Goal: Task Accomplishment & Management: Manage account settings

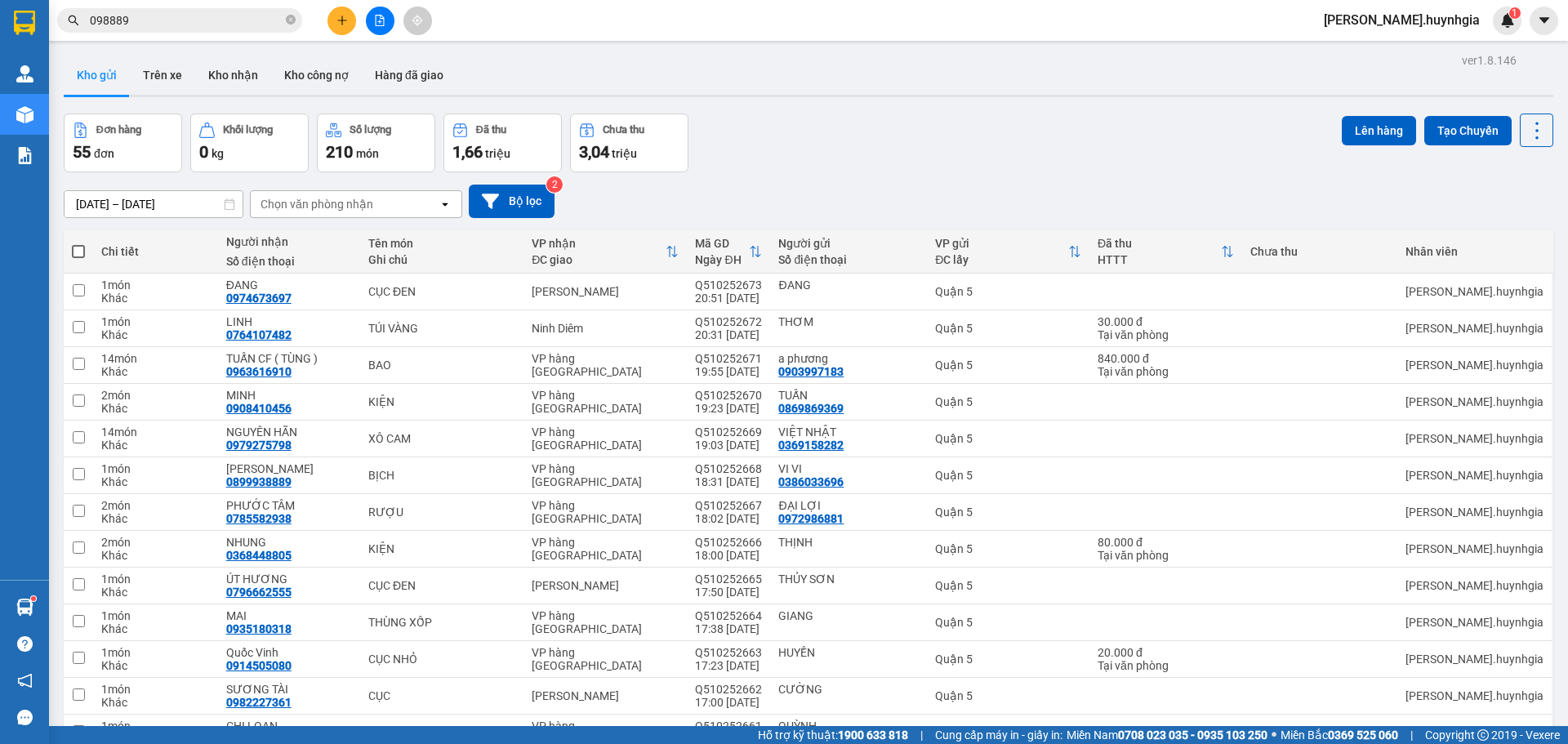
click at [76, 255] on span at bounding box center [78, 251] width 13 height 13
click at [78, 243] on input "checkbox" at bounding box center [78, 243] width 0 height 0
checkbox input "true"
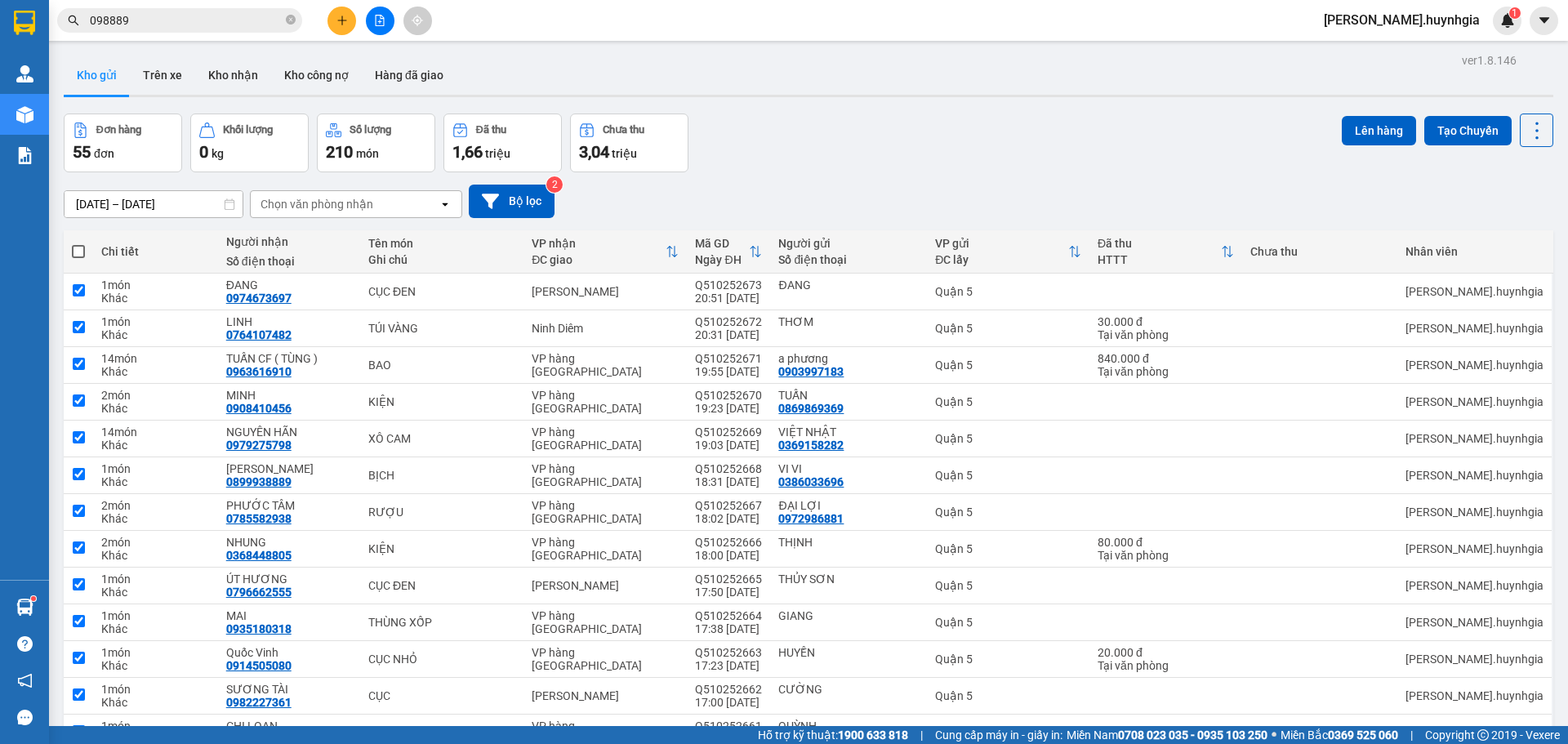
checkbox input "true"
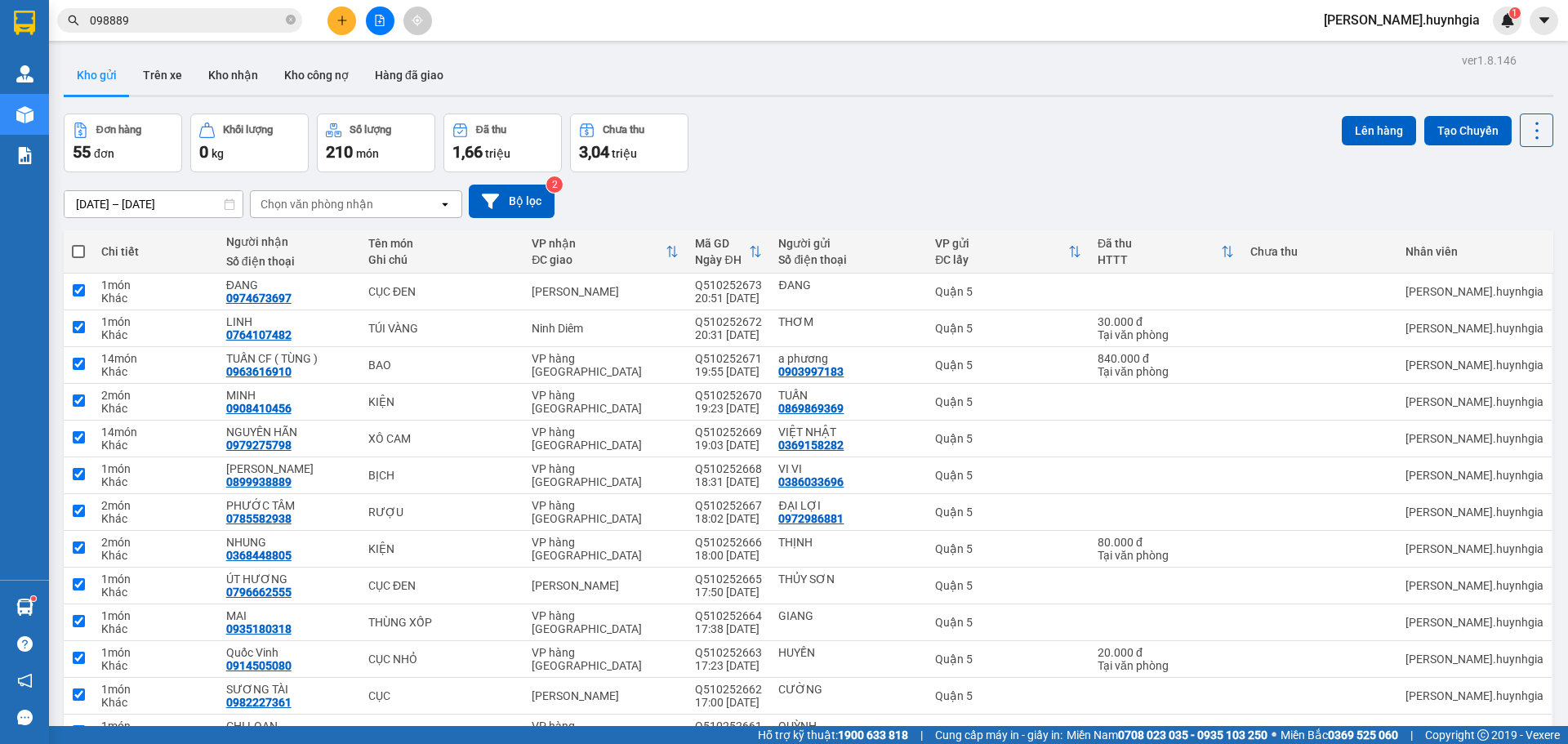
checkbox input "true"
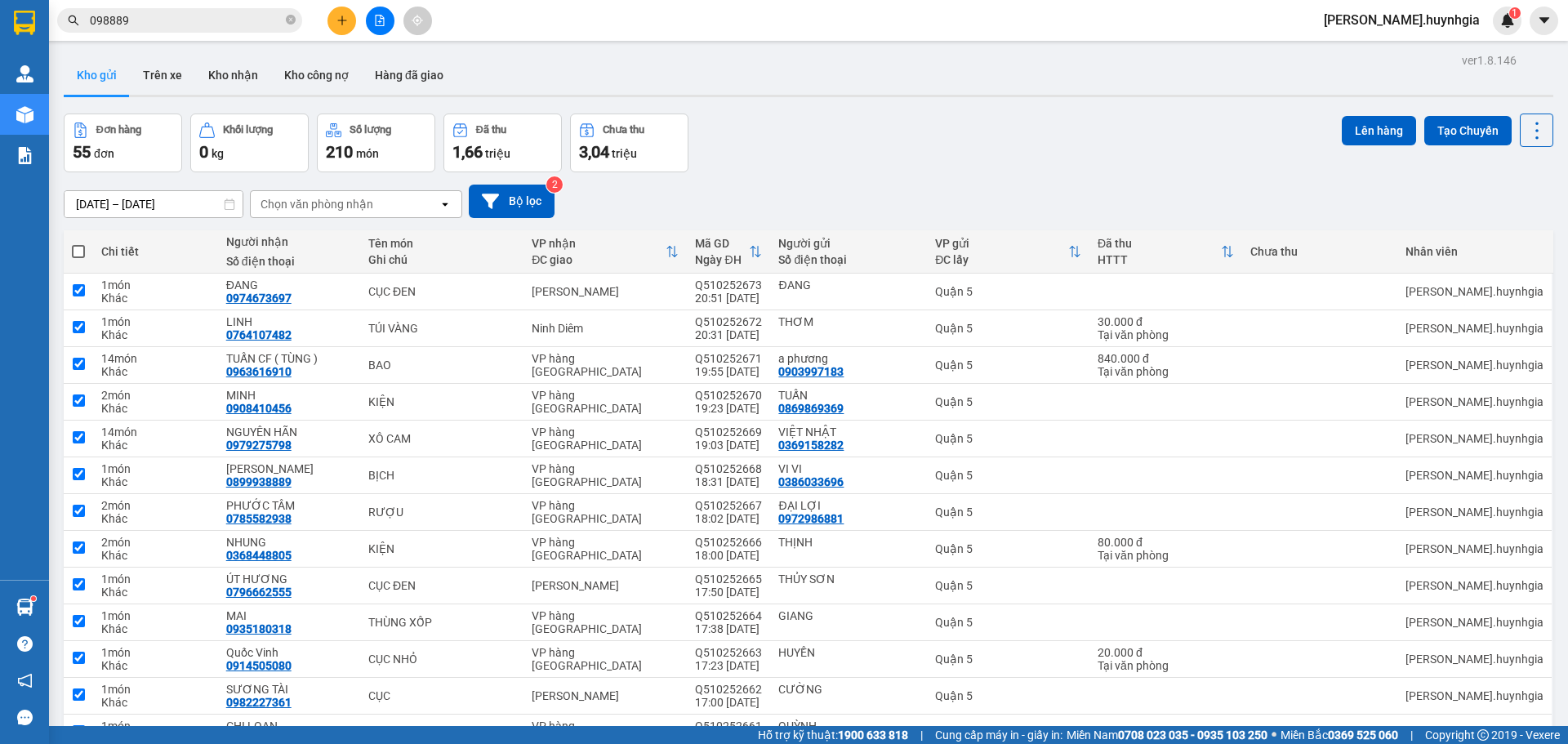
checkbox input "true"
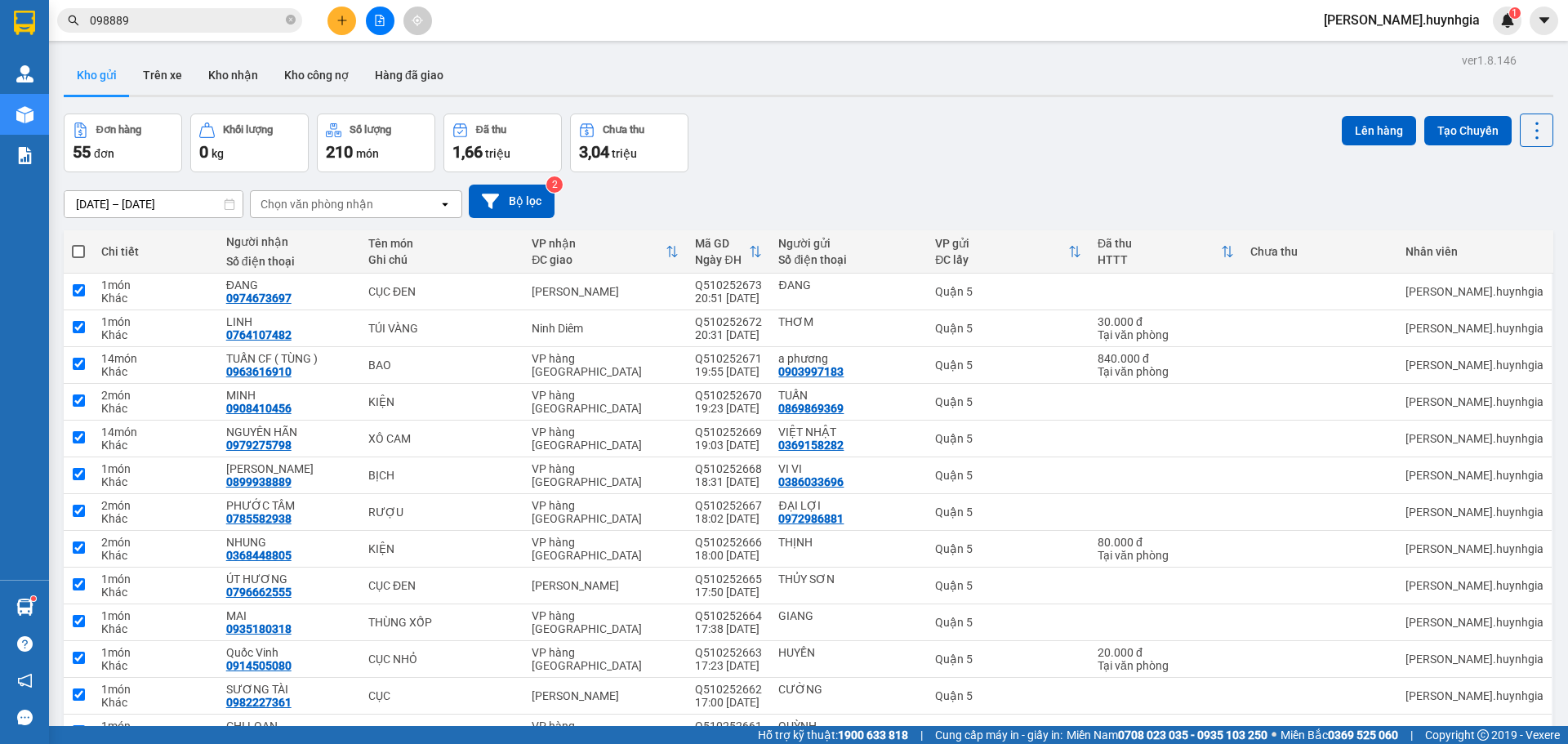
checkbox input "true"
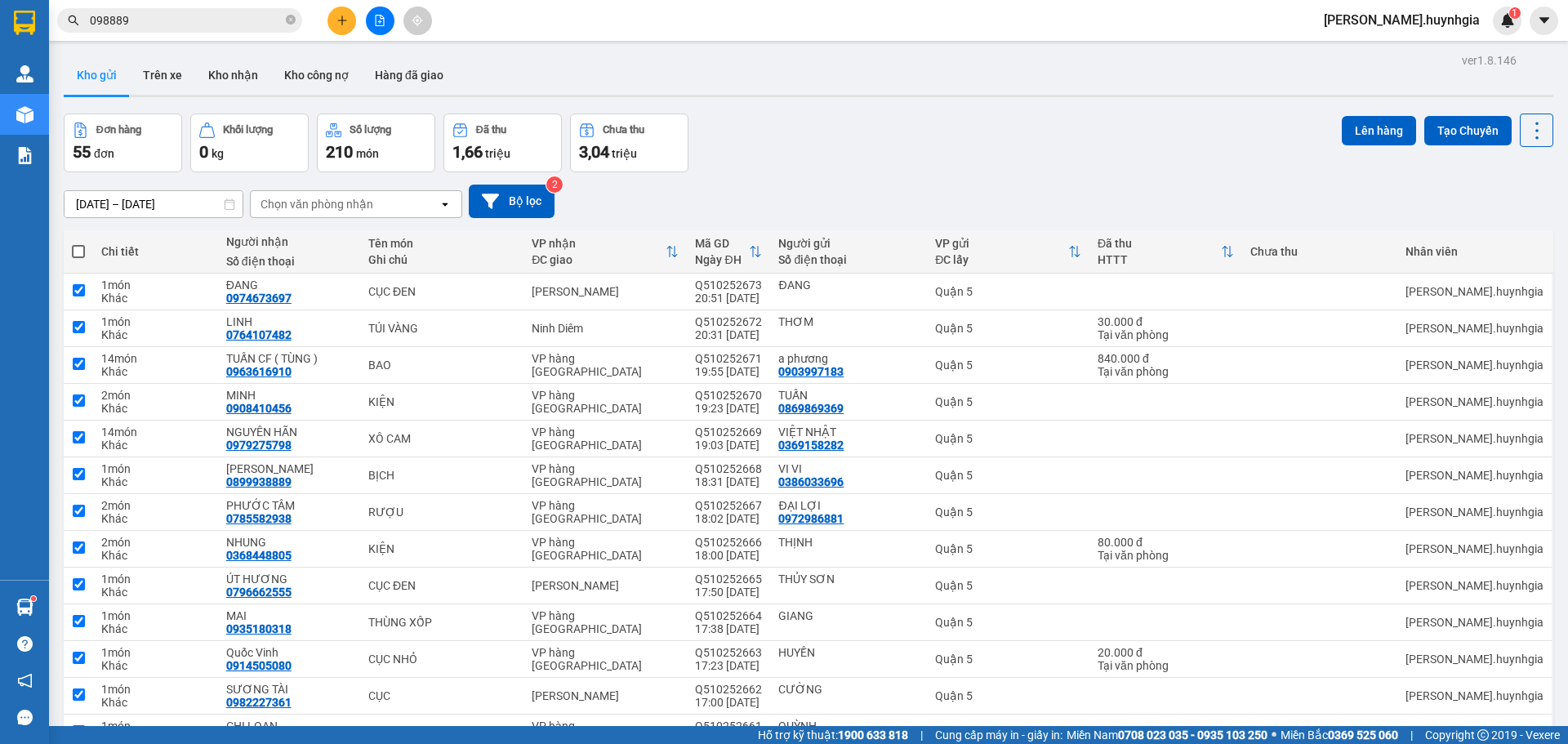
checkbox input "true"
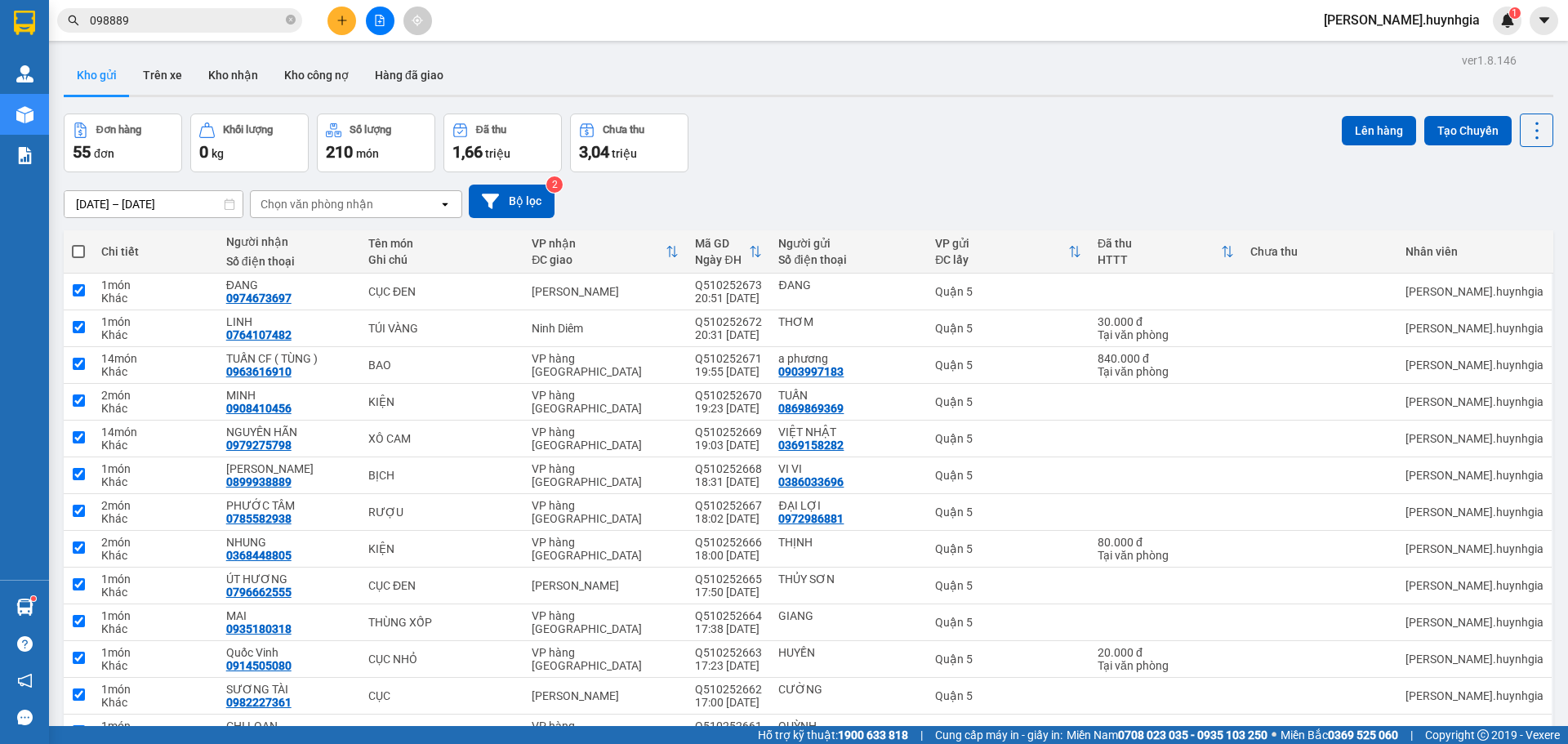
checkbox input "true"
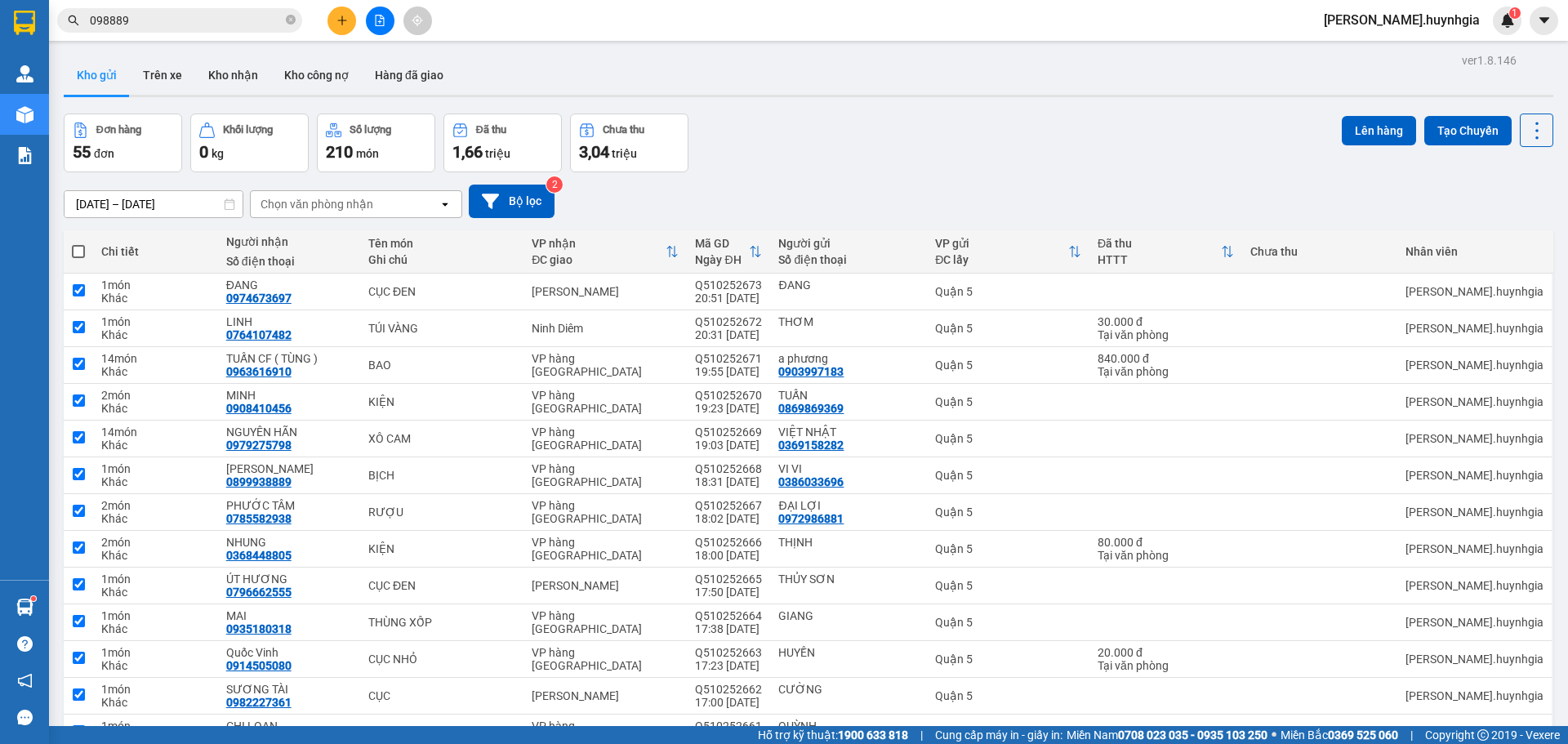
checkbox input "true"
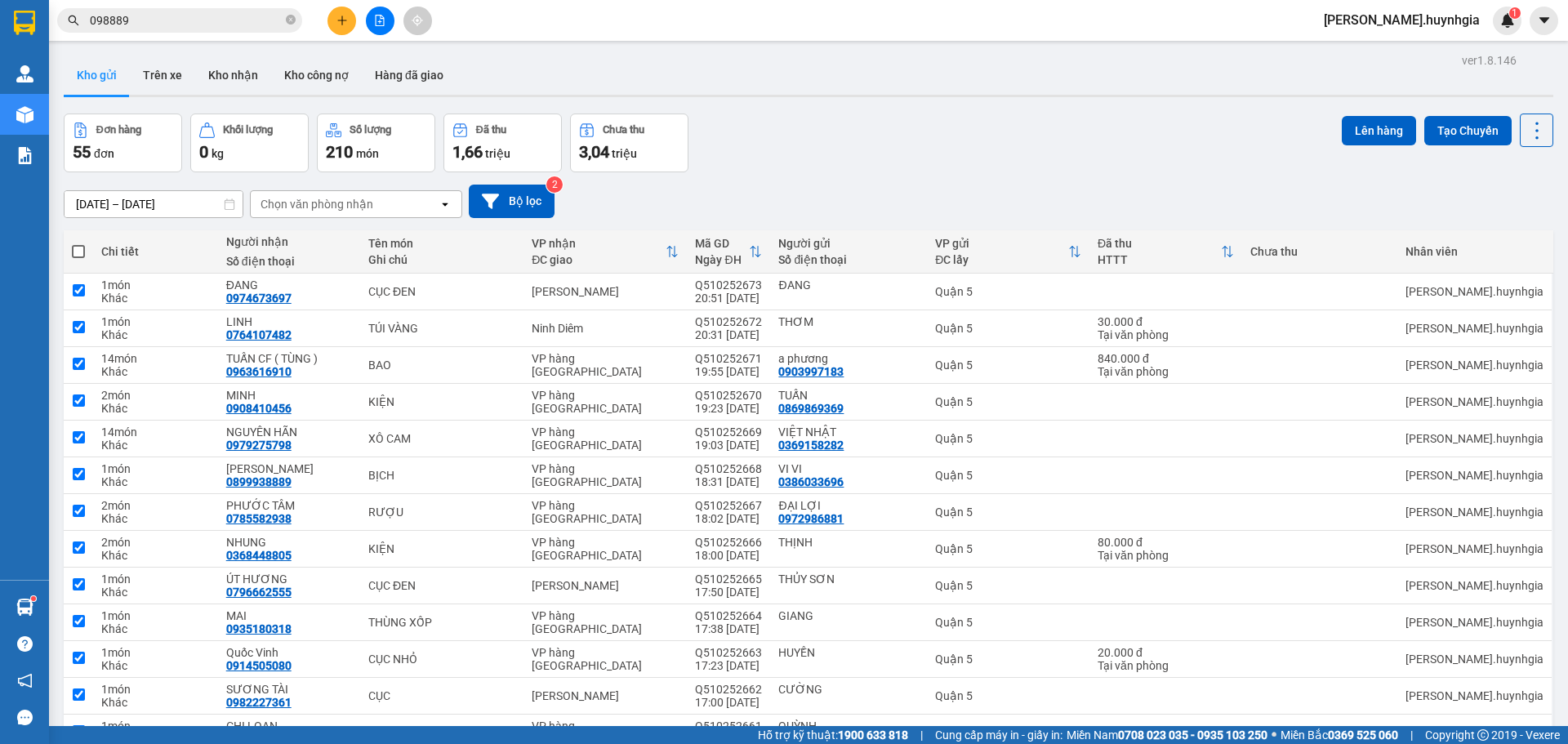
checkbox input "true"
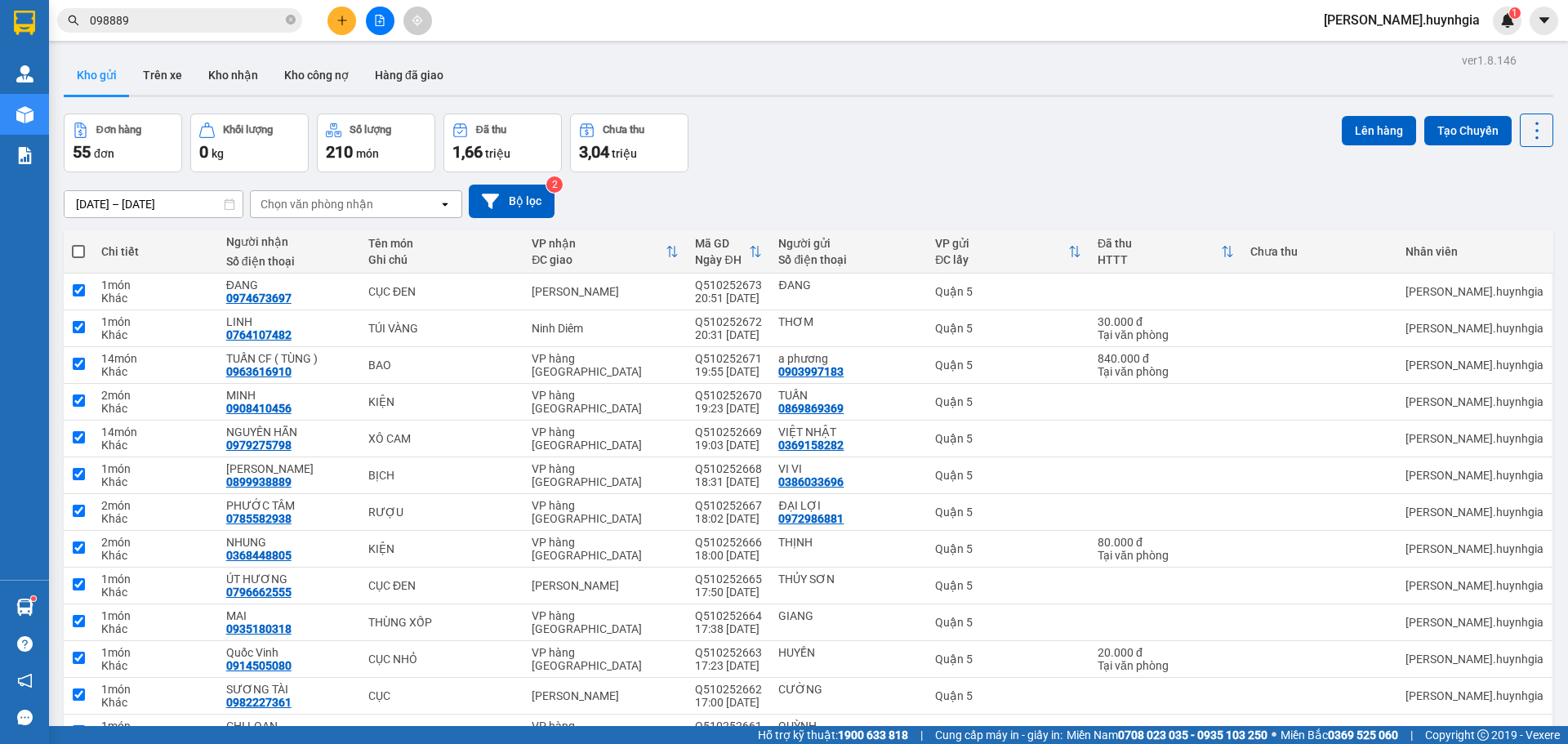
checkbox input "true"
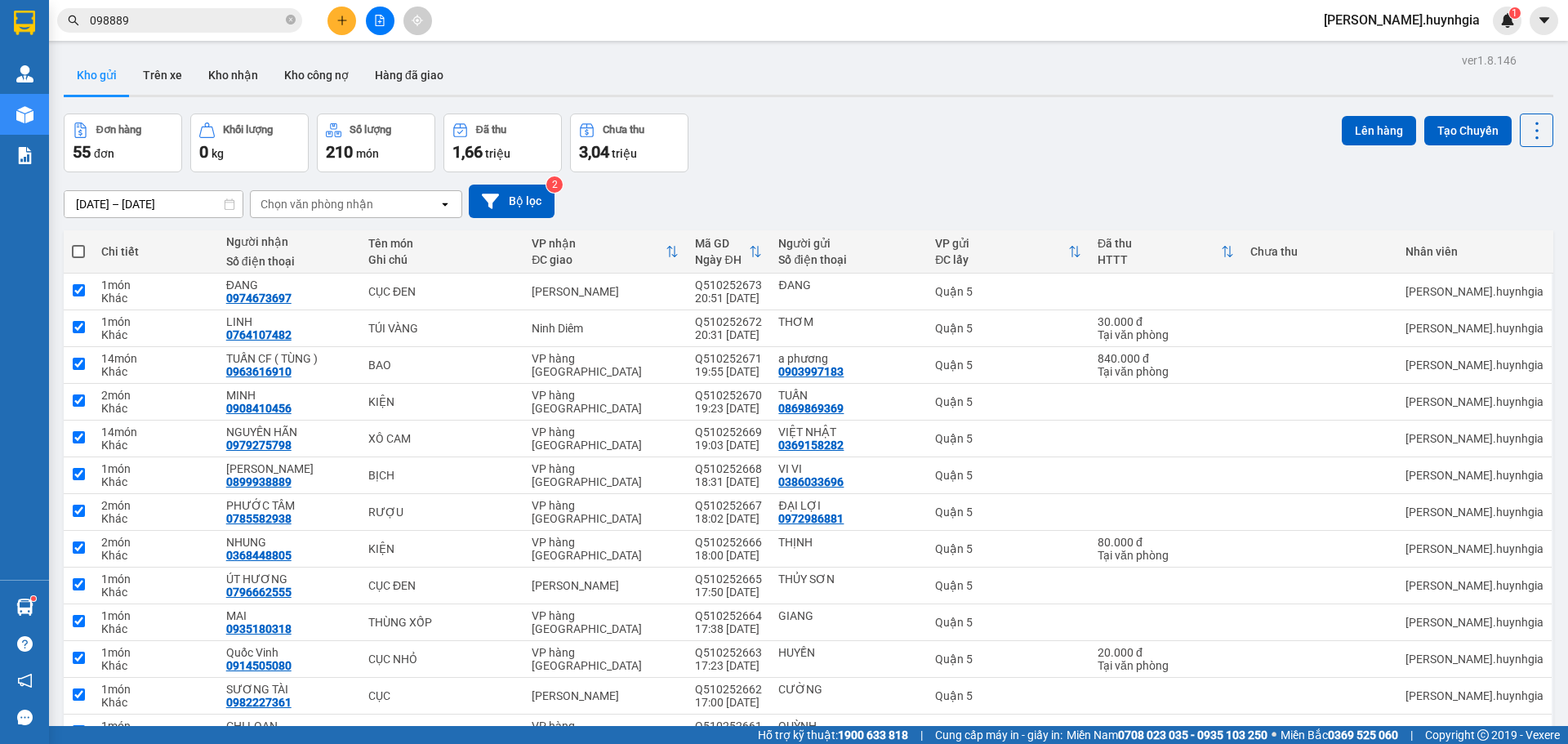
checkbox input "true"
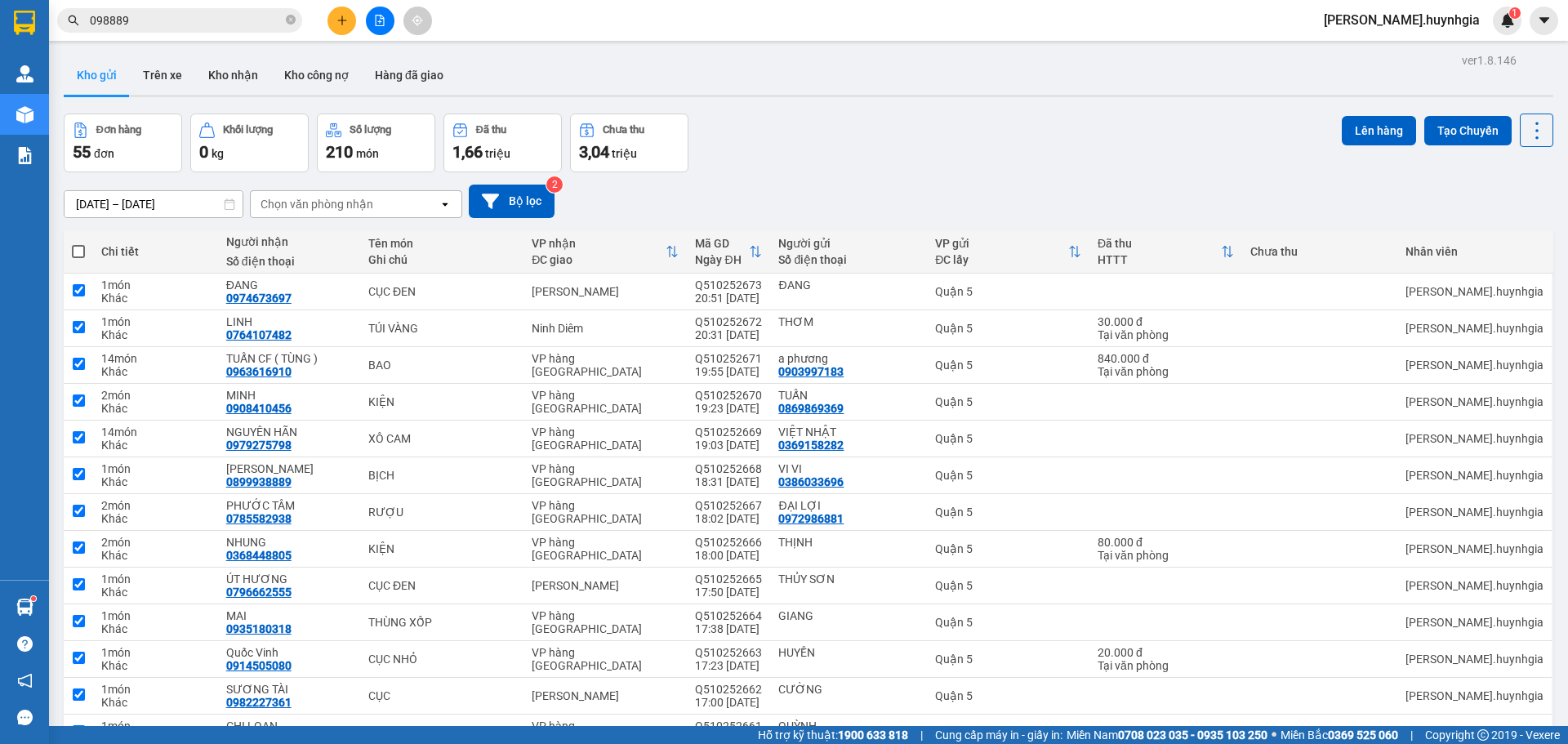
checkbox input "true"
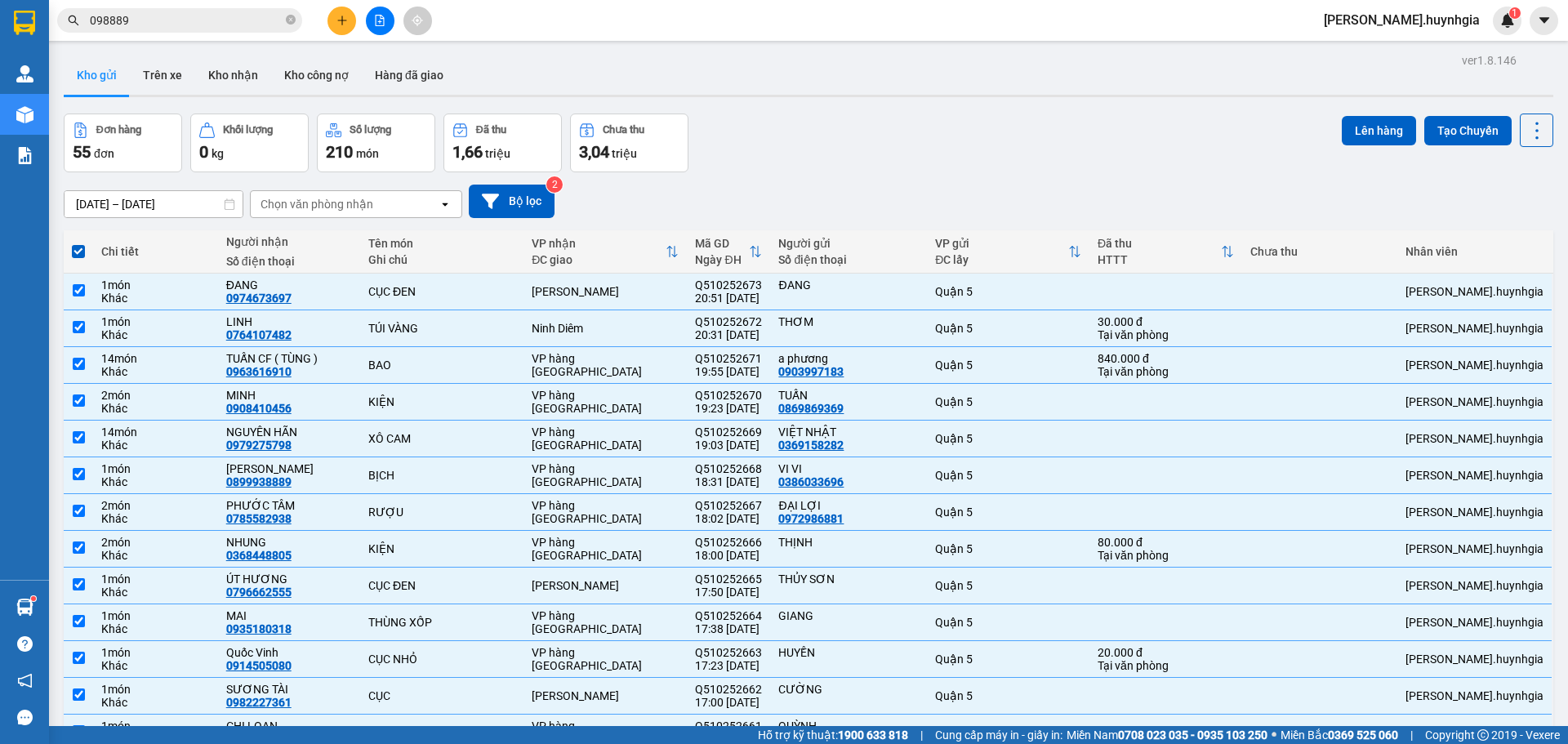
click at [74, 255] on span at bounding box center [78, 251] width 13 height 13
click at [78, 243] on input "checkbox" at bounding box center [78, 243] width 0 height 0
checkbox input "false"
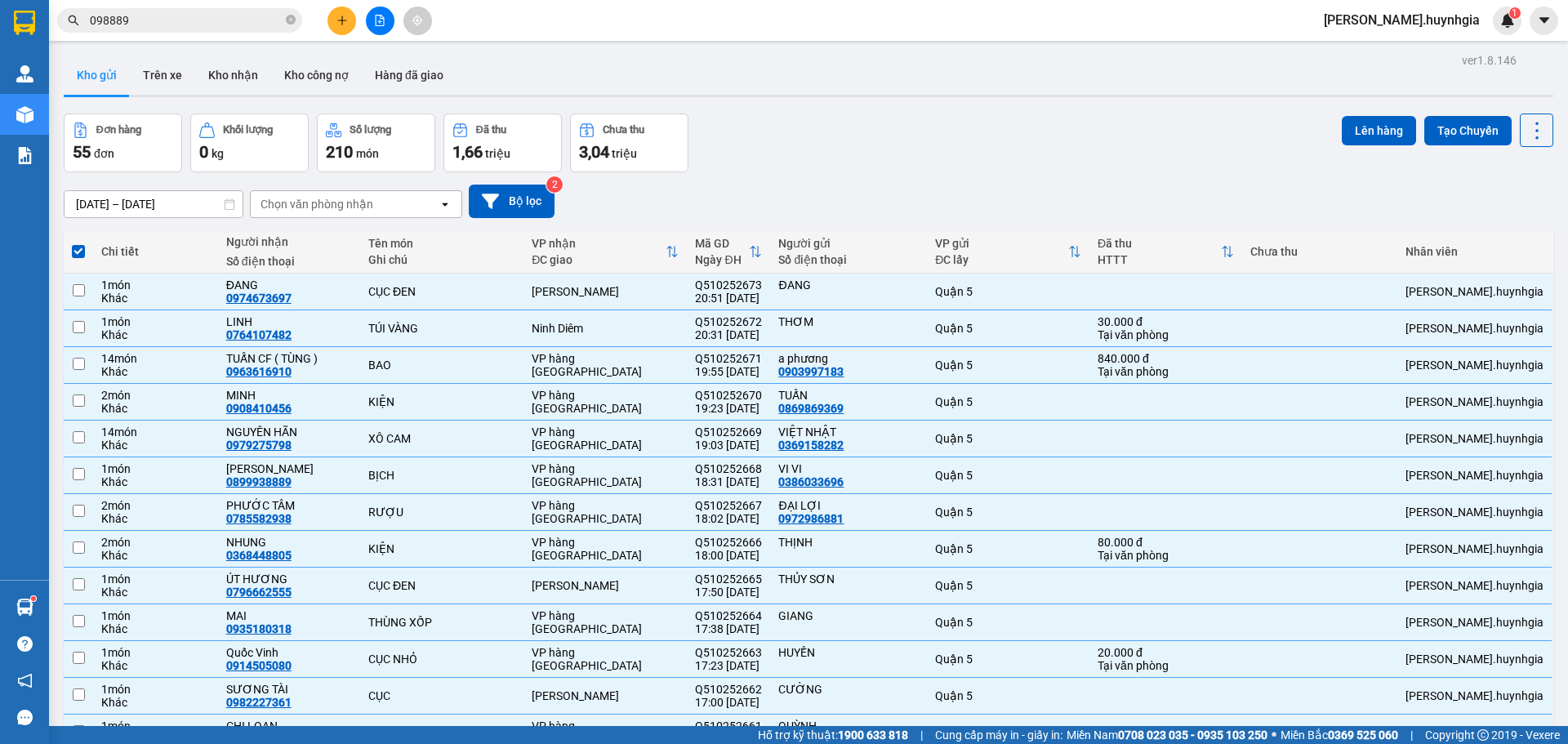
checkbox input "false"
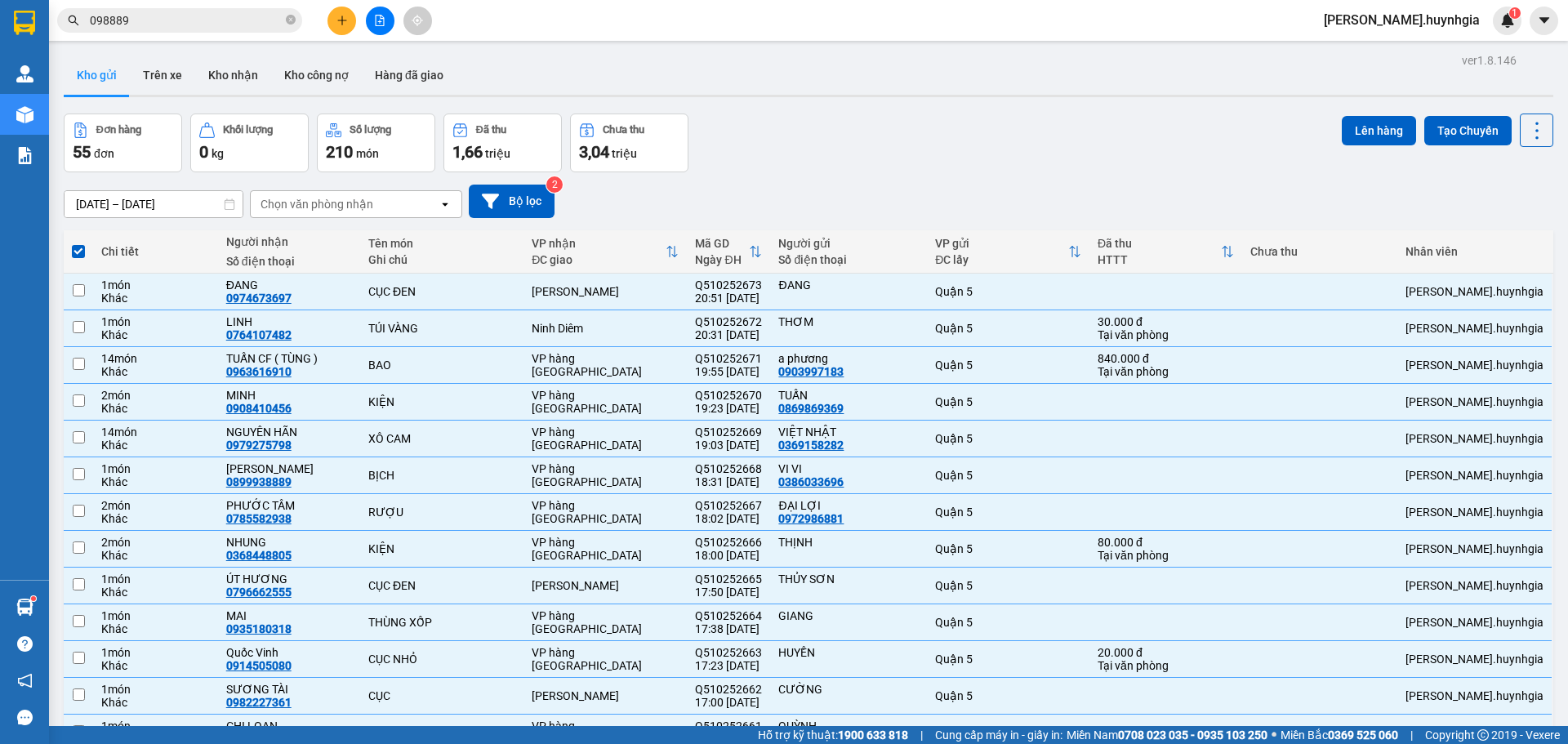
checkbox input "false"
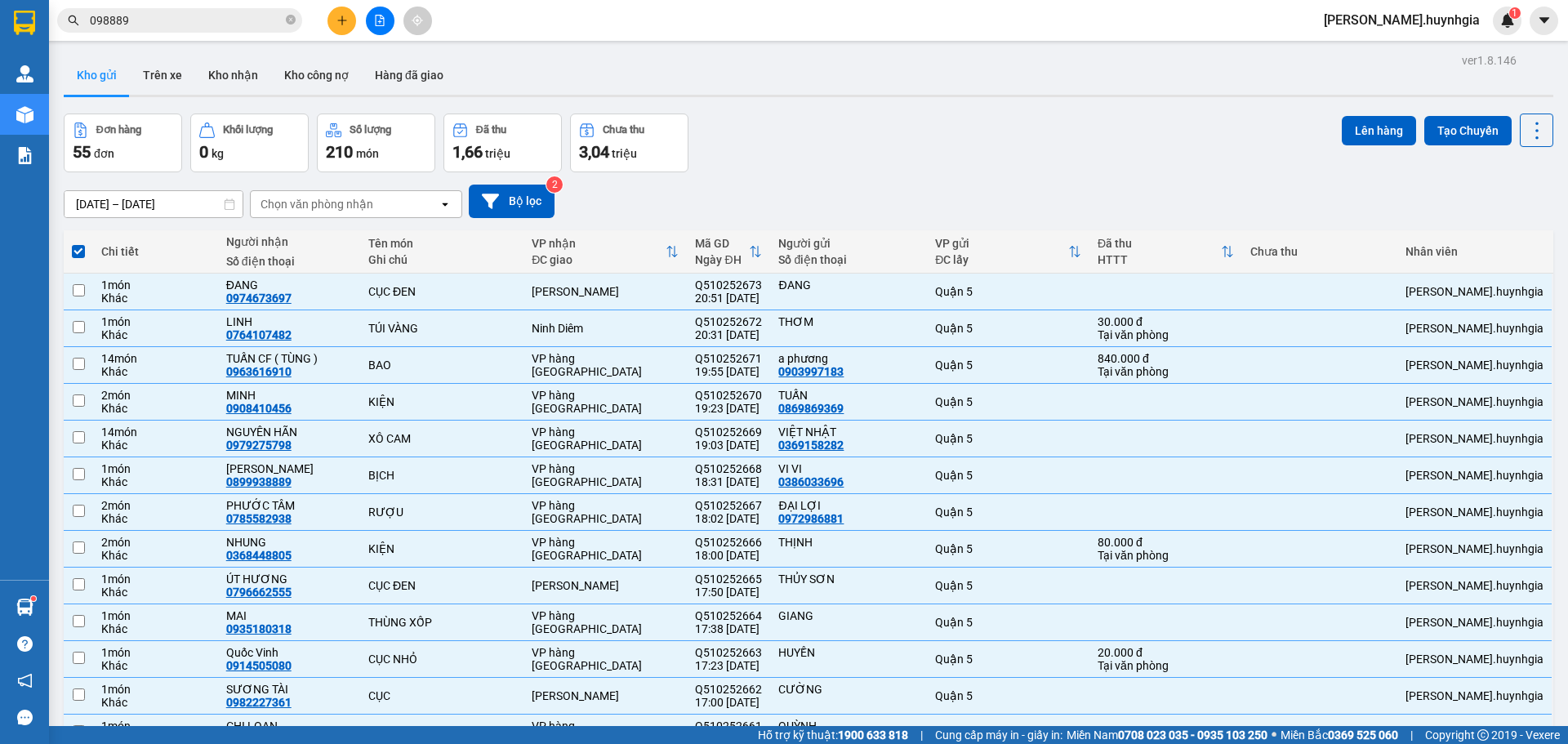
checkbox input "false"
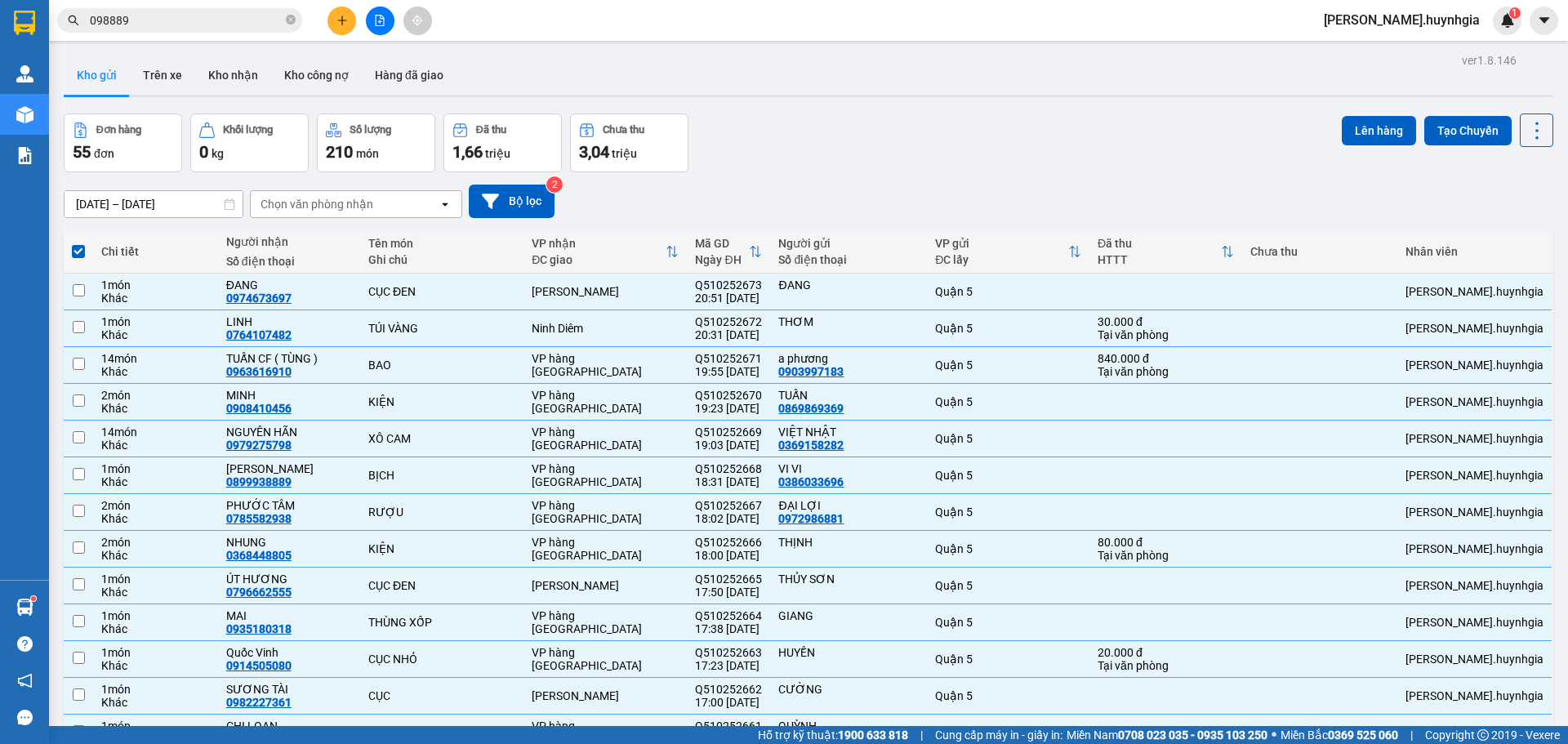
checkbox input "false"
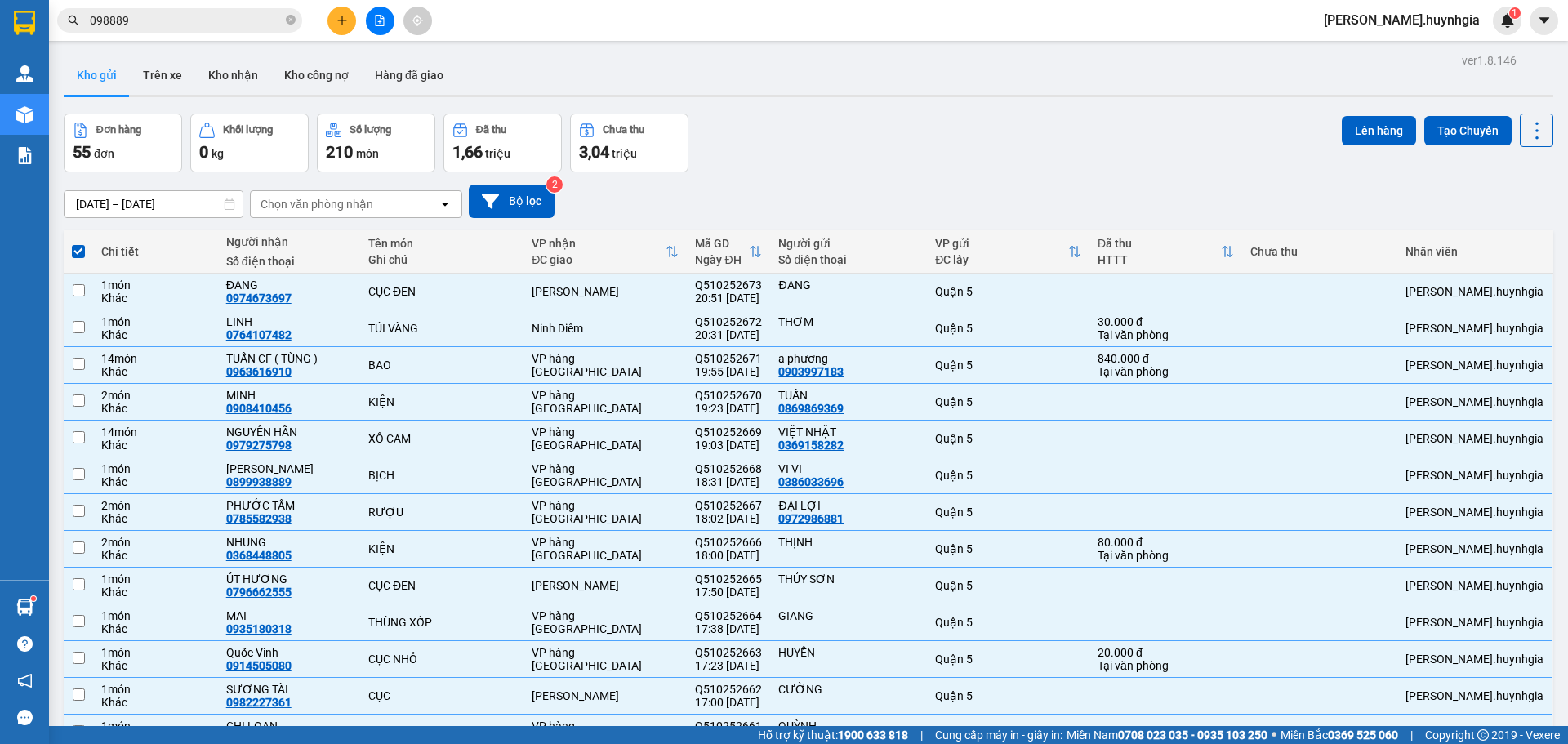
checkbox input "false"
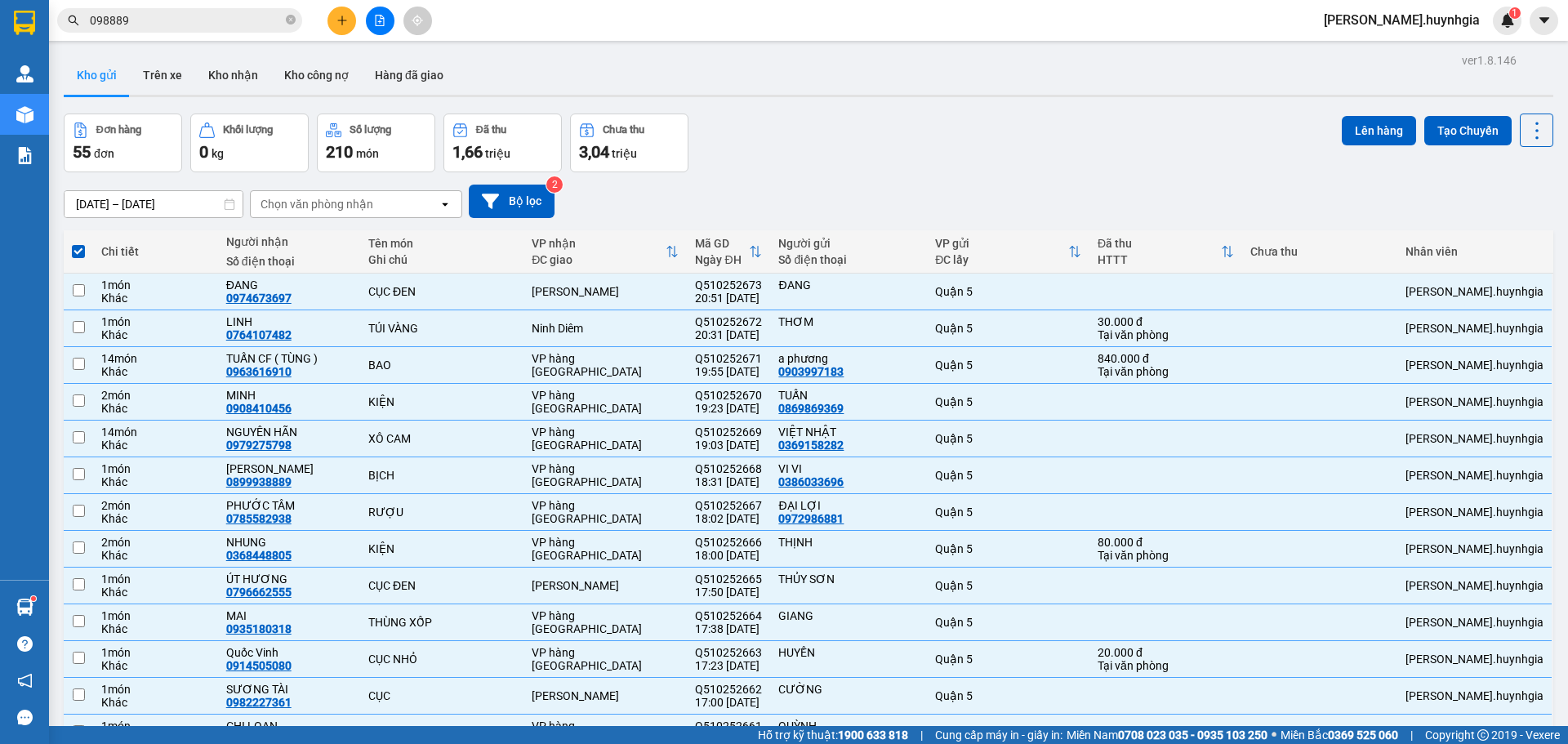
checkbox input "false"
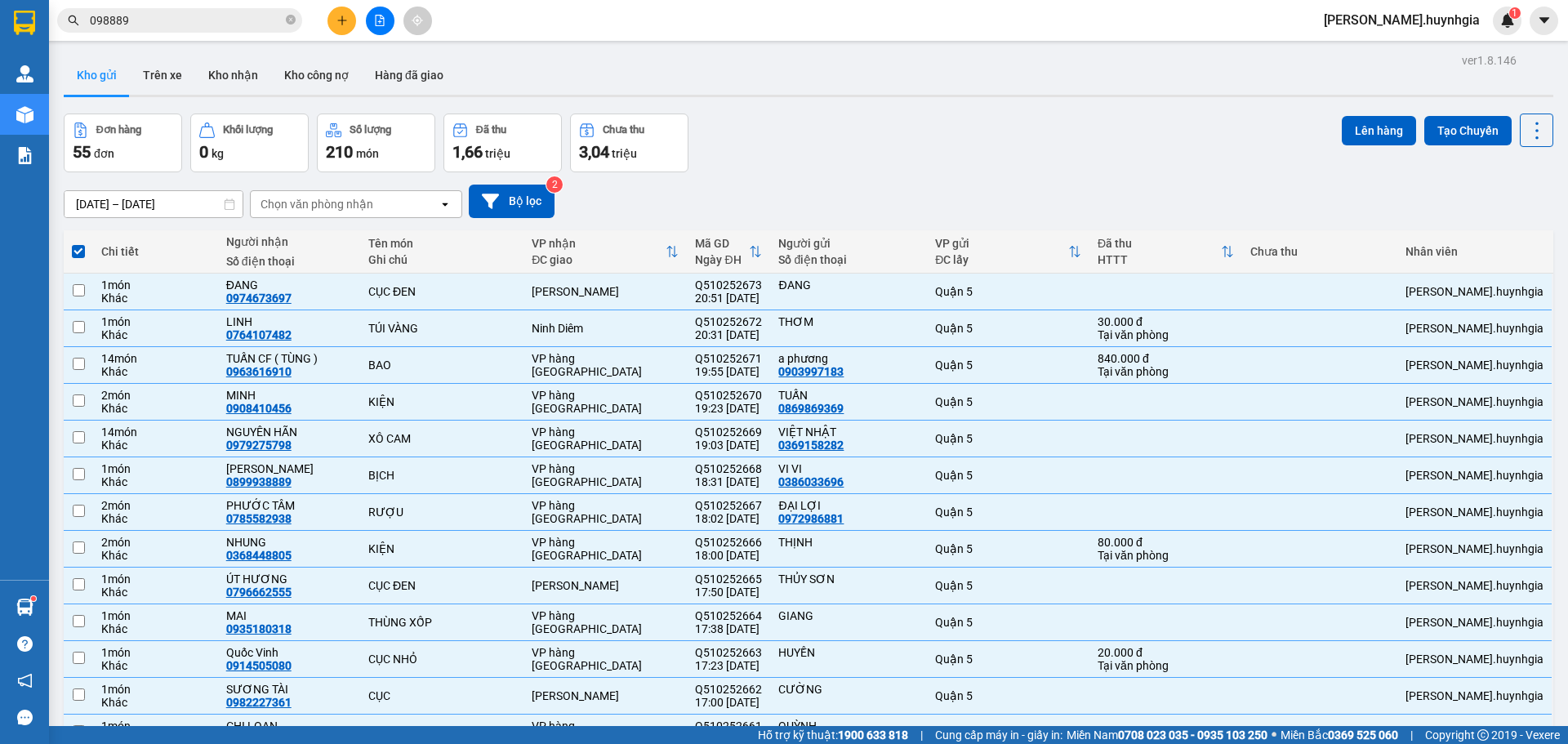
checkbox input "false"
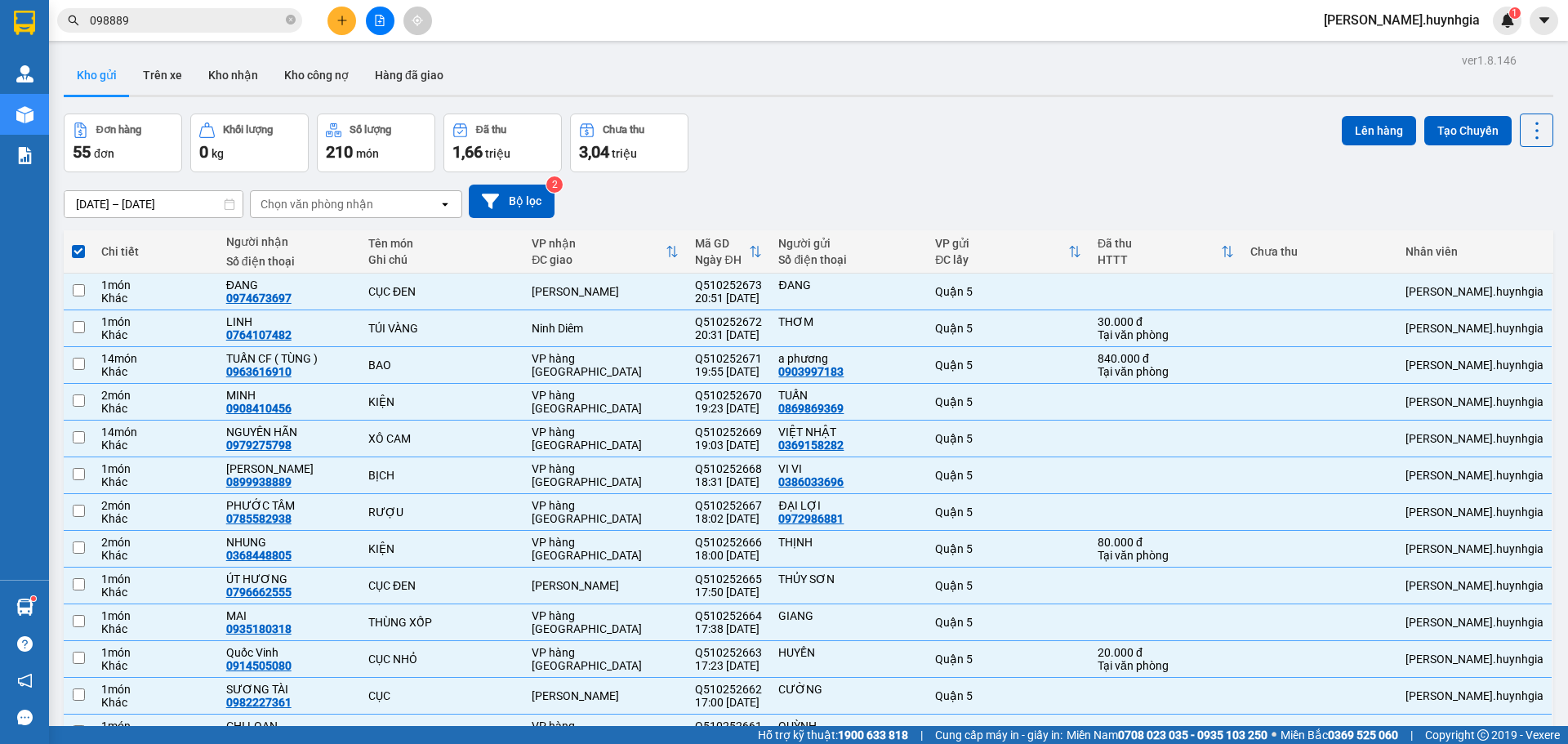
checkbox input "false"
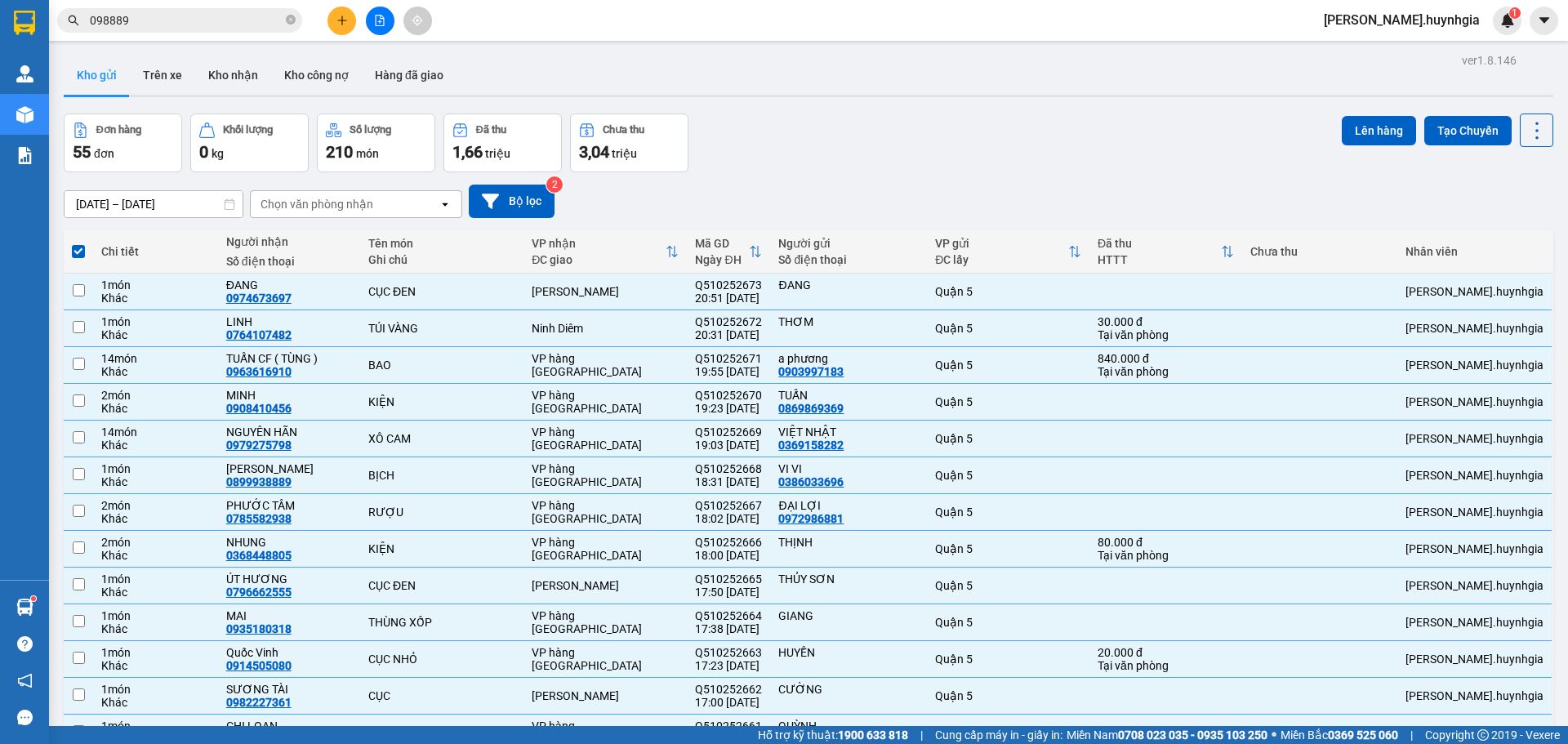
checkbox input "false"
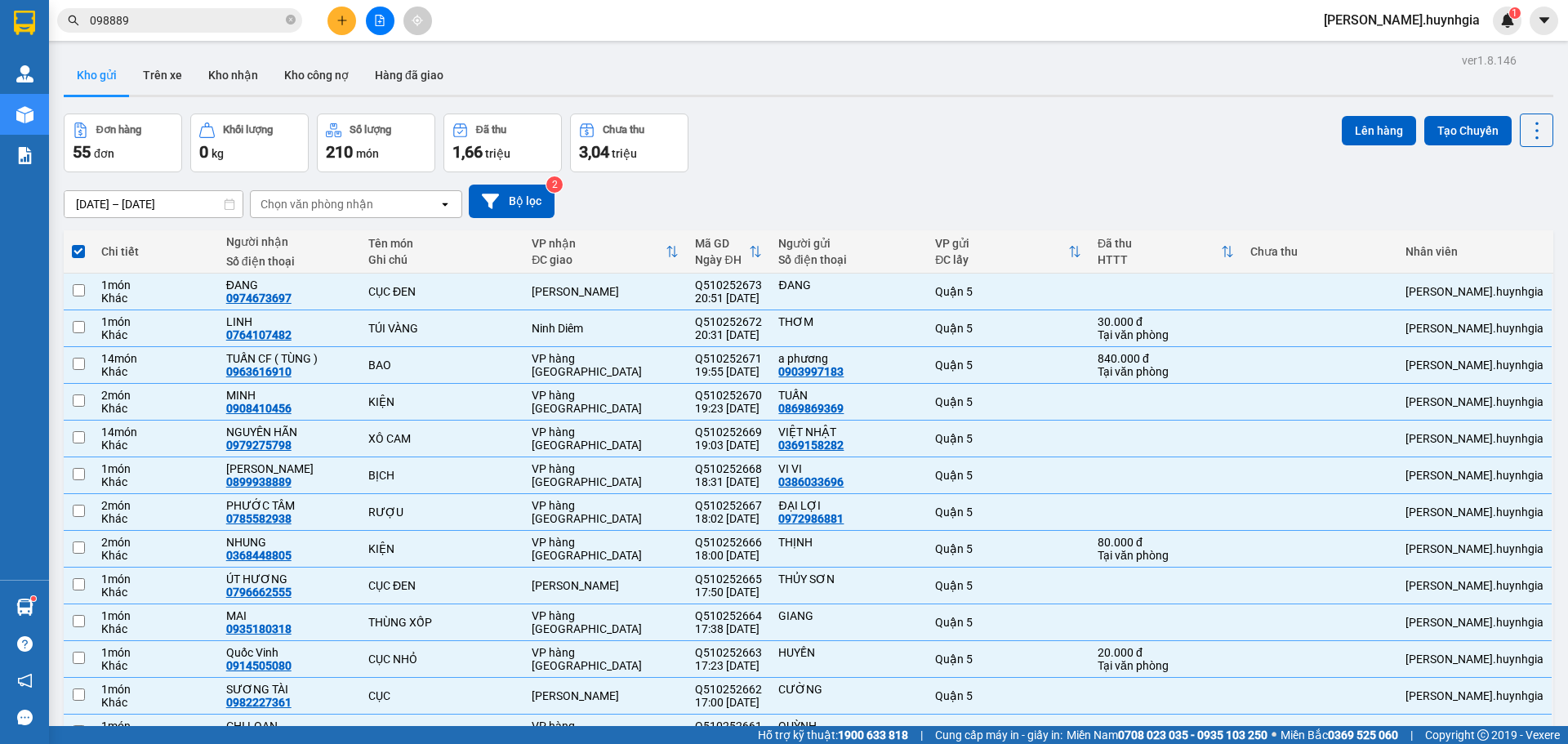
checkbox input "false"
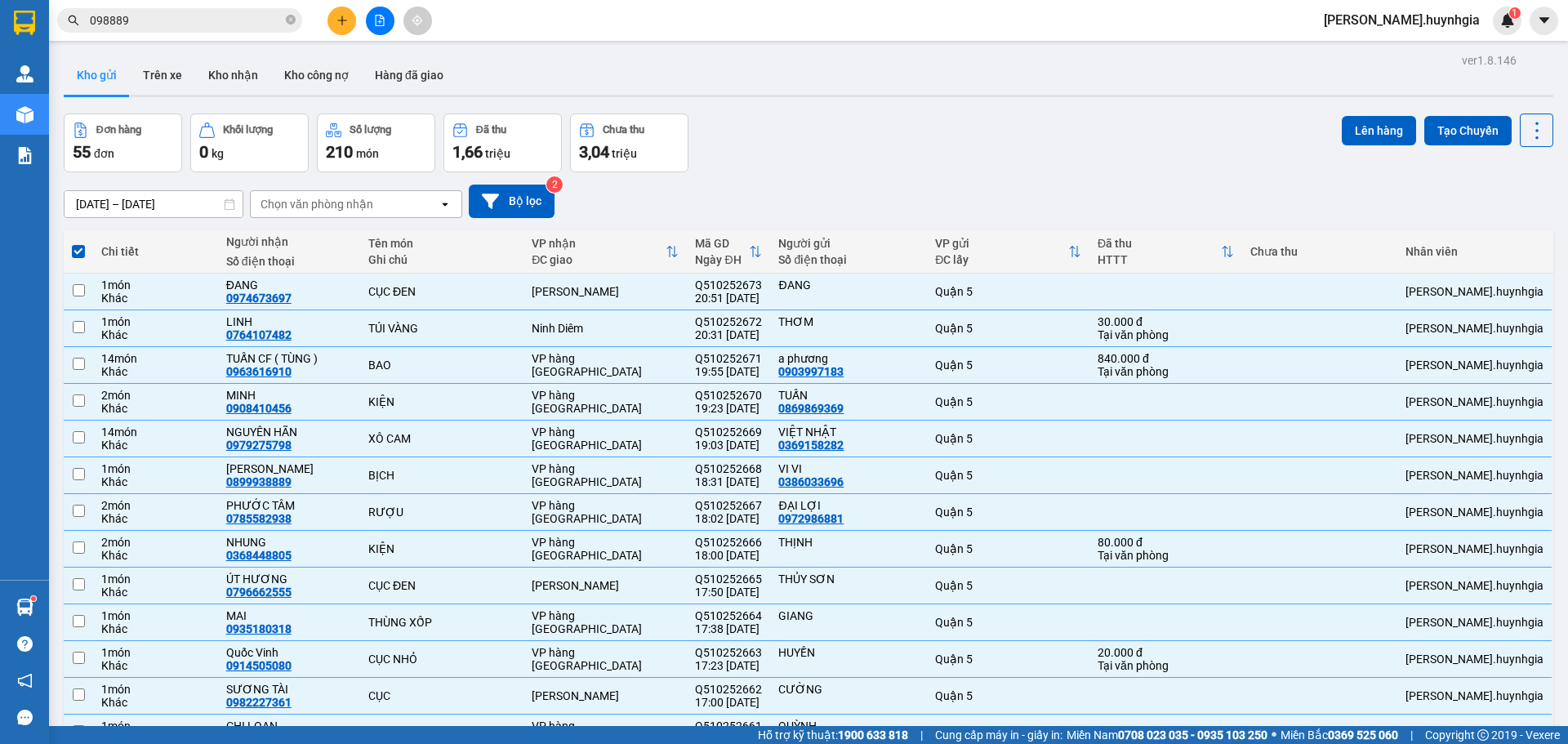
checkbox input "false"
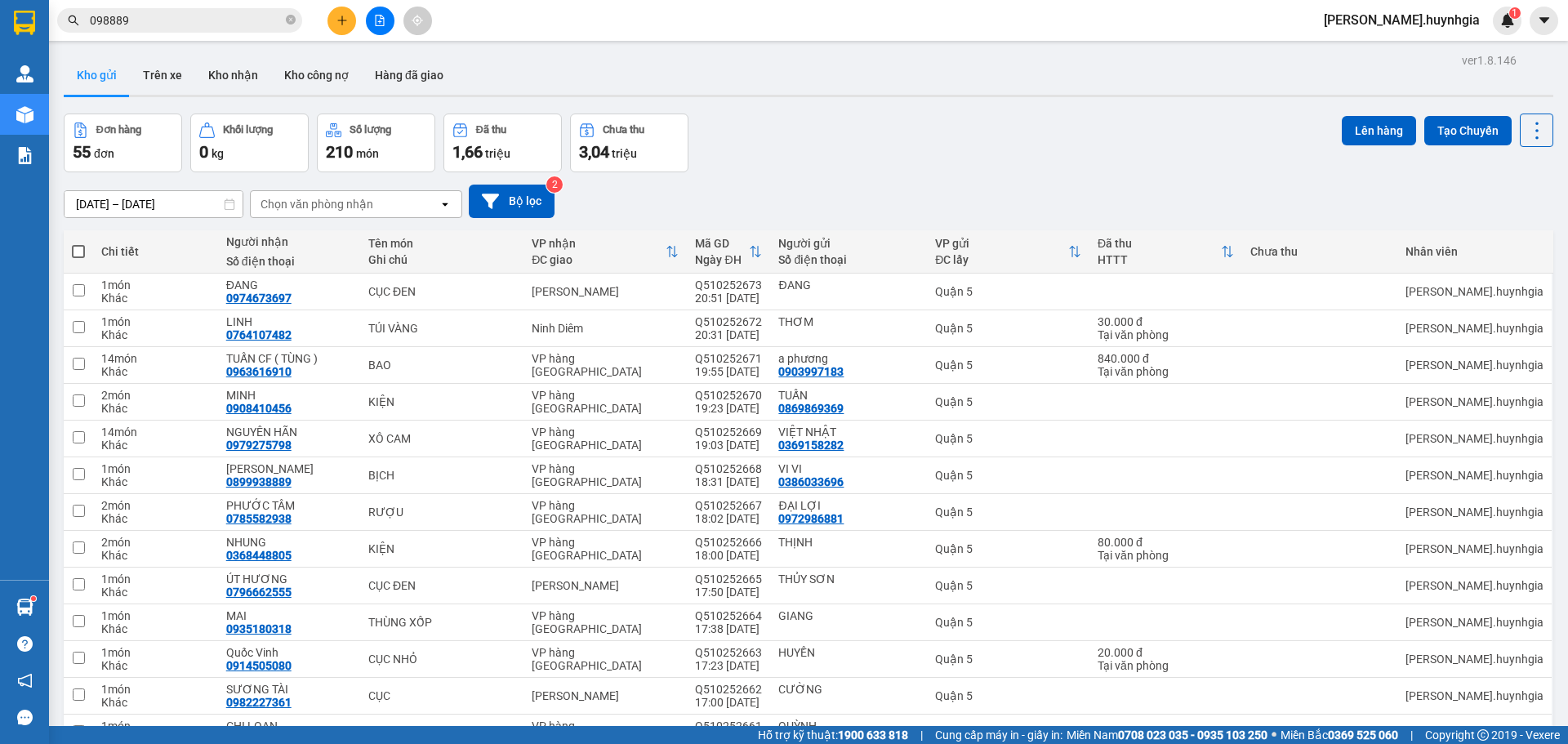
click at [309, 203] on div "Chọn văn phòng nhận" at bounding box center [317, 204] width 112 height 17
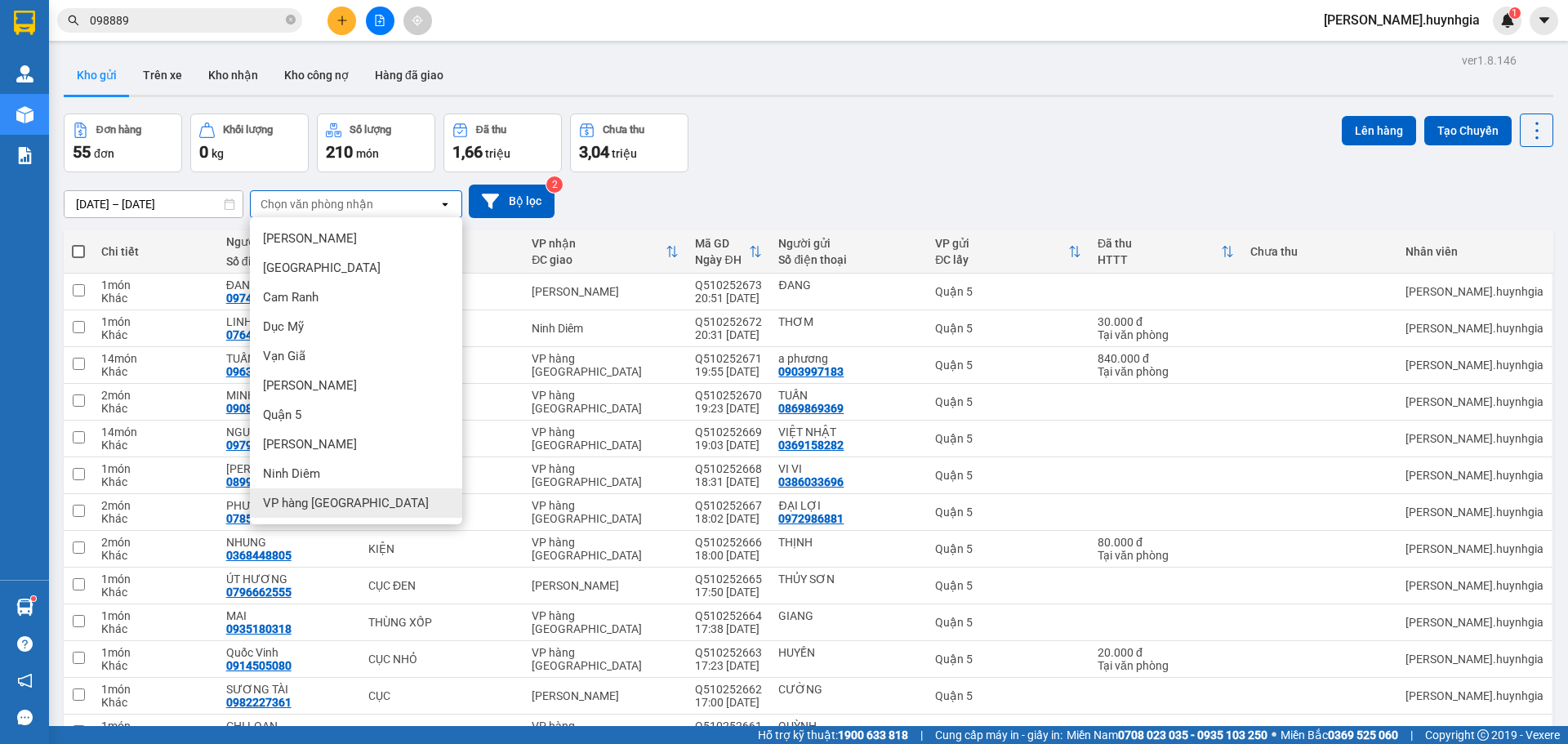
click at [387, 506] on div "VP hàng [GEOGRAPHIC_DATA]" at bounding box center [356, 503] width 212 height 29
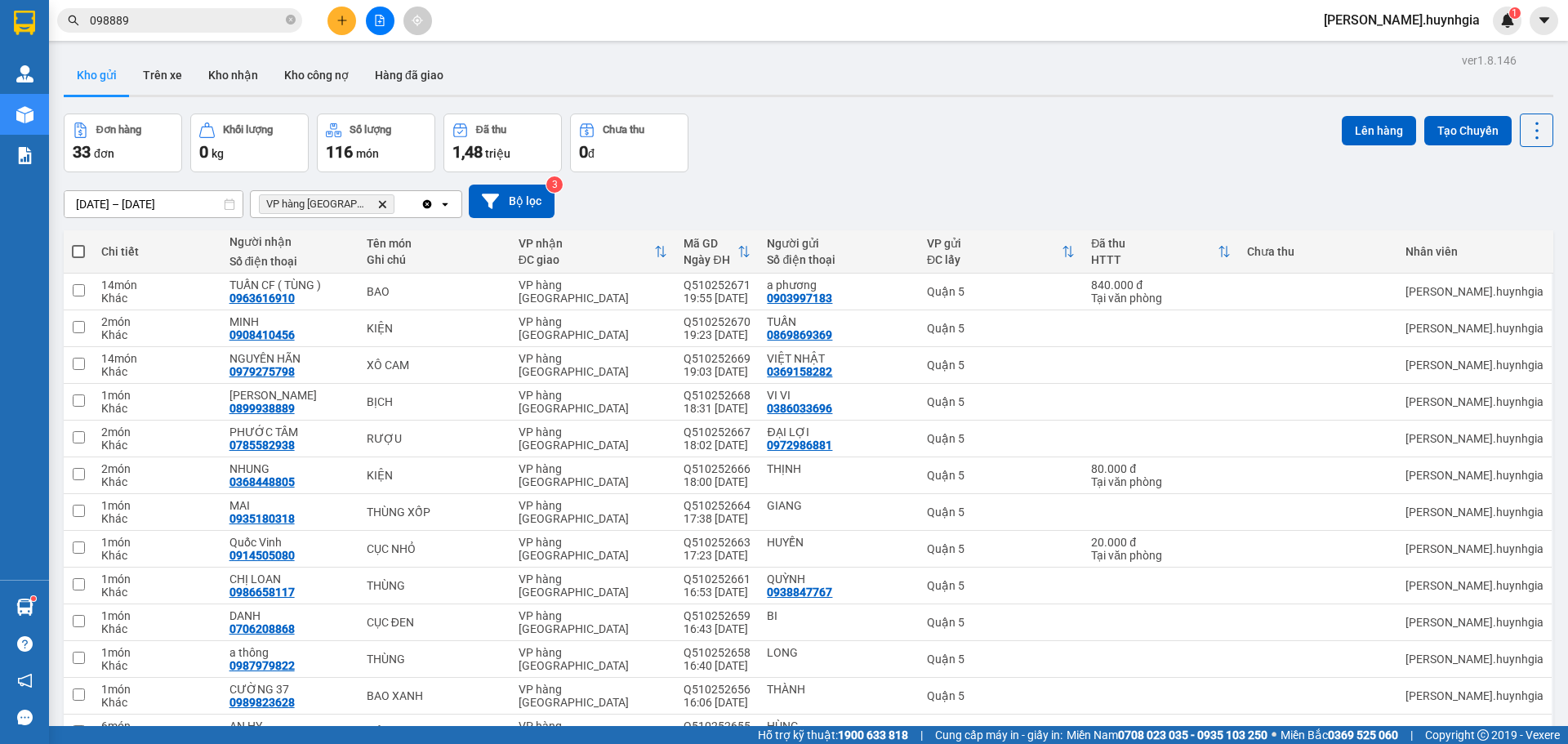
click at [73, 254] on span at bounding box center [78, 251] width 13 height 13
click at [78, 243] on input "checkbox" at bounding box center [78, 243] width 0 height 0
checkbox input "true"
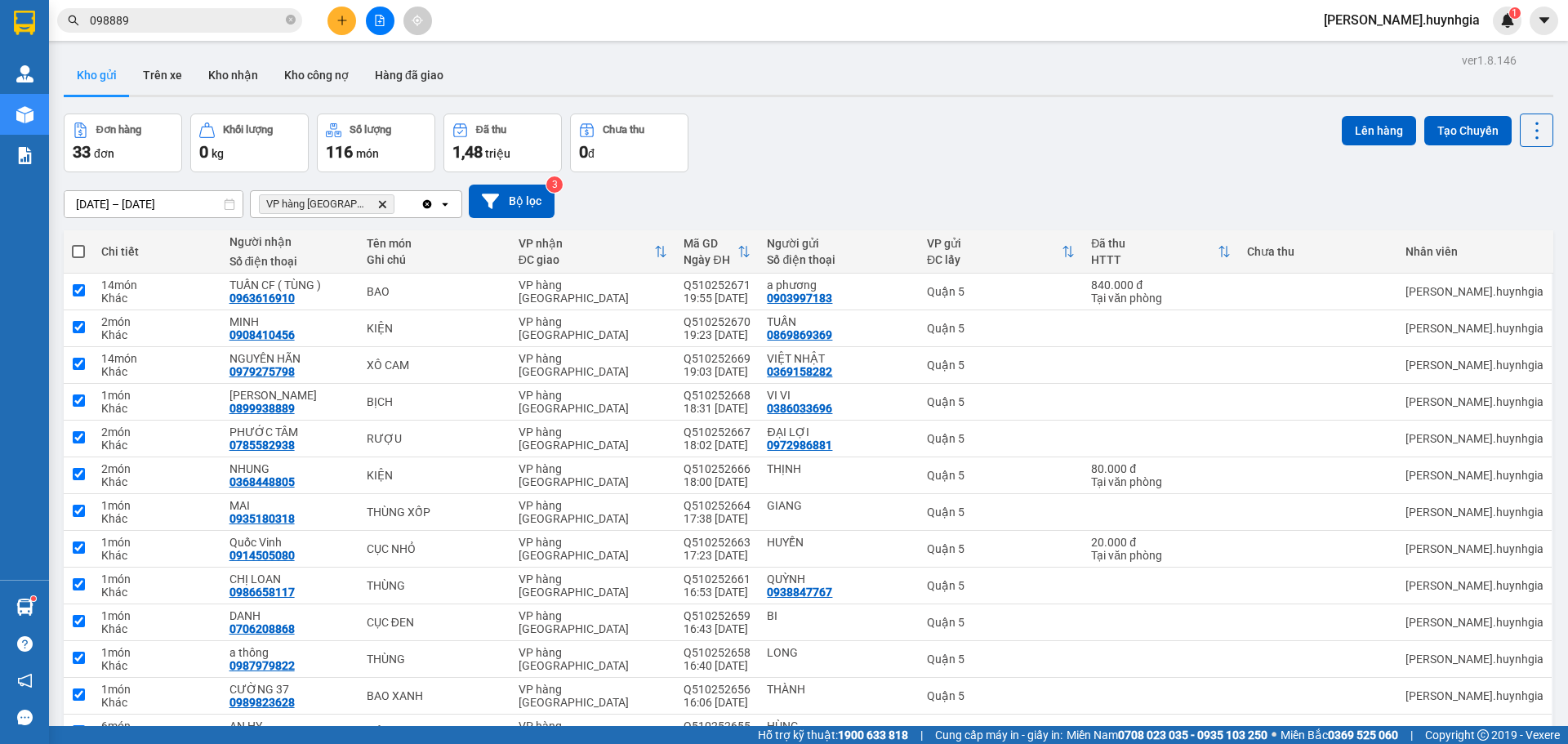
checkbox input "true"
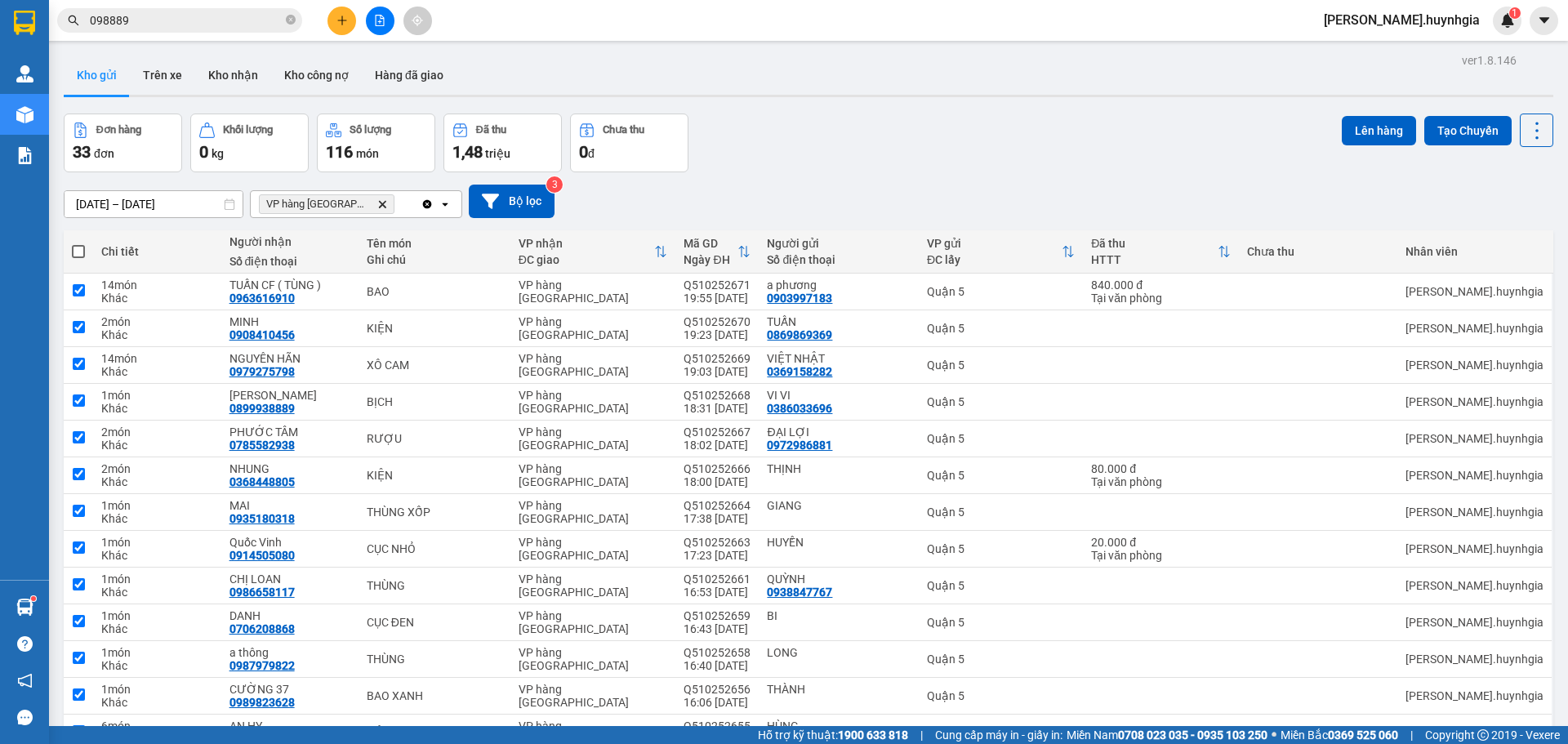
checkbox input "true"
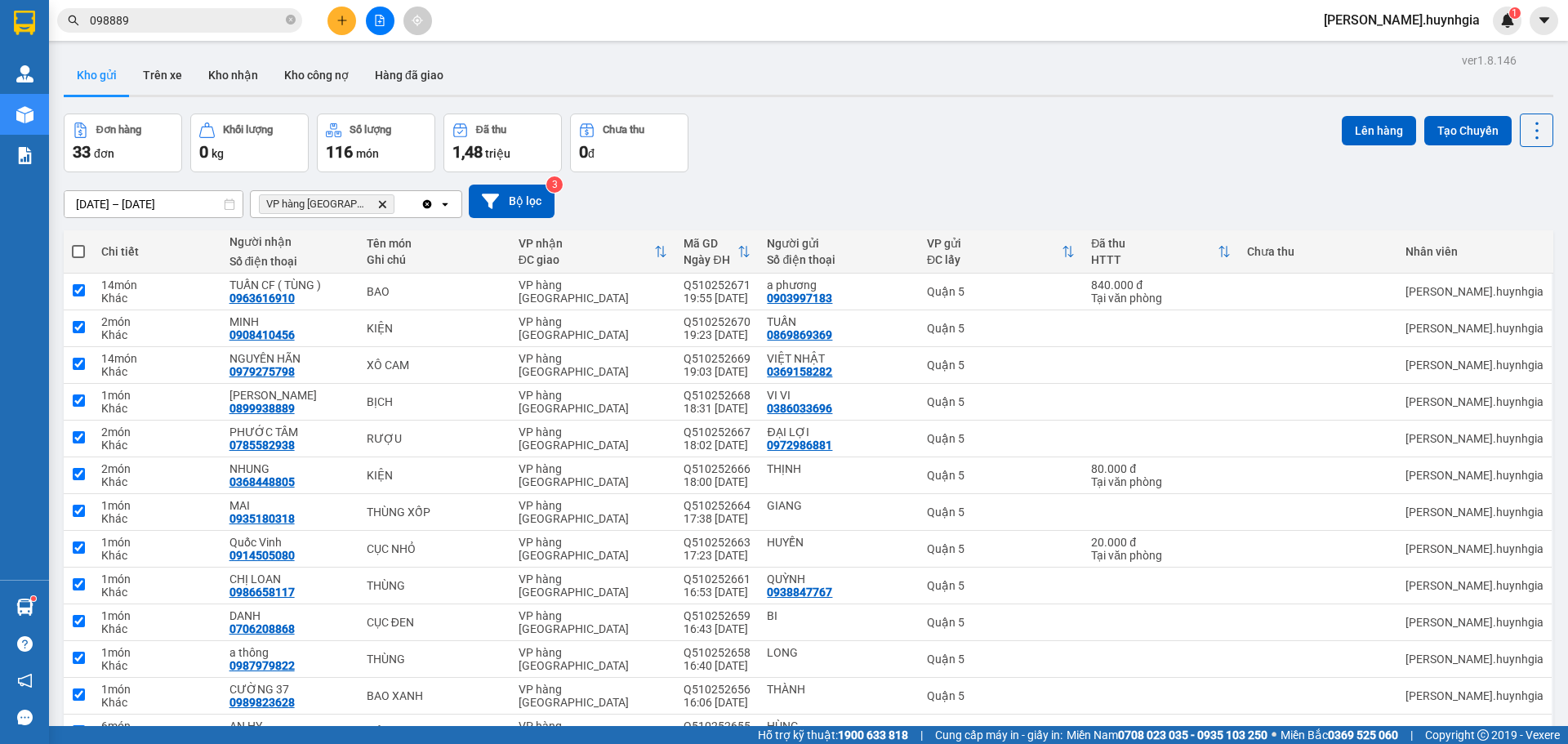
checkbox input "true"
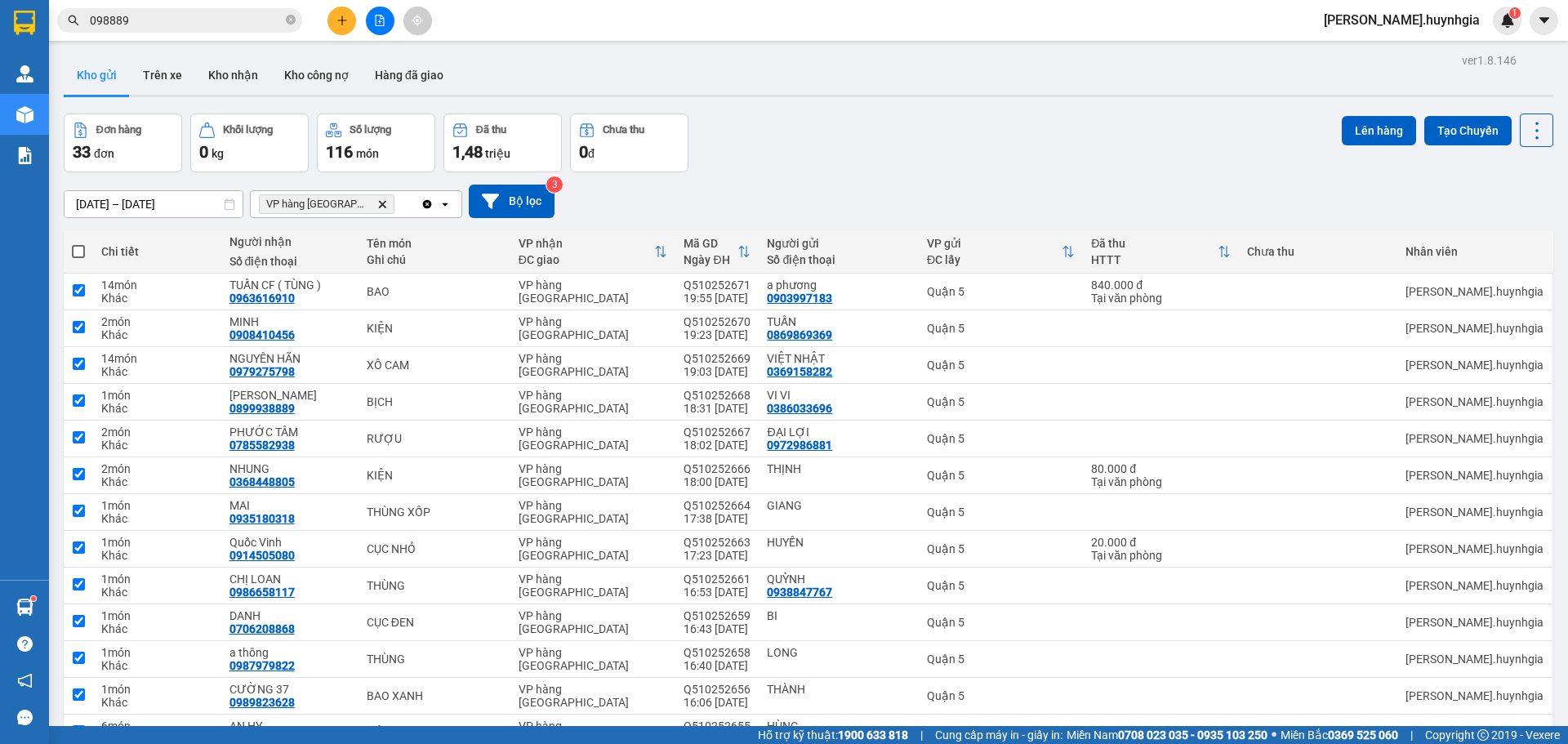
checkbox input "true"
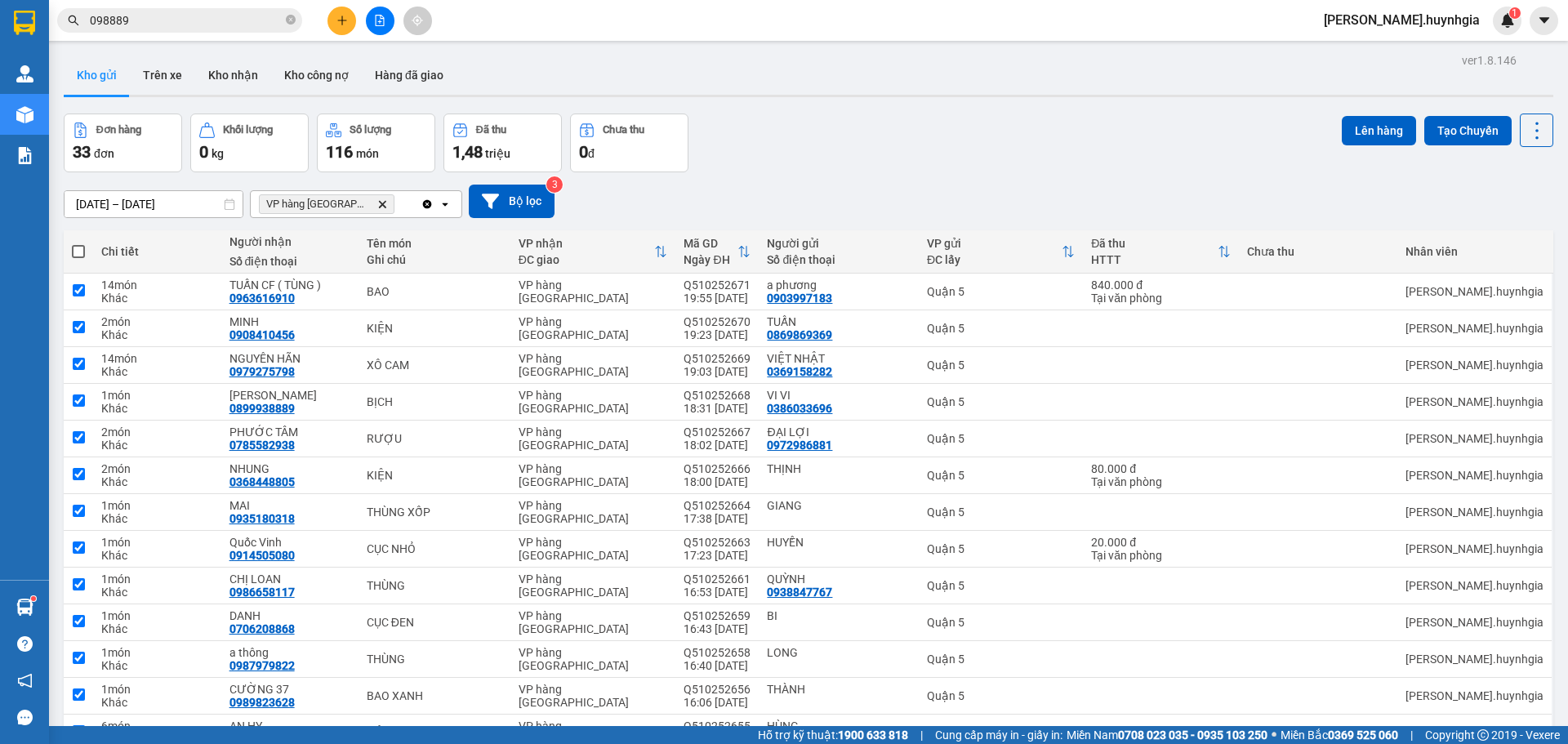
checkbox input "true"
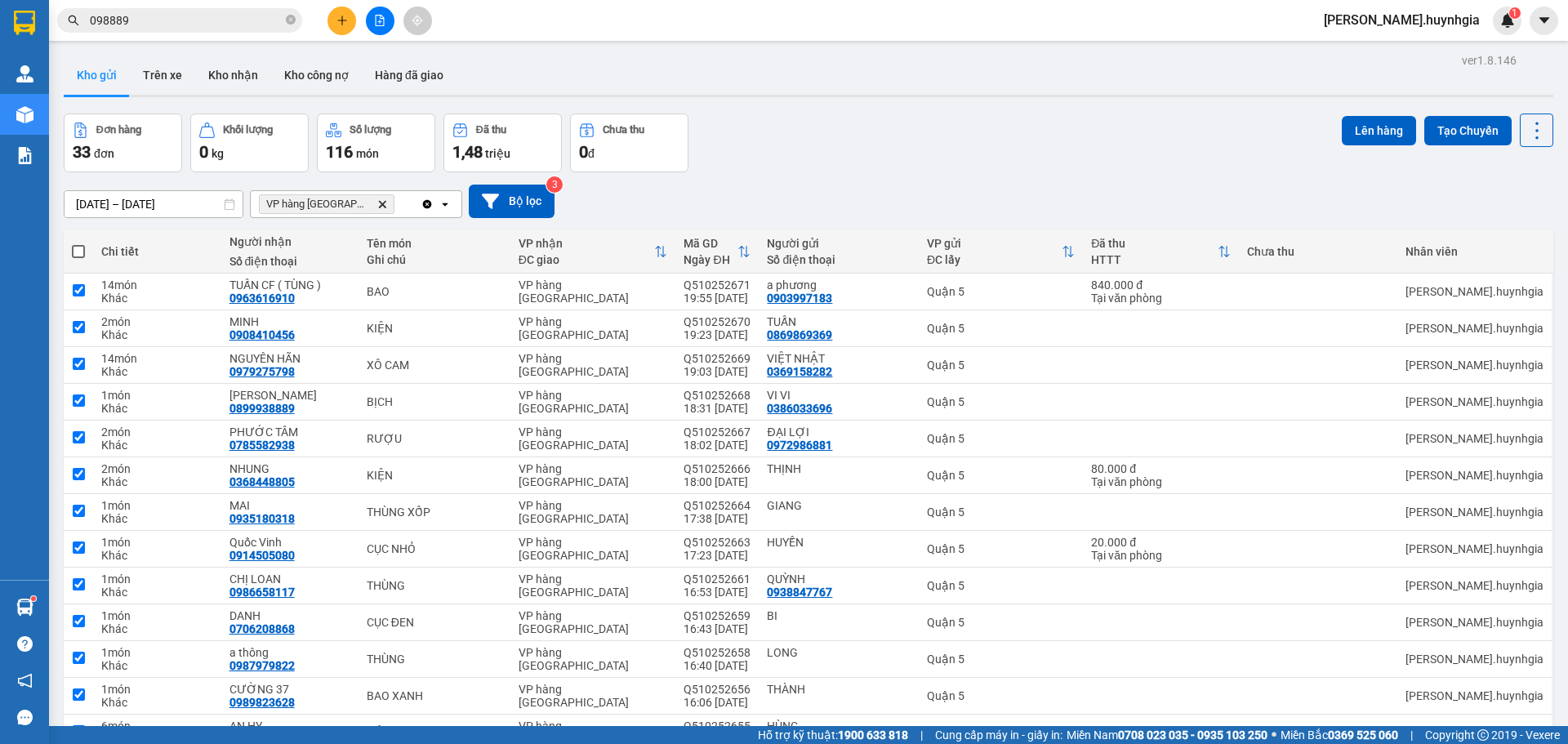
checkbox input "true"
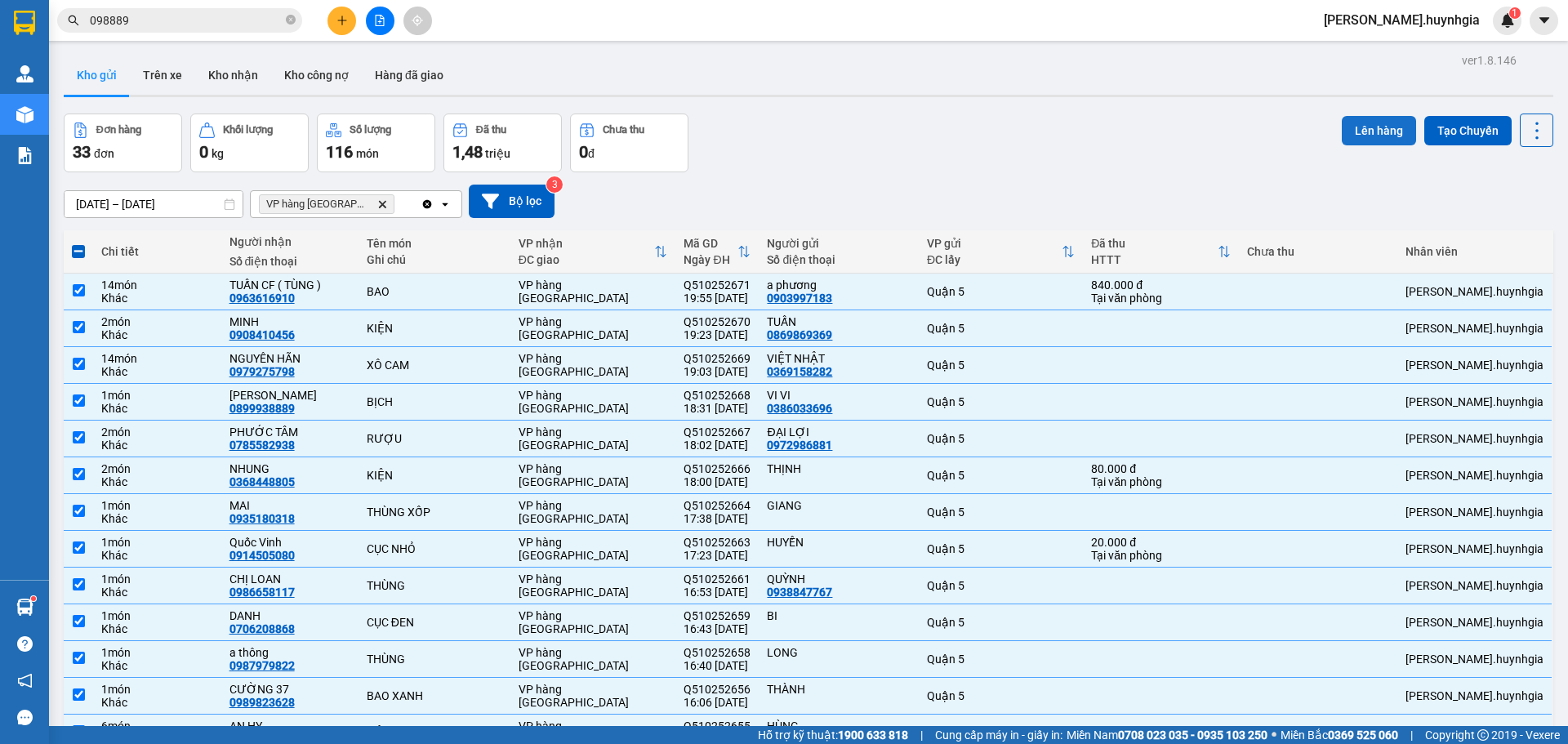
click at [1385, 133] on button "Lên hàng" at bounding box center [1378, 131] width 75 height 29
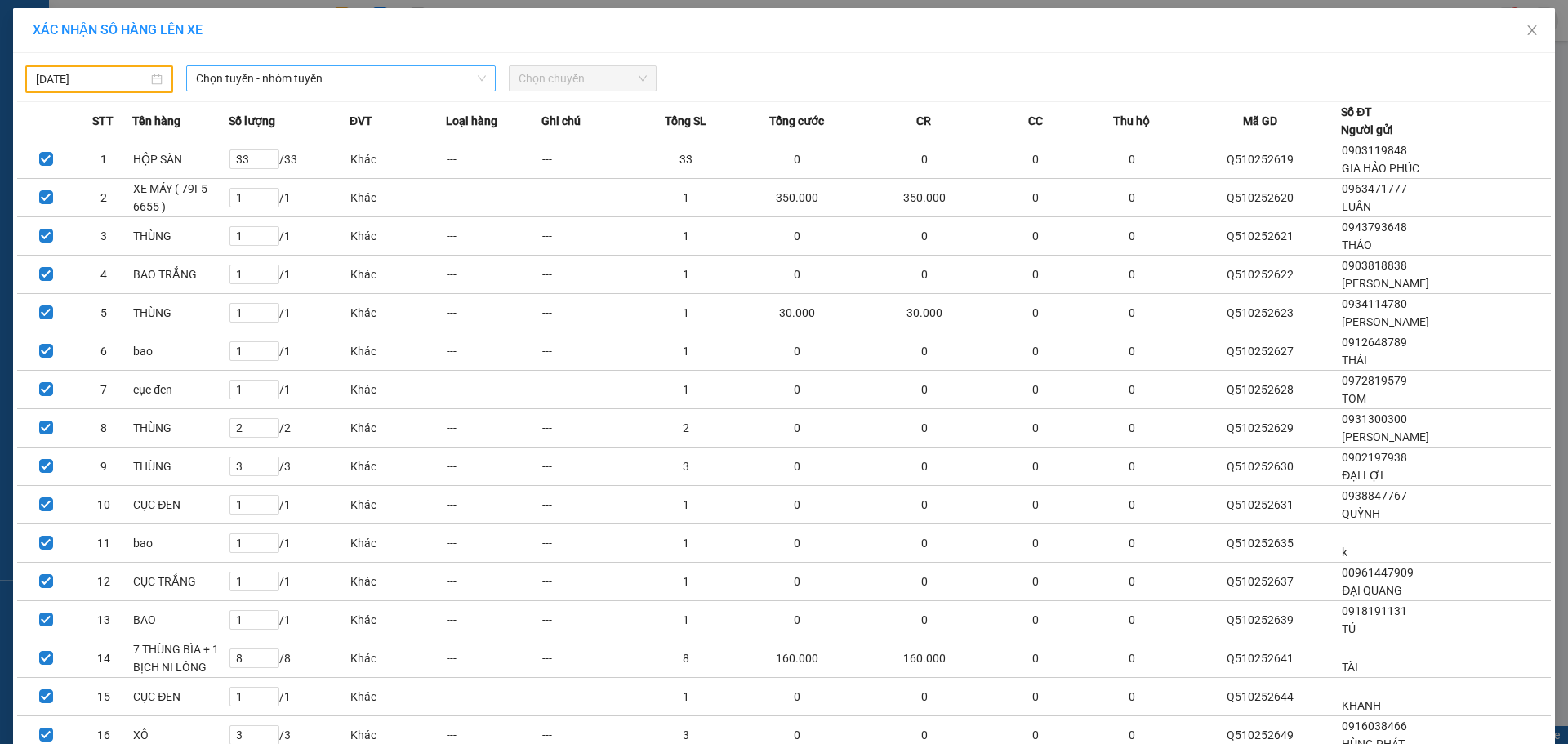
click at [451, 72] on span "Chọn tuyến - nhóm tuyến" at bounding box center [341, 78] width 290 height 25
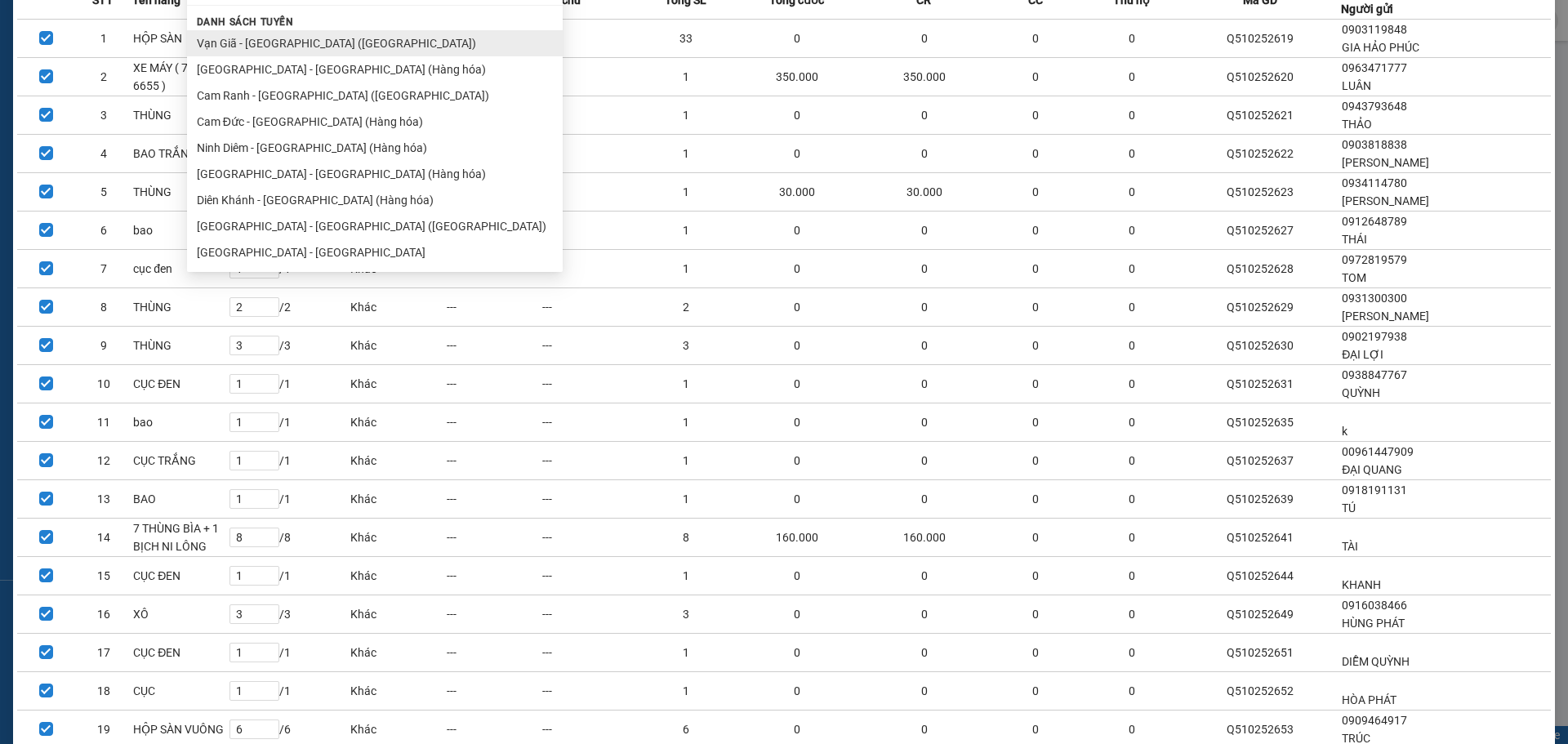
scroll to position [82, 0]
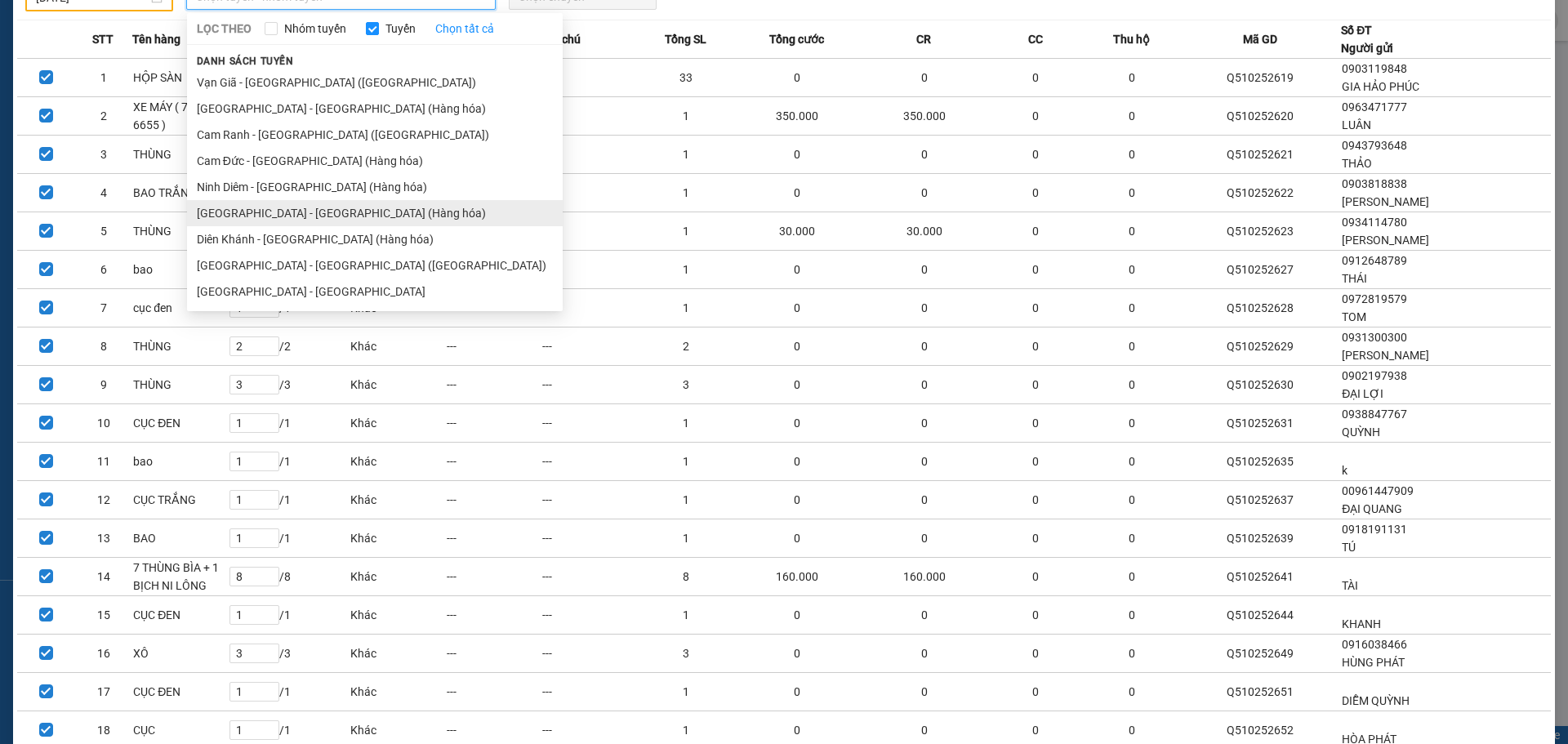
click at [291, 212] on ul "Vạn Giã - Sài Gòn (Hàng hóa) Ninh Hòa - Sài Gòn (Hàng hóa) Cam Ranh - Sài Gòn (…" at bounding box center [375, 186] width 376 height 235
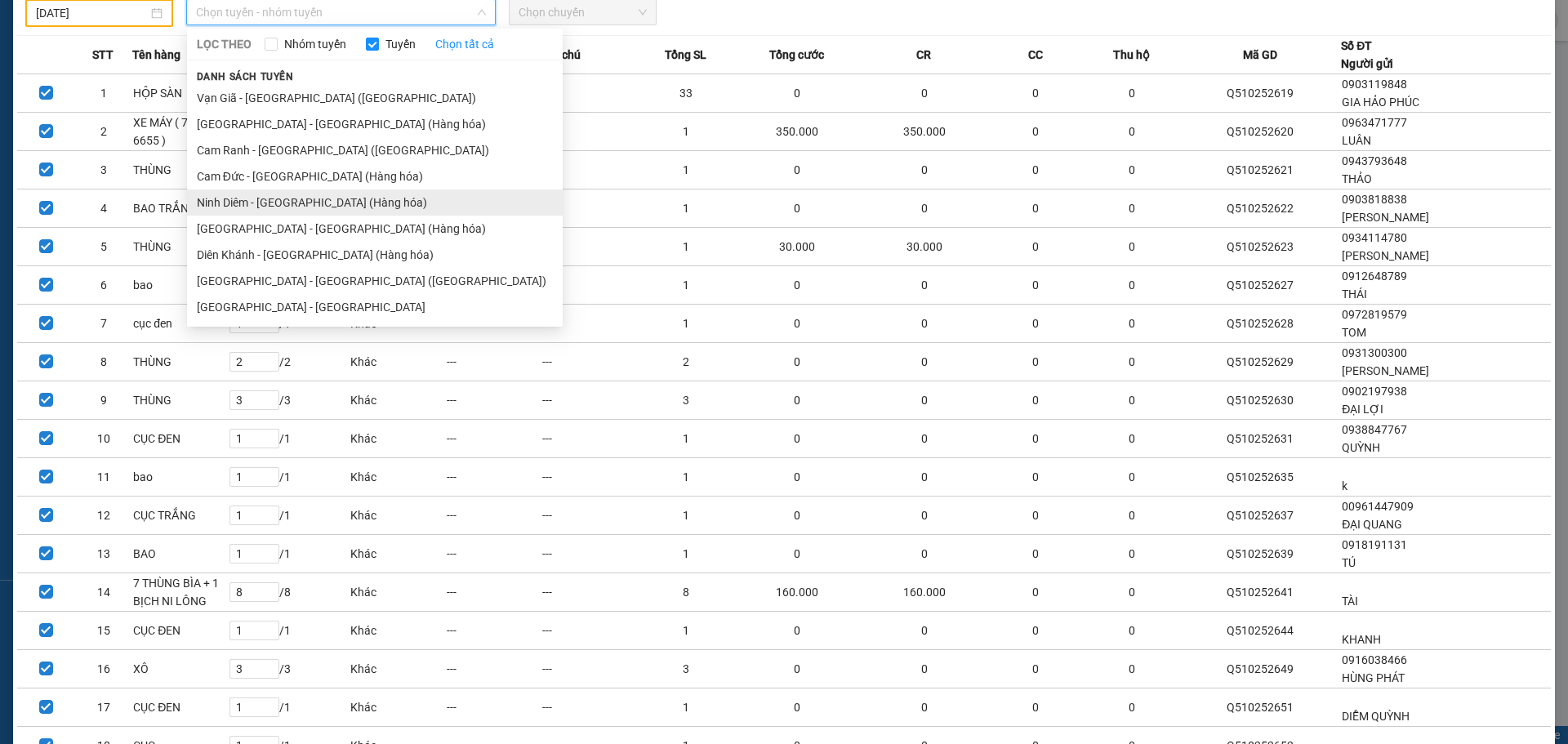
click at [289, 209] on li "[PERSON_NAME] - [GEOGRAPHIC_DATA] (Hàng hóa)" at bounding box center [375, 203] width 376 height 26
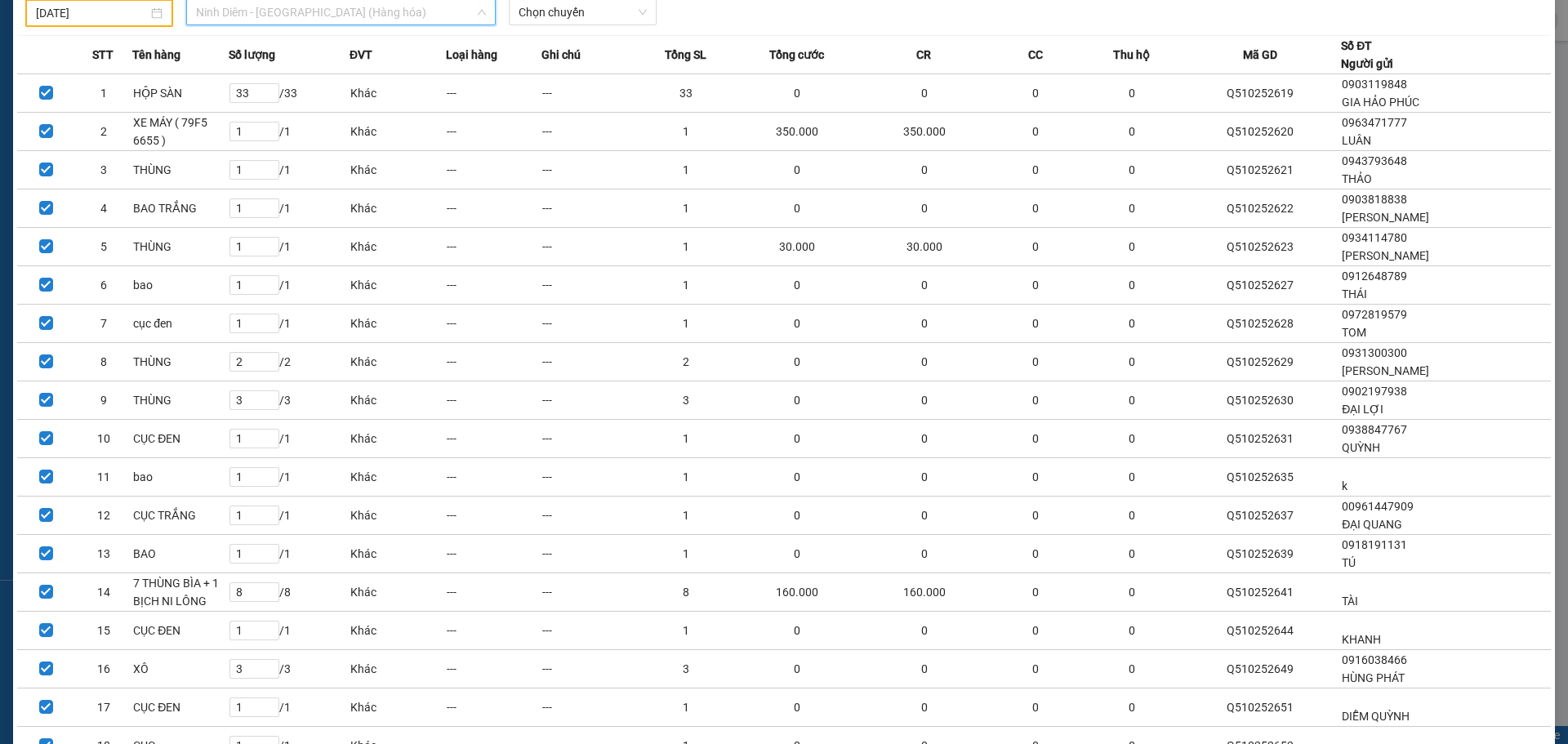
click at [357, 4] on span "[PERSON_NAME] - [GEOGRAPHIC_DATA] (Hàng hóa)" at bounding box center [341, 12] width 290 height 25
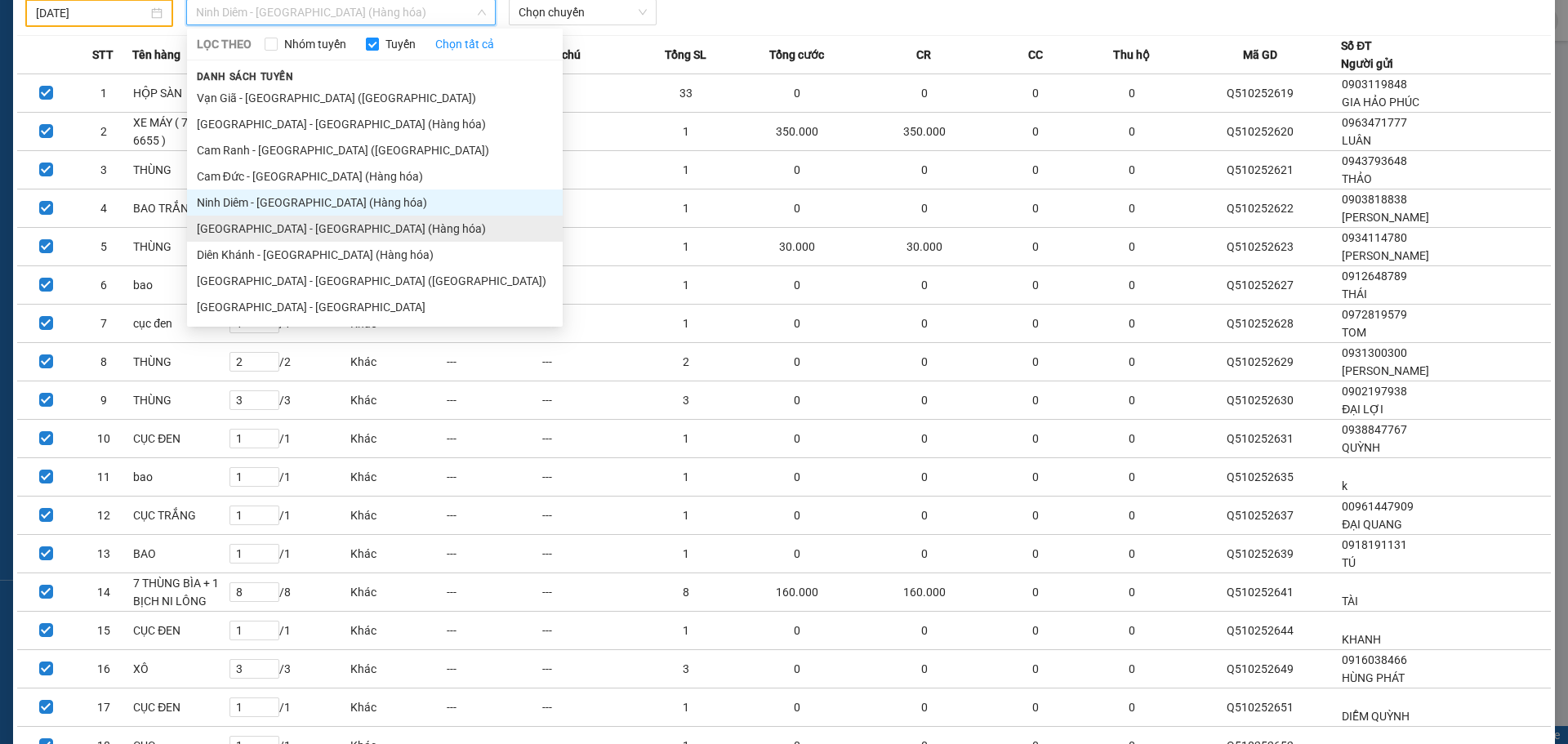
click at [298, 227] on li "[GEOGRAPHIC_DATA][PERSON_NAME][GEOGRAPHIC_DATA] (Hàng hóa)" at bounding box center [375, 228] width 376 height 26
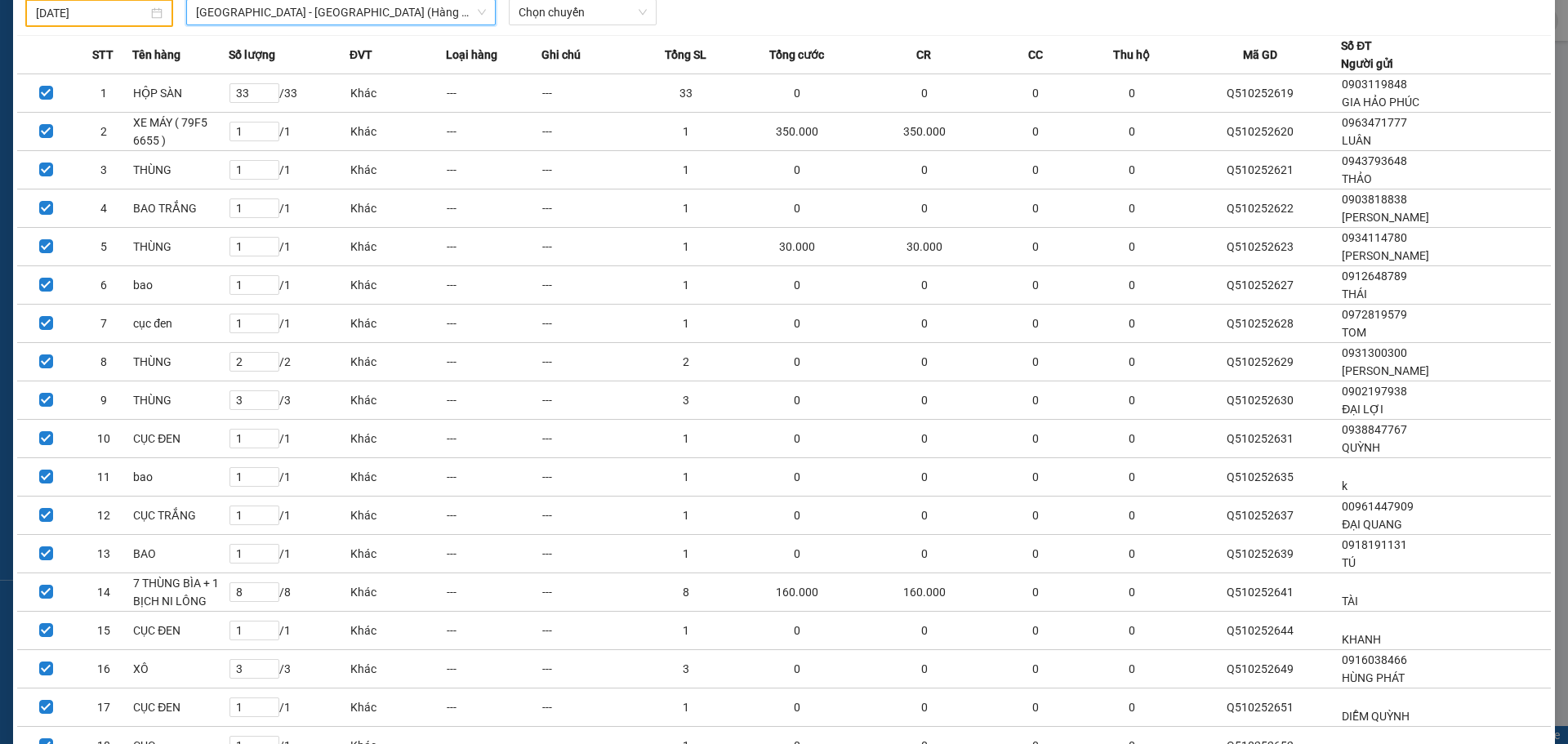
drag, startPoint x: 517, startPoint y: 13, endPoint x: 508, endPoint y: 27, distance: 16.6
click at [519, 17] on span "Chọn chuyến" at bounding box center [582, 12] width 128 height 25
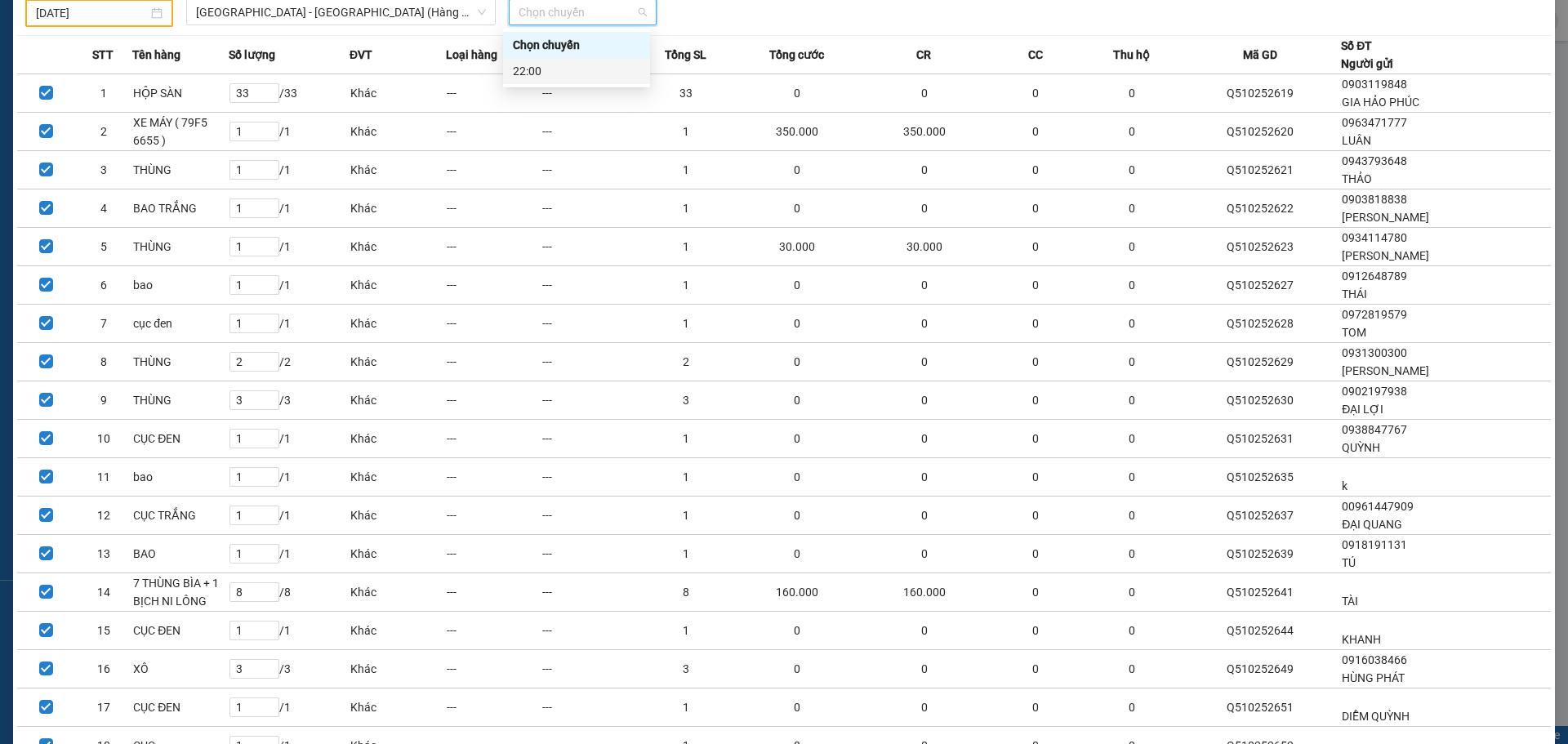
click at [514, 70] on div "22:00" at bounding box center [577, 71] width 127 height 18
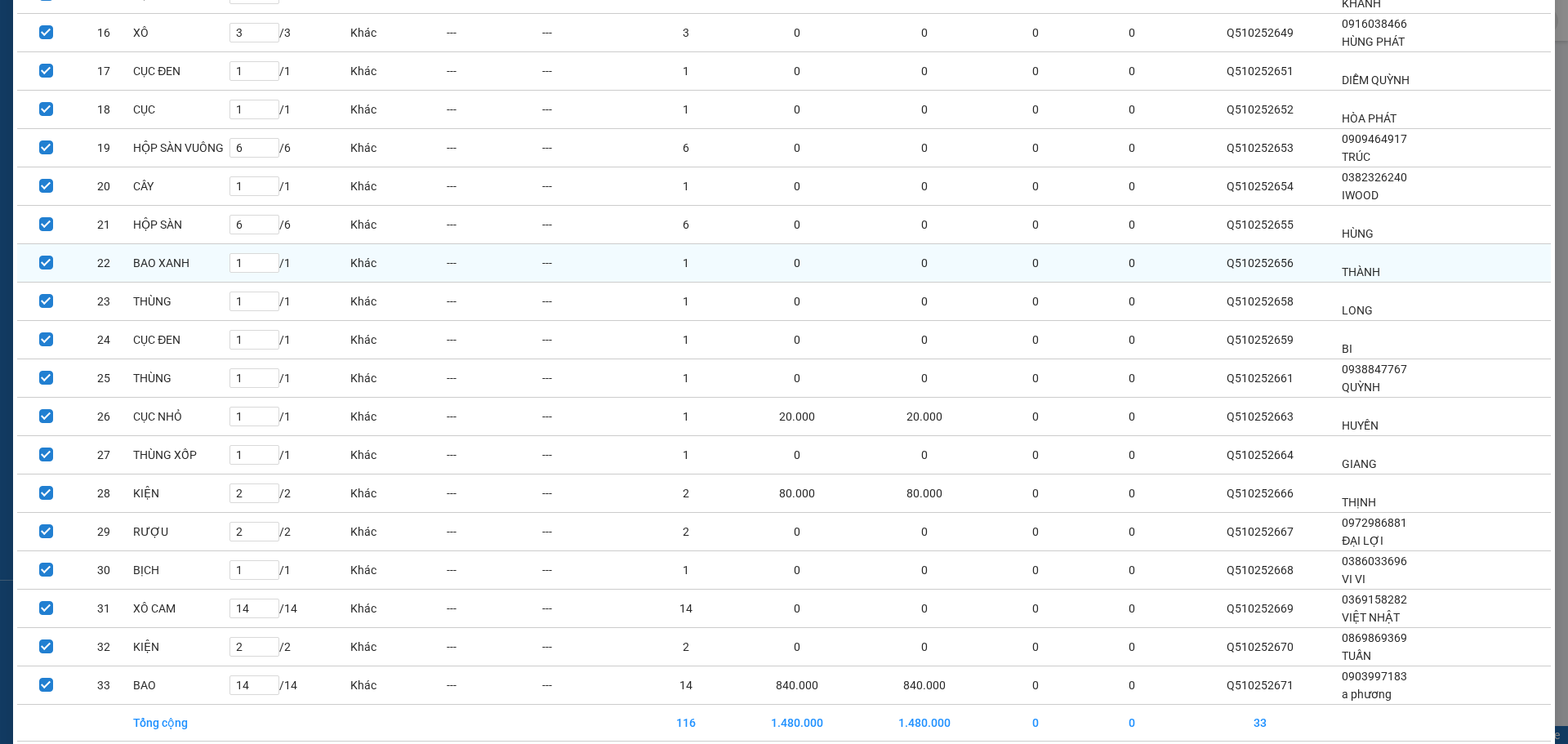
scroll to position [782, 0]
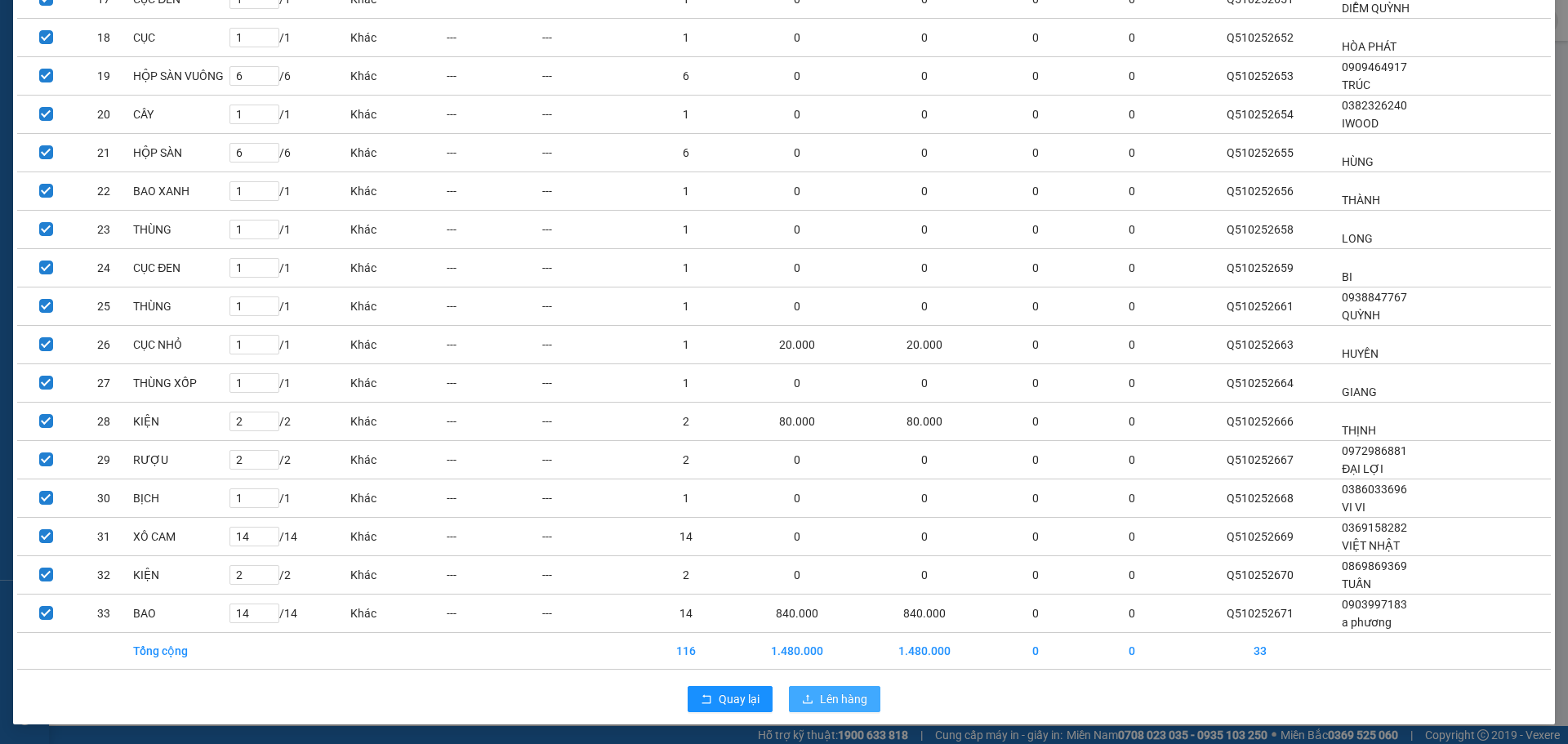
click at [852, 705] on span "Lên hàng" at bounding box center [843, 699] width 47 height 18
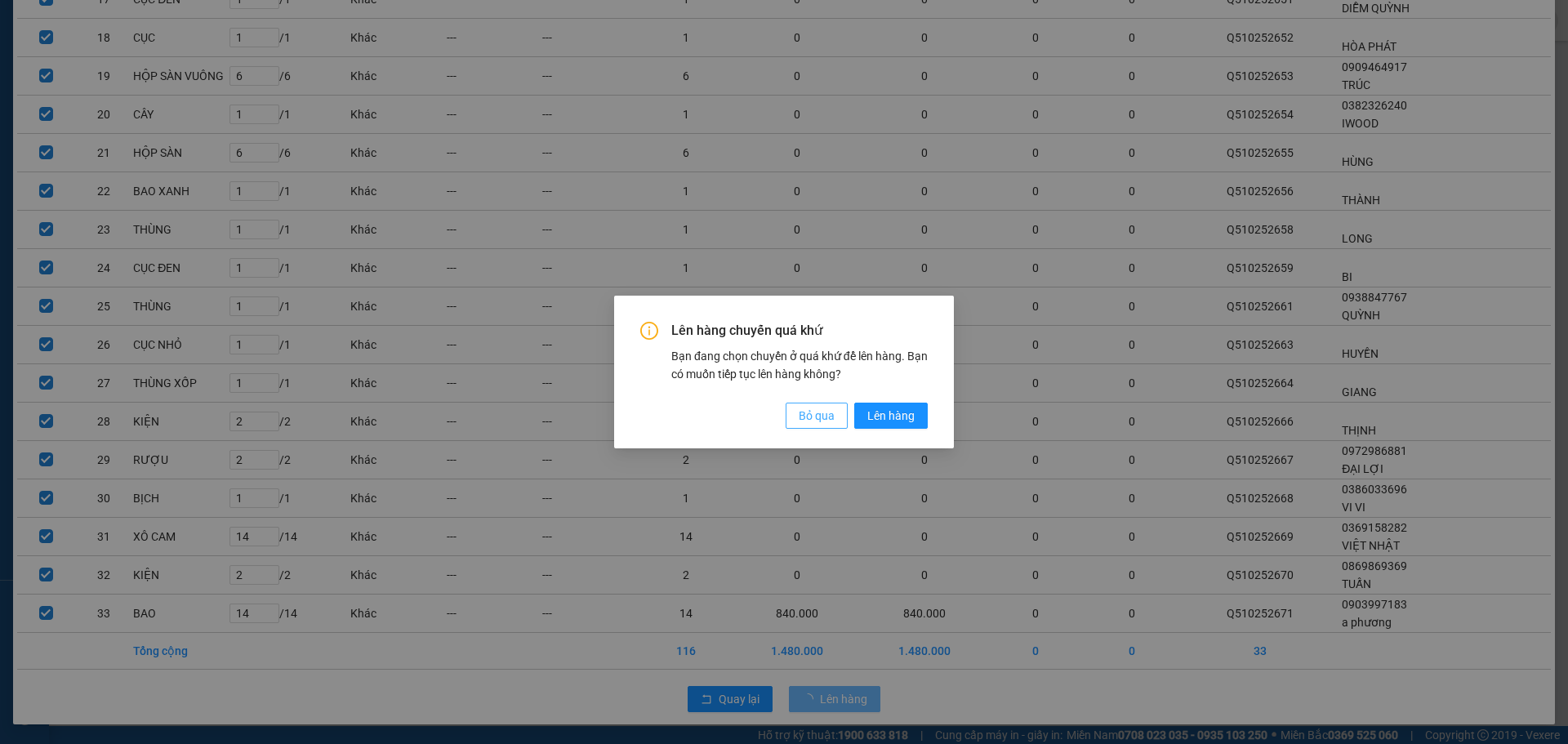
click at [824, 413] on span "Bỏ qua" at bounding box center [816, 415] width 36 height 18
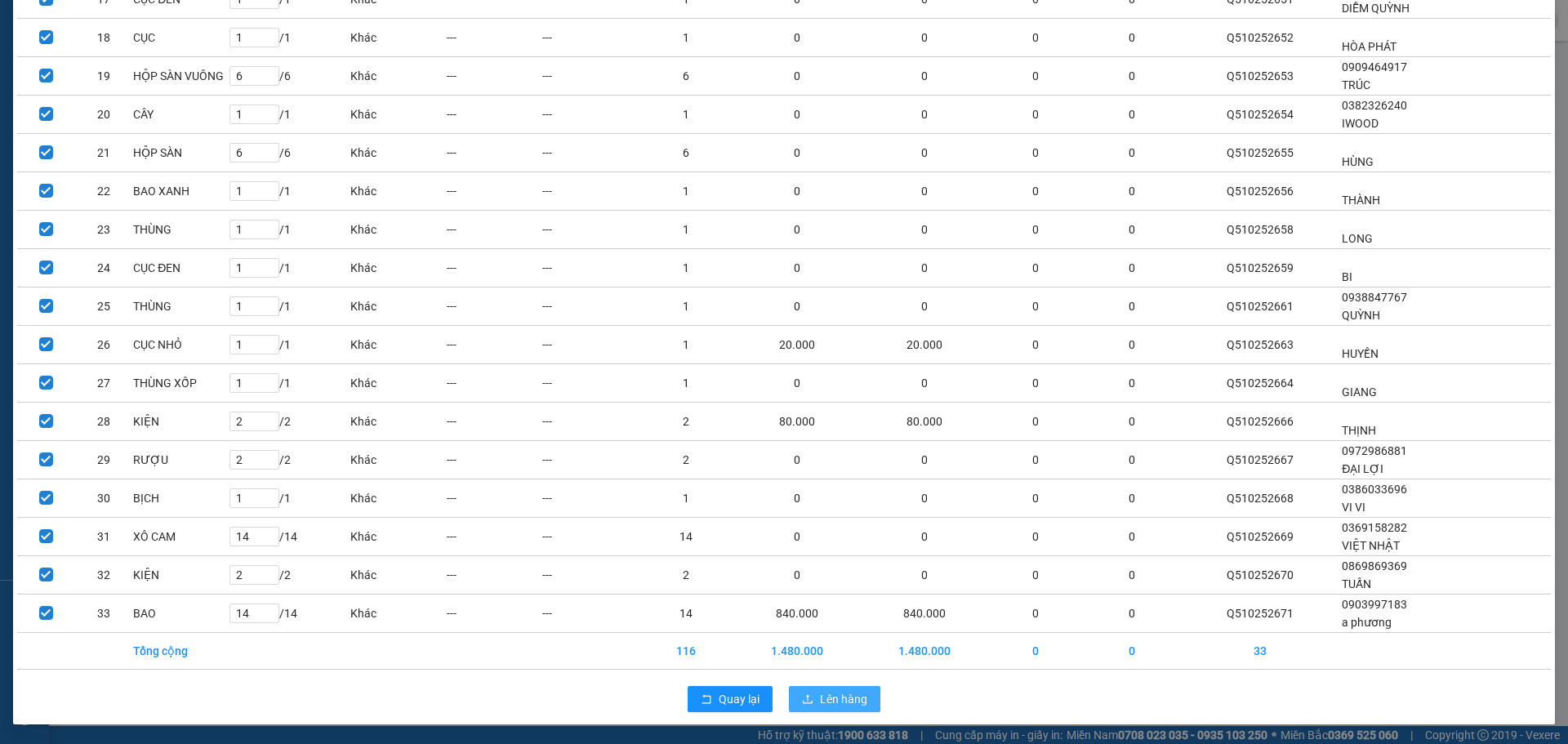
click at [823, 708] on button "Lên hàng" at bounding box center [834, 699] width 91 height 26
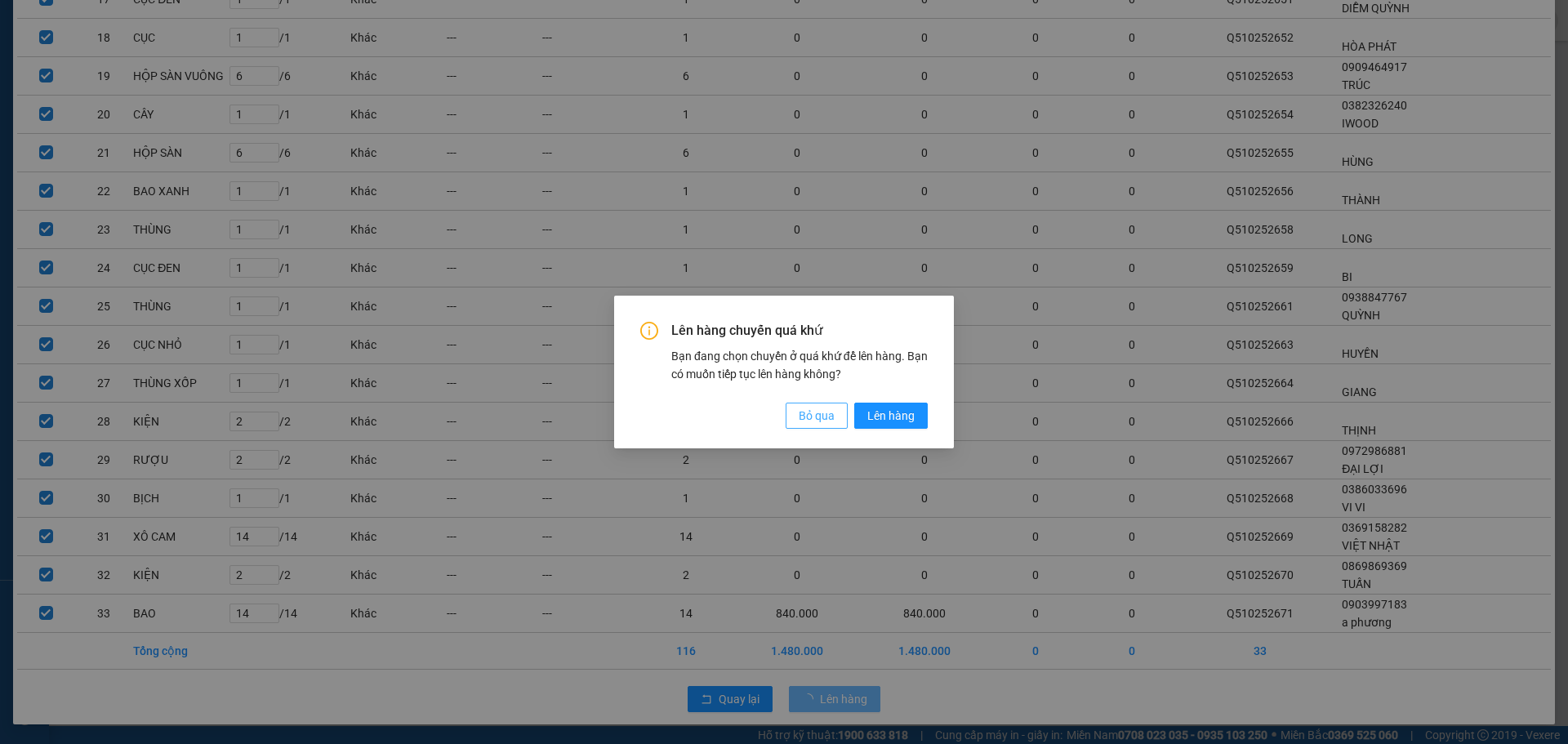
click at [826, 420] on span "Bỏ qua" at bounding box center [816, 415] width 36 height 18
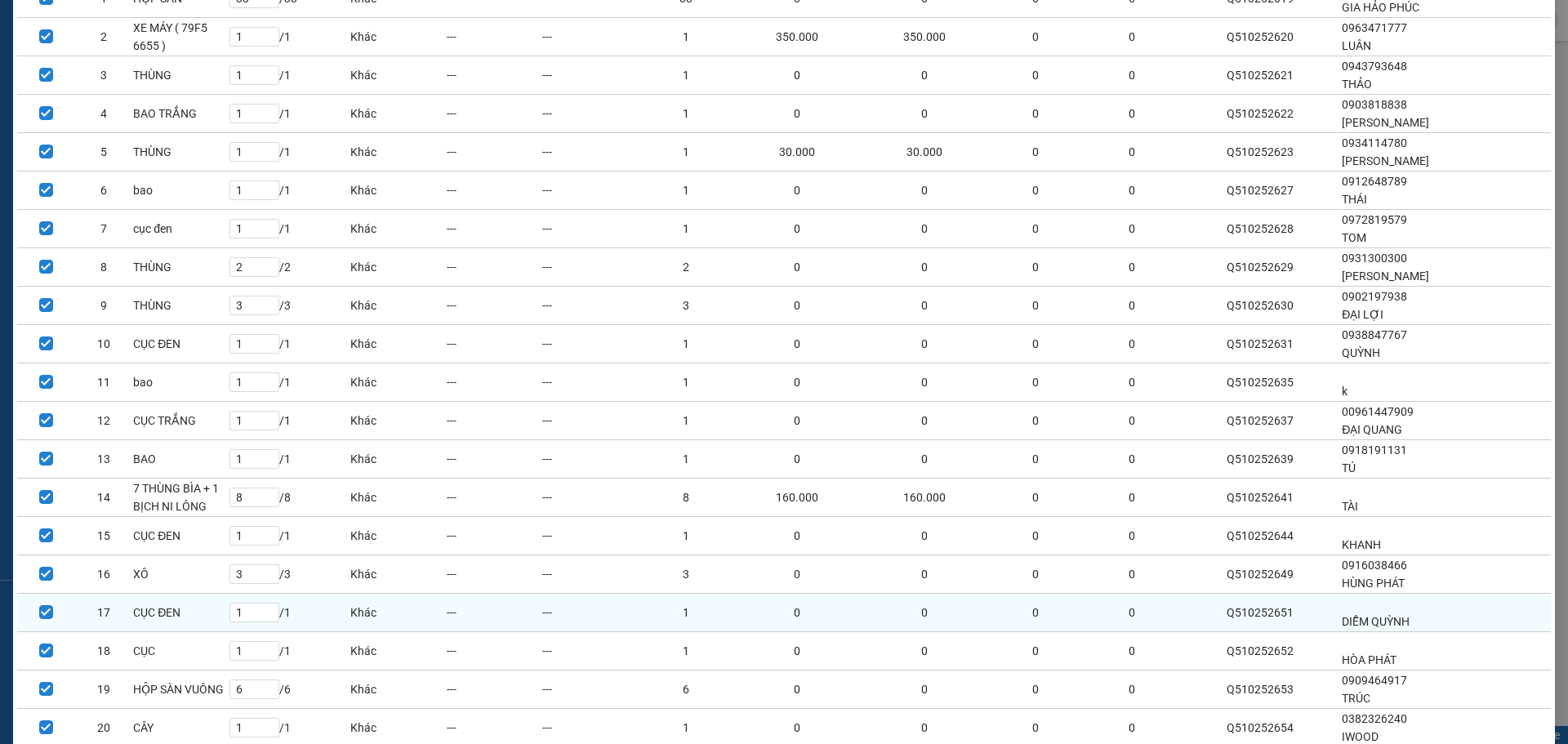
scroll to position [0, 0]
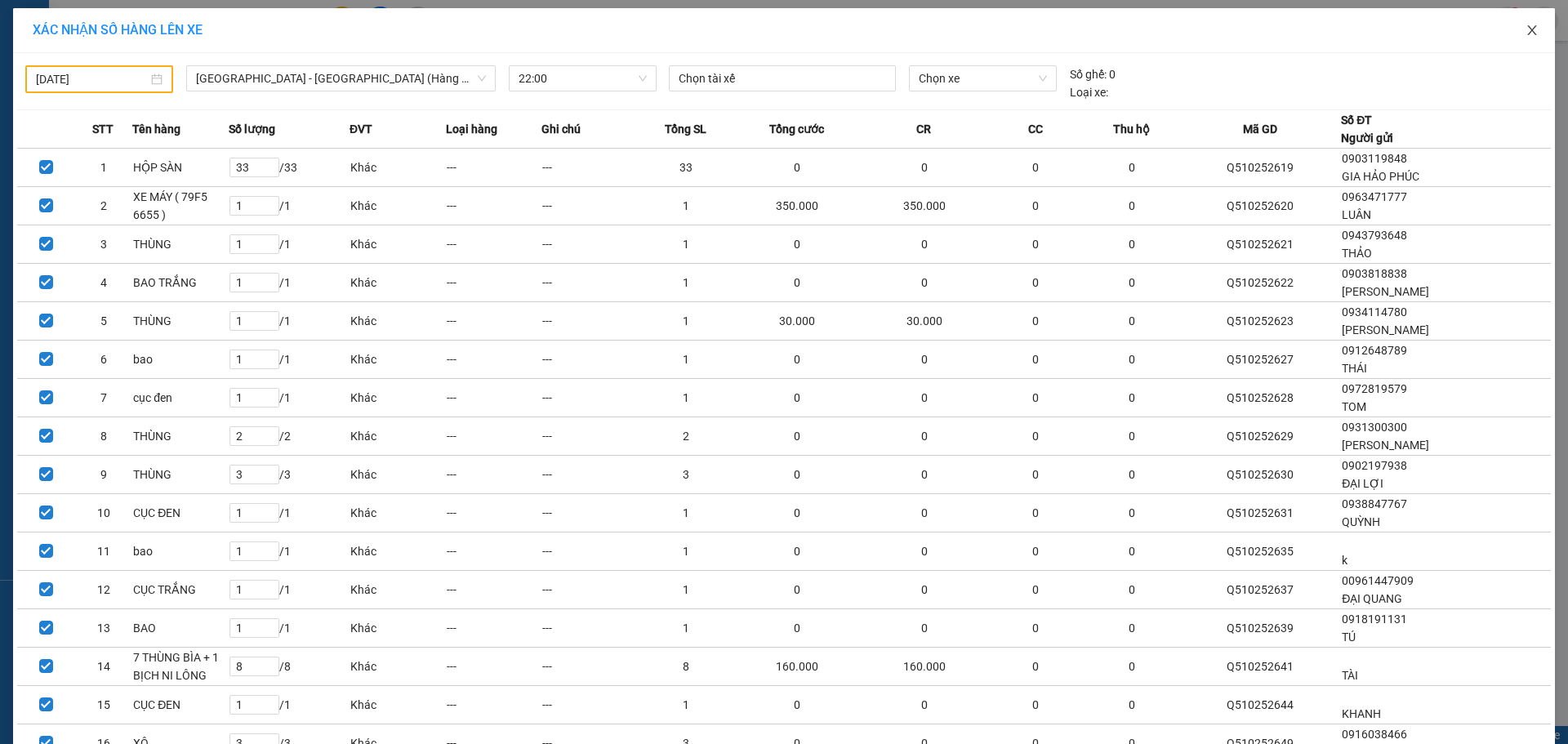
click at [1526, 29] on icon "close" at bounding box center [1532, 30] width 13 height 13
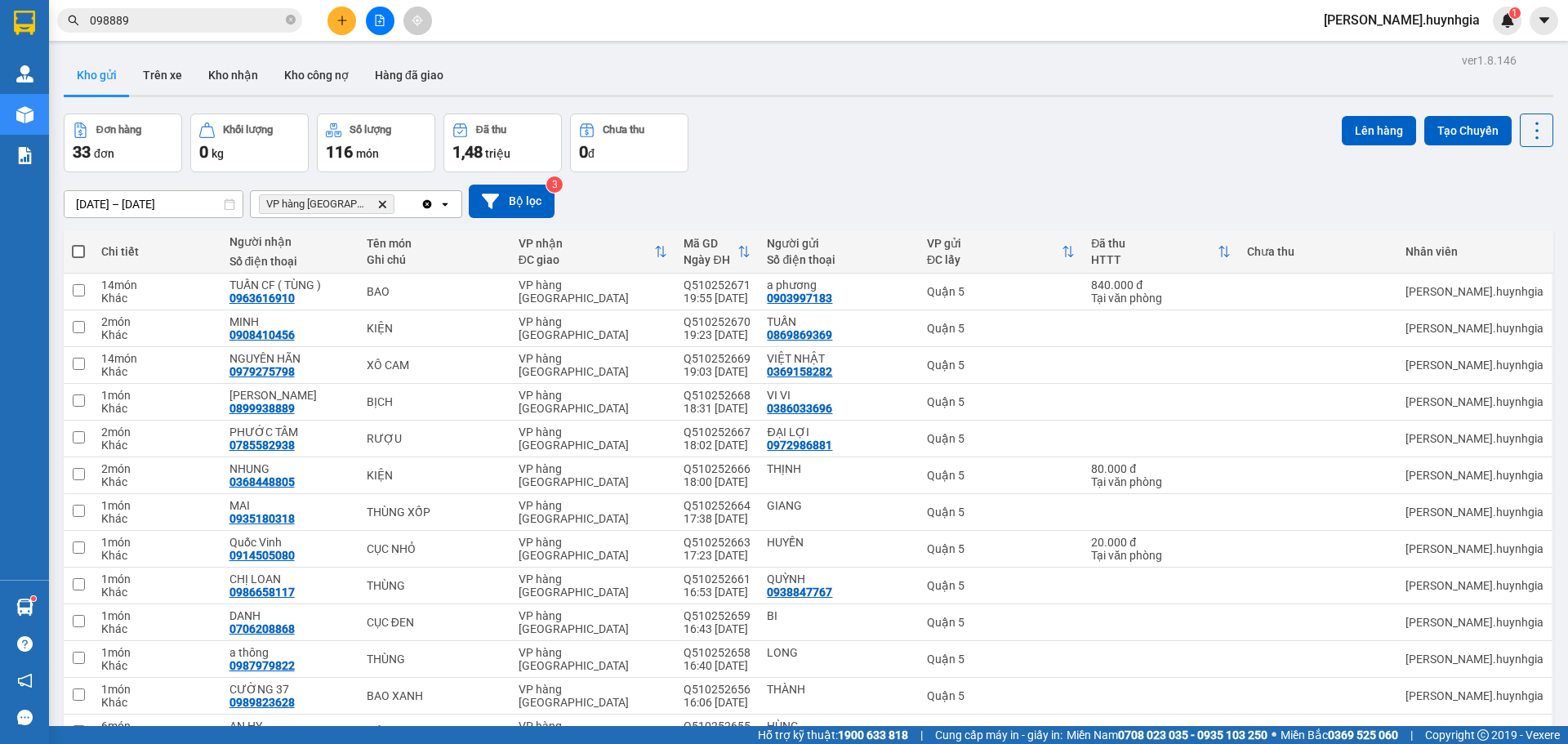
click at [101, 202] on input "10/10/2025 – 12/10/2025" at bounding box center [153, 203] width 178 height 26
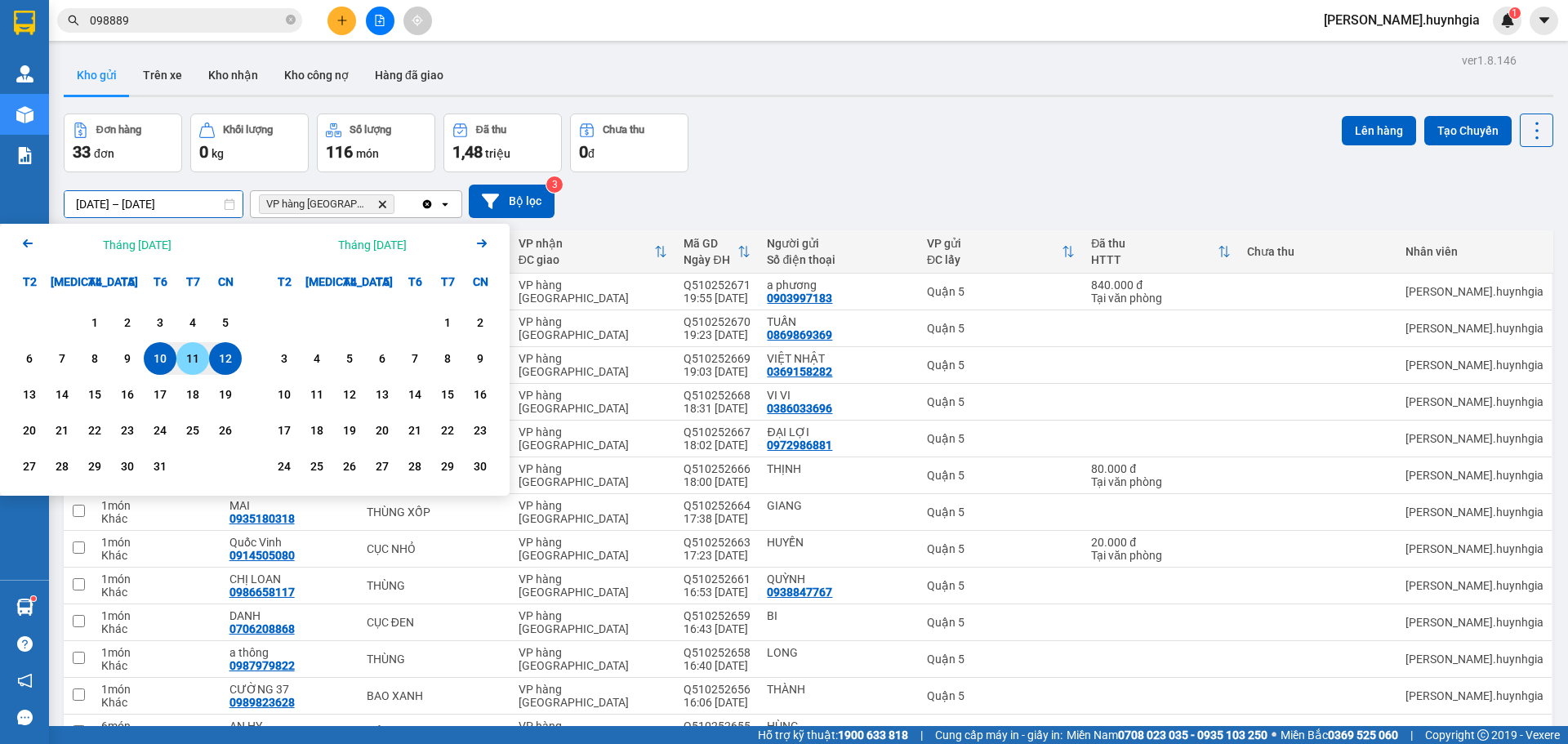
click at [193, 359] on div "11" at bounding box center [193, 358] width 23 height 19
click at [227, 358] on div "12" at bounding box center [225, 358] width 23 height 19
type input "[DATE] – [DATE]"
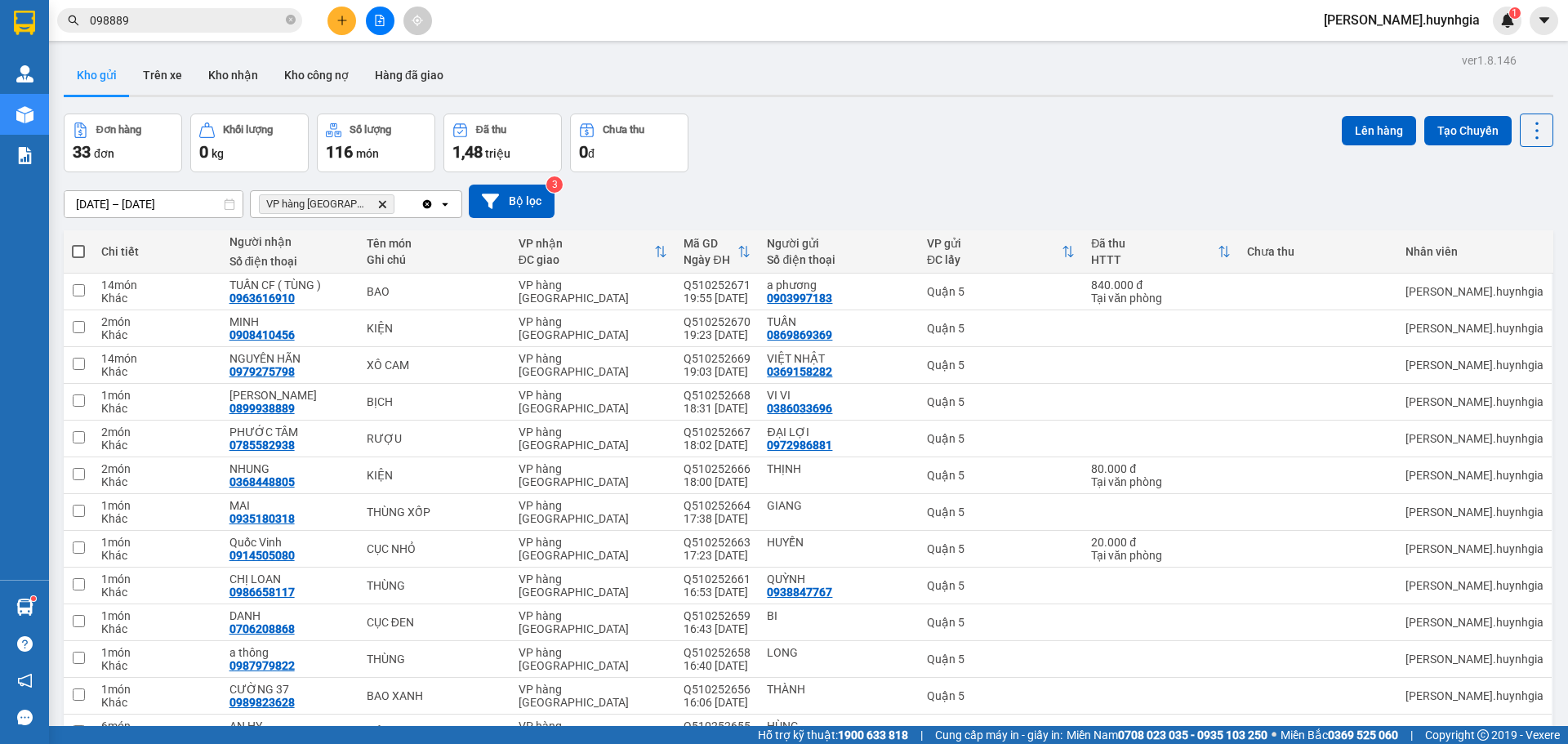
click at [65, 247] on th at bounding box center [78, 251] width 29 height 43
click at [73, 245] on th at bounding box center [78, 251] width 29 height 43
drag, startPoint x: 80, startPoint y: 248, endPoint x: 88, endPoint y: 263, distance: 17.0
click at [89, 264] on th at bounding box center [78, 251] width 29 height 43
click at [83, 251] on span at bounding box center [78, 251] width 13 height 13
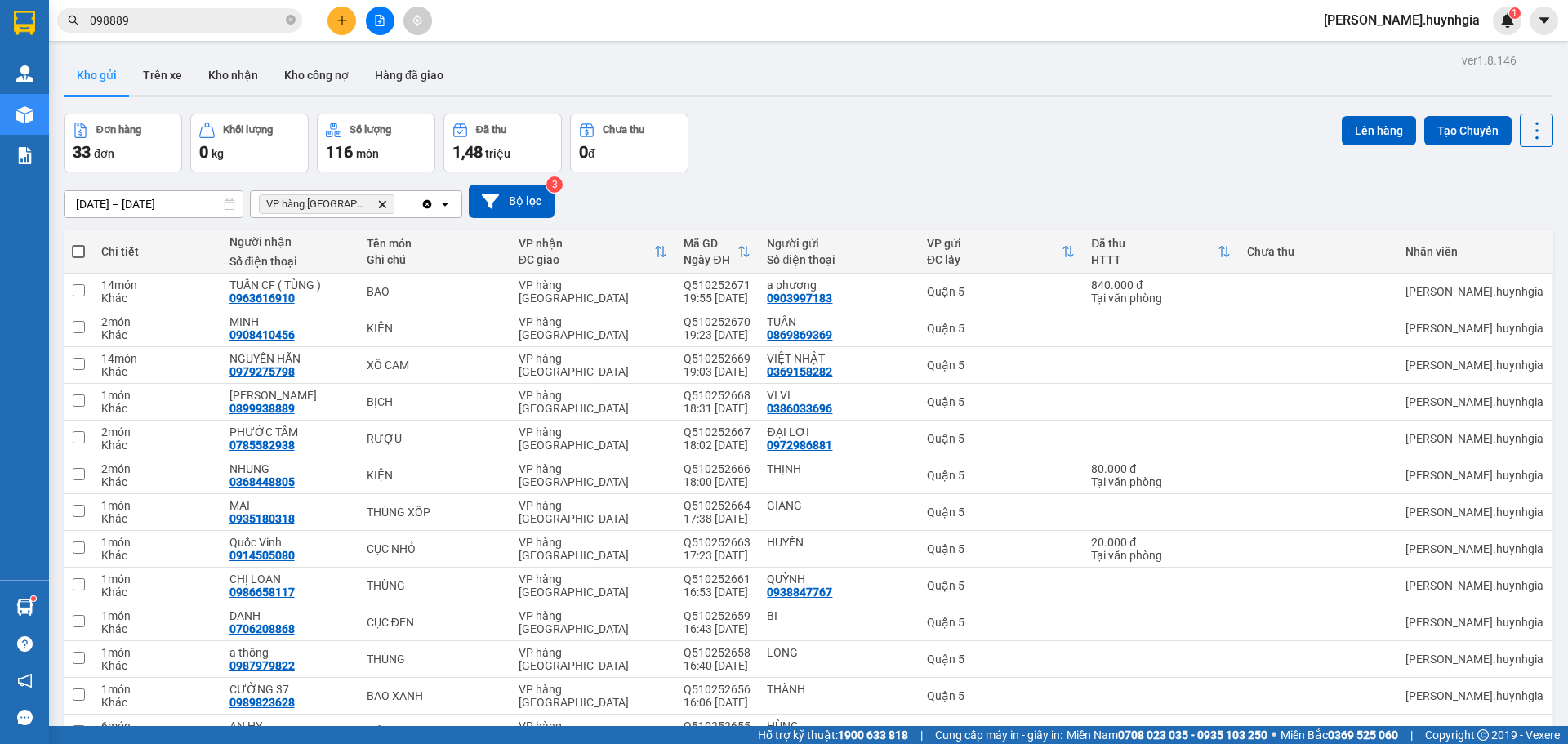
click at [78, 243] on input "checkbox" at bounding box center [78, 243] width 0 height 0
checkbox input "true"
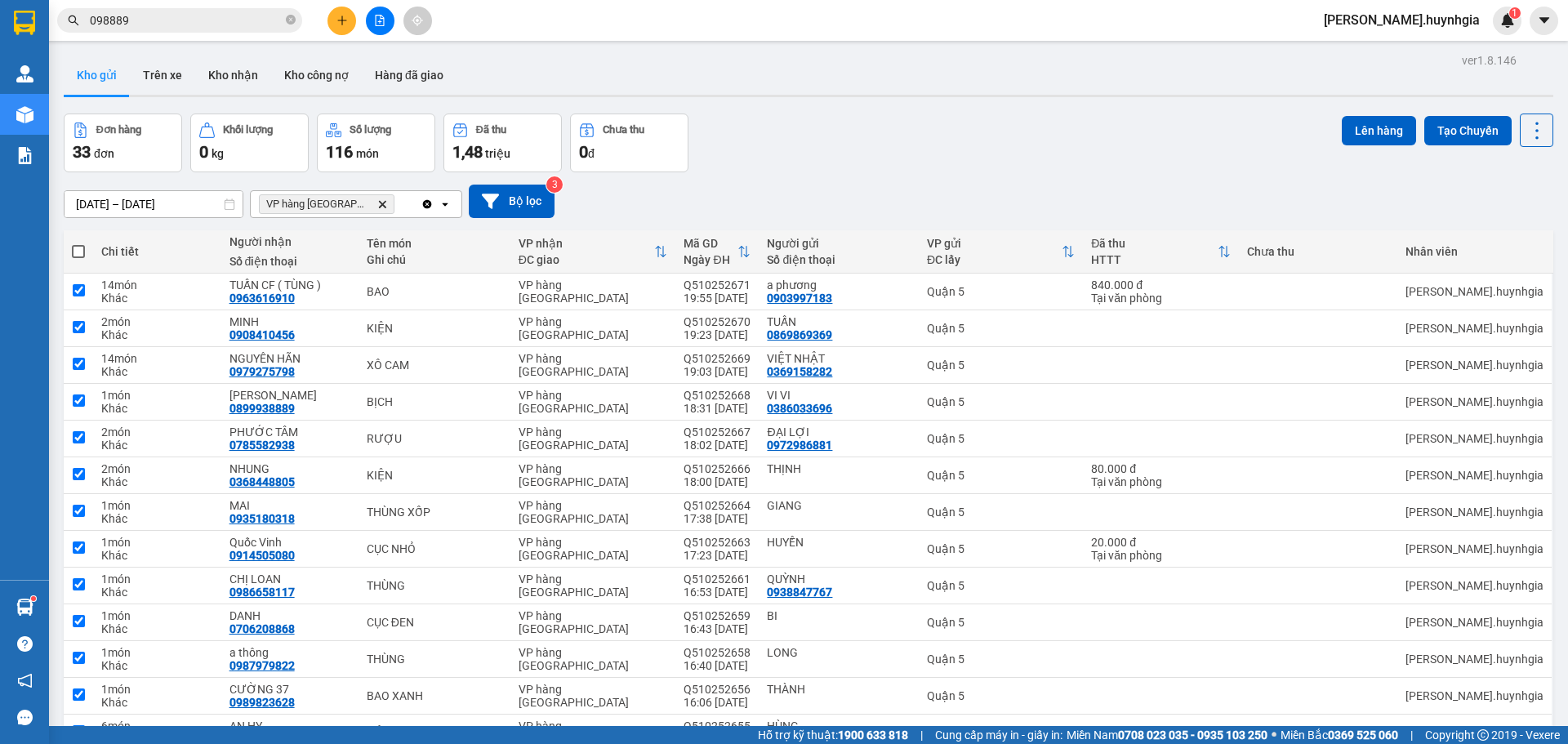
checkbox input "true"
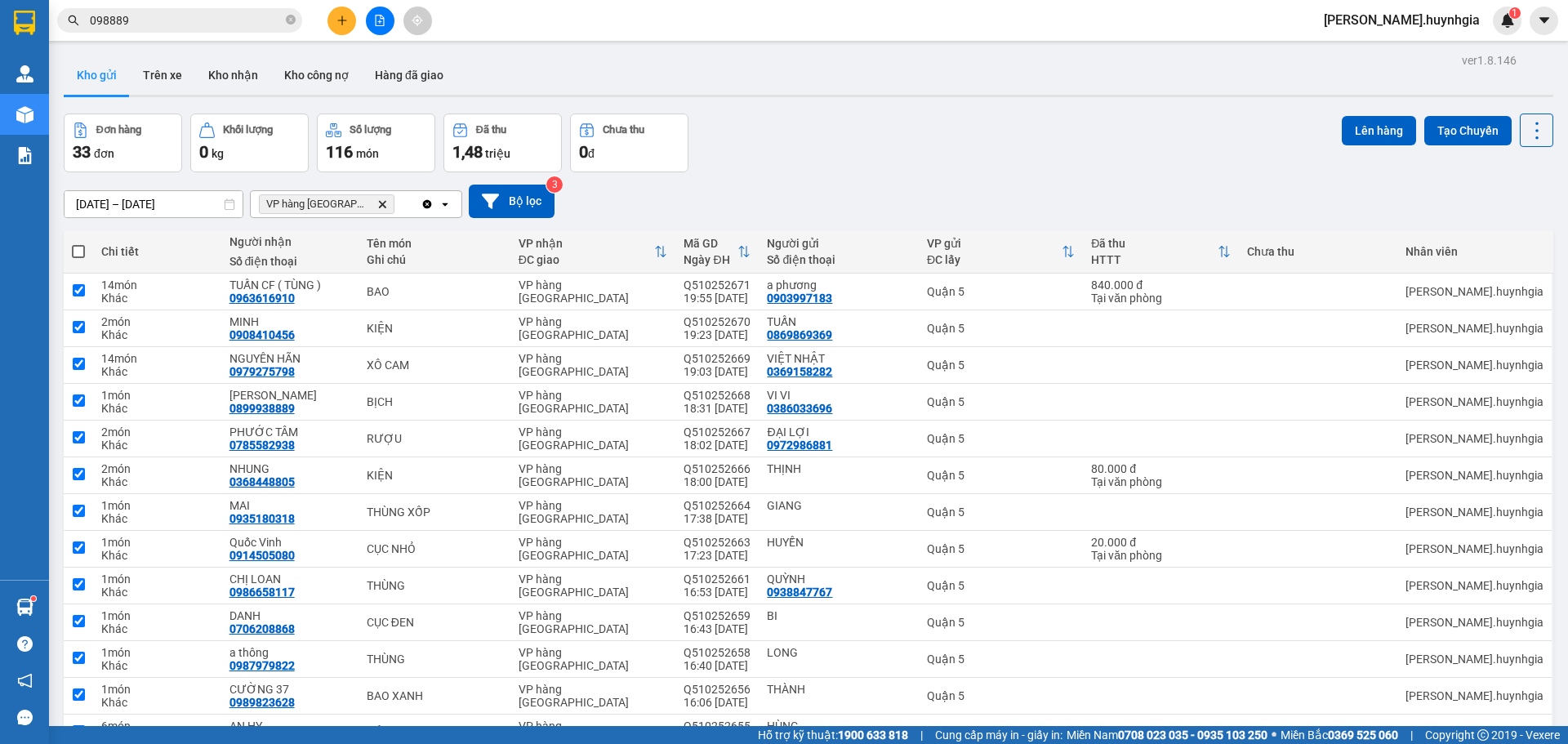
checkbox input "true"
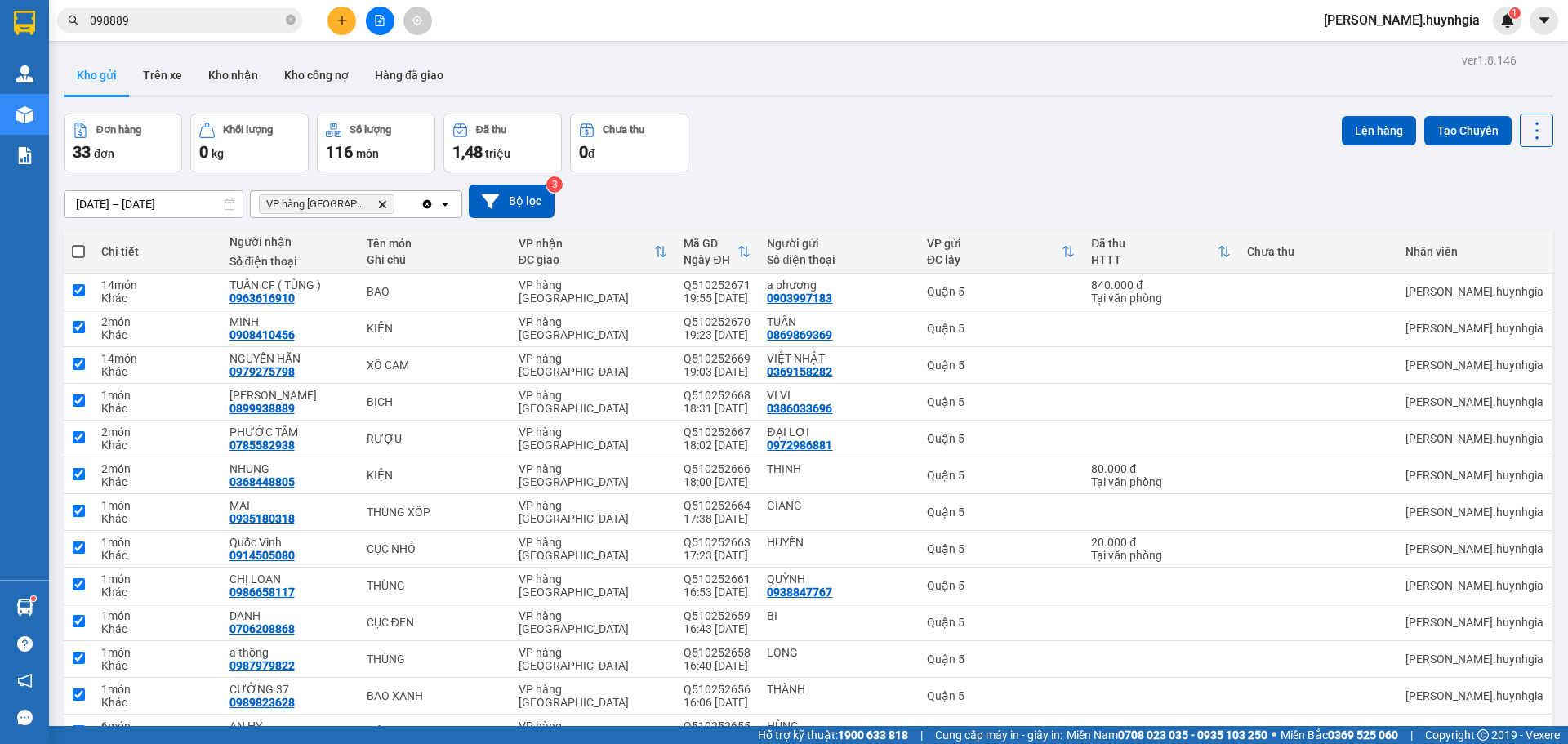
checkbox input "true"
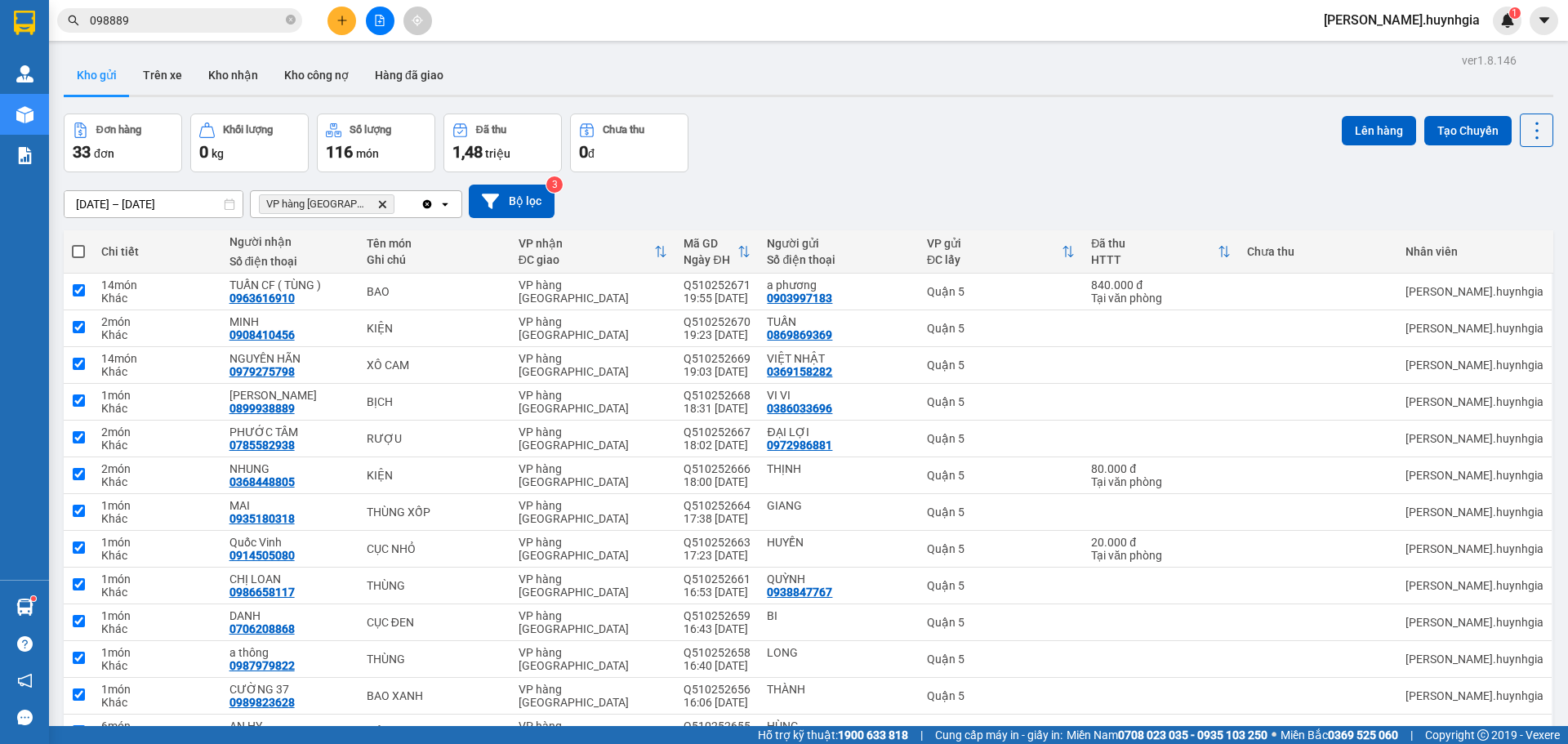
checkbox input "true"
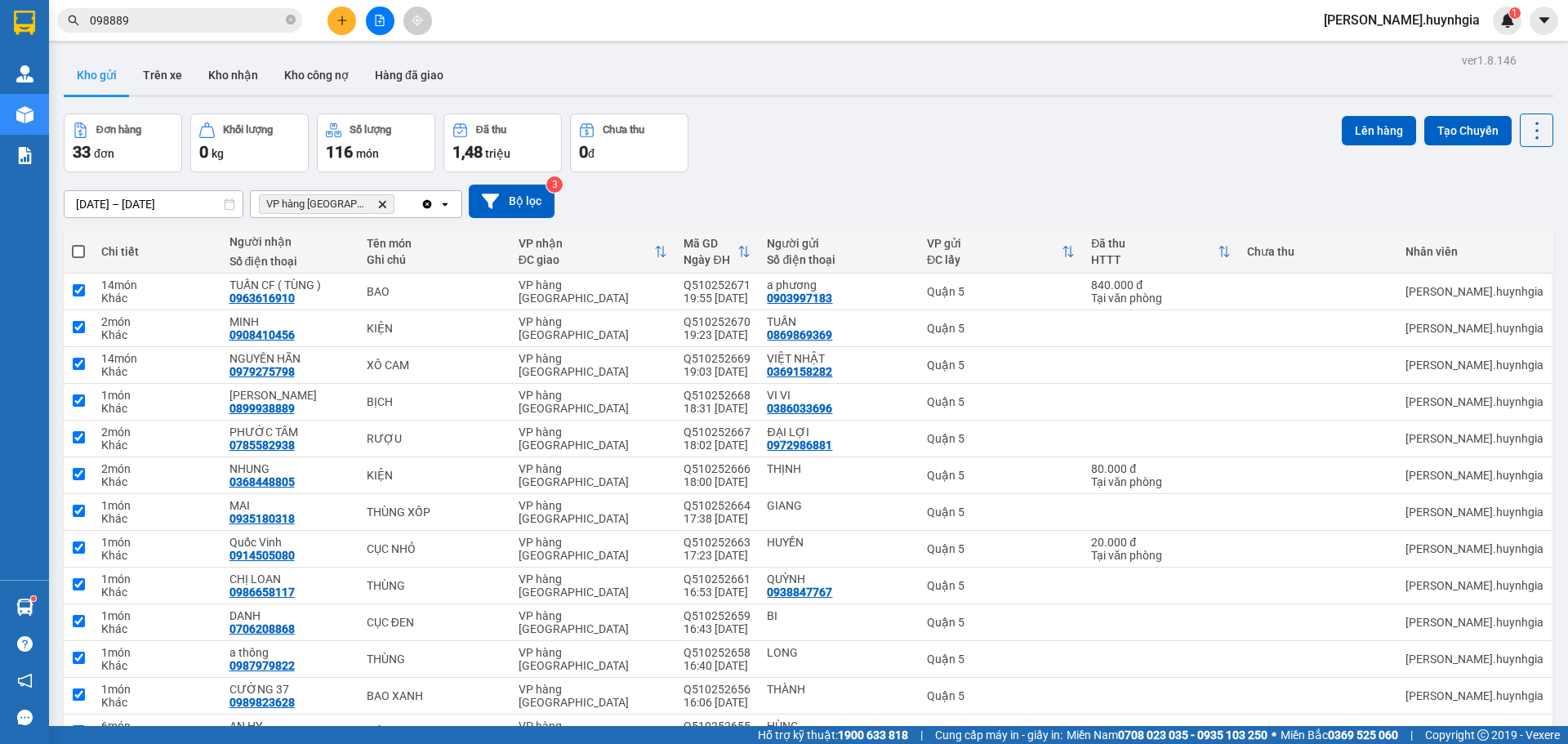
checkbox input "true"
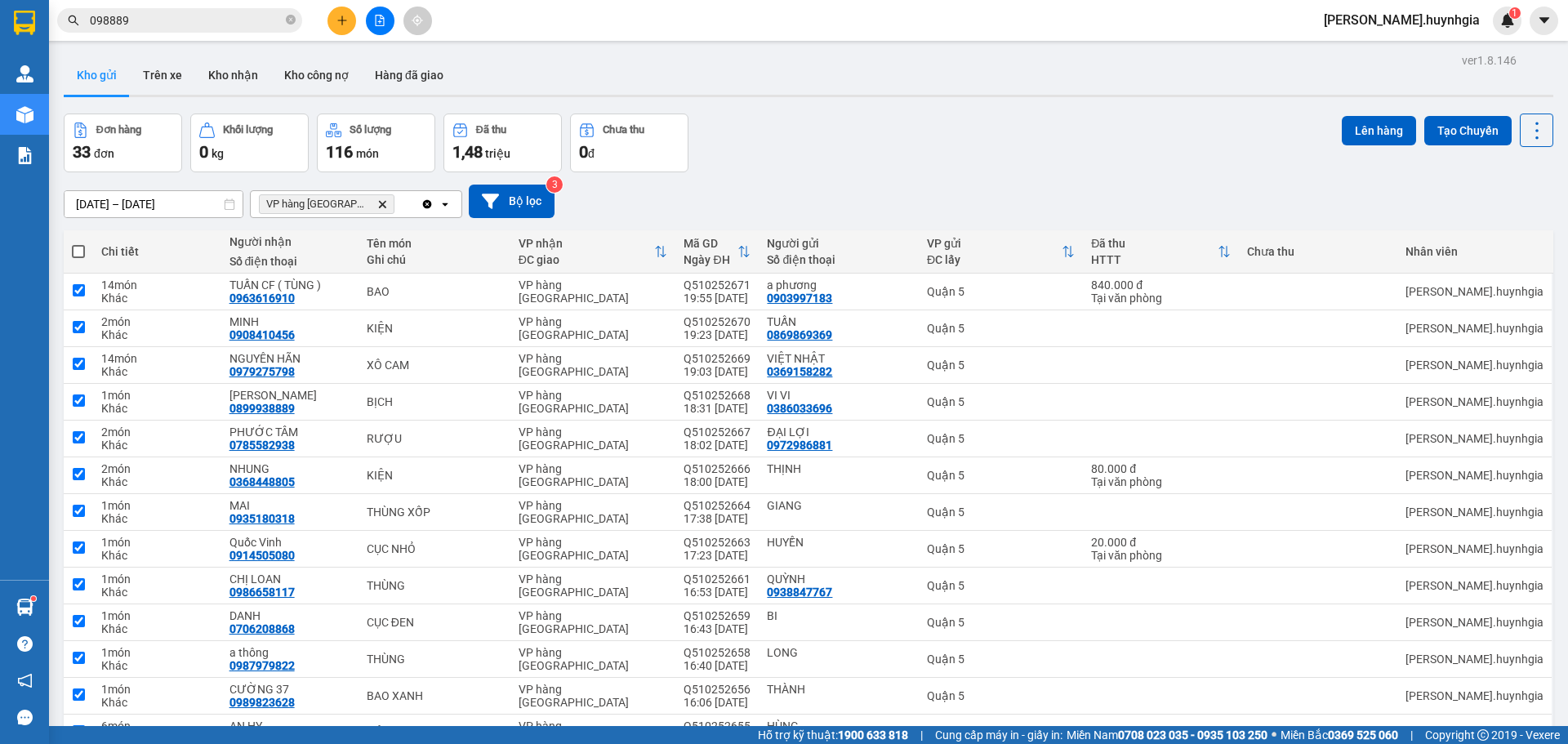
checkbox input "true"
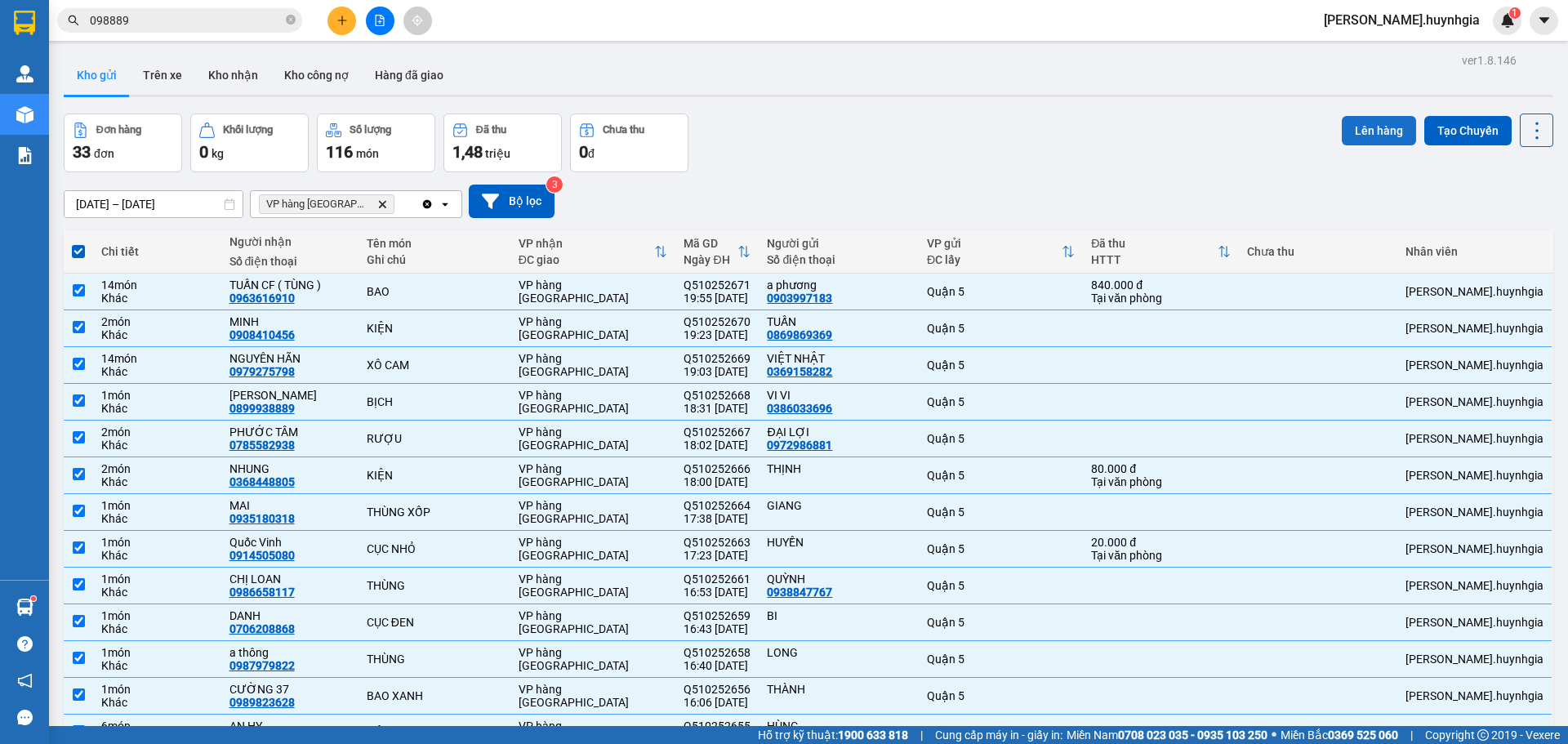
click at [1356, 130] on button "Lên hàng" at bounding box center [1378, 131] width 75 height 29
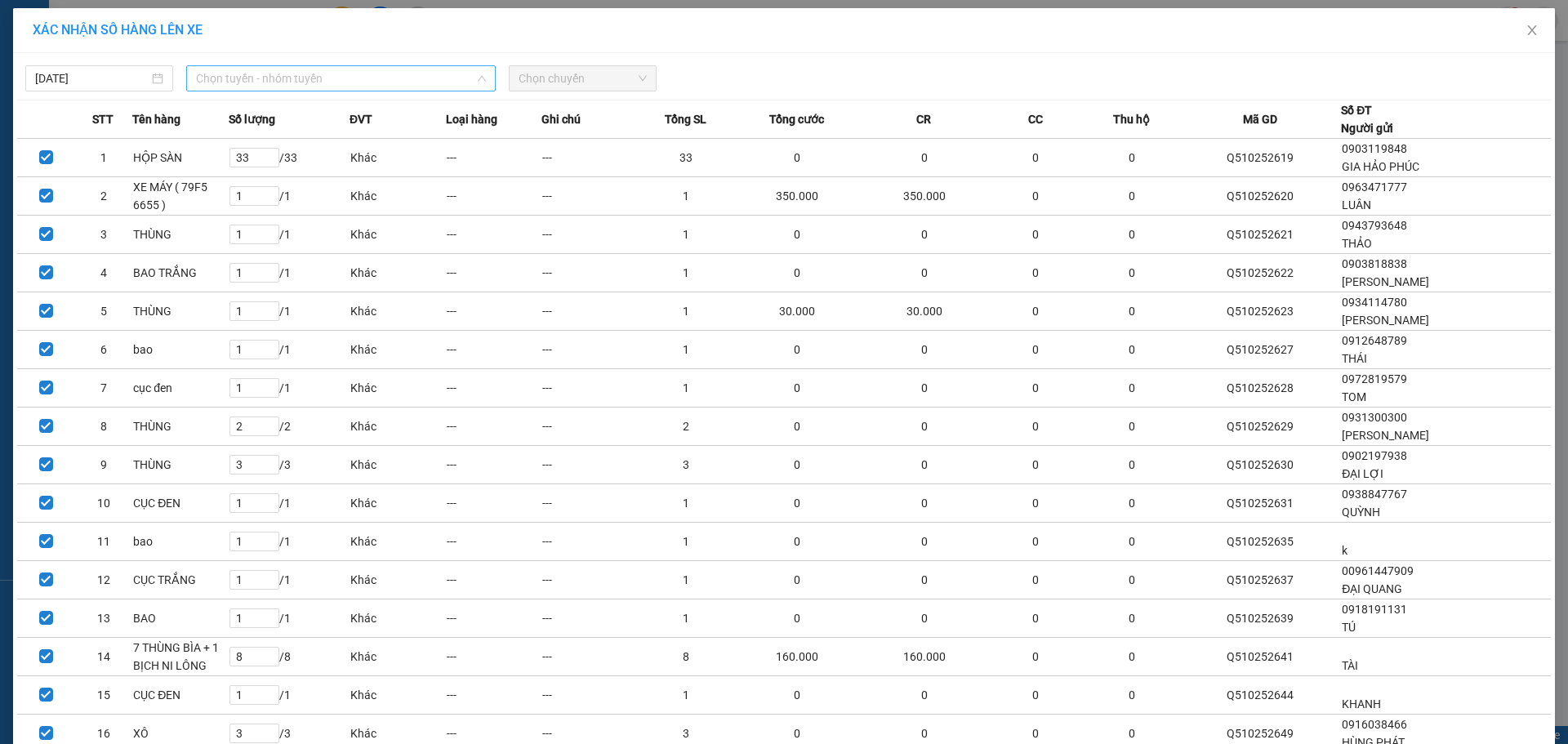
click at [382, 74] on span "Chọn tuyến - nhóm tuyến" at bounding box center [341, 78] width 290 height 25
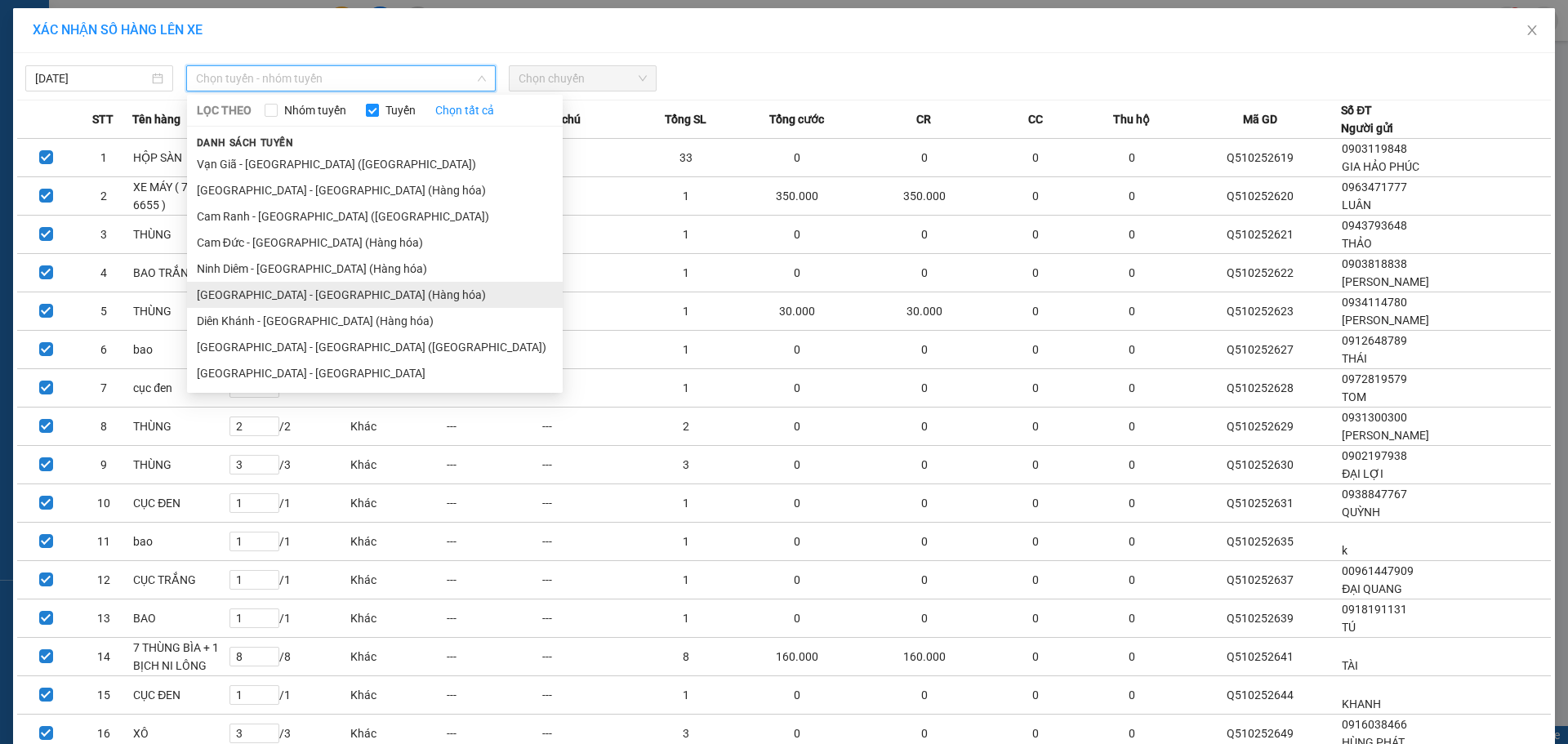
click at [351, 288] on li "[GEOGRAPHIC_DATA][PERSON_NAME][GEOGRAPHIC_DATA] (Hàng hóa)" at bounding box center [375, 295] width 376 height 26
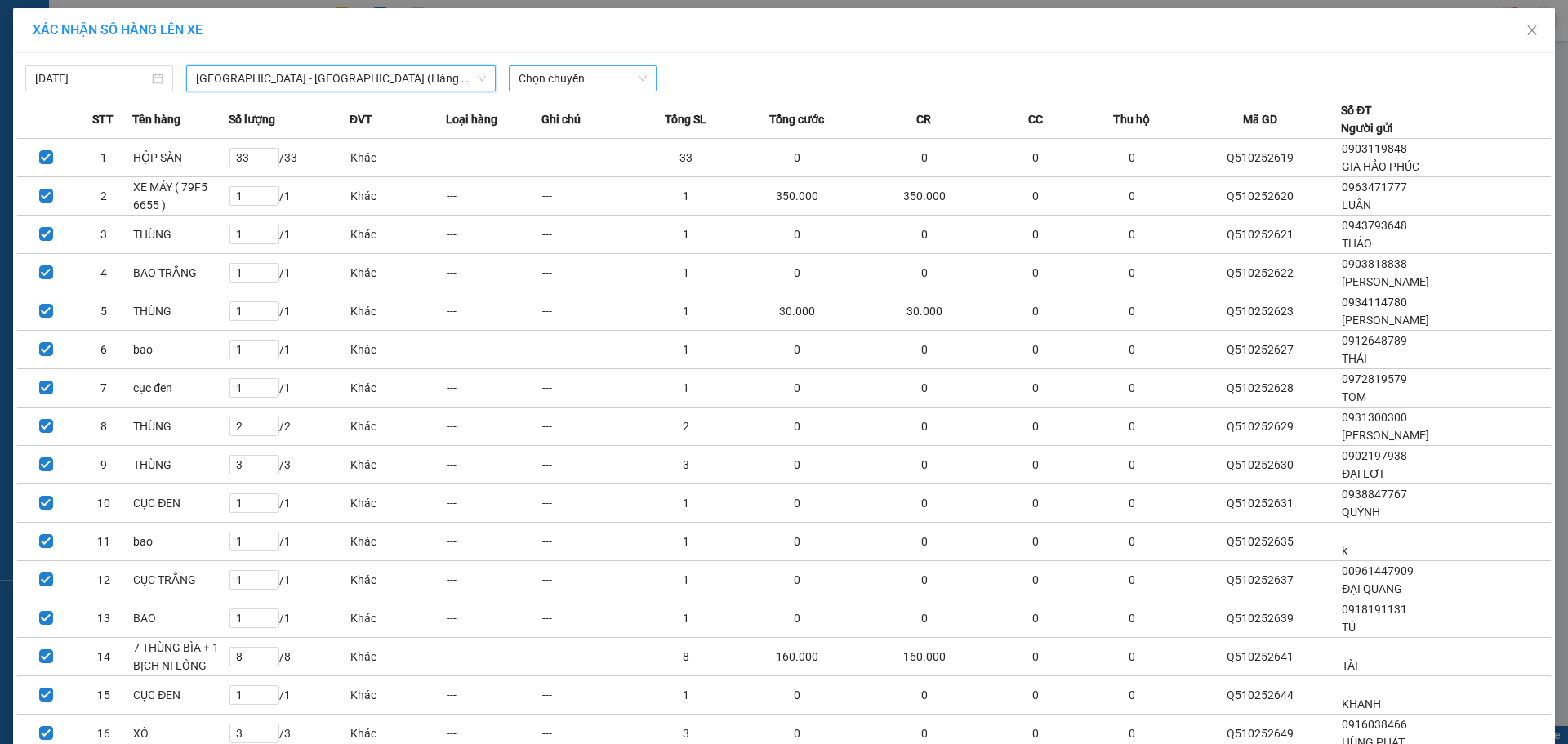
click at [521, 79] on span "Chọn chuyến" at bounding box center [582, 78] width 128 height 25
click at [534, 139] on div "22:00" at bounding box center [577, 137] width 127 height 18
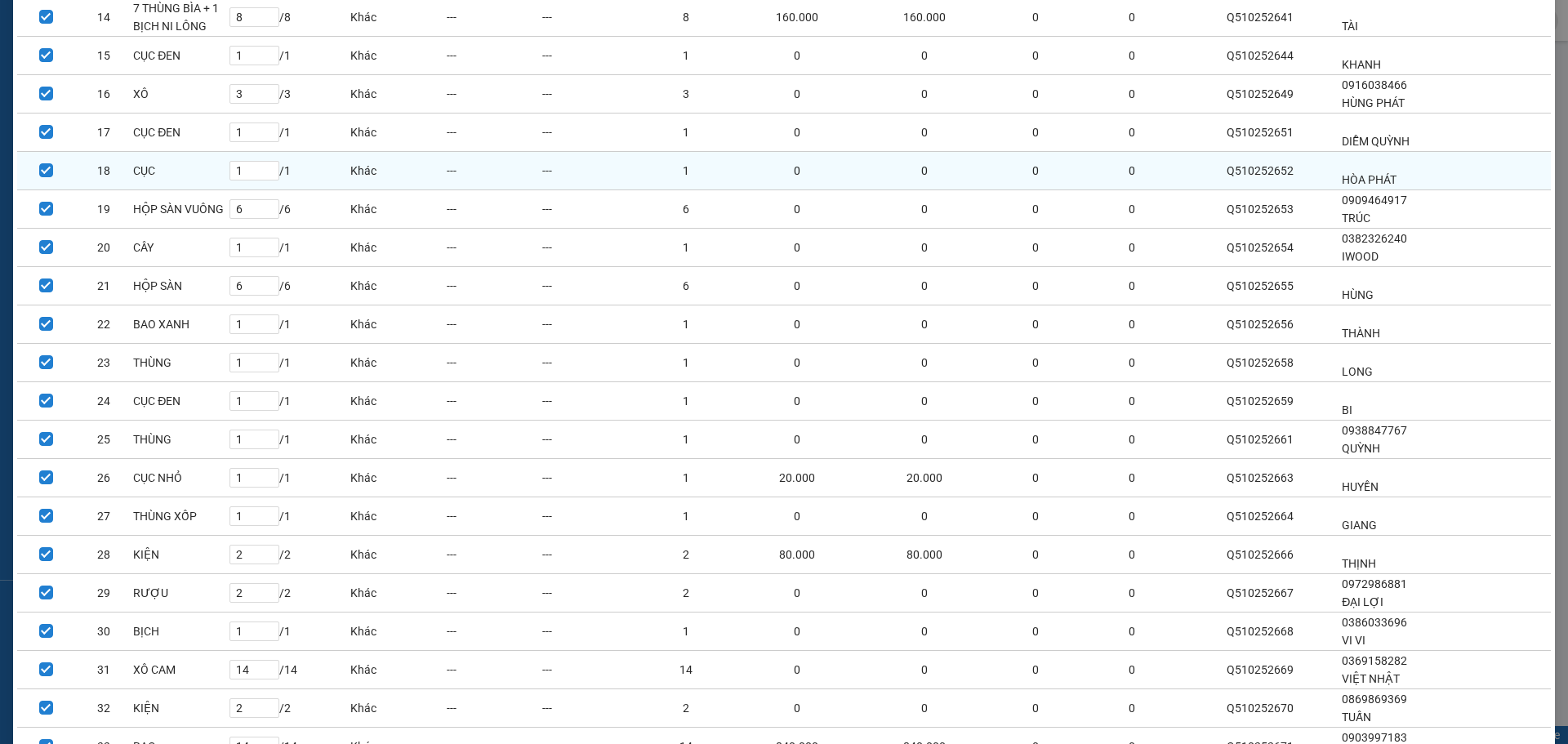
scroll to position [782, 0]
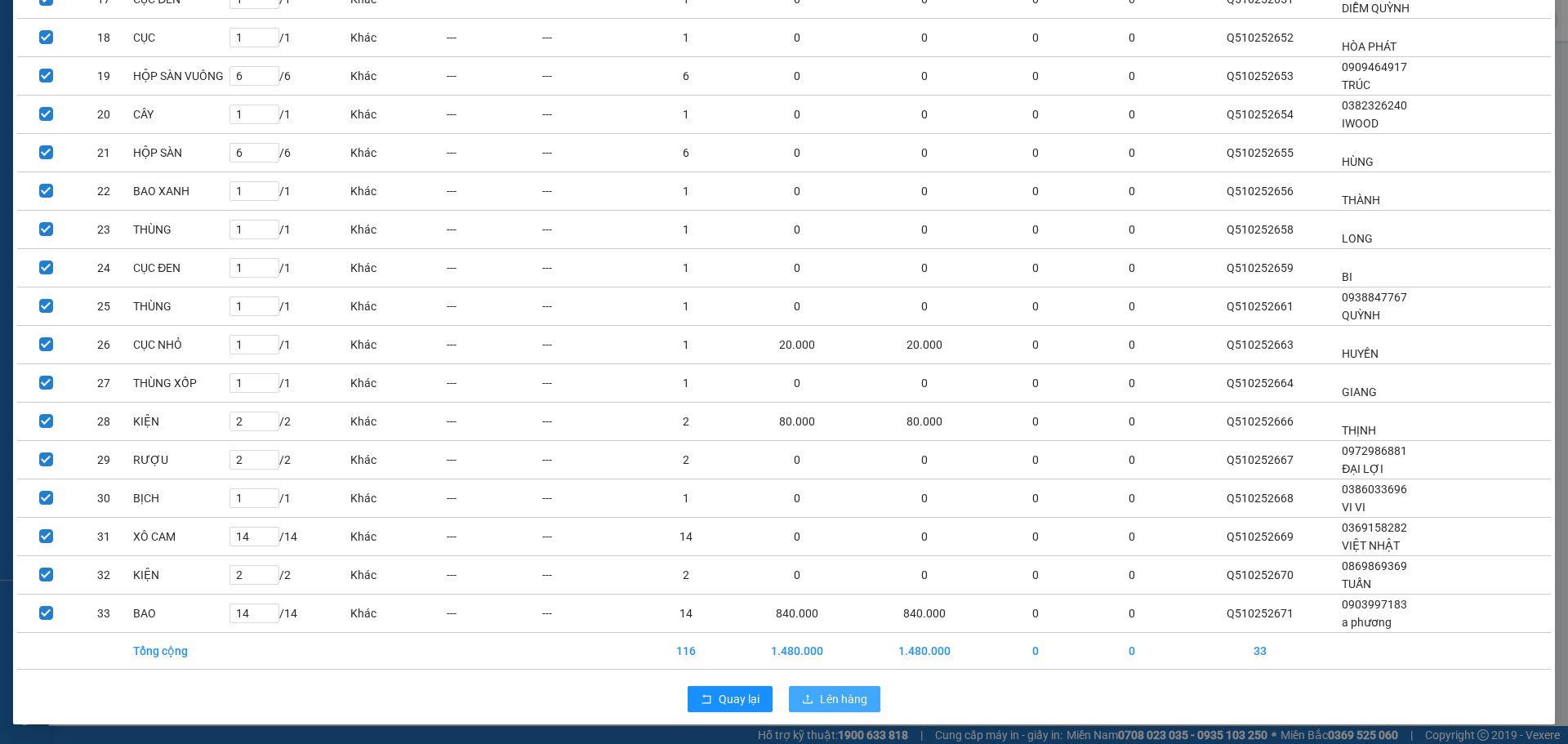
click at [807, 690] on button "Lên hàng" at bounding box center [834, 699] width 91 height 26
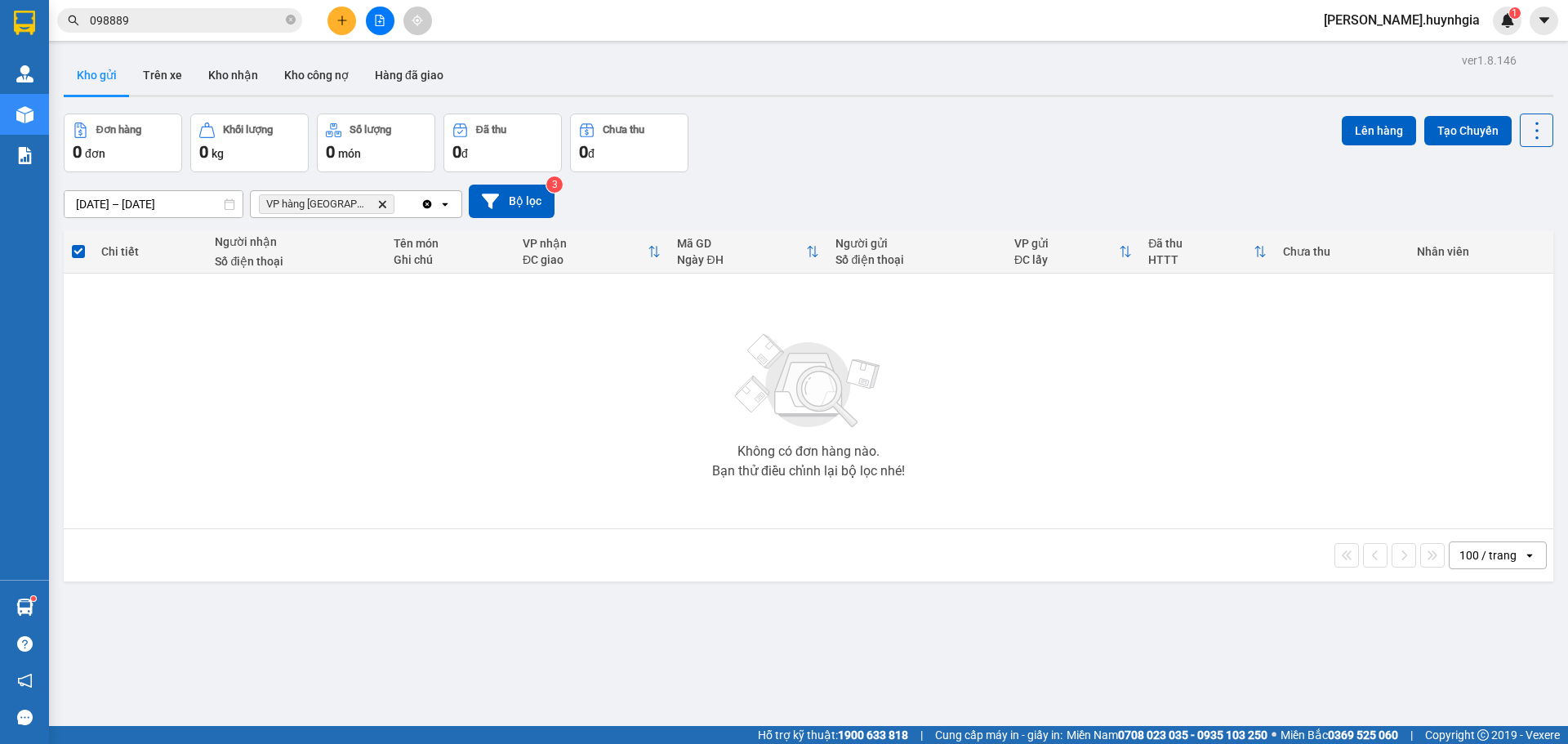
click at [378, 200] on icon "Delete" at bounding box center [382, 203] width 10 height 10
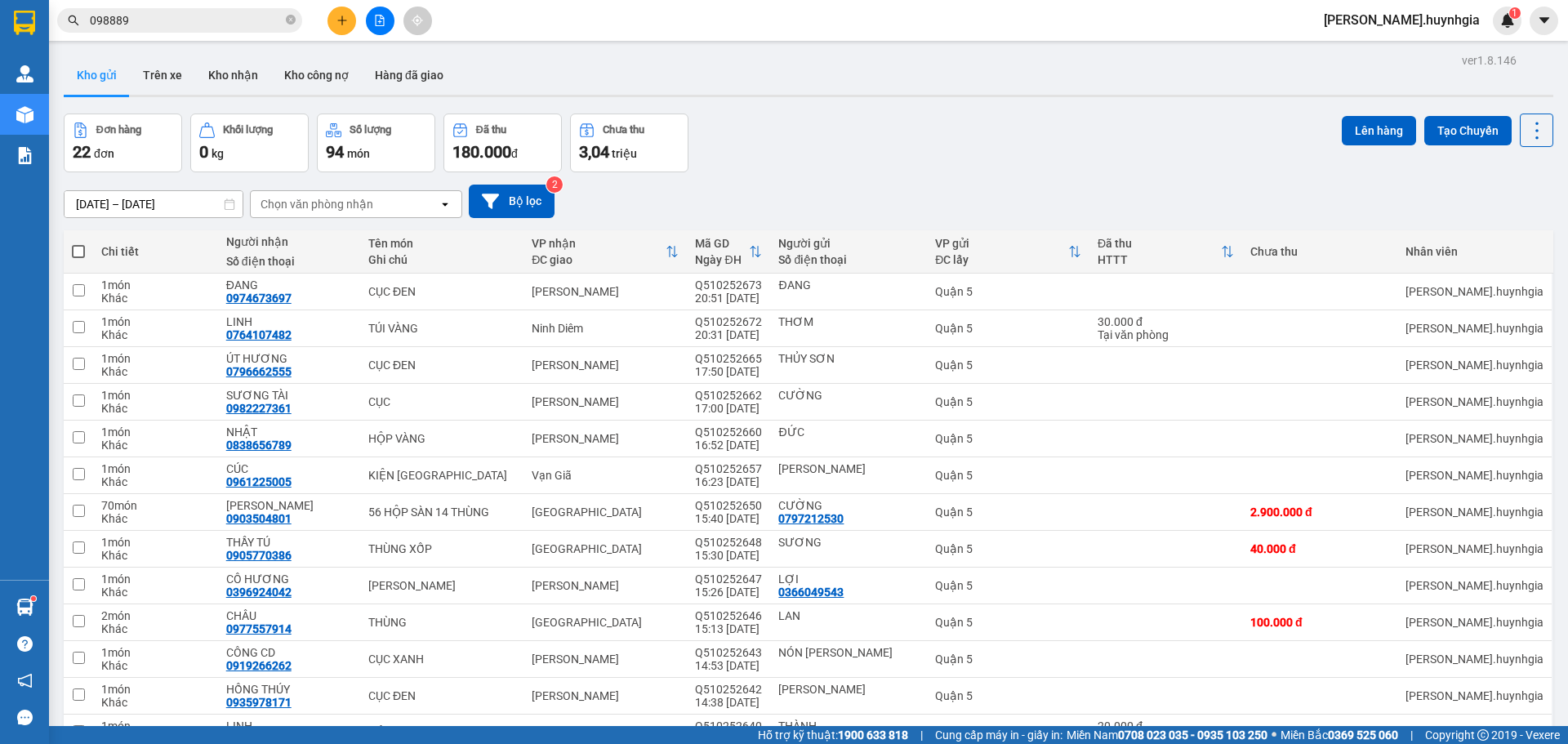
click at [365, 198] on div "Chọn văn phòng nhận" at bounding box center [317, 204] width 112 height 17
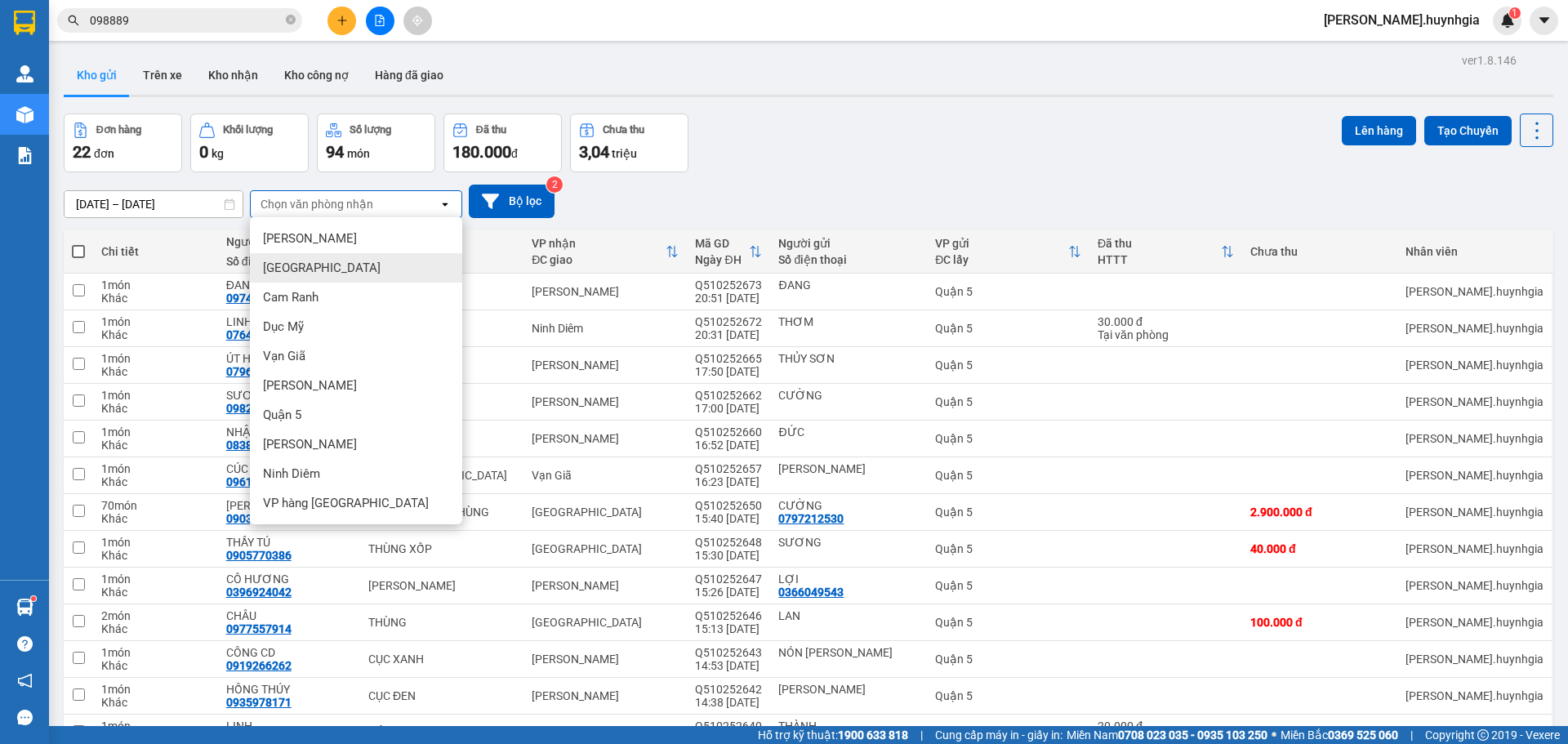
click at [349, 262] on div "[PERSON_NAME]" at bounding box center [356, 268] width 212 height 29
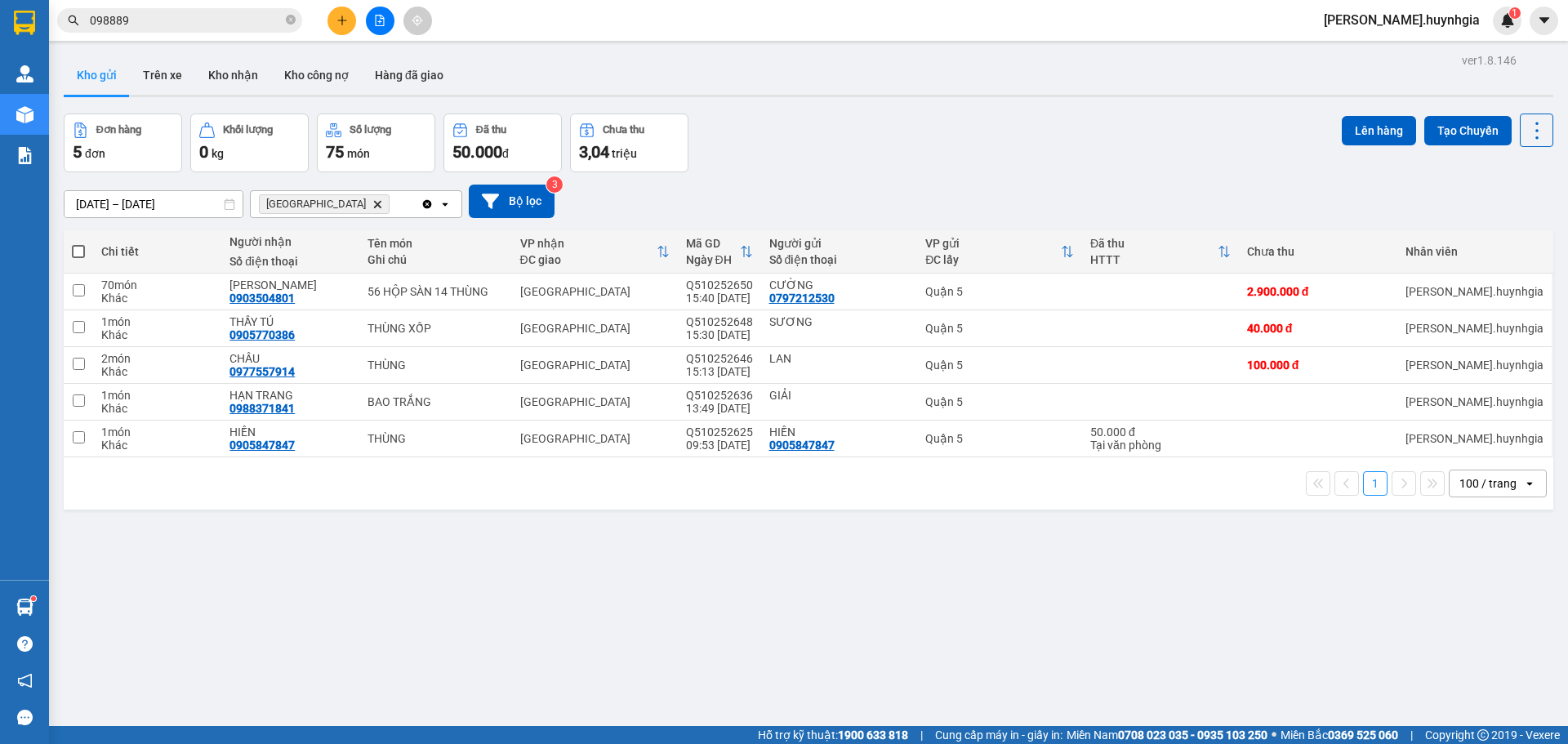
click at [83, 249] on span at bounding box center [78, 251] width 13 height 13
click at [78, 243] on input "checkbox" at bounding box center [78, 243] width 0 height 0
checkbox input "true"
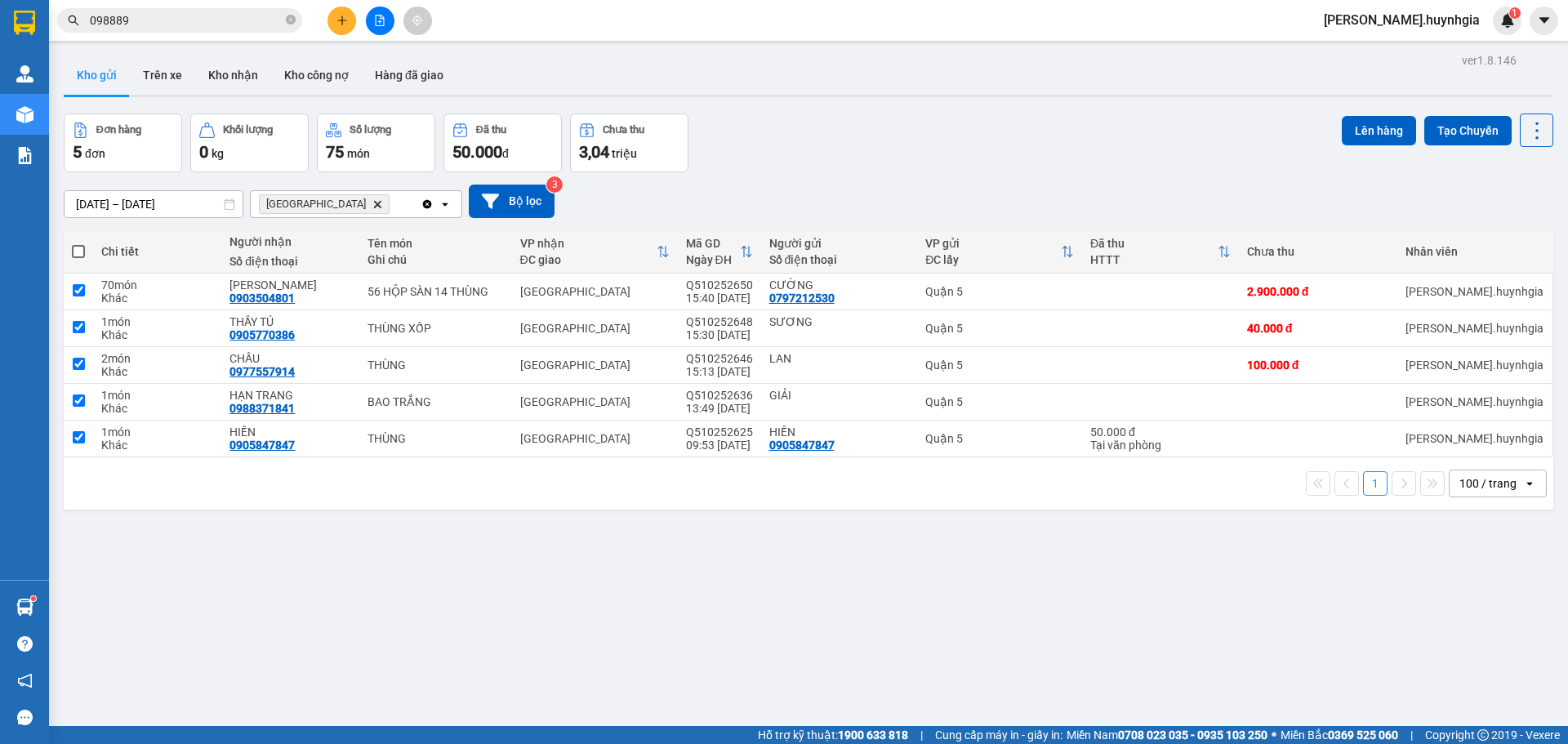
checkbox input "true"
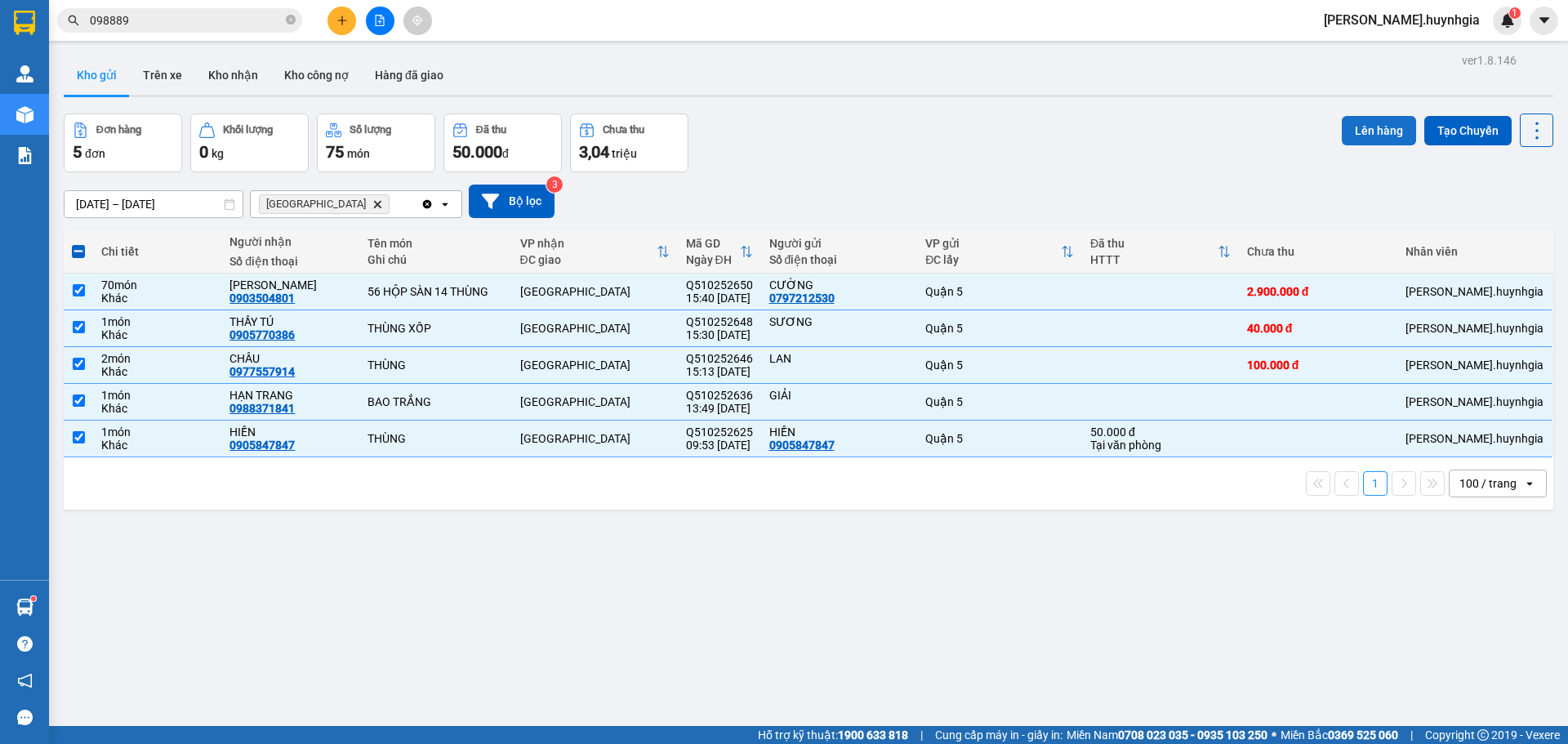
click at [1368, 123] on button "Lên hàng" at bounding box center [1378, 131] width 75 height 29
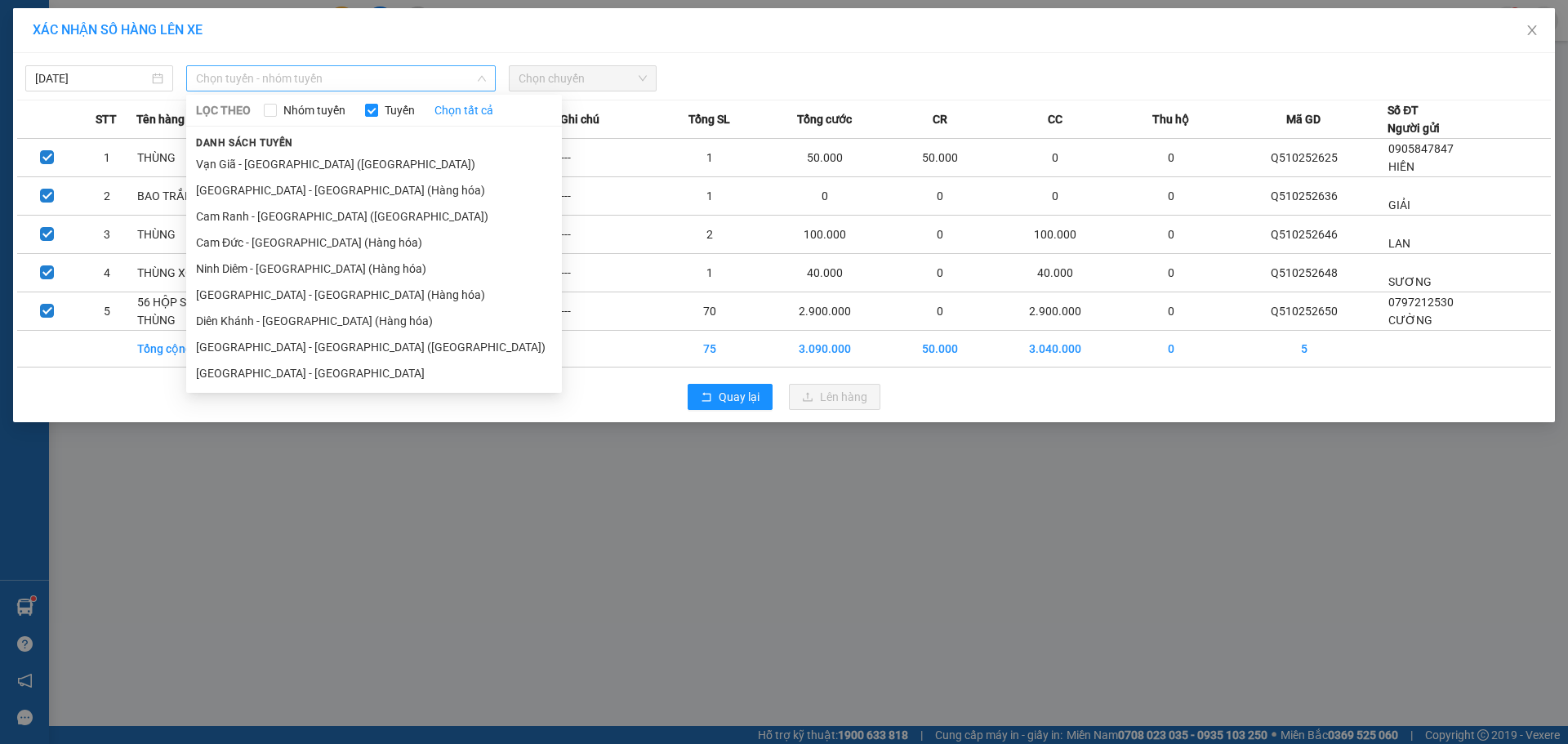
drag, startPoint x: 356, startPoint y: 76, endPoint x: 369, endPoint y: 84, distance: 15.3
click at [369, 84] on span "Chọn tuyến - nhóm tuyến" at bounding box center [341, 78] width 290 height 25
click at [407, 203] on li "[GEOGRAPHIC_DATA][PERSON_NAME][GEOGRAPHIC_DATA] (Hàng hóa)" at bounding box center [374, 190] width 376 height 26
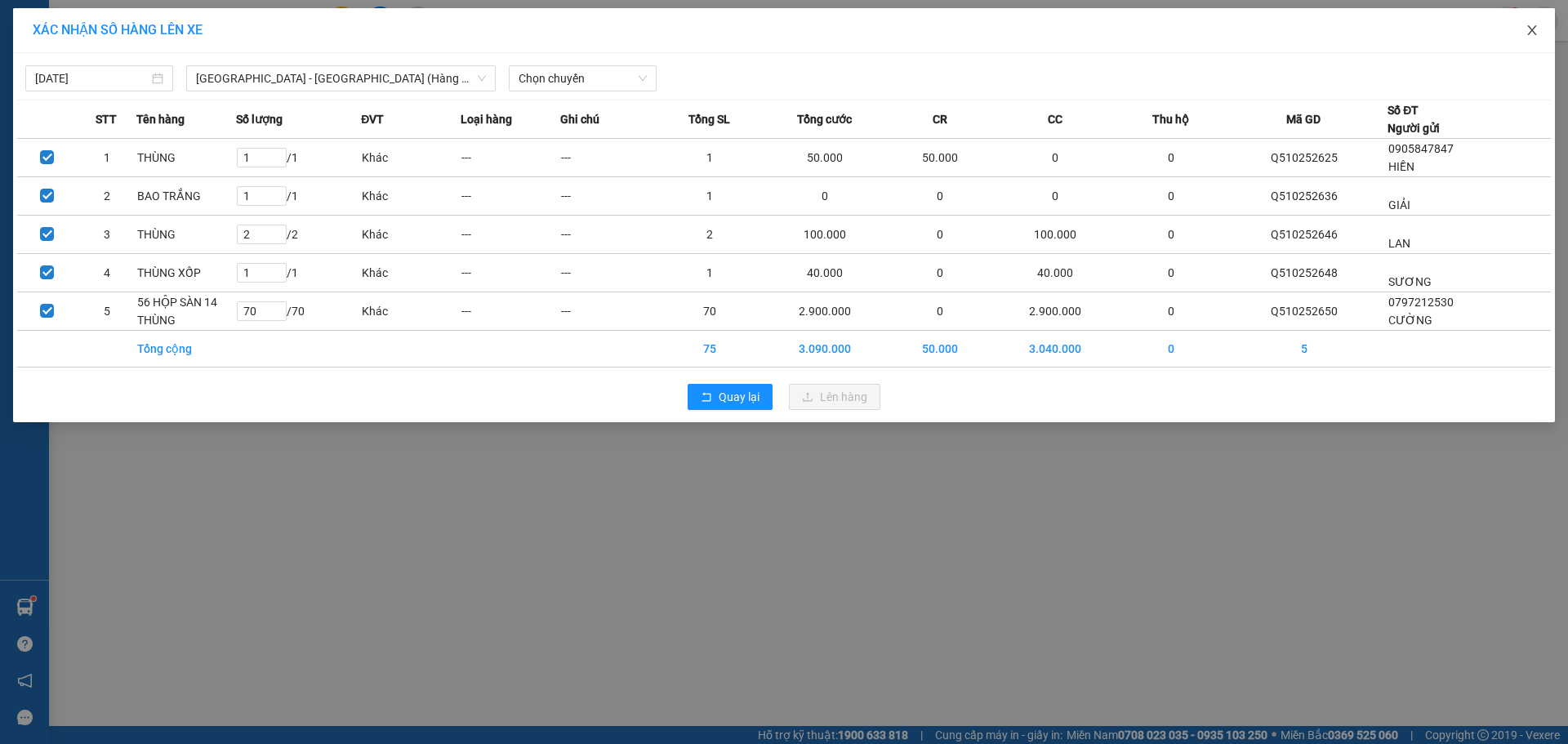
click at [1534, 37] on icon "close" at bounding box center [1532, 30] width 13 height 13
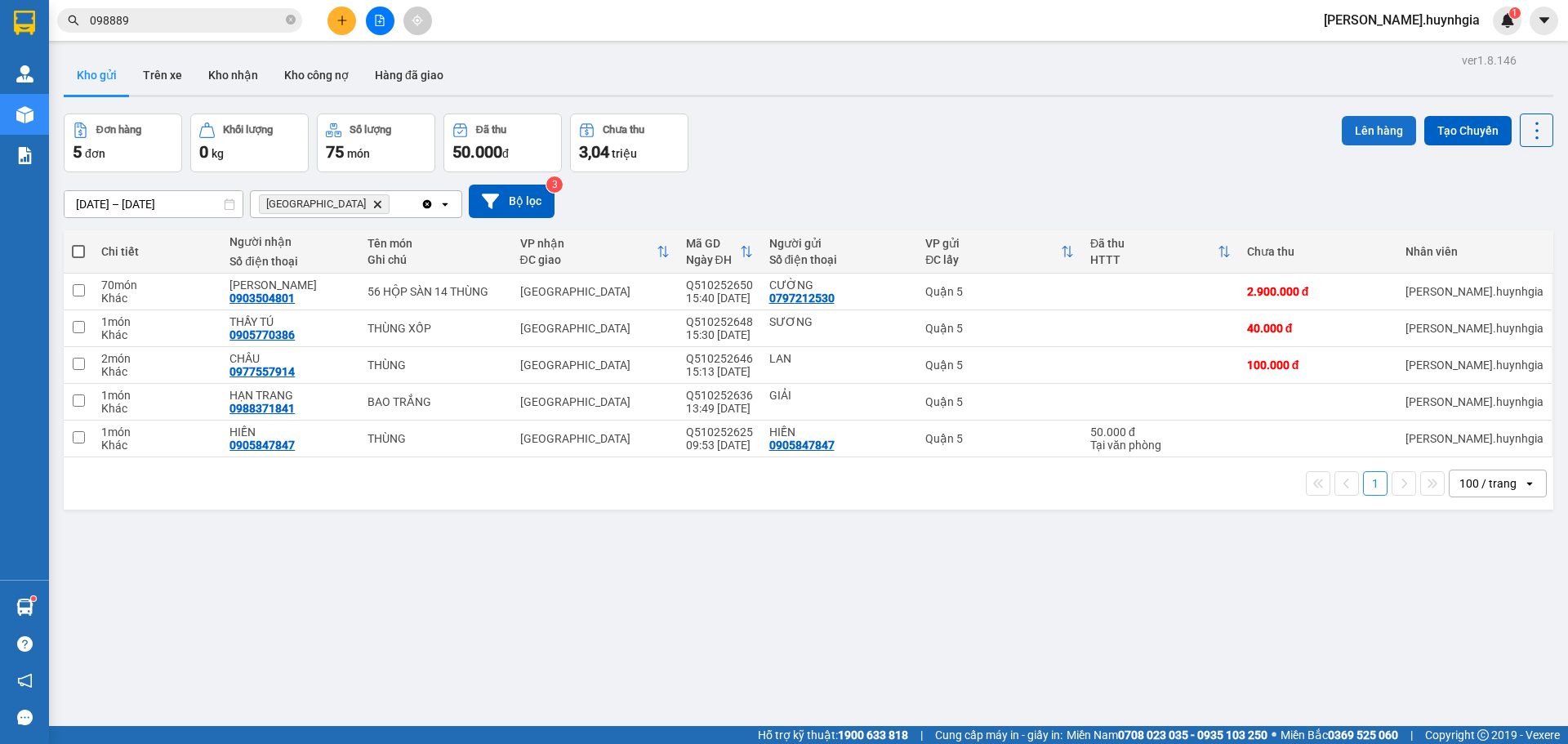
click at [1332, 122] on div "Đơn hàng 5 đơn Khối lượng 0 kg Số lượng 75 món Đã thu 50.000 đ Chưa thu 3,04 tr…" at bounding box center [808, 143] width 1490 height 59
click at [1341, 122] on button "Lên hàng" at bounding box center [1378, 131] width 75 height 29
click at [1360, 128] on button "Lên hàng" at bounding box center [1378, 131] width 75 height 29
drag, startPoint x: 81, startPoint y: 255, endPoint x: 90, endPoint y: 245, distance: 13.5
click at [80, 255] on span at bounding box center [78, 251] width 13 height 13
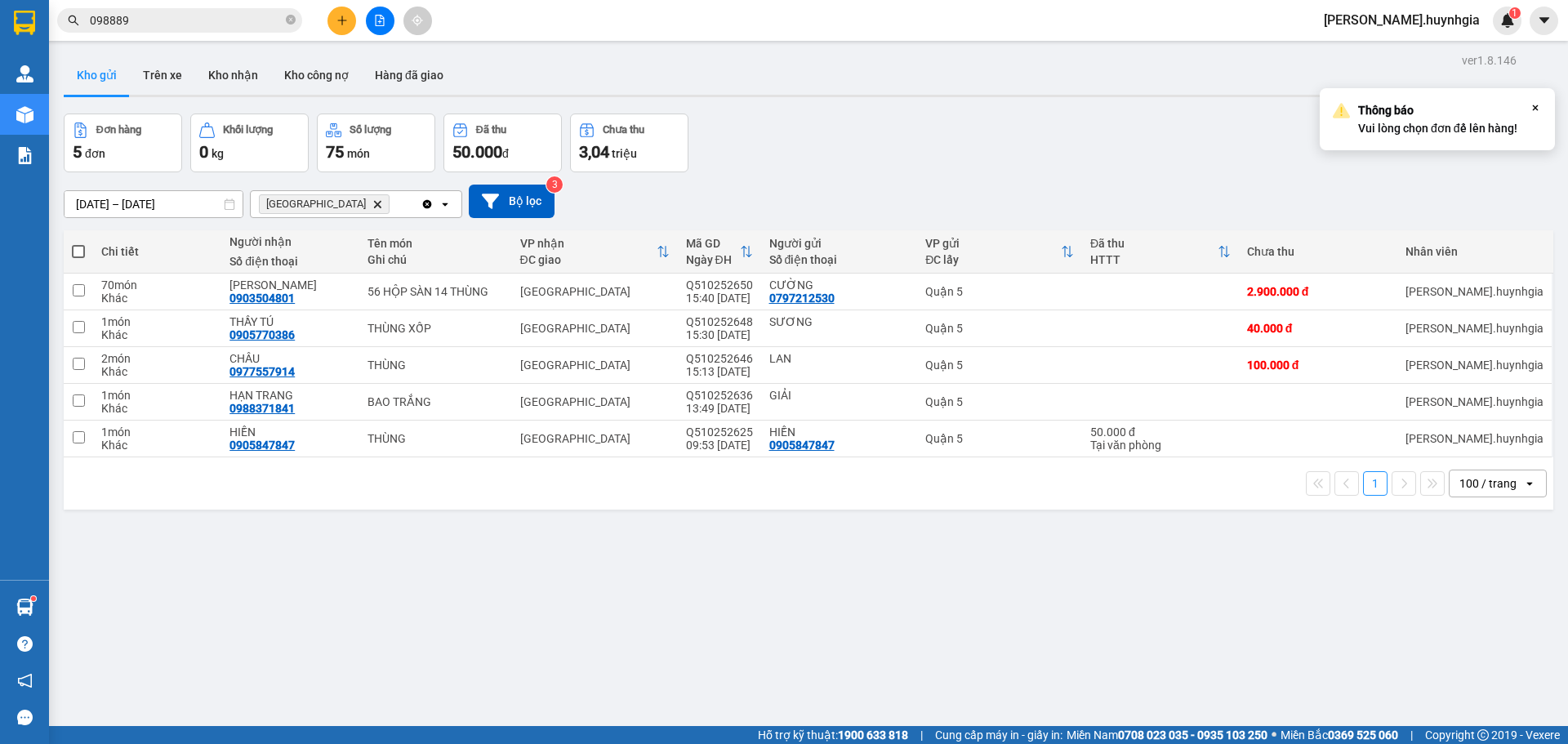
click at [78, 243] on input "checkbox" at bounding box center [78, 243] width 0 height 0
checkbox input "true"
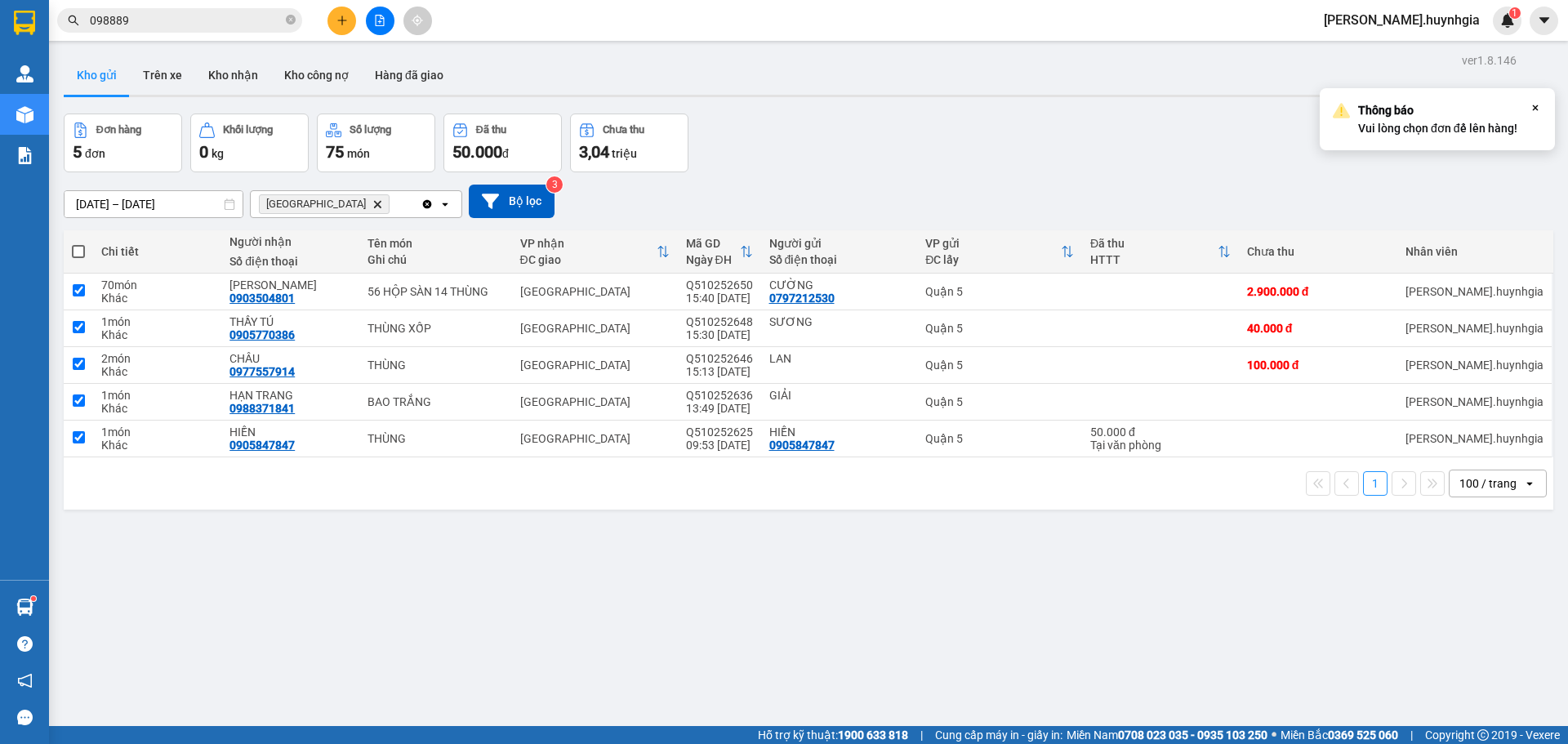
checkbox input "true"
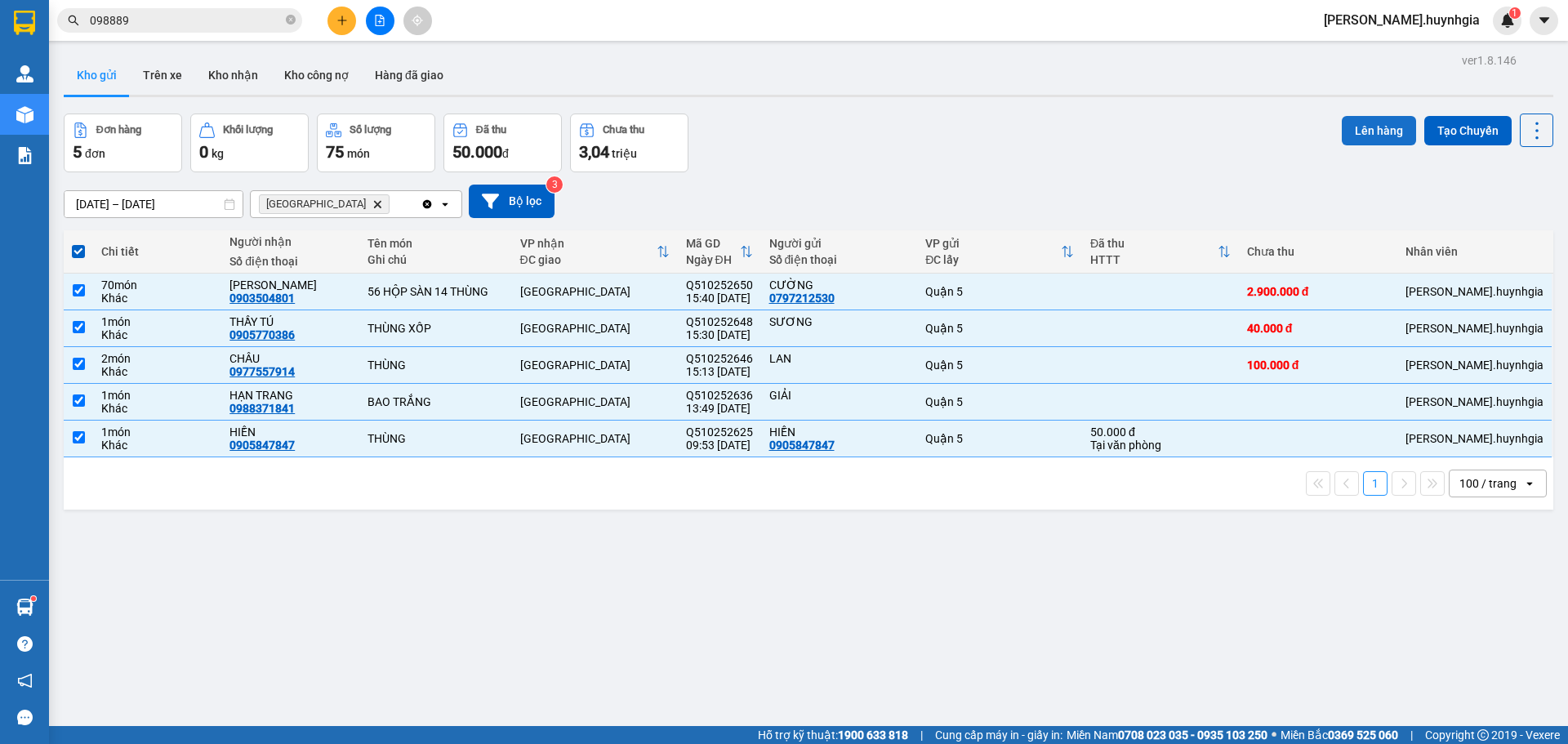
click at [1352, 116] on button "Lên hàng" at bounding box center [1378, 131] width 75 height 29
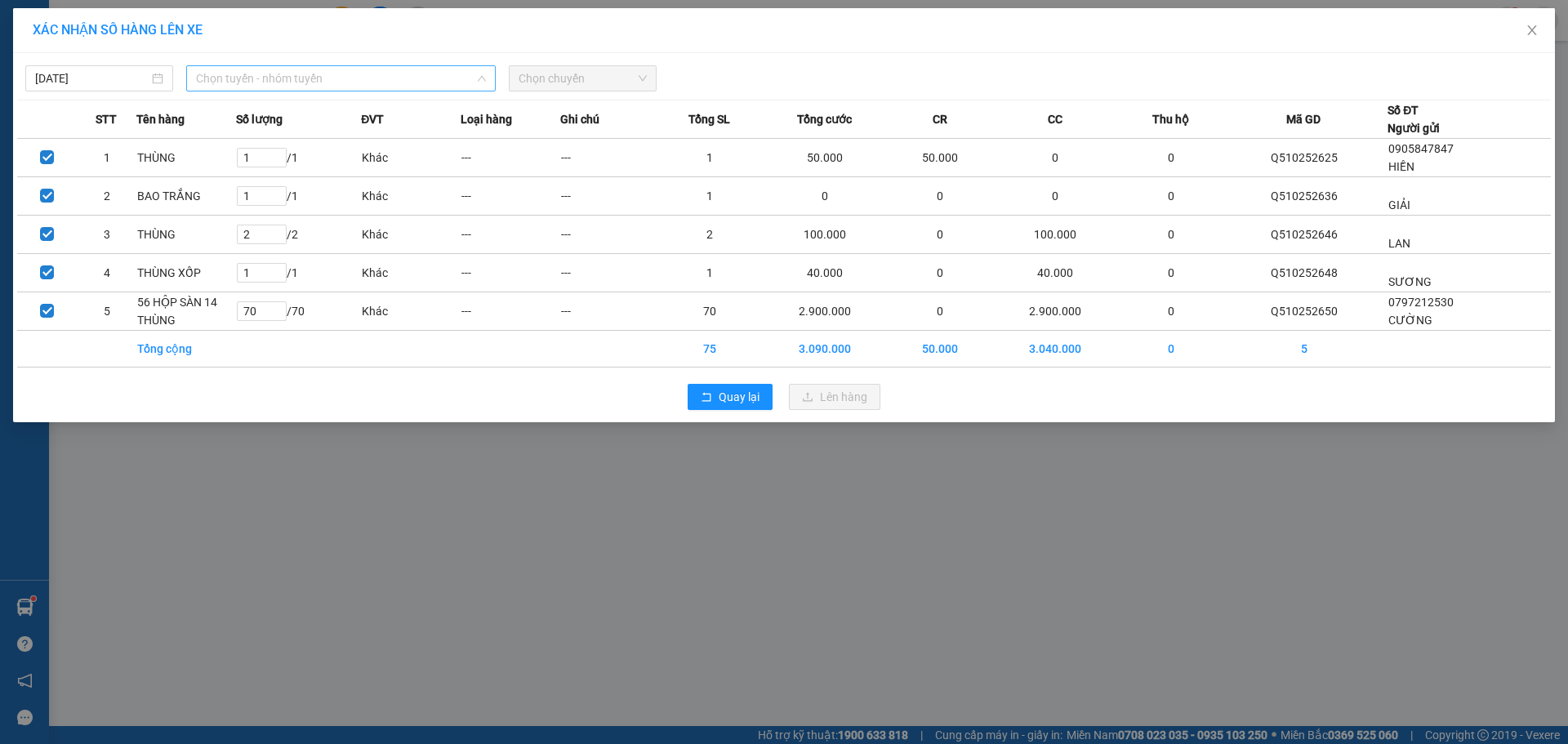
click at [408, 75] on span "Chọn tuyến - nhóm tuyến" at bounding box center [341, 78] width 290 height 25
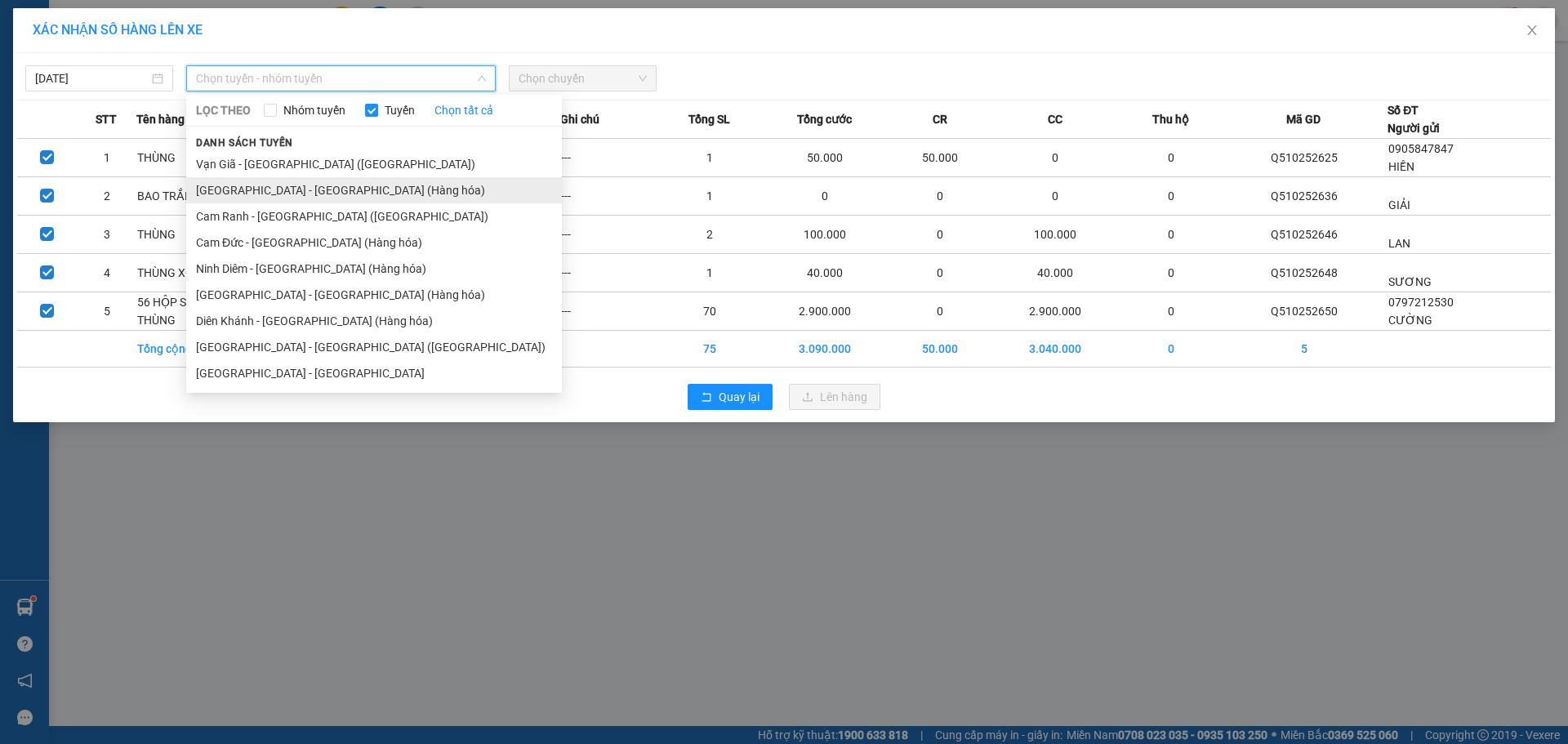
click at [330, 194] on li "[GEOGRAPHIC_DATA][PERSON_NAME][GEOGRAPHIC_DATA] (Hàng hóa)" at bounding box center [374, 190] width 376 height 26
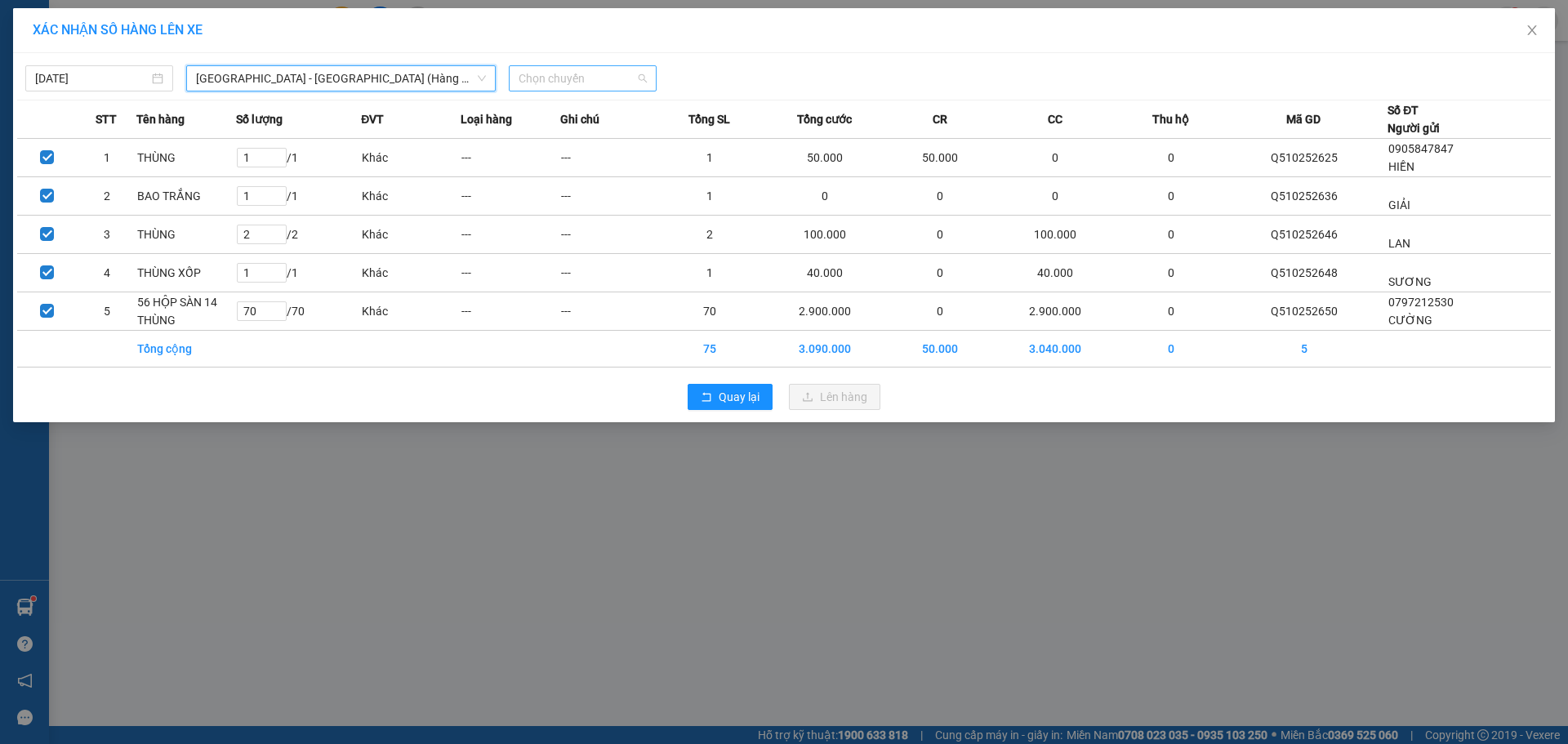
click at [602, 78] on span "Chọn chuyến" at bounding box center [582, 78] width 128 height 25
click at [572, 148] on div "22:00" at bounding box center [582, 137] width 147 height 26
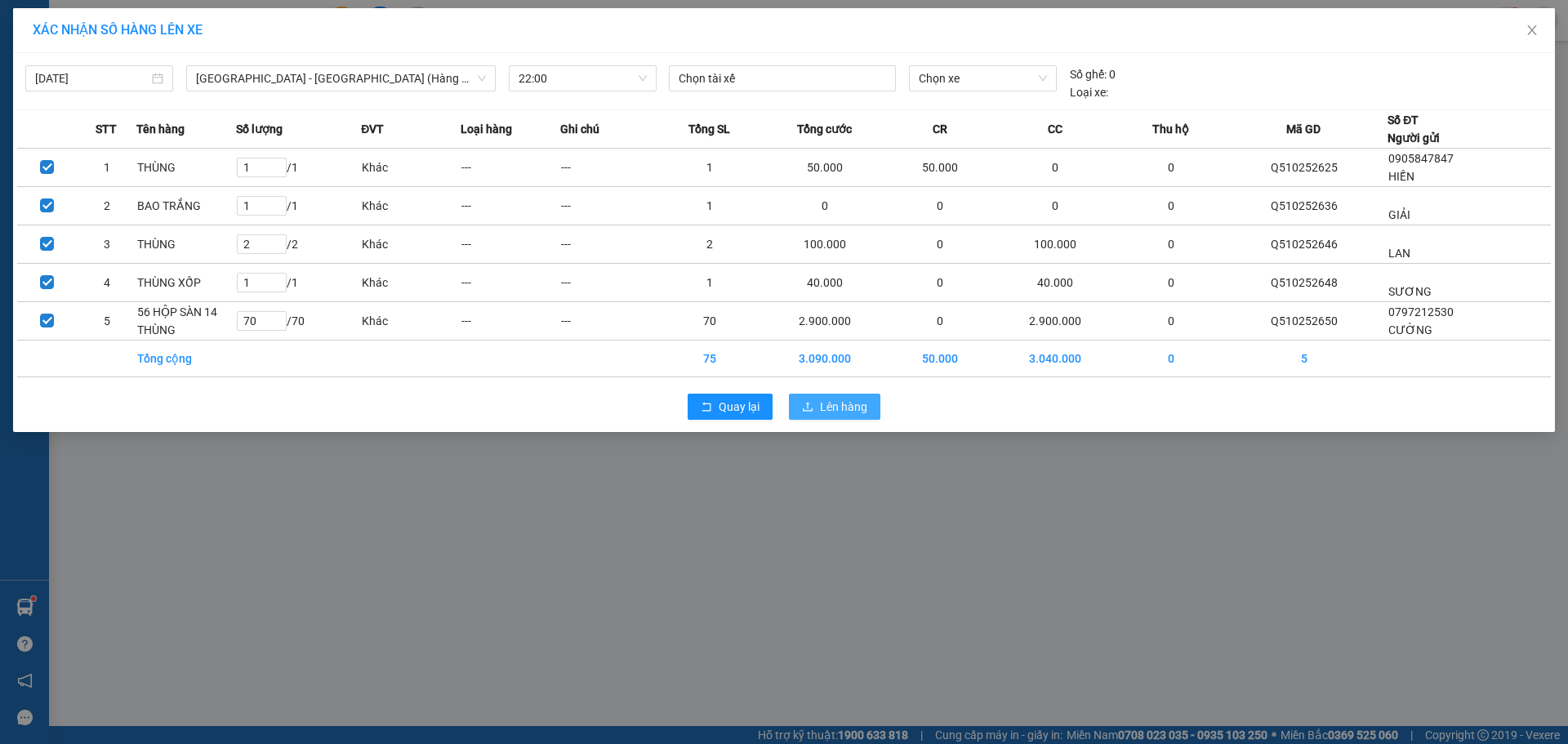
click at [865, 409] on span "Lên hàng" at bounding box center [843, 407] width 47 height 18
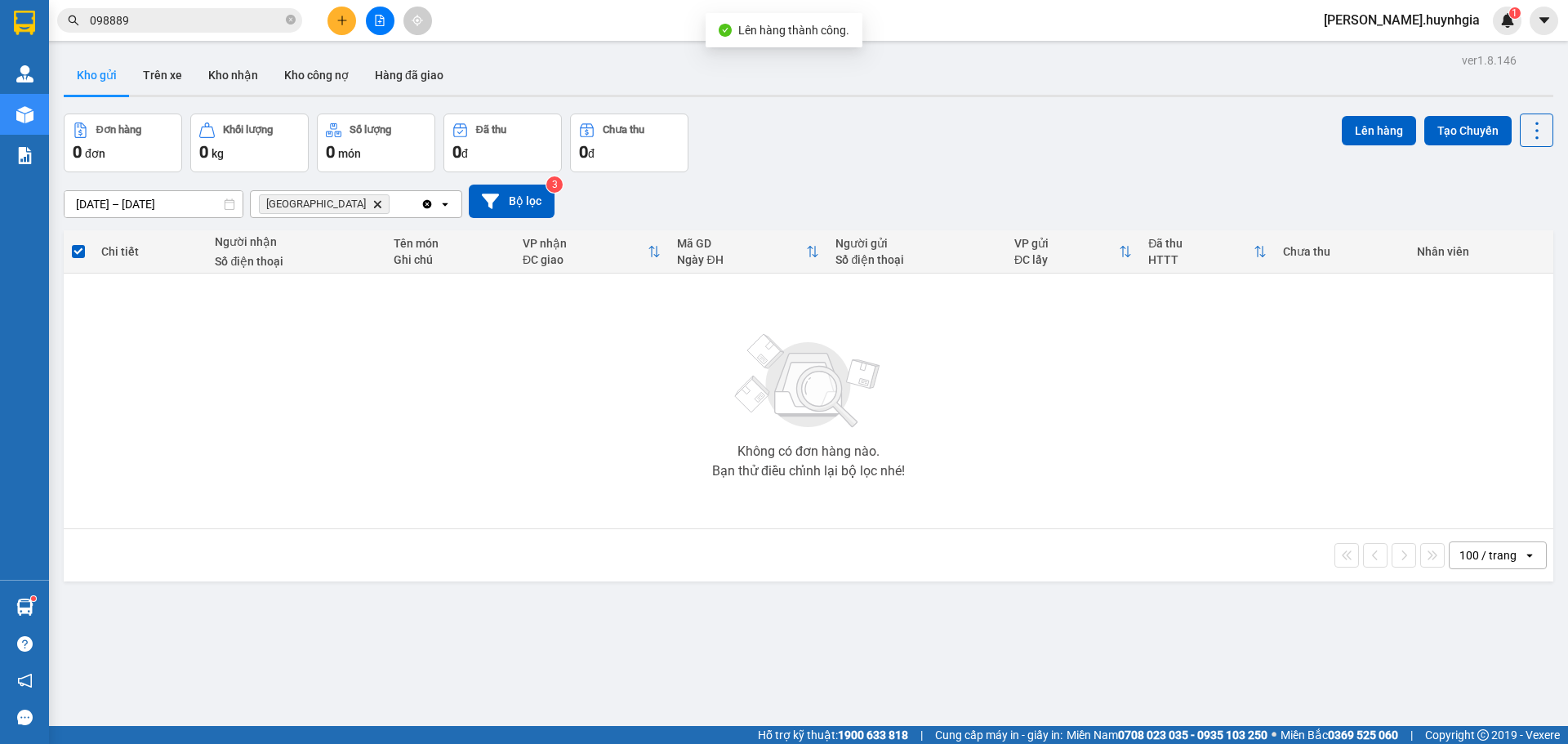
click at [318, 209] on span "Ninh Hòa Delete" at bounding box center [324, 203] width 131 height 19
click at [374, 207] on icon "Ninh Hòa, close by backspace" at bounding box center [378, 203] width 7 height 7
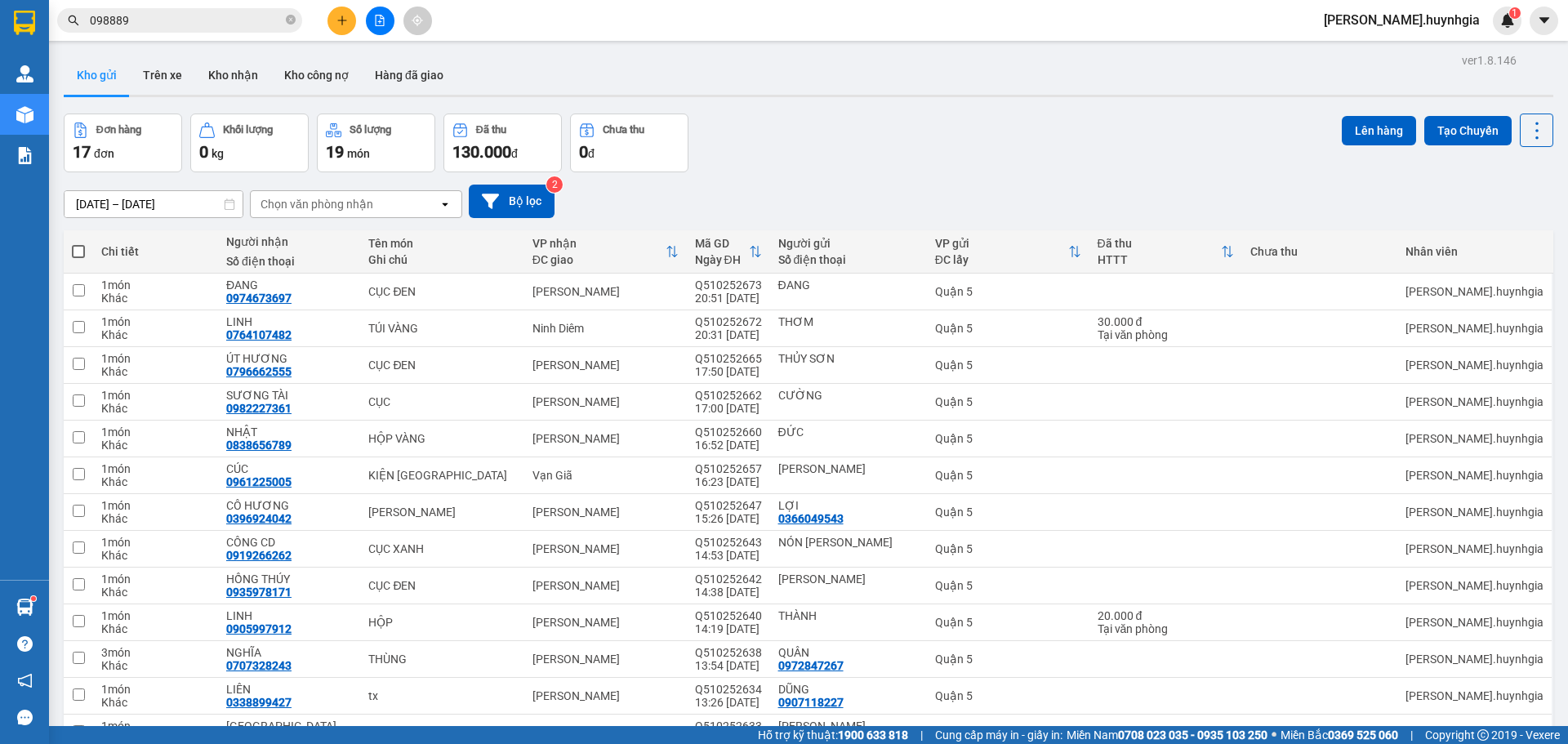
click at [325, 206] on div "Chọn văn phòng nhận" at bounding box center [317, 204] width 112 height 17
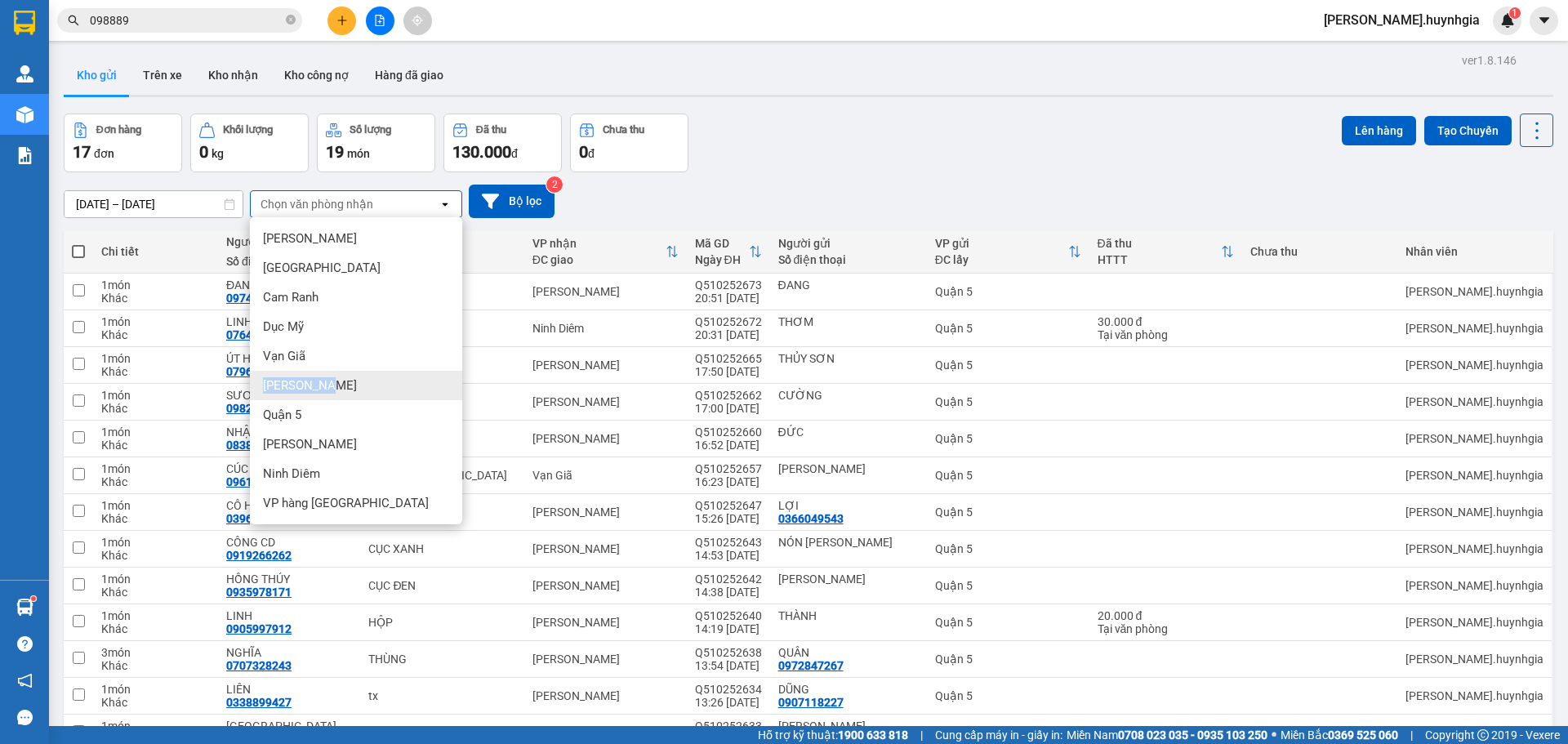
drag, startPoint x: 356, startPoint y: 392, endPoint x: 340, endPoint y: 360, distance: 35.8
click at [357, 392] on ul "[PERSON_NAME] Lão [PERSON_NAME] Cam Ranh Dục Mỹ Vạn Giã Diên [GEOGRAPHIC_DATA][…" at bounding box center [356, 370] width 212 height 307
click at [343, 389] on div "[PERSON_NAME]" at bounding box center [356, 385] width 212 height 29
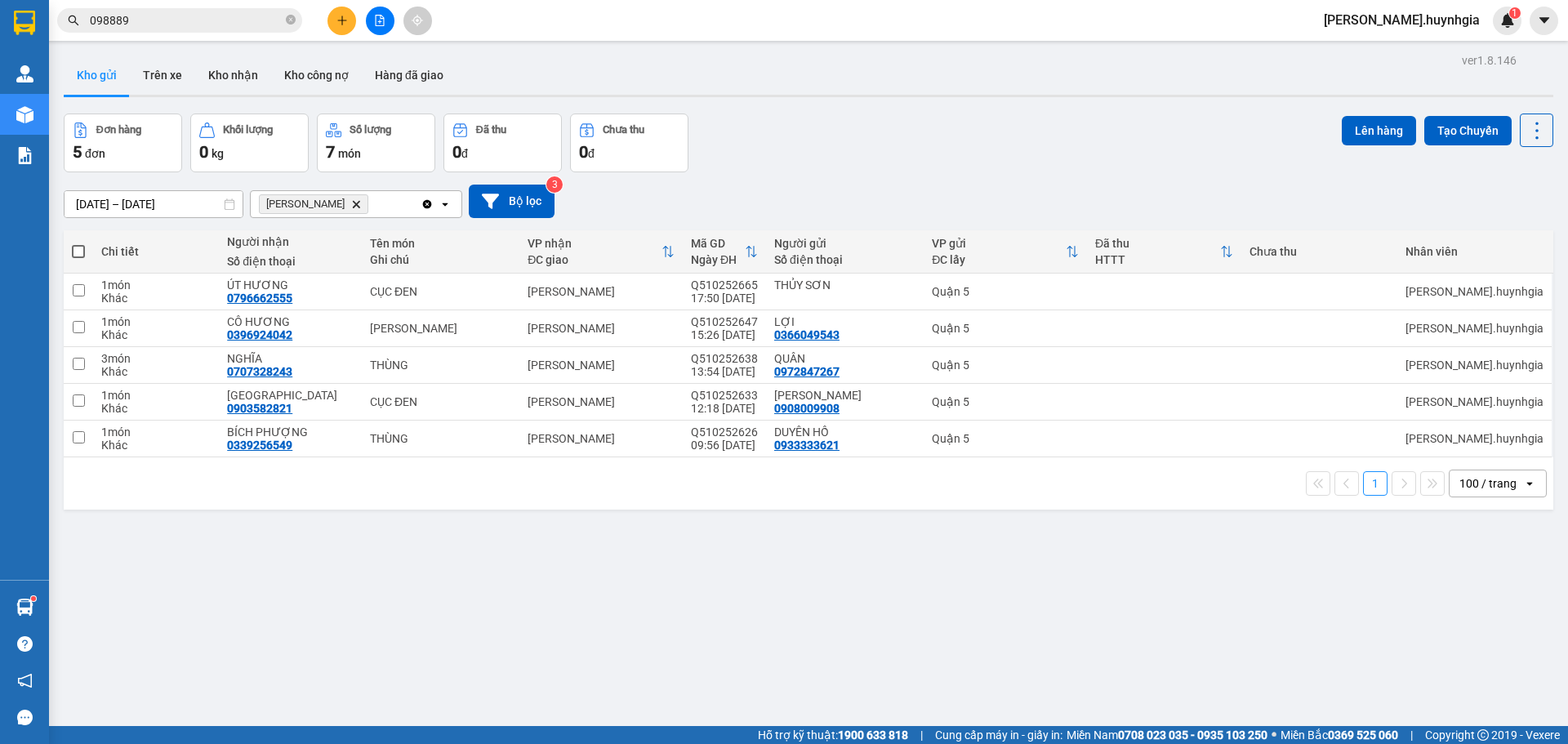
click at [90, 252] on th at bounding box center [78, 251] width 29 height 43
click at [79, 251] on span at bounding box center [78, 251] width 13 height 13
click at [78, 243] on input "checkbox" at bounding box center [78, 243] width 0 height 0
checkbox input "true"
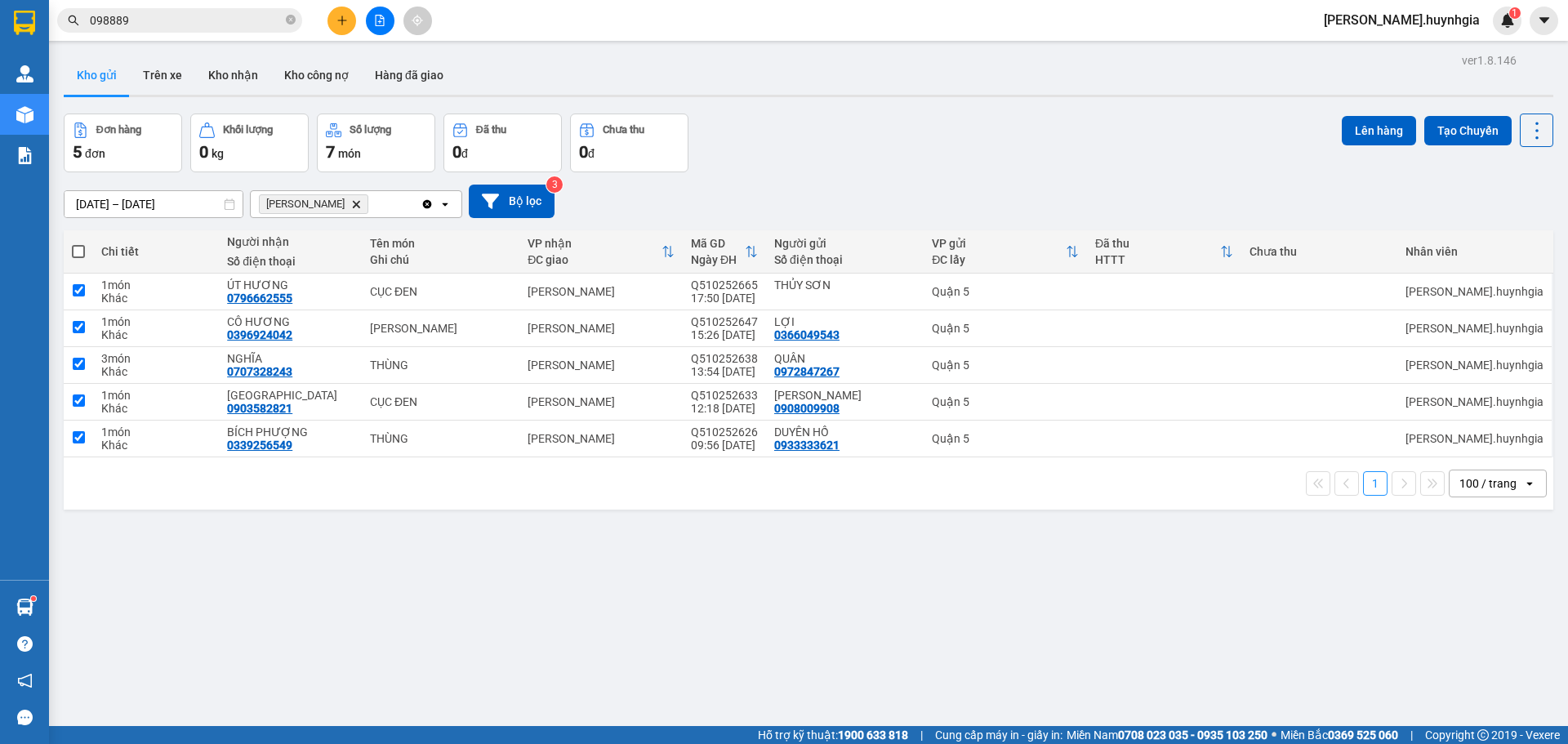
checkbox input "true"
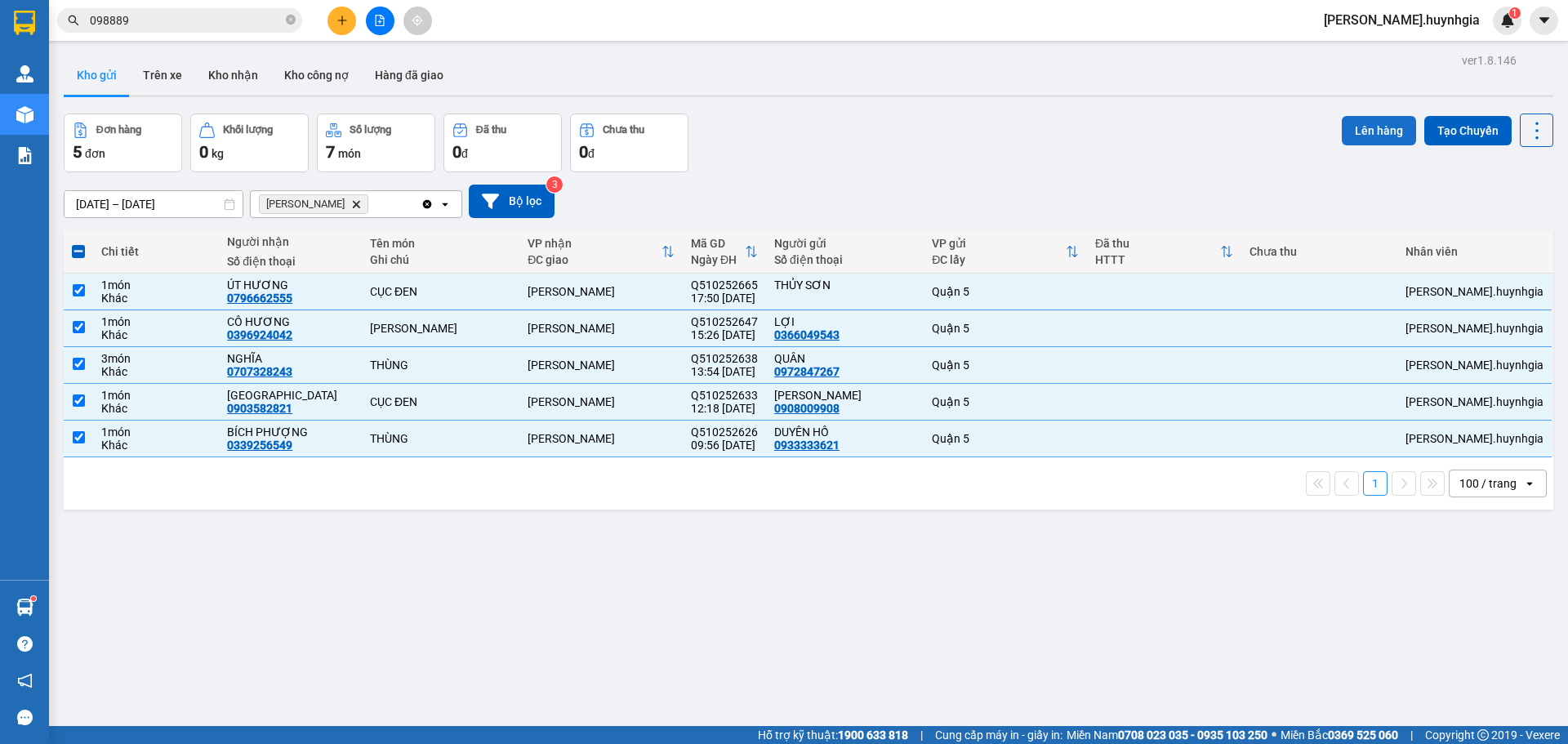
click at [1387, 128] on button "Lên hàng" at bounding box center [1378, 131] width 75 height 29
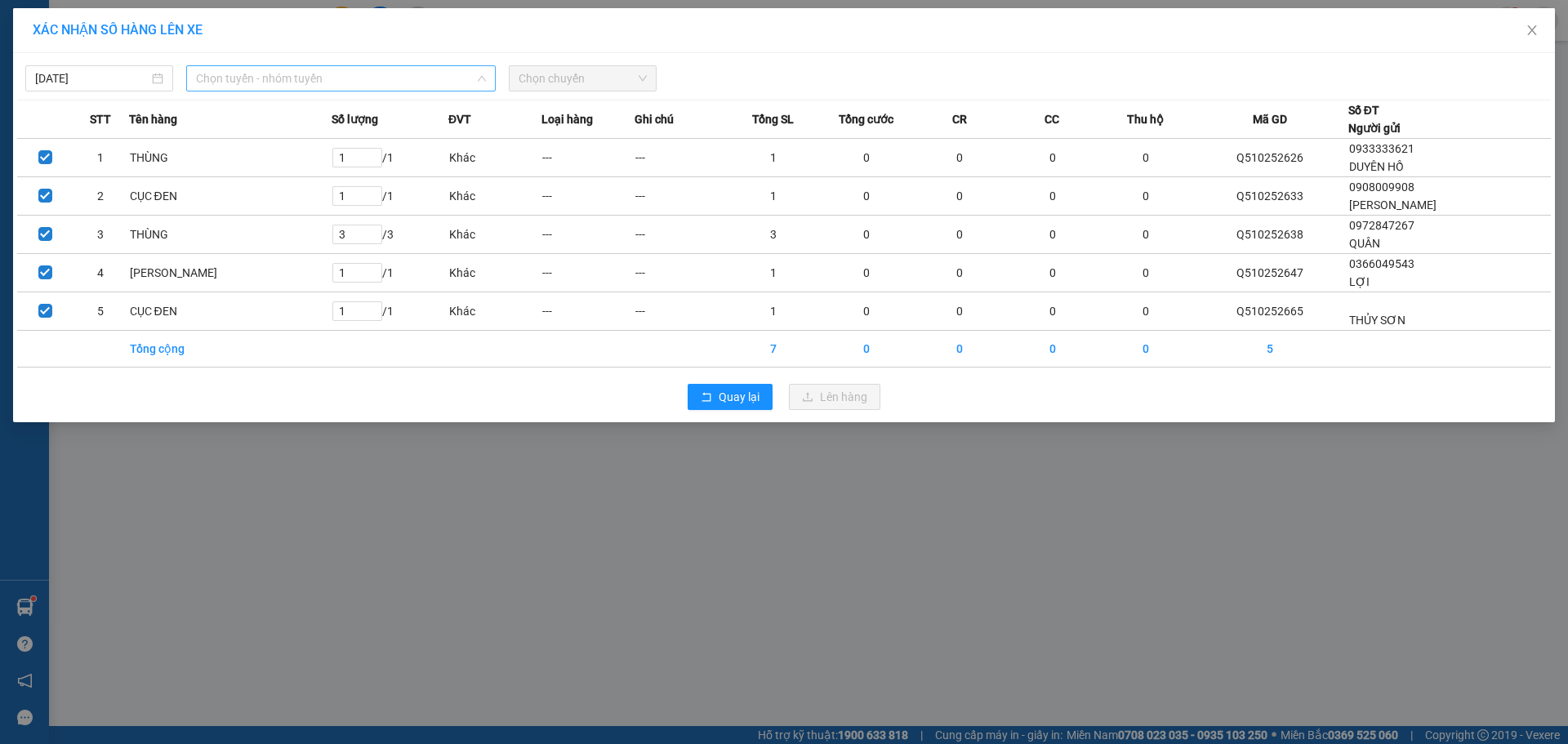
click at [487, 87] on div "Chọn tuyến - nhóm tuyến" at bounding box center [341, 78] width 310 height 26
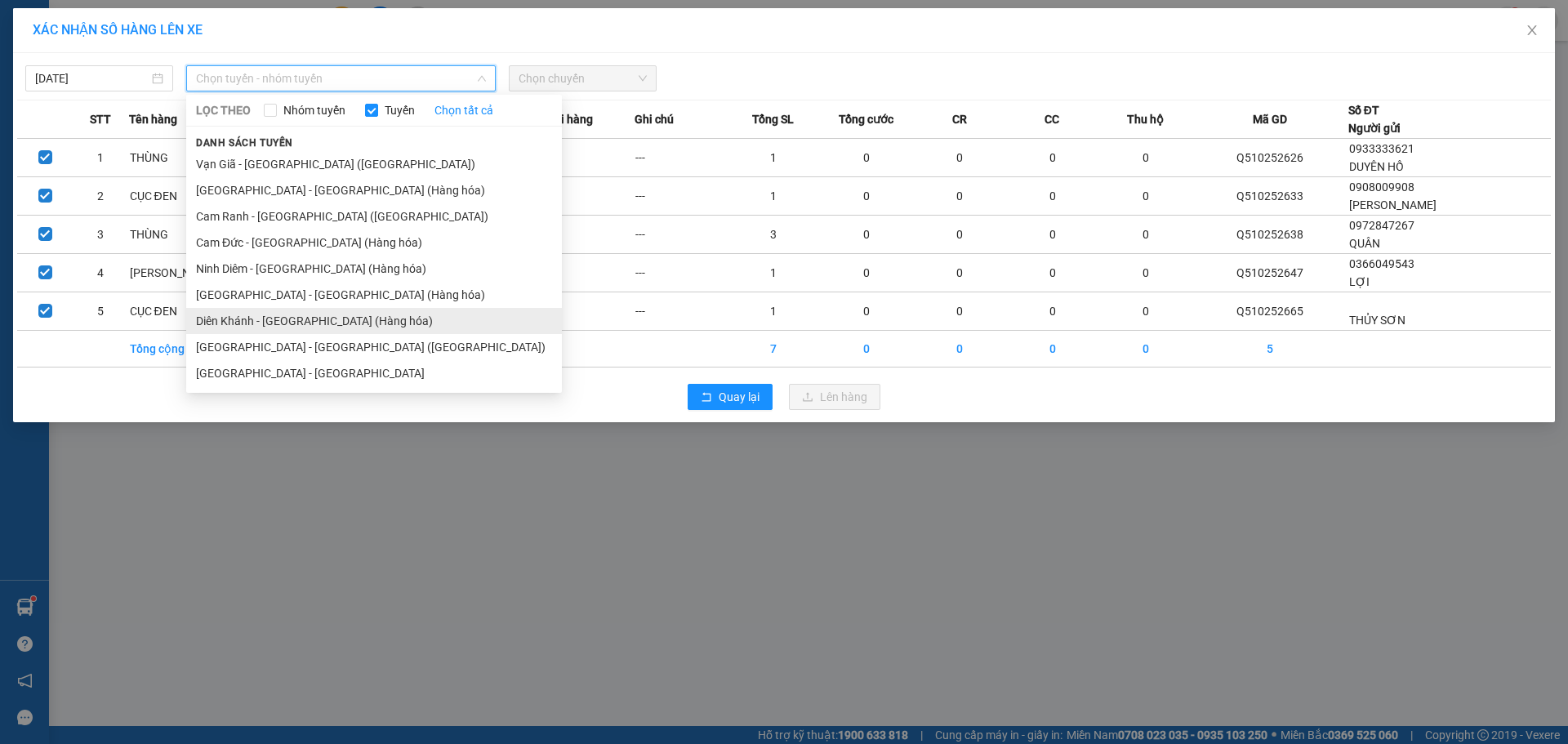
click at [319, 322] on li "[PERSON_NAME][GEOGRAPHIC_DATA] (Hàng hóa)" at bounding box center [374, 320] width 376 height 26
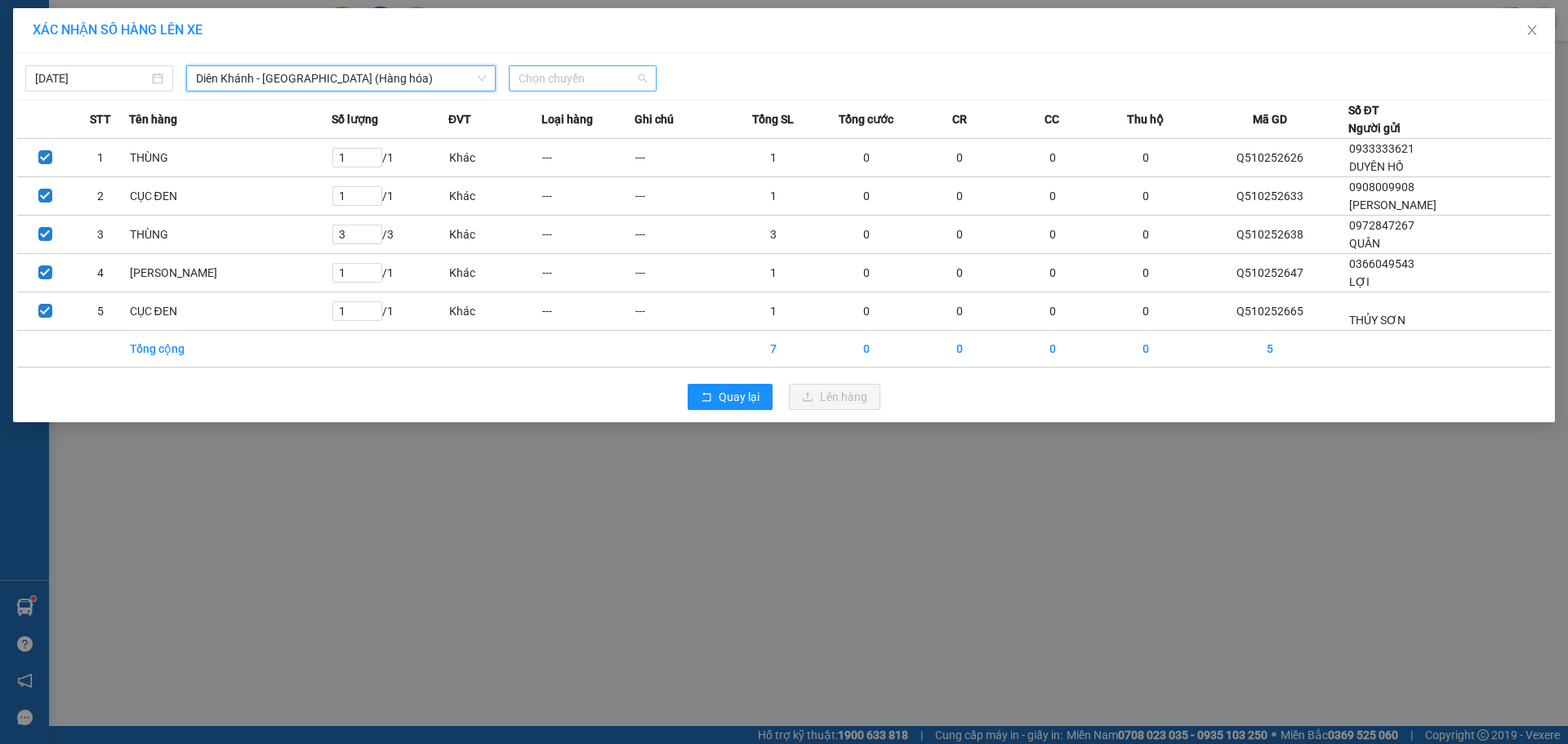
click at [643, 88] on span "Chọn chuyến" at bounding box center [582, 78] width 128 height 25
click at [628, 132] on div "22:00" at bounding box center [582, 137] width 127 height 18
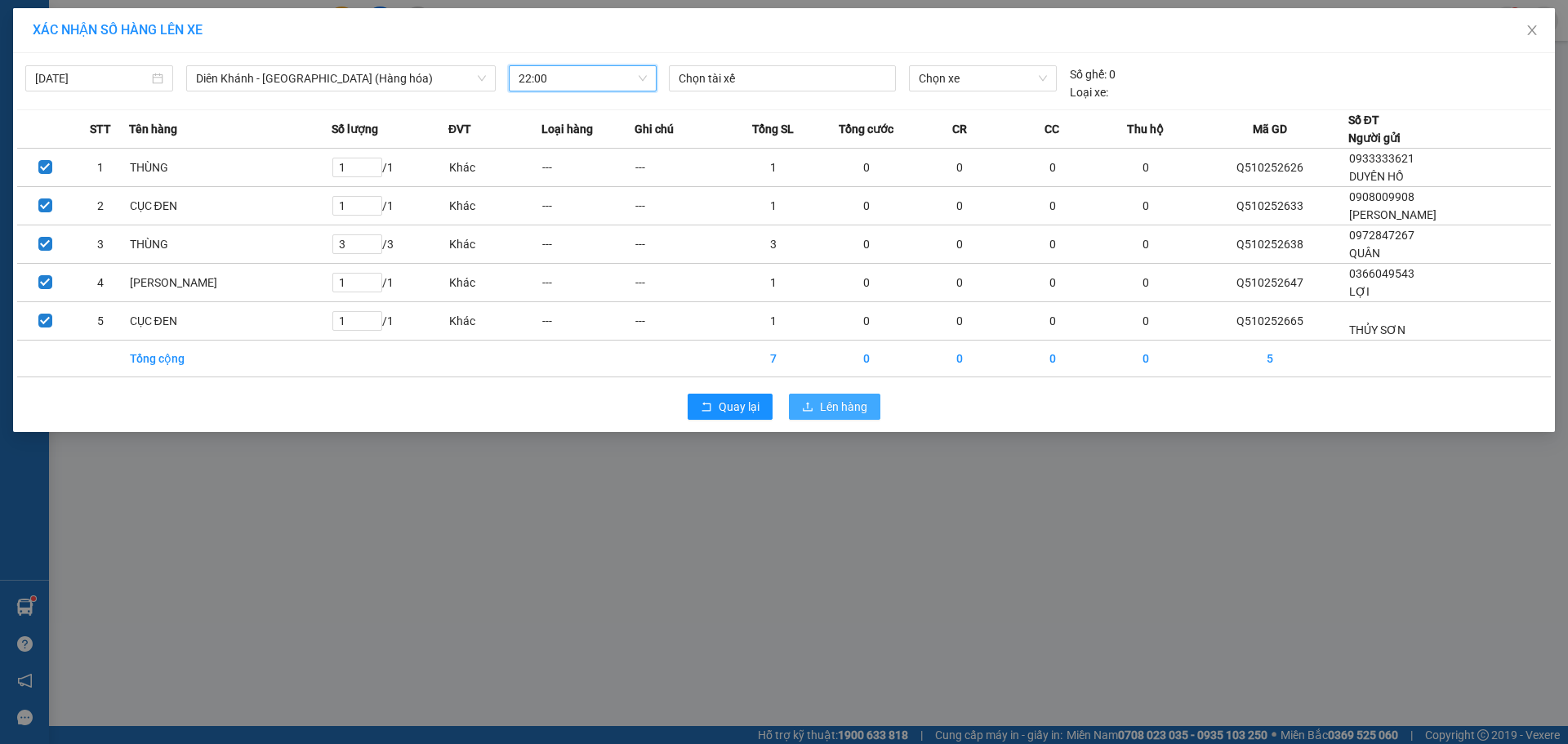
click at [811, 402] on icon "upload" at bounding box center [808, 406] width 11 height 11
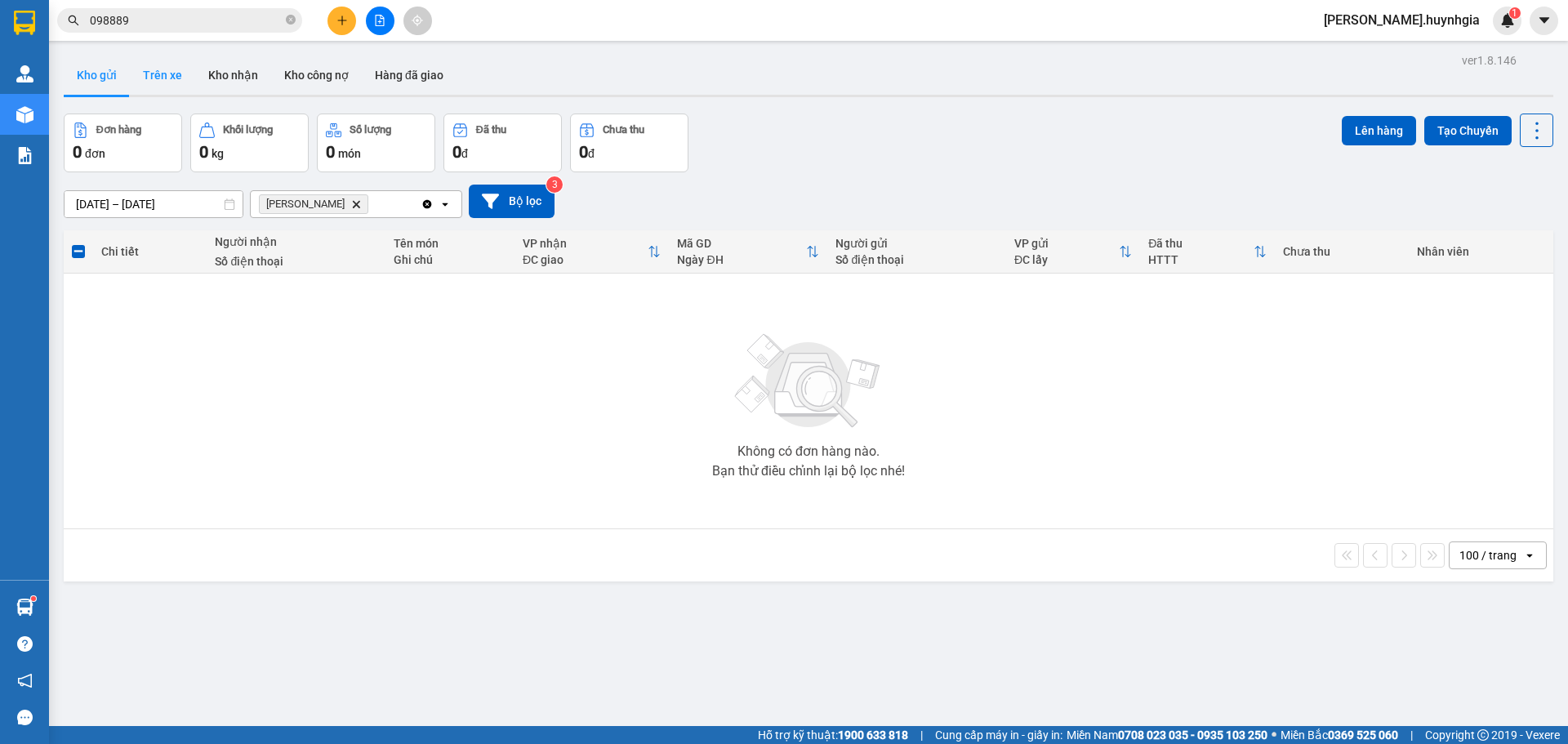
click at [155, 90] on button "Trên xe" at bounding box center [162, 75] width 65 height 40
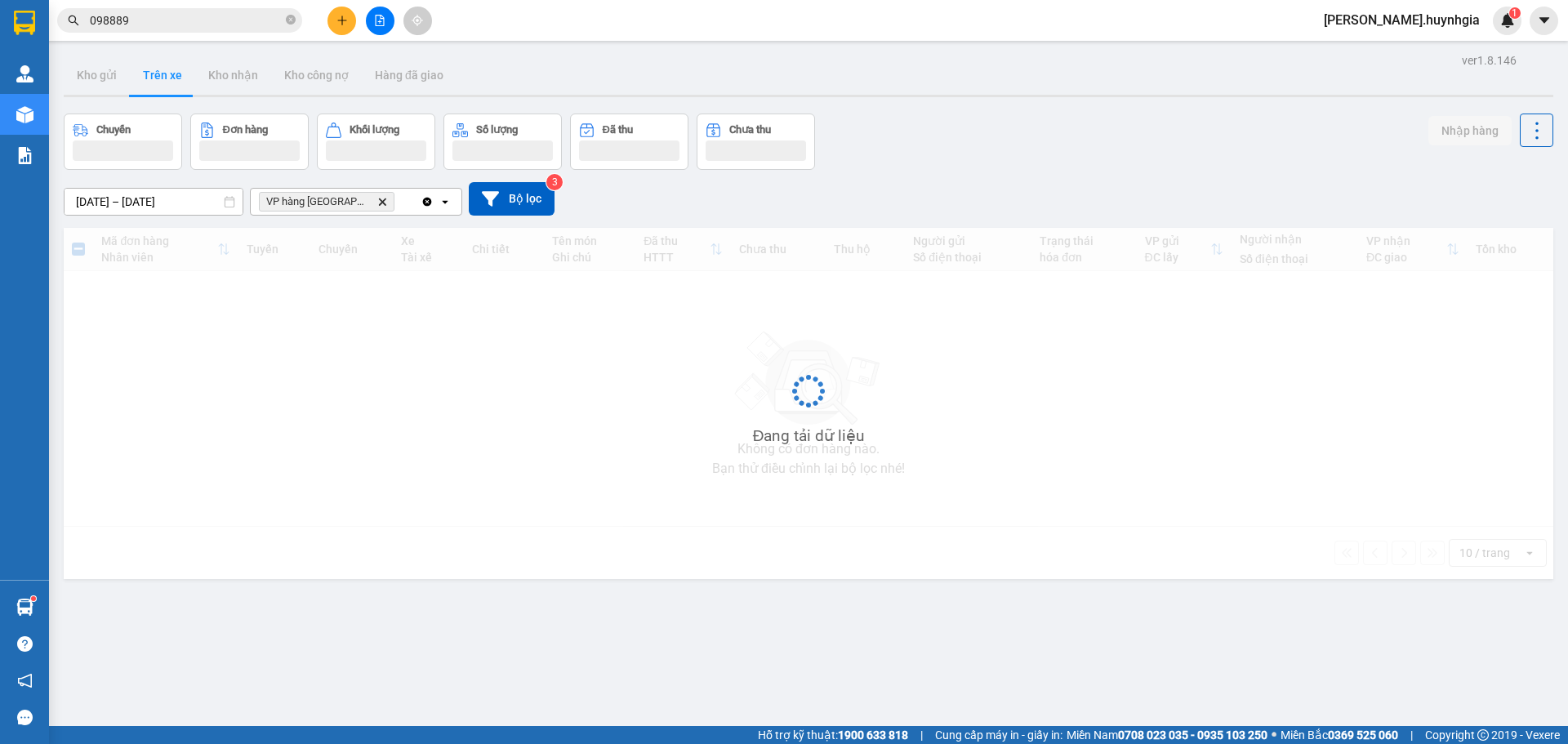
click at [361, 209] on span "VP hàng Nha Trang Delete" at bounding box center [326, 201] width 135 height 19
drag, startPoint x: 363, startPoint y: 205, endPoint x: 375, endPoint y: 198, distance: 13.9
click at [365, 204] on span "VP hàng Nha Trang Delete" at bounding box center [326, 201] width 135 height 19
click at [378, 201] on icon "Delete" at bounding box center [382, 202] width 10 height 10
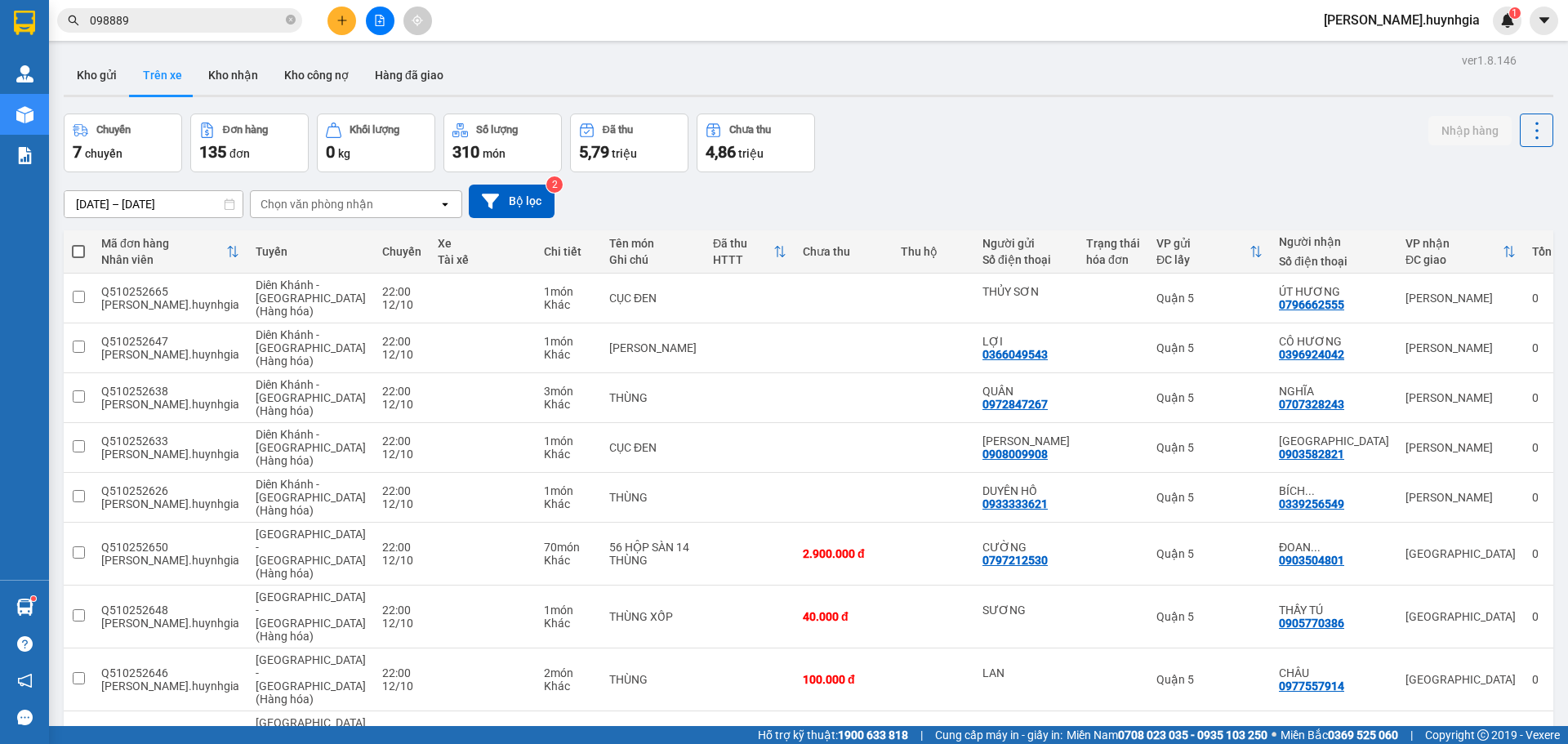
drag, startPoint x: 235, startPoint y: 71, endPoint x: 248, endPoint y: 122, distance: 52.6
click at [238, 71] on button "Kho nhận" at bounding box center [233, 75] width 76 height 40
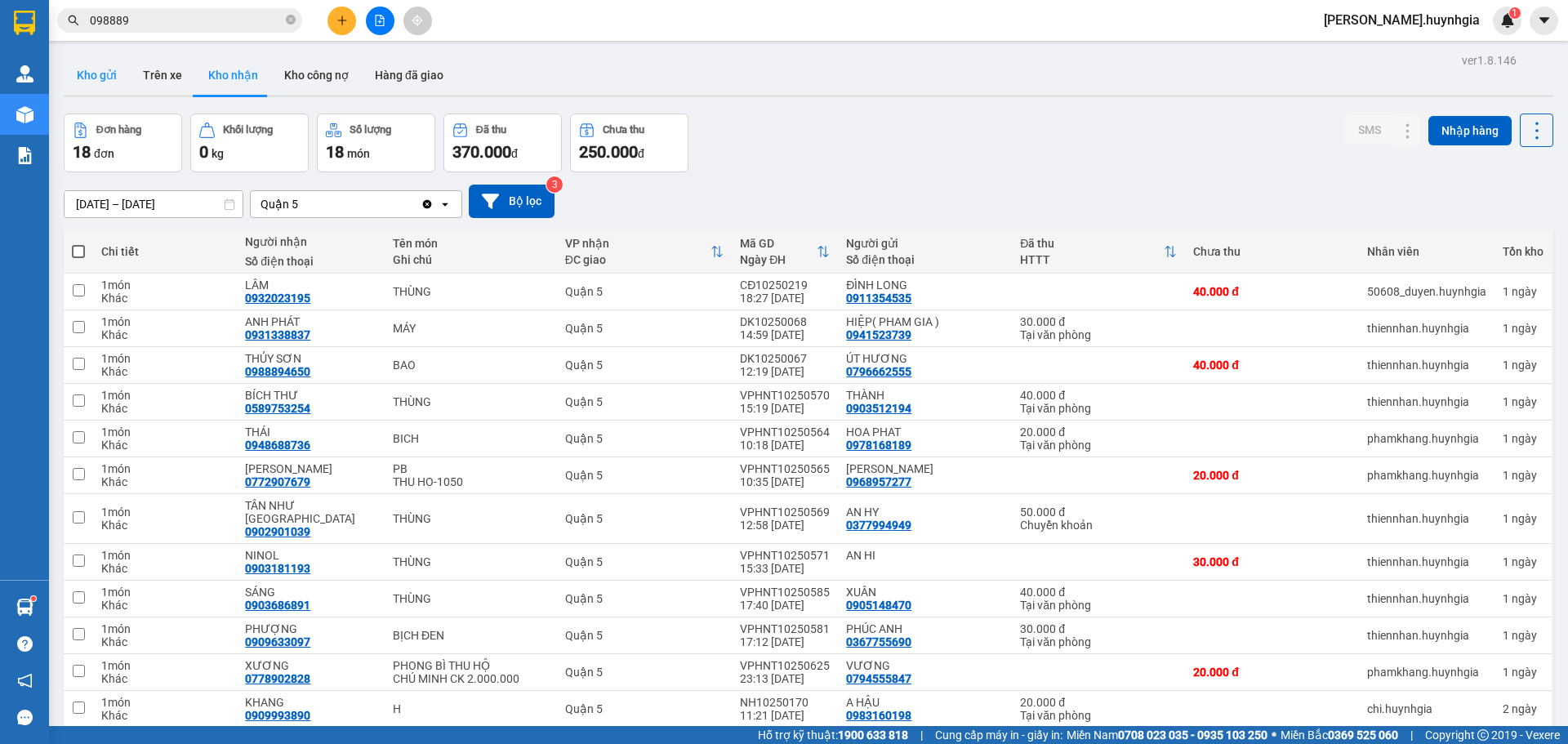
click at [103, 73] on button "Kho gửi" at bounding box center [97, 75] width 66 height 40
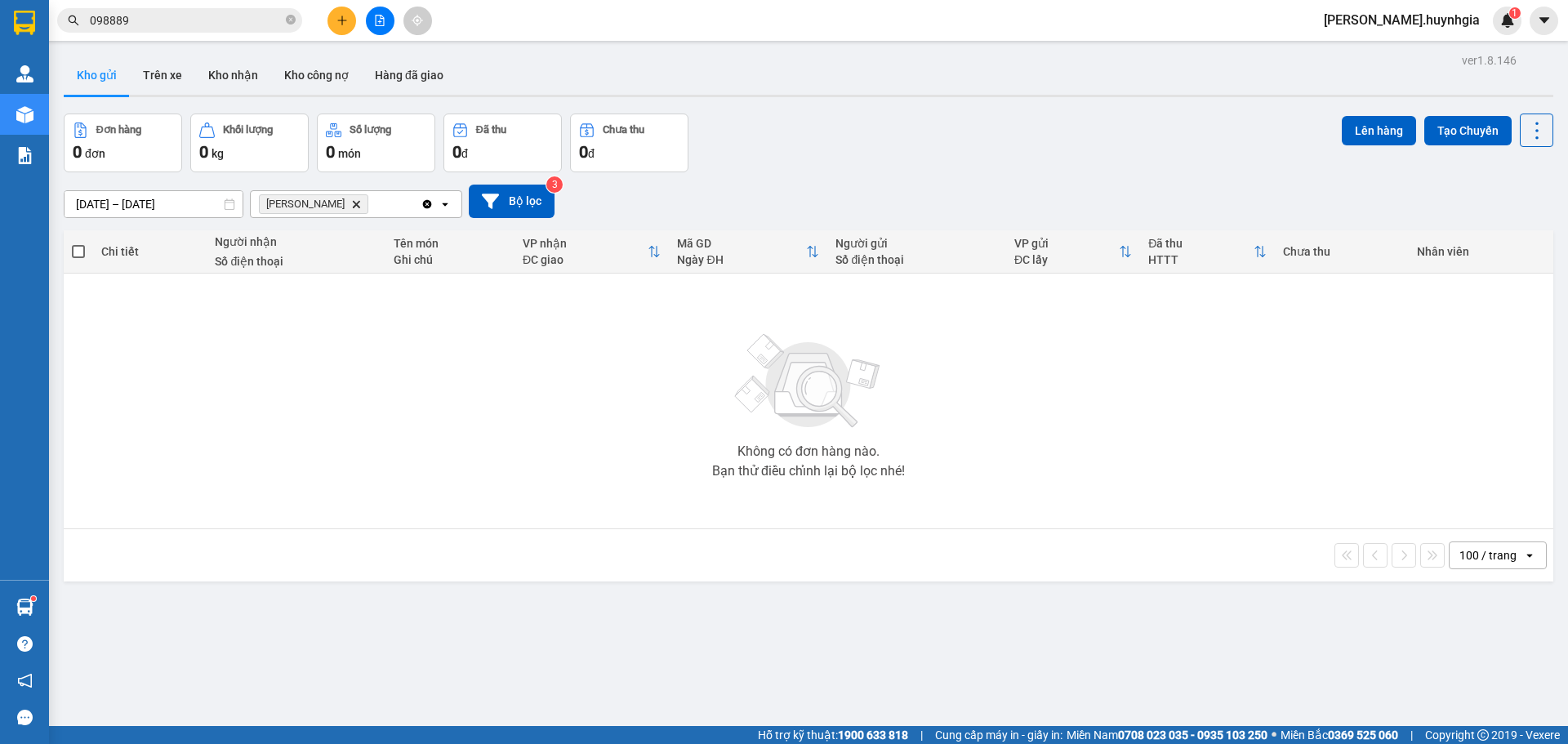
click at [351, 201] on icon "Delete" at bounding box center [356, 203] width 10 height 10
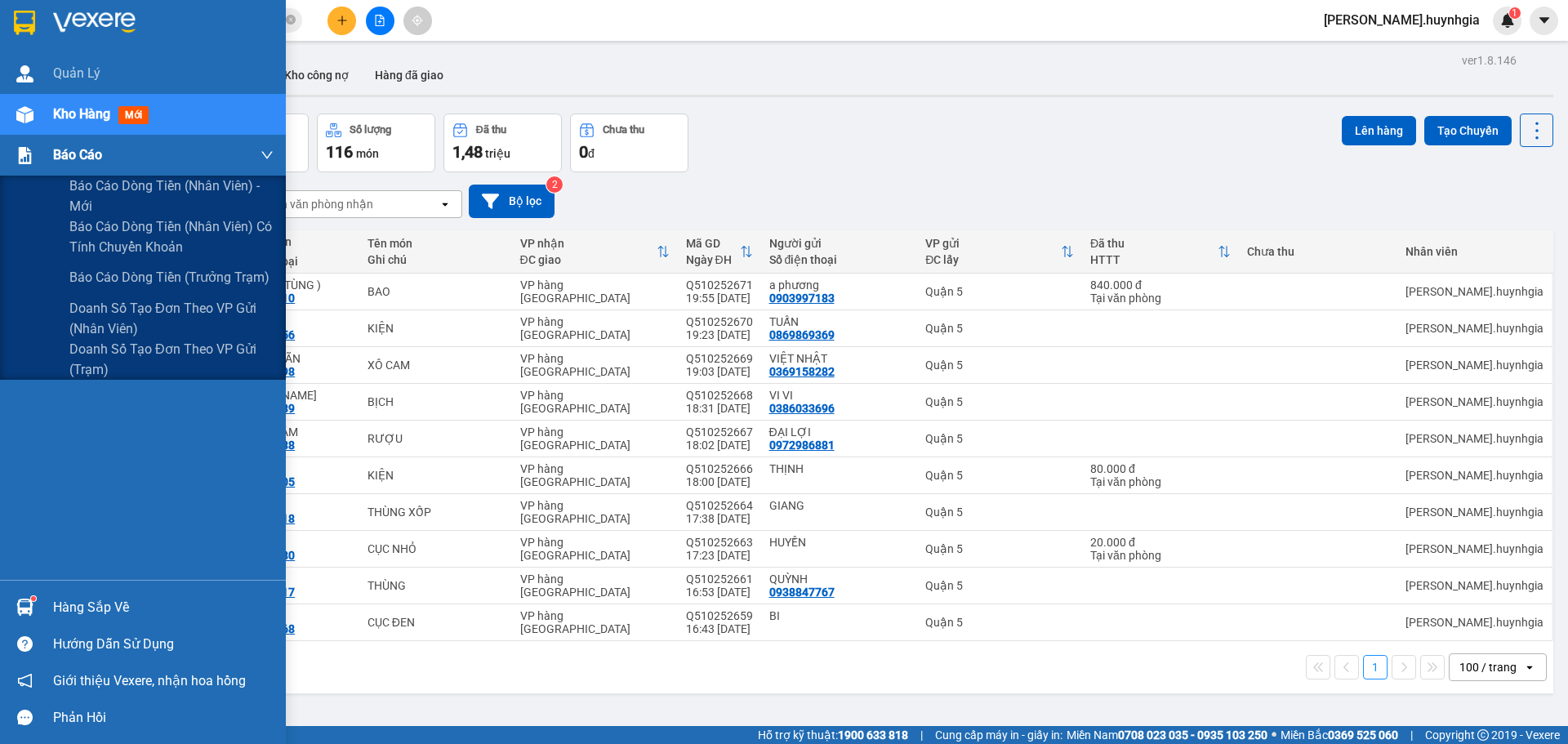
click at [132, 168] on div "Báo cáo" at bounding box center [163, 155] width 220 height 41
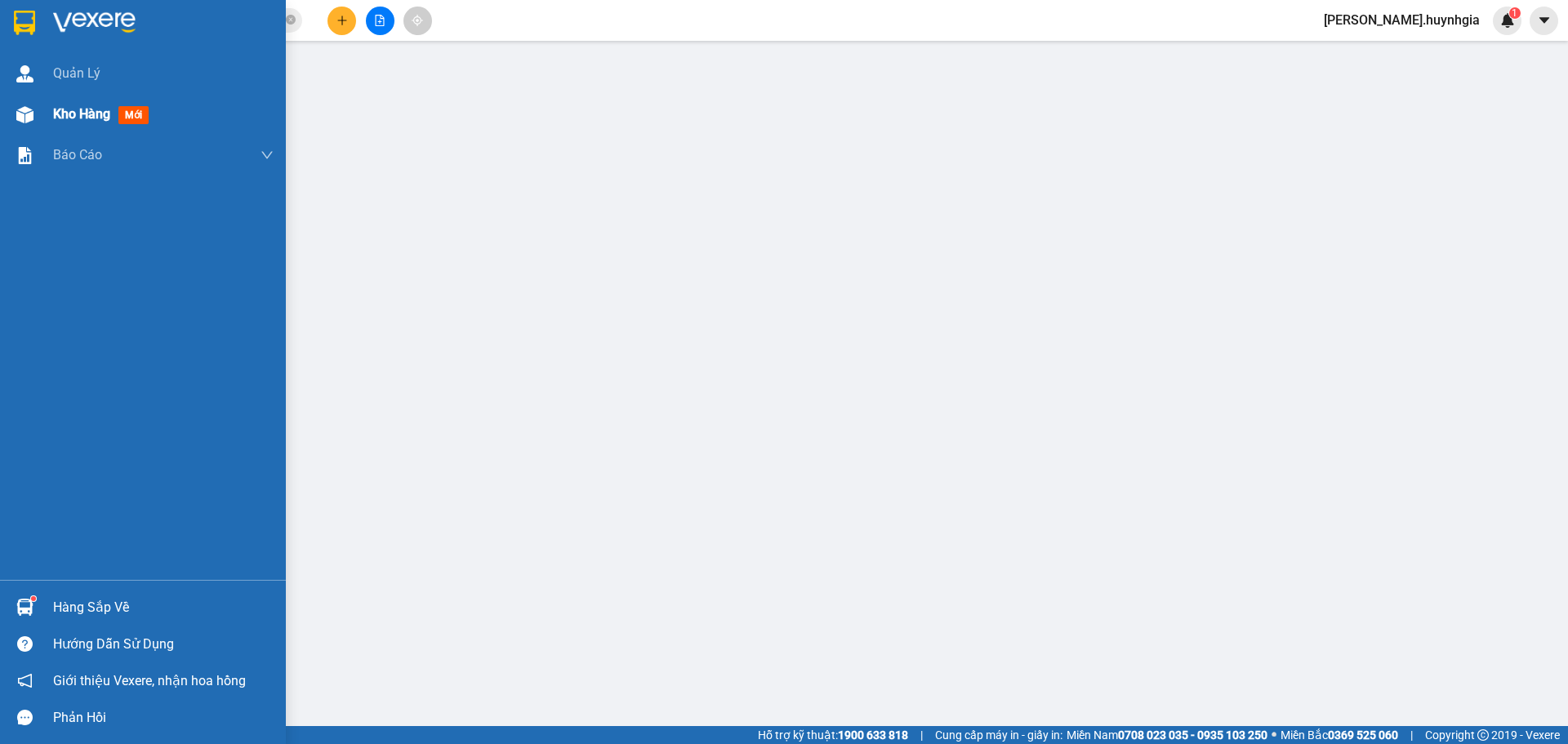
click at [44, 127] on div "Kho hàng mới" at bounding box center [143, 114] width 286 height 41
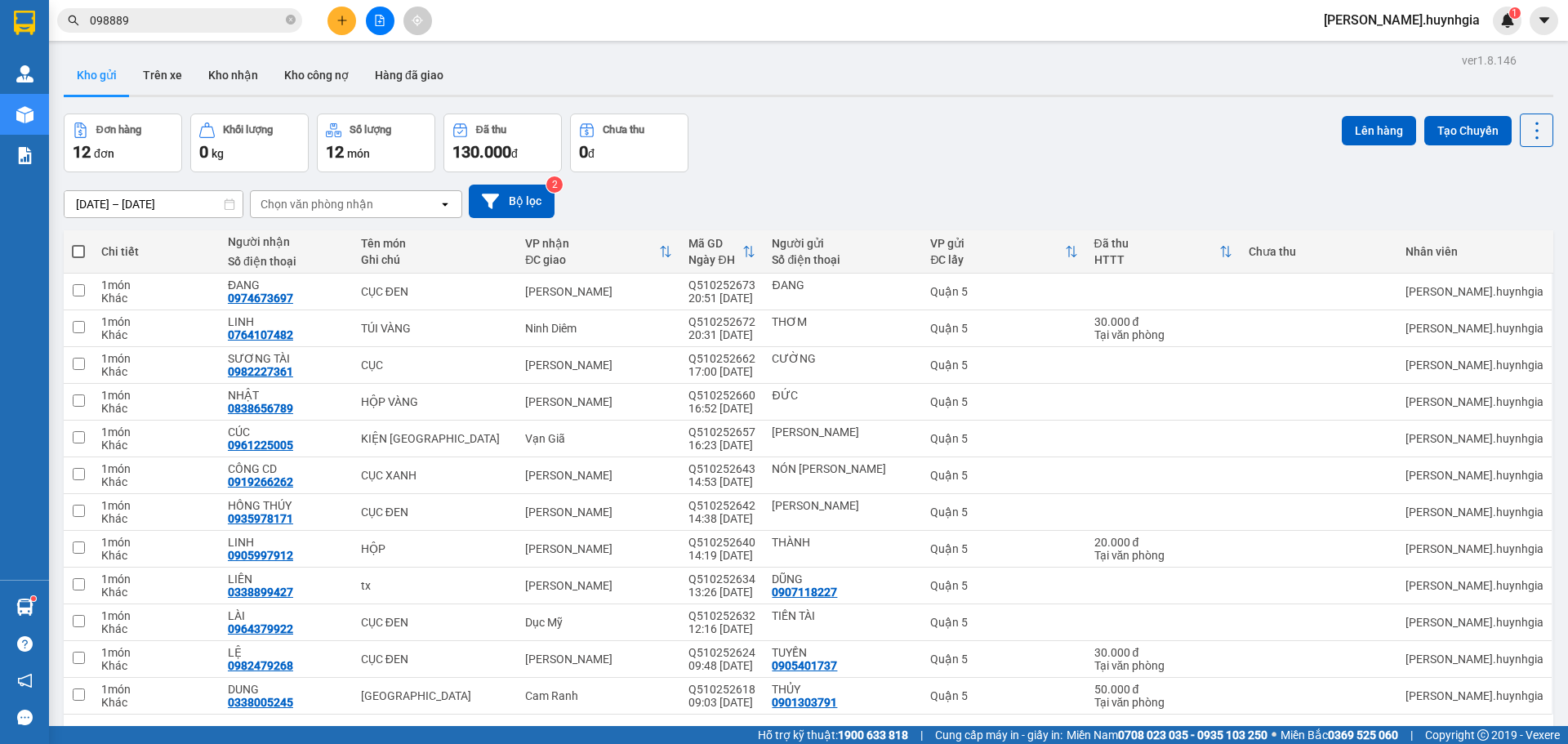
click at [378, 20] on icon "file-add" at bounding box center [380, 20] width 11 height 11
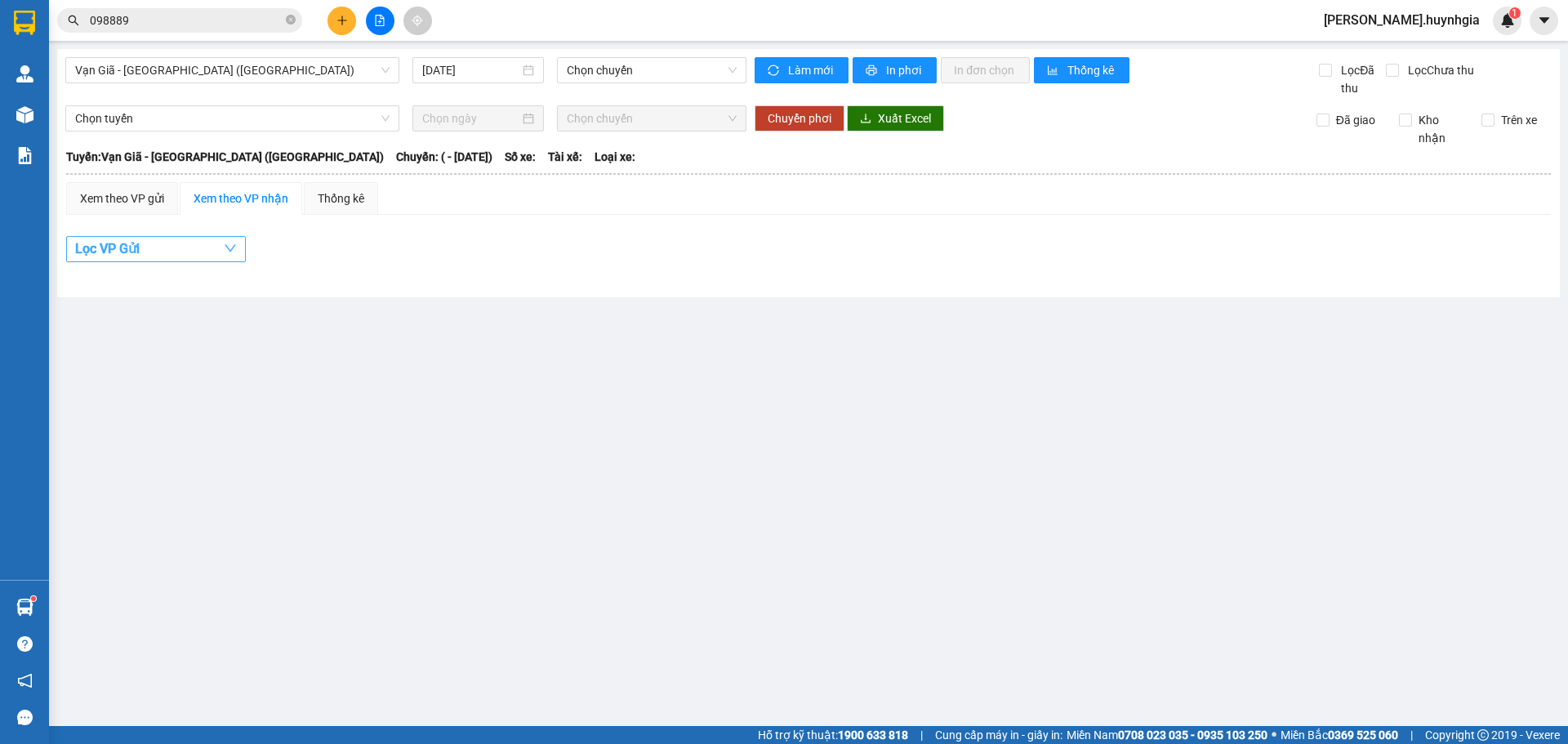
click at [190, 240] on button "Lọc VP Gửi" at bounding box center [156, 249] width 180 height 26
click at [415, 248] on div "Lọc VP Gửi" at bounding box center [809, 249] width 1485 height 27
click at [99, 190] on div "Xem theo VP gửi" at bounding box center [122, 199] width 84 height 18
click at [183, 237] on button "Lọc VP nhận" at bounding box center [156, 249] width 180 height 26
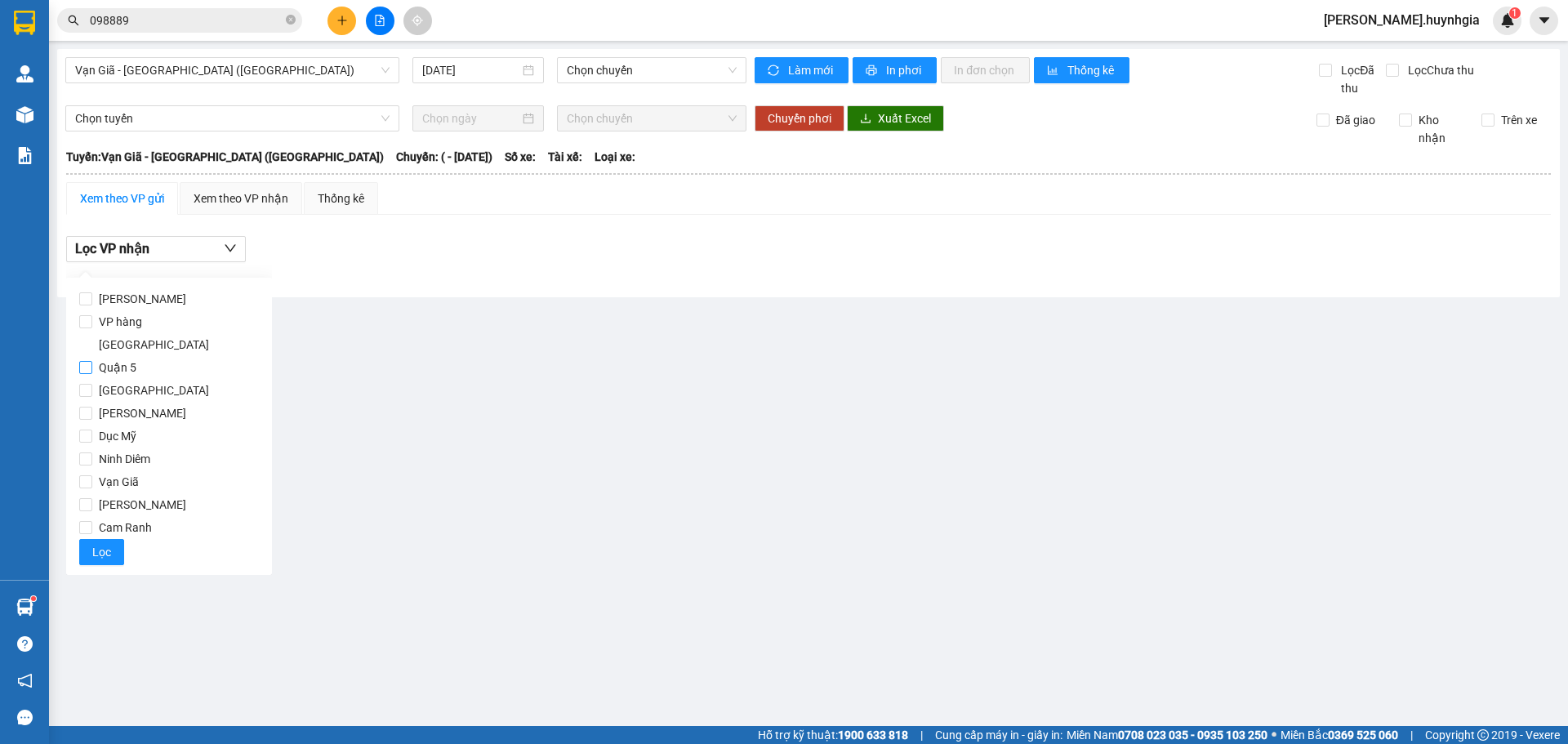
click at [124, 356] on span "Quận 5" at bounding box center [117, 367] width 51 height 23
click at [92, 361] on input "Quận 5" at bounding box center [86, 367] width 13 height 13
checkbox input "true"
click at [111, 539] on button "Lọc" at bounding box center [101, 552] width 45 height 26
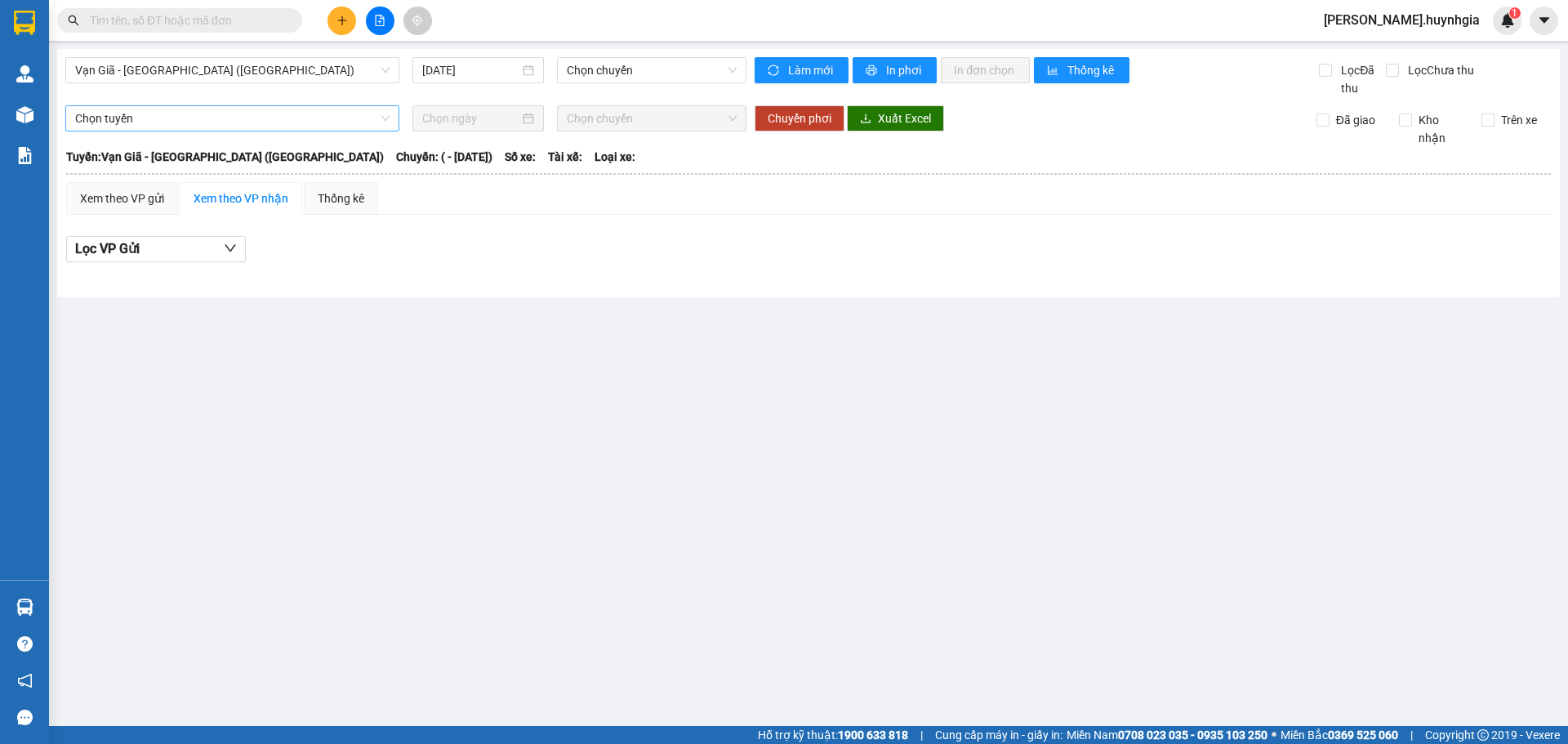
click at [193, 115] on span "Chọn tuyến" at bounding box center [232, 118] width 314 height 25
click at [291, 66] on span "Vạn Giã - [GEOGRAPHIC_DATA] ([GEOGRAPHIC_DATA])" at bounding box center [232, 70] width 314 height 25
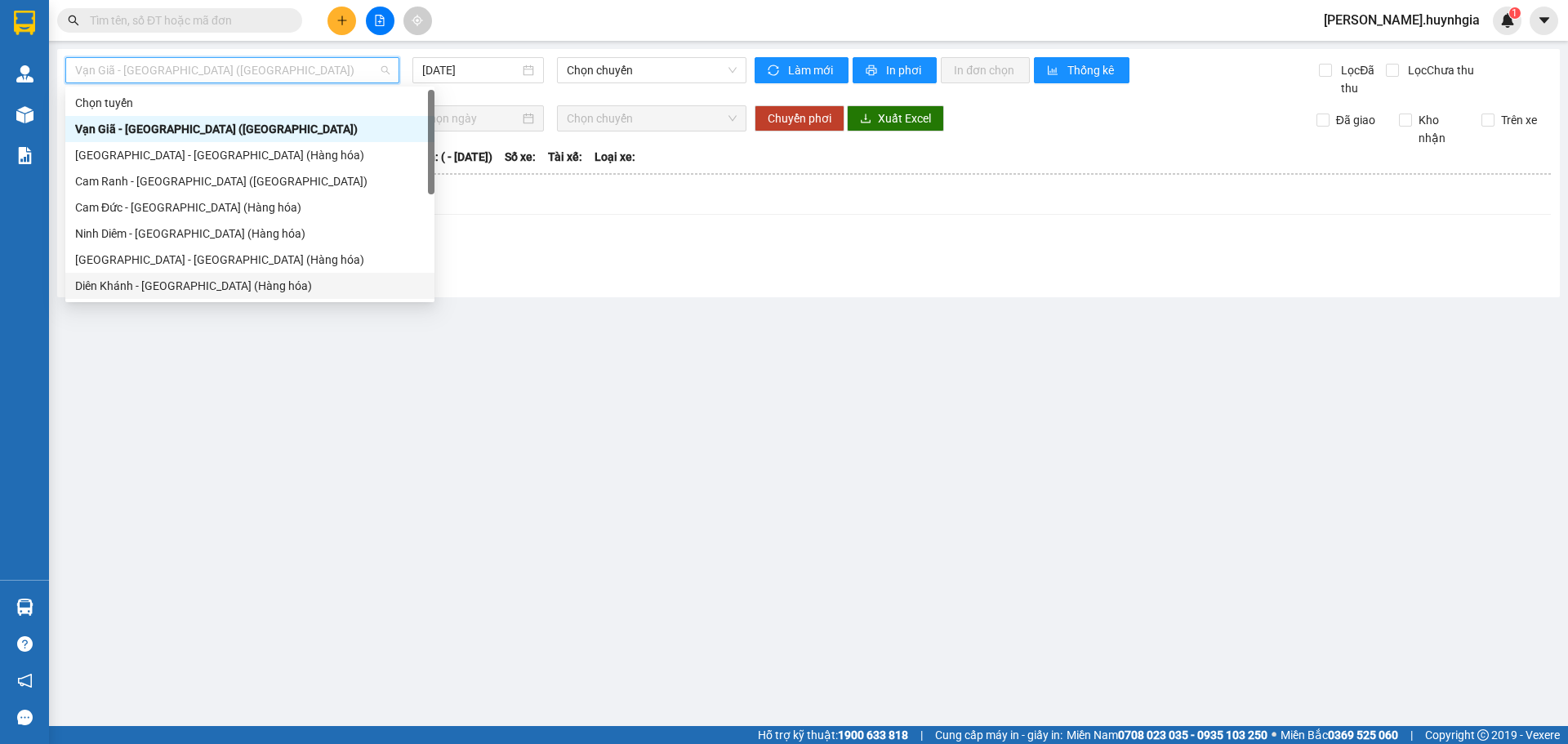
drag, startPoint x: 161, startPoint y: 366, endPoint x: 241, endPoint y: 282, distance: 116.0
click at [162, 365] on main "Vạn Giã - Sài Gòn (Hàng hóa) 12/10/2025 Chọn chuyến Làm mới In phơi In đơn chọn…" at bounding box center [784, 363] width 1568 height 726
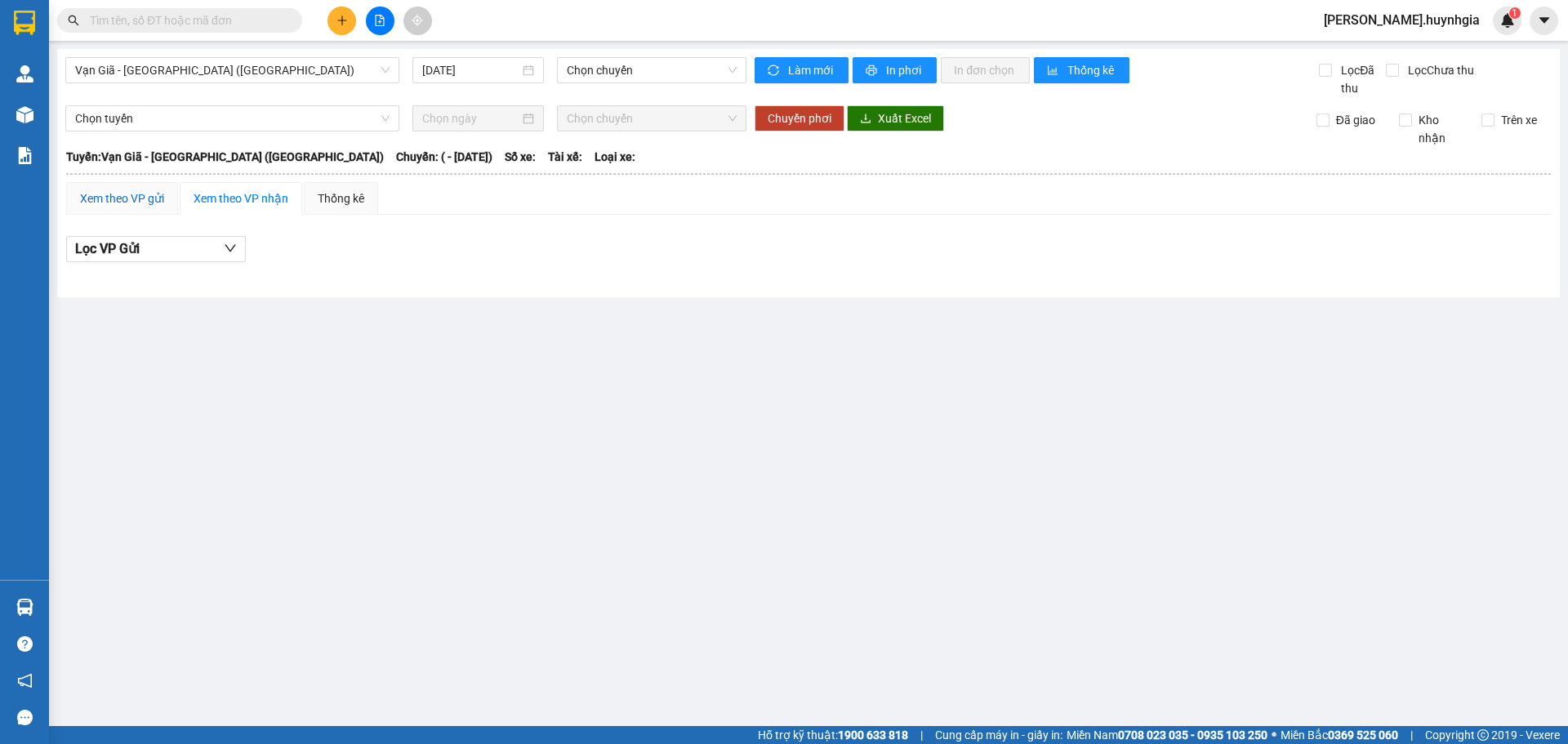
click at [140, 203] on div "Xem theo VP gửi" at bounding box center [122, 199] width 84 height 18
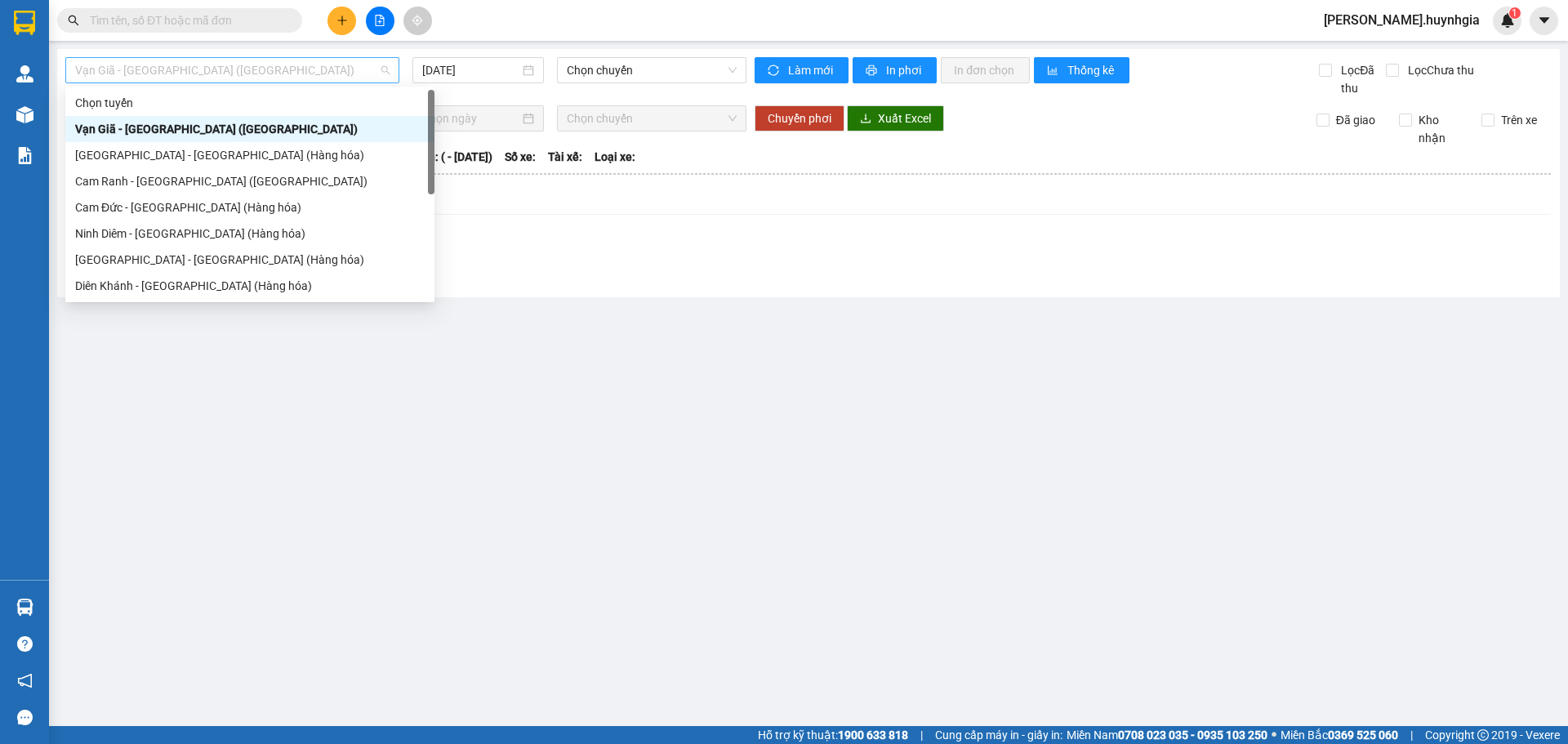
click at [158, 63] on span "Vạn Giã - [GEOGRAPHIC_DATA] ([GEOGRAPHIC_DATA])" at bounding box center [232, 70] width 314 height 25
drag, startPoint x: 198, startPoint y: 380, endPoint x: 201, endPoint y: 360, distance: 20.2
click at [198, 378] on main "Vạn Giã - Sài Gòn (Hàng hóa) 12/10/2025 Chọn chuyến Làm mới In phơi In đơn chọn…" at bounding box center [784, 363] width 1568 height 726
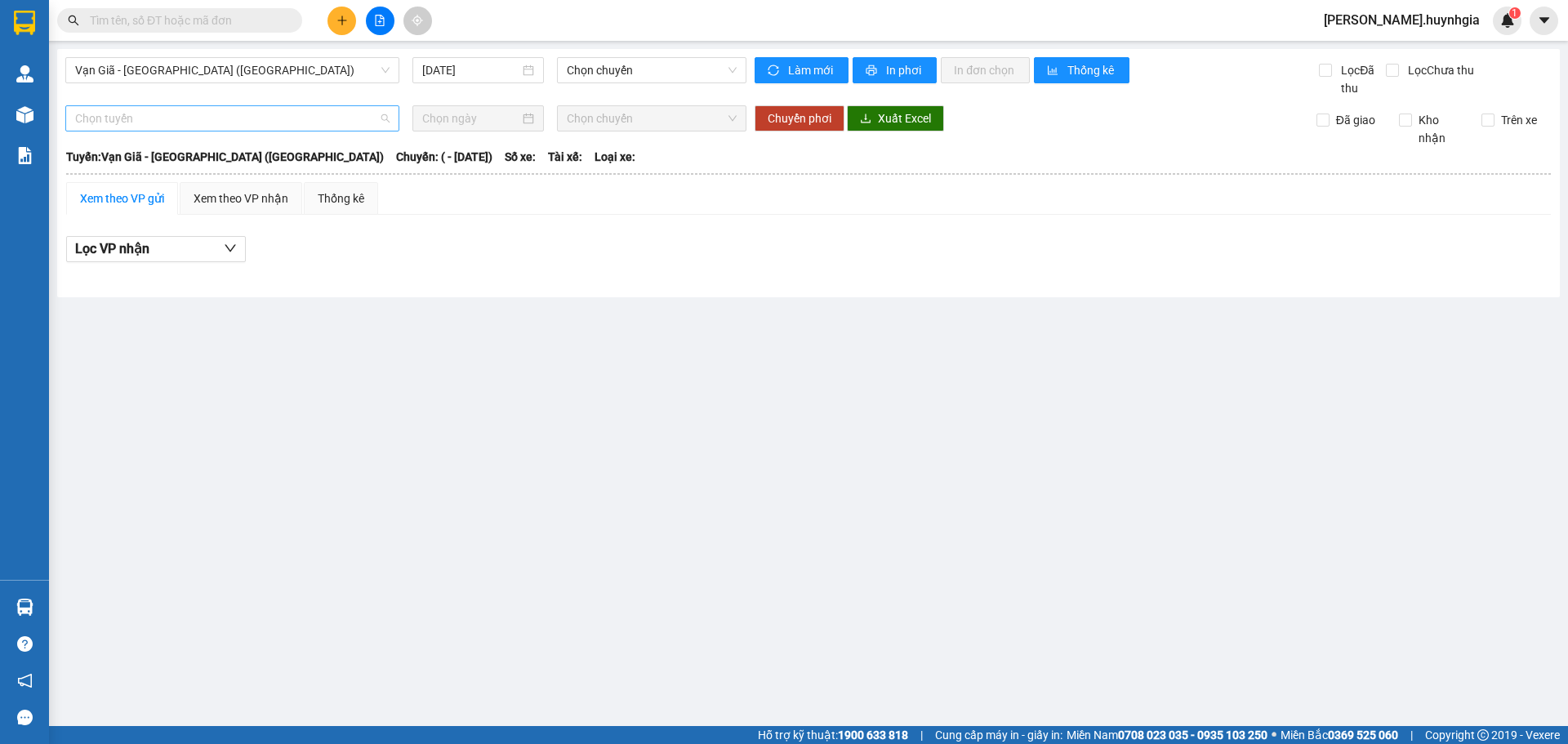
click at [139, 122] on span "Chọn tuyến" at bounding box center [232, 118] width 314 height 25
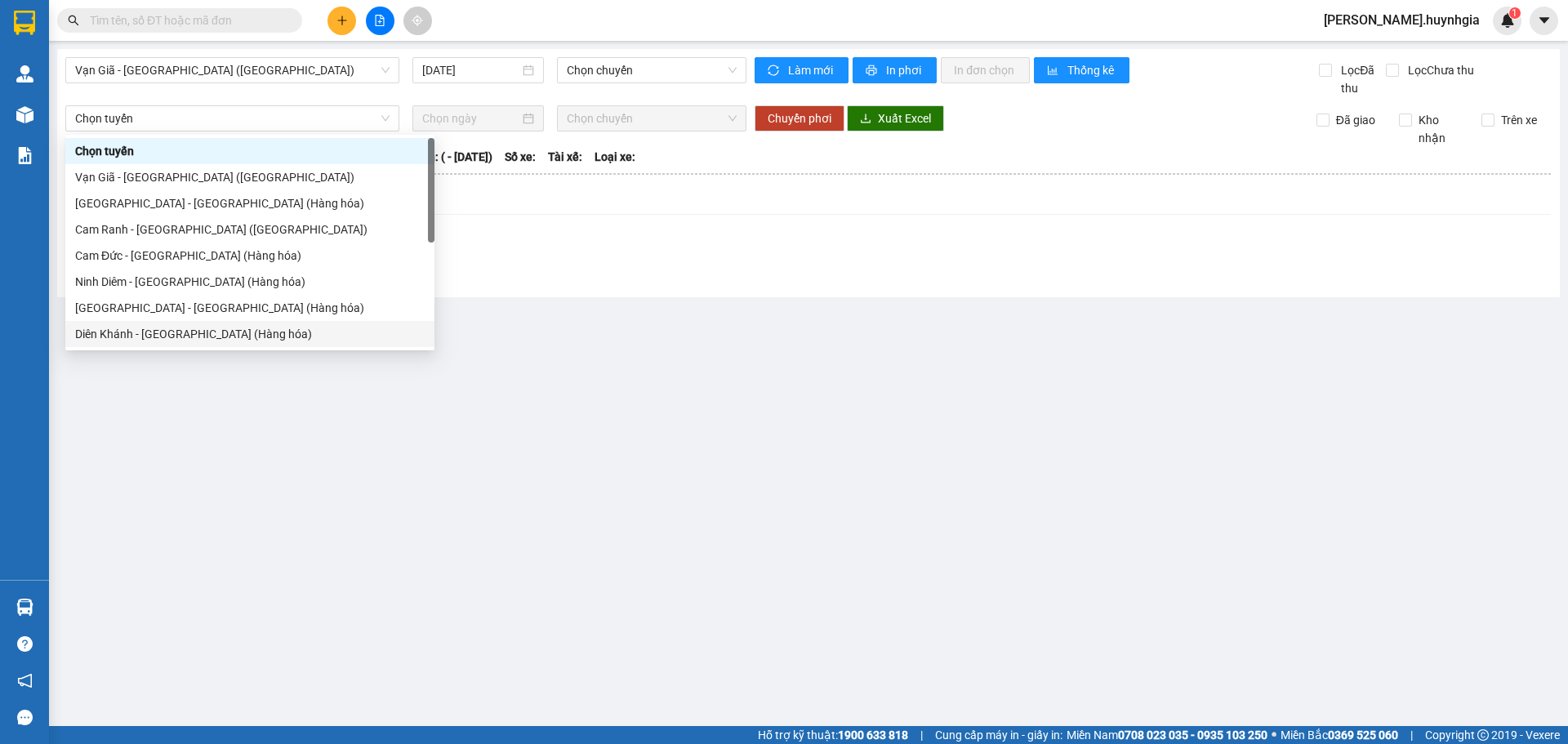
click at [182, 435] on main "Vạn Giã - Sài Gòn (Hàng hóa) 12/10/2025 Chọn chuyến Làm mới In phơi In đơn chọn…" at bounding box center [784, 363] width 1568 height 726
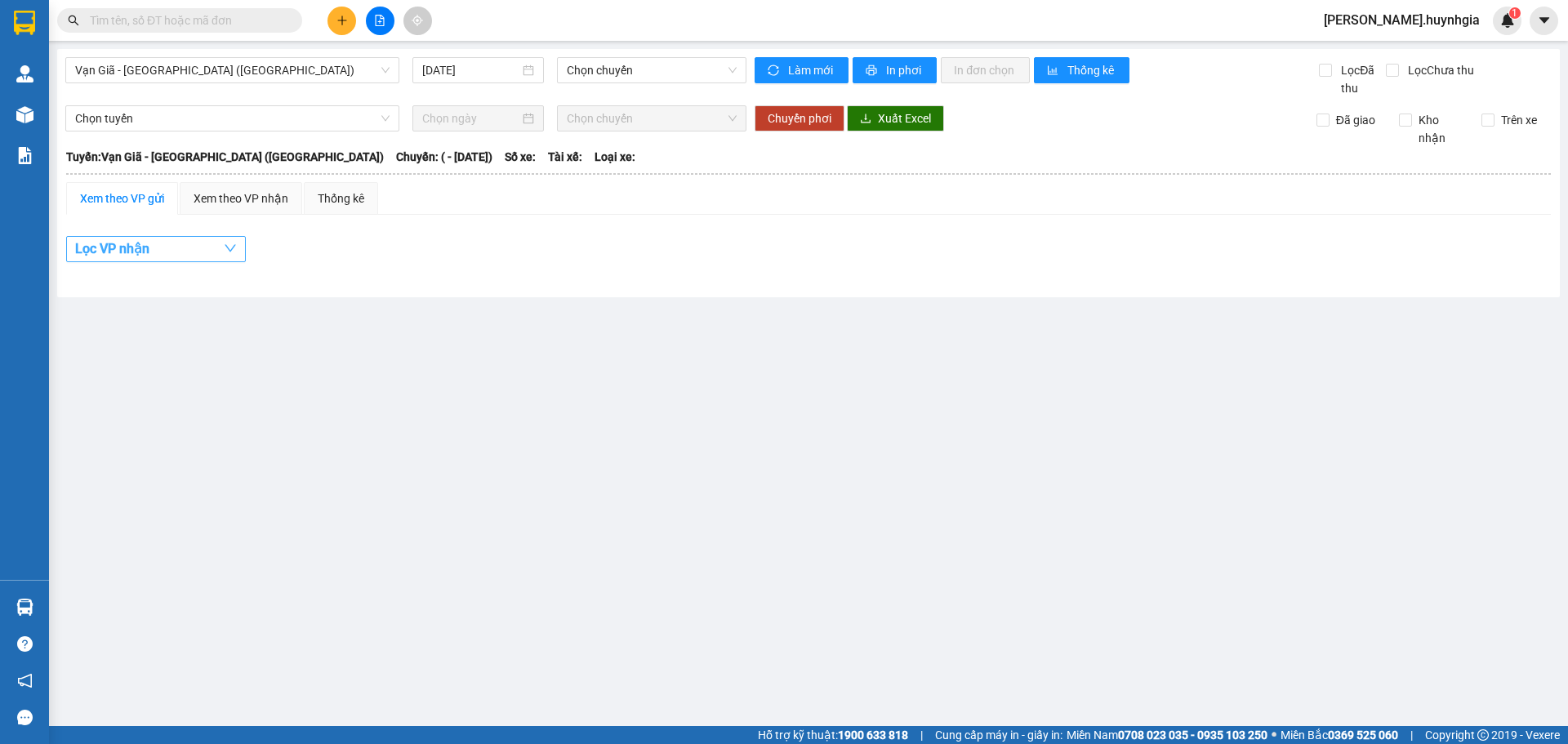
click at [137, 254] on span "Lọc VP nhận" at bounding box center [112, 249] width 75 height 20
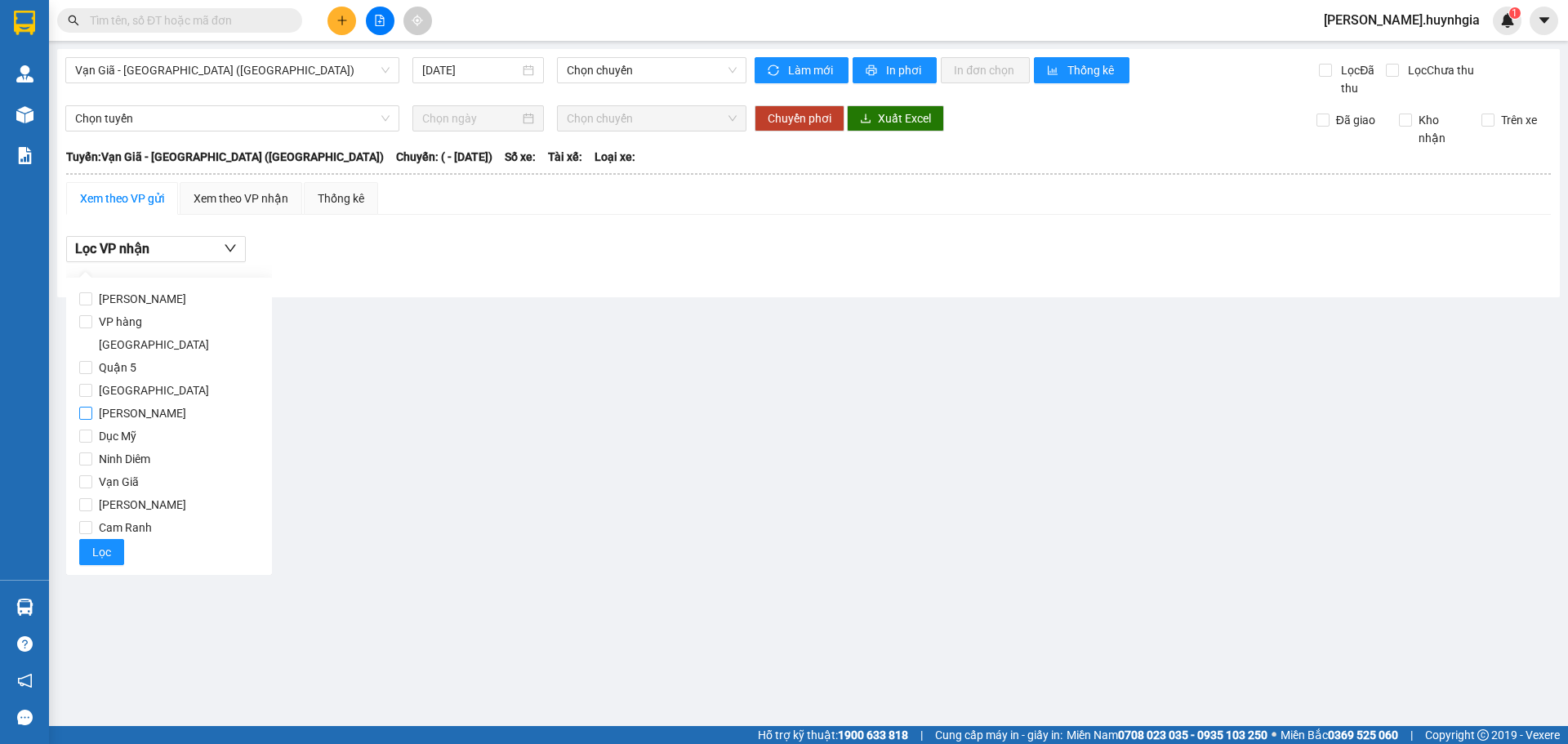
click at [89, 406] on input "[PERSON_NAME]" at bounding box center [86, 413] width 13 height 13
checkbox input "true"
click at [90, 429] on input "Dục Mỹ" at bounding box center [86, 436] width 13 height 13
checkbox input "true"
drag, startPoint x: 87, startPoint y: 429, endPoint x: 90, endPoint y: 447, distance: 18.2
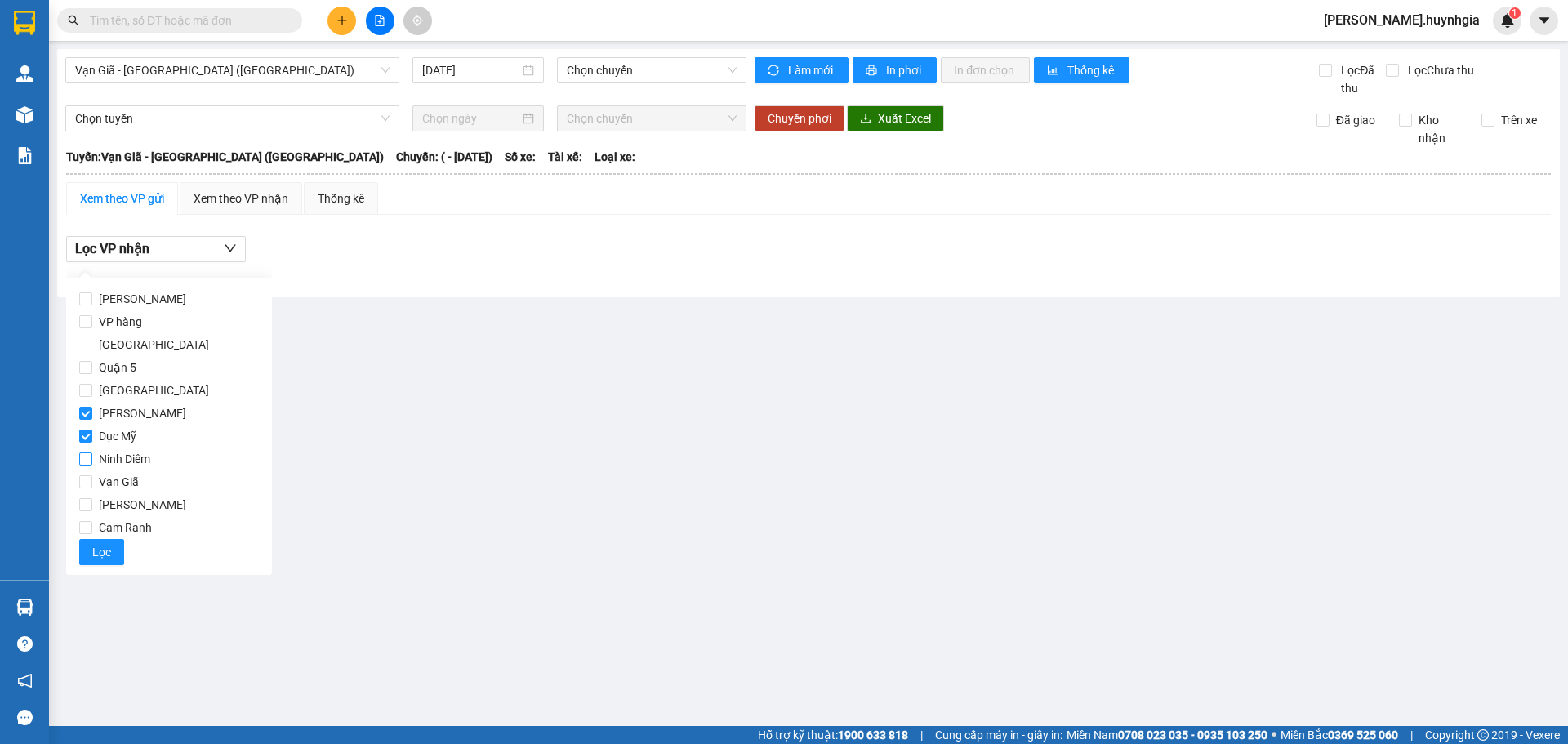
click at [87, 452] on input "Ninh Diêm" at bounding box center [86, 459] width 13 height 13
checkbox input "true"
click at [88, 475] on input "Vạn Giã" at bounding box center [86, 482] width 13 height 13
checkbox input "true"
click at [87, 498] on input "[PERSON_NAME]" at bounding box center [86, 505] width 13 height 13
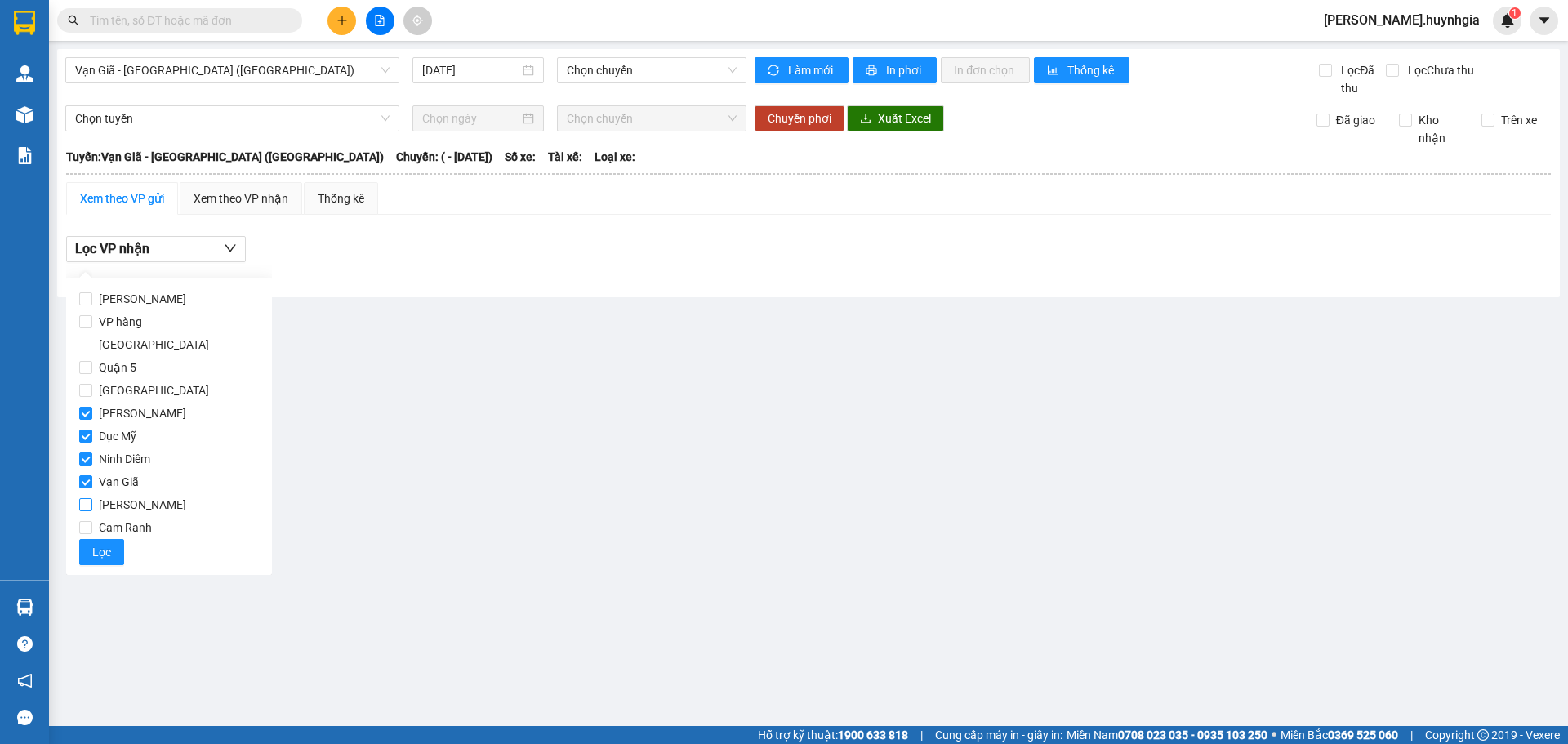
checkbox input "true"
click at [81, 521] on input "Cam Ranh" at bounding box center [86, 528] width 13 height 13
checkbox input "true"
click at [98, 543] on span "Lọc" at bounding box center [101, 552] width 18 height 18
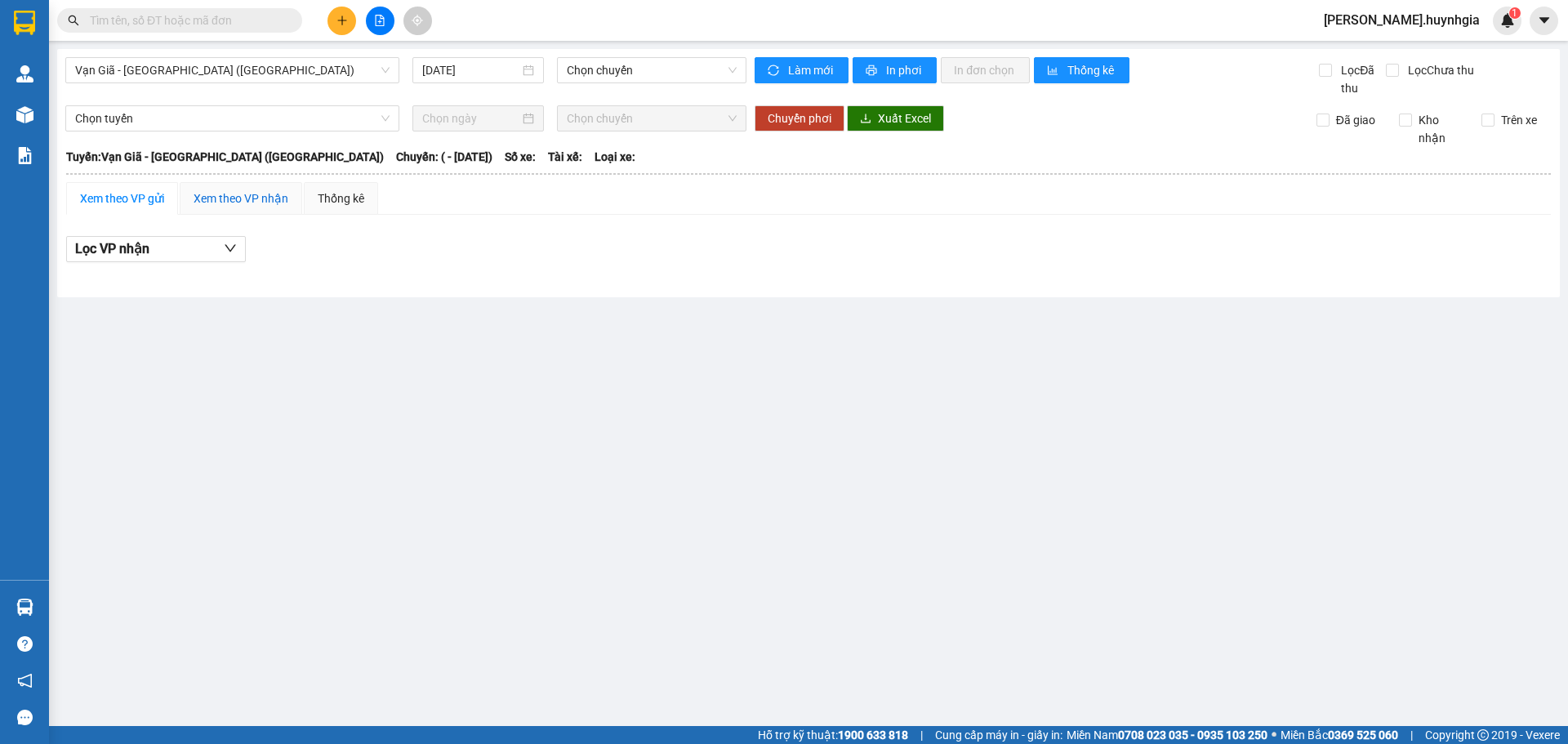
drag, startPoint x: 227, startPoint y: 191, endPoint x: 284, endPoint y: 232, distance: 70.2
click at [229, 189] on div "Xem theo VP nhận" at bounding box center [240, 198] width 123 height 32
click at [146, 206] on div "Xem theo VP gửi" at bounding box center [122, 199] width 84 height 18
click at [253, 202] on div "Xem theo VP nhận" at bounding box center [240, 199] width 95 height 18
click at [146, 197] on div "Xem theo VP gửi" at bounding box center [122, 199] width 84 height 18
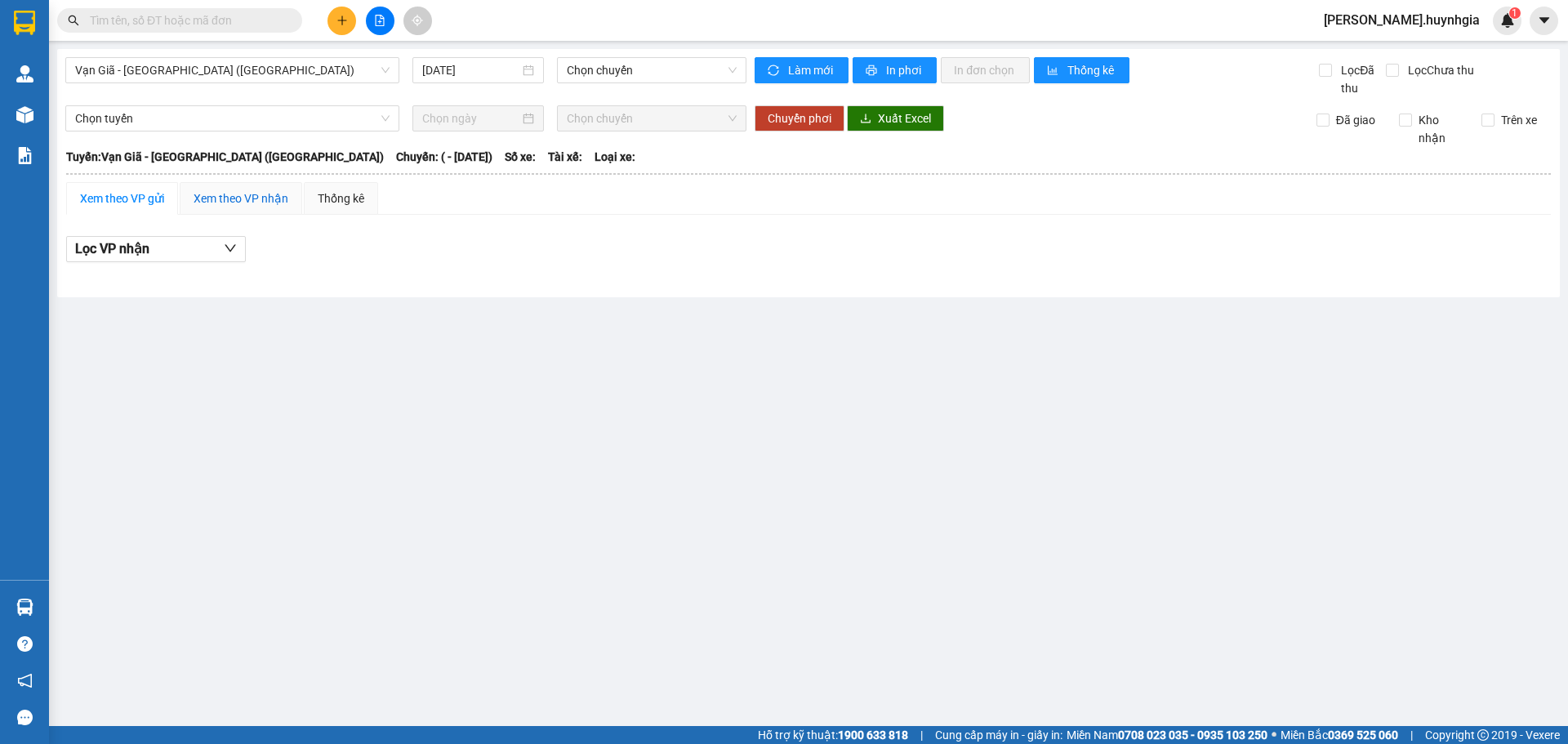
click at [250, 205] on div "Xem theo VP nhận" at bounding box center [240, 199] width 95 height 18
click at [327, 202] on div "Thống kê" at bounding box center [341, 199] width 47 height 18
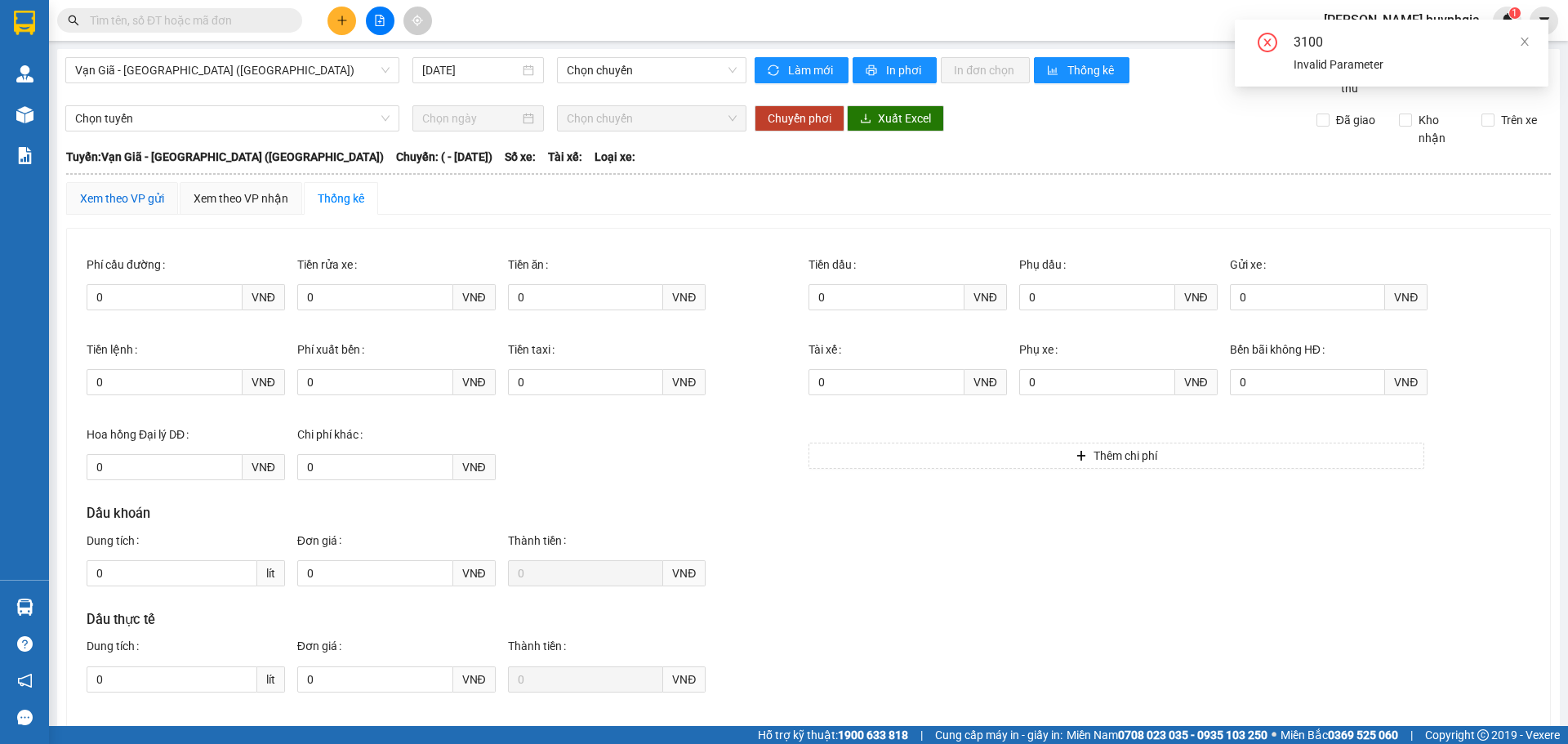
click at [134, 193] on div "Xem theo VP gửi" at bounding box center [122, 199] width 84 height 18
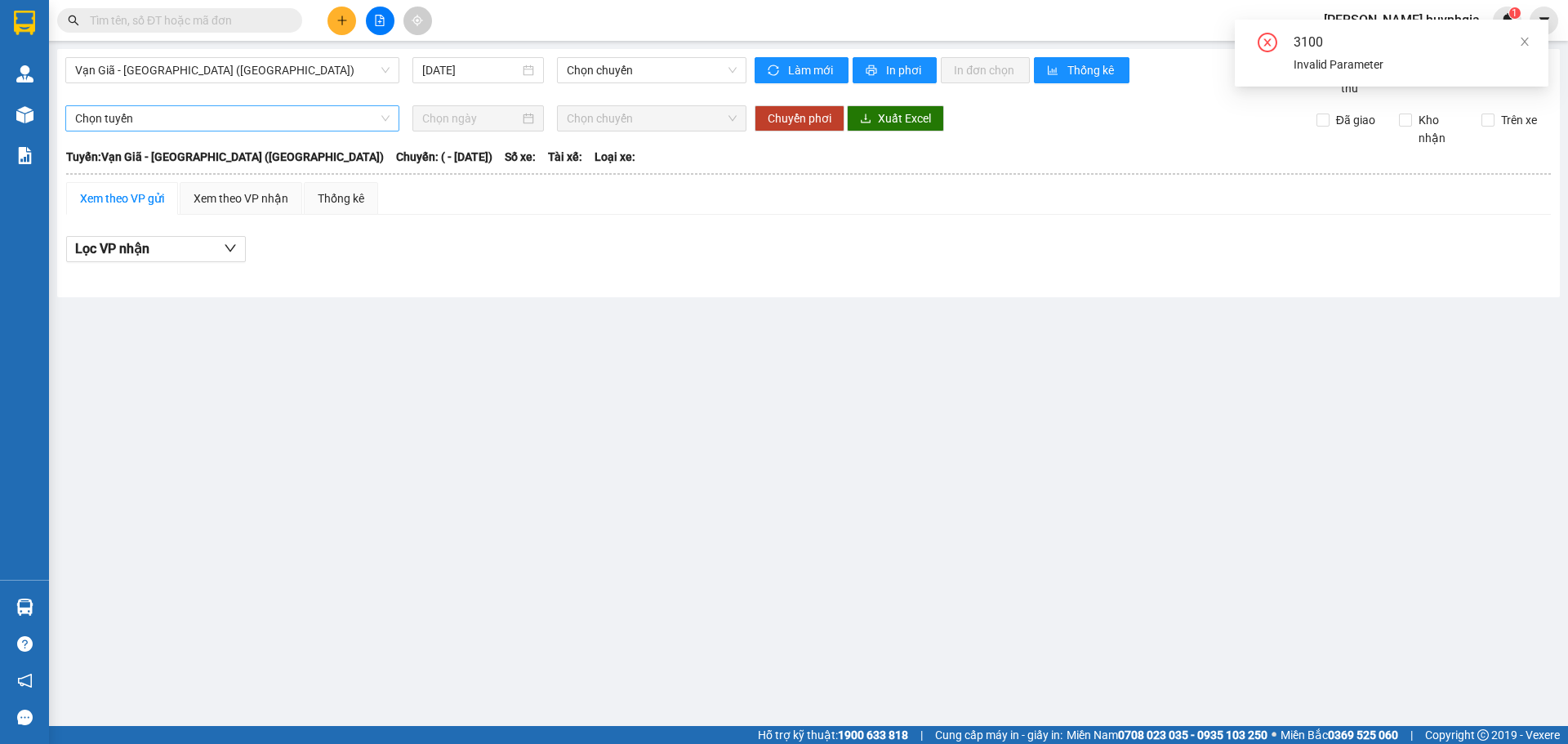
click at [210, 129] on div "Chọn tuyến Chọn chuyến Chuyển phơi Xuất Excel Đã giao Kho nhận Trên xe" at bounding box center [808, 125] width 1486 height 41
drag, startPoint x: 211, startPoint y: 103, endPoint x: 242, endPoint y: 84, distance: 36.4
click at [216, 101] on div "Vạn Giã - Sài Gòn (Hàng hóa) 12/10/2025 Chọn chuyến Làm mới In phơi In đơn chọn…" at bounding box center [808, 172] width 1503 height 248
click at [255, 79] on span "Vạn Giã - [GEOGRAPHIC_DATA] ([GEOGRAPHIC_DATA])" at bounding box center [232, 70] width 314 height 25
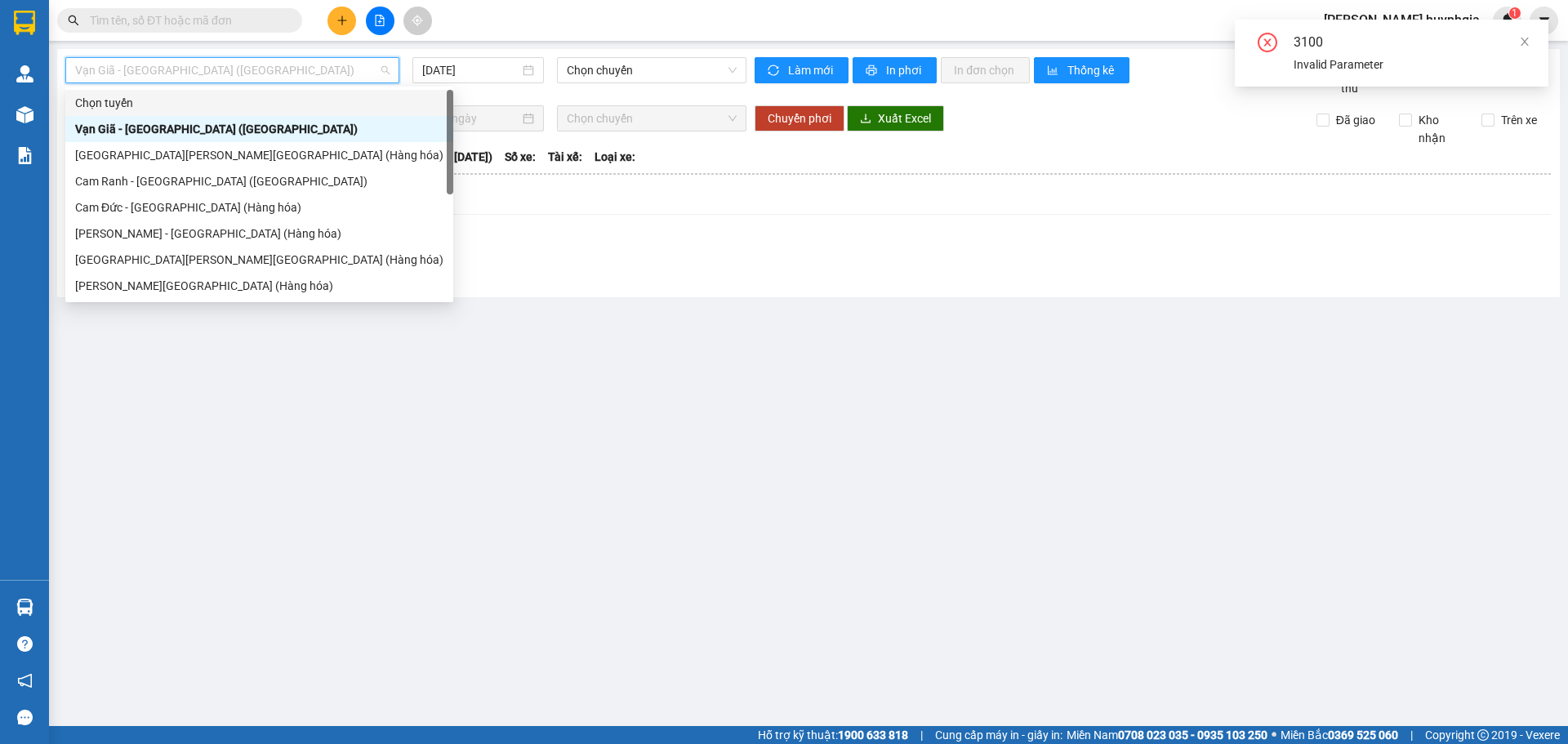
click at [171, 65] on span "Vạn Giã - [GEOGRAPHIC_DATA] ([GEOGRAPHIC_DATA])" at bounding box center [232, 70] width 314 height 25
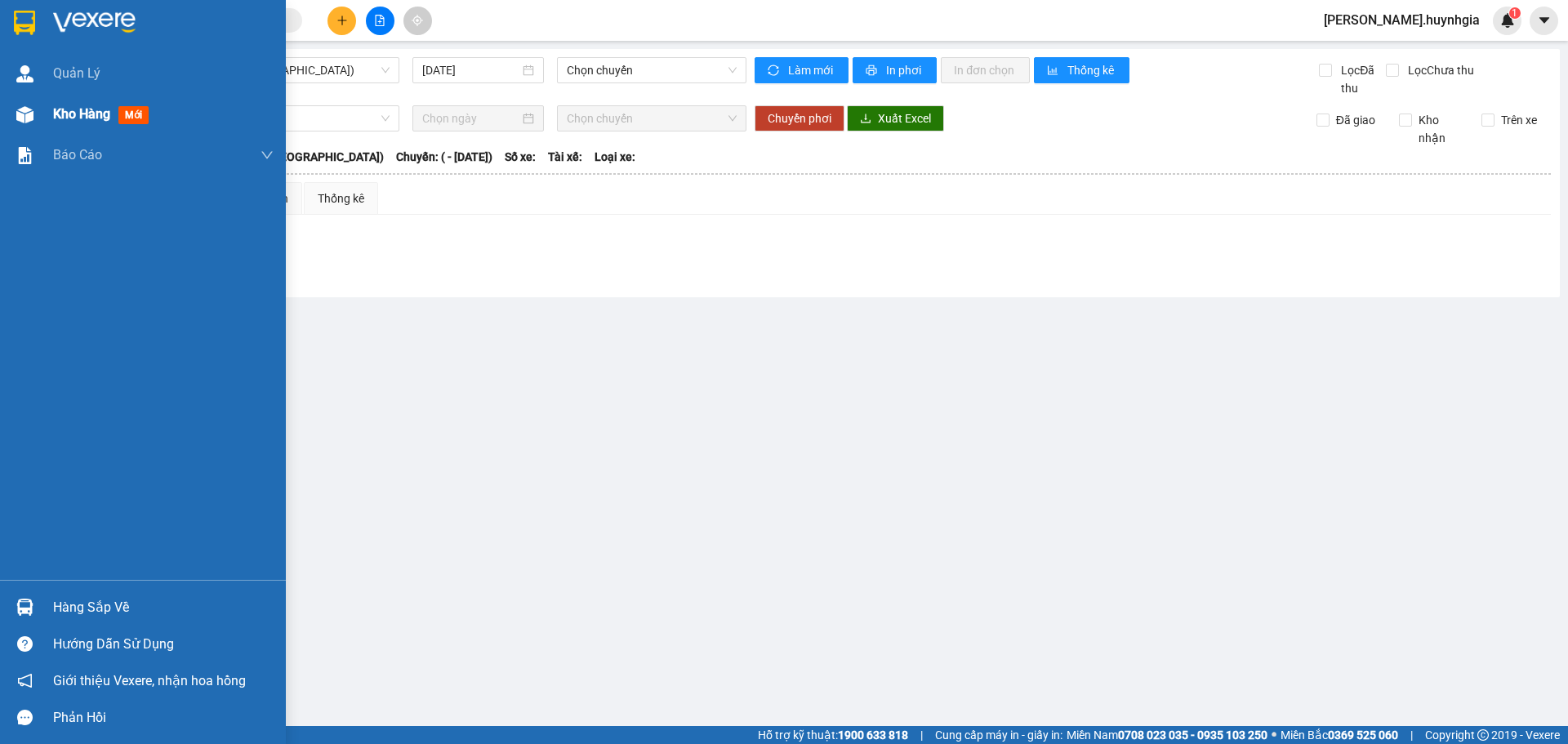
click at [59, 119] on span "Kho hàng" at bounding box center [82, 113] width 57 height 16
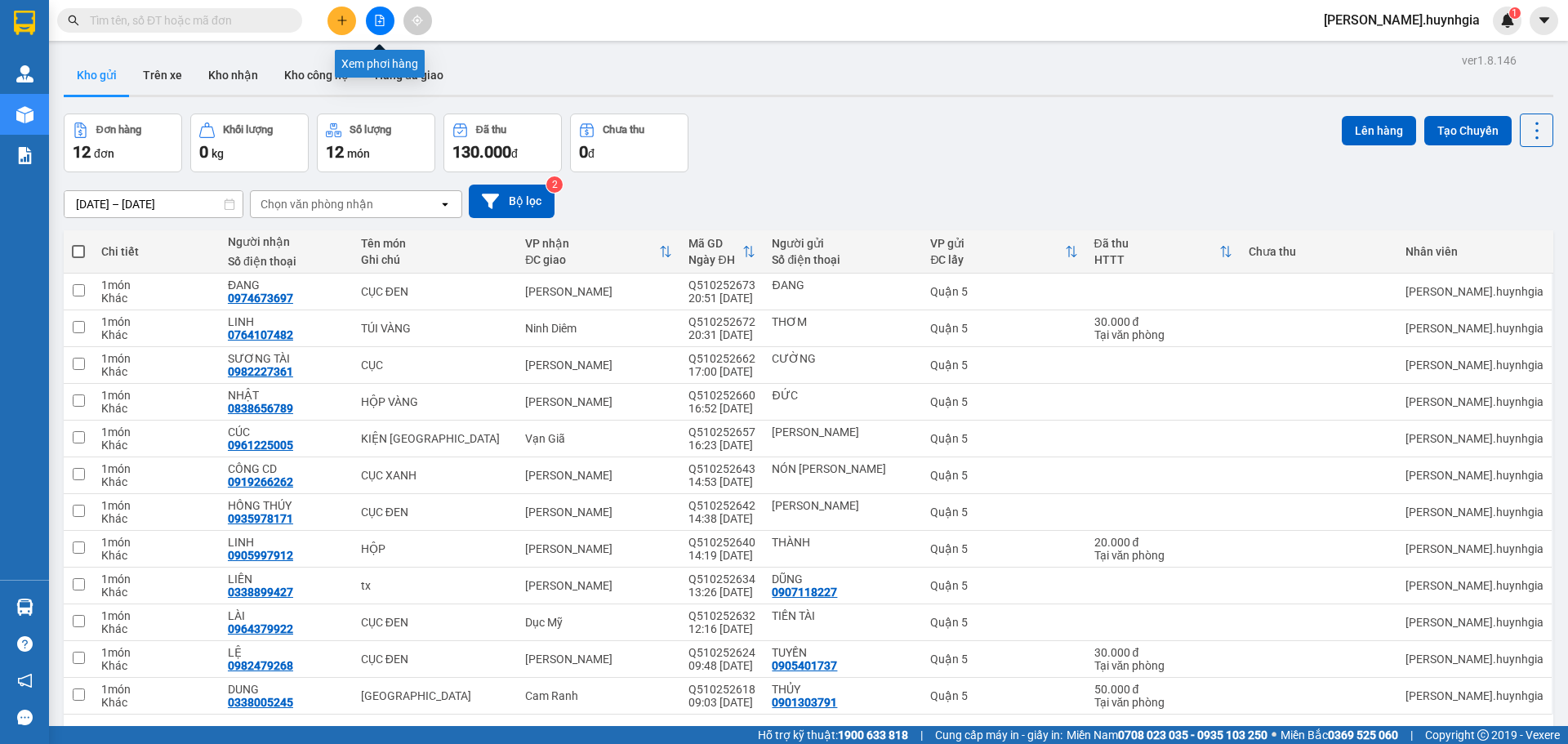
click at [380, 25] on icon "file-add" at bounding box center [380, 20] width 9 height 11
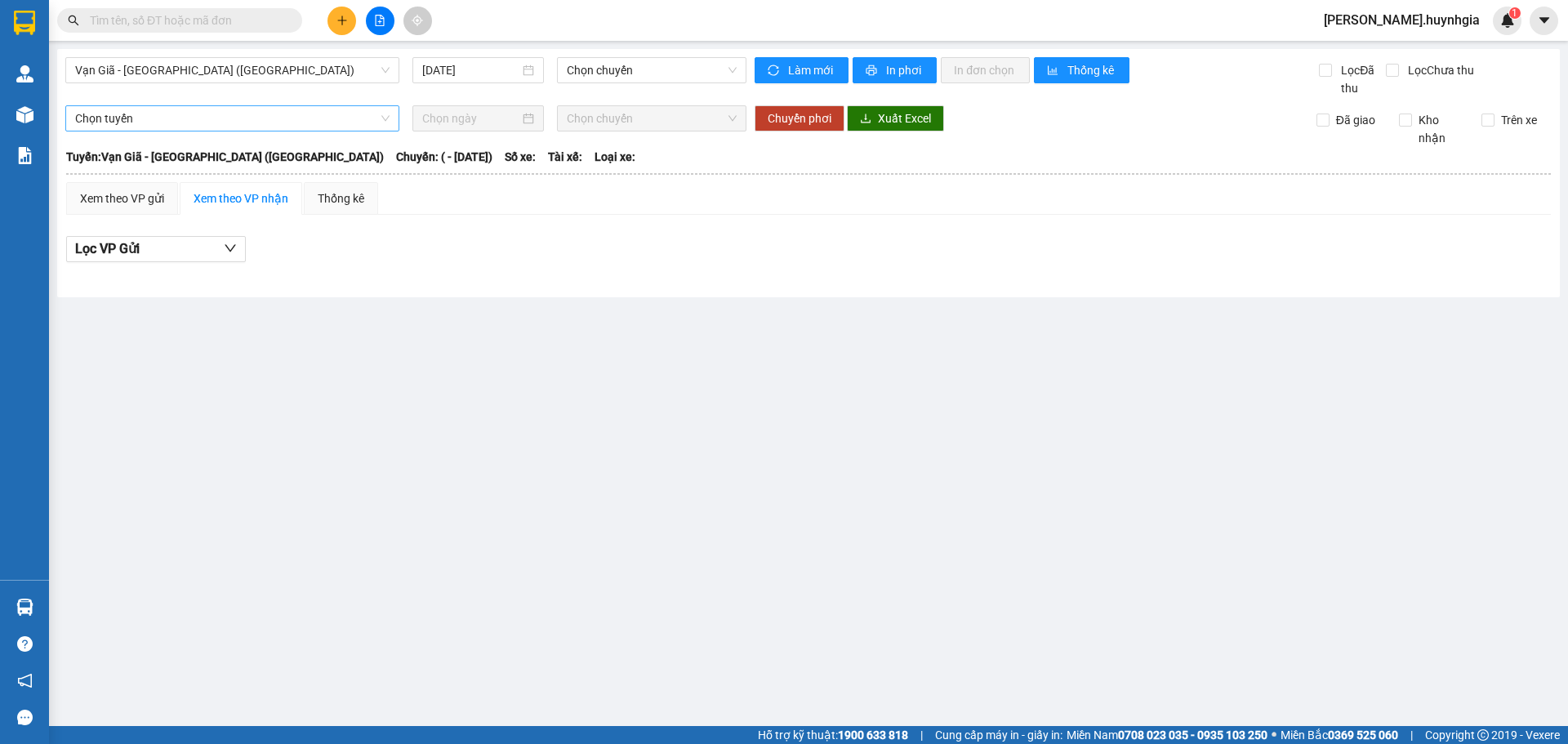
click at [207, 125] on span "Chọn tuyến" at bounding box center [232, 118] width 314 height 25
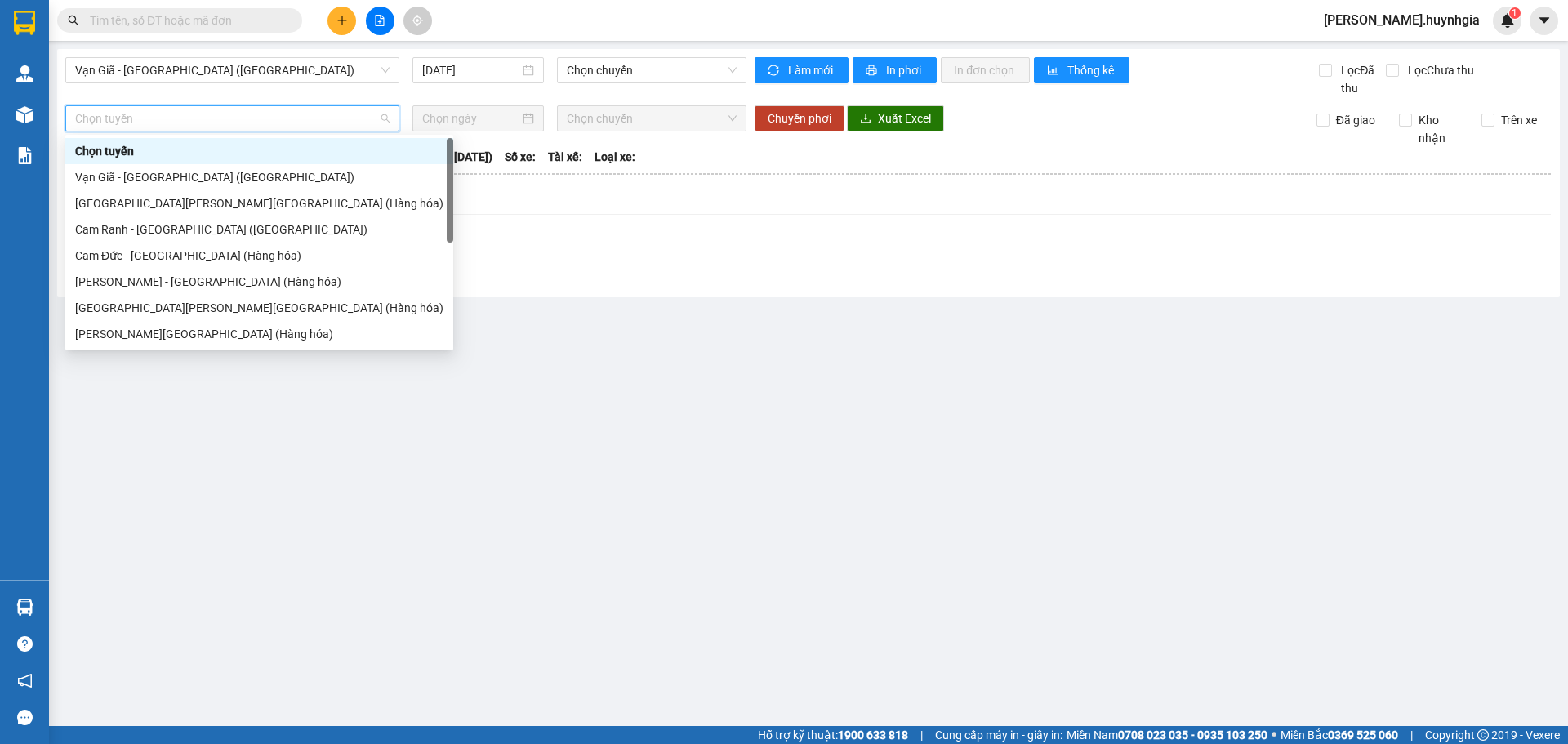
click at [215, 119] on span "Chọn tuyến" at bounding box center [232, 118] width 314 height 25
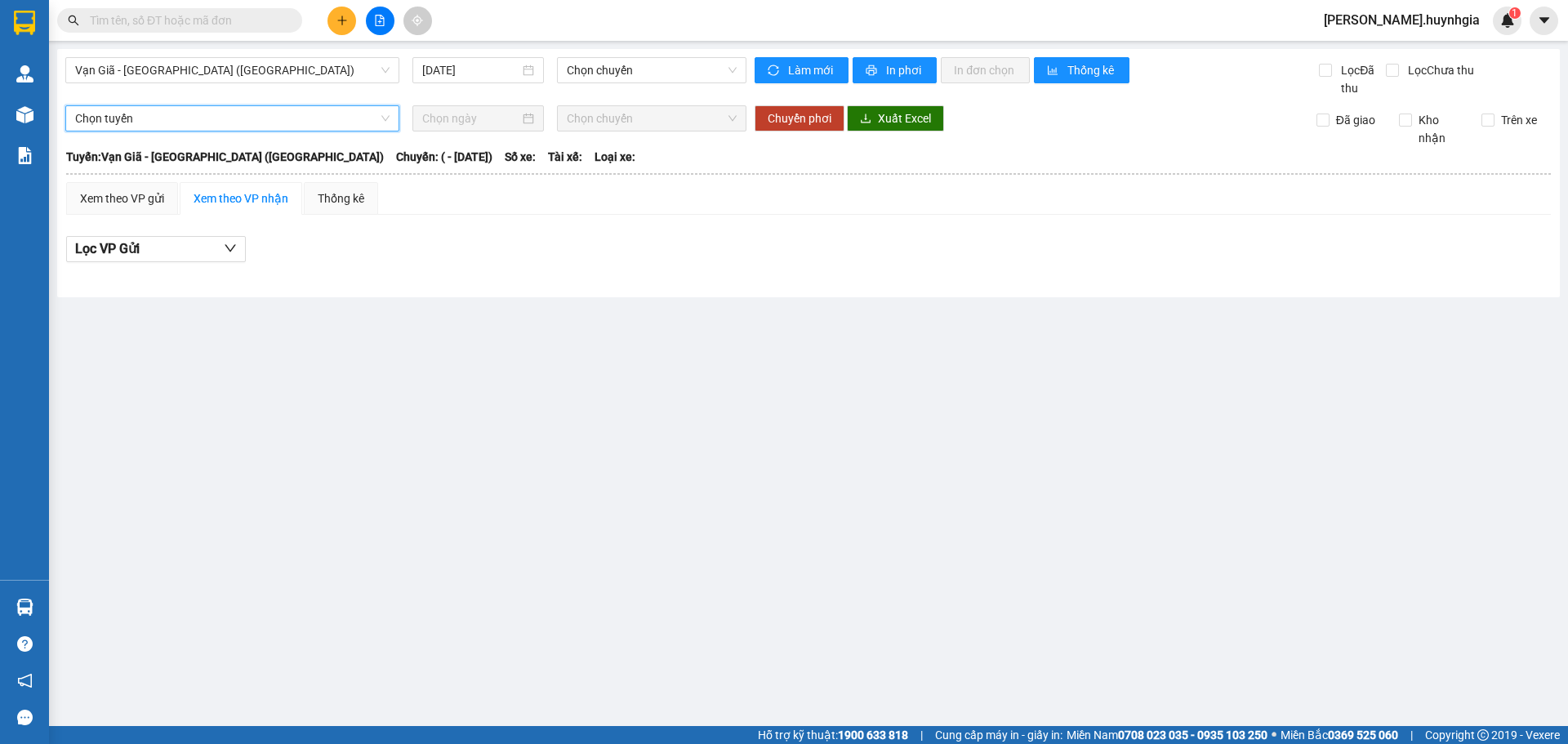
click at [248, 121] on span "Chọn tuyến" at bounding box center [232, 118] width 314 height 25
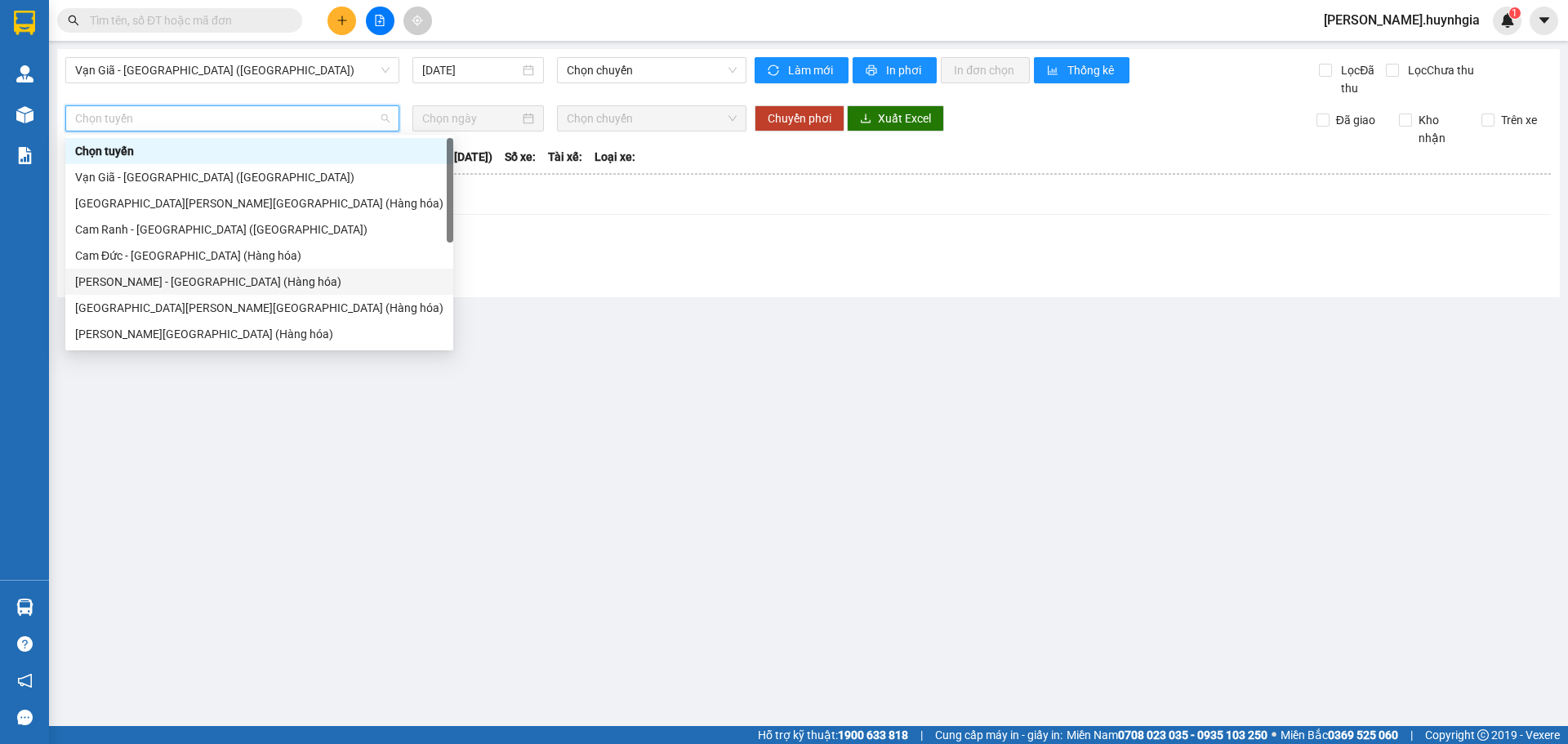
click at [620, 268] on div "Lọc VP Gửi" at bounding box center [809, 253] width 1485 height 52
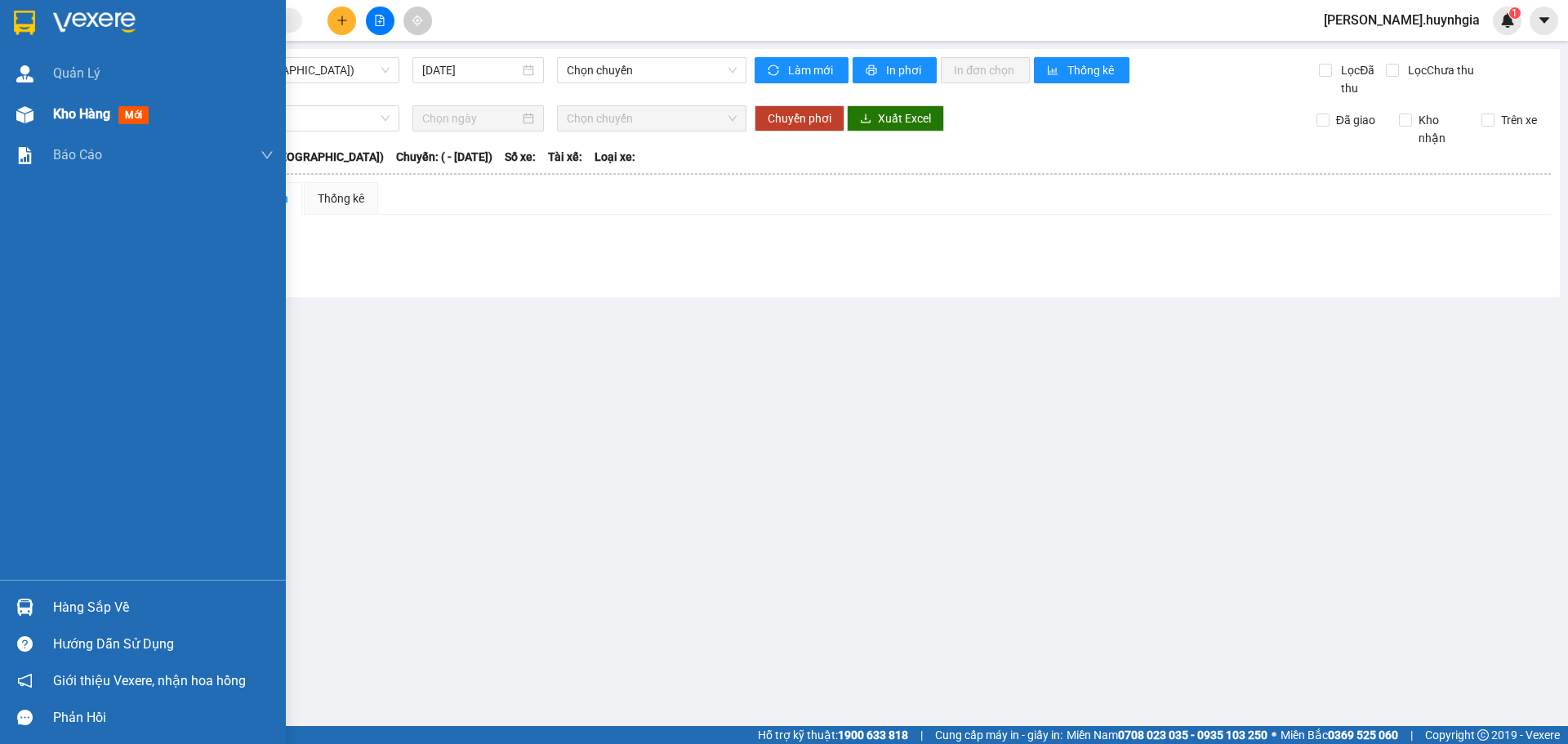
click at [54, 116] on div "Kho hàng mới" at bounding box center [143, 114] width 286 height 41
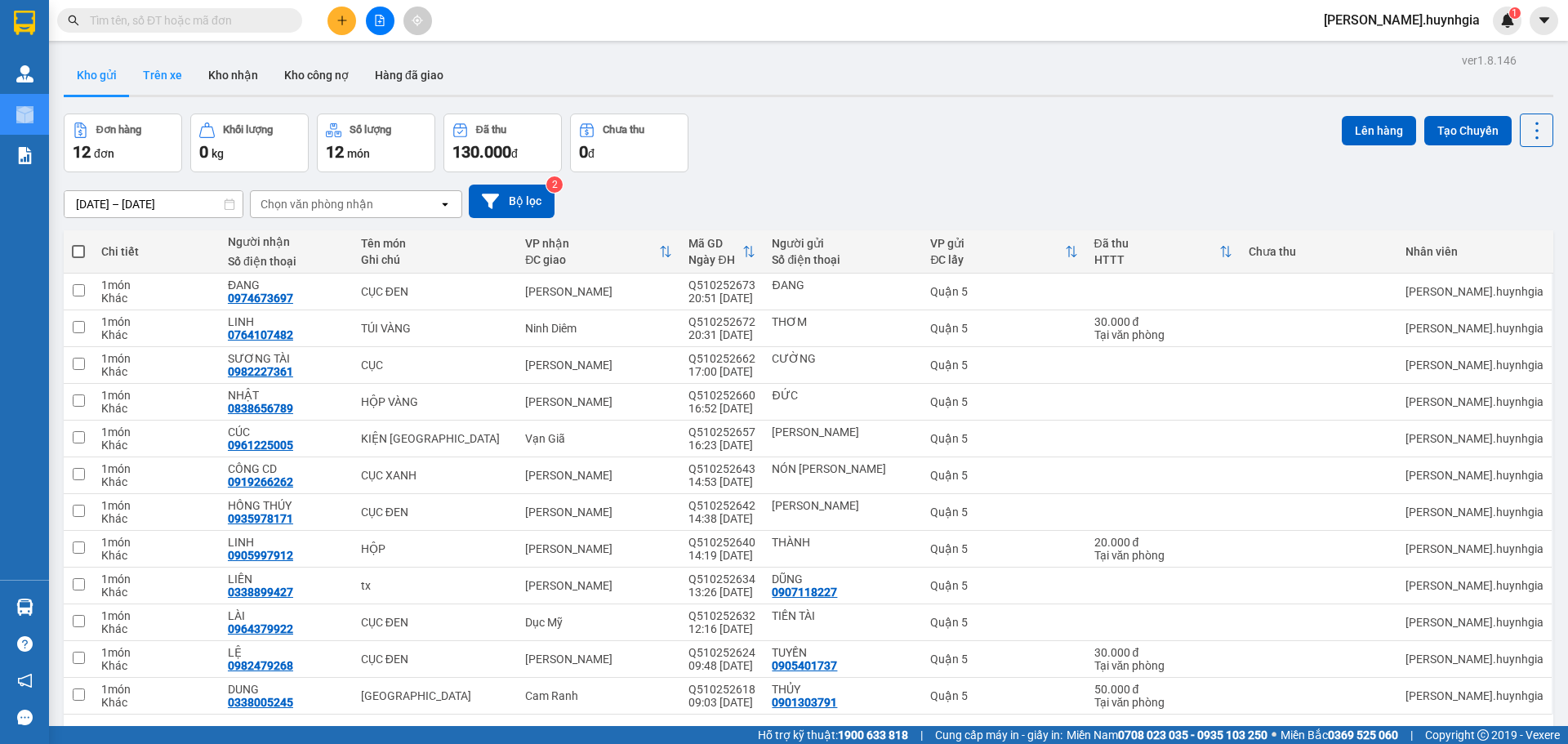
click at [169, 87] on button "Trên xe" at bounding box center [162, 75] width 65 height 40
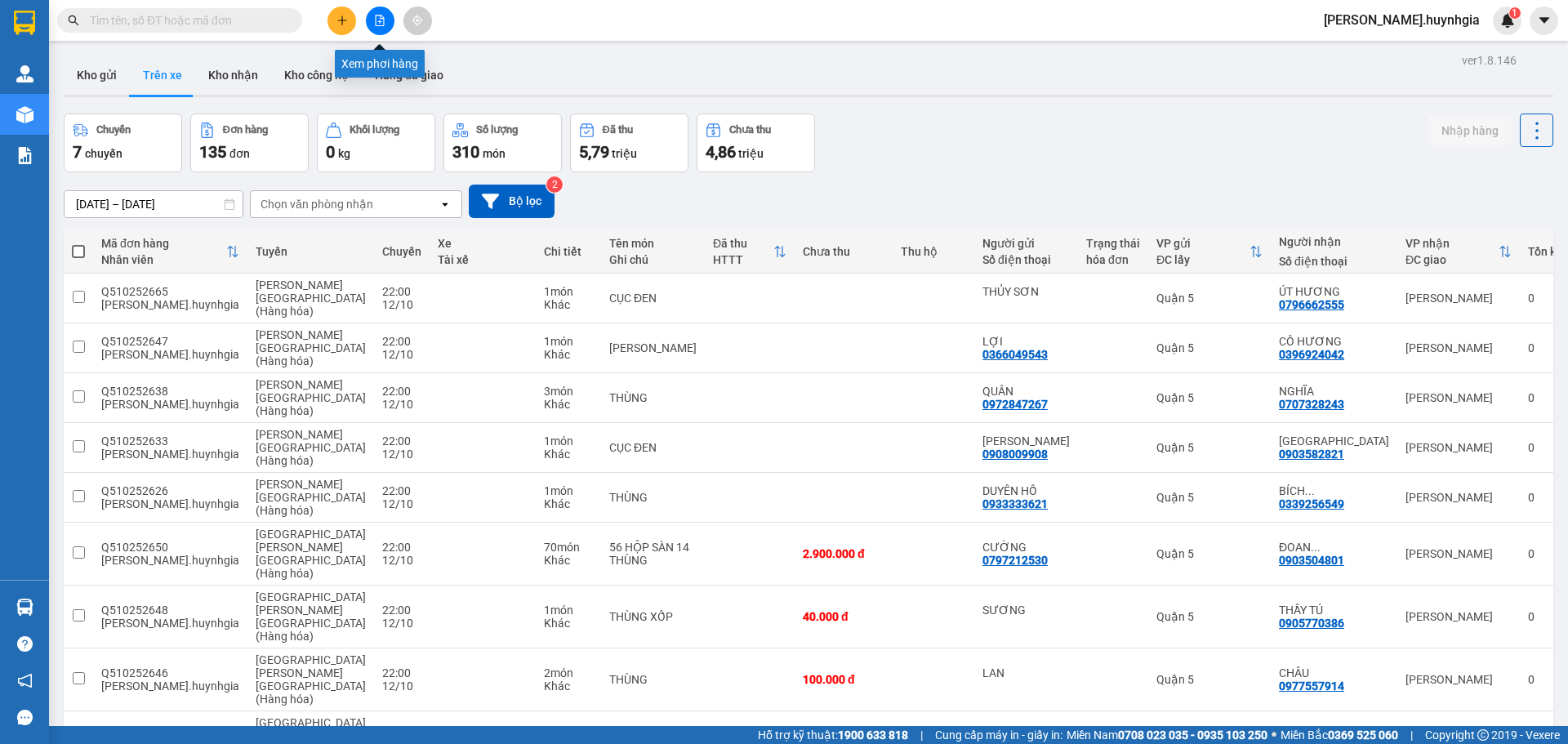
click at [385, 18] on button at bounding box center [380, 20] width 29 height 29
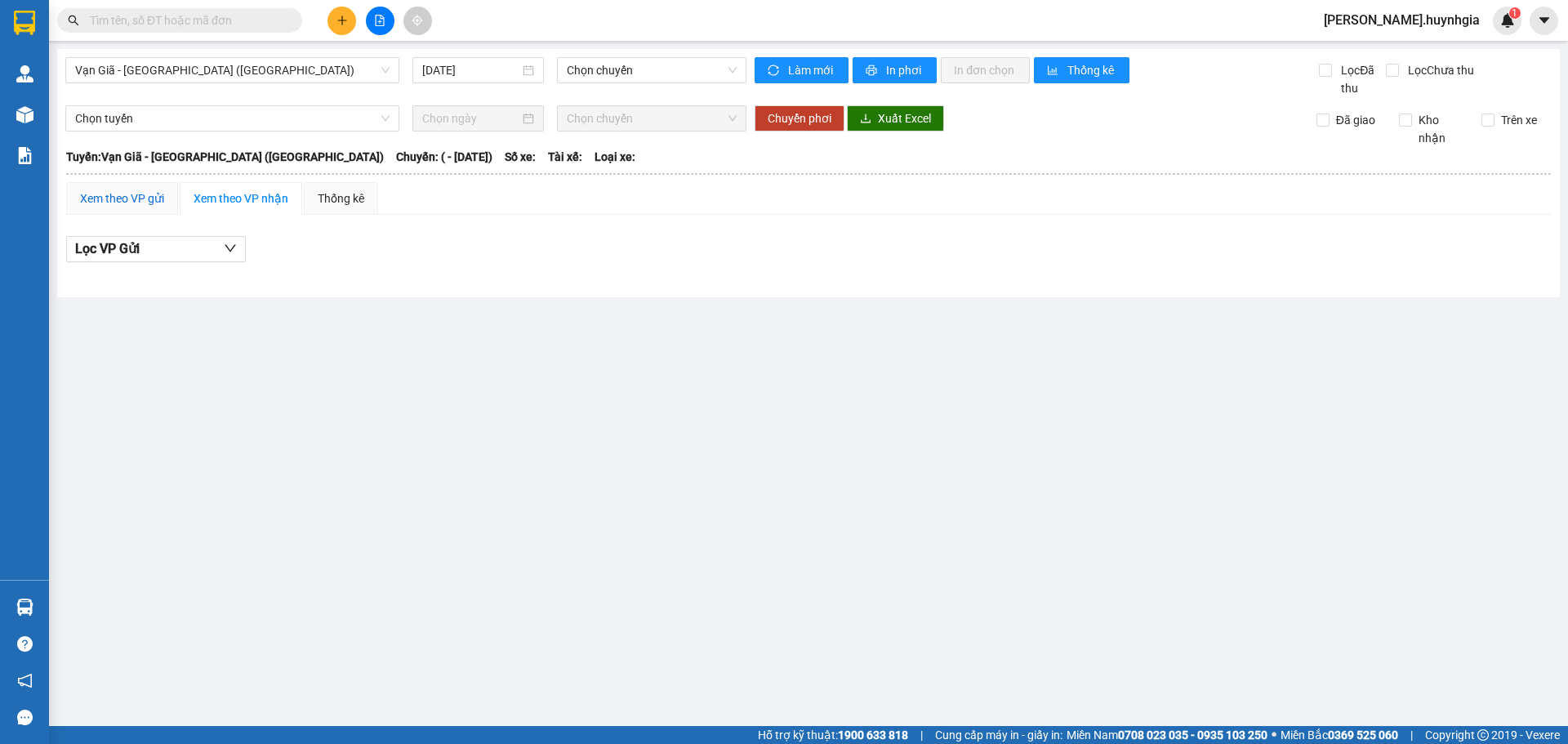
click at [134, 205] on div "Xem theo VP gửi" at bounding box center [122, 199] width 84 height 18
click at [252, 173] on th at bounding box center [808, 174] width 1486 height 15
click at [207, 197] on div "Xem theo VP nhận" at bounding box center [240, 199] width 95 height 18
click at [146, 205] on div "Xem theo VP gửi" at bounding box center [122, 198] width 111 height 32
click at [188, 241] on button "Lọc VP nhận" at bounding box center [156, 249] width 180 height 26
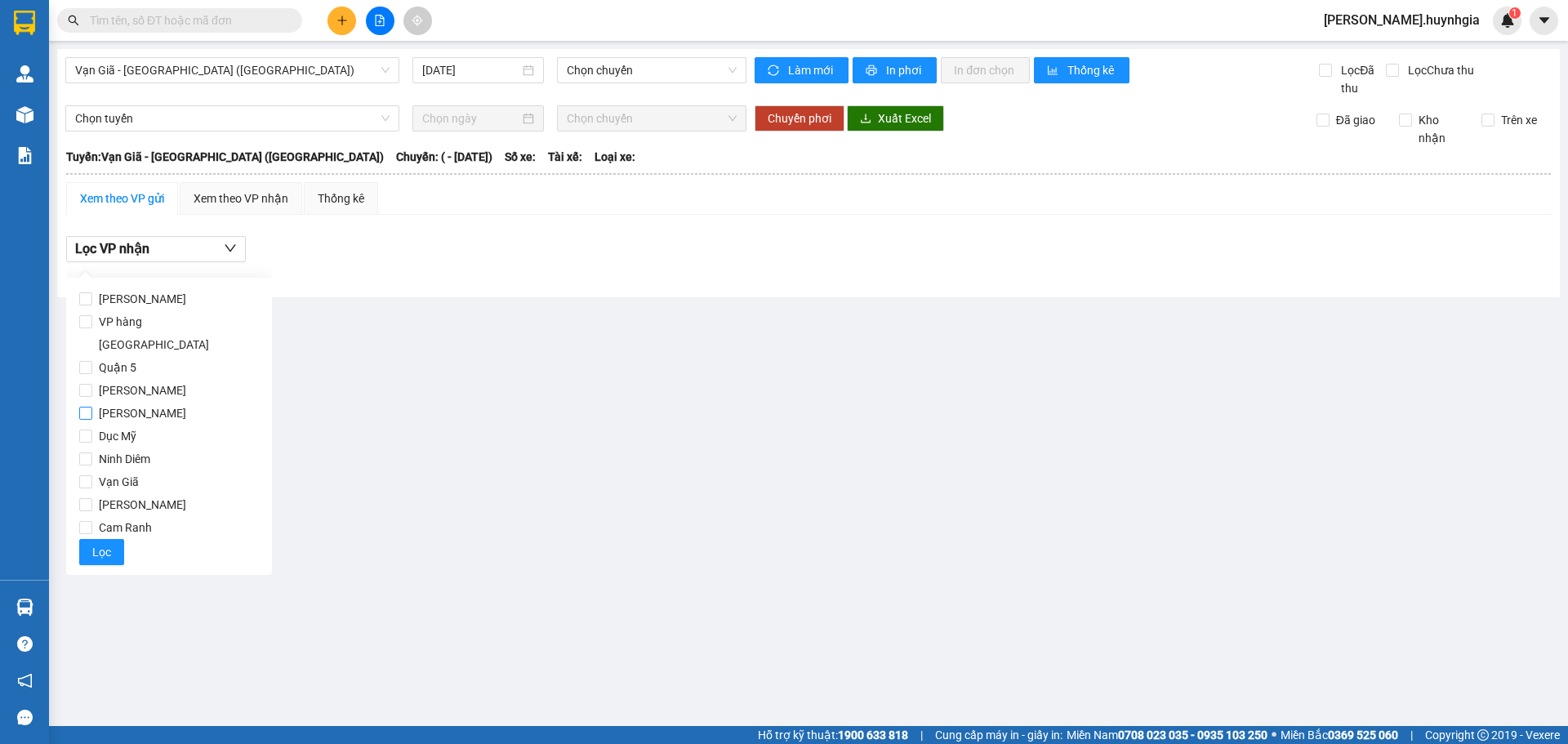
click at [130, 401] on span "[PERSON_NAME]" at bounding box center [142, 413] width 100 height 23
click at [92, 406] on input "[PERSON_NAME]" at bounding box center [86, 413] width 13 height 13
checkbox input "true"
click at [133, 378] on span "[PERSON_NAME]" at bounding box center [142, 389] width 100 height 23
click at [92, 384] on input "[PERSON_NAME]" at bounding box center [86, 390] width 13 height 13
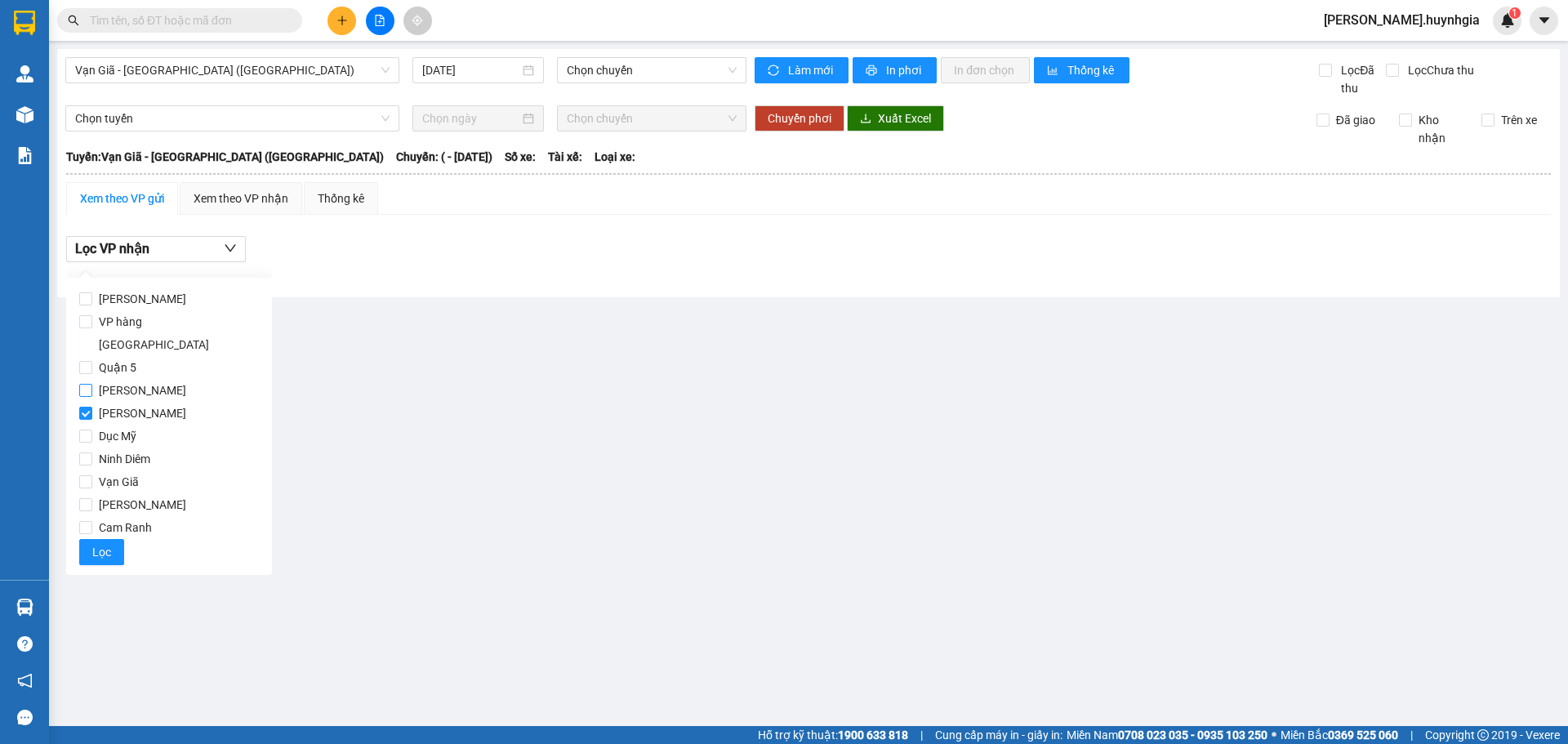
checkbox input "true"
click at [106, 543] on span "Lọc" at bounding box center [101, 552] width 18 height 18
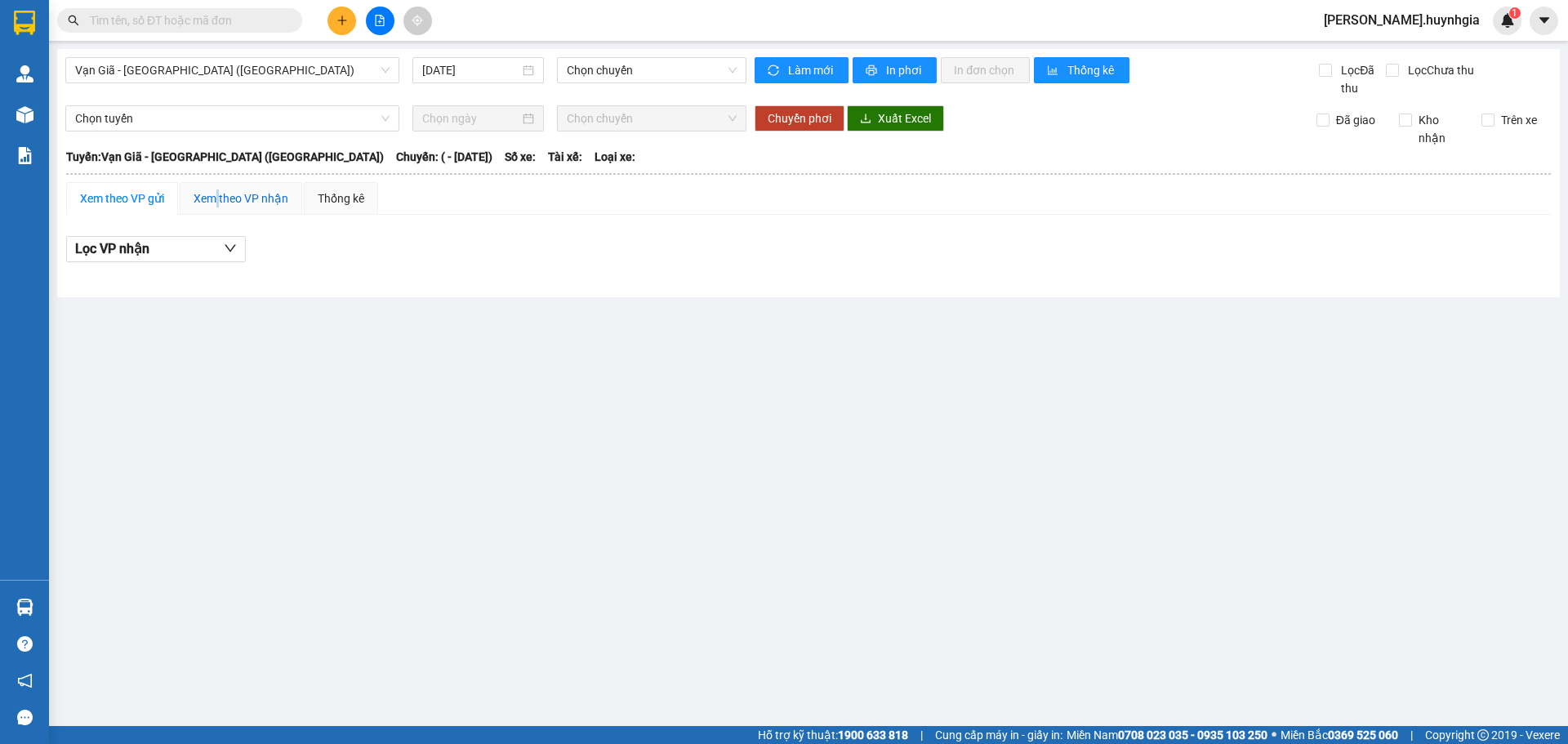
click at [218, 203] on div "Xem theo VP nhận" at bounding box center [240, 199] width 95 height 18
click at [156, 248] on button "Lọc VP Gửi" at bounding box center [156, 249] width 180 height 26
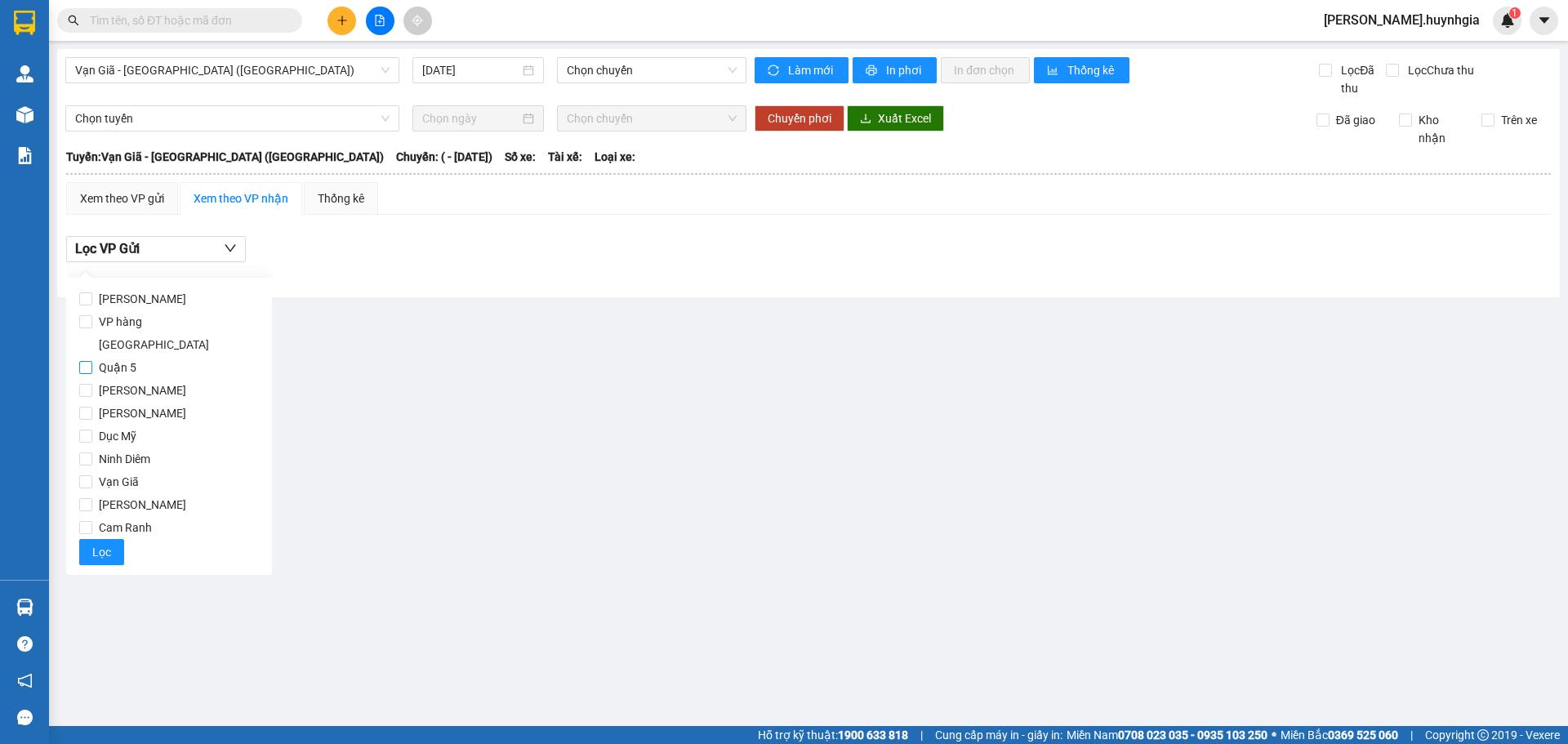
click at [103, 356] on span "Quận 5" at bounding box center [117, 367] width 51 height 23
click at [92, 361] on input "Quận 5" at bounding box center [86, 367] width 13 height 13
click at [90, 361] on input "Quận 5" at bounding box center [86, 367] width 13 height 13
checkbox input "false"
click at [90, 384] on input "[GEOGRAPHIC_DATA]" at bounding box center [86, 390] width 13 height 13
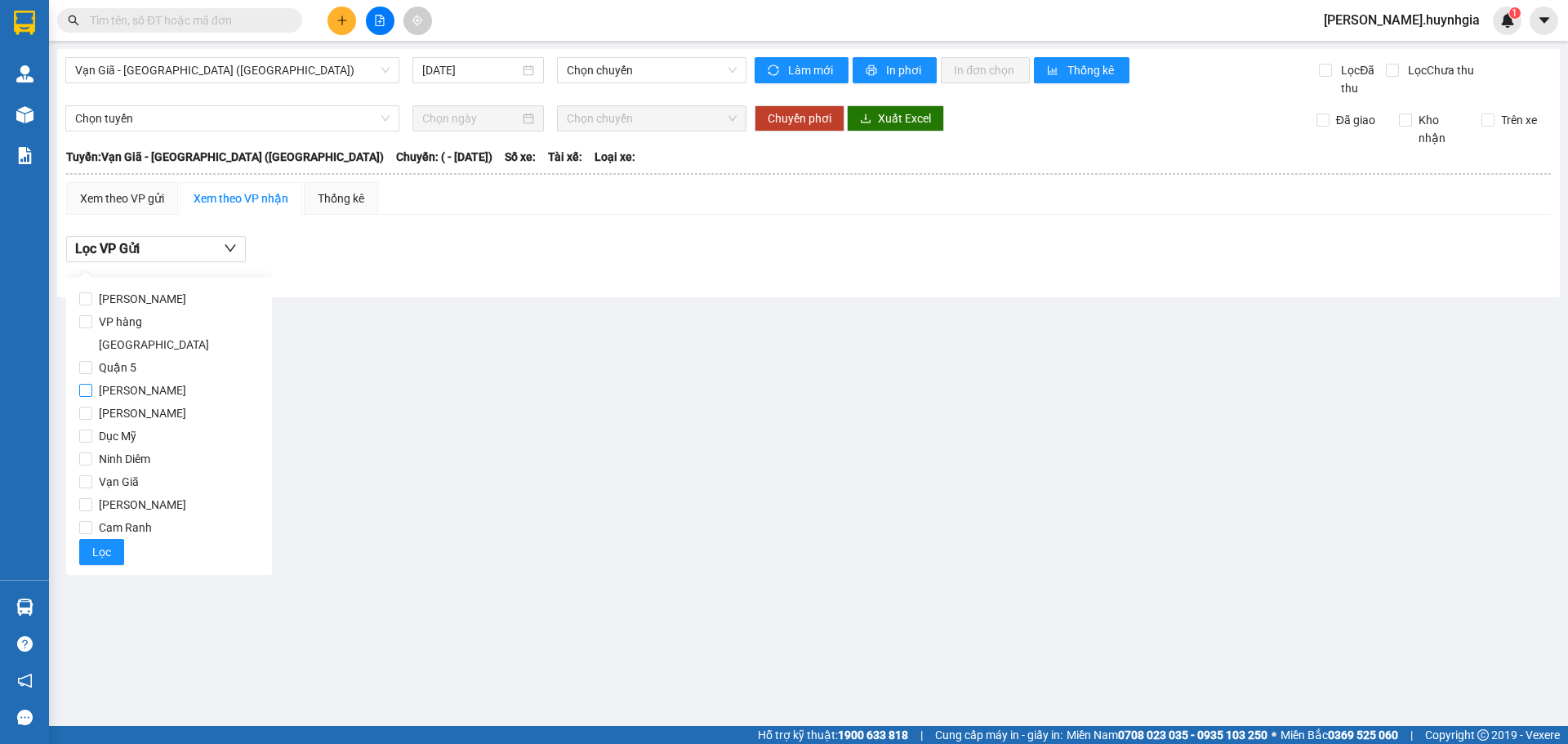
checkbox input "true"
click at [88, 406] on input "[PERSON_NAME]" at bounding box center [86, 413] width 13 height 13
checkbox input "true"
click at [97, 543] on span "Lọc" at bounding box center [101, 552] width 18 height 18
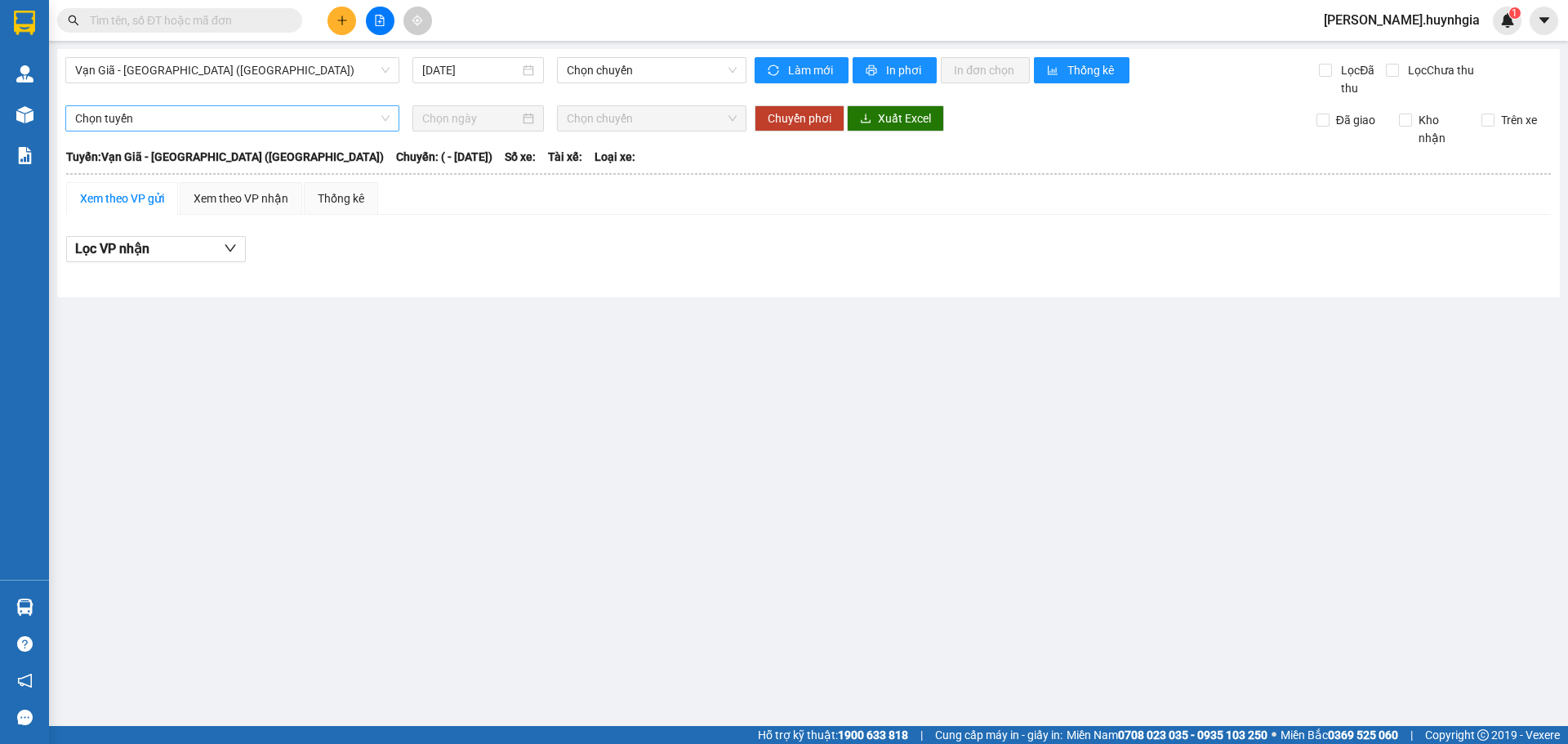
click at [250, 126] on span "Chọn tuyến" at bounding box center [232, 118] width 314 height 25
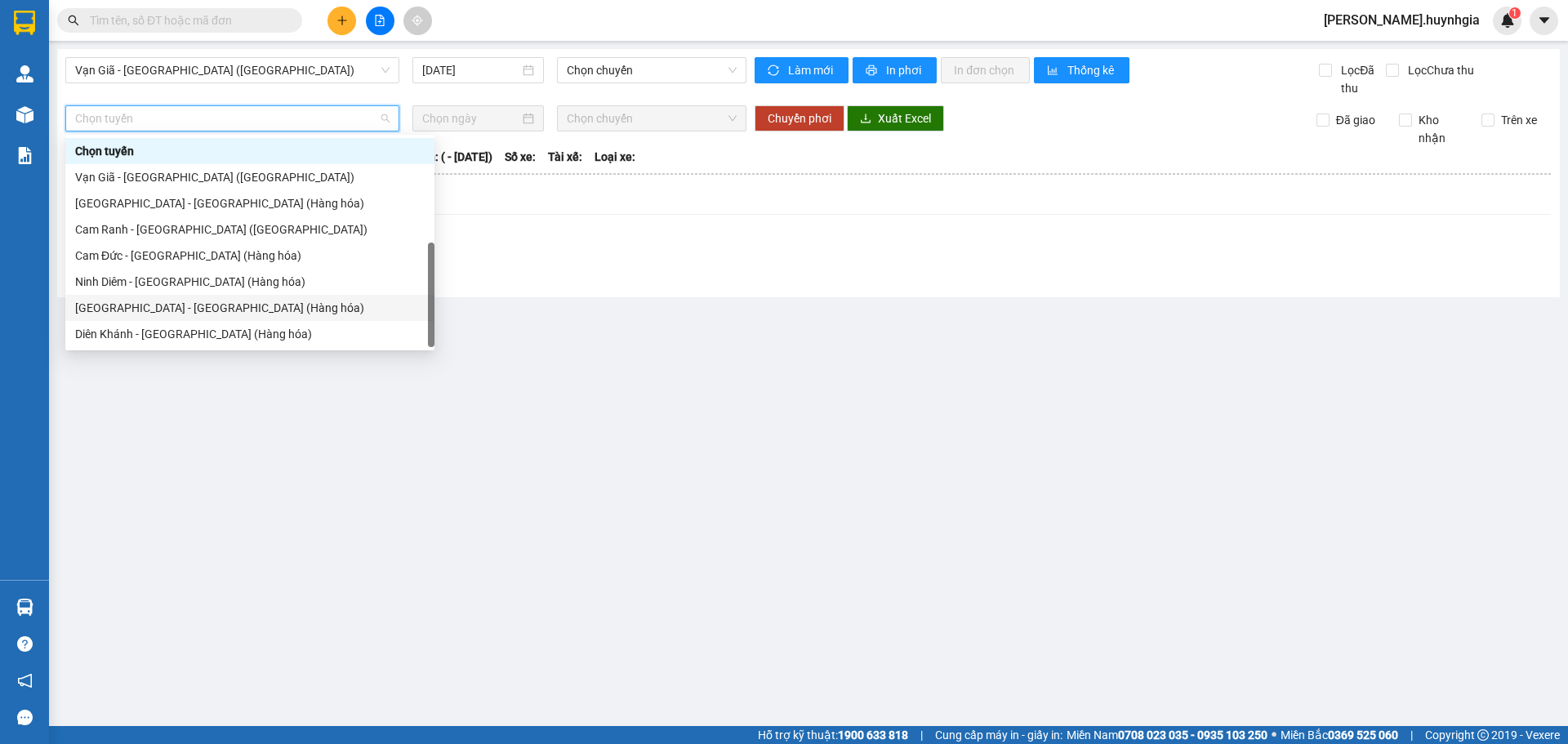
scroll to position [52, 0]
click at [119, 401] on main "Vạn Giã - [GEOGRAPHIC_DATA] ([GEOGRAPHIC_DATA]) [DATE] Chọn chuyến Làm mới In p…" at bounding box center [784, 363] width 1568 height 726
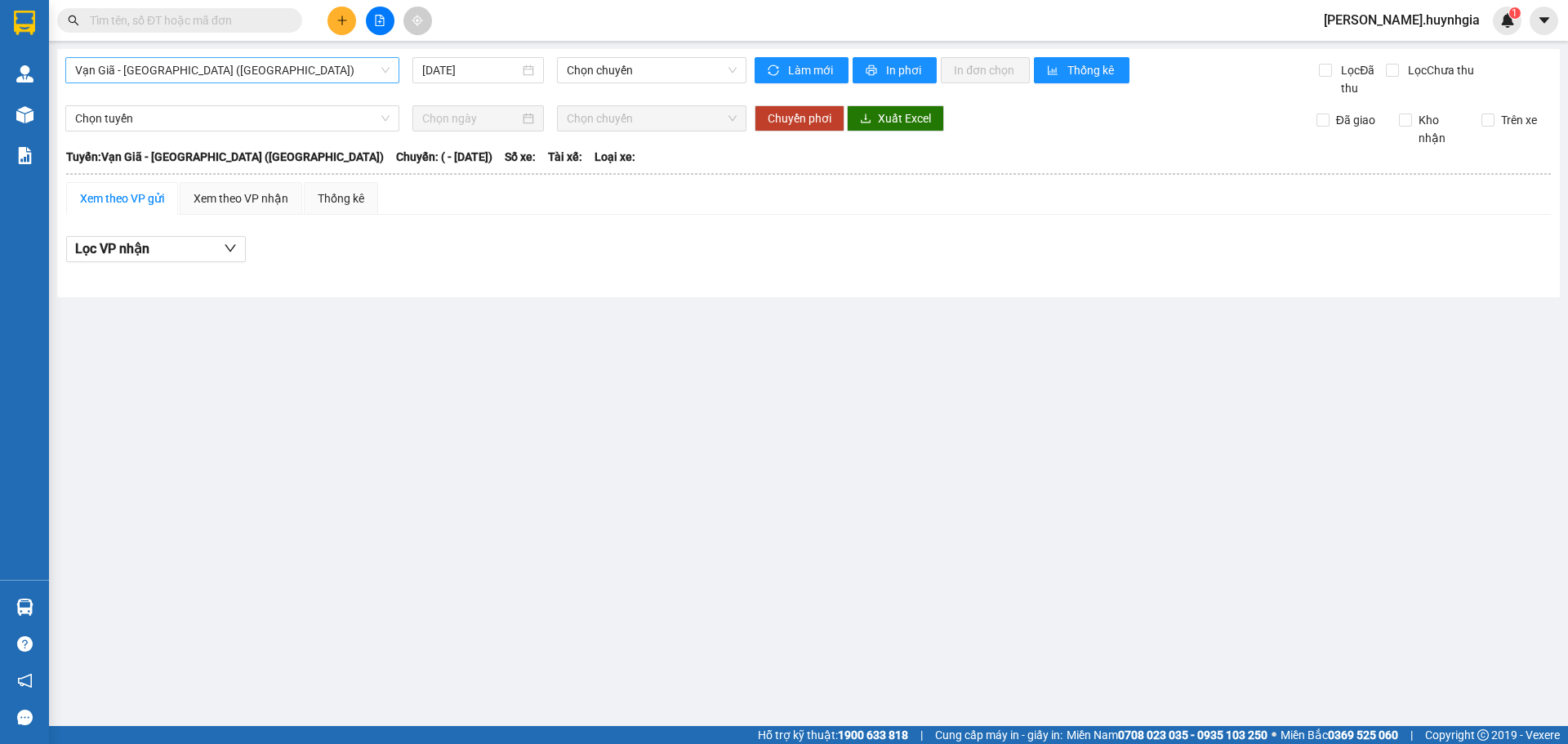
click at [126, 73] on span "Vạn Giã - [GEOGRAPHIC_DATA] ([GEOGRAPHIC_DATA])" at bounding box center [232, 70] width 314 height 25
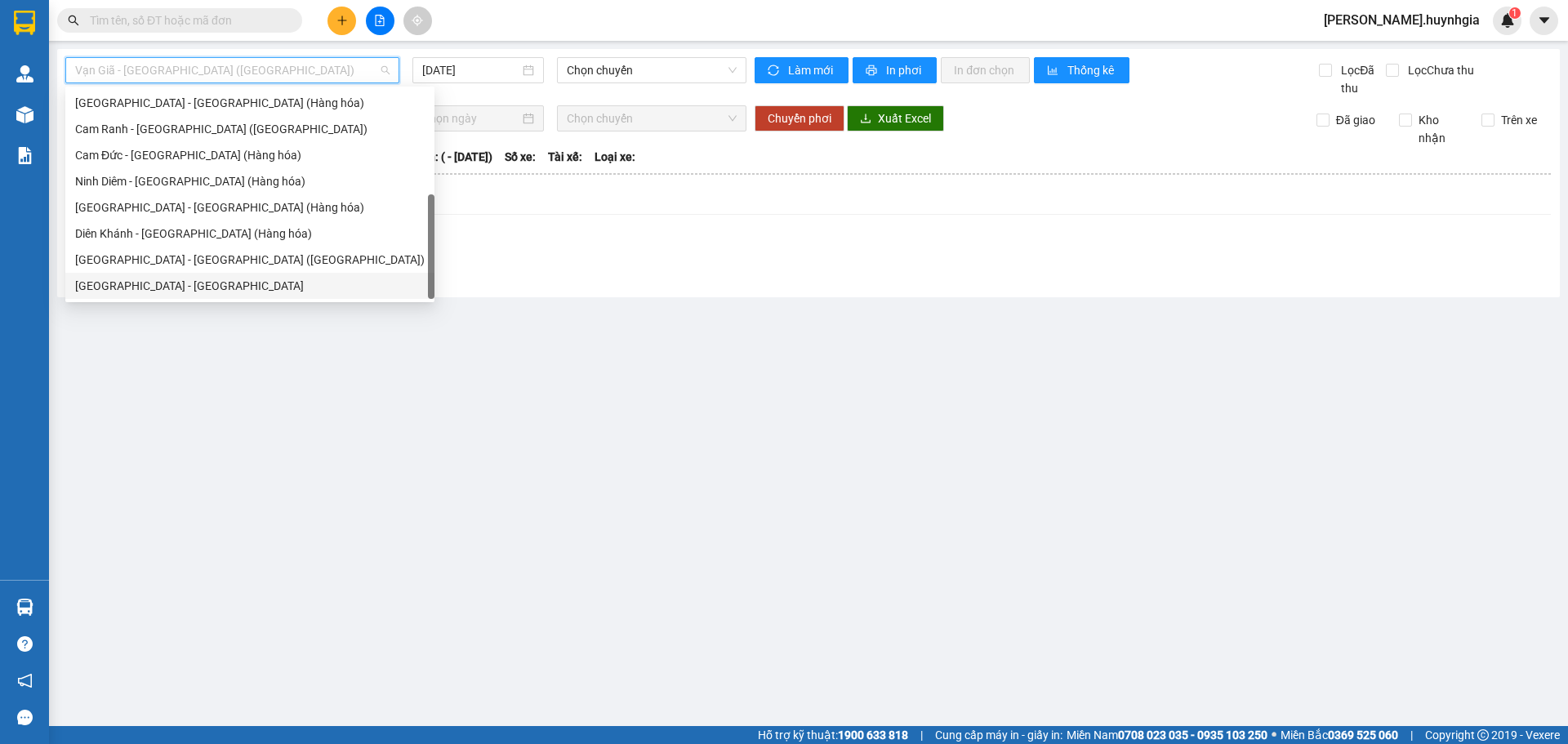
drag, startPoint x: 219, startPoint y: 379, endPoint x: 239, endPoint y: 375, distance: 20.4
click at [220, 378] on main "Vạn Giã - [GEOGRAPHIC_DATA] ([GEOGRAPHIC_DATA]) [DATE] Chọn chuyến Làm mới In p…" at bounding box center [784, 363] width 1568 height 726
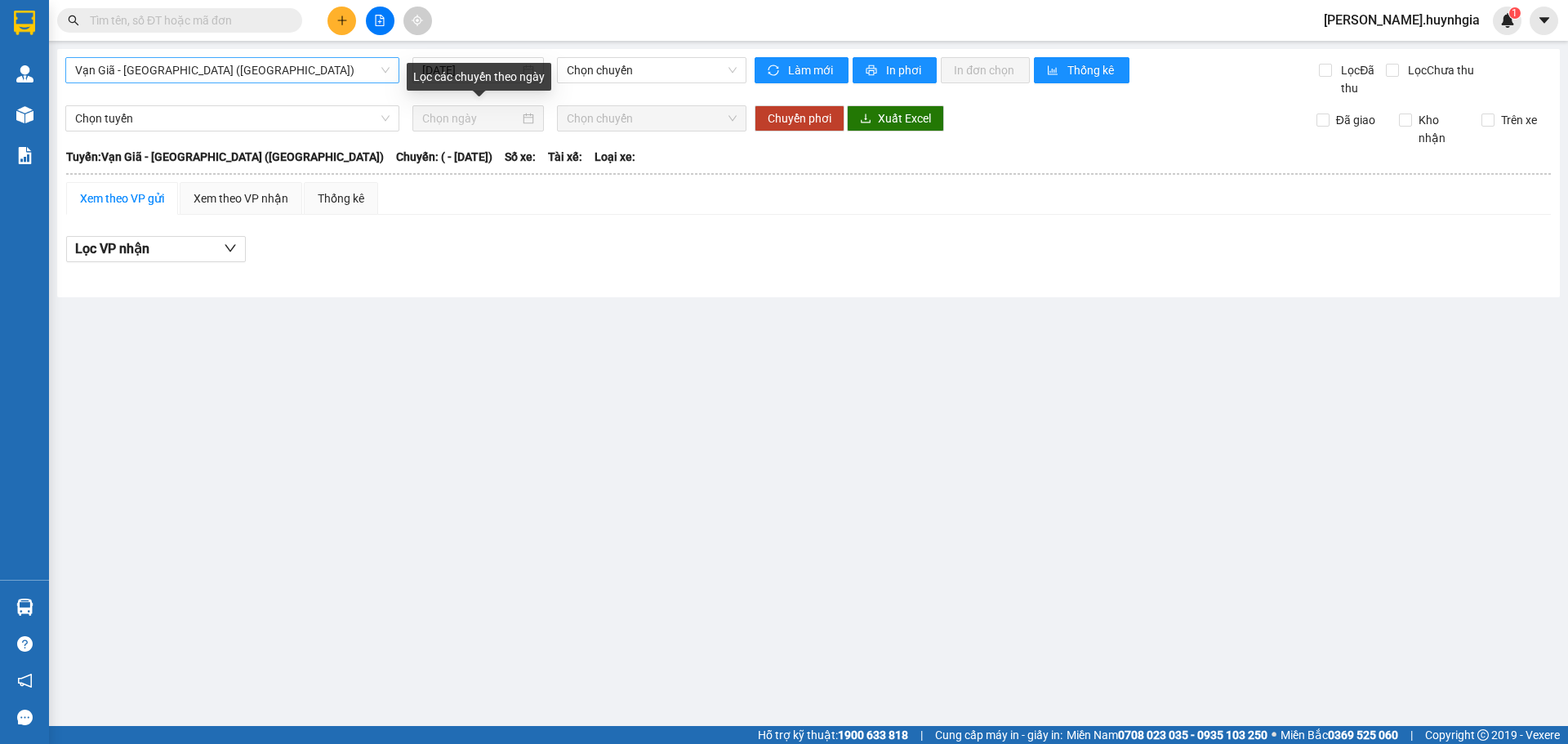
click at [321, 71] on span "Vạn Giã - [GEOGRAPHIC_DATA] ([GEOGRAPHIC_DATA])" at bounding box center [232, 70] width 314 height 25
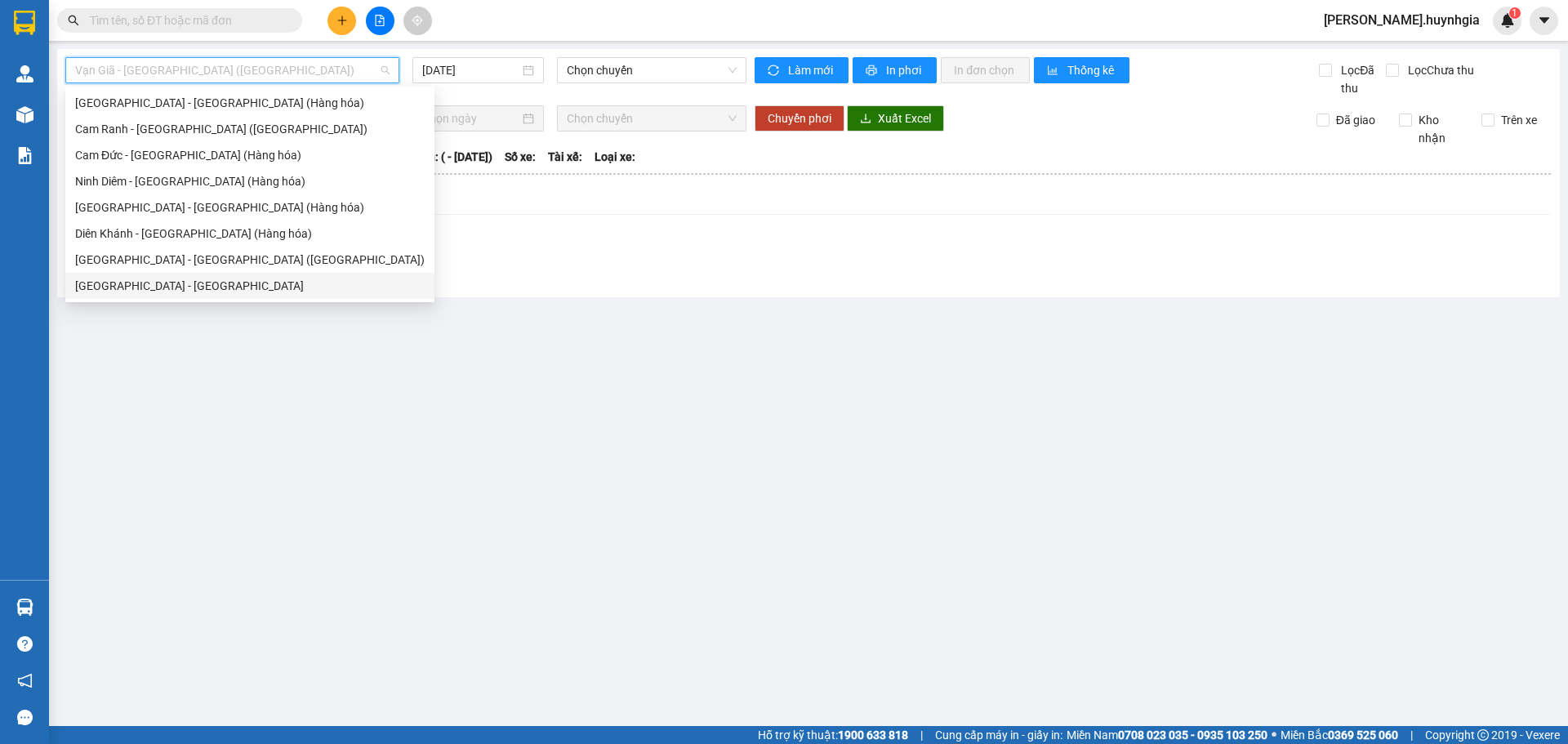
click at [284, 400] on main "Vạn Giã - Sài Gòn (Hàng hóa) 12/10/2025 Chọn chuyến Làm mới In phơi In đơn chọn…" at bounding box center [784, 363] width 1568 height 726
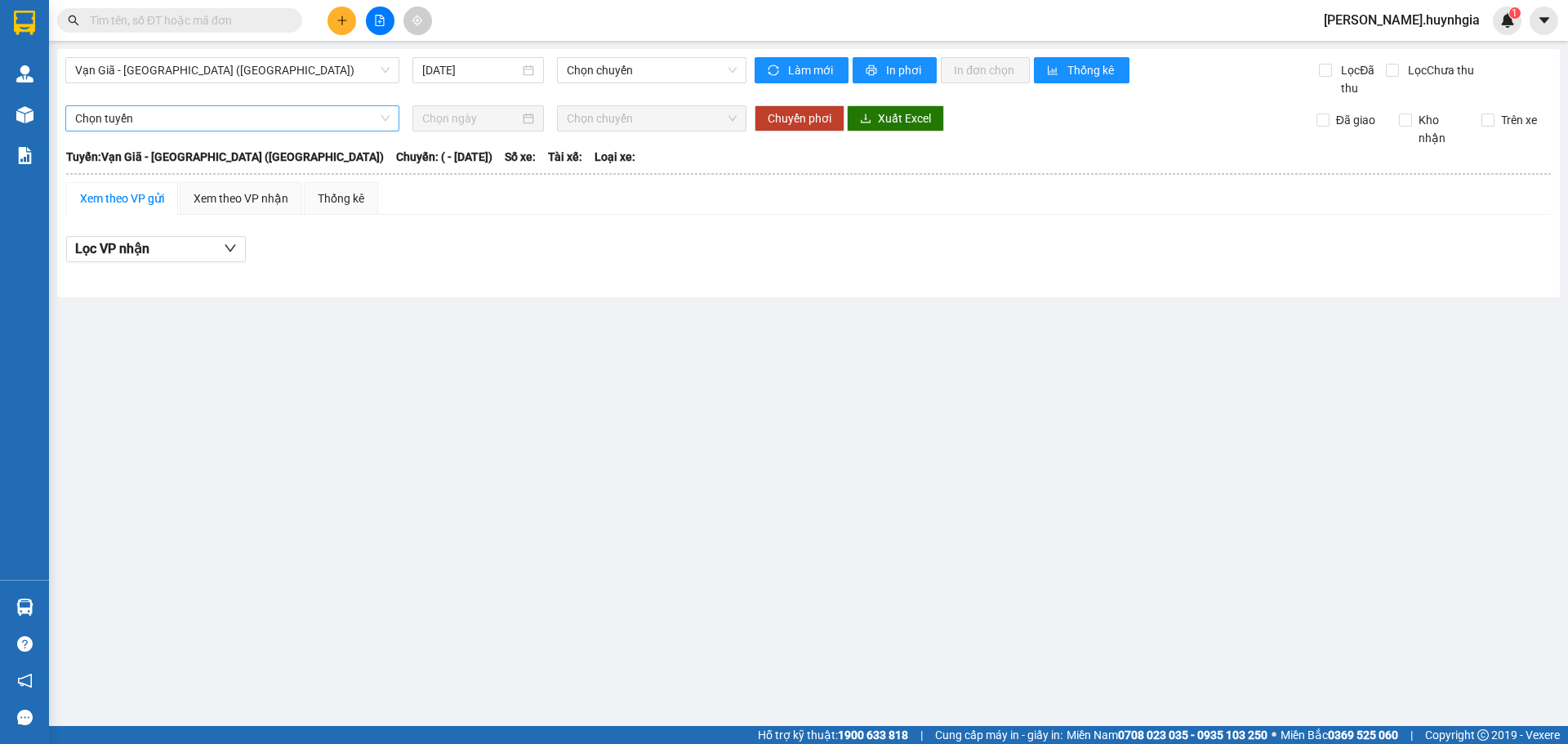
click at [143, 121] on span "Chọn tuyến" at bounding box center [232, 118] width 314 height 25
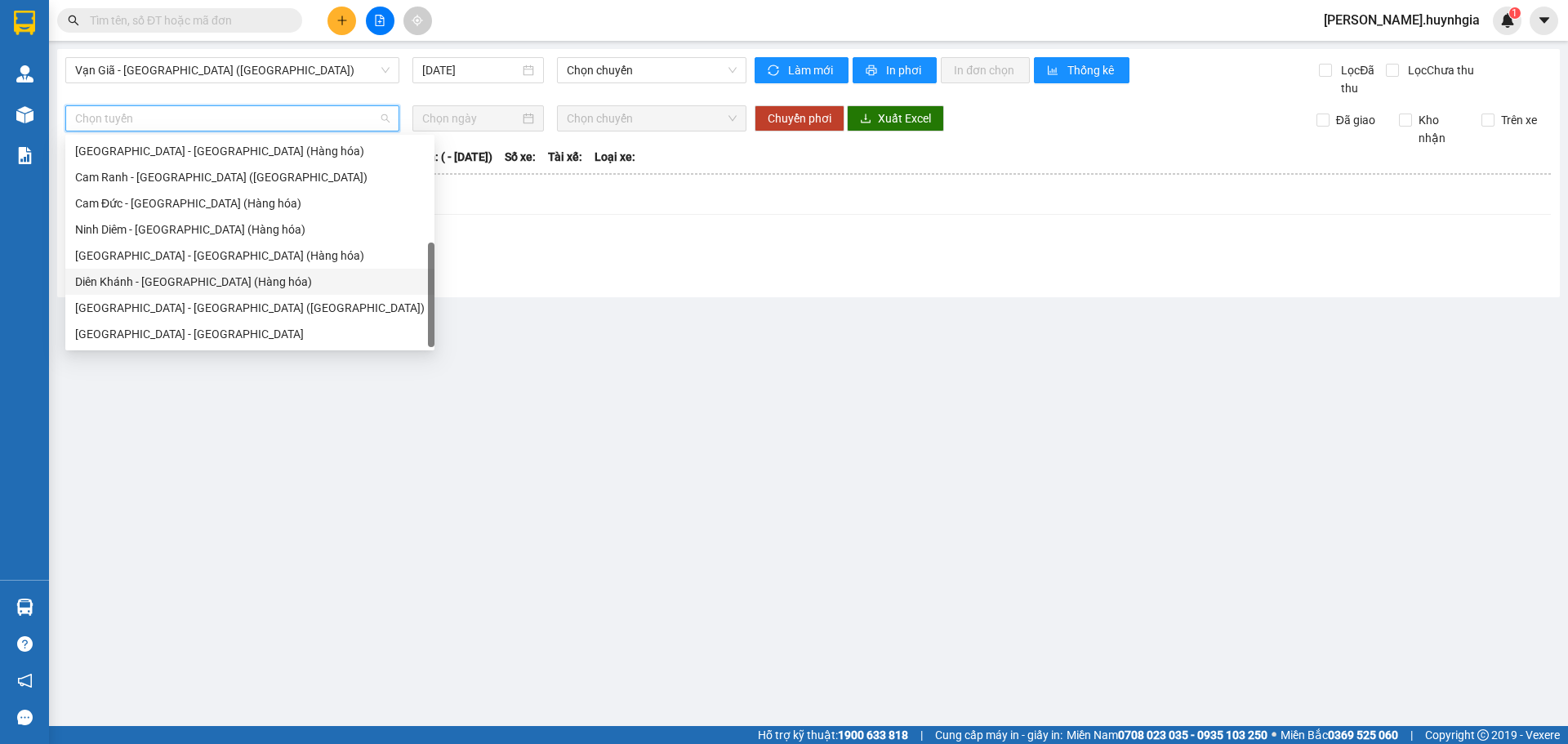
scroll to position [0, 0]
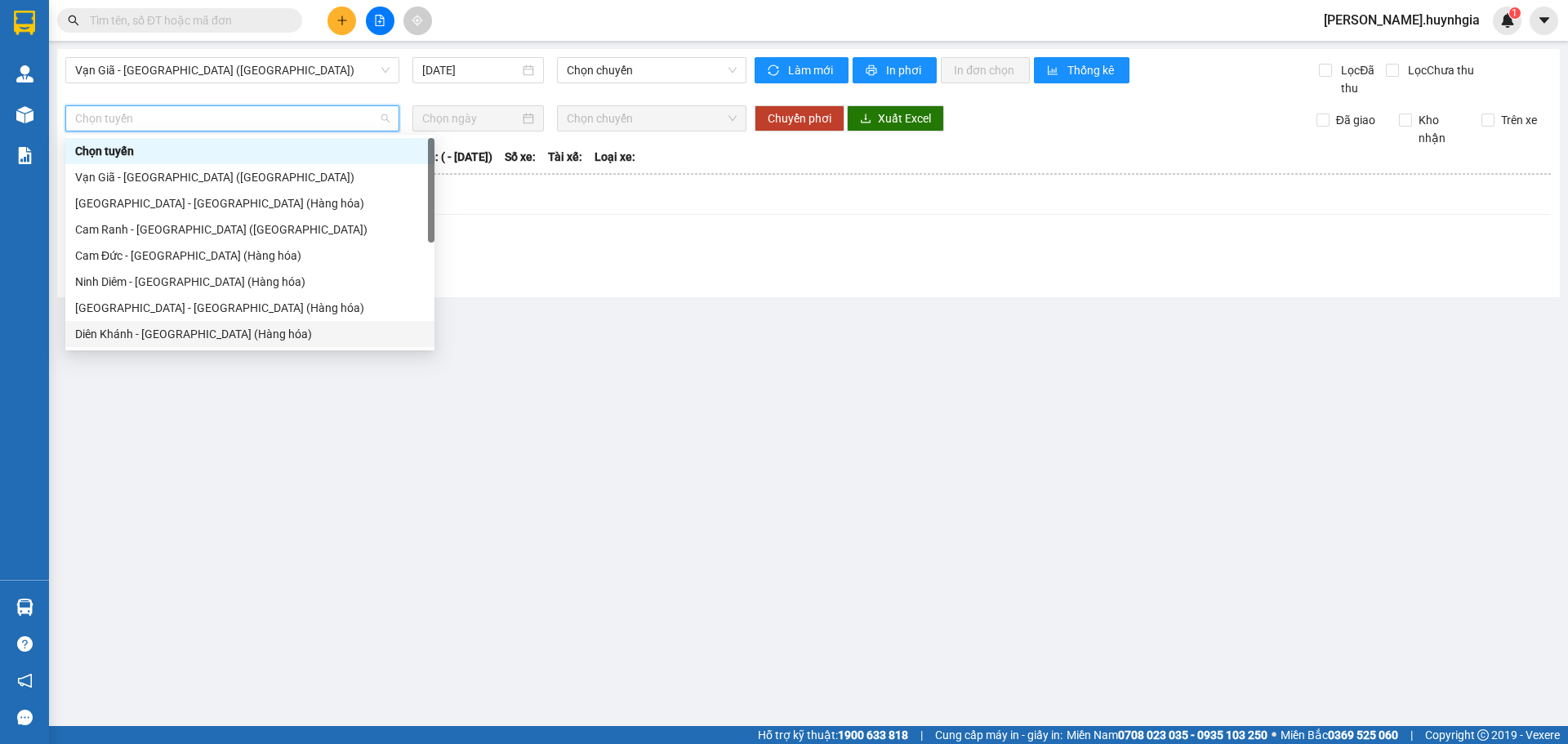
drag, startPoint x: 203, startPoint y: 439, endPoint x: 297, endPoint y: 424, distance: 95.2
click at [205, 442] on main "Vạn Giã - Sài Gòn (Hàng hóa) 12/10/2025 Chọn chuyến Làm mới In phơi In đơn chọn…" at bounding box center [784, 363] width 1568 height 726
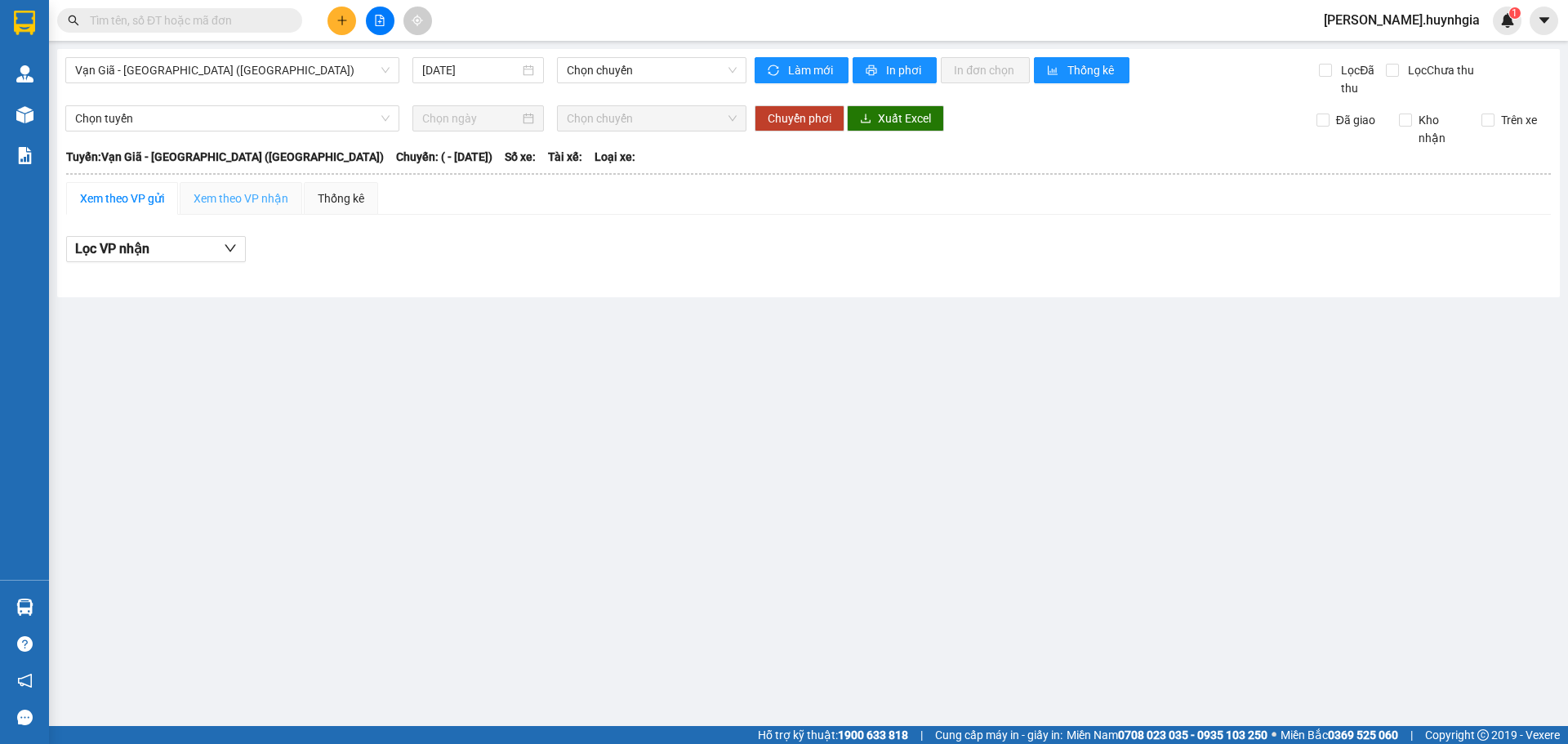
click at [221, 185] on div "Xem theo VP nhận" at bounding box center [240, 198] width 123 height 32
drag, startPoint x: 335, startPoint y: 206, endPoint x: 332, endPoint y: 226, distance: 20.2
click at [335, 208] on div "Thống kê" at bounding box center [341, 198] width 75 height 32
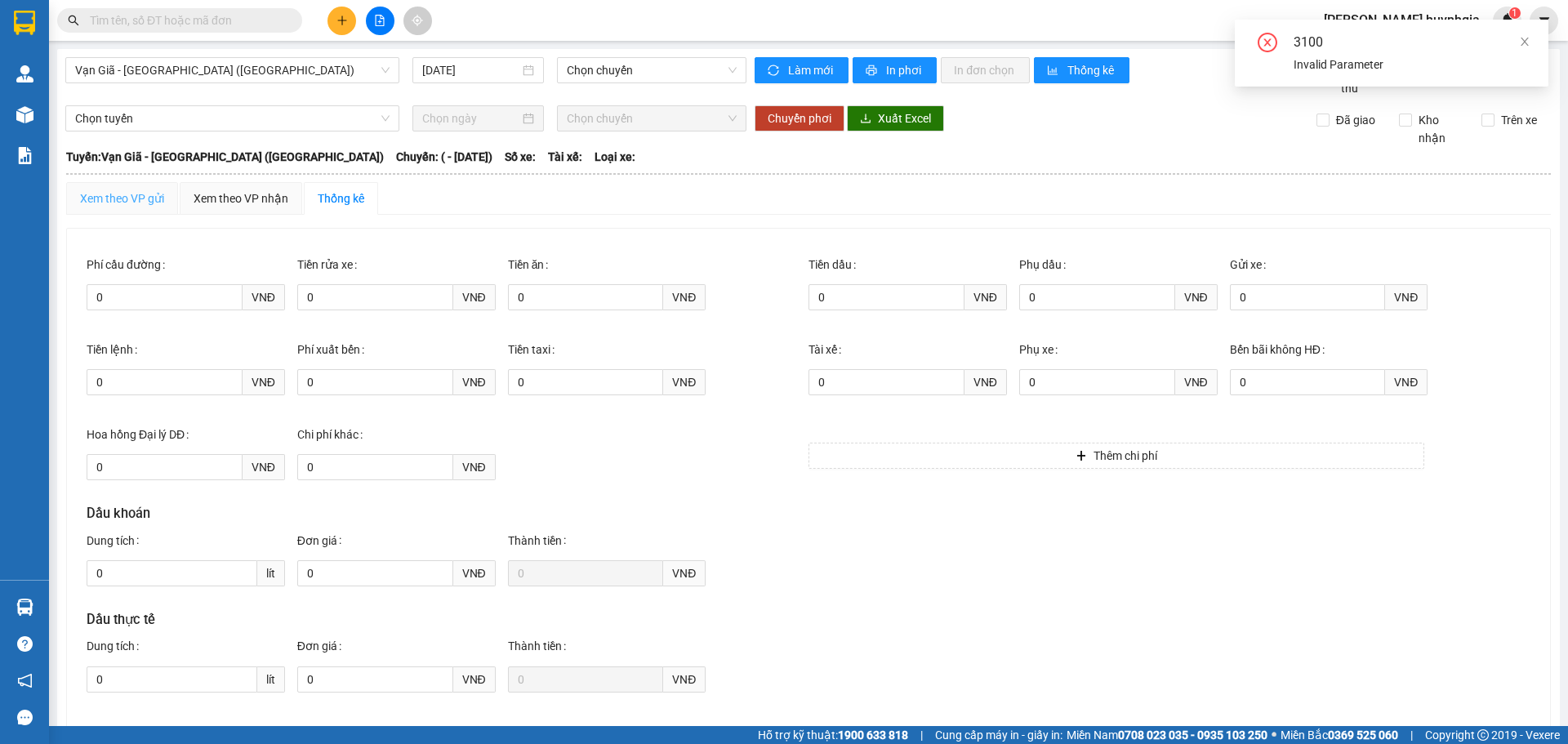
click at [107, 212] on div "Xem theo VP gửi" at bounding box center [122, 198] width 111 height 32
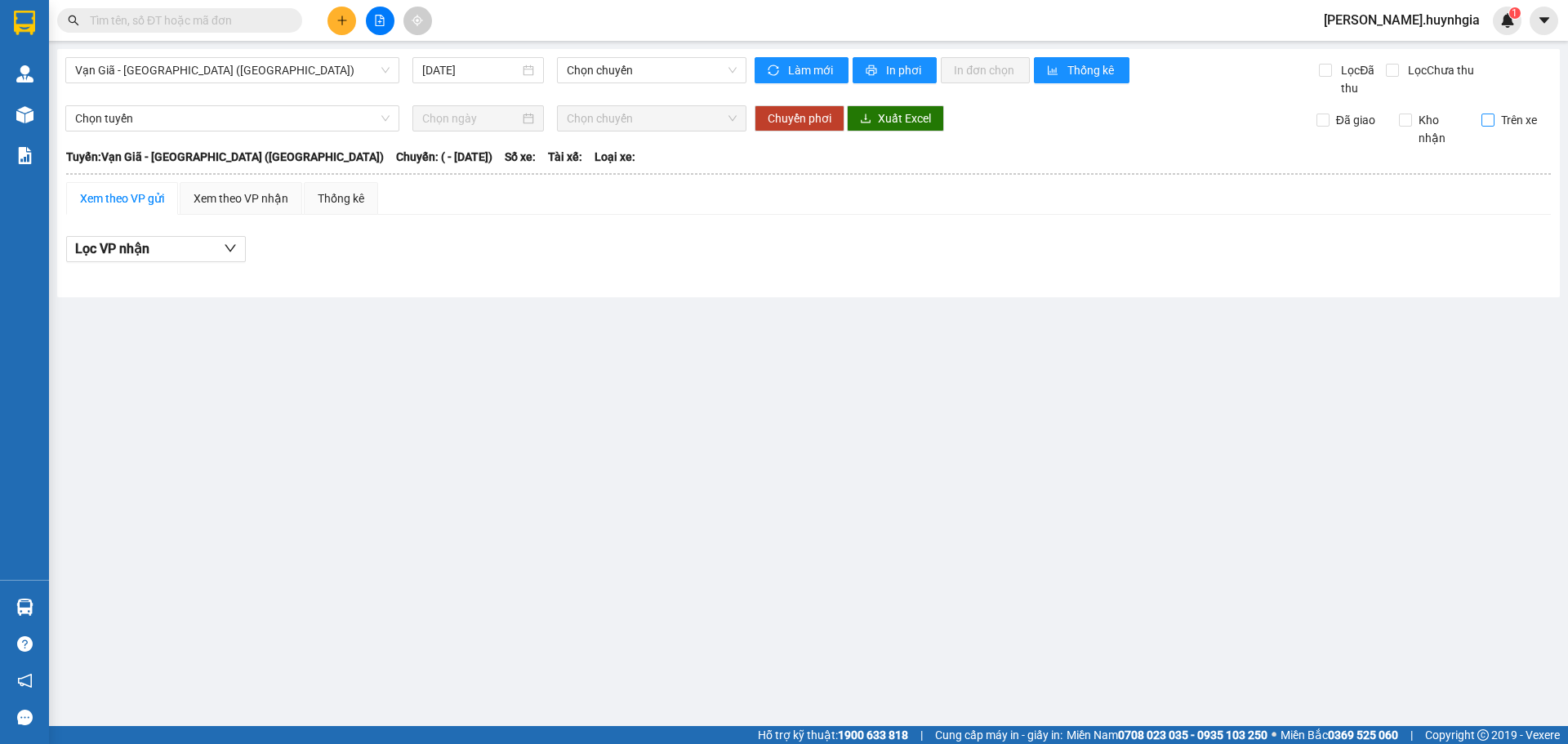
click at [1495, 122] on span "Trên xe" at bounding box center [1518, 121] width 49 height 18
click at [1494, 122] on input "Trên xe" at bounding box center [1488, 120] width 13 height 13
checkbox input "true"
click at [117, 243] on span "Lọc VP nhận" at bounding box center [112, 249] width 75 height 20
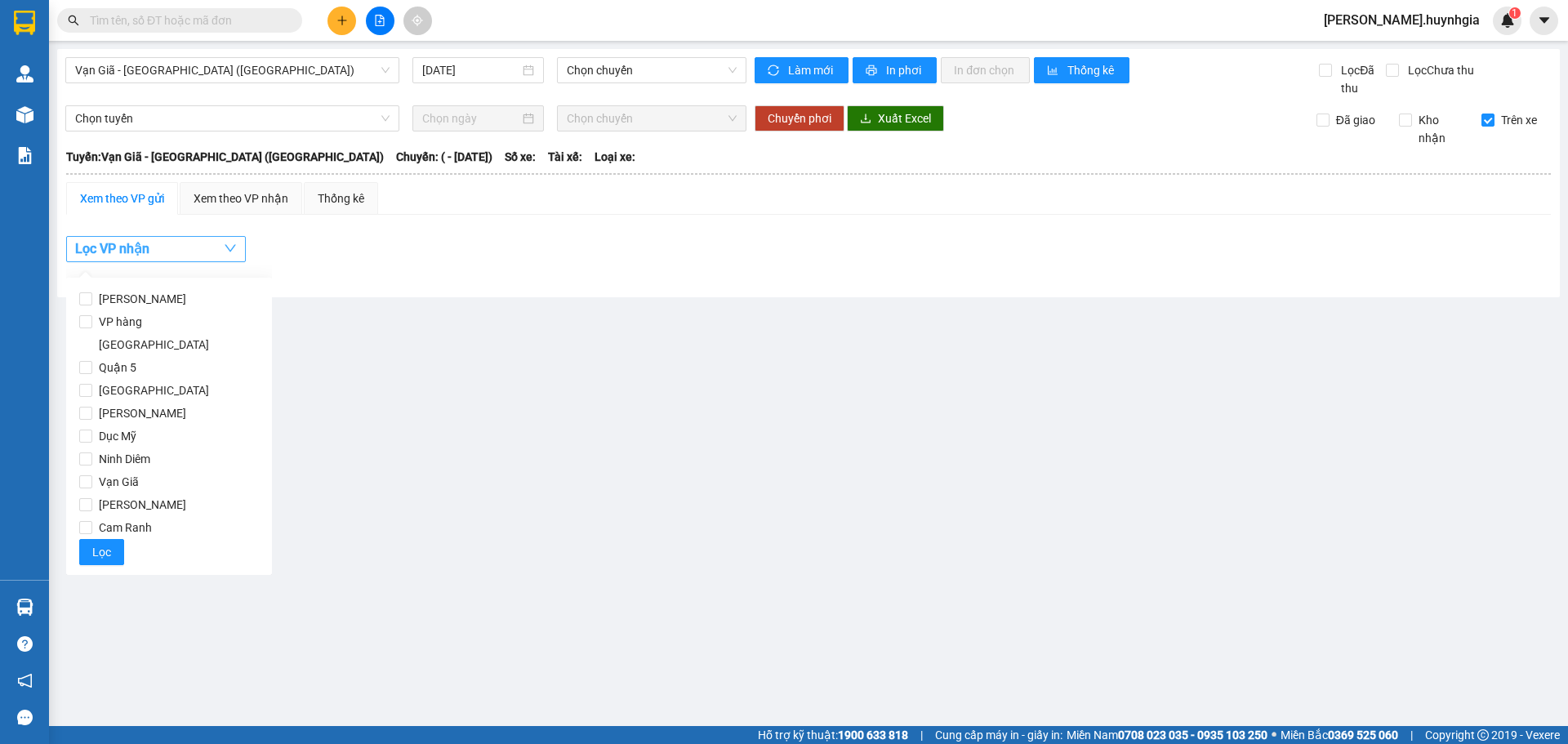
click at [140, 243] on span "Lọc VP nhận" at bounding box center [112, 249] width 75 height 20
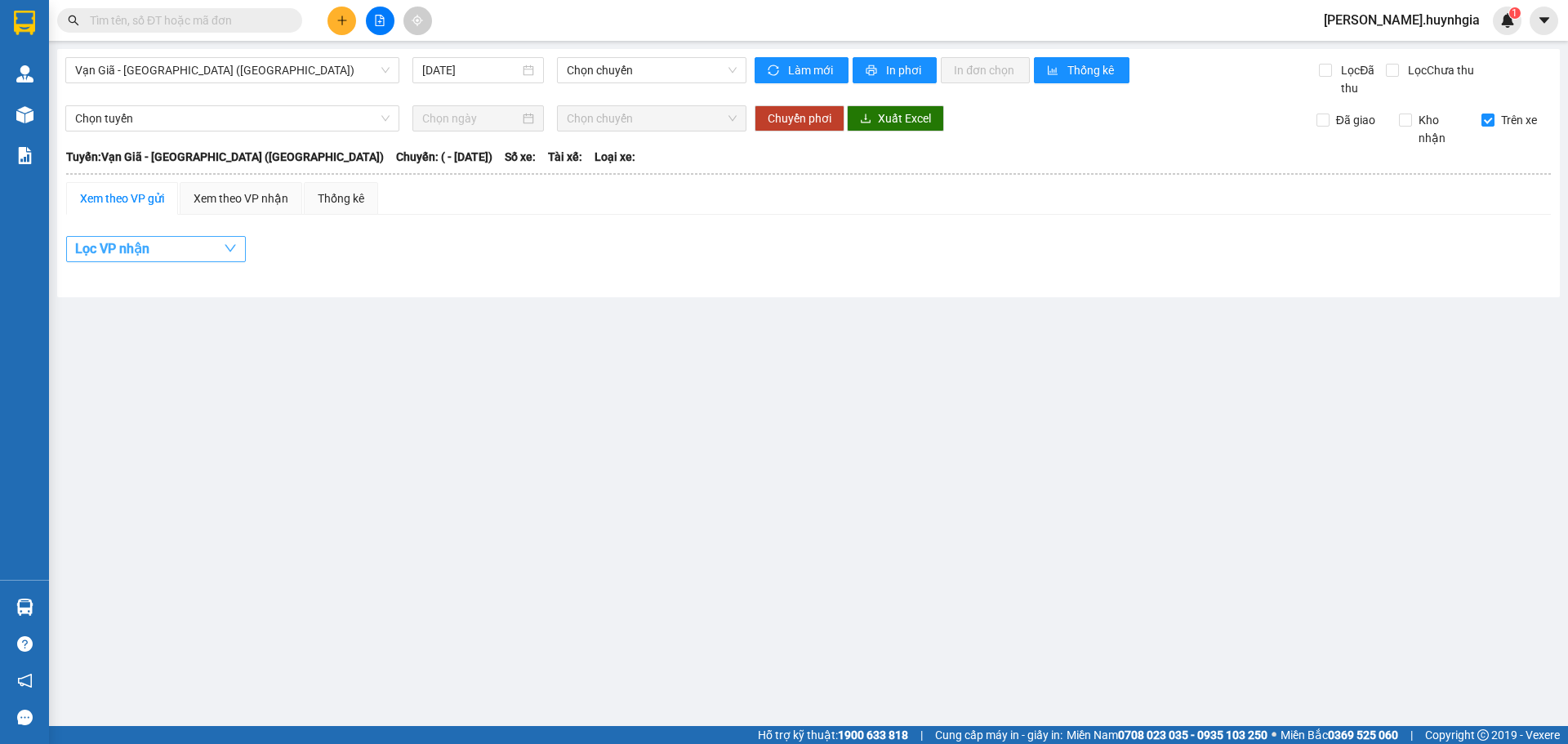
click at [143, 241] on span "Lọc VP nhận" at bounding box center [112, 249] width 75 height 20
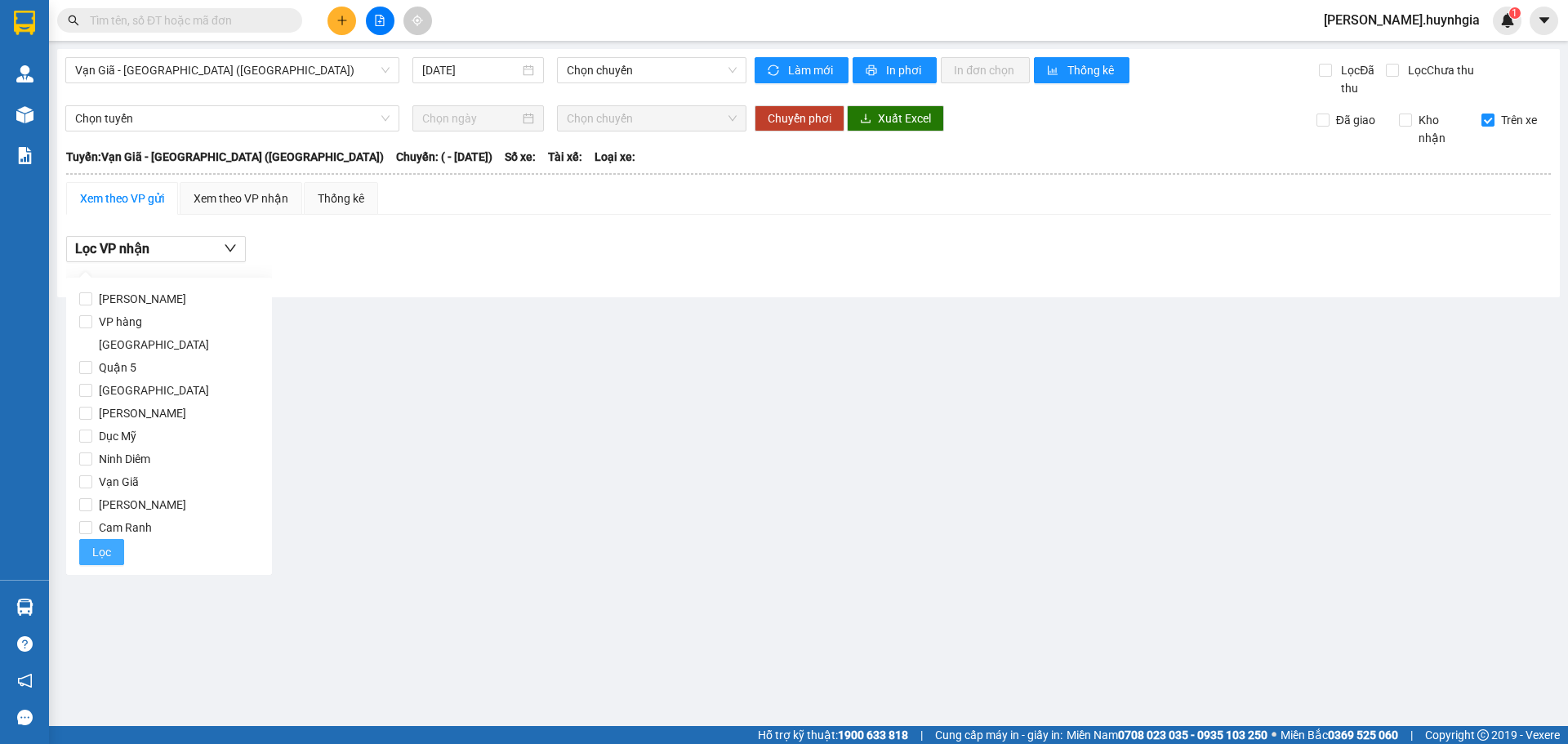
drag, startPoint x: 98, startPoint y: 523, endPoint x: 198, endPoint y: 536, distance: 100.8
click at [98, 543] on span "Lọc" at bounding box center [101, 552] width 18 height 18
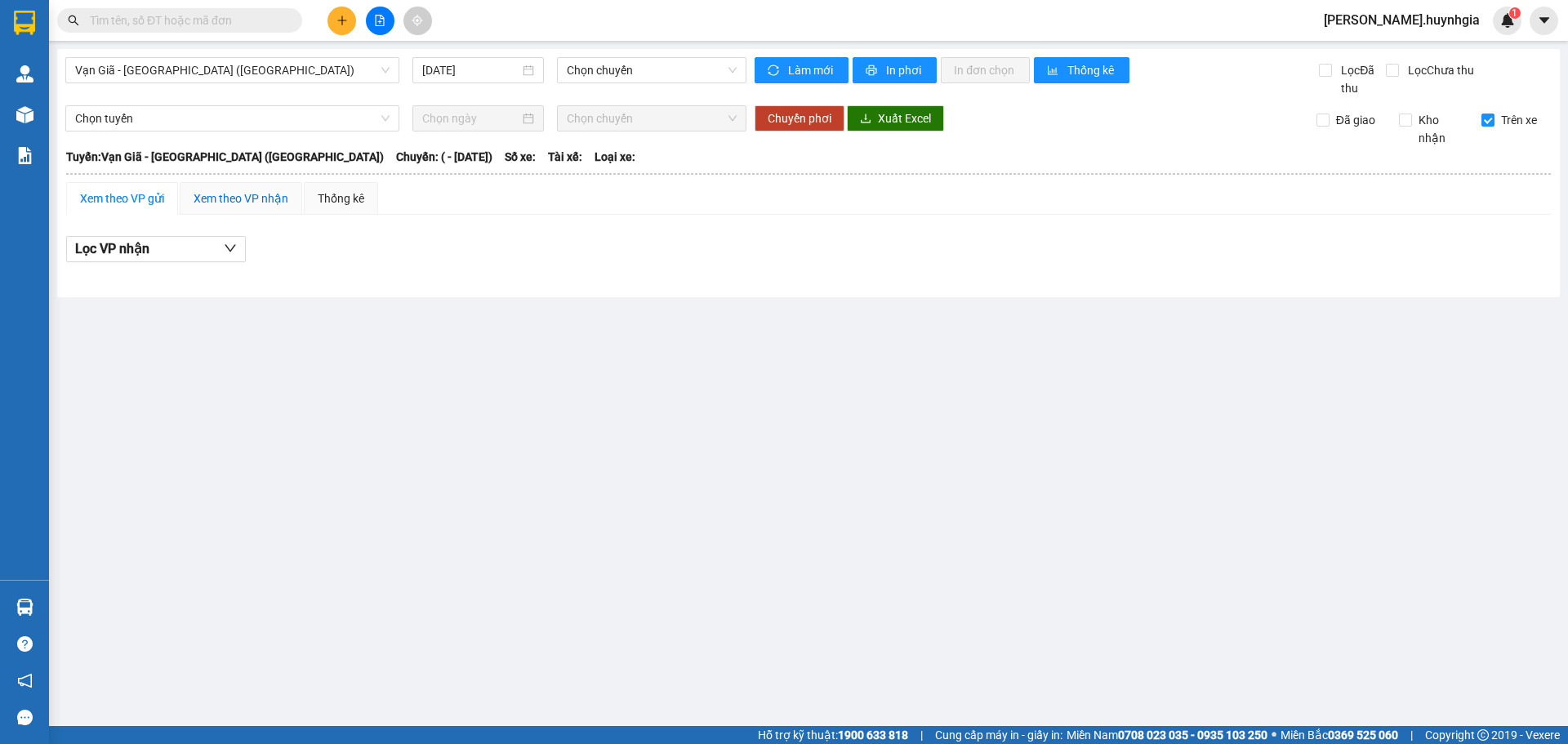
click at [233, 194] on div "Xem theo VP nhận" at bounding box center [240, 199] width 95 height 18
click at [211, 70] on span "Vạn Giã - [GEOGRAPHIC_DATA] ([GEOGRAPHIC_DATA])" at bounding box center [232, 70] width 314 height 25
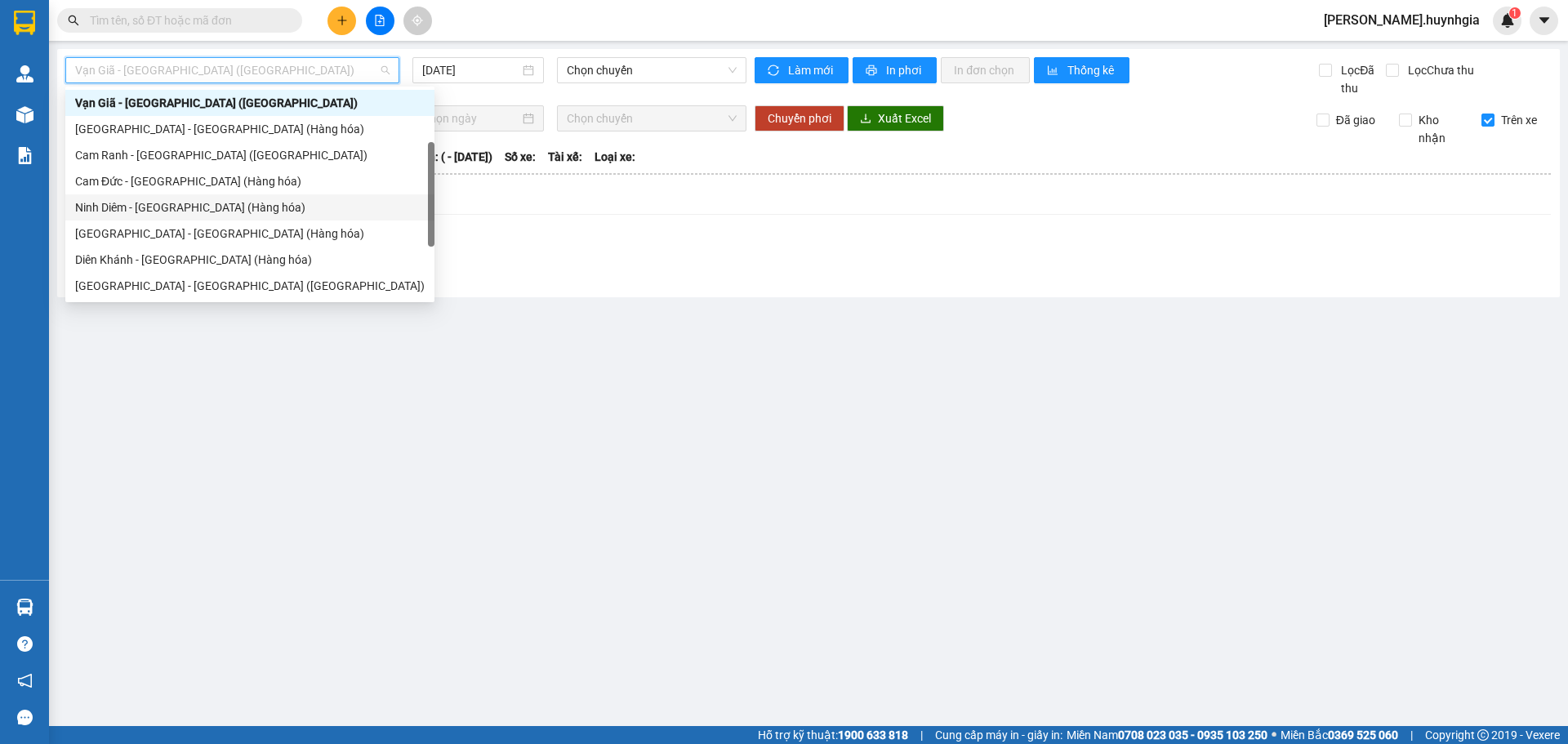
scroll to position [52, 0]
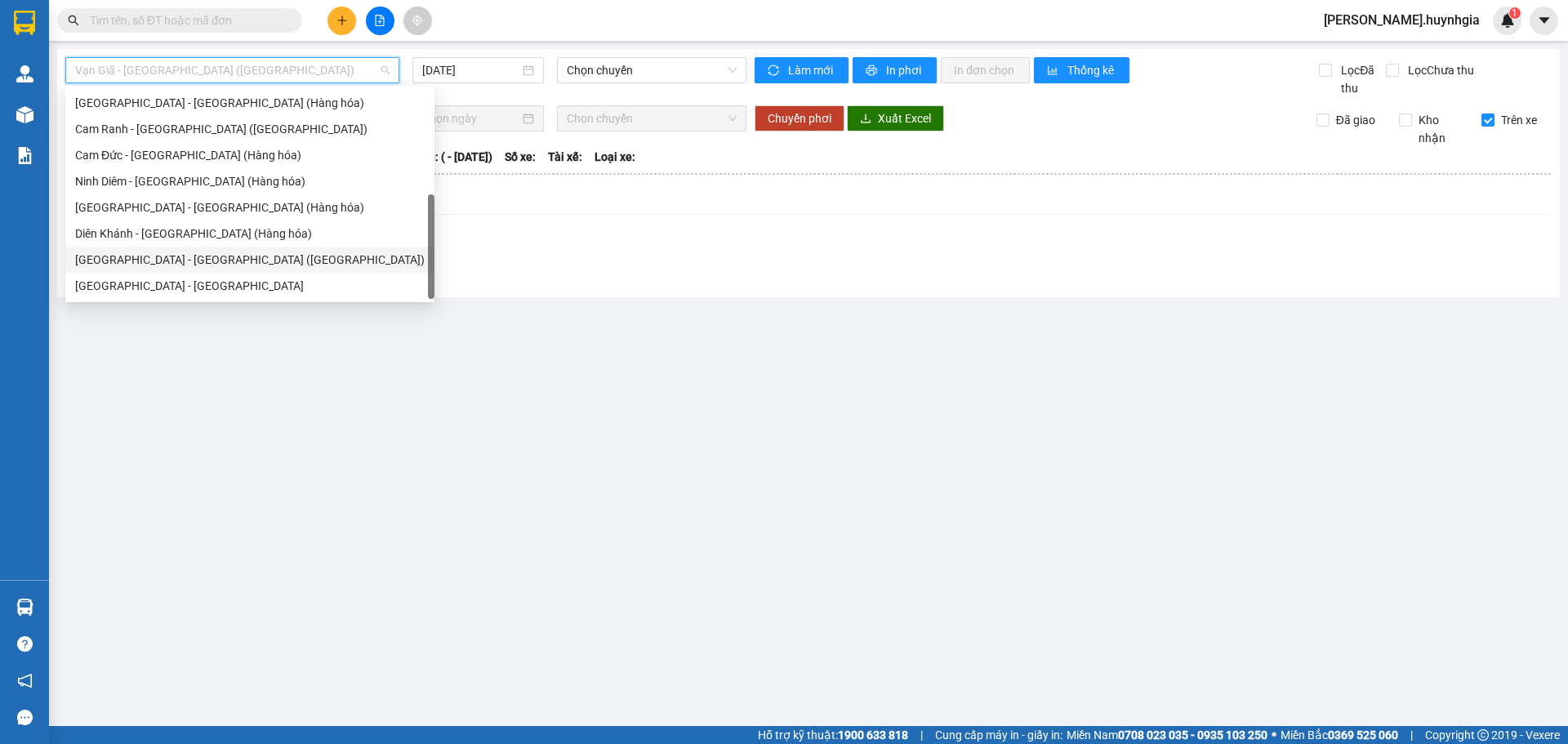
click at [167, 262] on div "[GEOGRAPHIC_DATA] - [GEOGRAPHIC_DATA] ([GEOGRAPHIC_DATA])" at bounding box center [250, 260] width 349 height 18
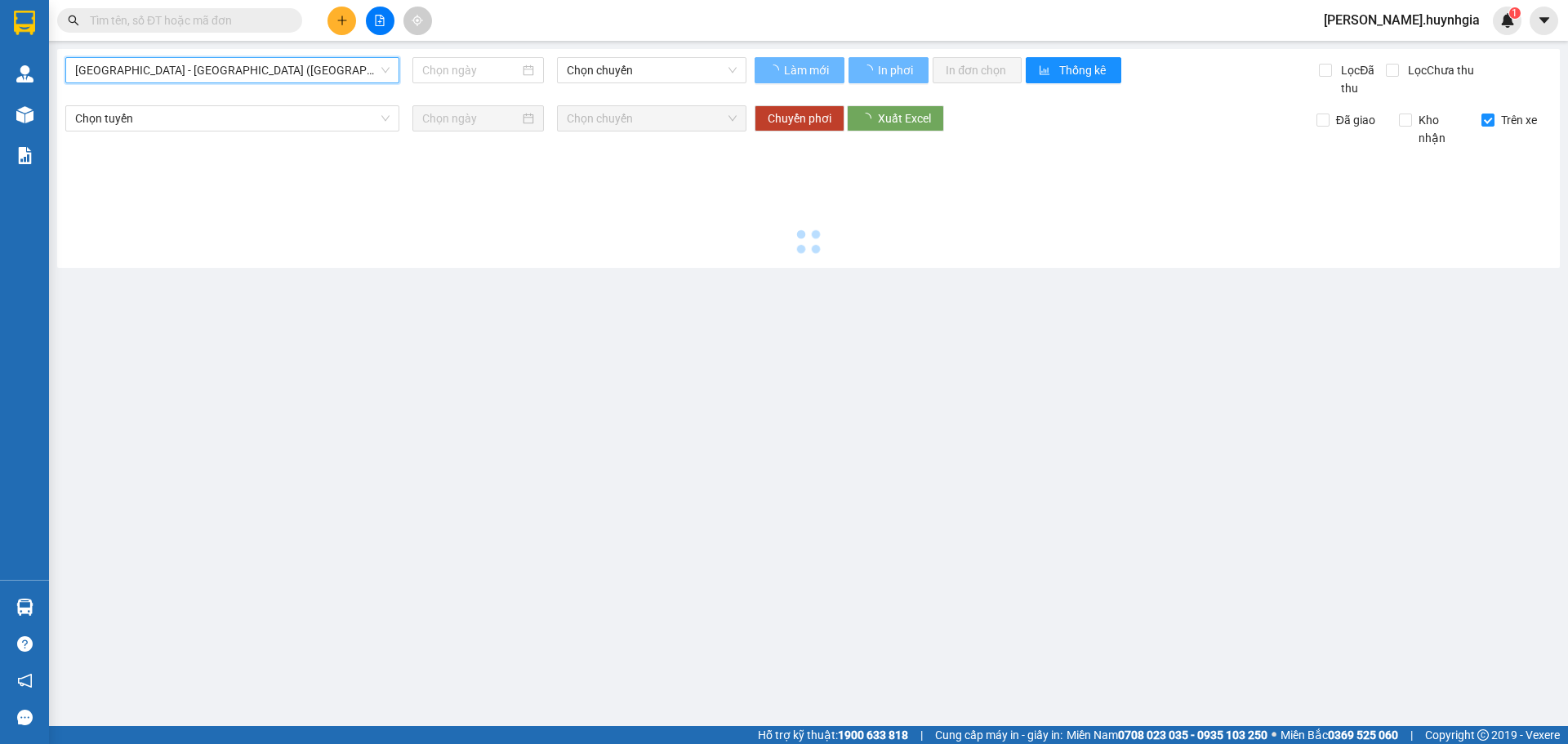
type input "[DATE]"
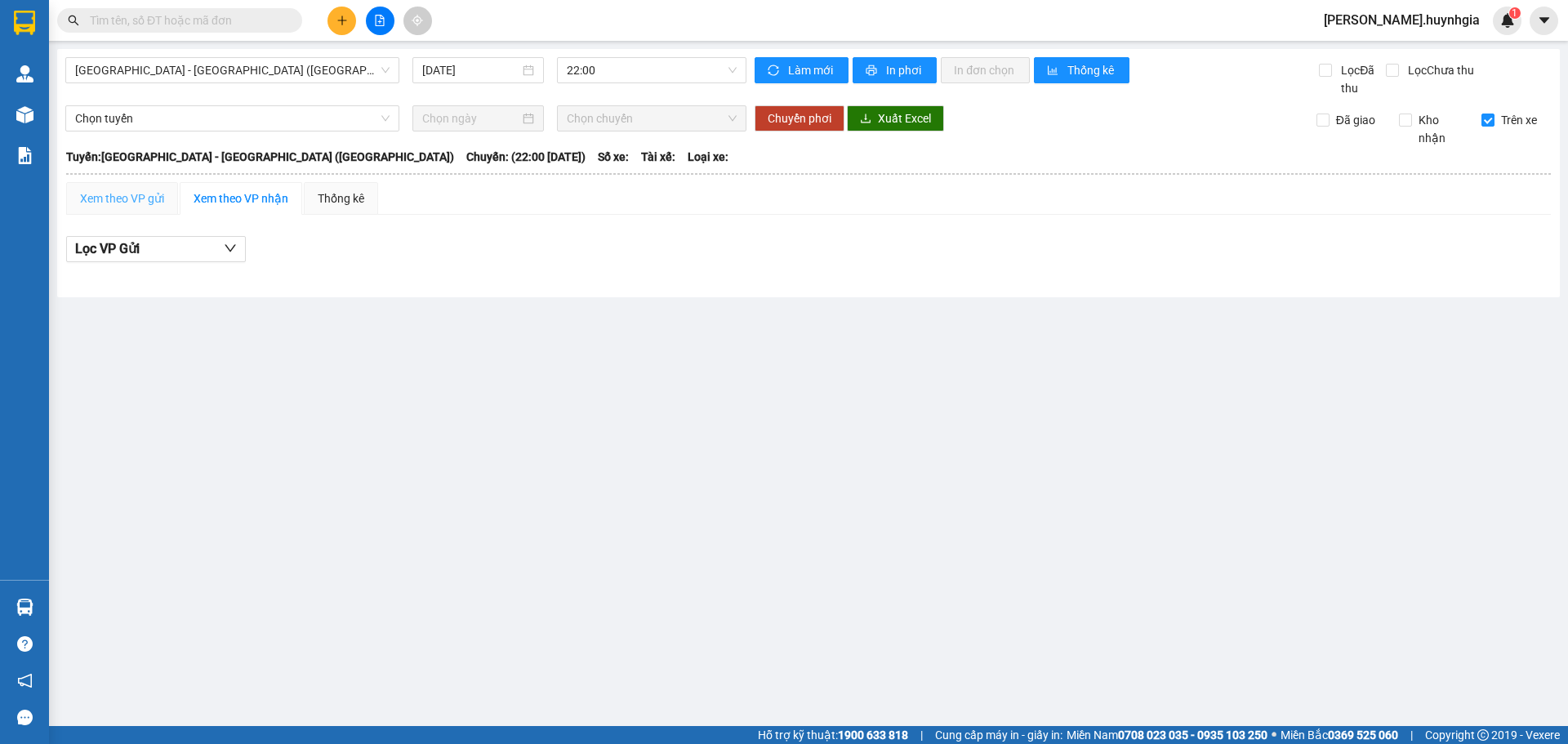
drag, startPoint x: 124, startPoint y: 209, endPoint x: 135, endPoint y: 202, distance: 13.0
click at [126, 207] on div "Xem theo VP gửi" at bounding box center [122, 198] width 111 height 32
click at [232, 248] on icon "down" at bounding box center [230, 248] width 13 height 13
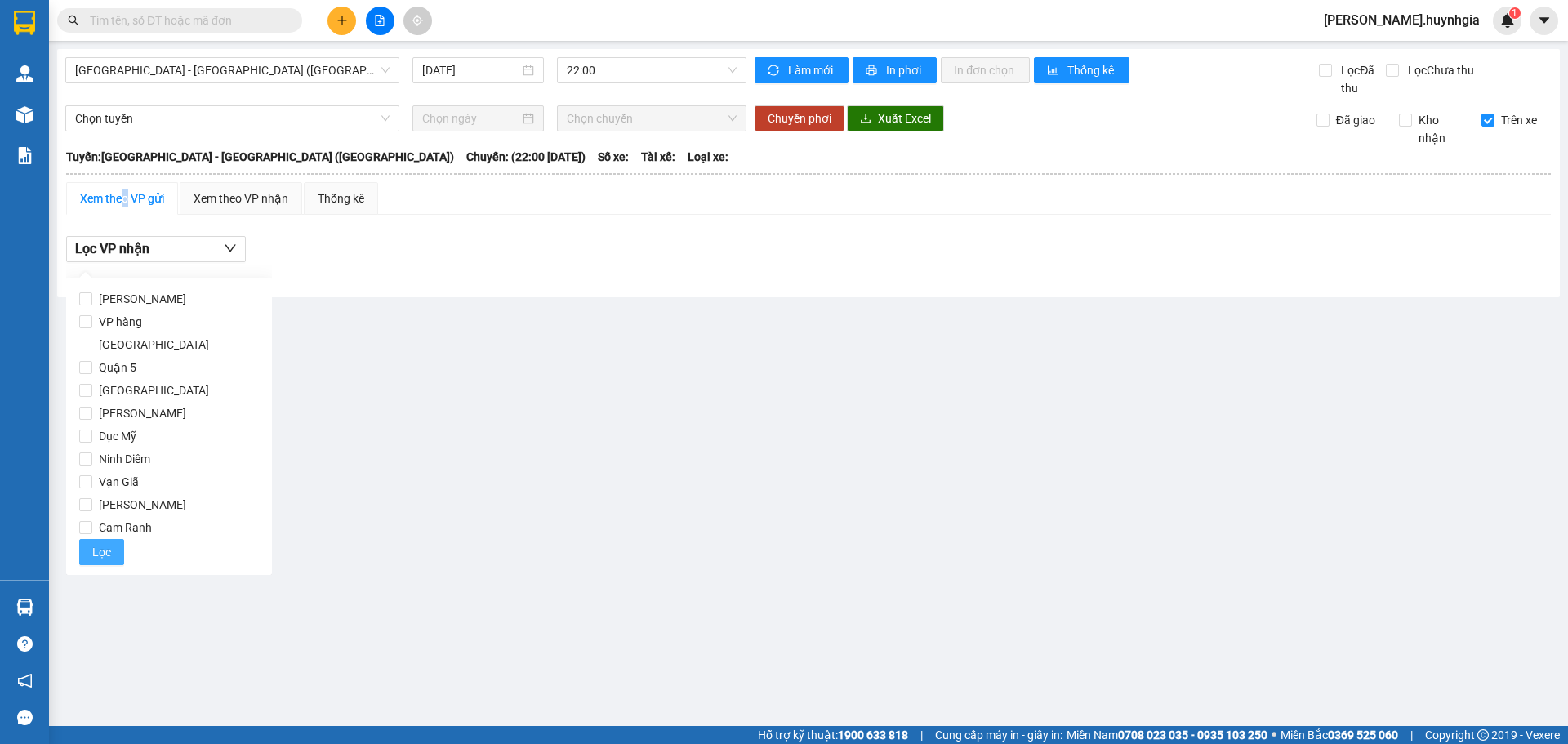
click at [92, 543] on span "Lọc" at bounding box center [101, 552] width 18 height 18
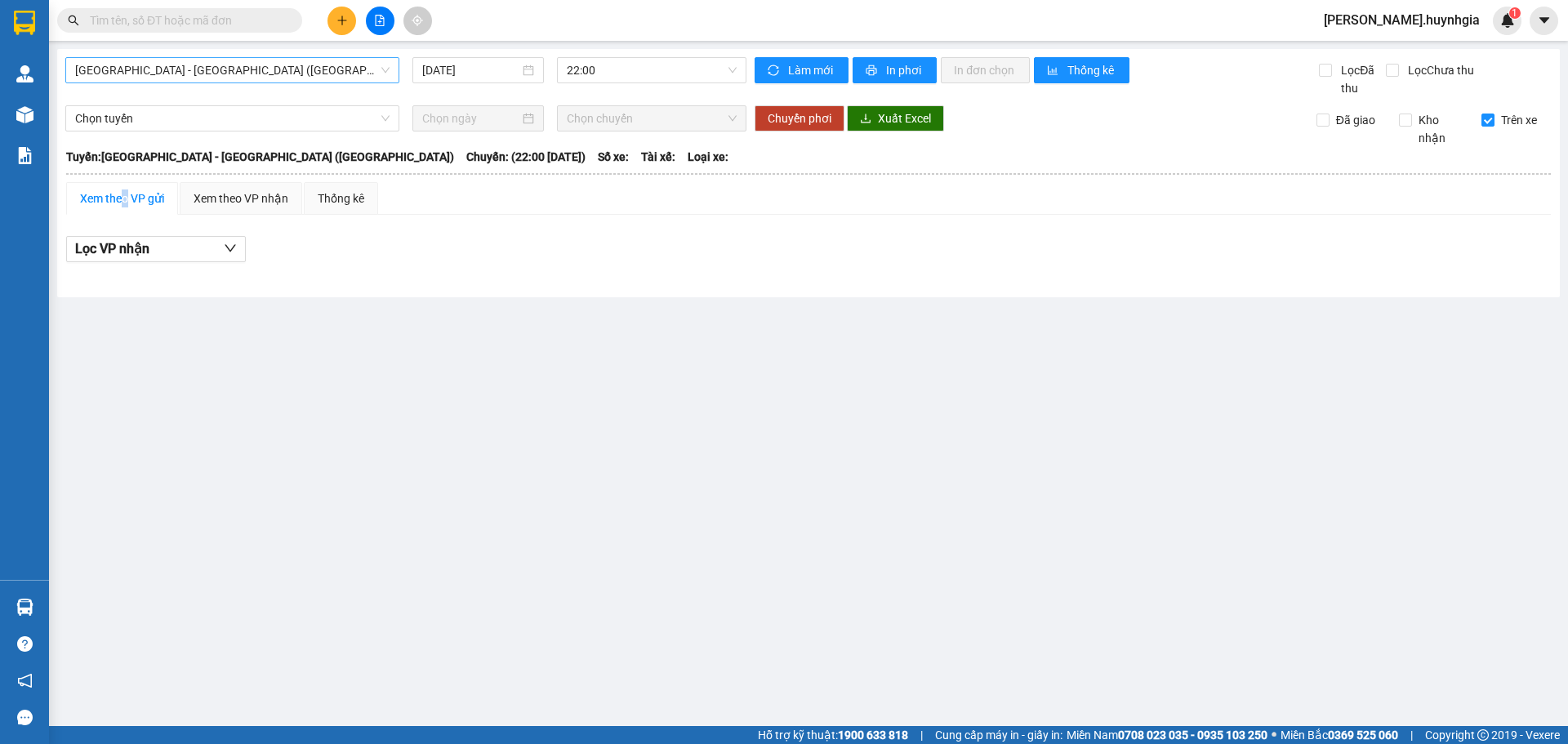
click at [168, 70] on span "[GEOGRAPHIC_DATA] - [GEOGRAPHIC_DATA] ([GEOGRAPHIC_DATA])" at bounding box center [232, 70] width 314 height 25
drag, startPoint x: 216, startPoint y: 494, endPoint x: 208, endPoint y: 431, distance: 63.5
click at [217, 493] on main "Sài Gòn - Nha Trang (Hàng hóa) 12/10/2025 22:00 Làm mới In phơi In đơn chọn Thố…" at bounding box center [784, 363] width 1568 height 726
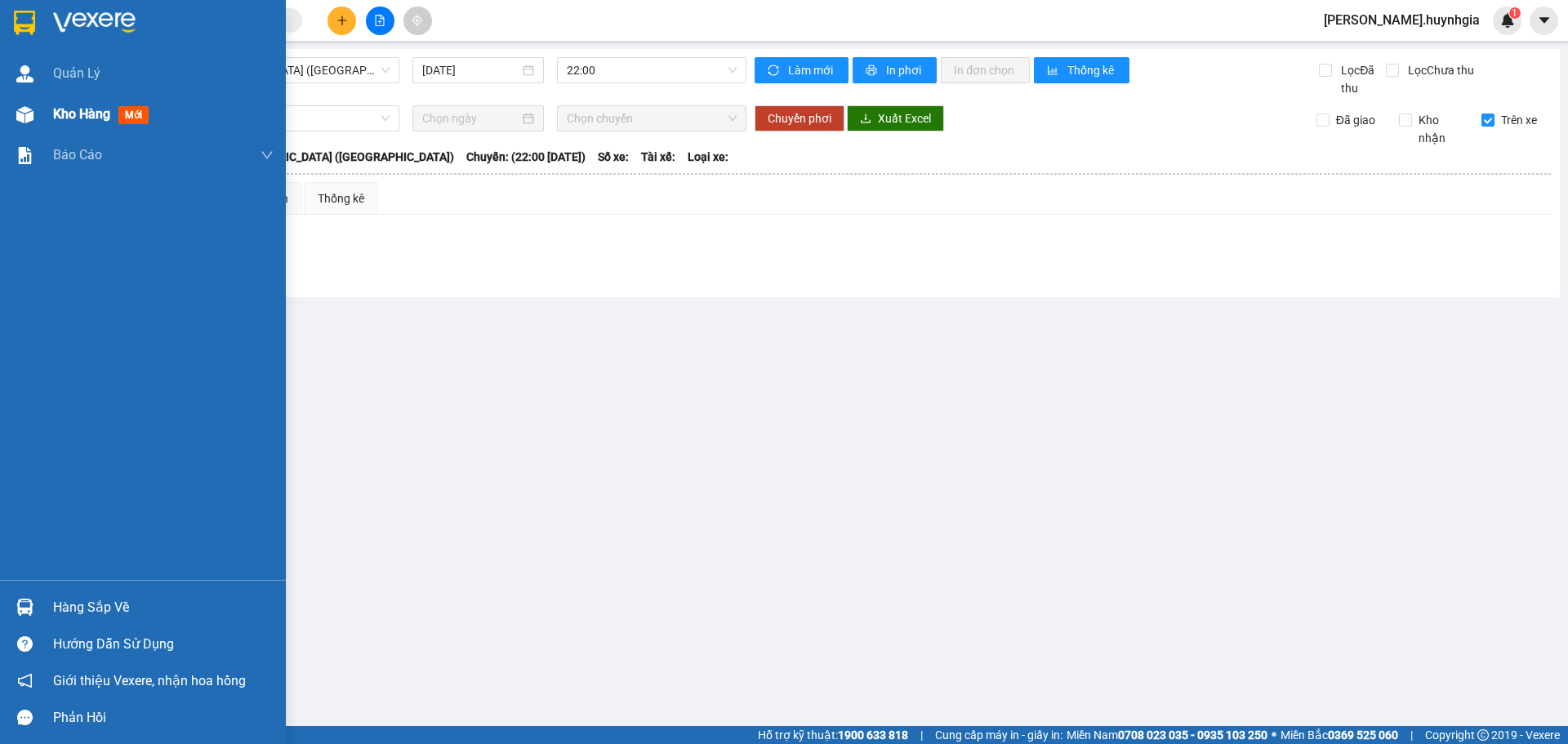
click at [25, 115] on img at bounding box center [25, 114] width 18 height 17
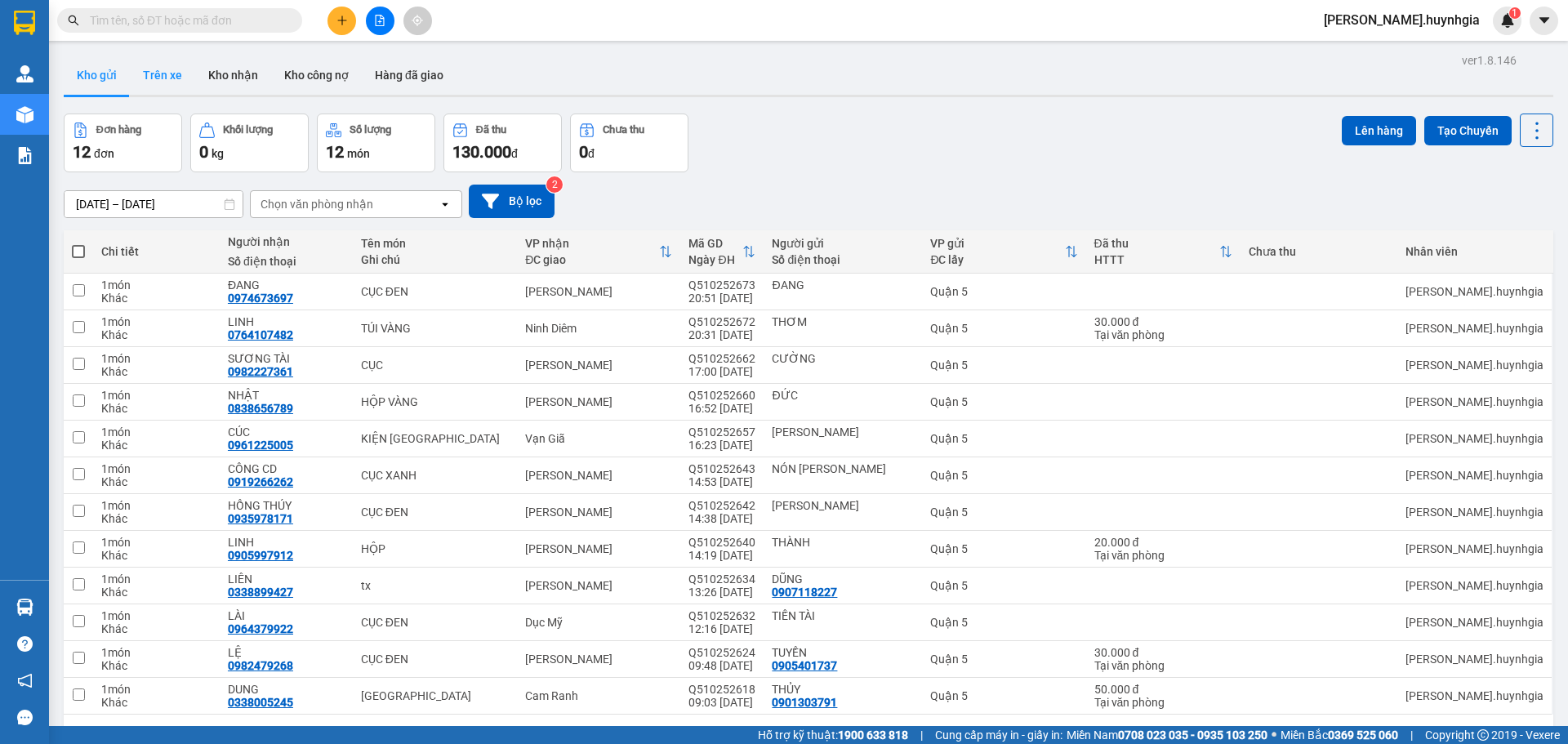
click at [168, 83] on button "Trên xe" at bounding box center [162, 75] width 65 height 40
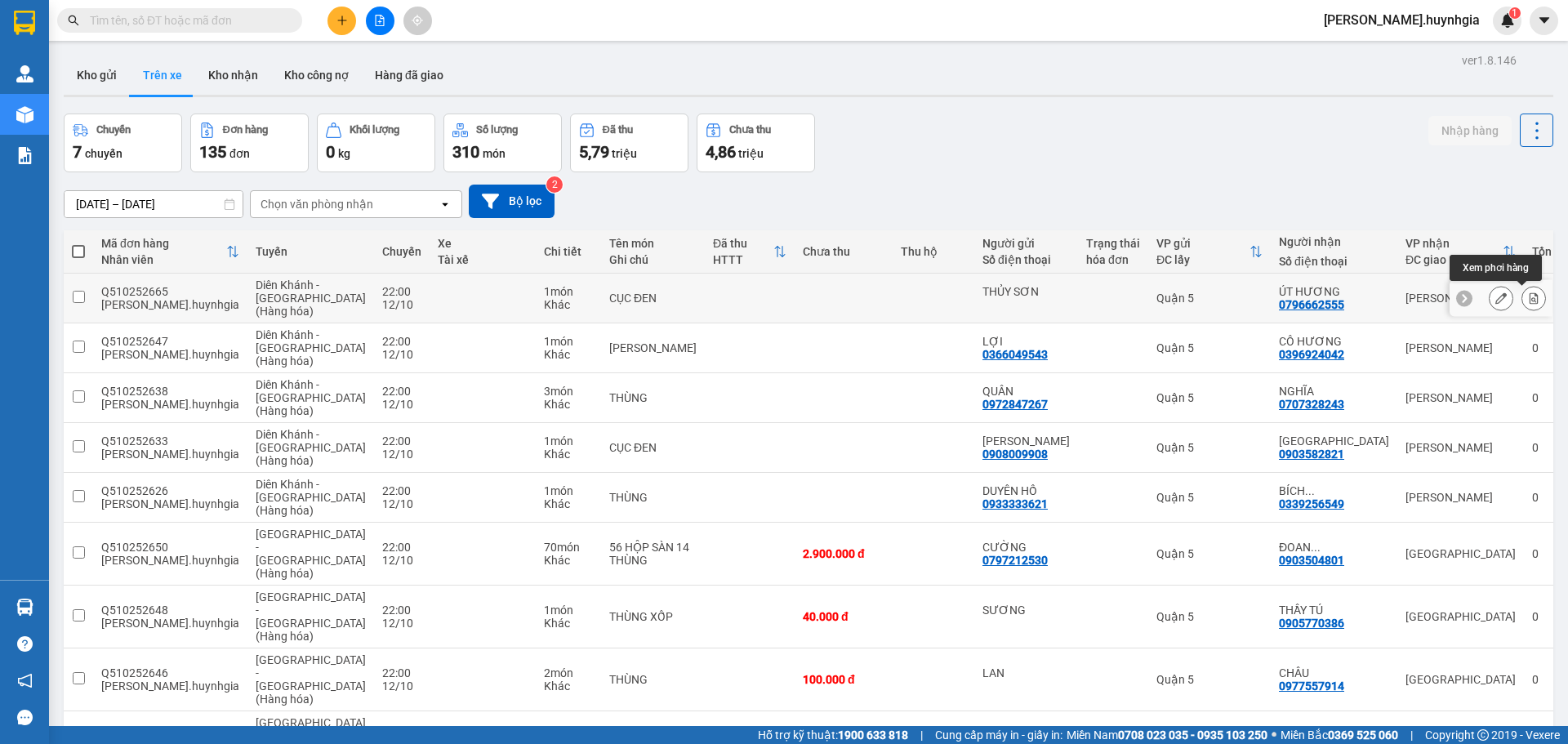
click at [1524, 291] on button at bounding box center [1533, 297] width 23 height 29
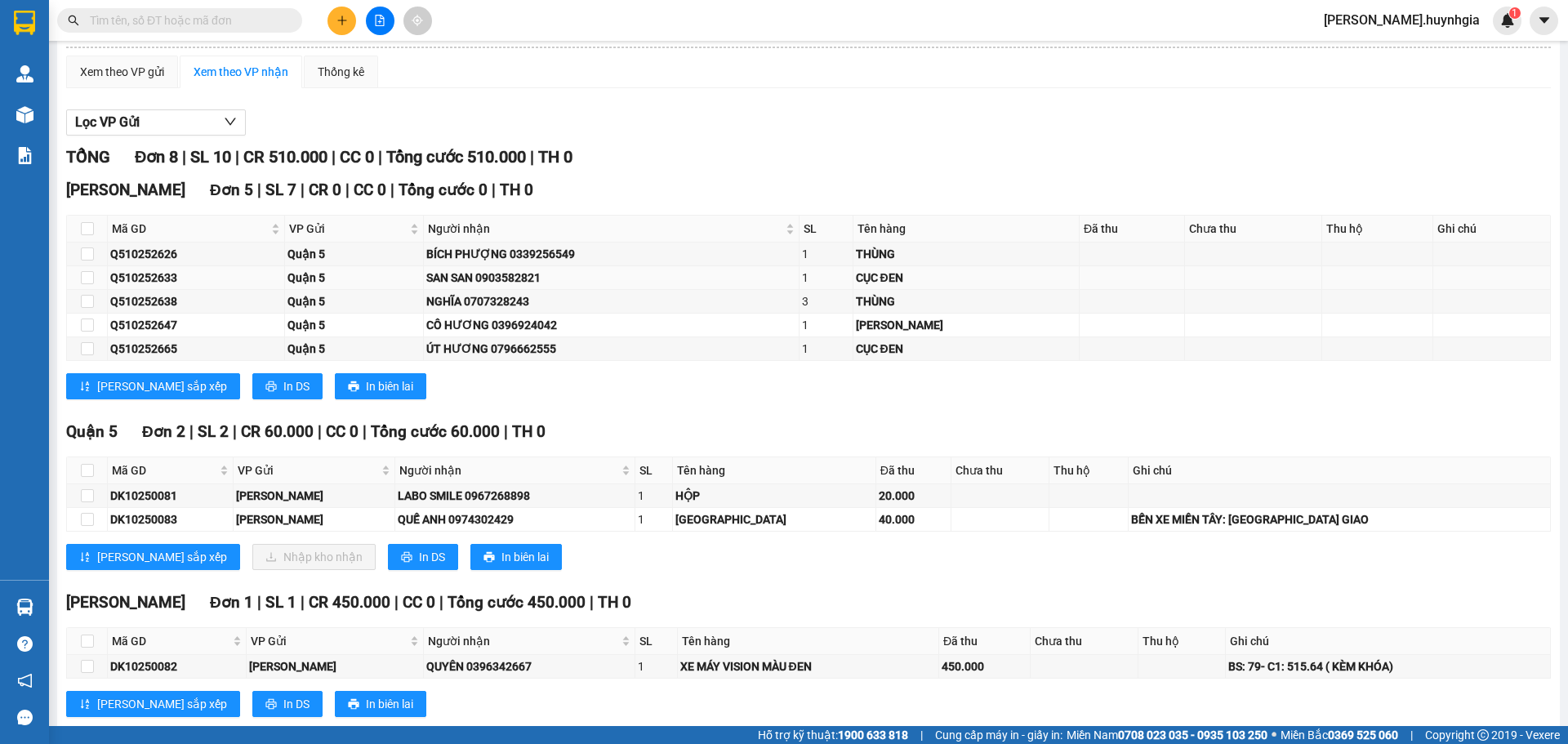
scroll to position [163, 0]
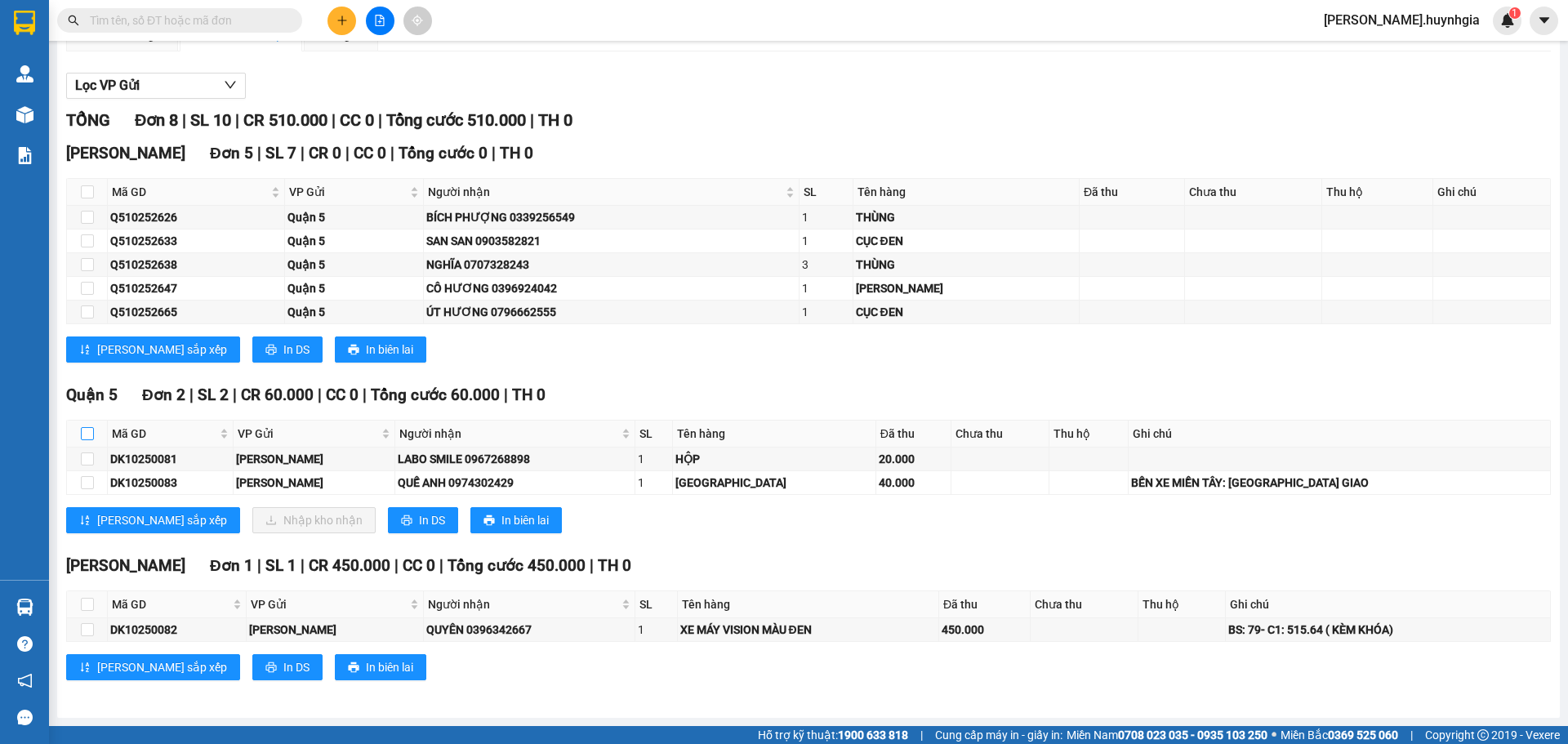
click at [90, 435] on input "checkbox" at bounding box center [88, 434] width 13 height 13
checkbox input "true"
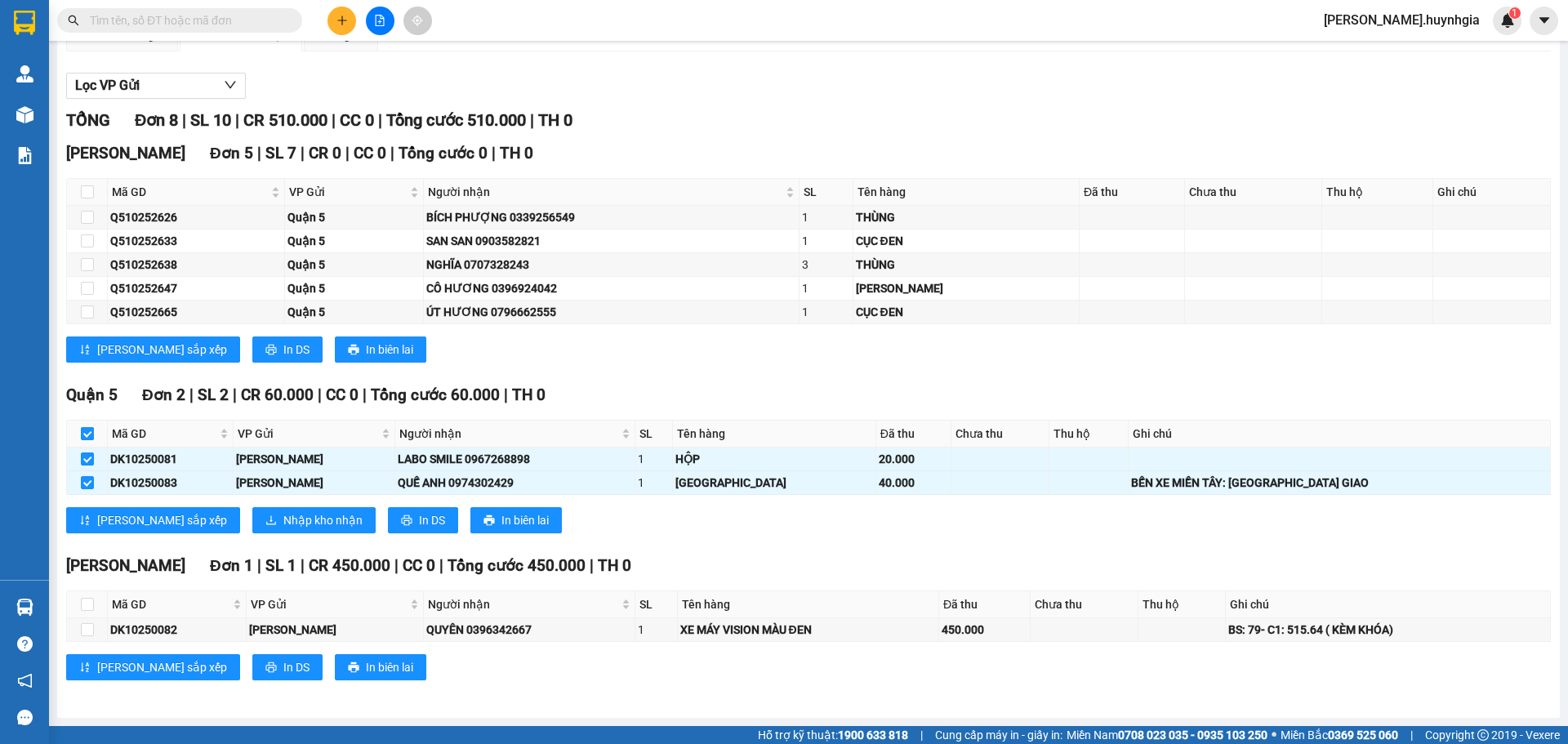
click at [90, 435] on input "checkbox" at bounding box center [88, 434] width 13 height 13
checkbox input "false"
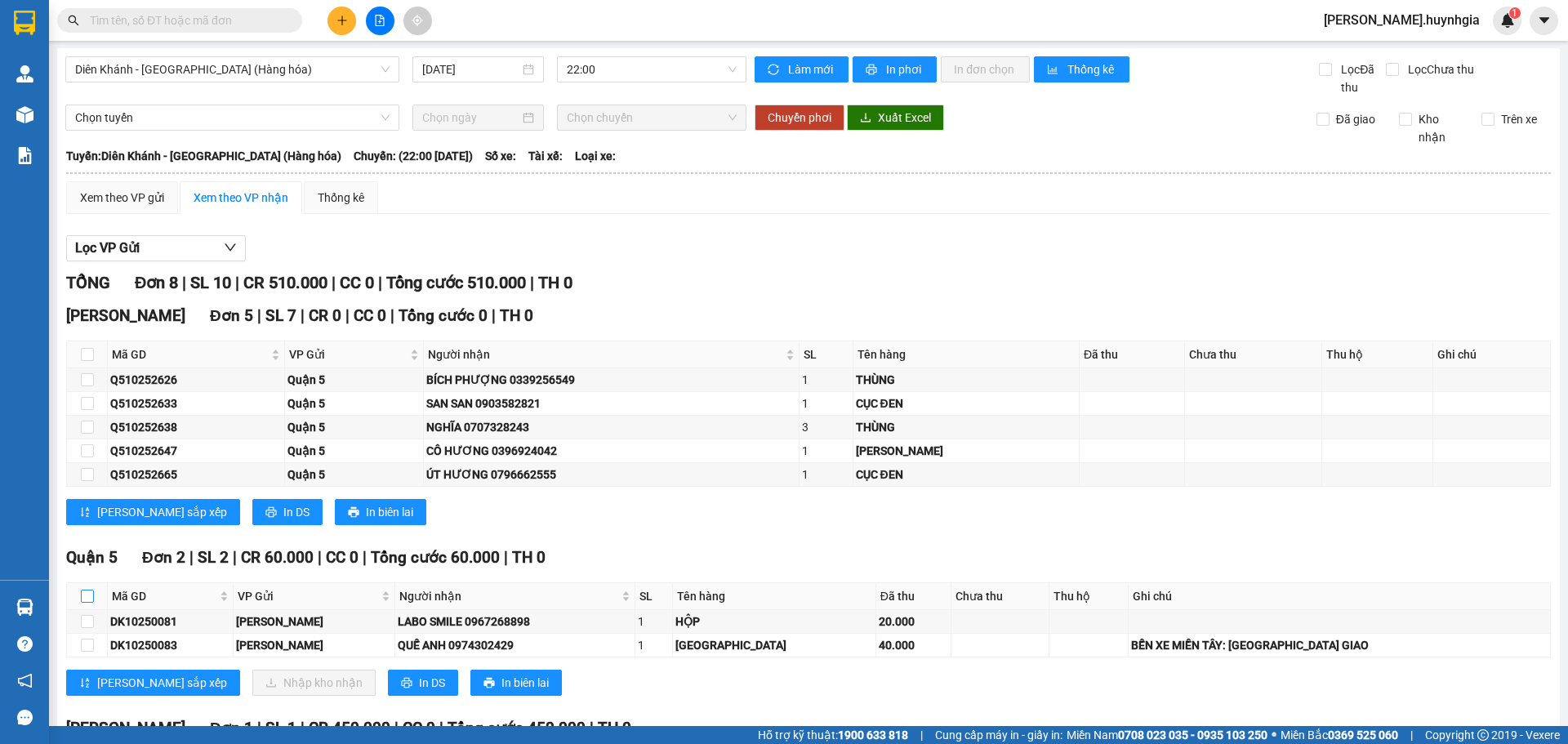
scroll to position [0, 0]
click at [142, 194] on div "Xem theo VP gửi" at bounding box center [122, 199] width 84 height 18
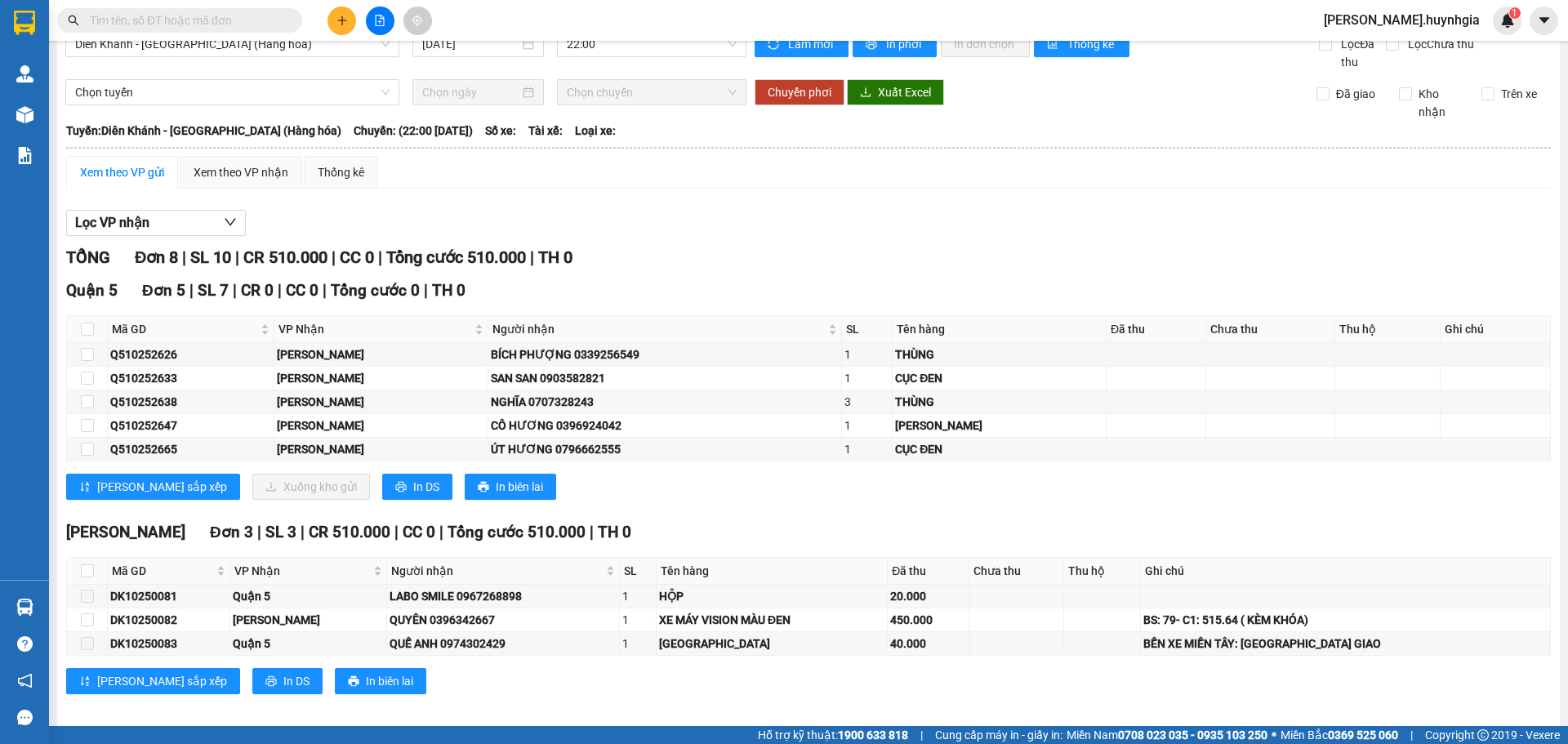
scroll to position [40, 0]
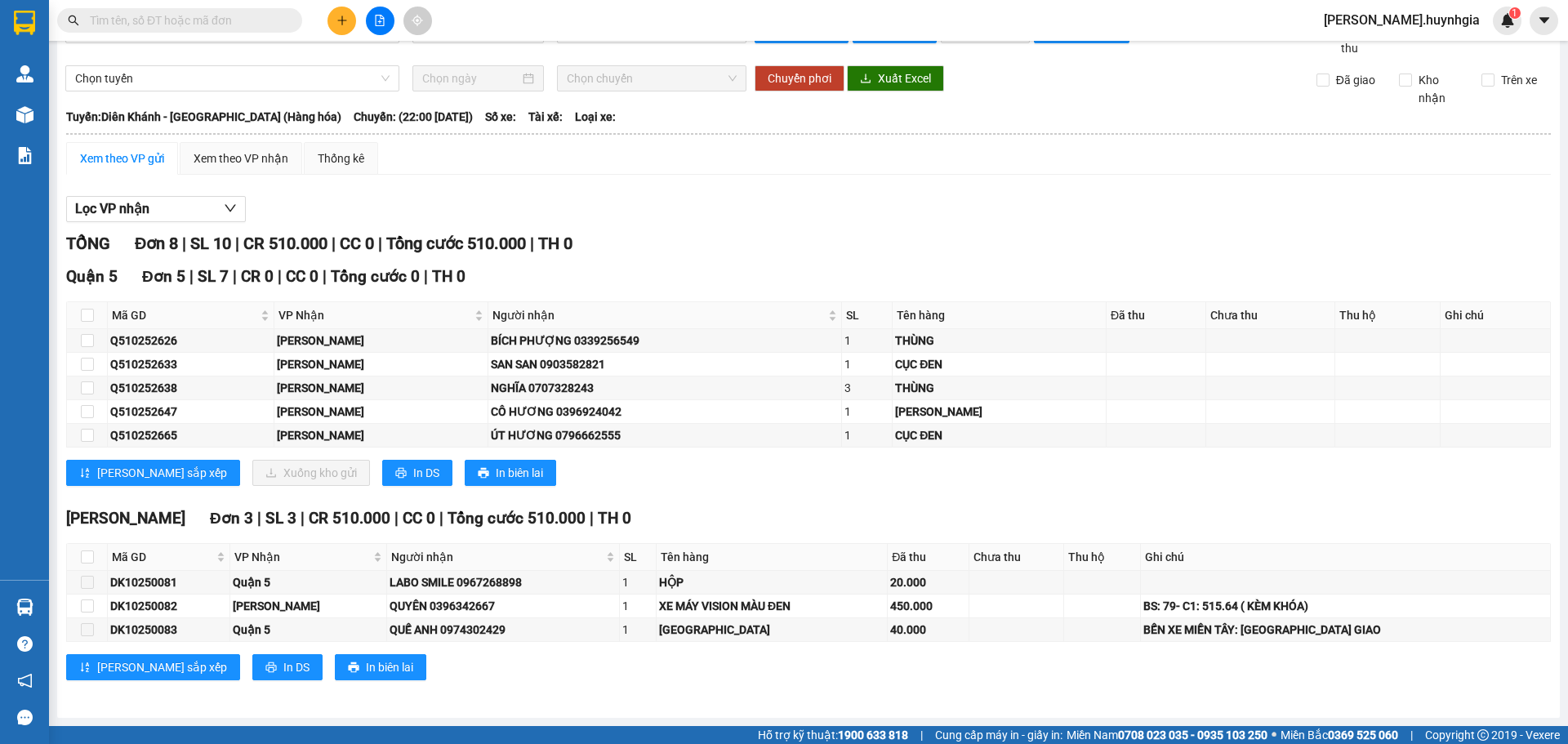
click at [95, 316] on th at bounding box center [88, 315] width 41 height 27
click at [91, 320] on input "checkbox" at bounding box center [88, 315] width 13 height 13
checkbox input "true"
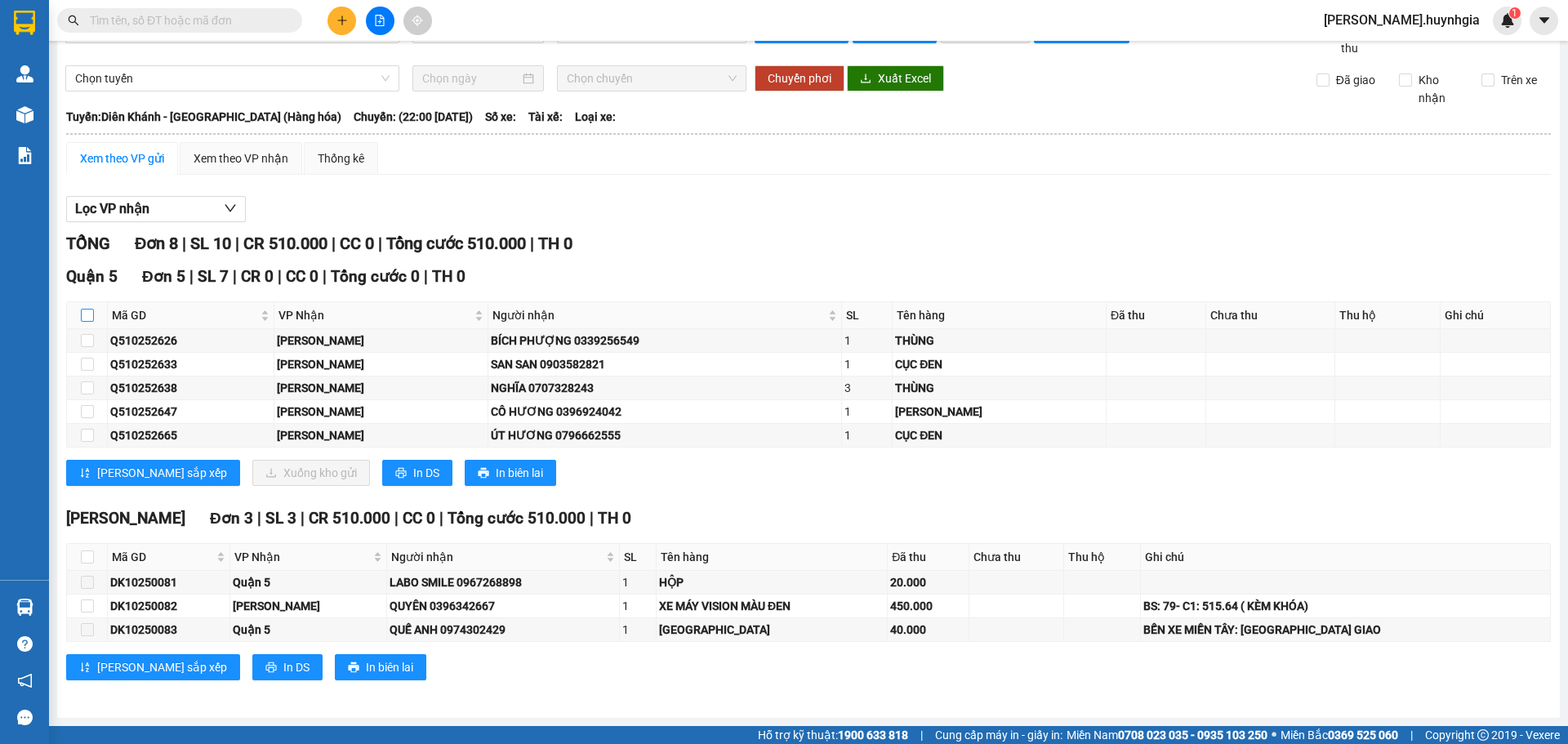
checkbox input "true"
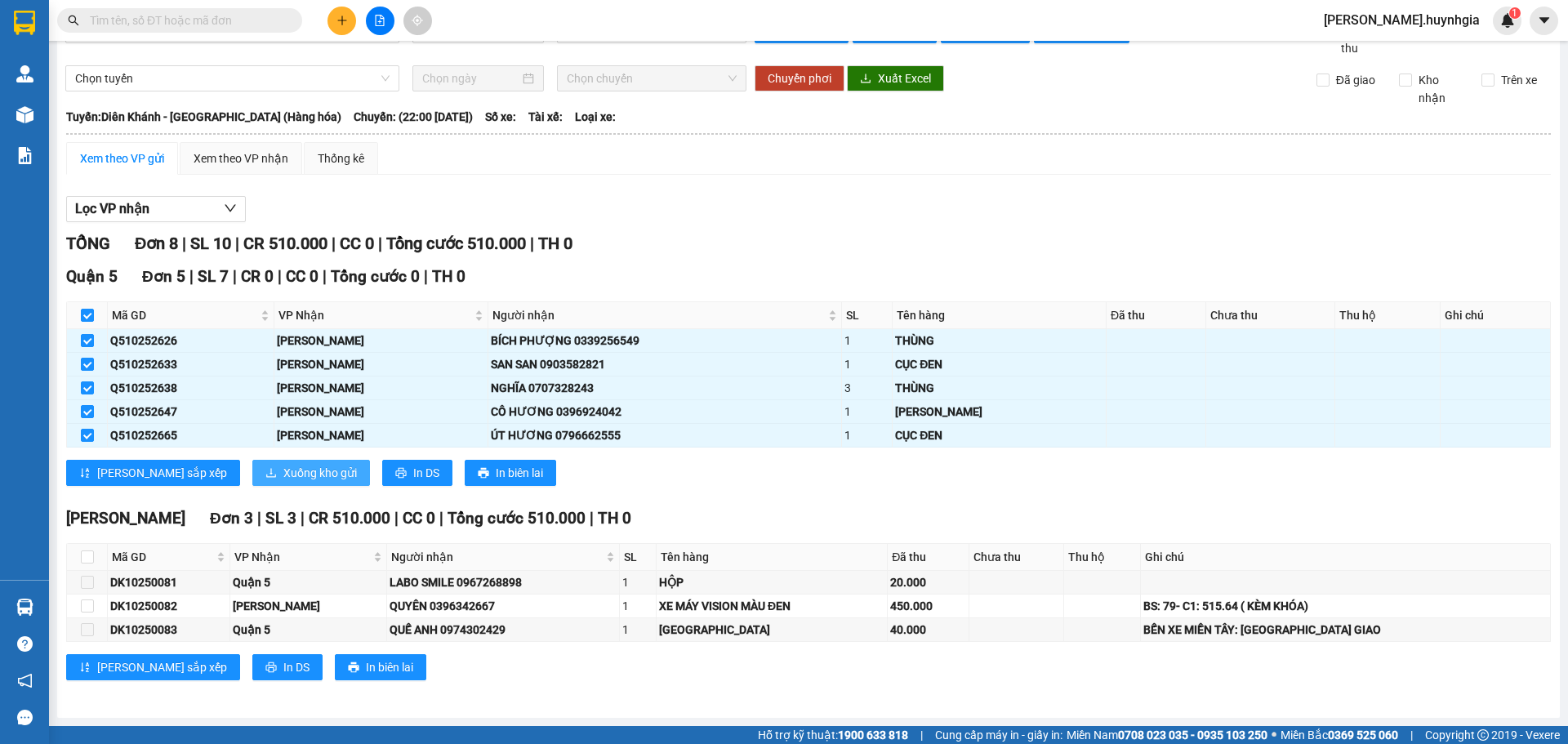
click at [284, 478] on span "Xuống kho gửi" at bounding box center [321, 473] width 74 height 18
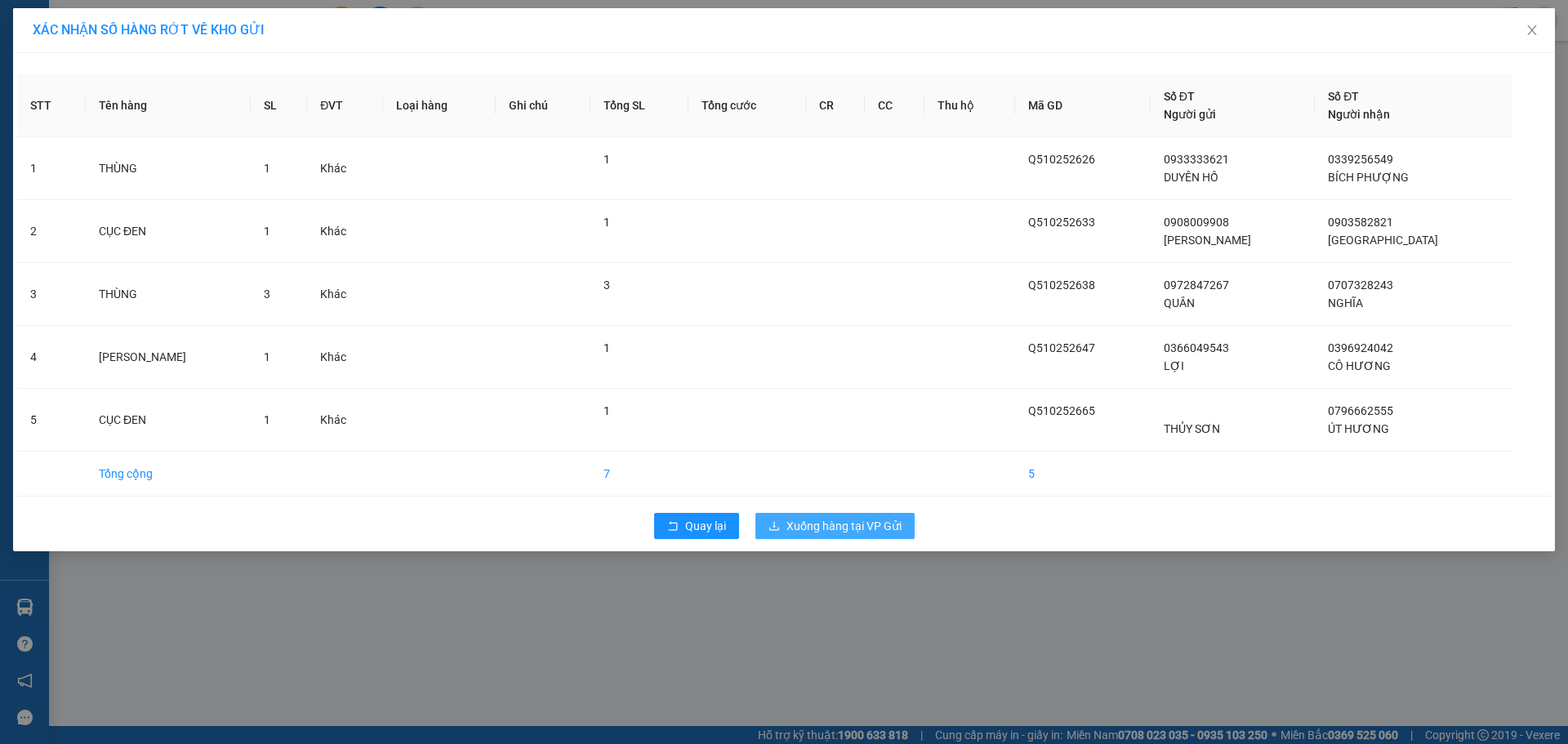
click at [824, 530] on span "Xuống hàng tại VP Gửi" at bounding box center [844, 526] width 115 height 18
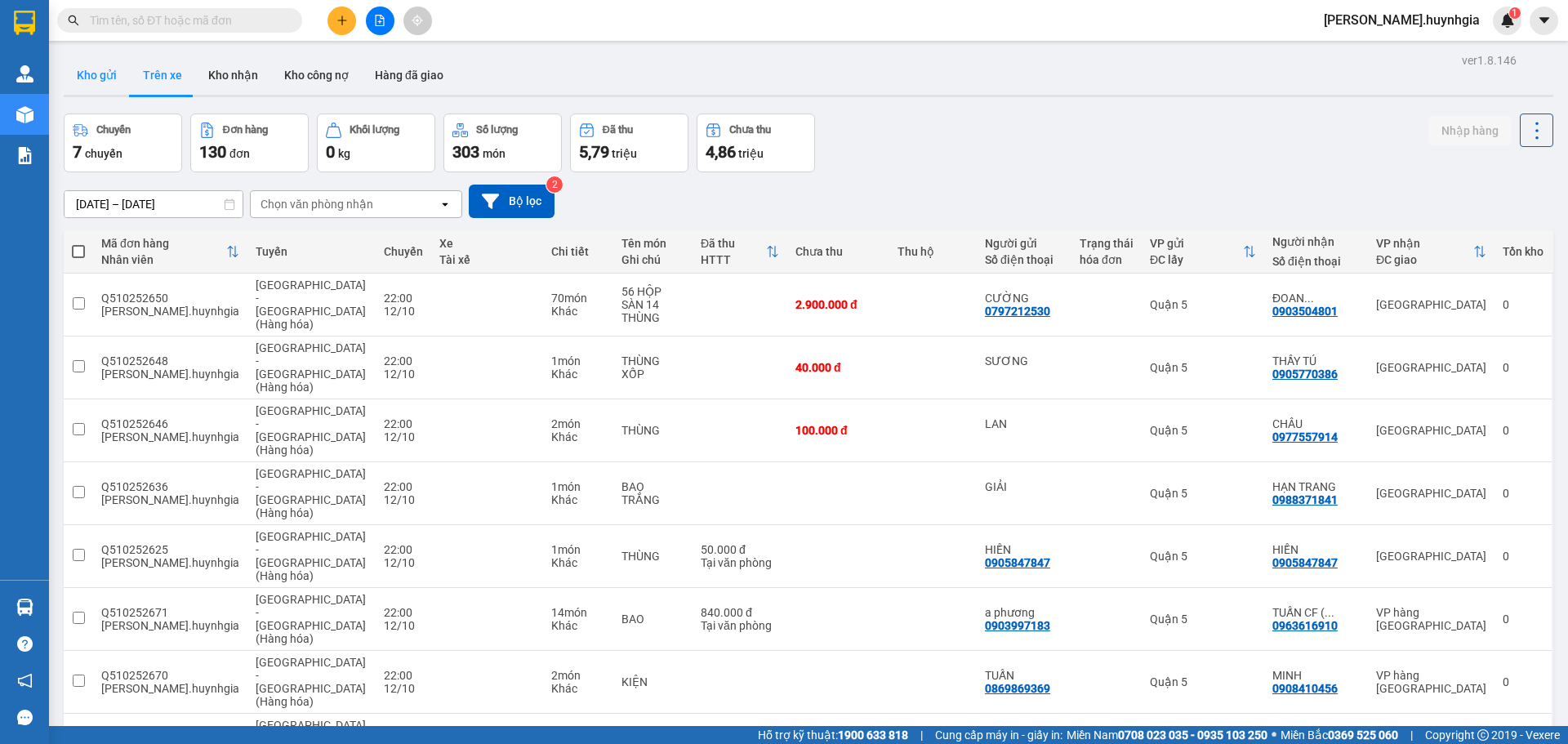
click at [99, 76] on button "Kho gửi" at bounding box center [97, 75] width 66 height 40
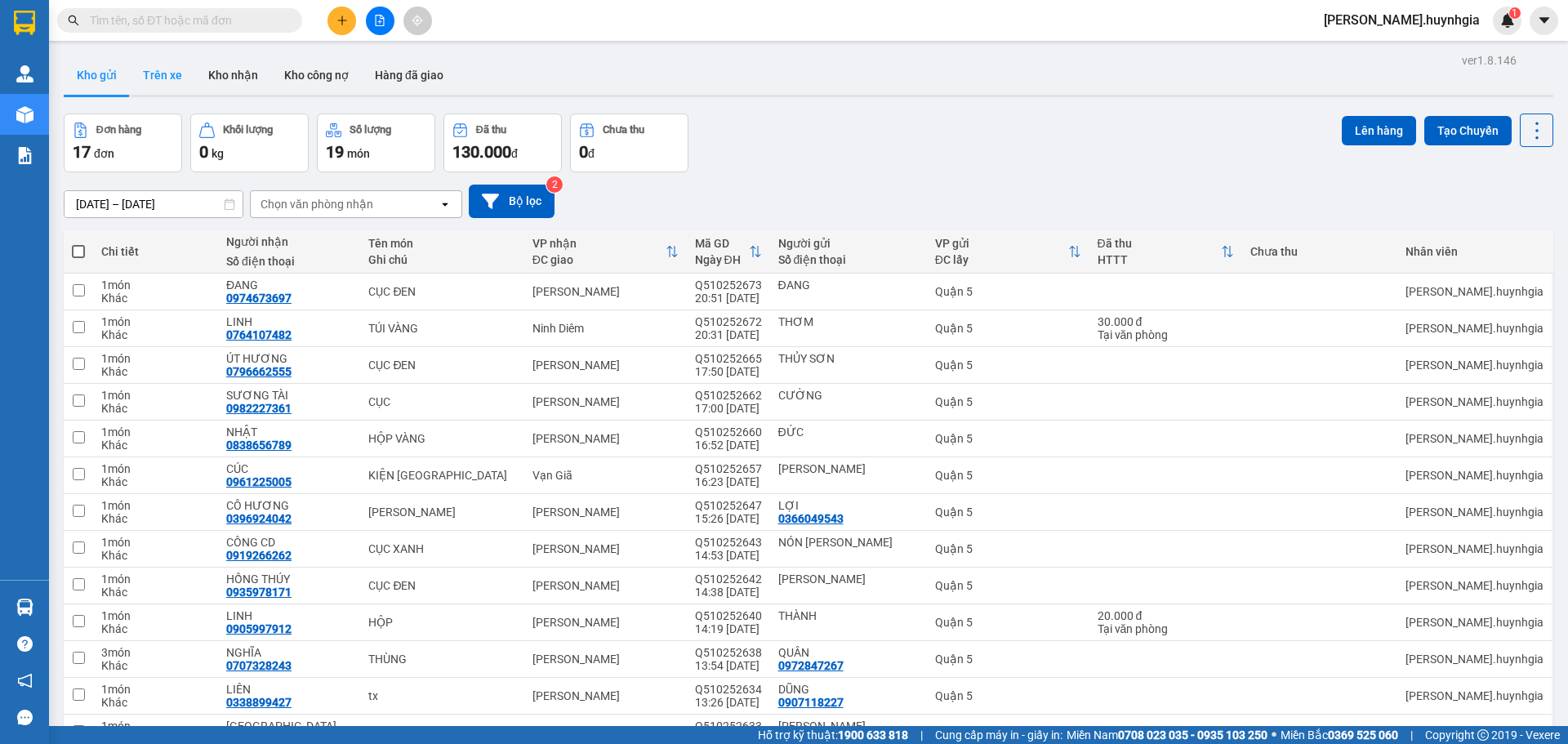
drag, startPoint x: 162, startPoint y: 83, endPoint x: 171, endPoint y: 85, distance: 9.2
click at [165, 83] on button "Trên xe" at bounding box center [162, 75] width 65 height 40
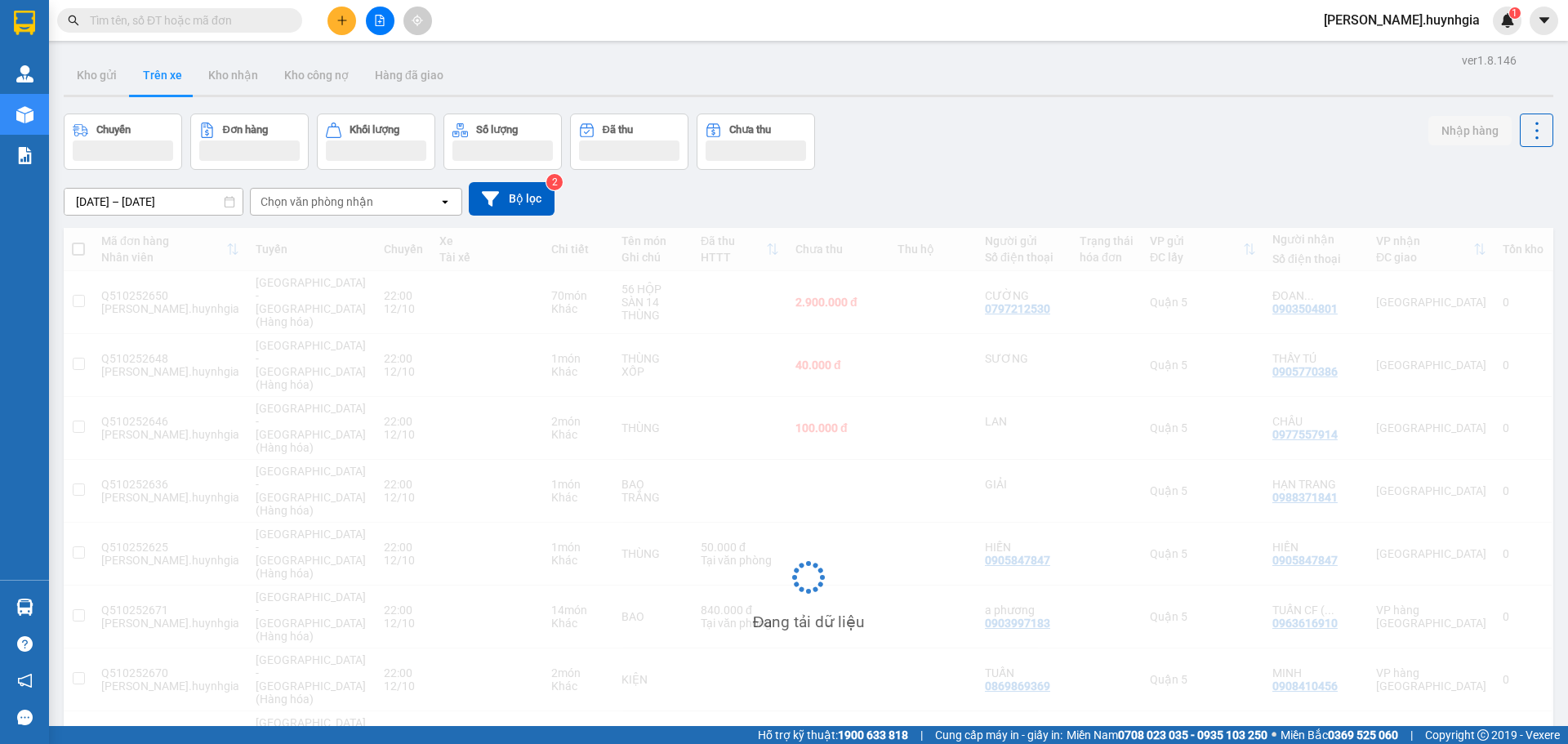
click at [383, 25] on icon "file-add" at bounding box center [380, 20] width 9 height 11
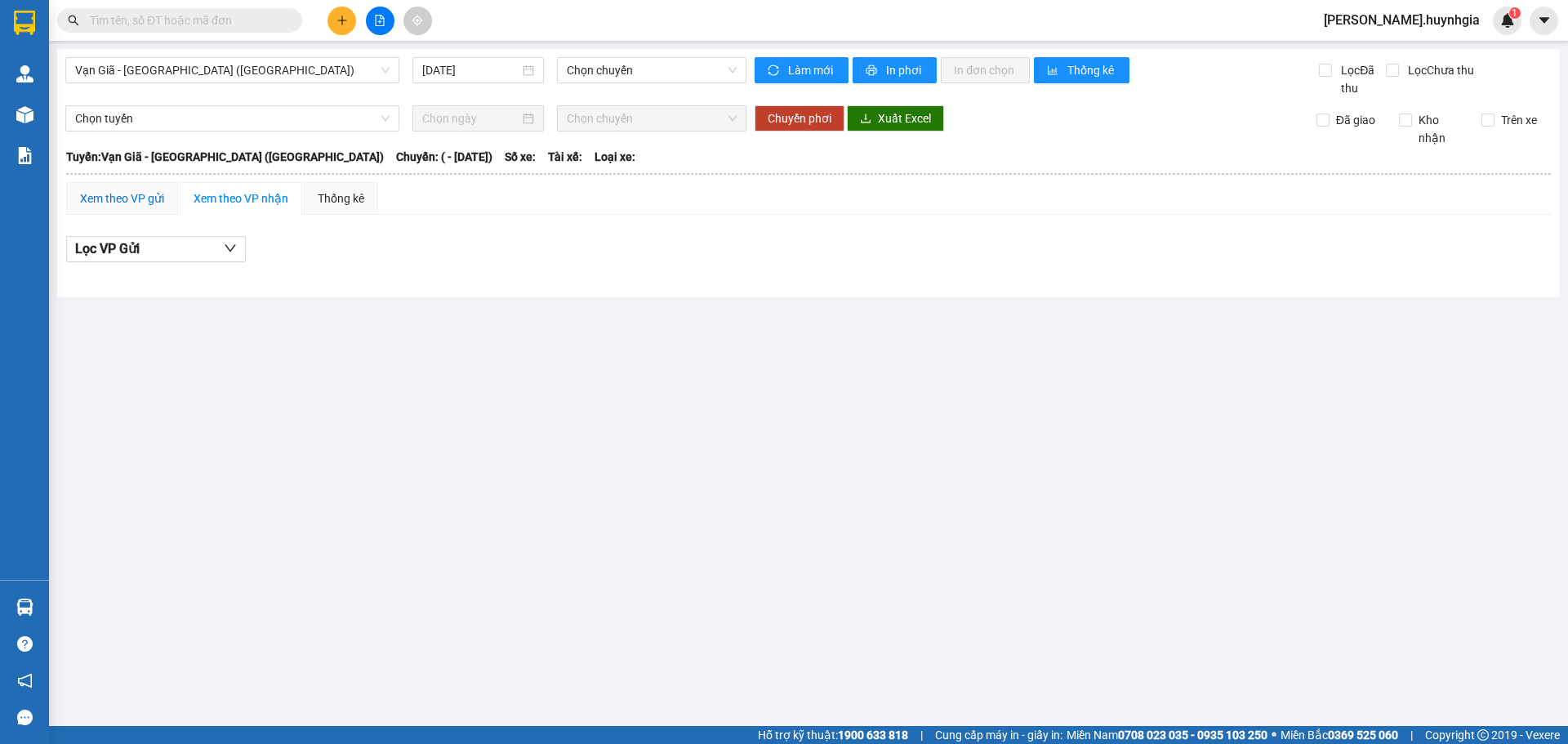
click at [133, 200] on div "Xem theo VP gửi" at bounding box center [122, 199] width 84 height 18
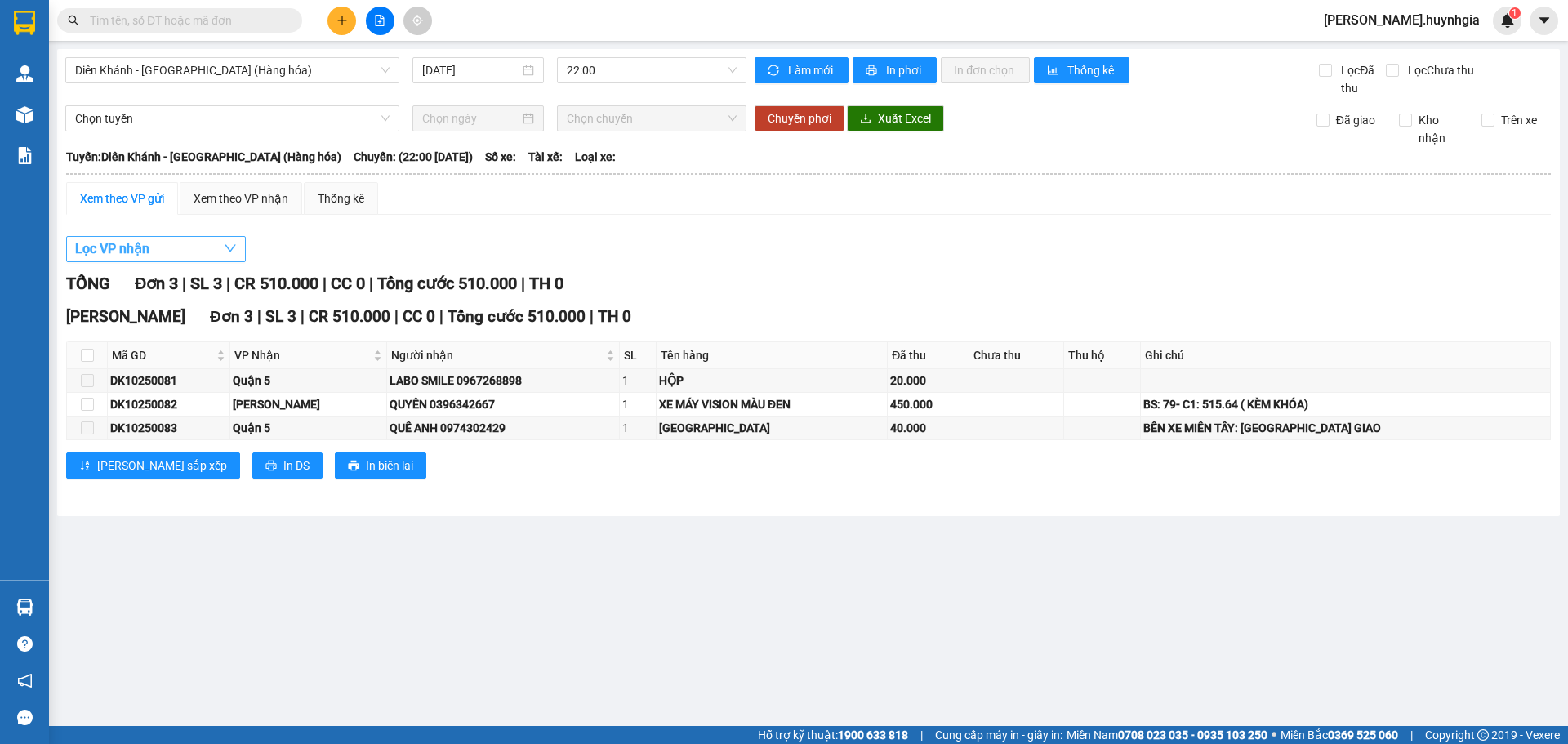
click at [189, 248] on button "Lọc VP nhận" at bounding box center [156, 249] width 180 height 26
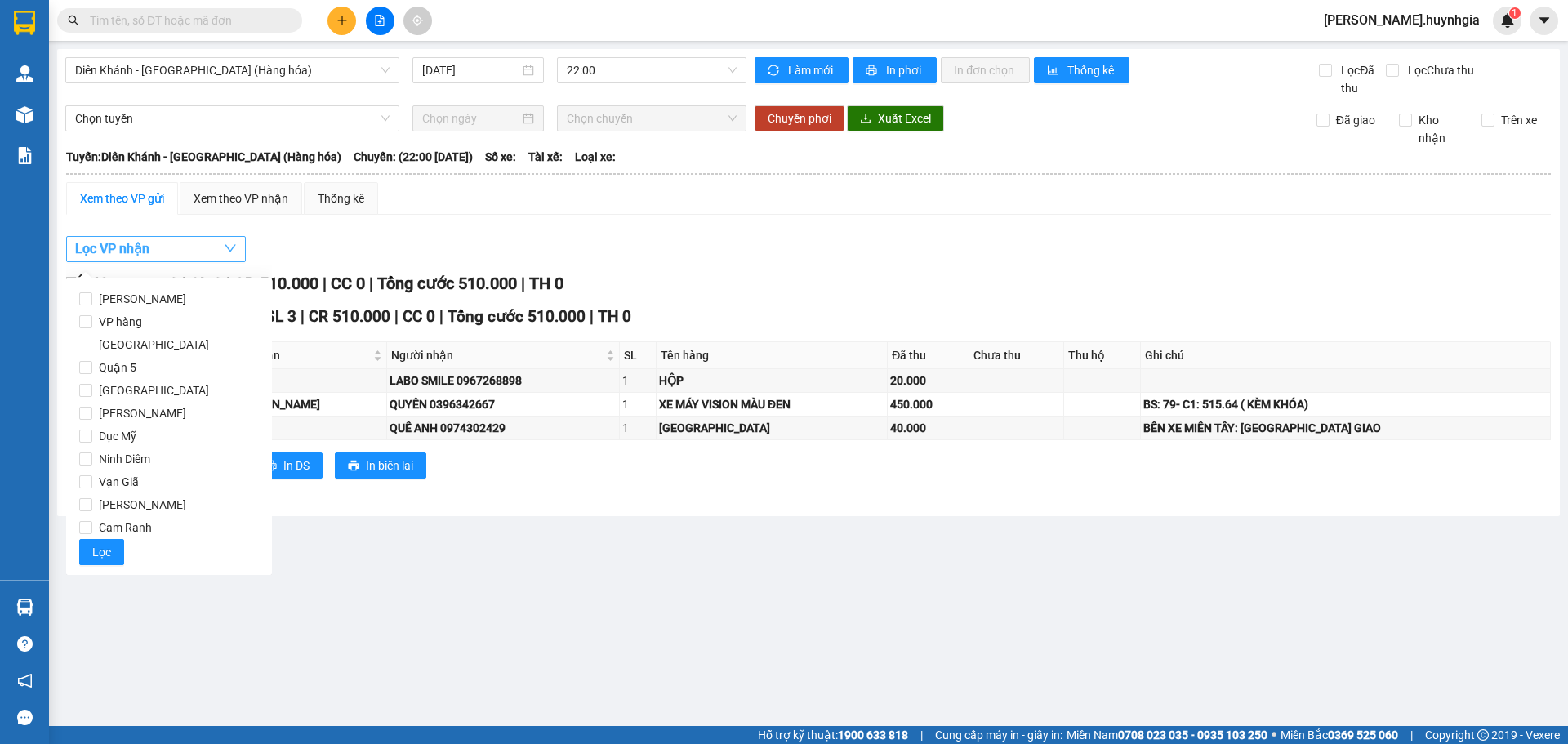
click at [186, 248] on button "Lọc VP nhận" at bounding box center [156, 249] width 180 height 26
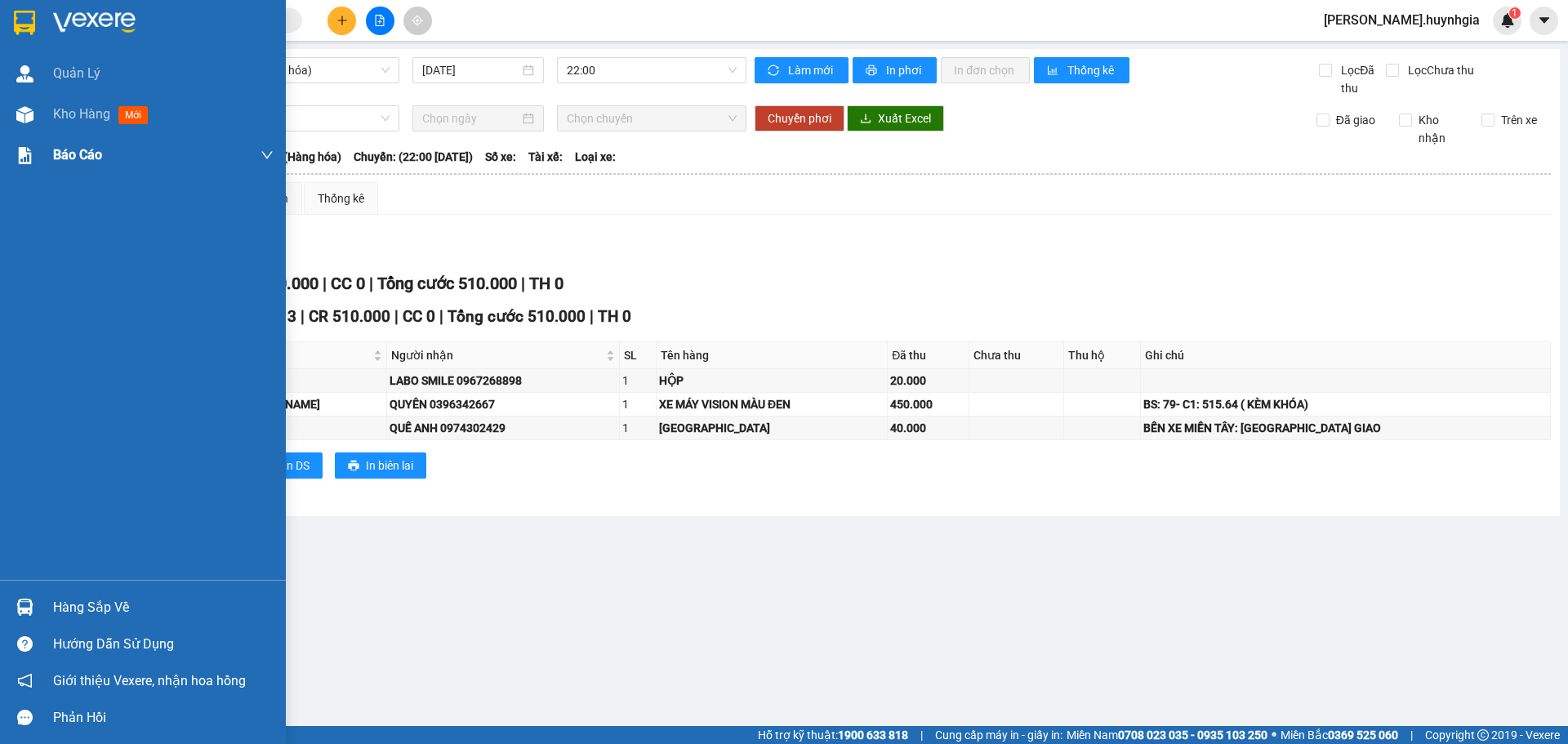
drag, startPoint x: 6, startPoint y: 109, endPoint x: 191, endPoint y: 140, distance: 187.6
click at [7, 109] on div "Kho hàng mới" at bounding box center [143, 114] width 286 height 41
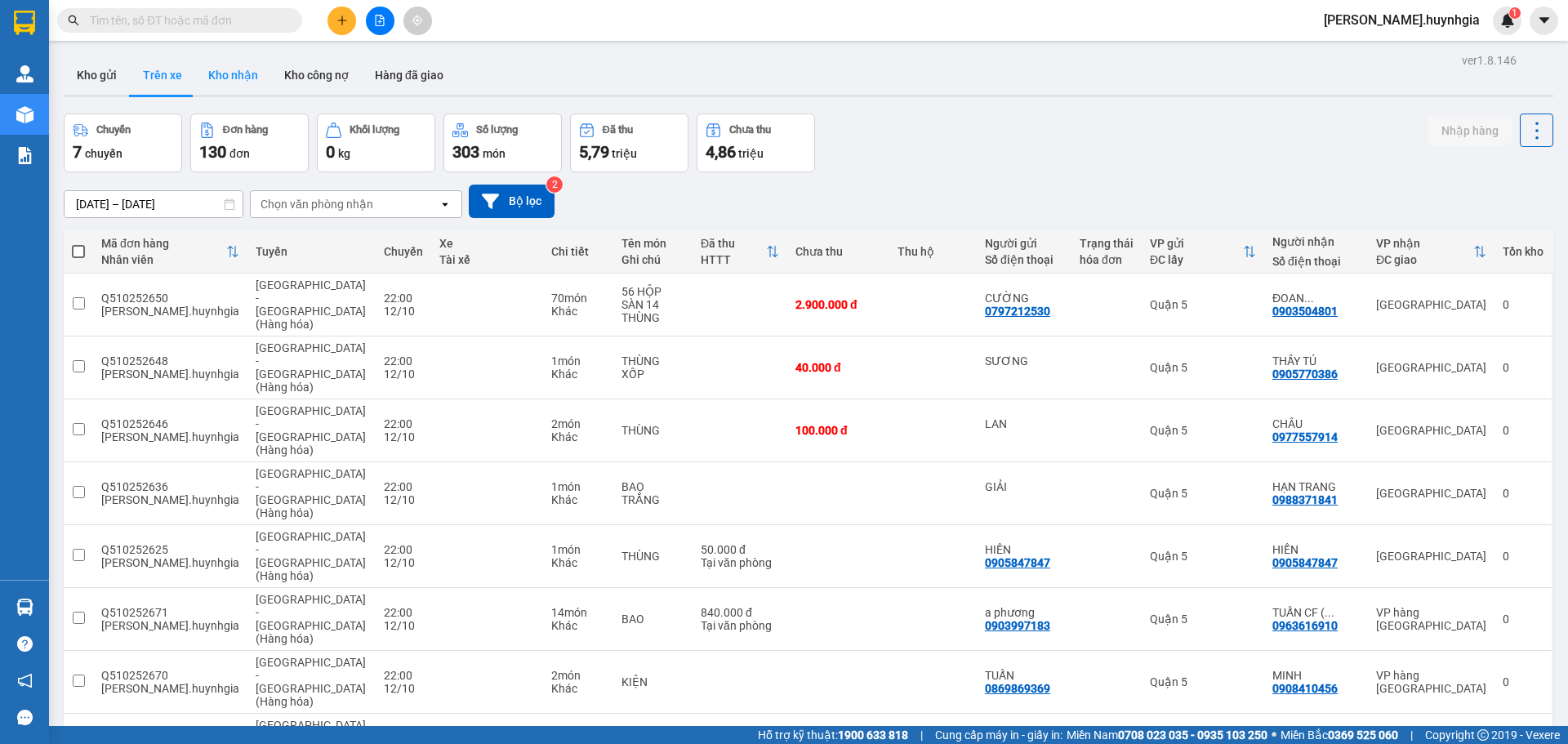
click at [230, 73] on button "Kho nhận" at bounding box center [233, 75] width 76 height 40
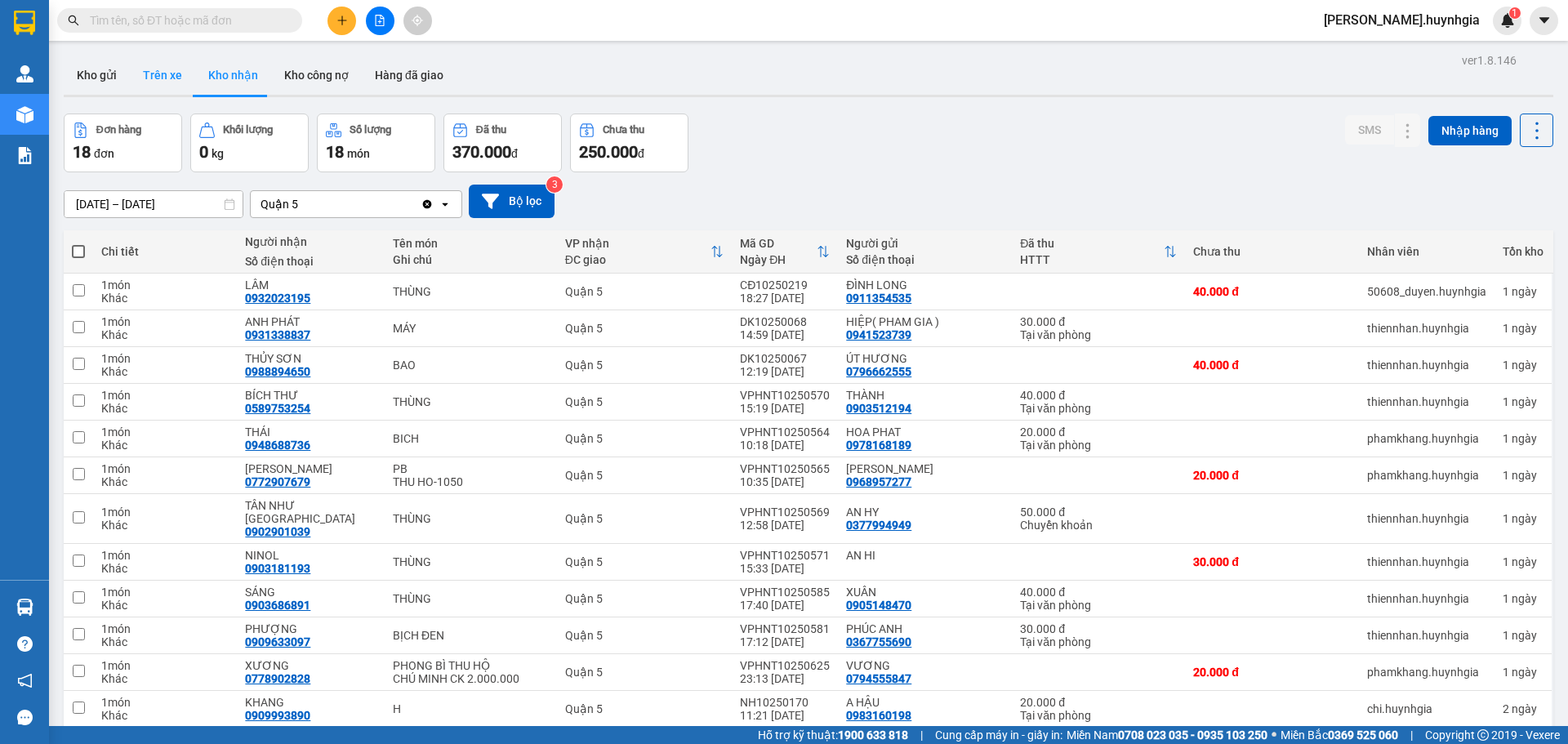
drag, startPoint x: 160, startPoint y: 75, endPoint x: 175, endPoint y: 90, distance: 21.2
click at [160, 73] on button "Trên xe" at bounding box center [162, 75] width 65 height 40
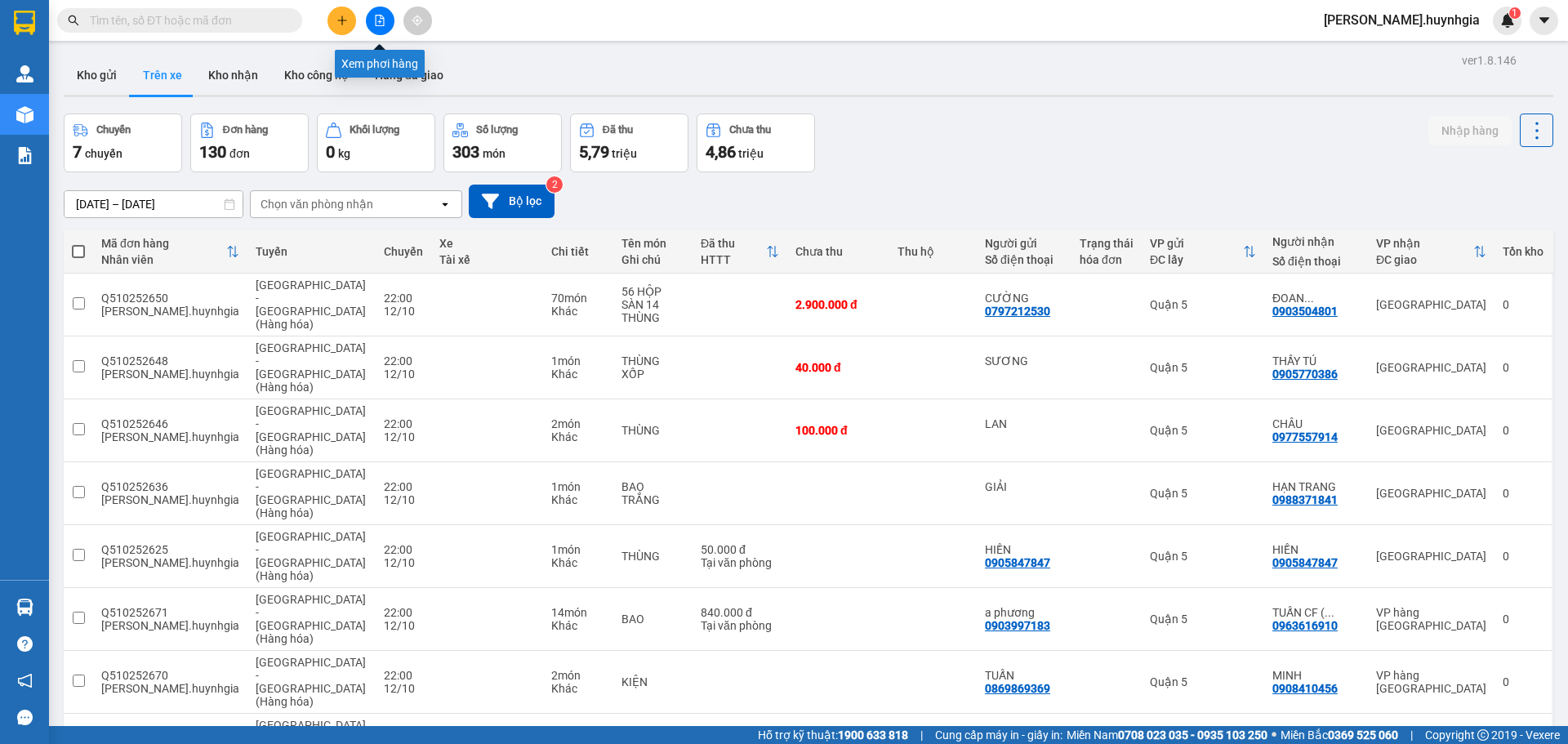
click at [390, 18] on button at bounding box center [380, 20] width 29 height 29
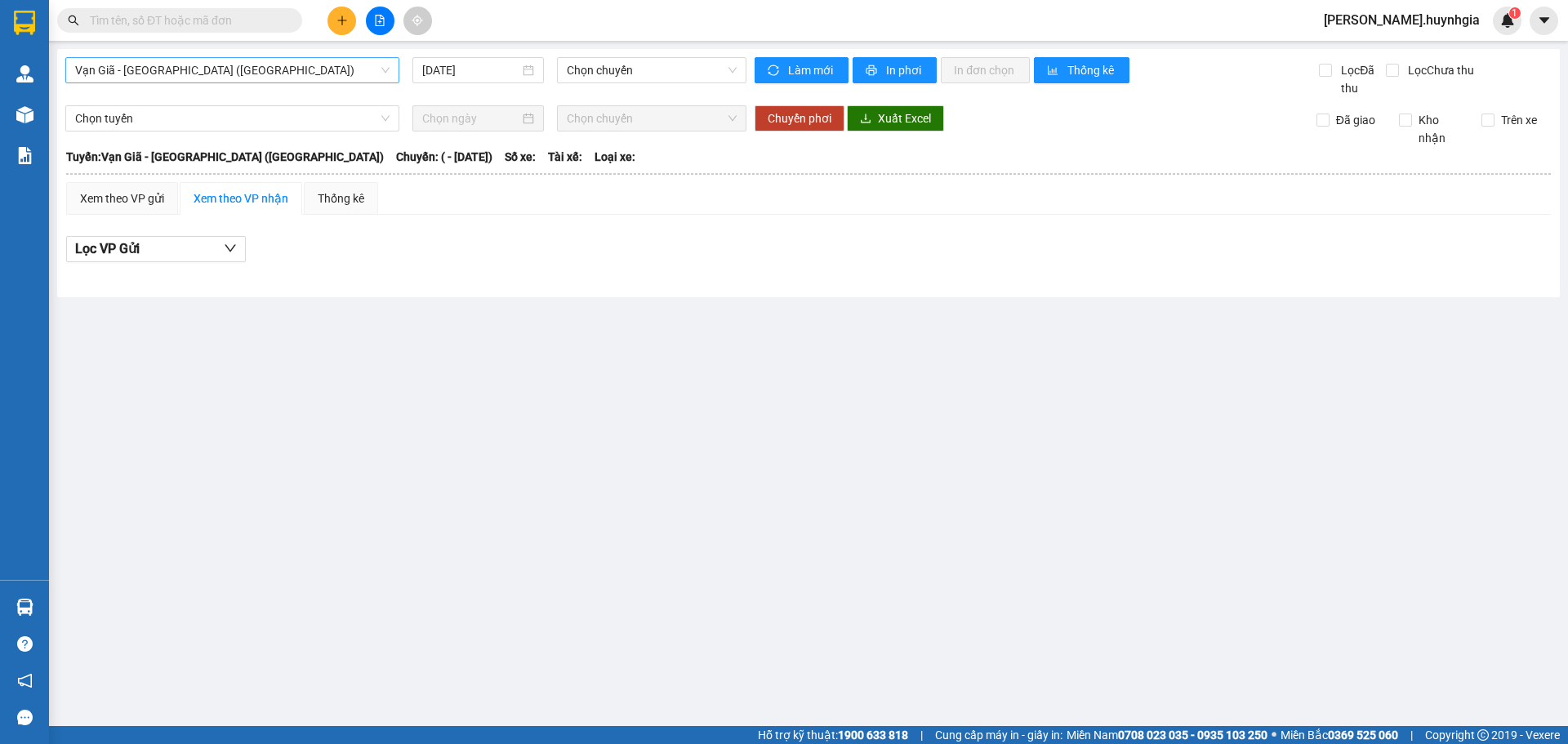
click at [218, 64] on span "Vạn Giã - [GEOGRAPHIC_DATA] ([GEOGRAPHIC_DATA])" at bounding box center [232, 70] width 314 height 25
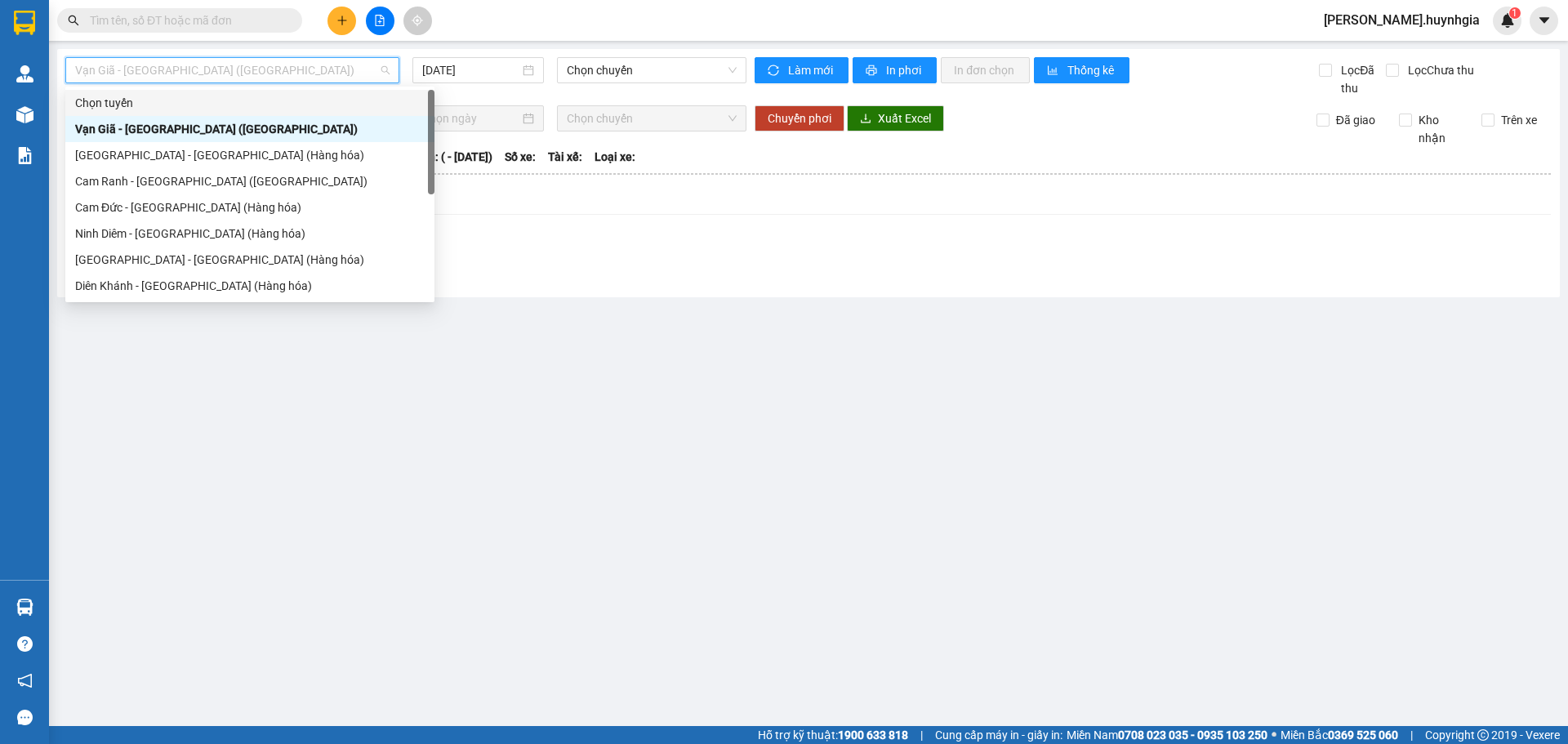
click at [134, 91] on div "Chọn tuyến" at bounding box center [250, 103] width 369 height 26
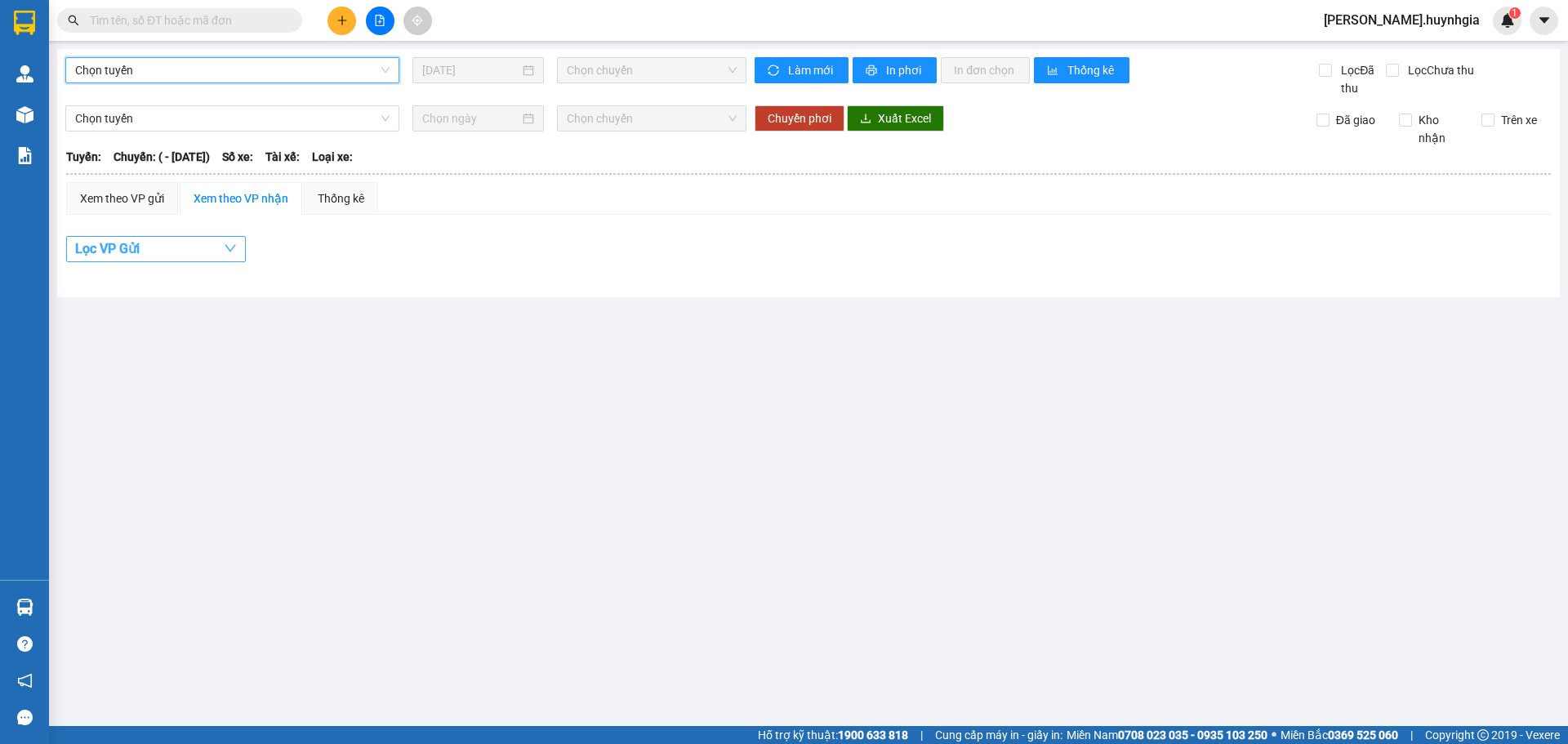
click at [173, 248] on button "Lọc VP Gửi" at bounding box center [156, 249] width 180 height 26
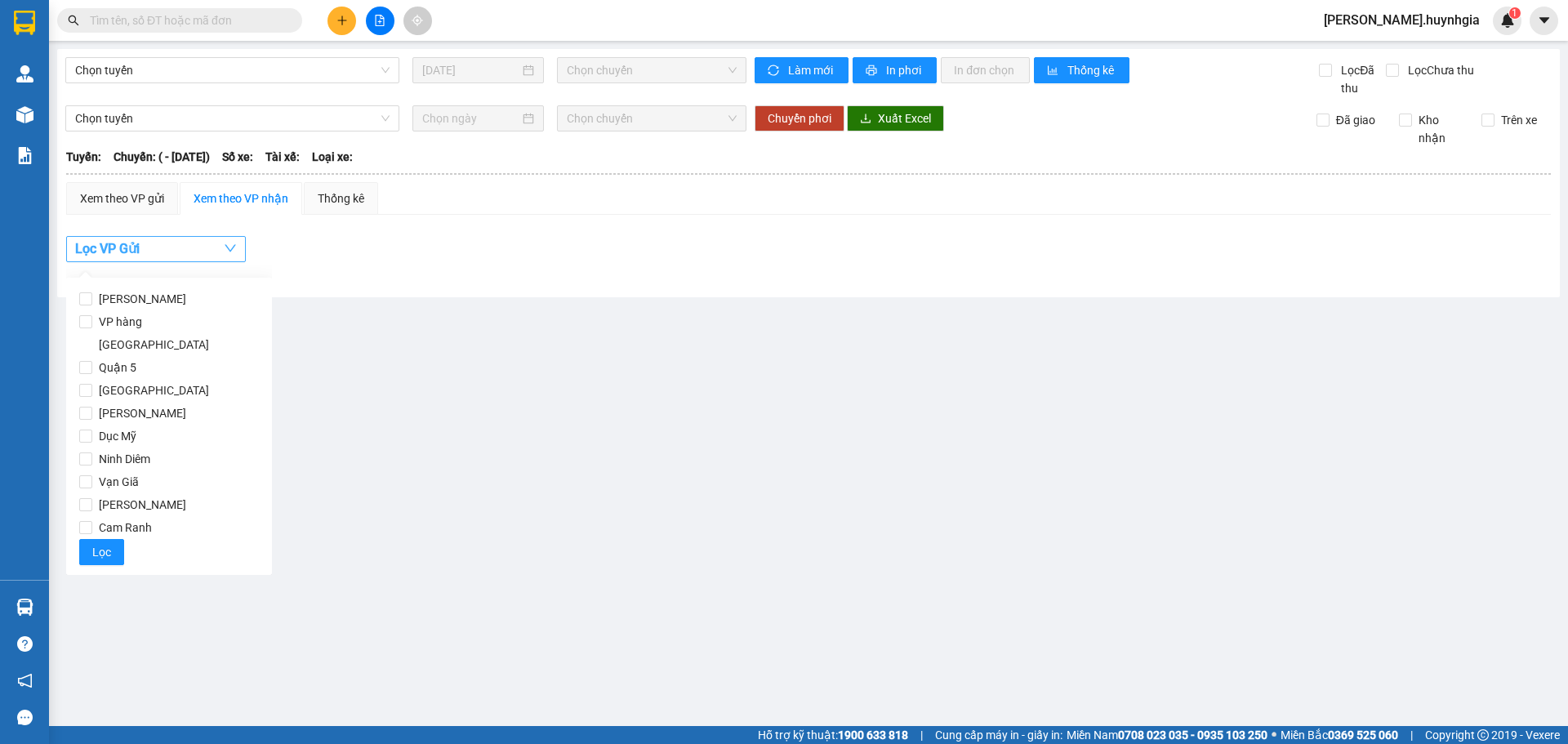
click at [174, 244] on button "Lọc VP Gửi" at bounding box center [156, 249] width 180 height 26
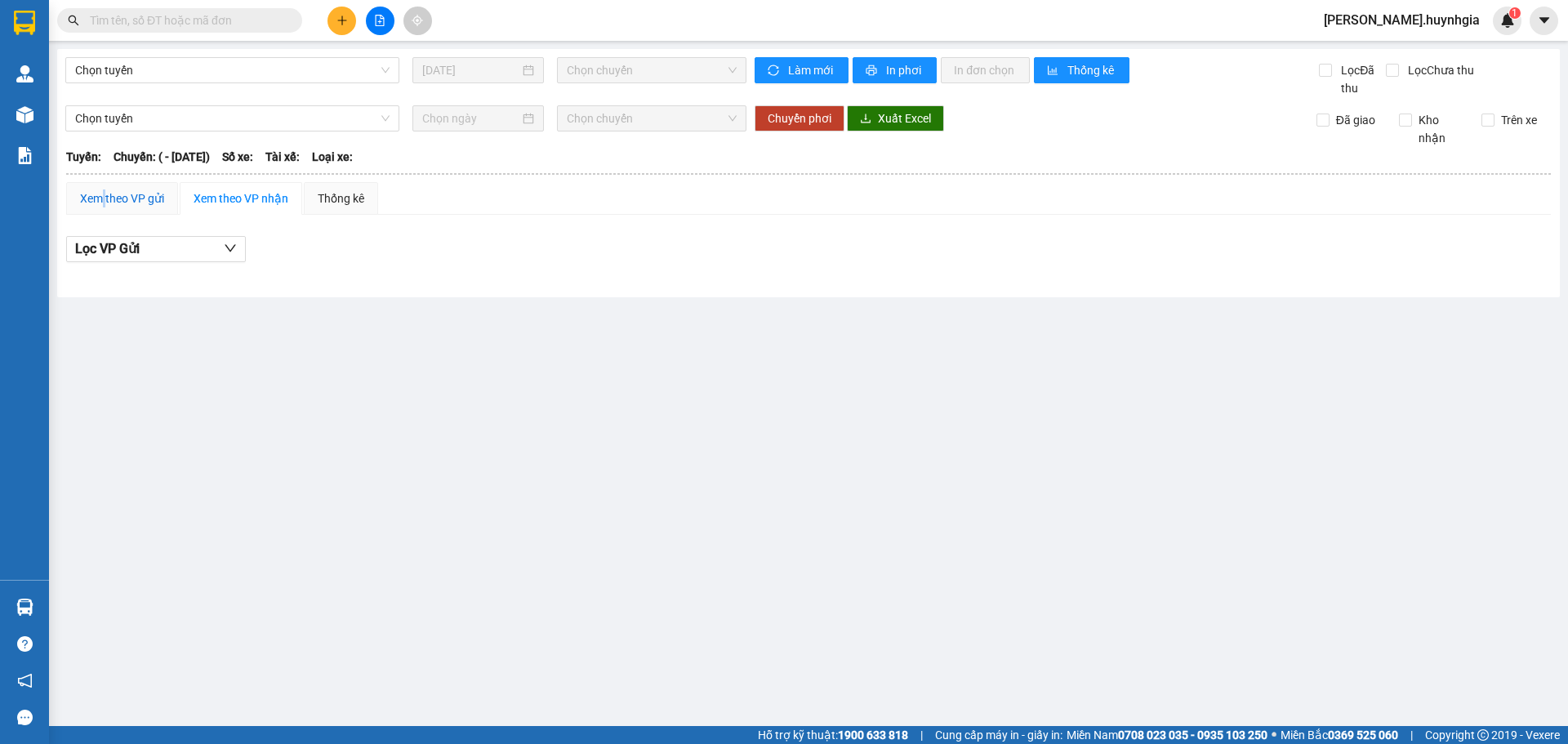
click at [105, 203] on div "Xem theo VP gửi" at bounding box center [122, 199] width 84 height 18
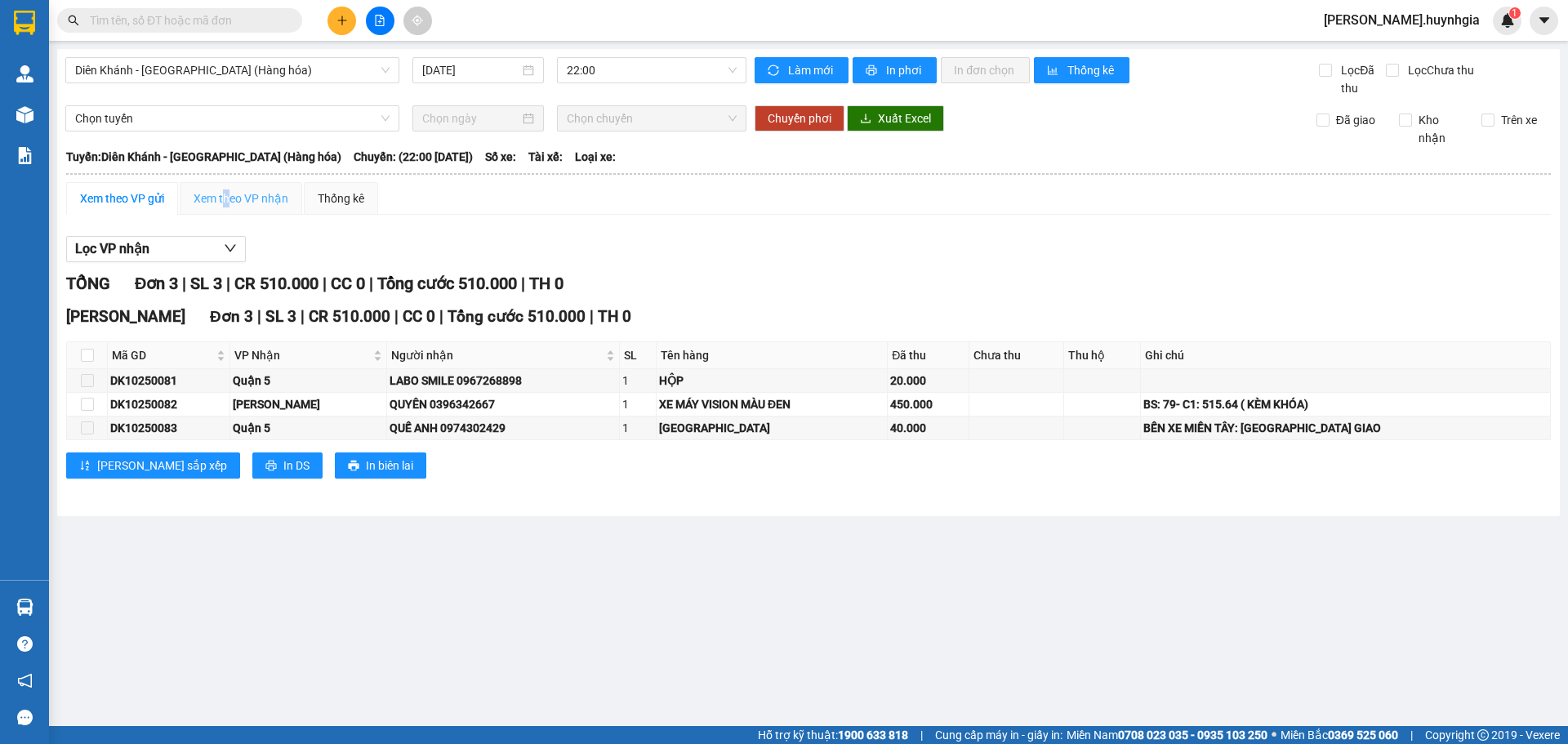
click at [228, 207] on div "Xem theo VP nhận" at bounding box center [240, 198] width 123 height 32
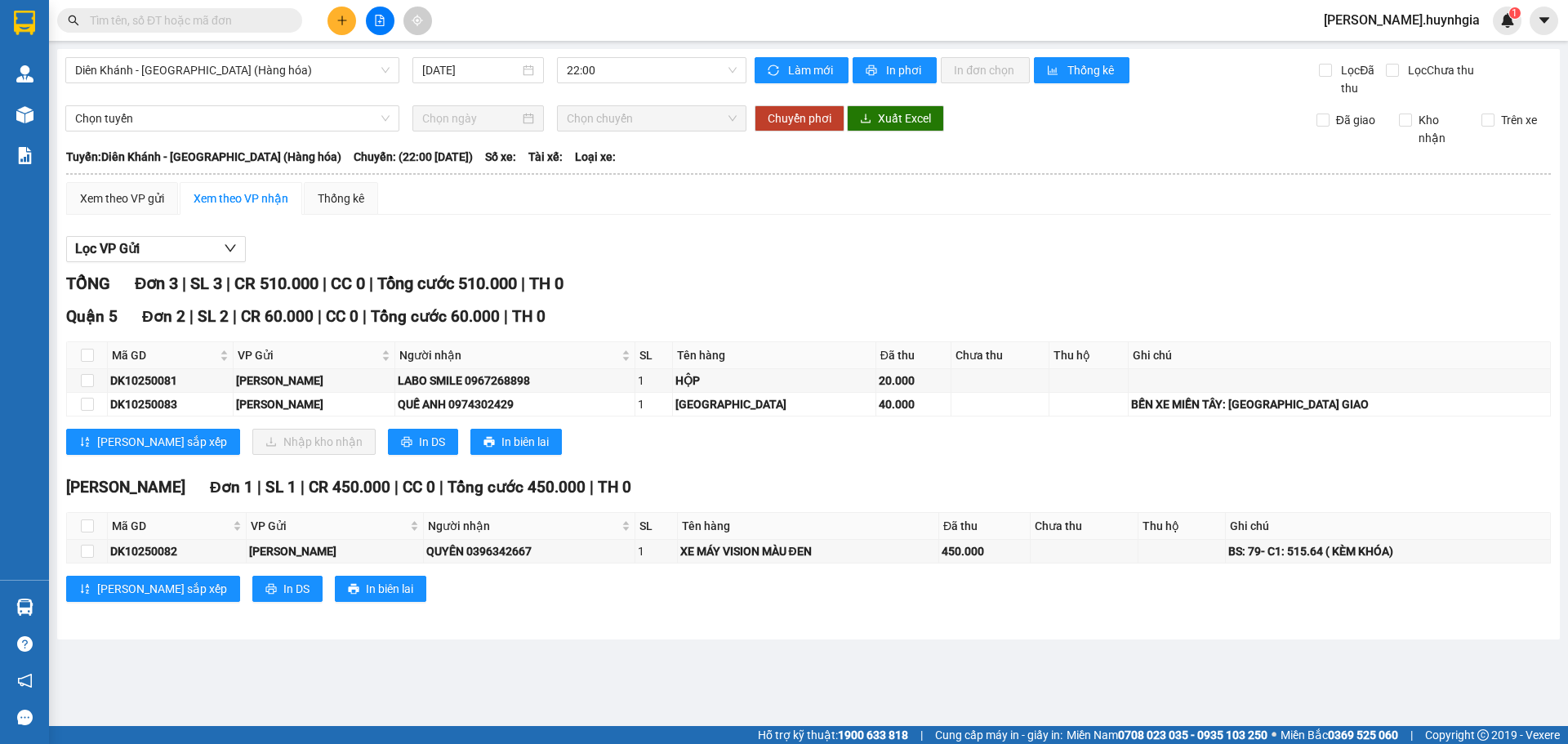
click at [203, 200] on div "Xem theo VP nhận" at bounding box center [240, 199] width 95 height 18
drag, startPoint x: 322, startPoint y: 194, endPoint x: 291, endPoint y: 212, distance: 35.8
click at [323, 194] on div "Thống kê" at bounding box center [341, 199] width 47 height 18
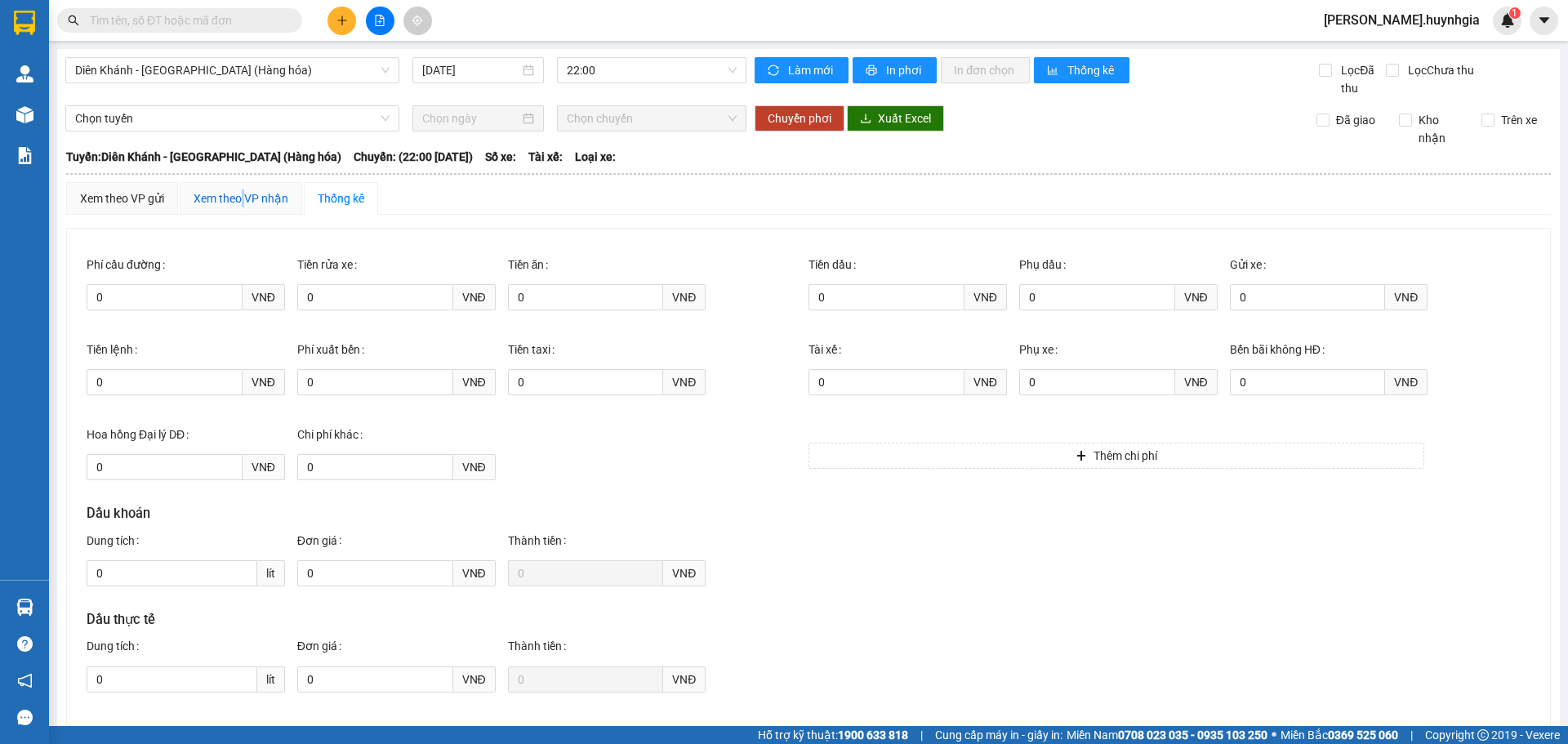
click at [245, 199] on div "Xem theo VP nhận" at bounding box center [240, 199] width 95 height 18
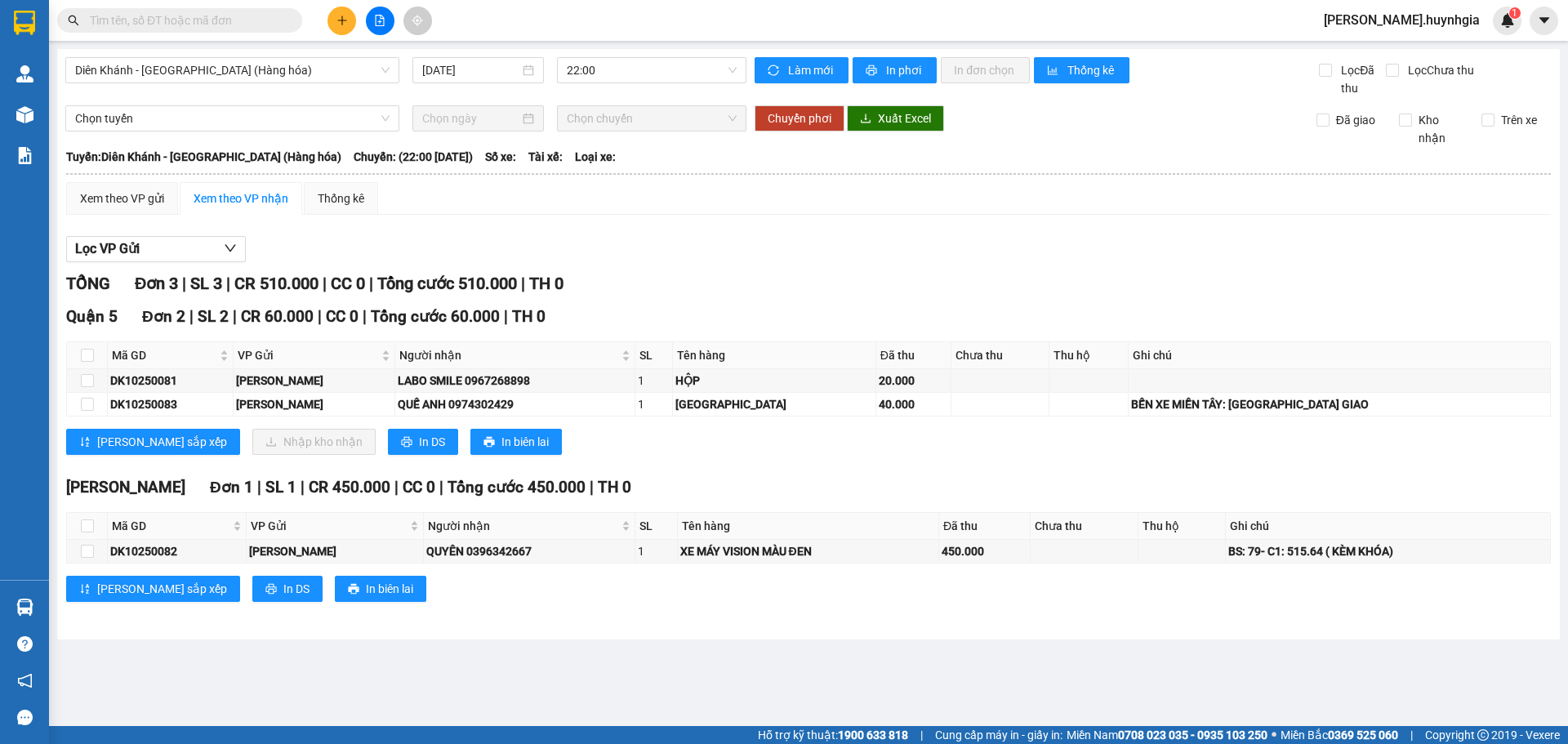
click at [234, 204] on div "Xem theo VP nhận" at bounding box center [240, 199] width 95 height 18
click at [234, 12] on input "text" at bounding box center [186, 20] width 193 height 18
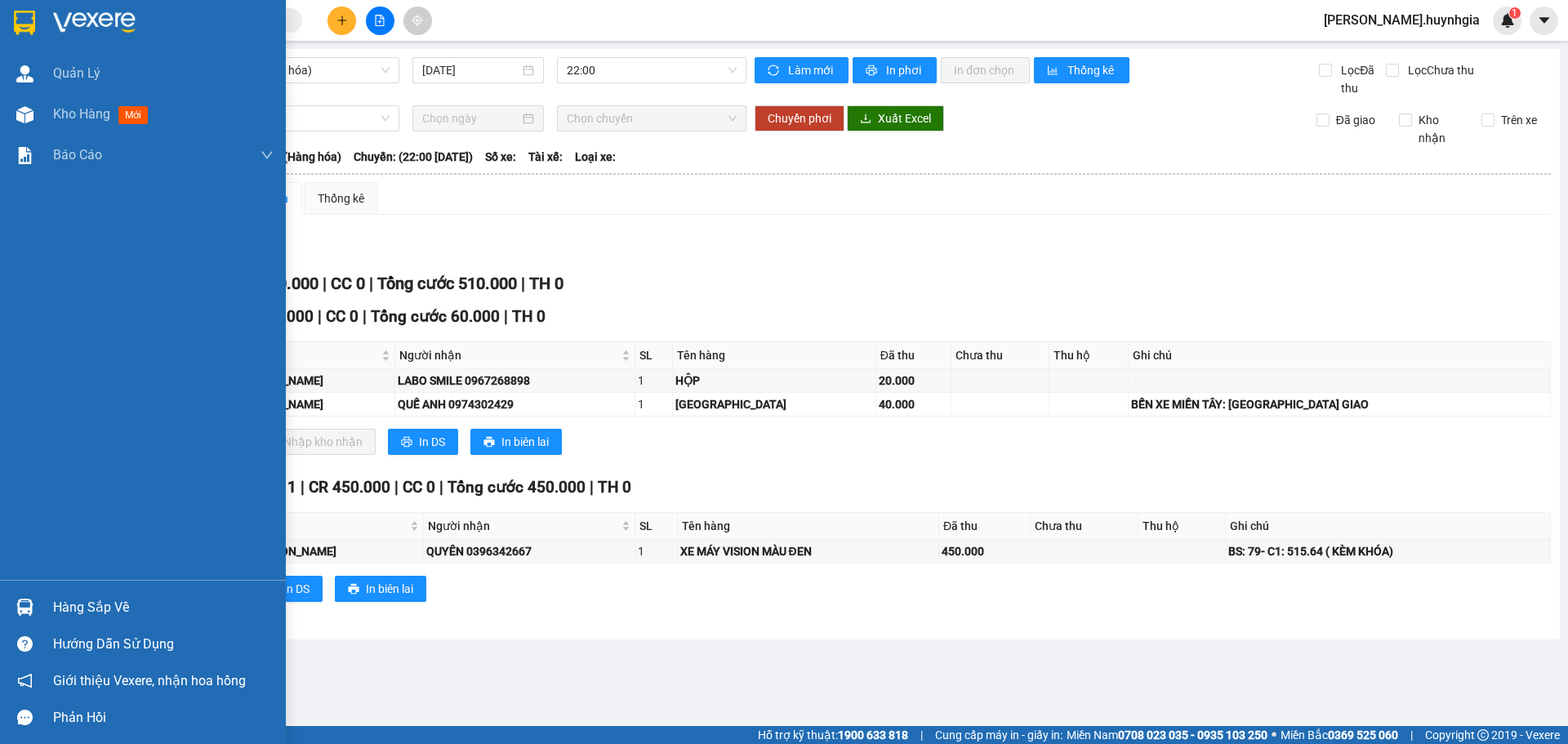
drag, startPoint x: 16, startPoint y: 109, endPoint x: 263, endPoint y: 237, distance: 278.2
click at [17, 108] on img at bounding box center [25, 114] width 18 height 17
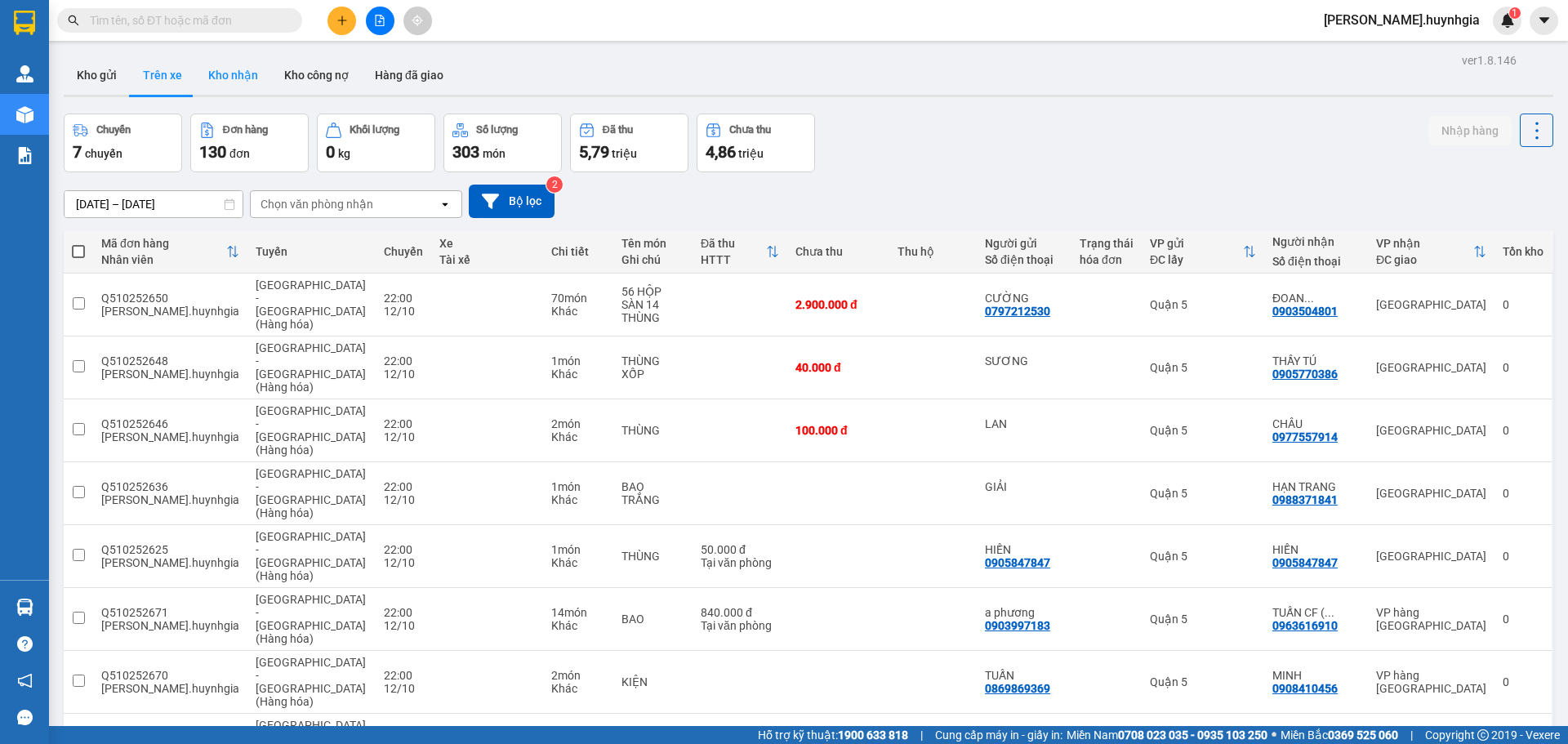
click at [222, 79] on button "Kho nhận" at bounding box center [233, 75] width 76 height 40
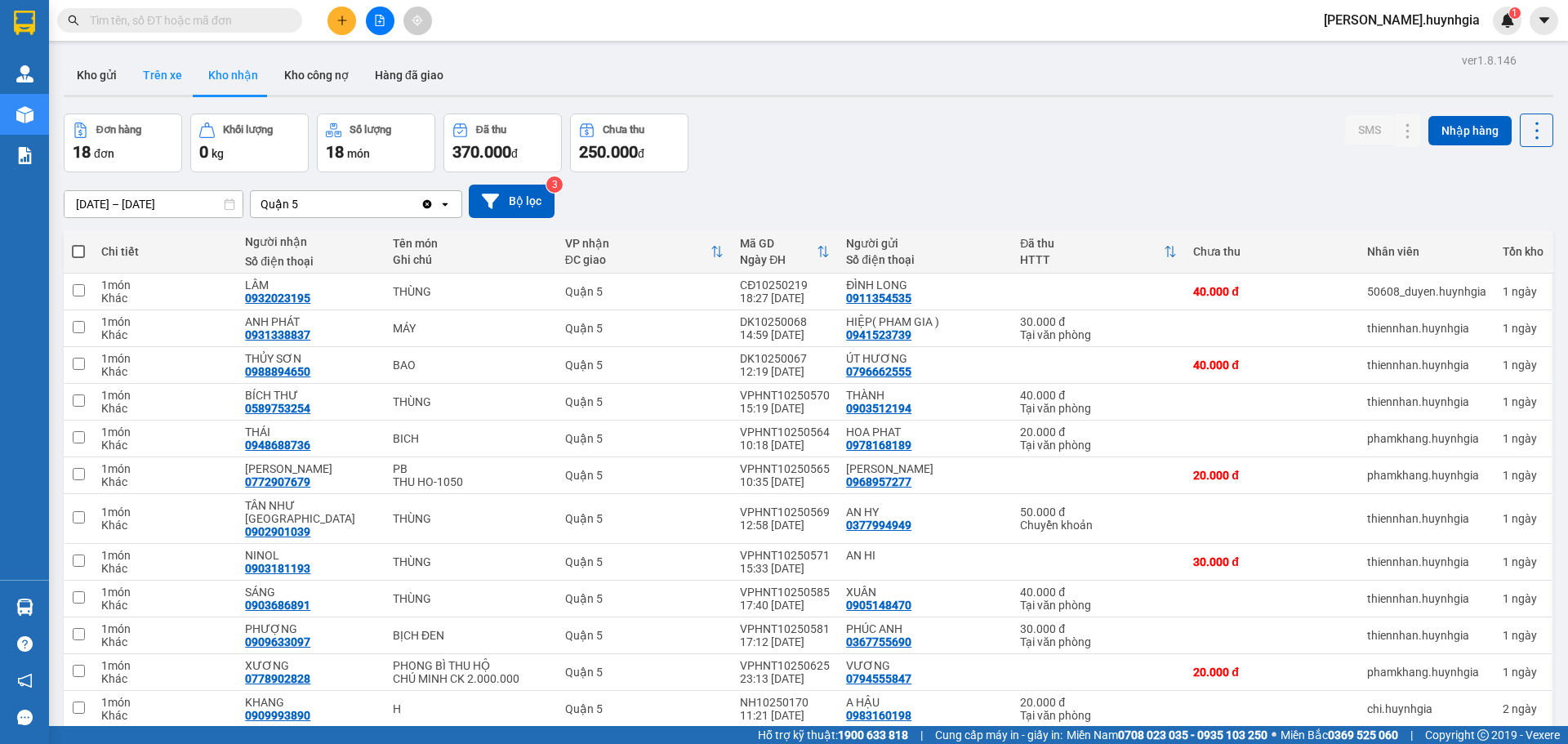
click at [158, 79] on button "Trên xe" at bounding box center [162, 75] width 65 height 40
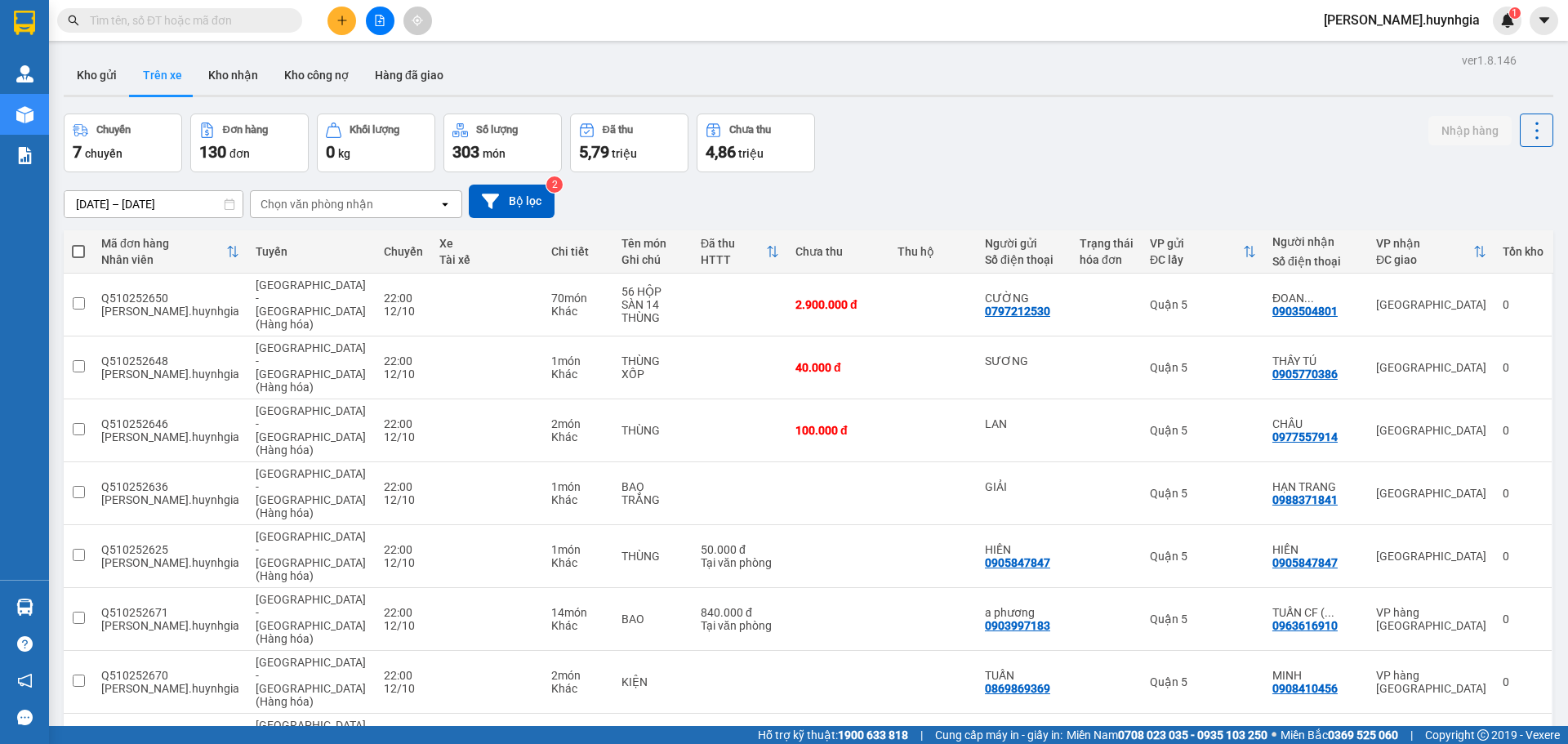
click at [78, 241] on th at bounding box center [78, 251] width 29 height 43
click at [76, 256] on span at bounding box center [78, 251] width 13 height 13
click at [78, 243] on input "checkbox" at bounding box center [78, 243] width 0 height 0
checkbox input "true"
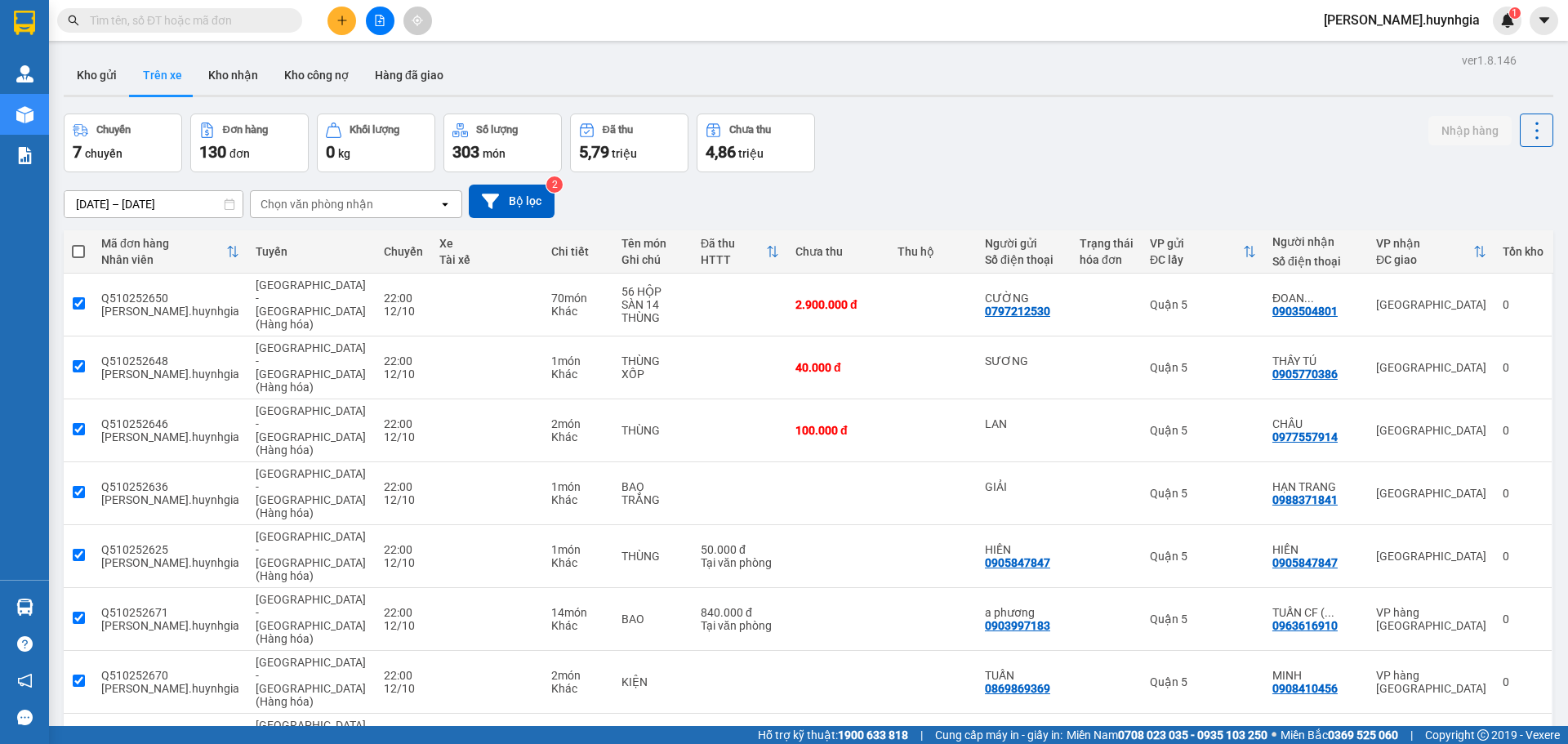
checkbox input "true"
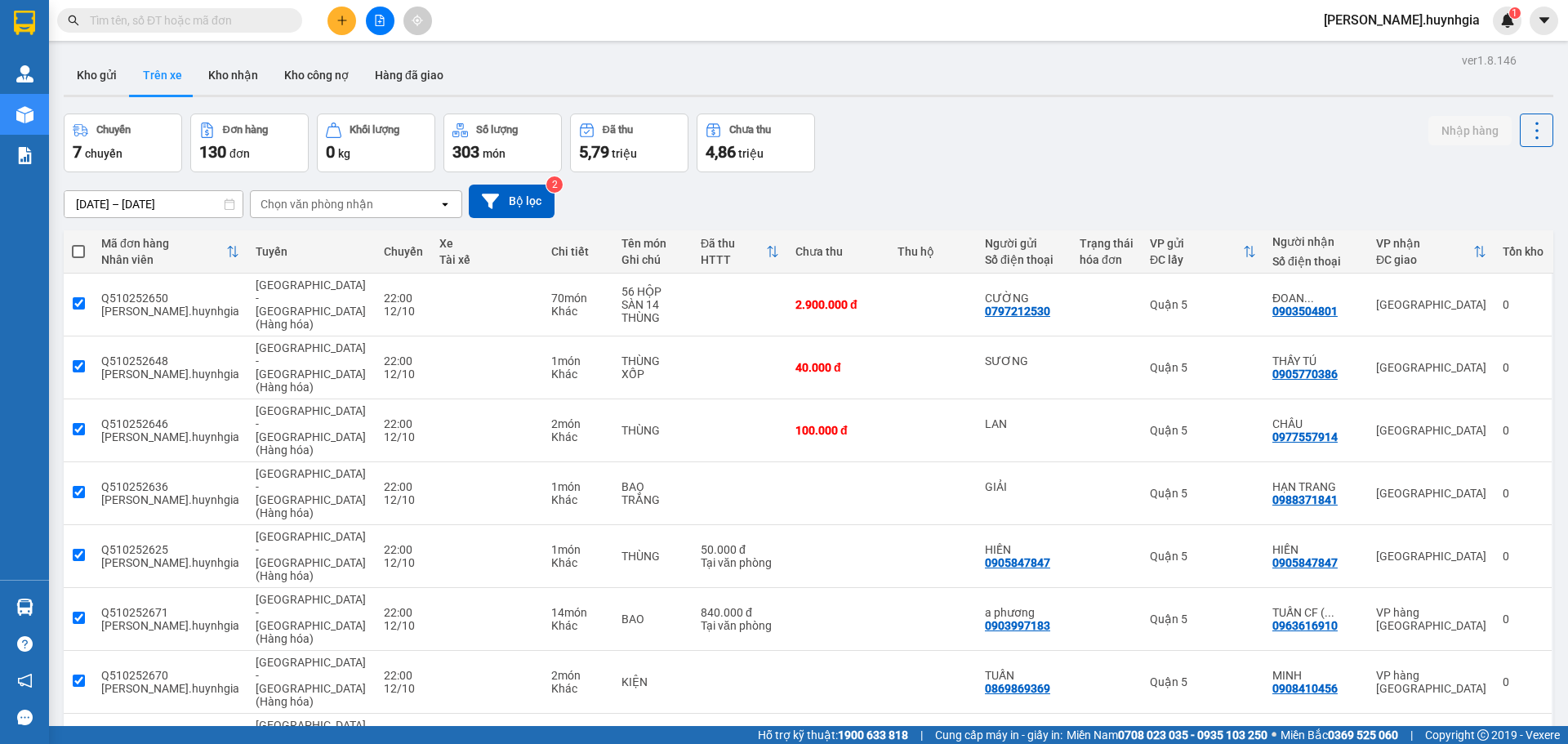
checkbox input "true"
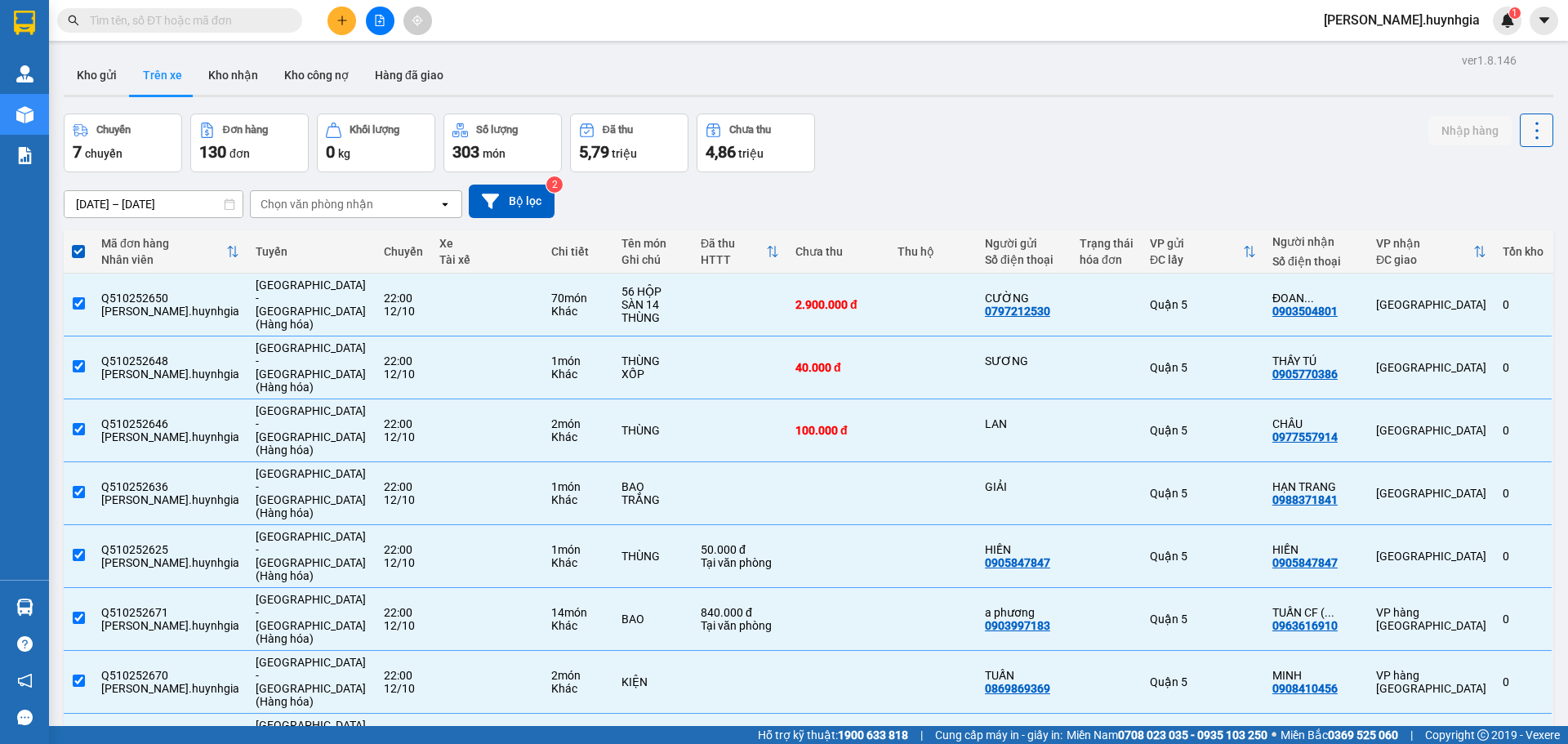
click at [1520, 120] on button at bounding box center [1537, 130] width 33 height 33
click at [1181, 150] on div "Chuyến 7 chuyến Đơn hàng 130 đơn Khối lượng 0 kg Số lượng 303 món Đã thu 5,79 t…" at bounding box center [808, 143] width 1490 height 59
click at [339, 202] on div "Chọn văn phòng nhận" at bounding box center [317, 204] width 112 height 17
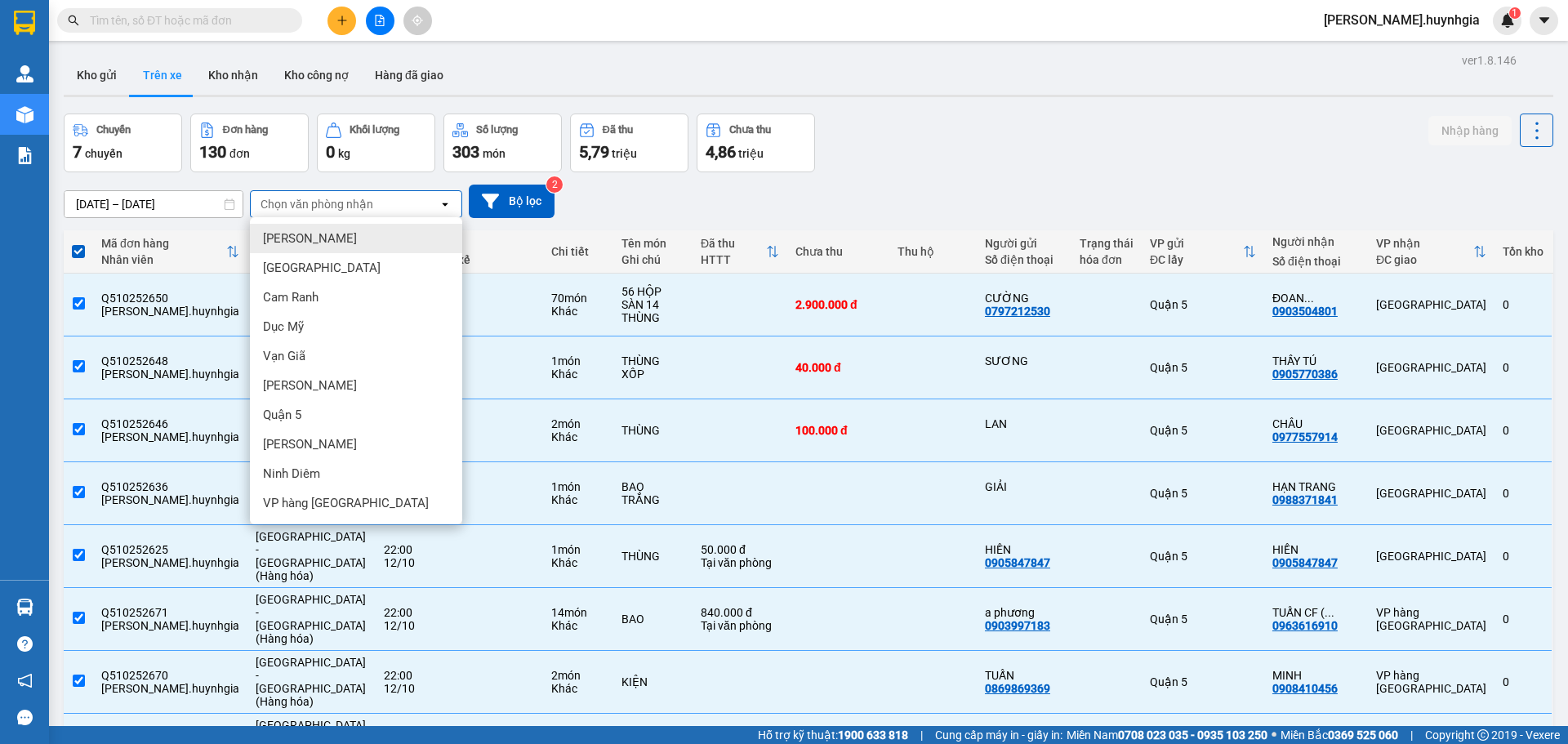
click at [339, 202] on div "Chọn văn phòng nhận" at bounding box center [317, 204] width 112 height 17
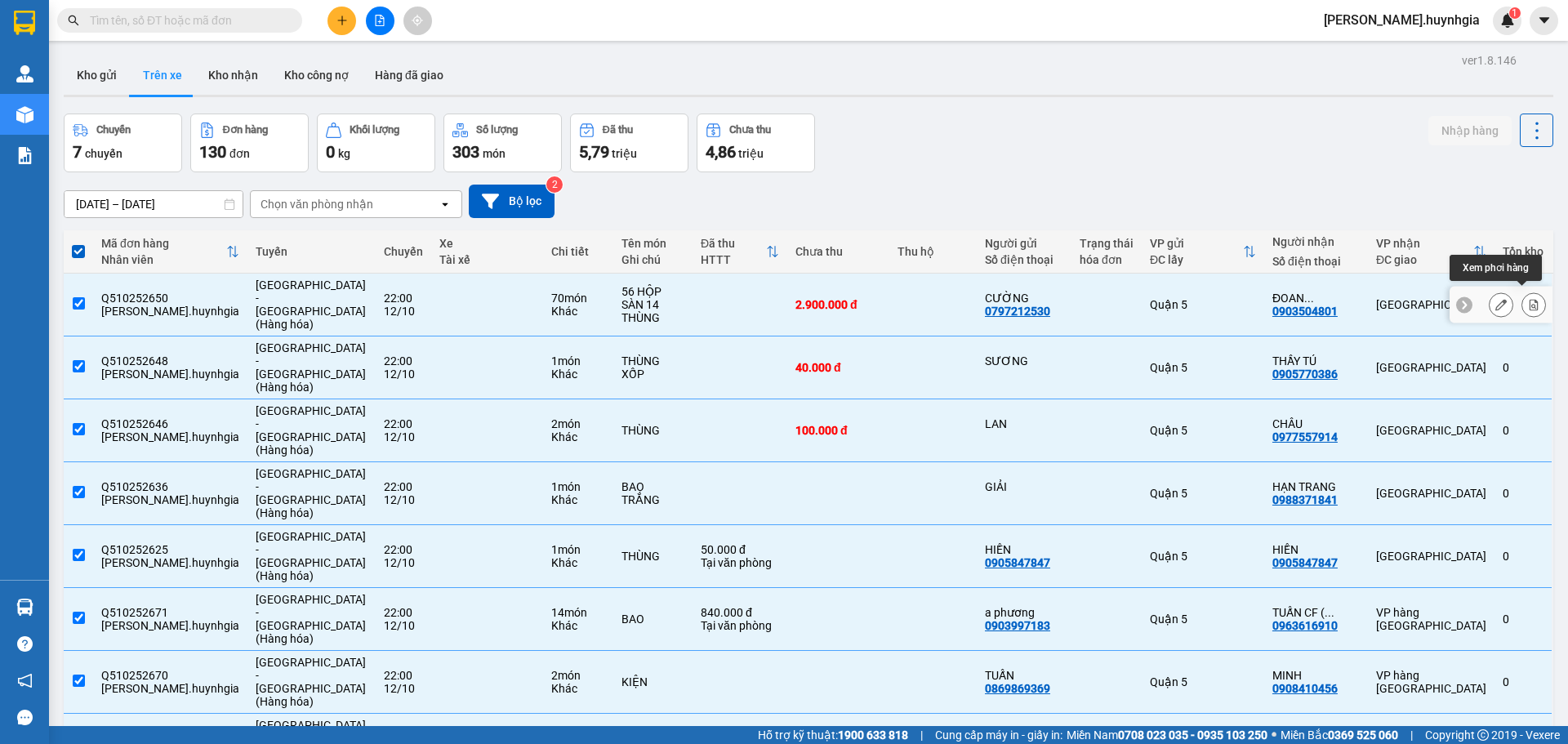
click at [1528, 298] on icon at bounding box center [1534, 304] width 11 height 11
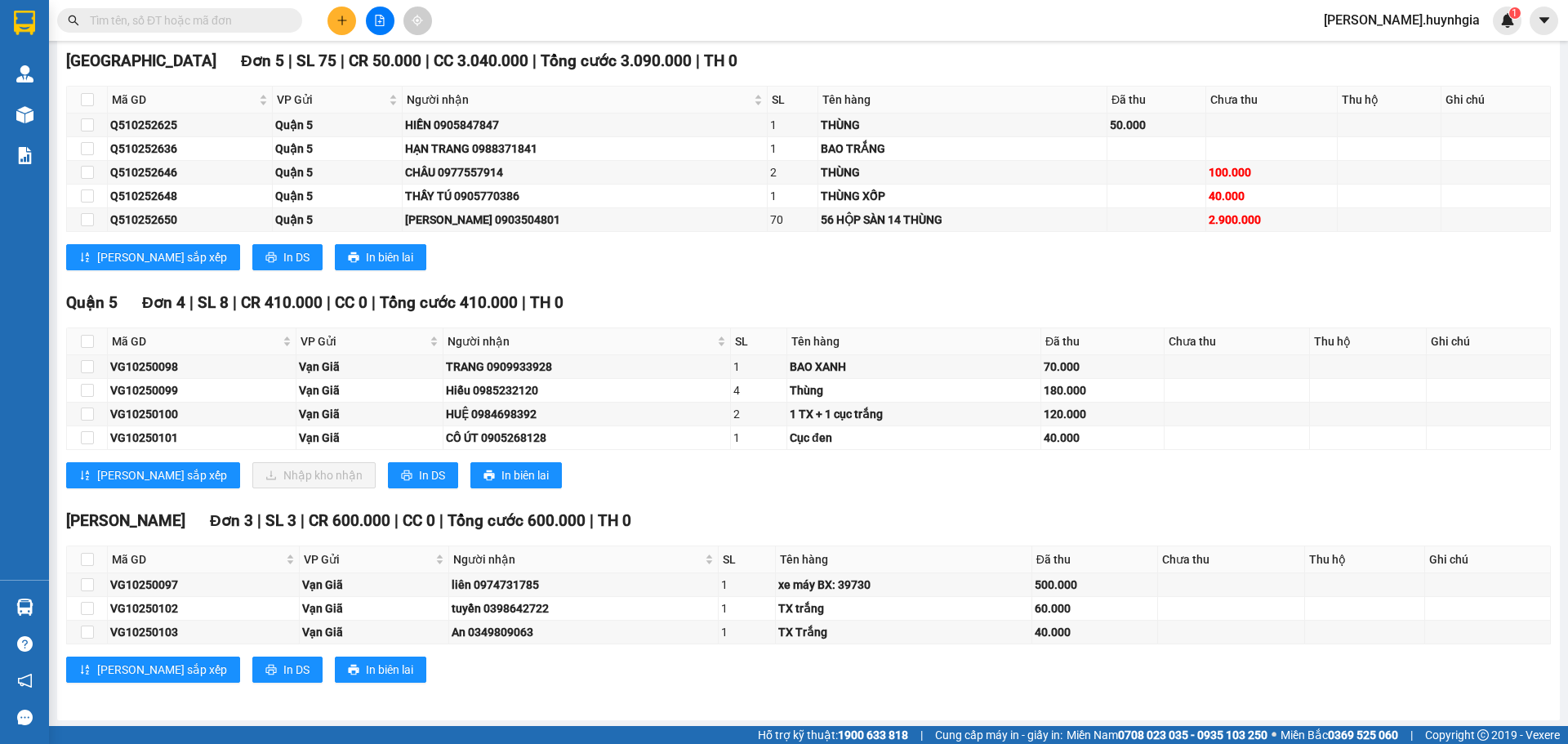
scroll to position [258, 0]
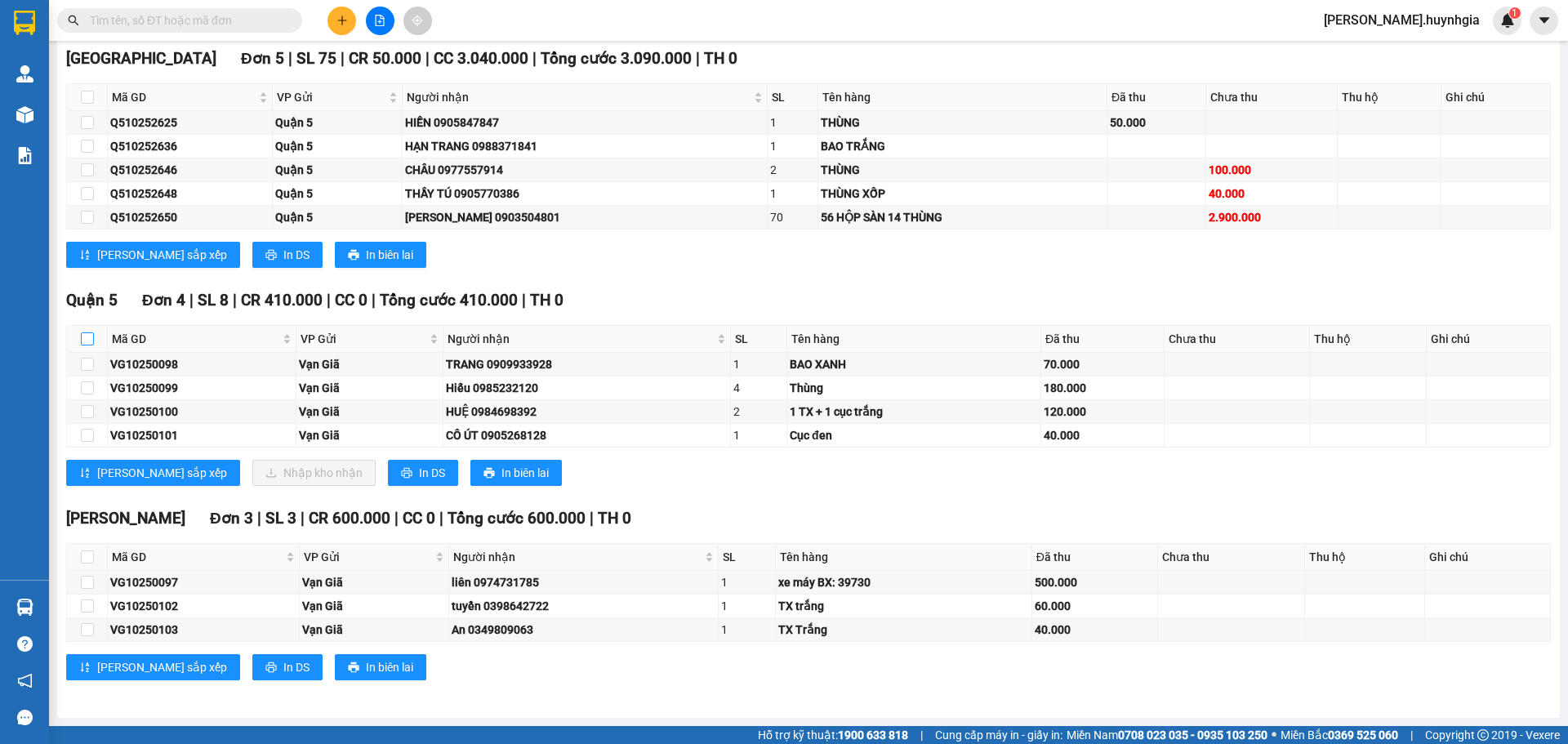
click at [89, 340] on input "checkbox" at bounding box center [88, 339] width 13 height 13
checkbox input "true"
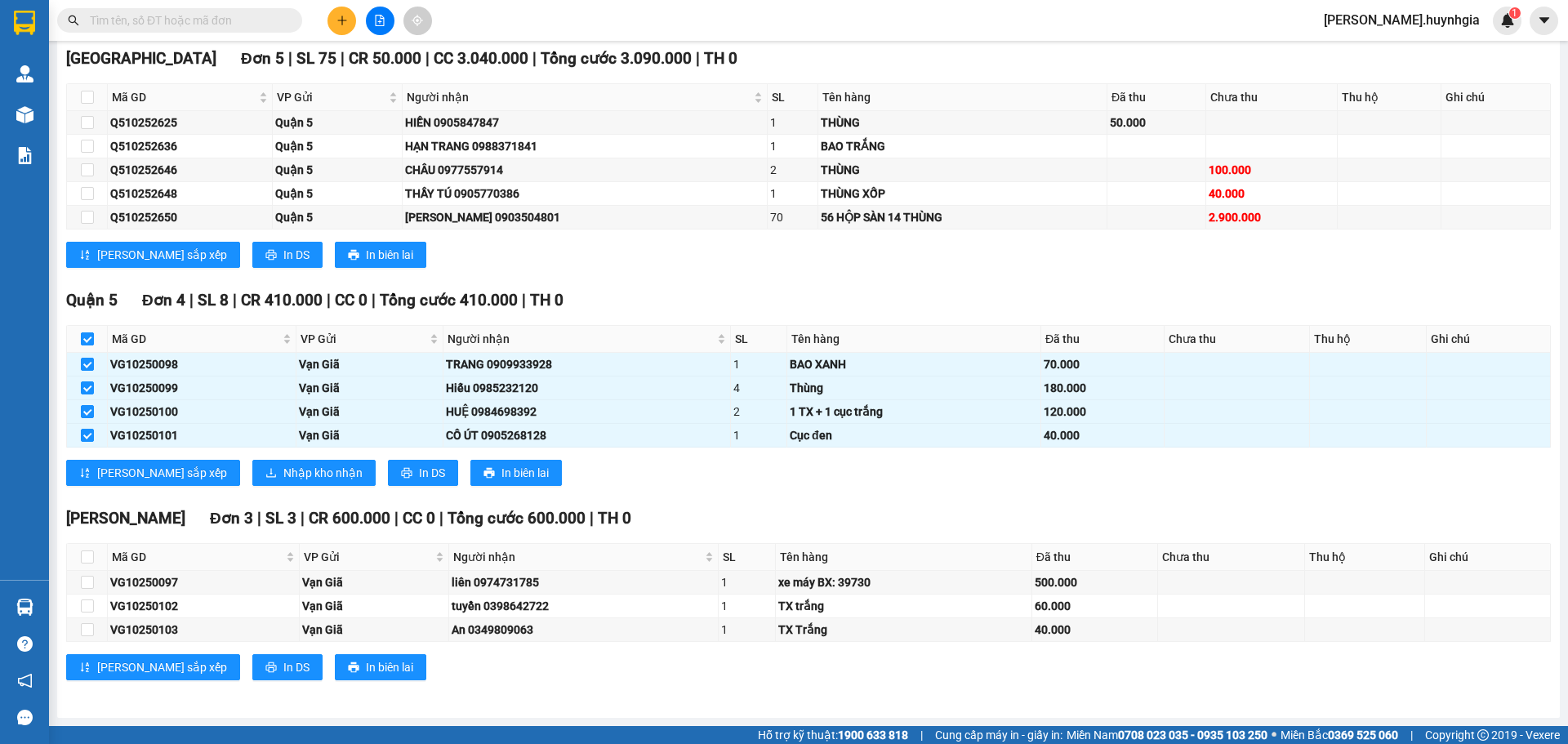
checkbox input "true"
click at [87, 342] on input "checkbox" at bounding box center [88, 339] width 13 height 13
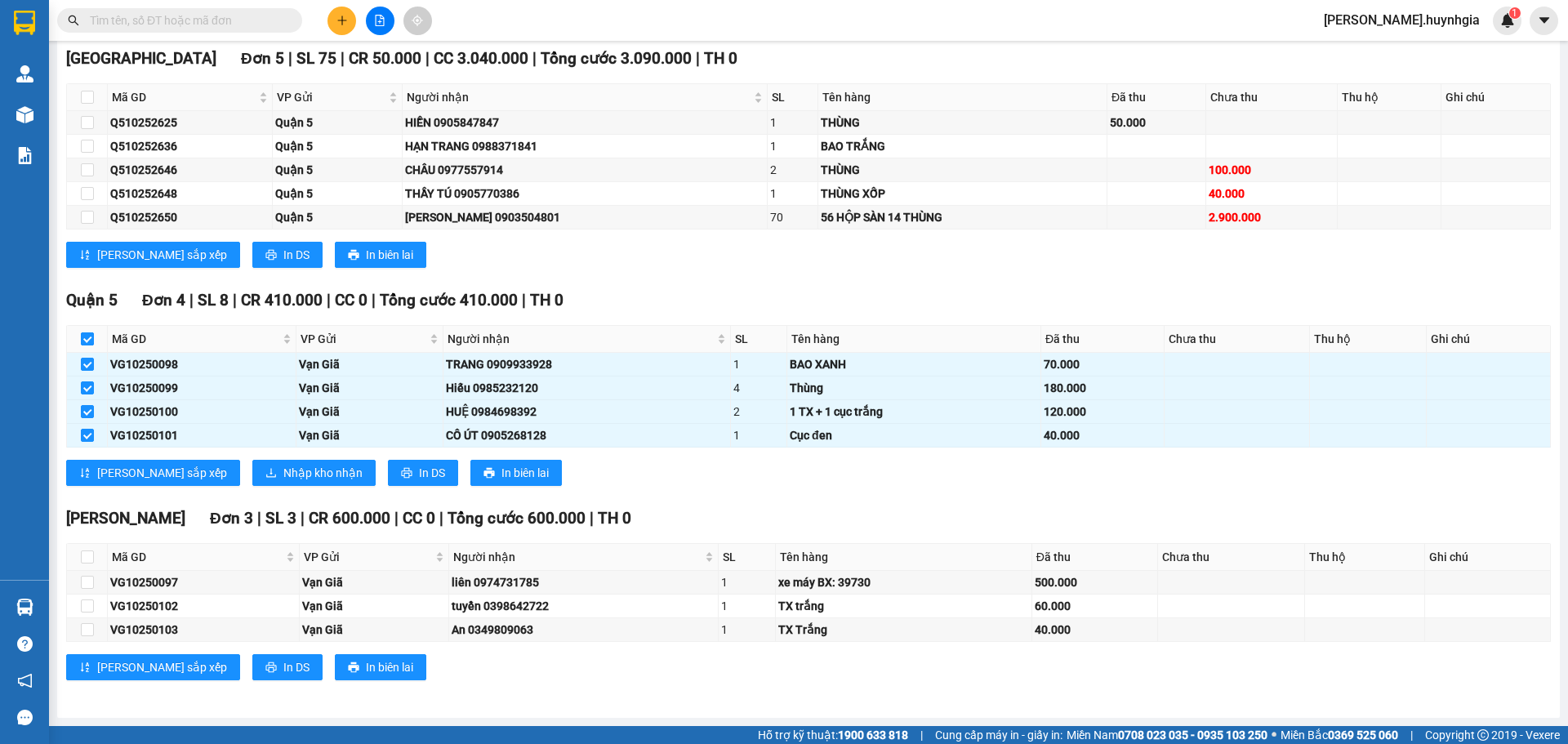
checkbox input "false"
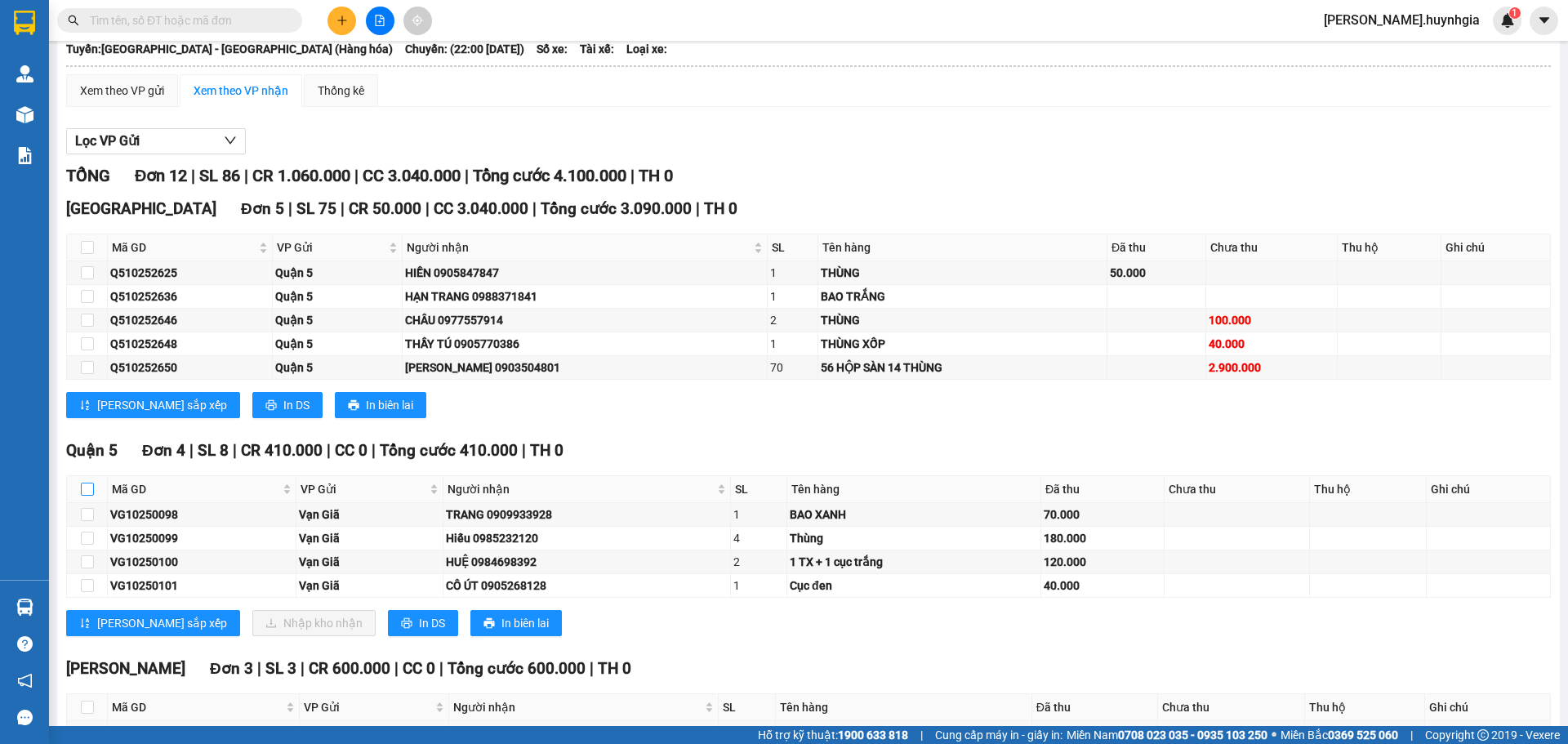
scroll to position [13, 0]
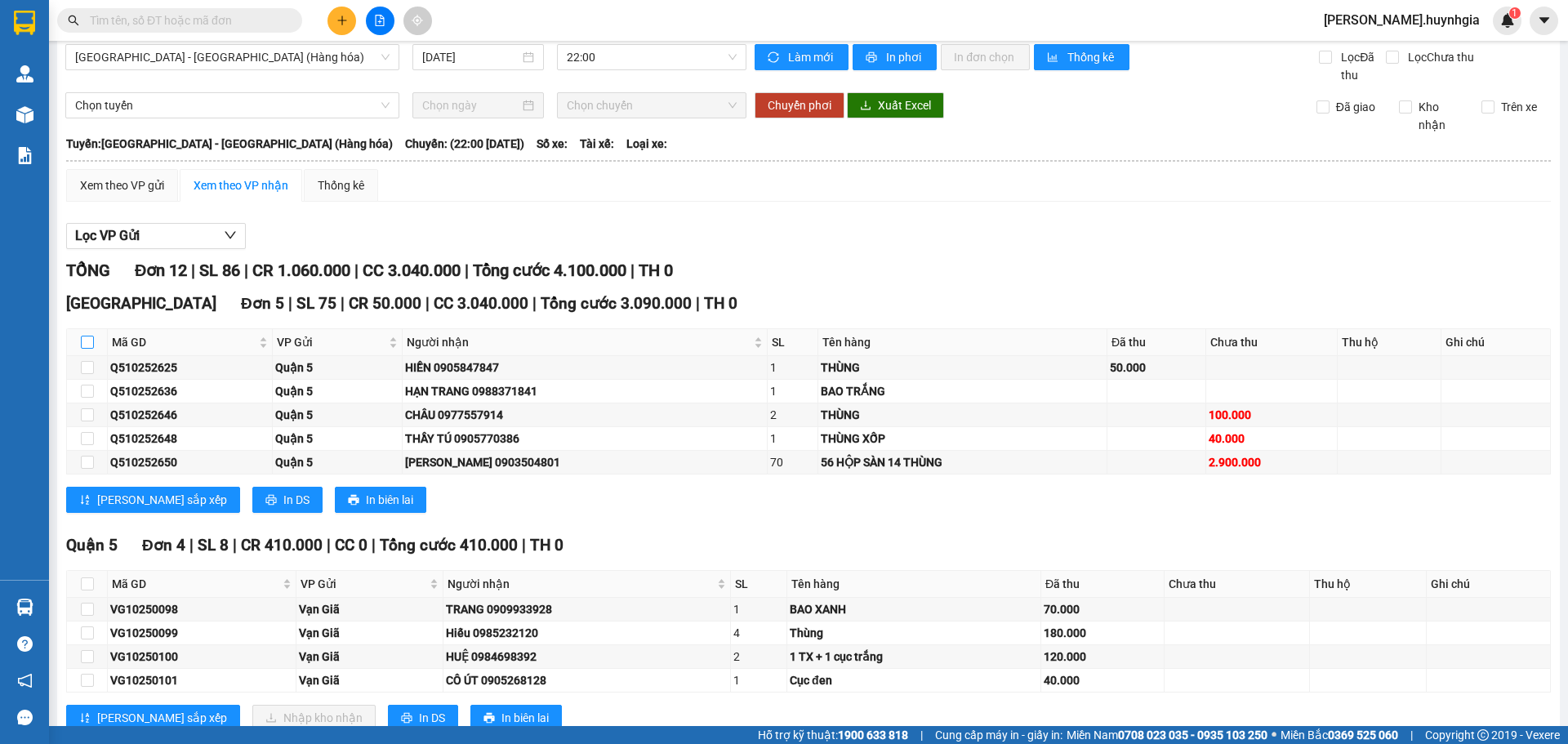
click at [88, 336] on input "checkbox" at bounding box center [88, 342] width 13 height 13
checkbox input "true"
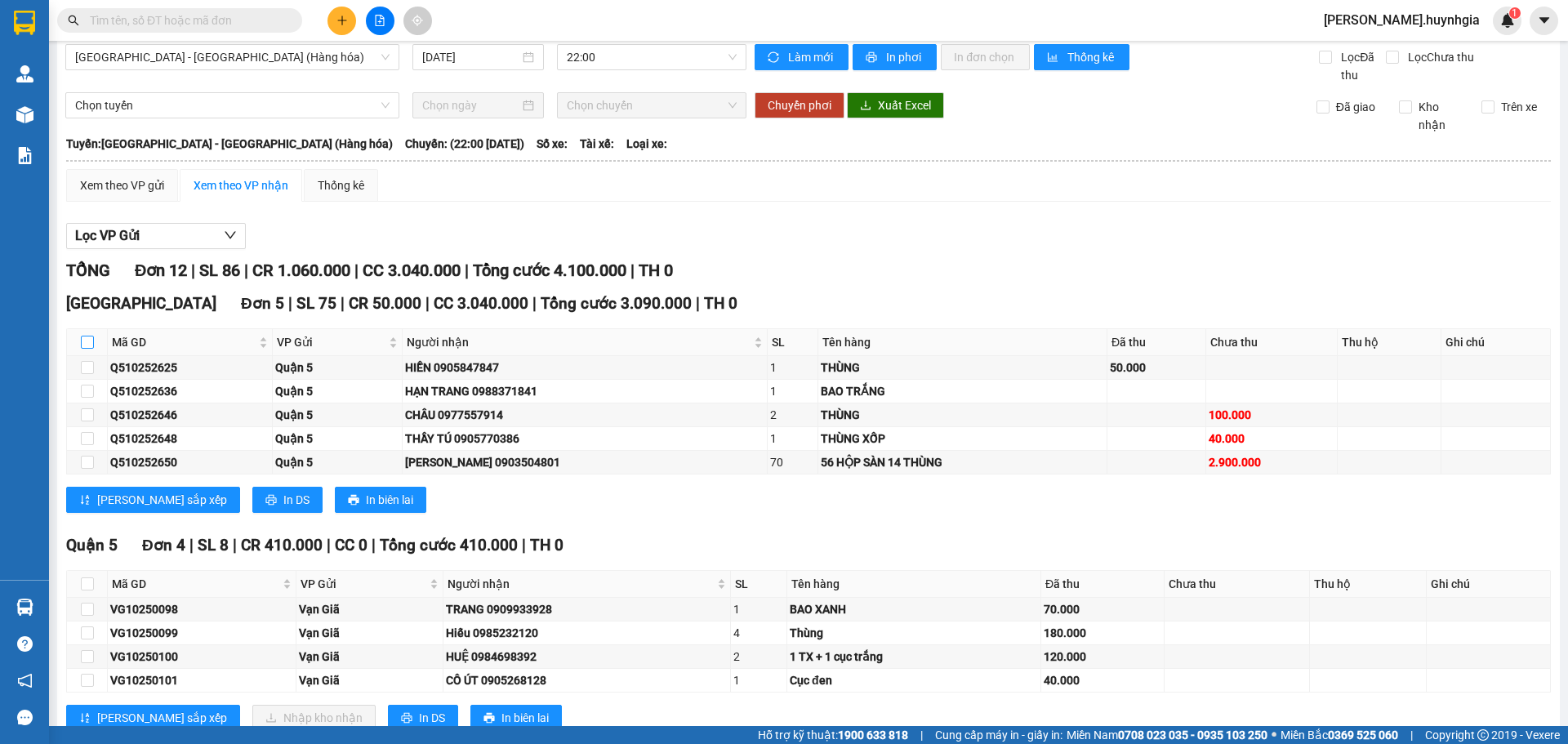
checkbox input "true"
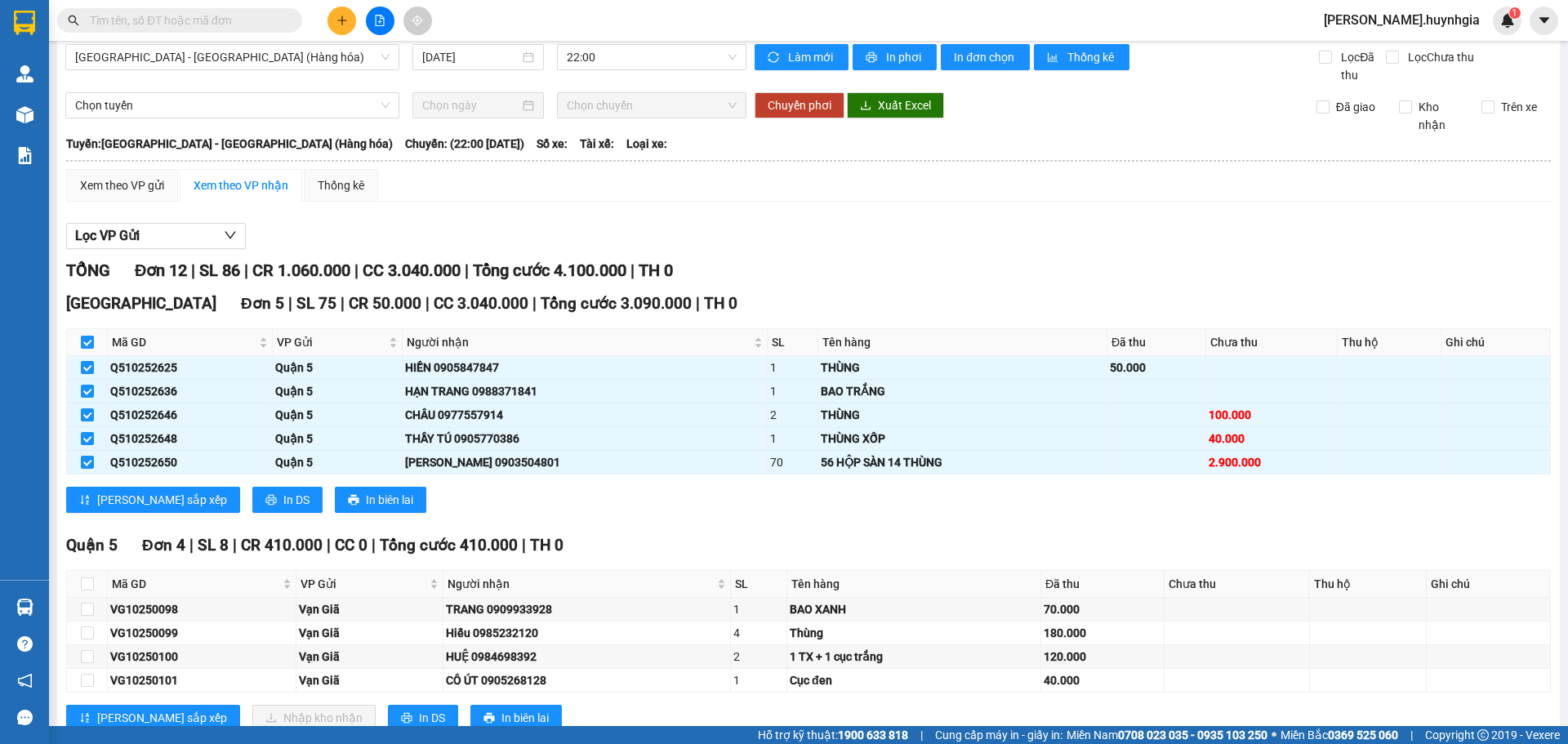
click at [88, 336] on input "checkbox" at bounding box center [88, 342] width 13 height 13
checkbox input "false"
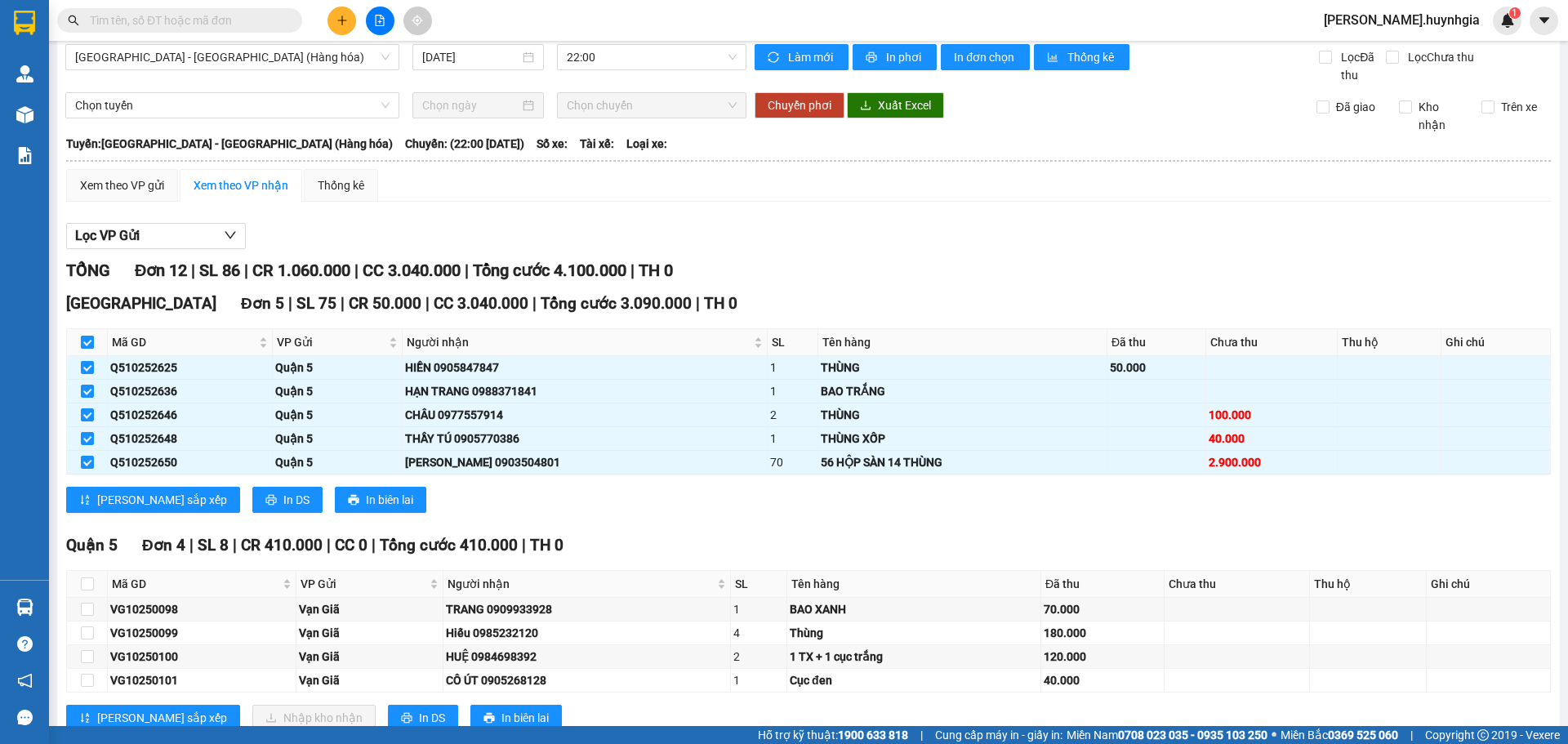
checkbox input "false"
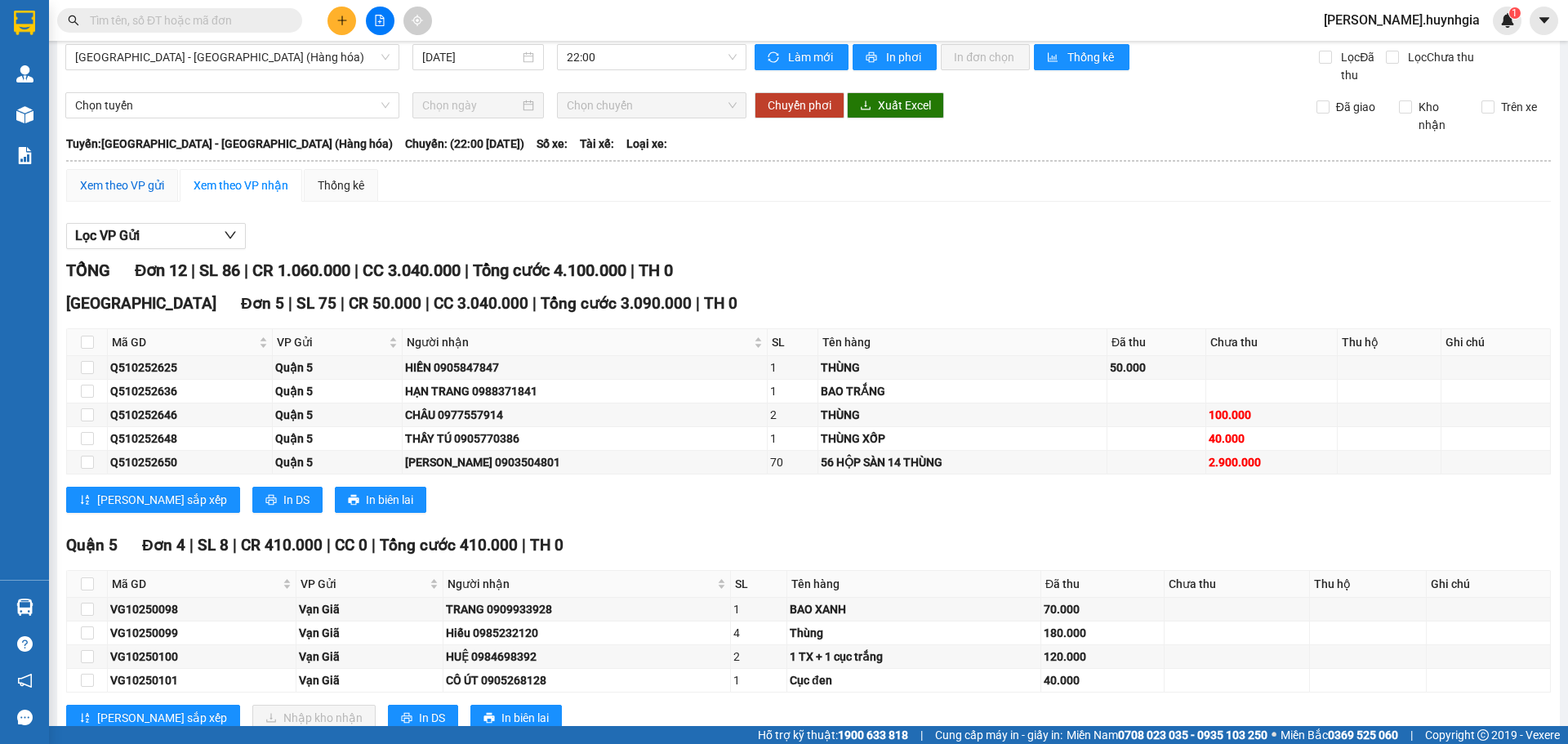
click at [154, 191] on div "Xem theo VP gửi" at bounding box center [122, 185] width 84 height 18
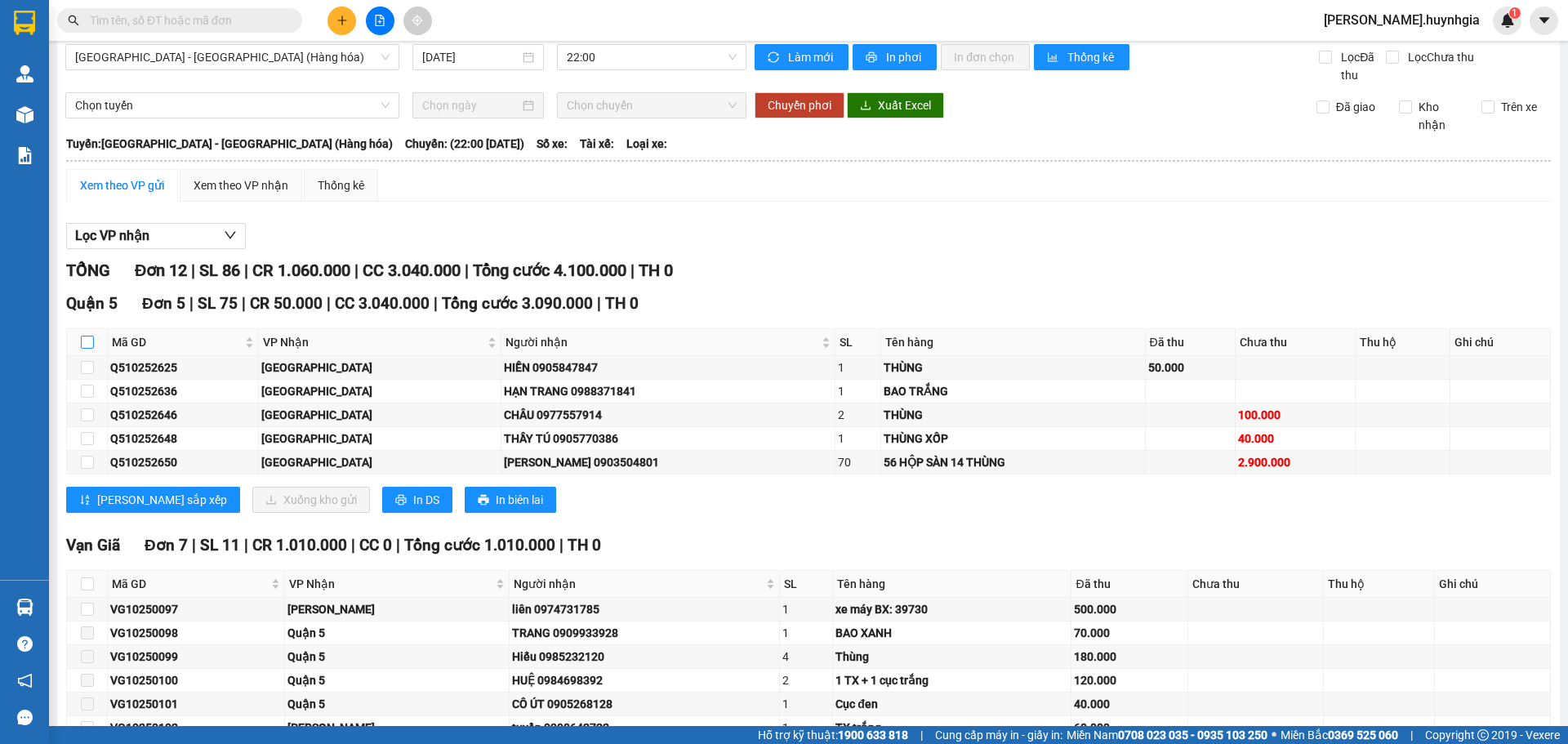
click at [84, 338] on input "checkbox" at bounding box center [88, 342] width 13 height 13
checkbox input "true"
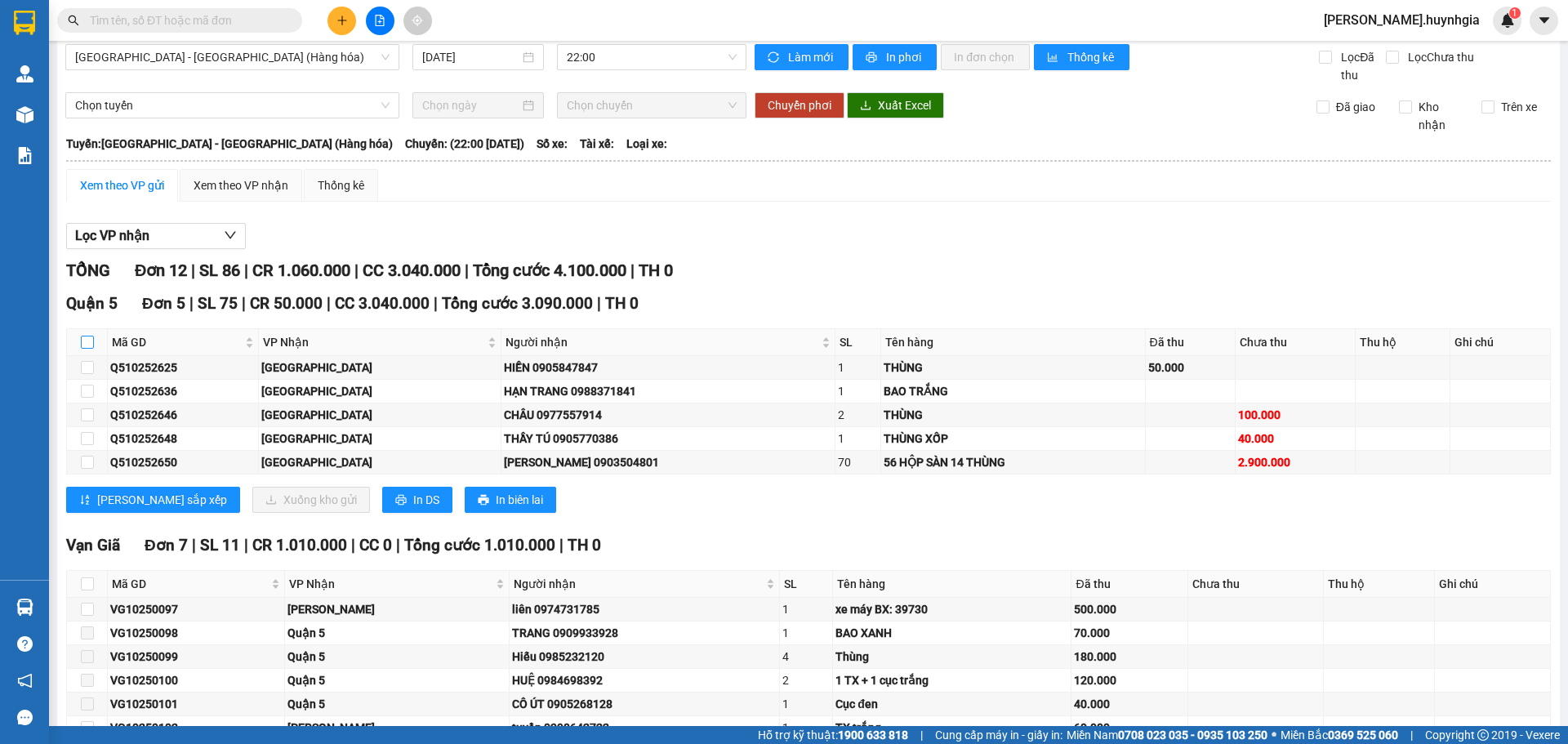
checkbox input "true"
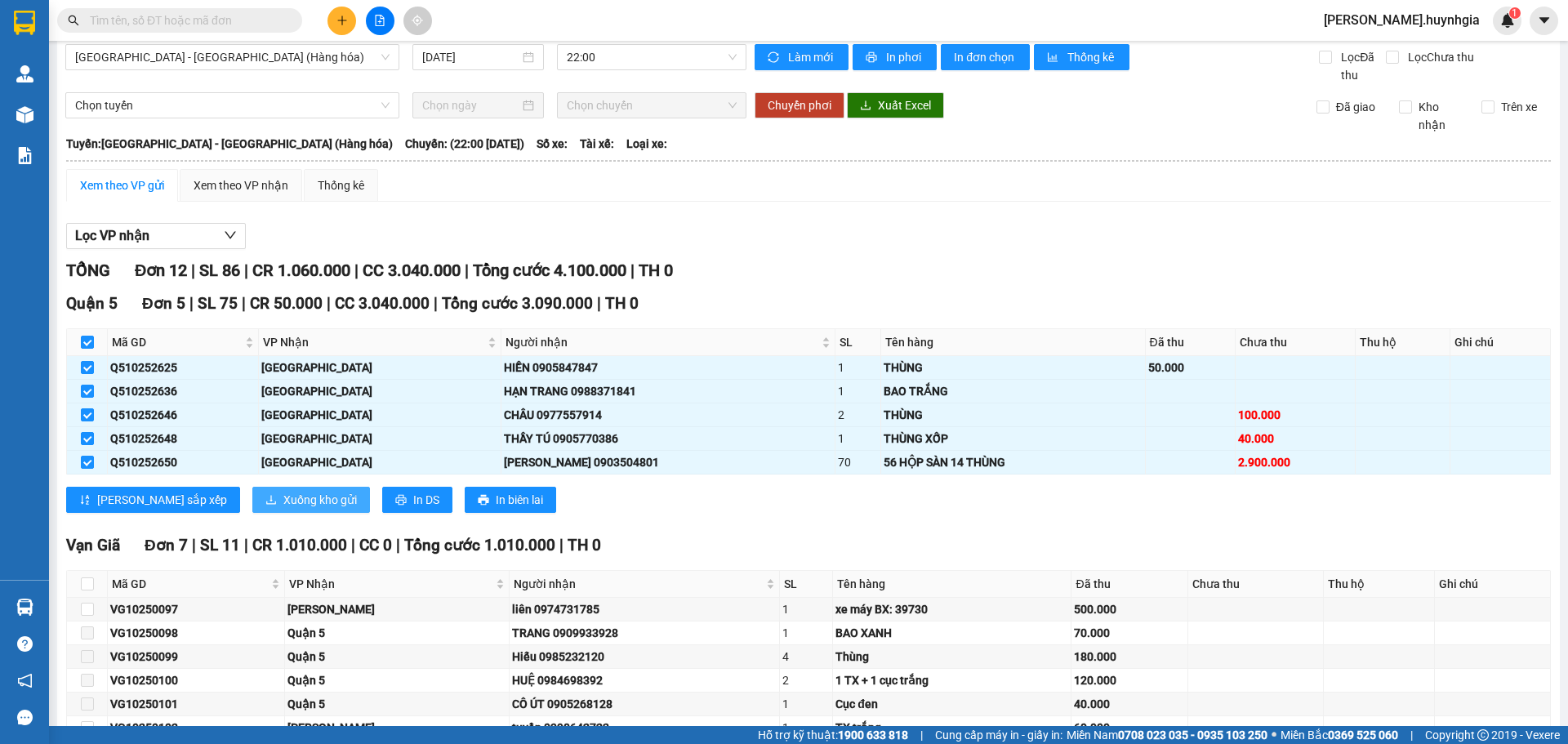
click at [284, 497] on span "Xuống kho gửi" at bounding box center [321, 500] width 74 height 18
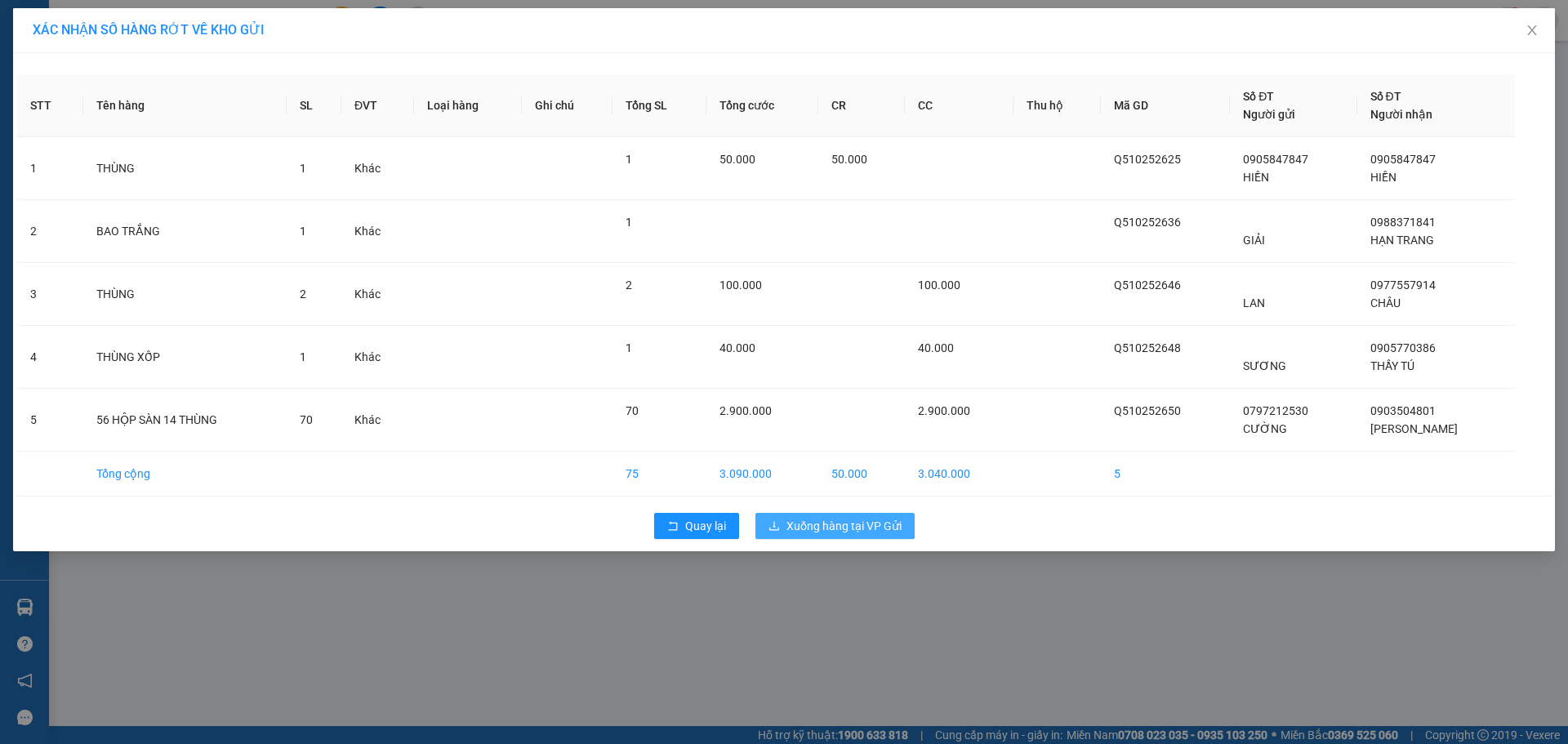
click at [824, 538] on button "Xuống hàng tại VP Gửi" at bounding box center [835, 526] width 159 height 26
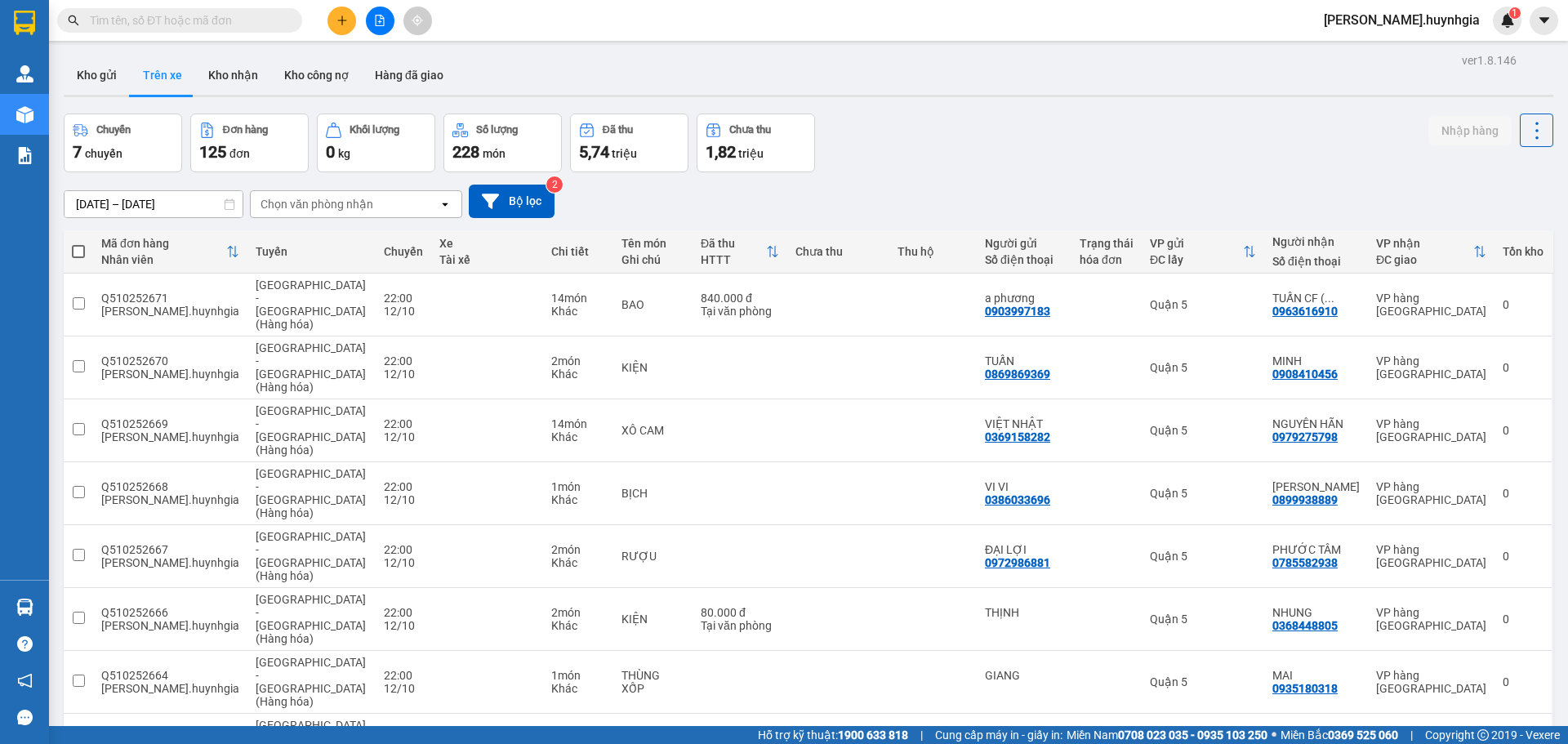
click at [79, 249] on span at bounding box center [78, 251] width 13 height 13
click at [78, 243] on input "checkbox" at bounding box center [78, 243] width 0 height 0
checkbox input "true"
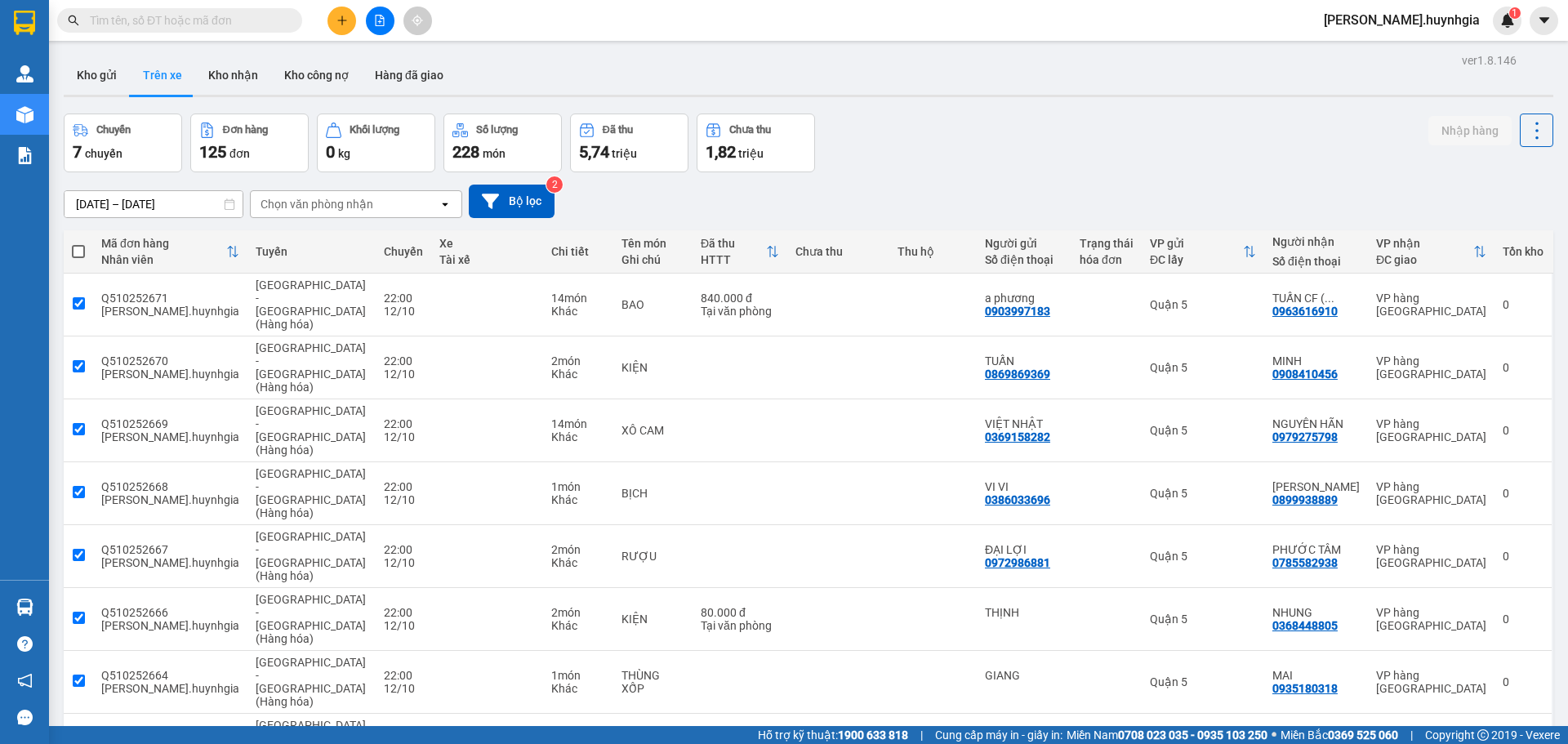
checkbox input "true"
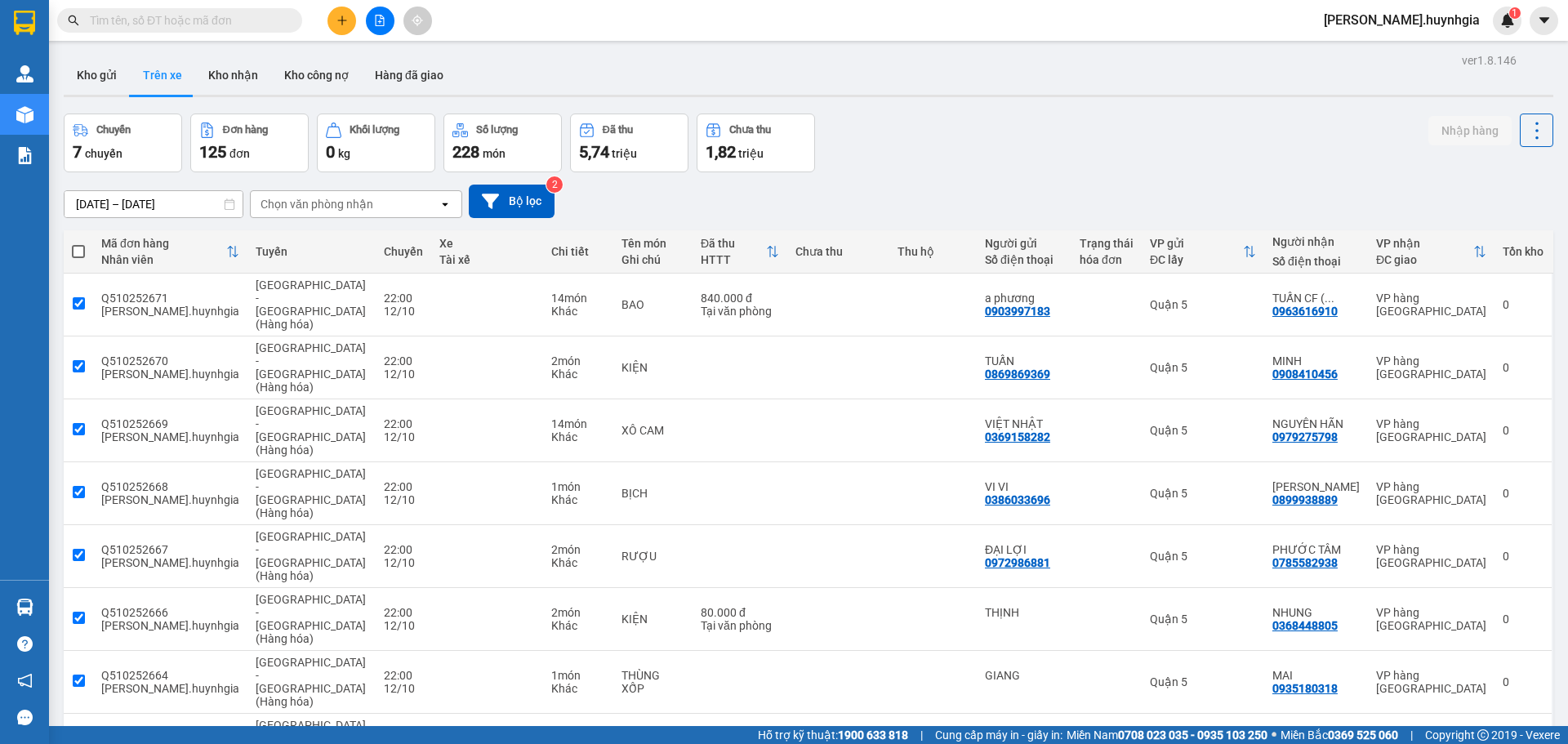
checkbox input "true"
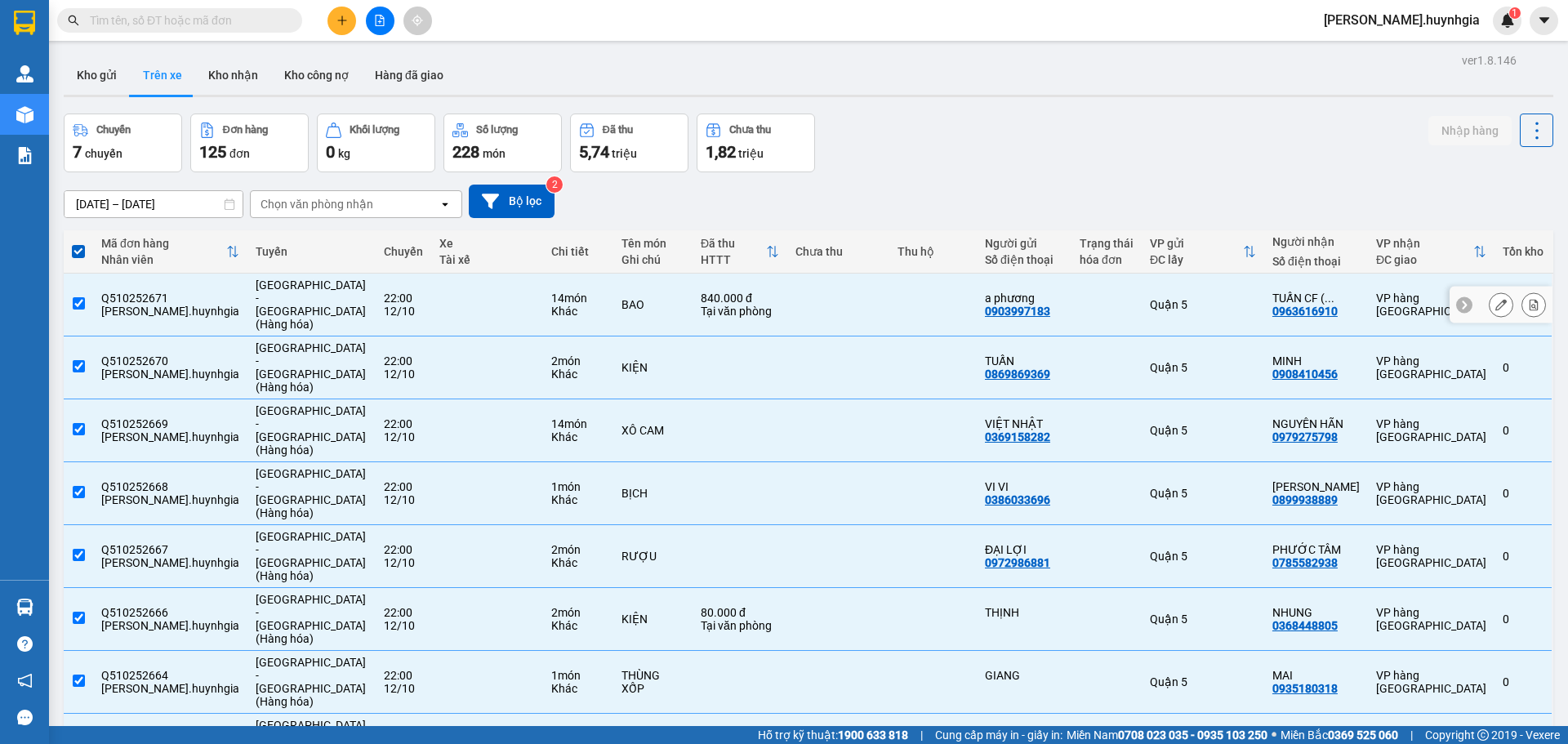
click at [1529, 300] on icon at bounding box center [1534, 304] width 9 height 11
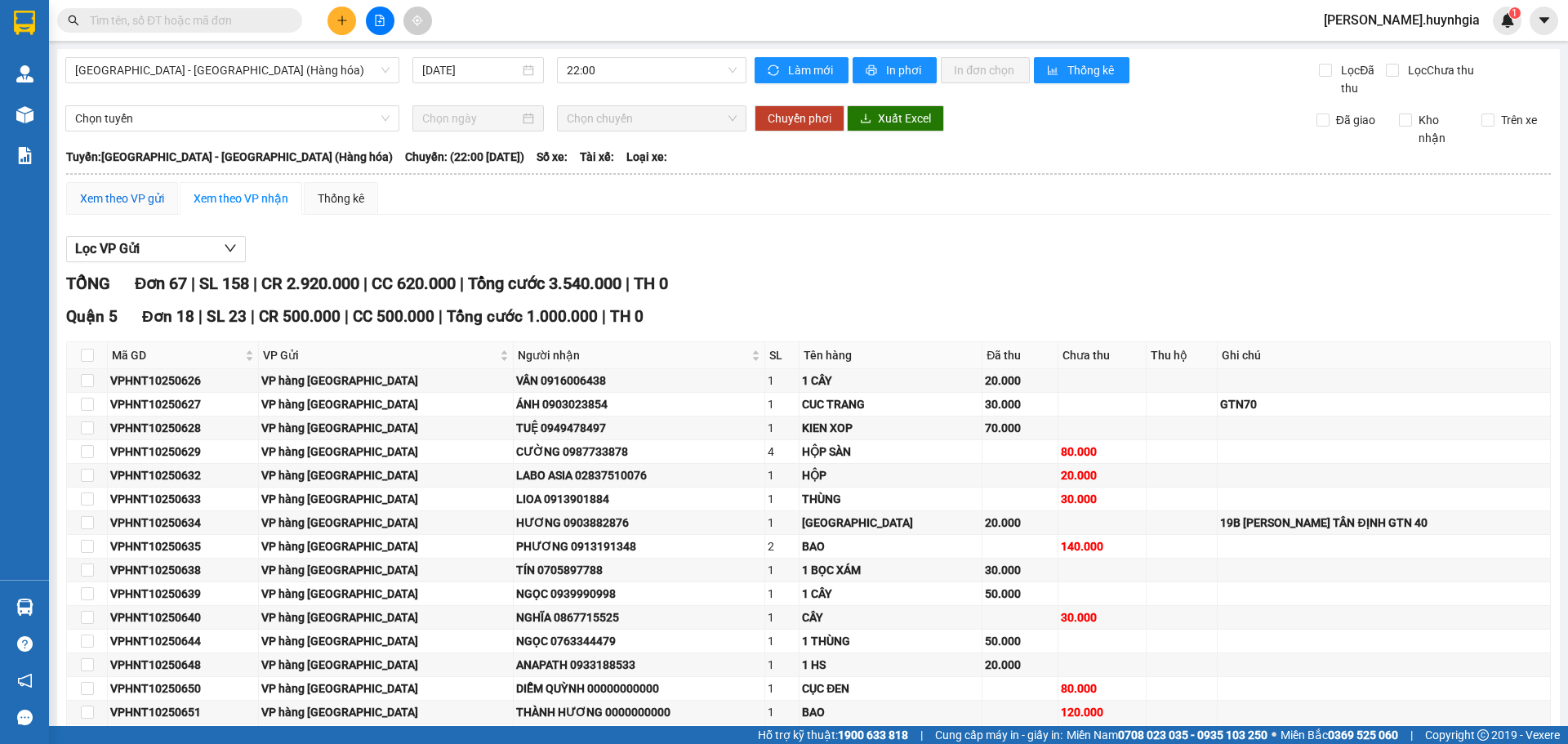
click at [133, 201] on div "Xem theo VP gửi" at bounding box center [122, 199] width 84 height 18
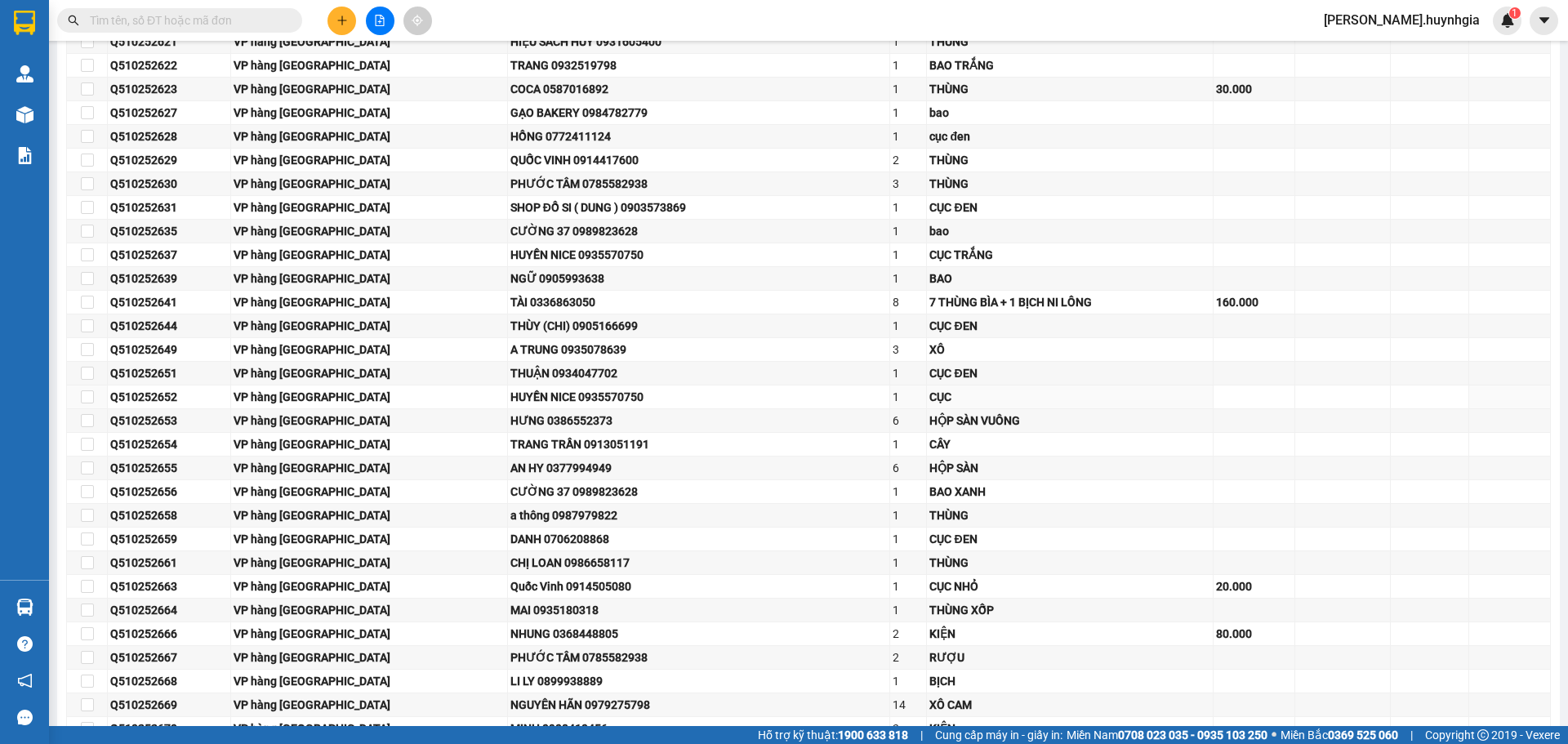
scroll to position [947, 0]
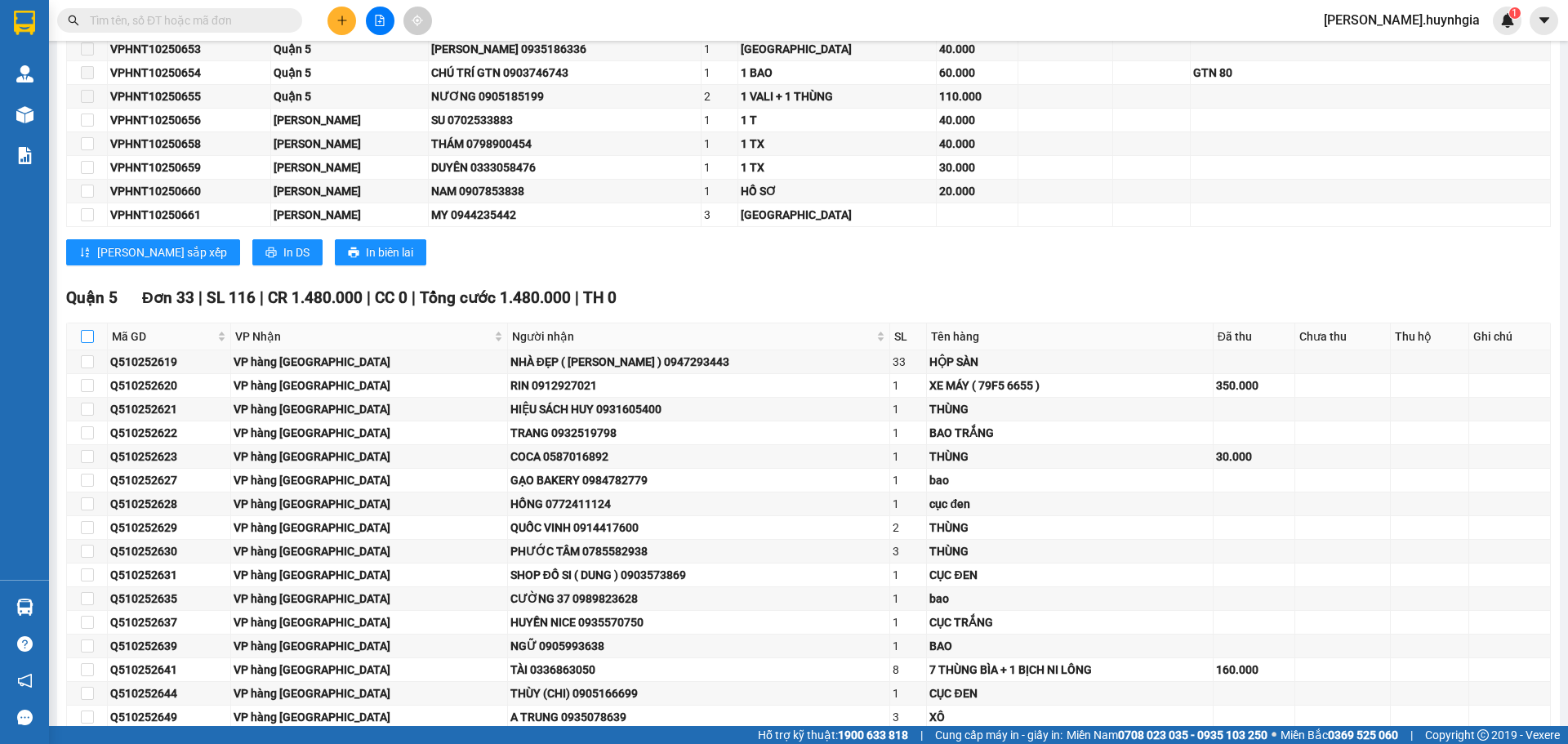
click at [88, 335] on input "checkbox" at bounding box center [88, 336] width 13 height 13
checkbox input "true"
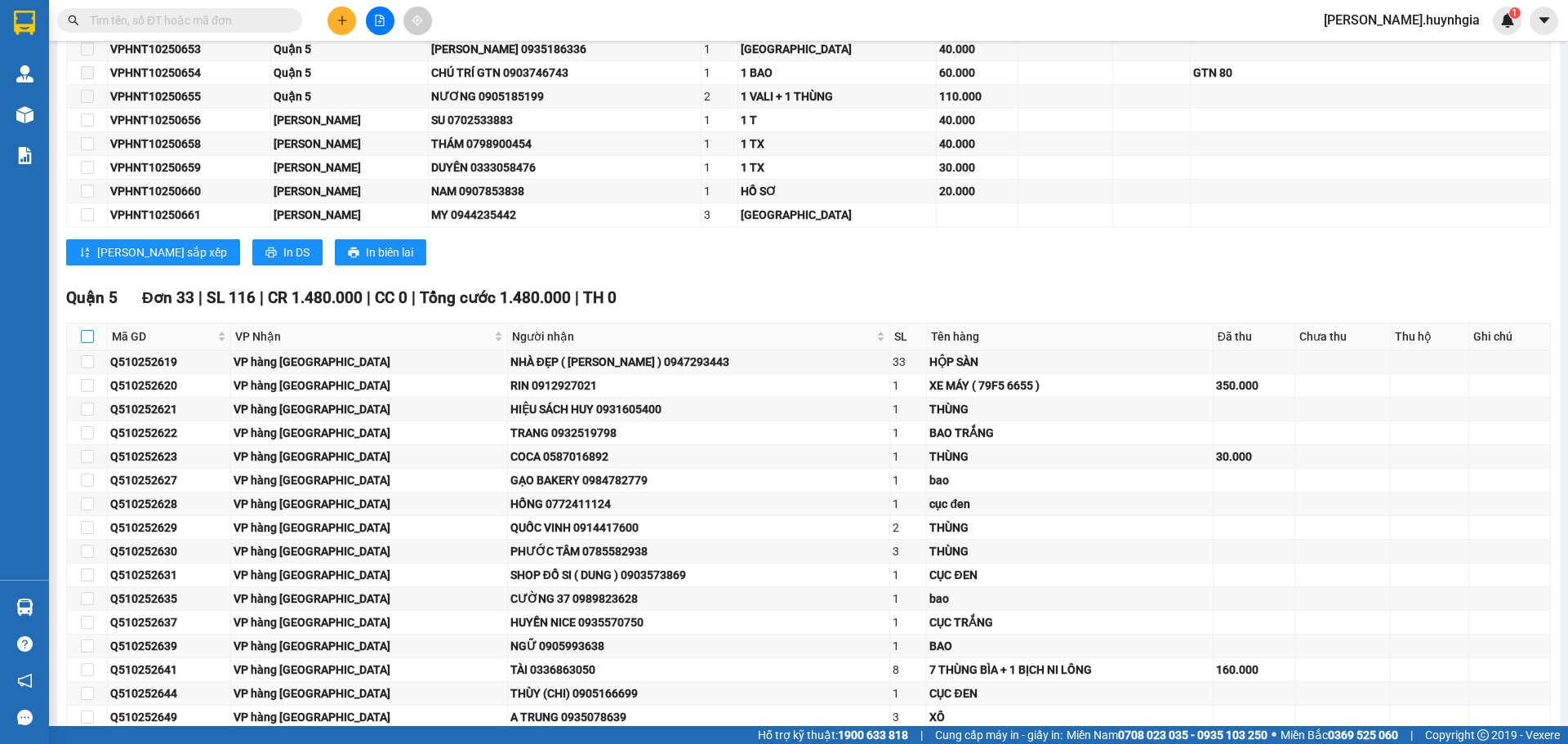
checkbox input "true"
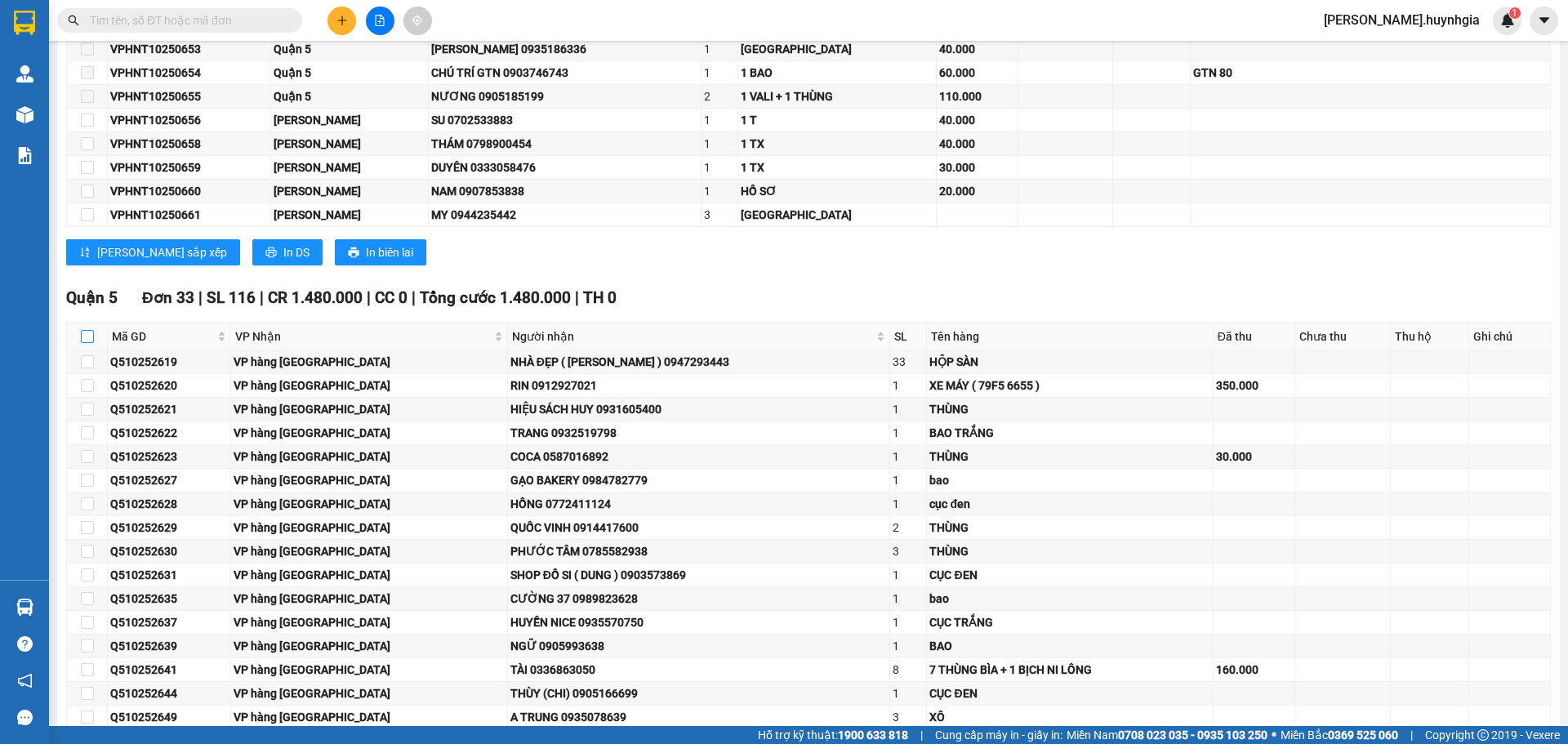
checkbox input "true"
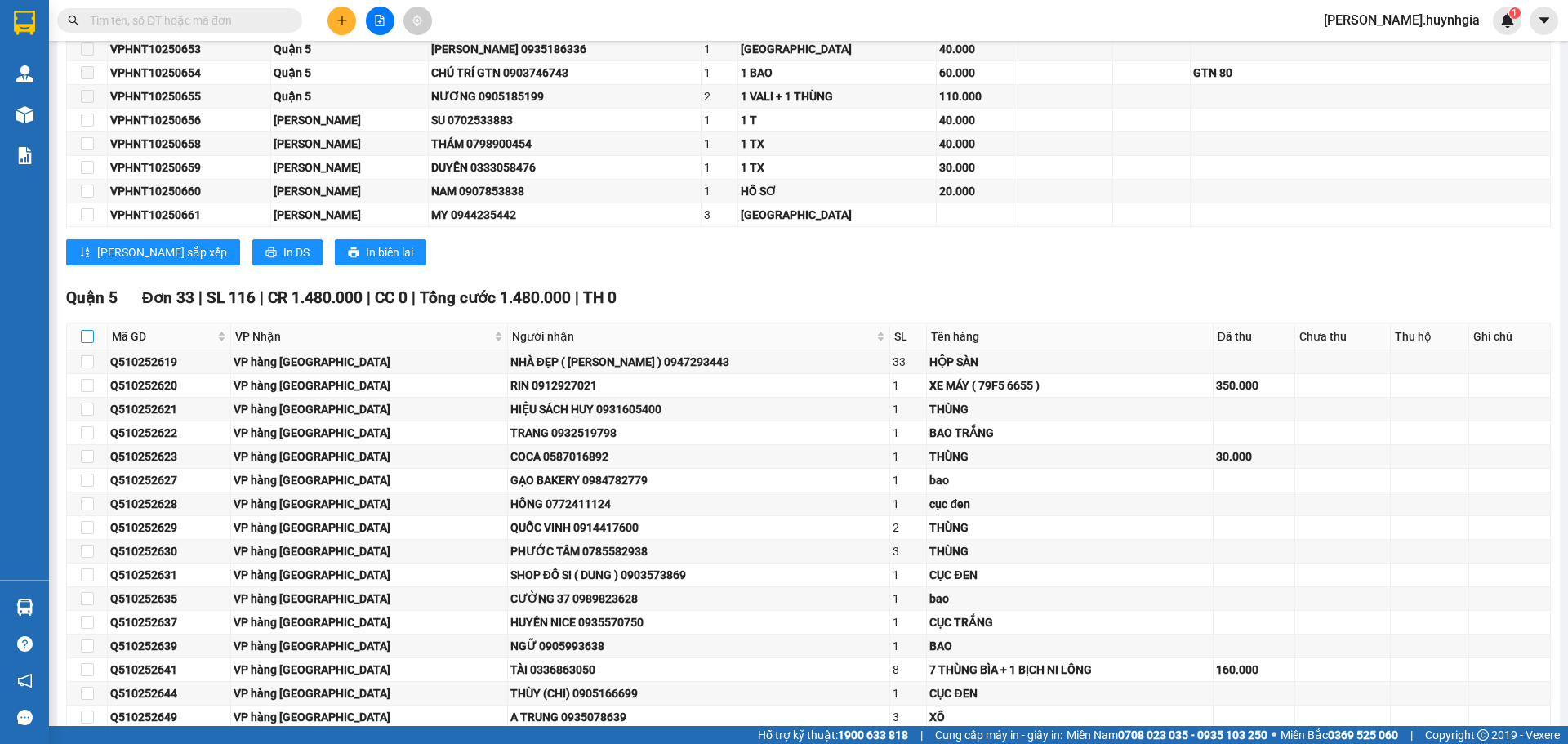
checkbox input "true"
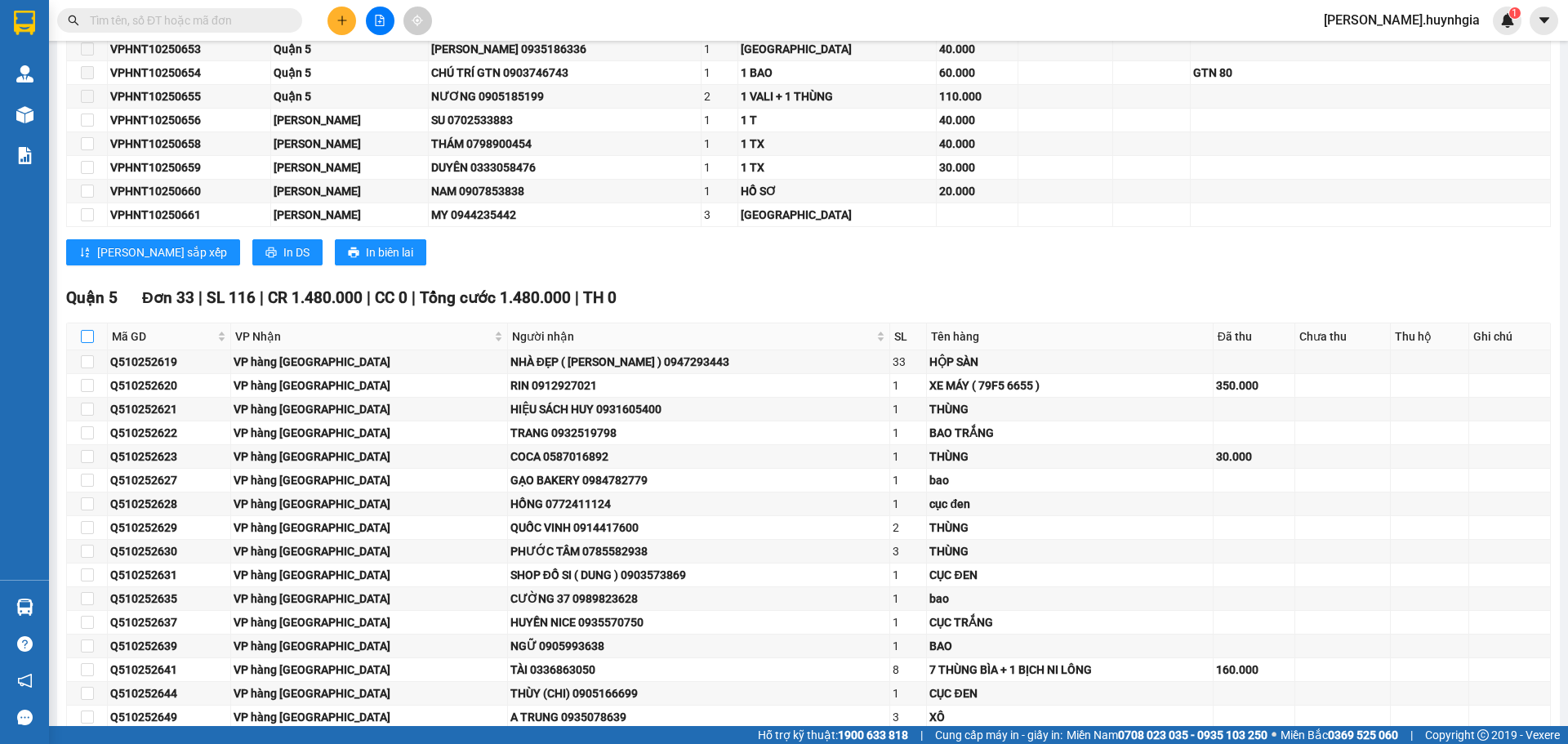
checkbox input "true"
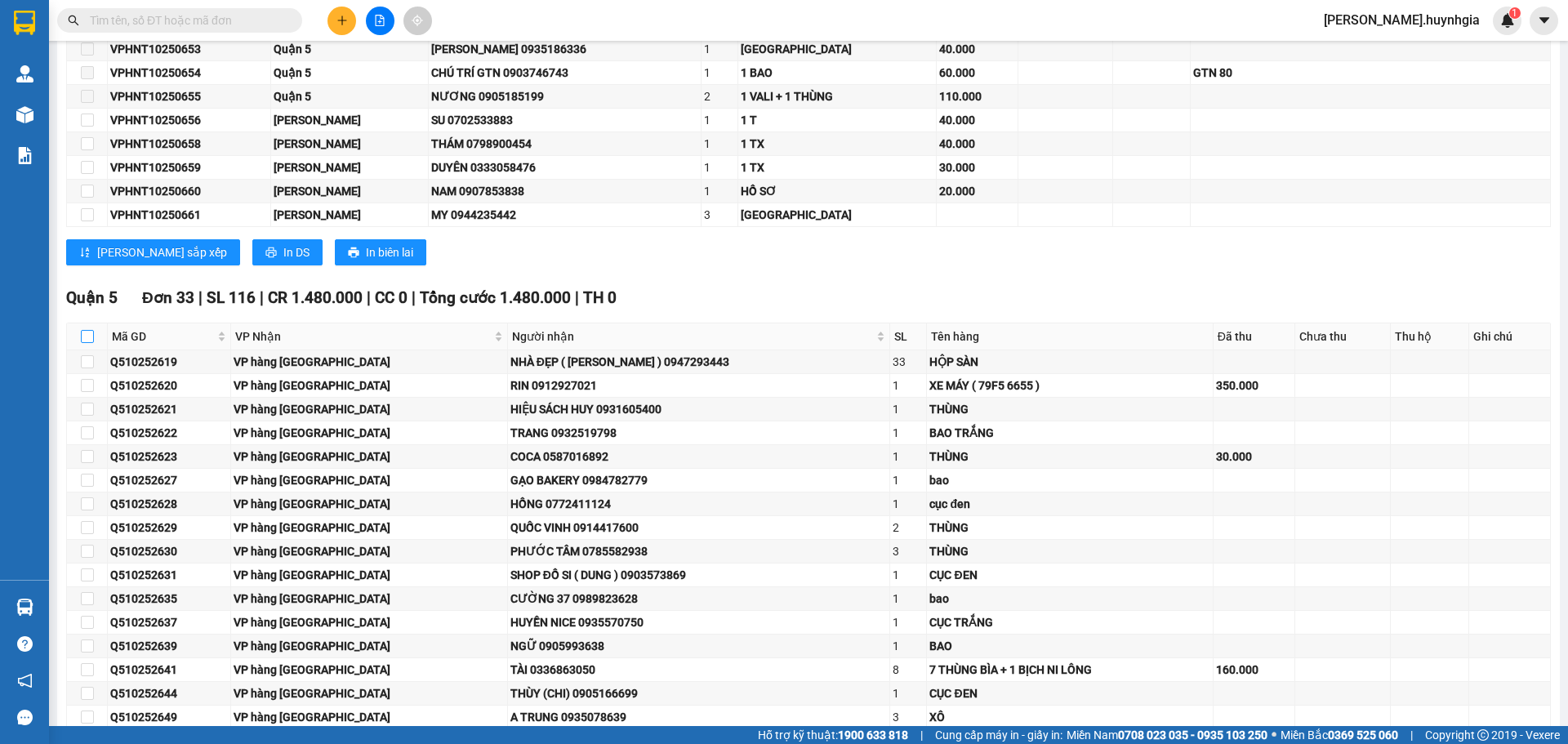
checkbox input "true"
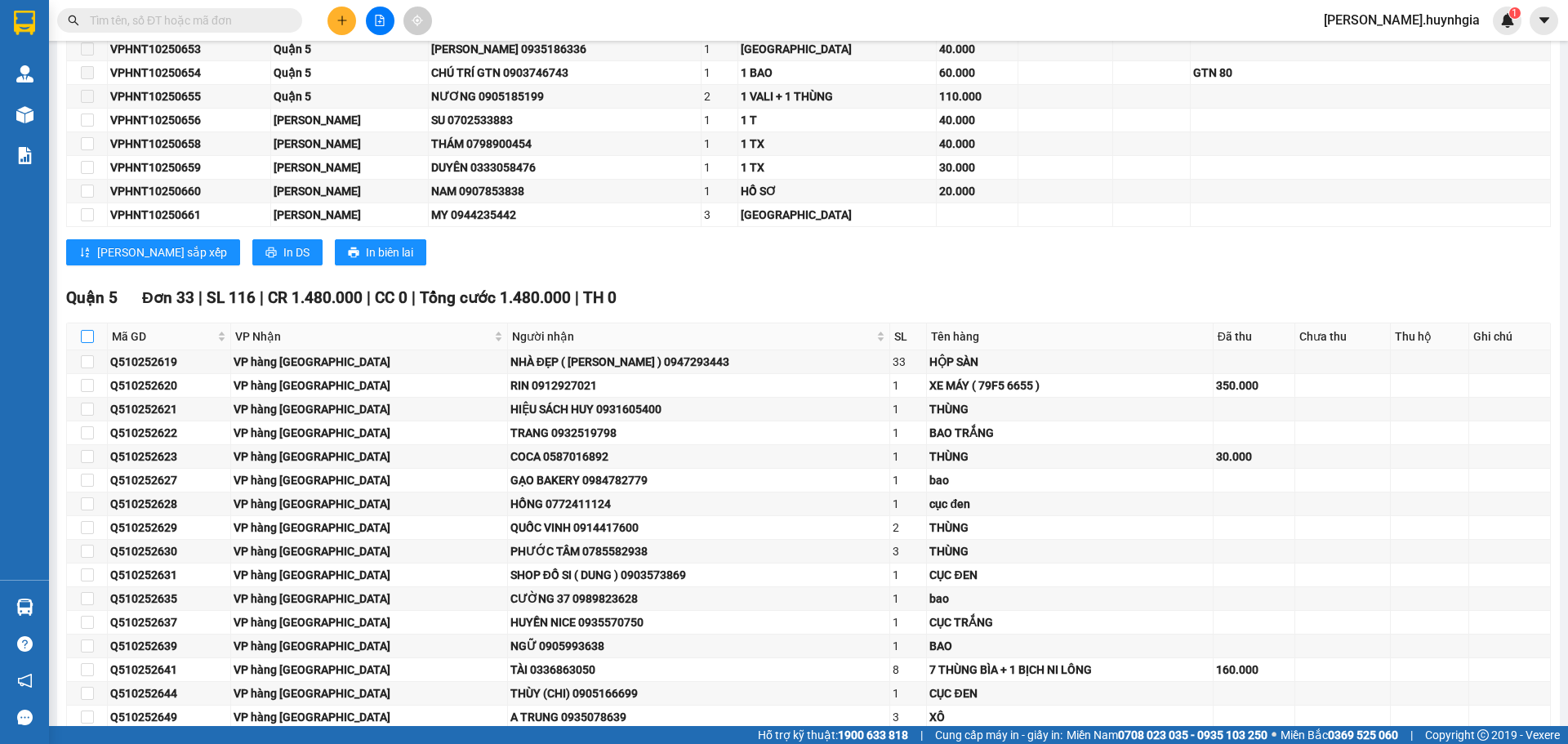
checkbox input "true"
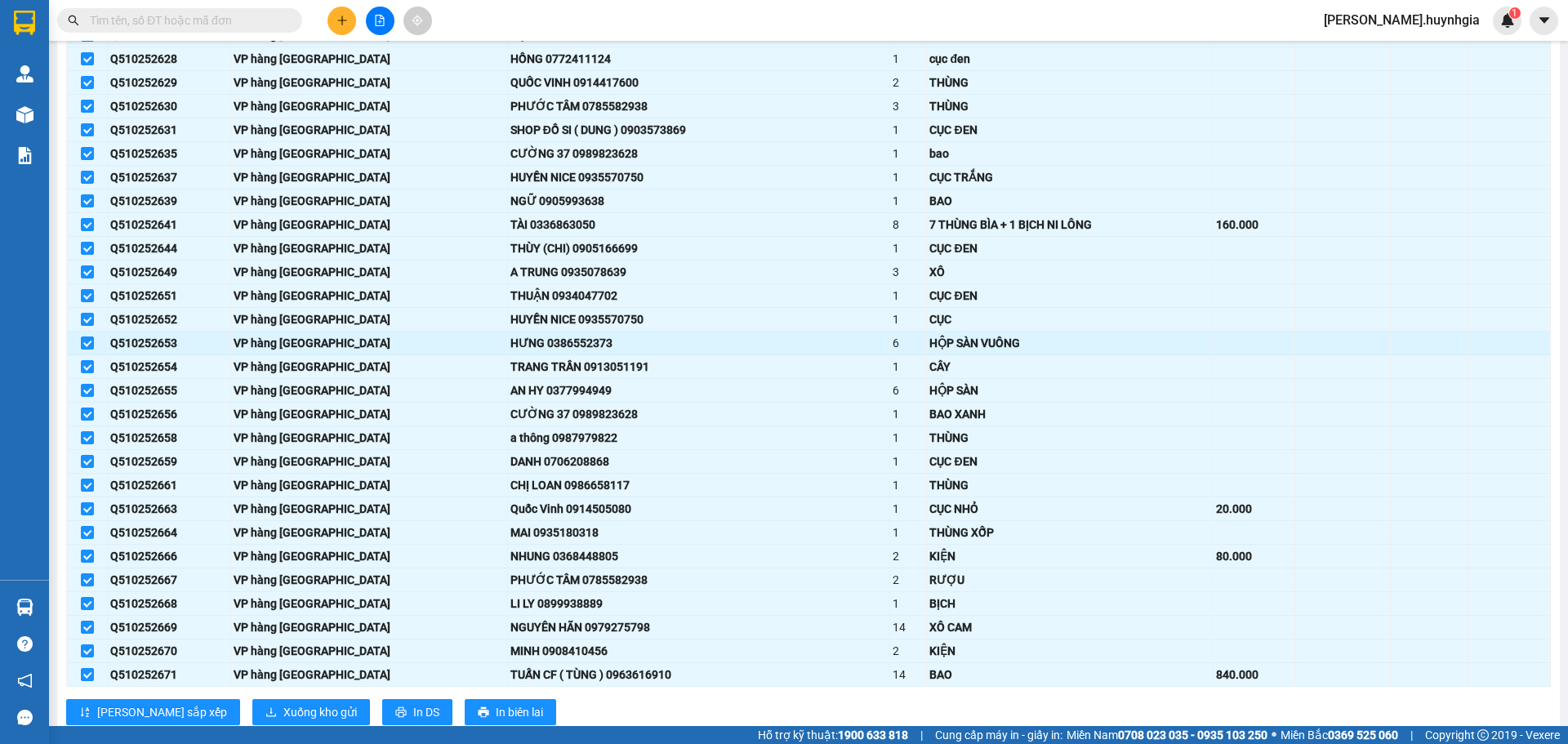
scroll to position [1436, 0]
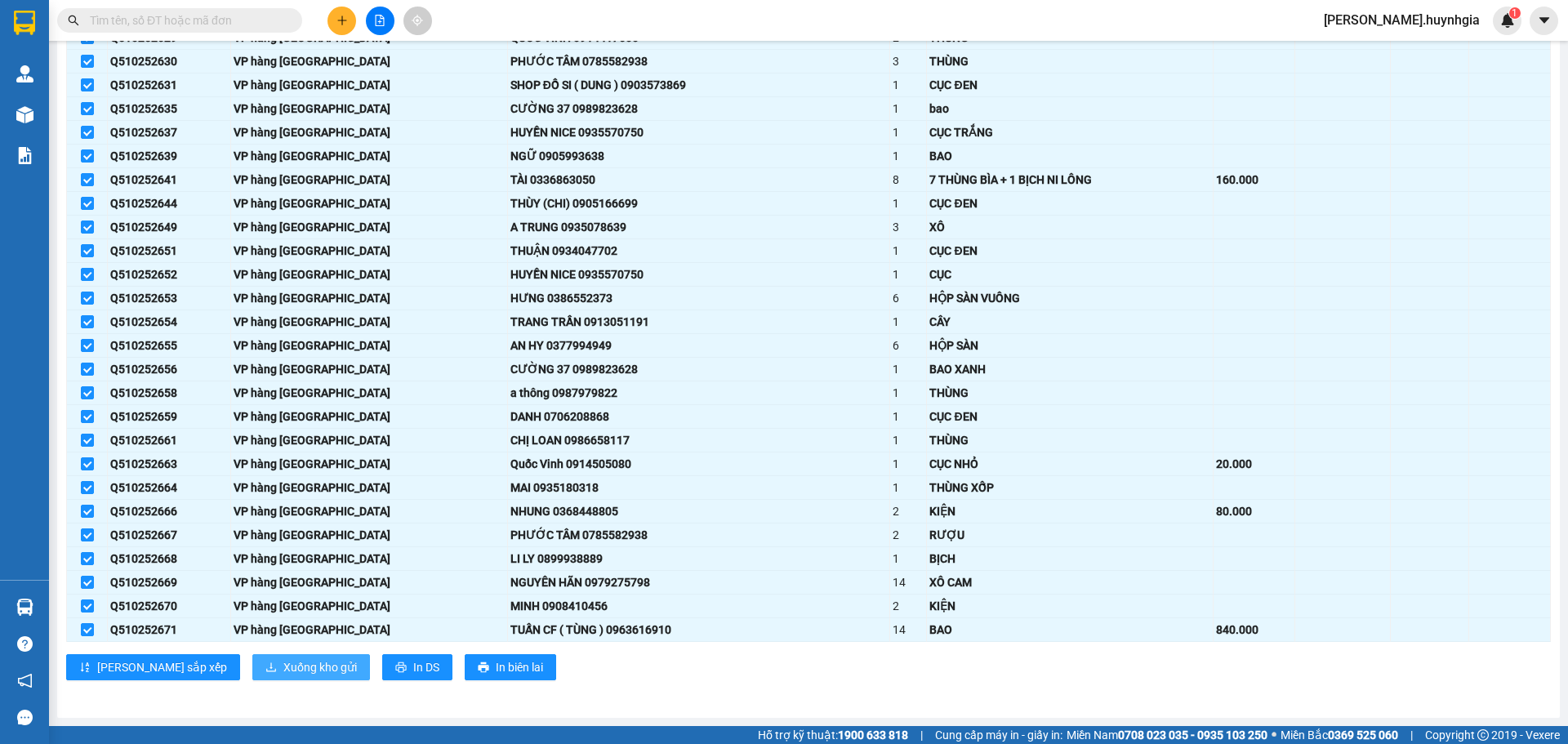
click at [284, 665] on span "Xuống kho gửi" at bounding box center [321, 668] width 74 height 18
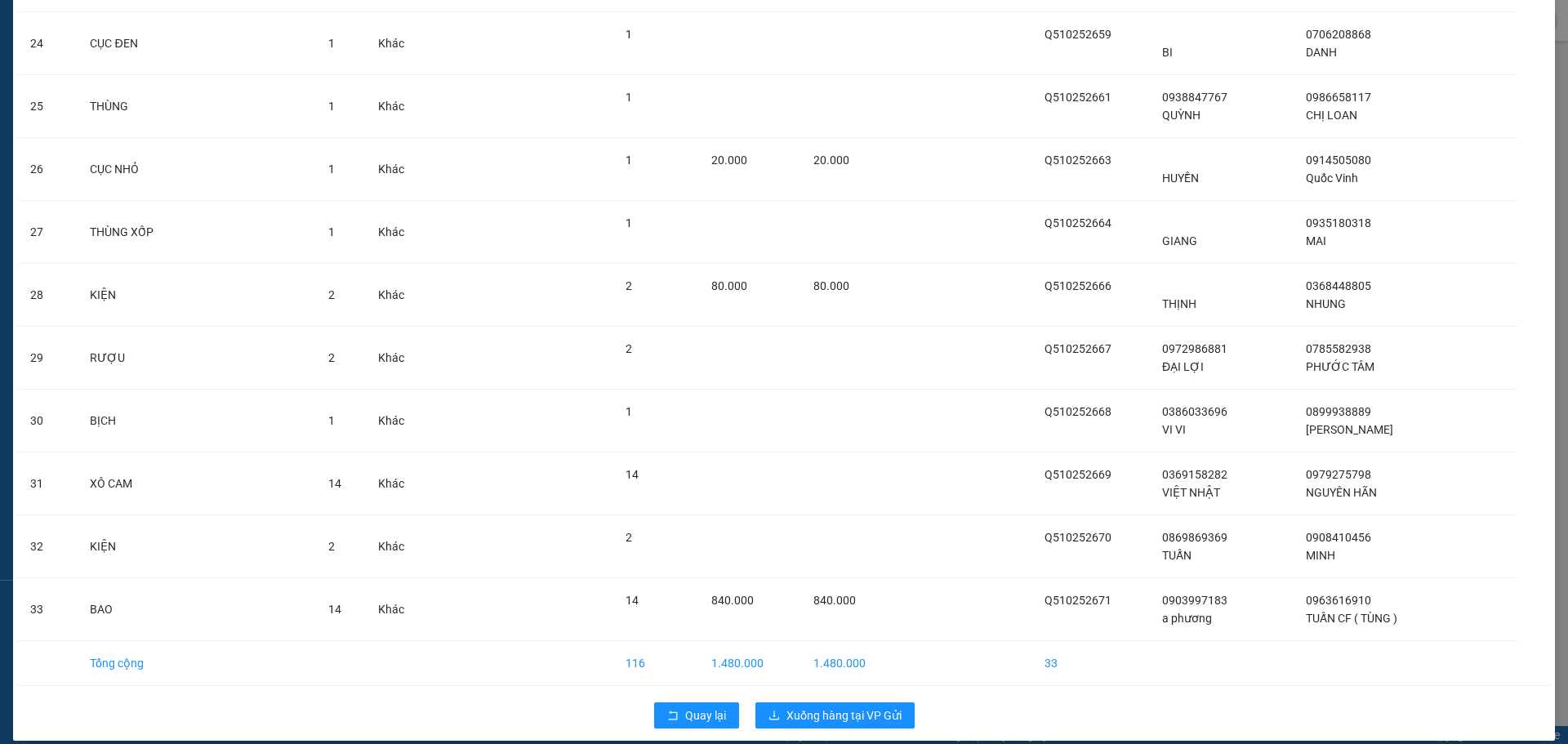
scroll to position [1587, 0]
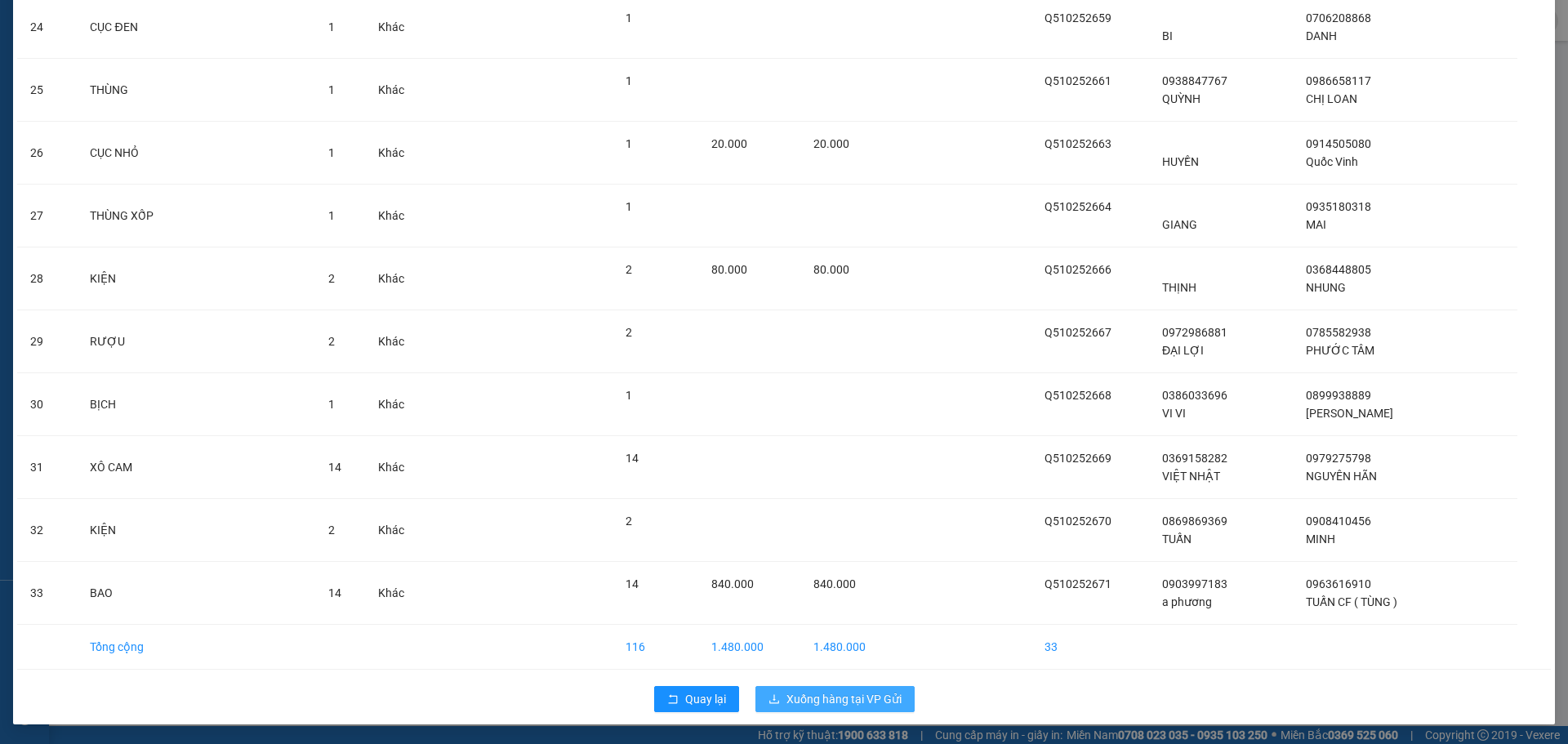
click at [836, 700] on span "Xuống hàng tại VP Gửi" at bounding box center [844, 699] width 115 height 18
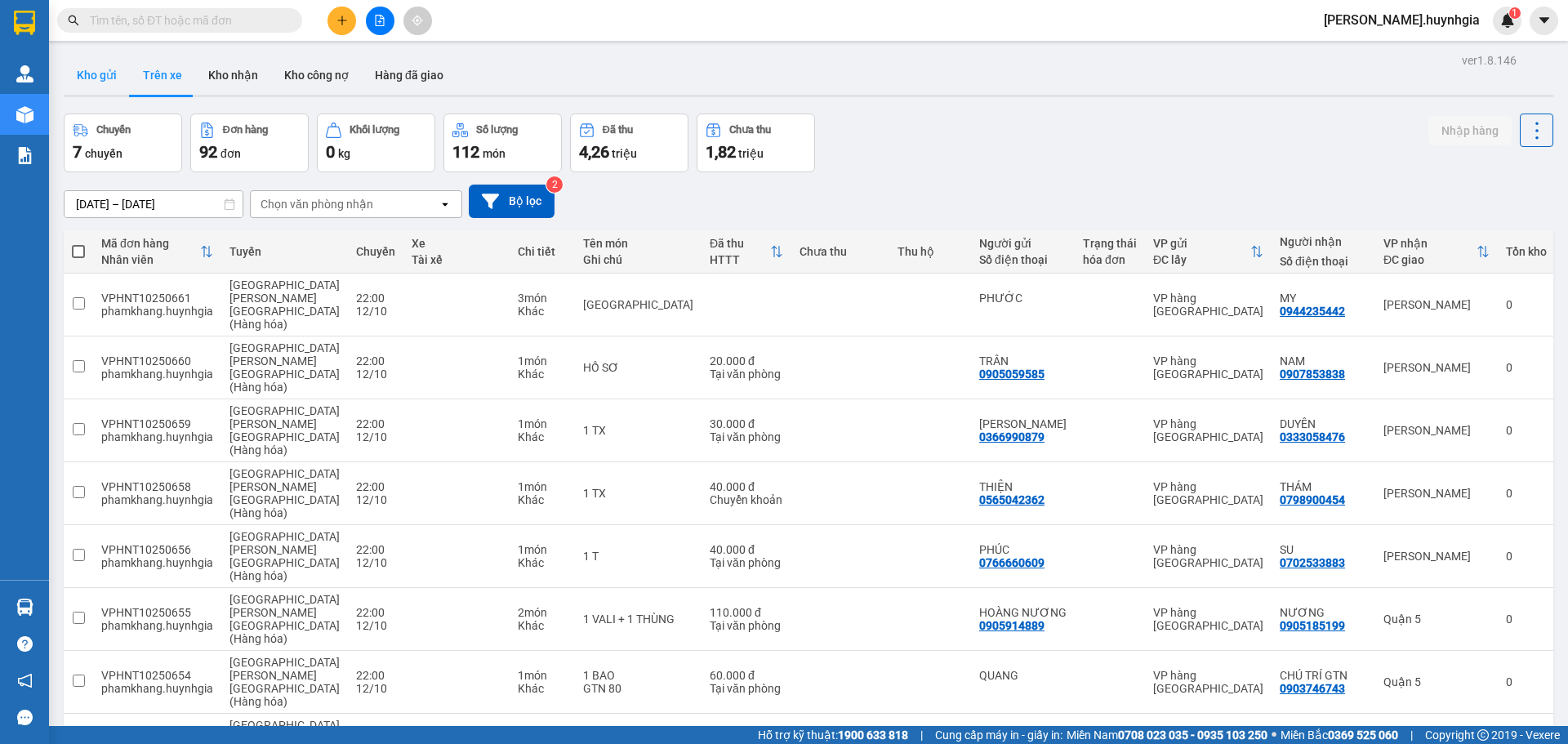
click at [104, 71] on button "Kho gửi" at bounding box center [97, 75] width 66 height 40
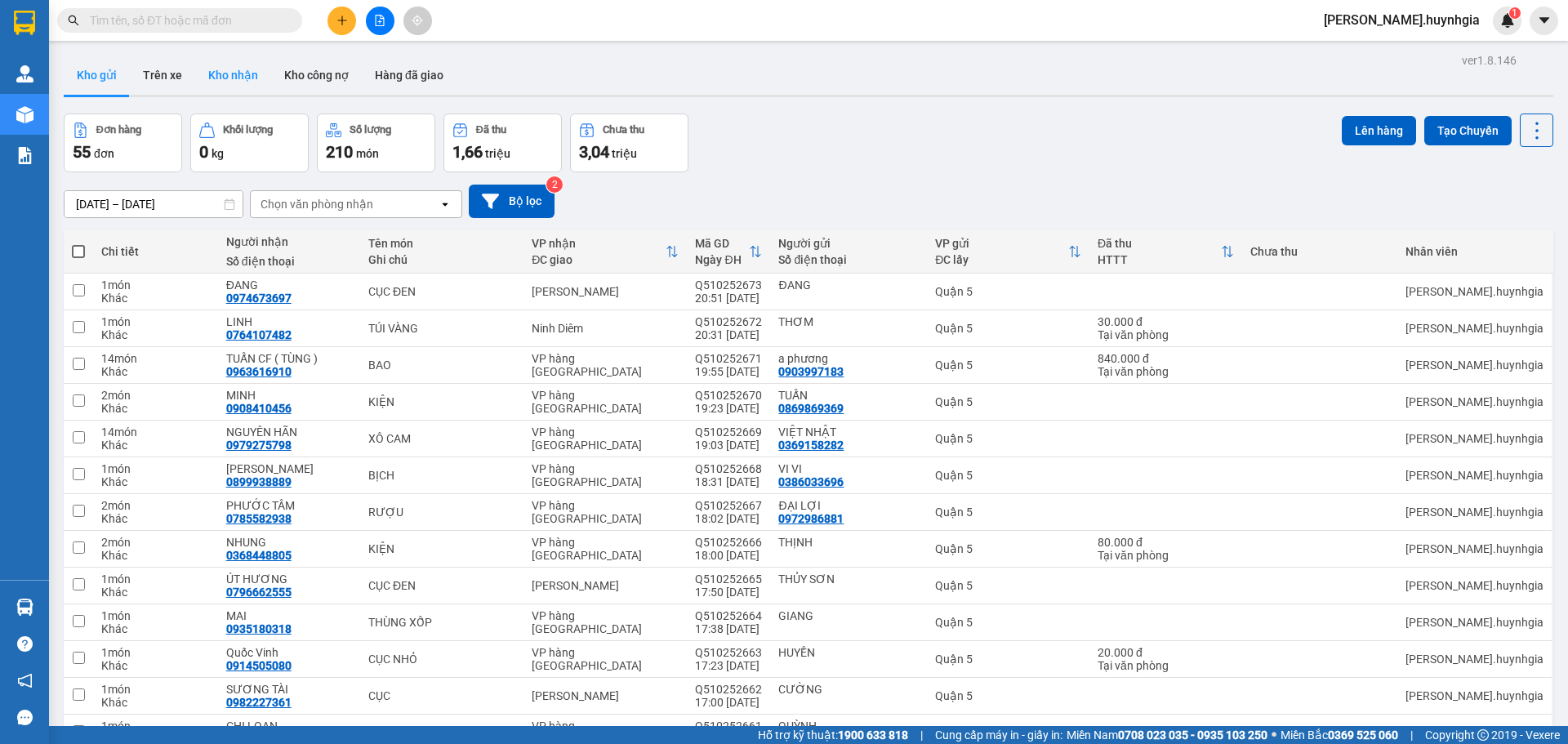
click at [212, 83] on button "Kho nhận" at bounding box center [233, 75] width 76 height 40
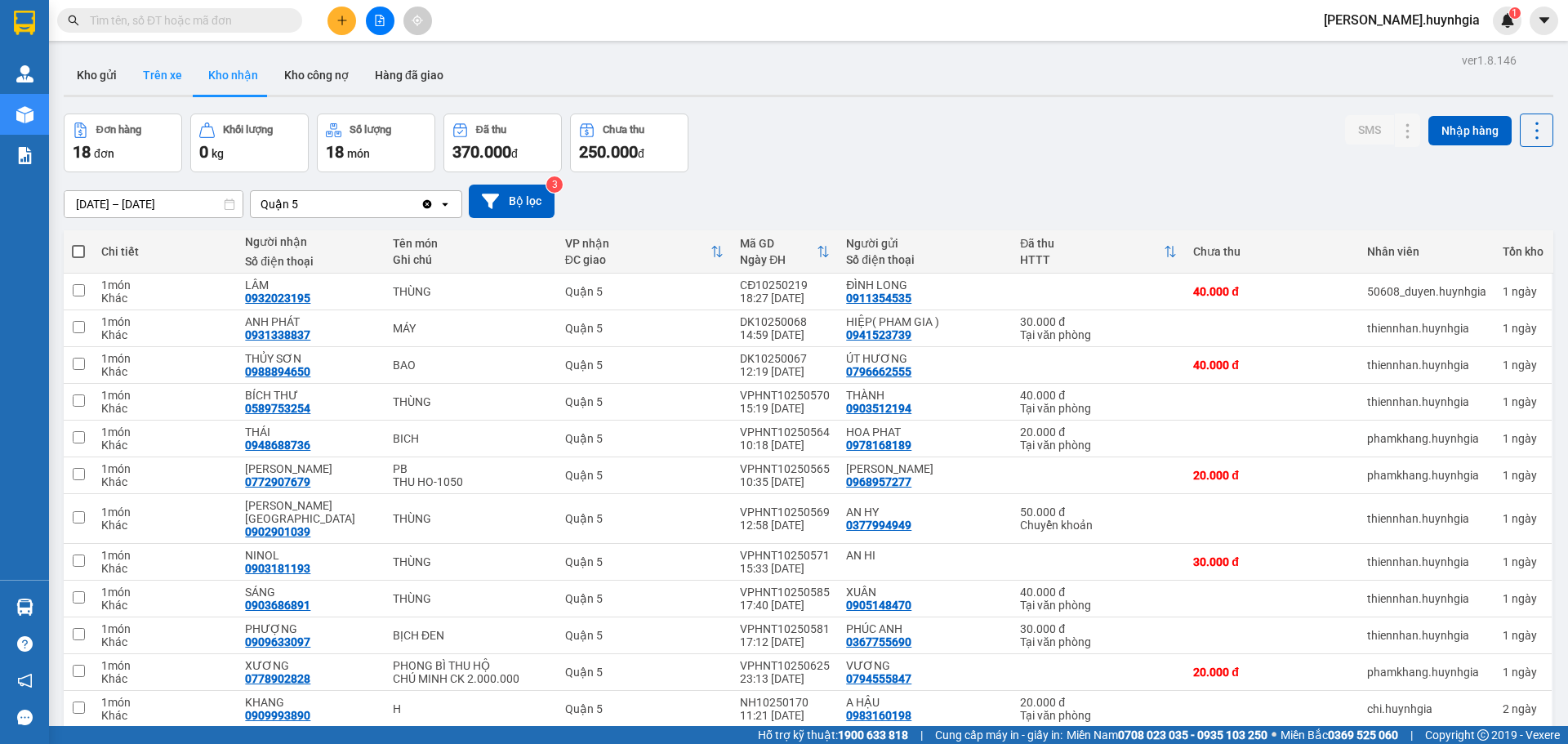
click at [208, 78] on button "Kho nhận" at bounding box center [233, 75] width 76 height 40
click at [141, 83] on button "Trên xe" at bounding box center [162, 75] width 65 height 40
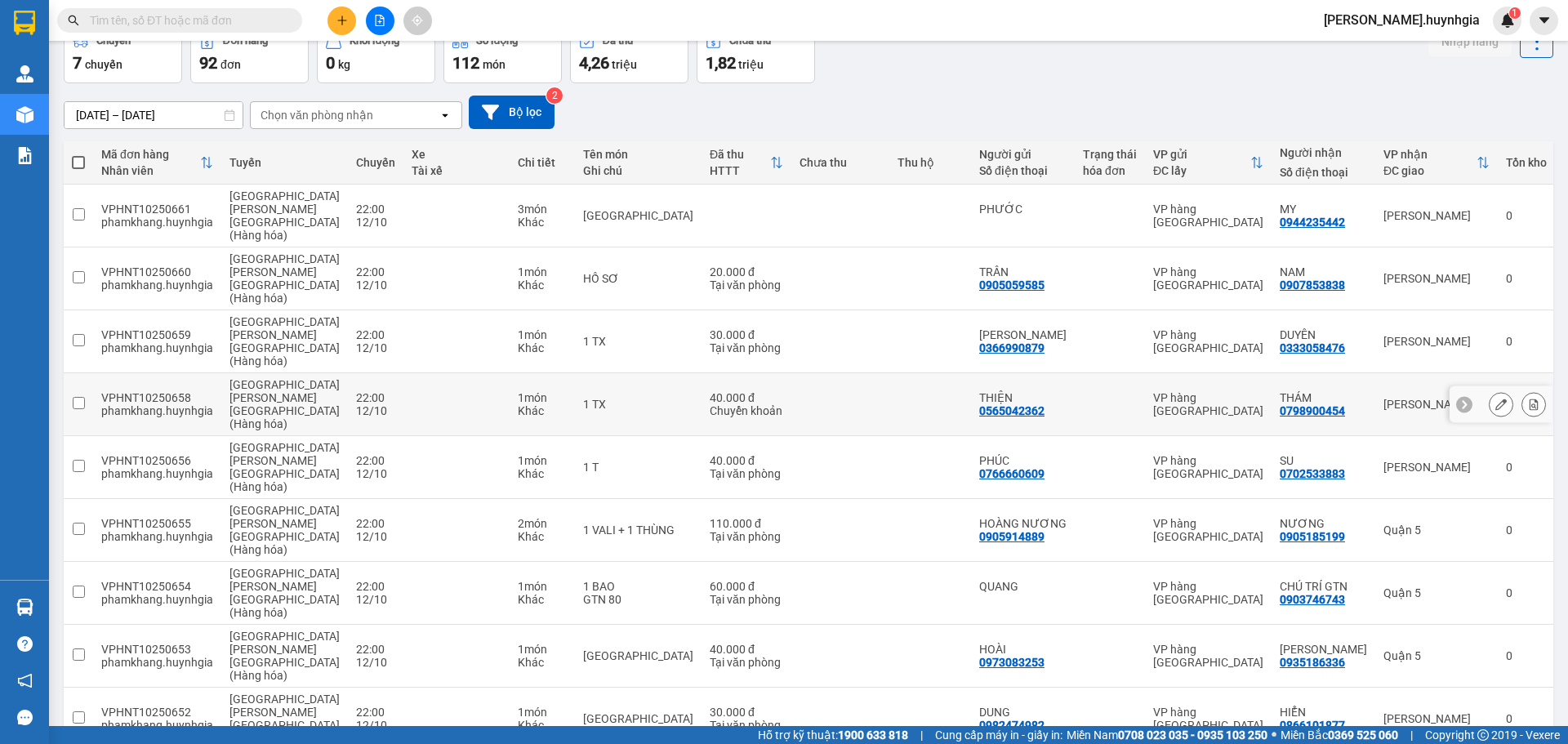
scroll to position [112, 0]
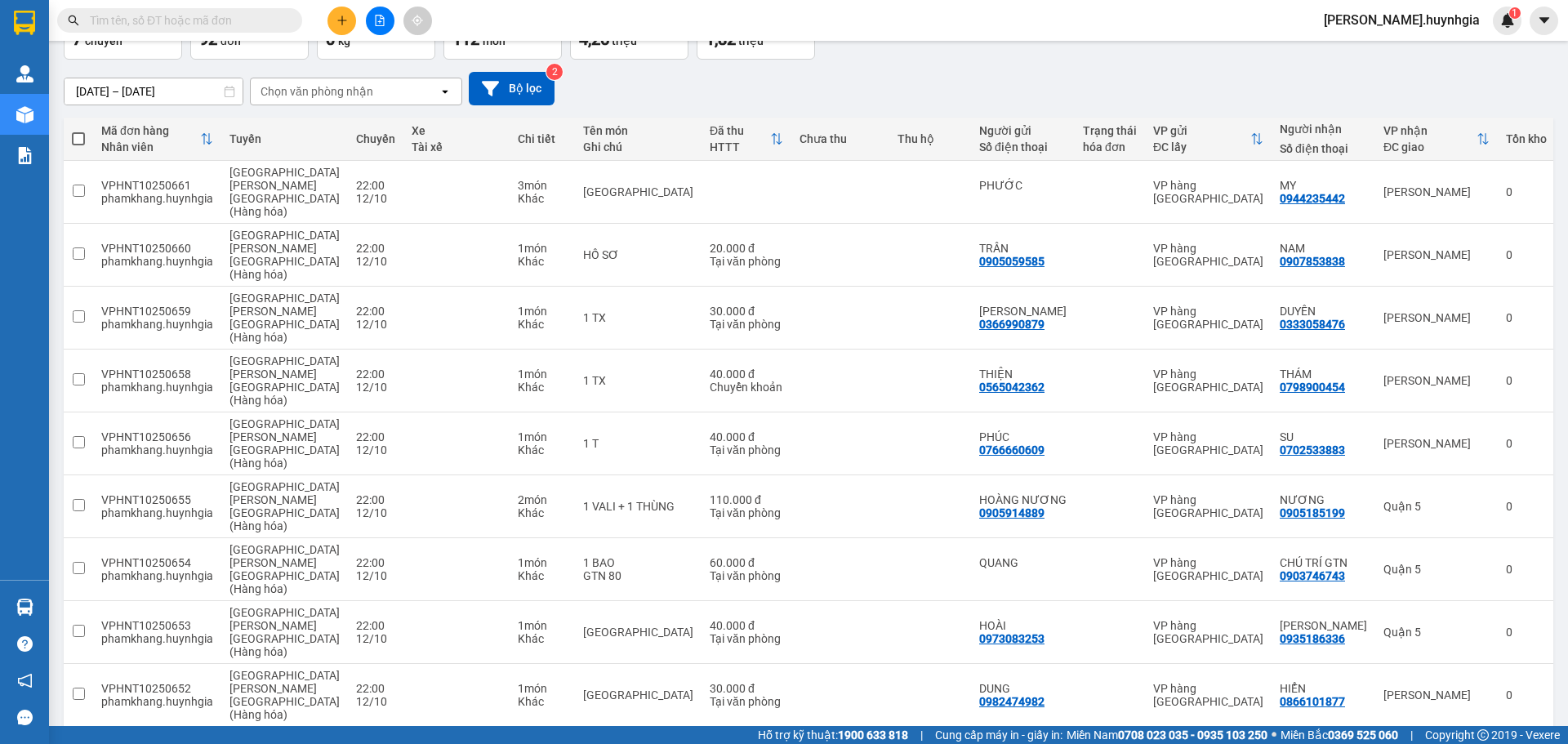
click at [1465, 657] on span "100 / trang" at bounding box center [1479, 649] width 59 height 17
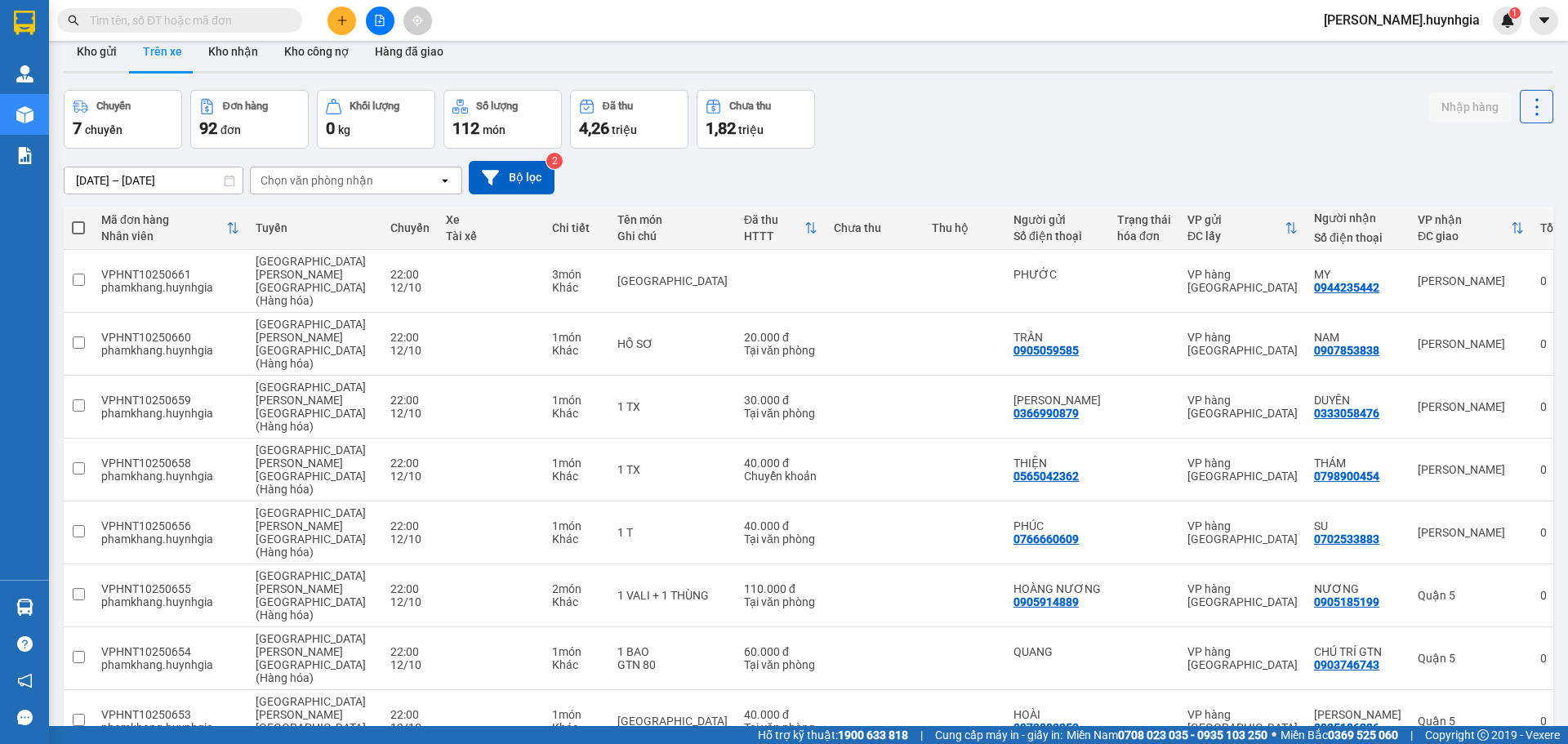
scroll to position [0, 0]
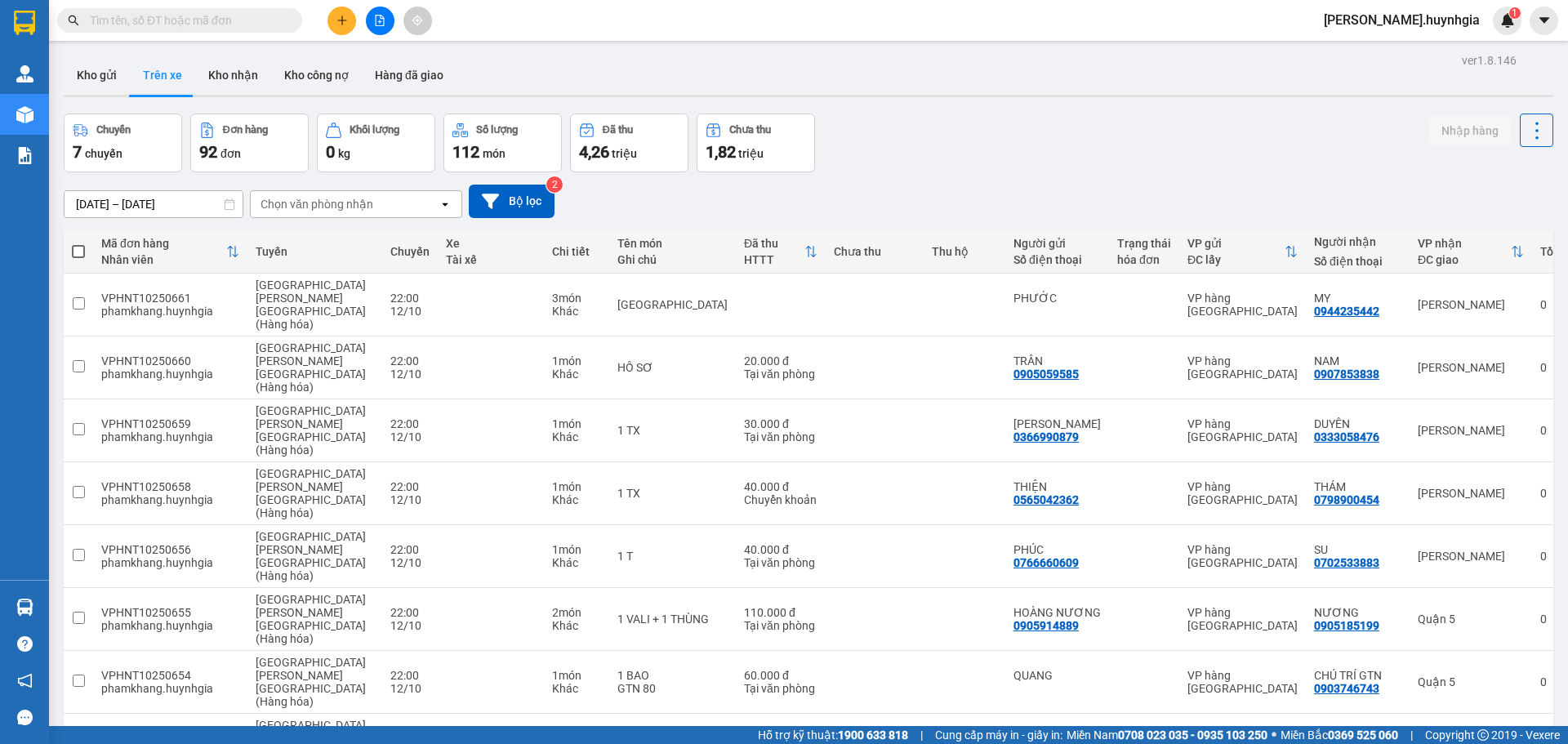
click at [304, 201] on div "Chọn văn phòng nhận" at bounding box center [317, 204] width 112 height 17
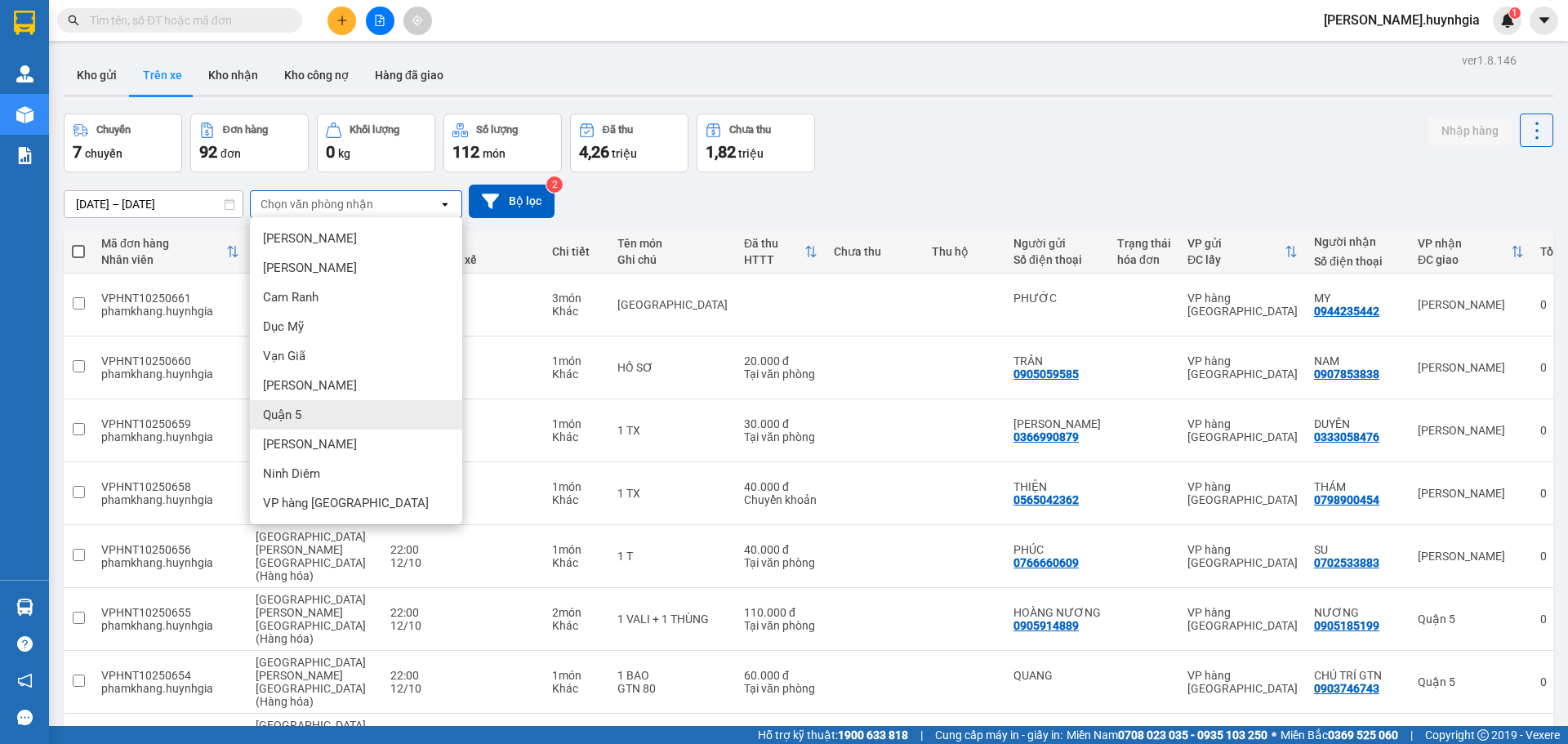
click at [318, 407] on div "Quận 5" at bounding box center [356, 414] width 212 height 29
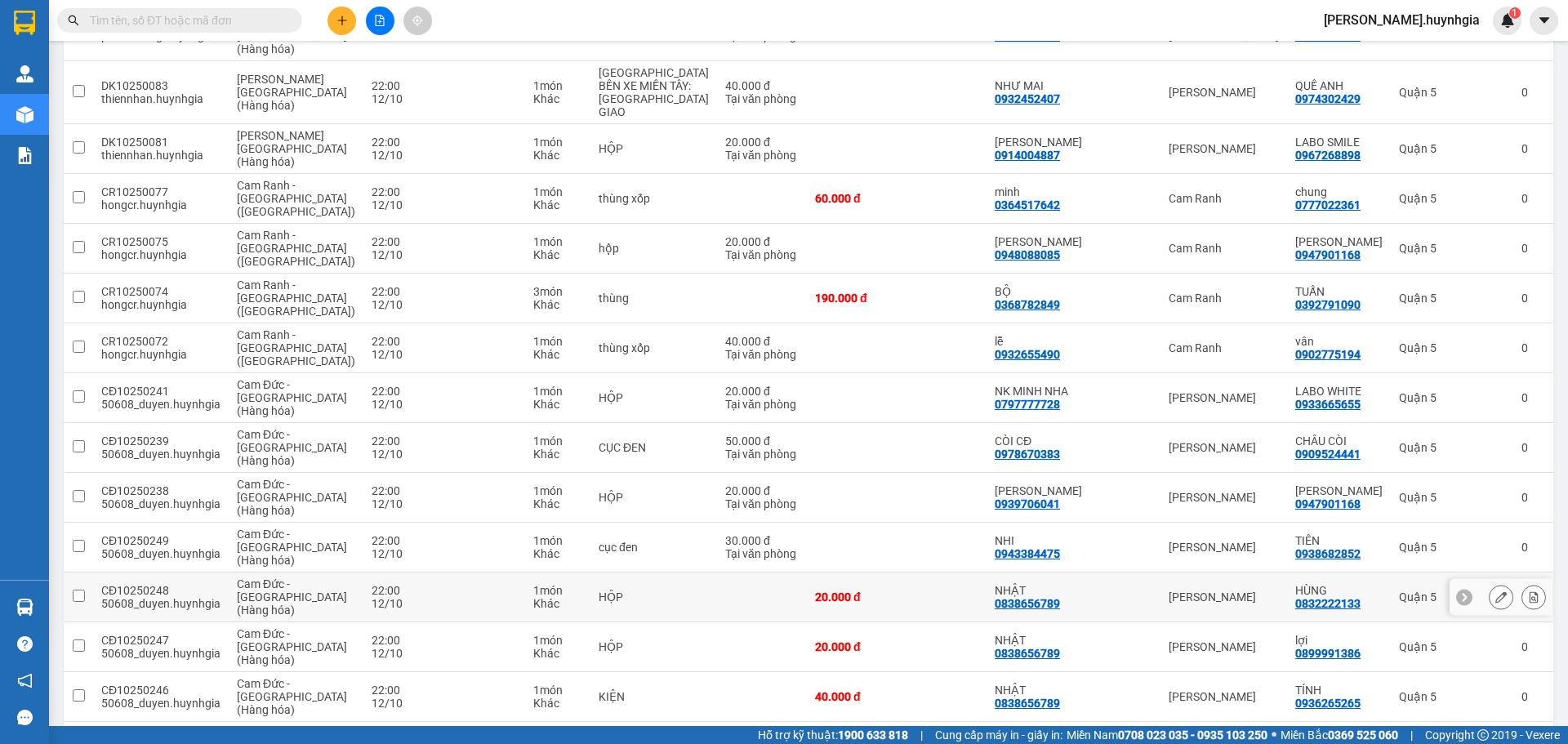
scroll to position [1607, 0]
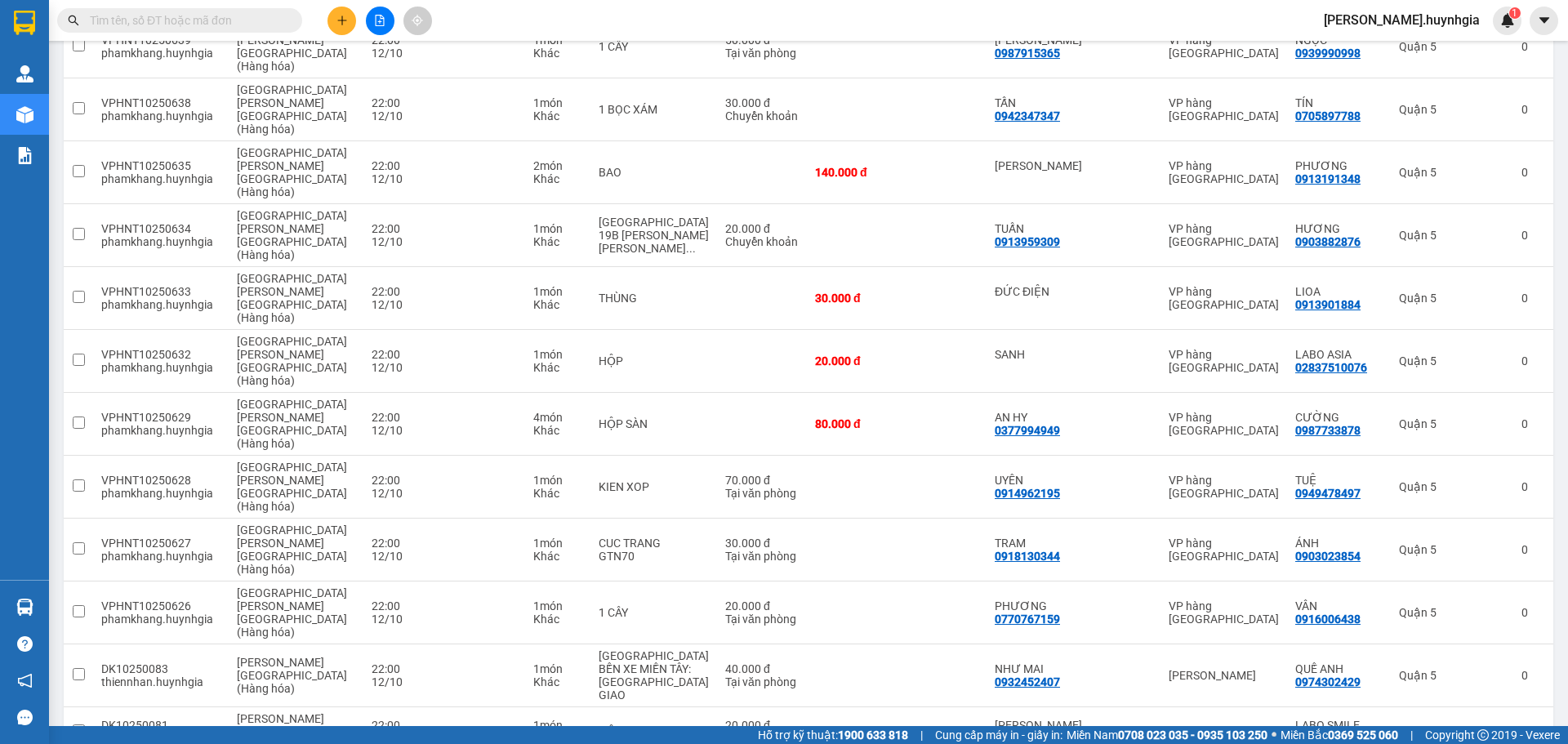
drag, startPoint x: 1071, startPoint y: 251, endPoint x: 1059, endPoint y: 228, distance: 25.9
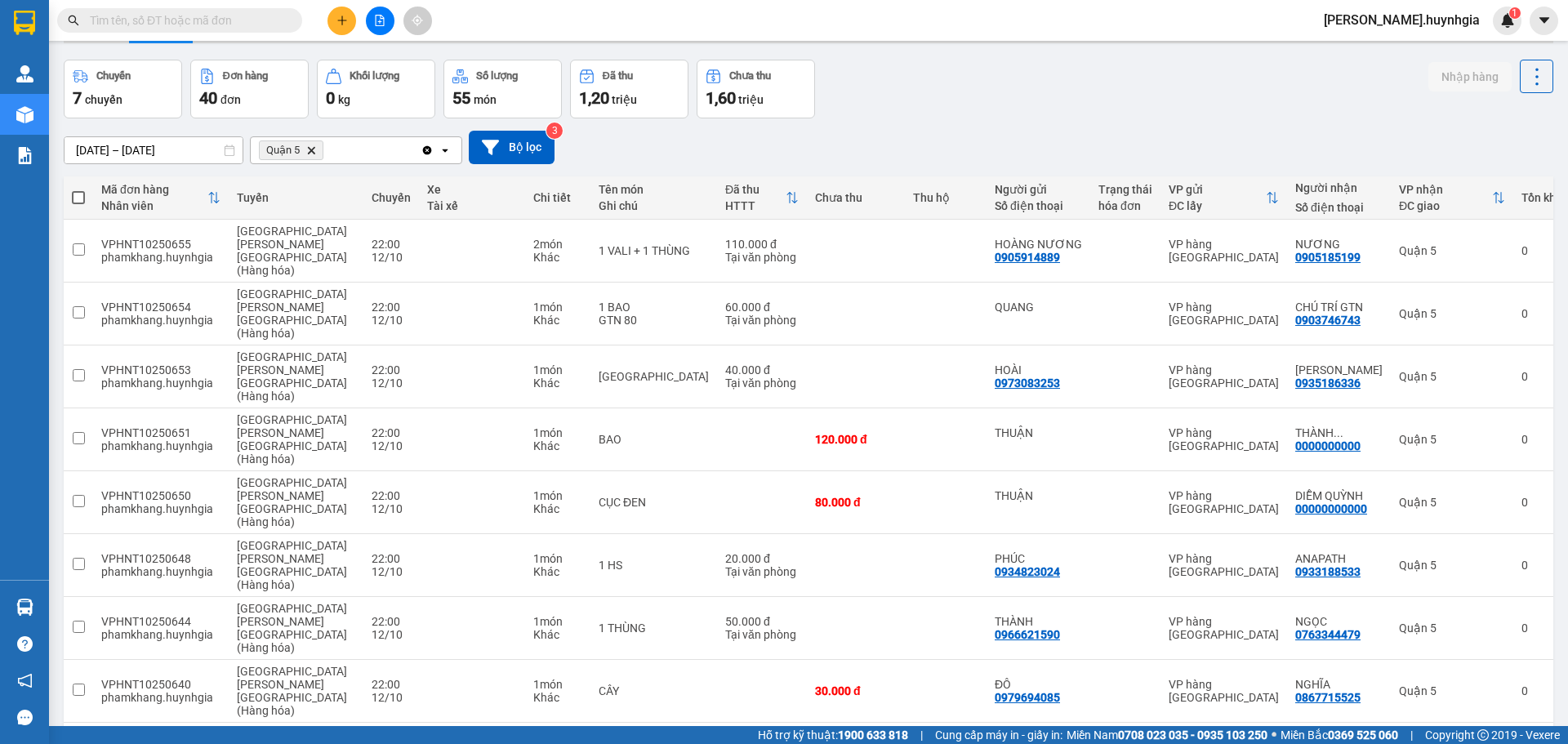
scroll to position [0, 0]
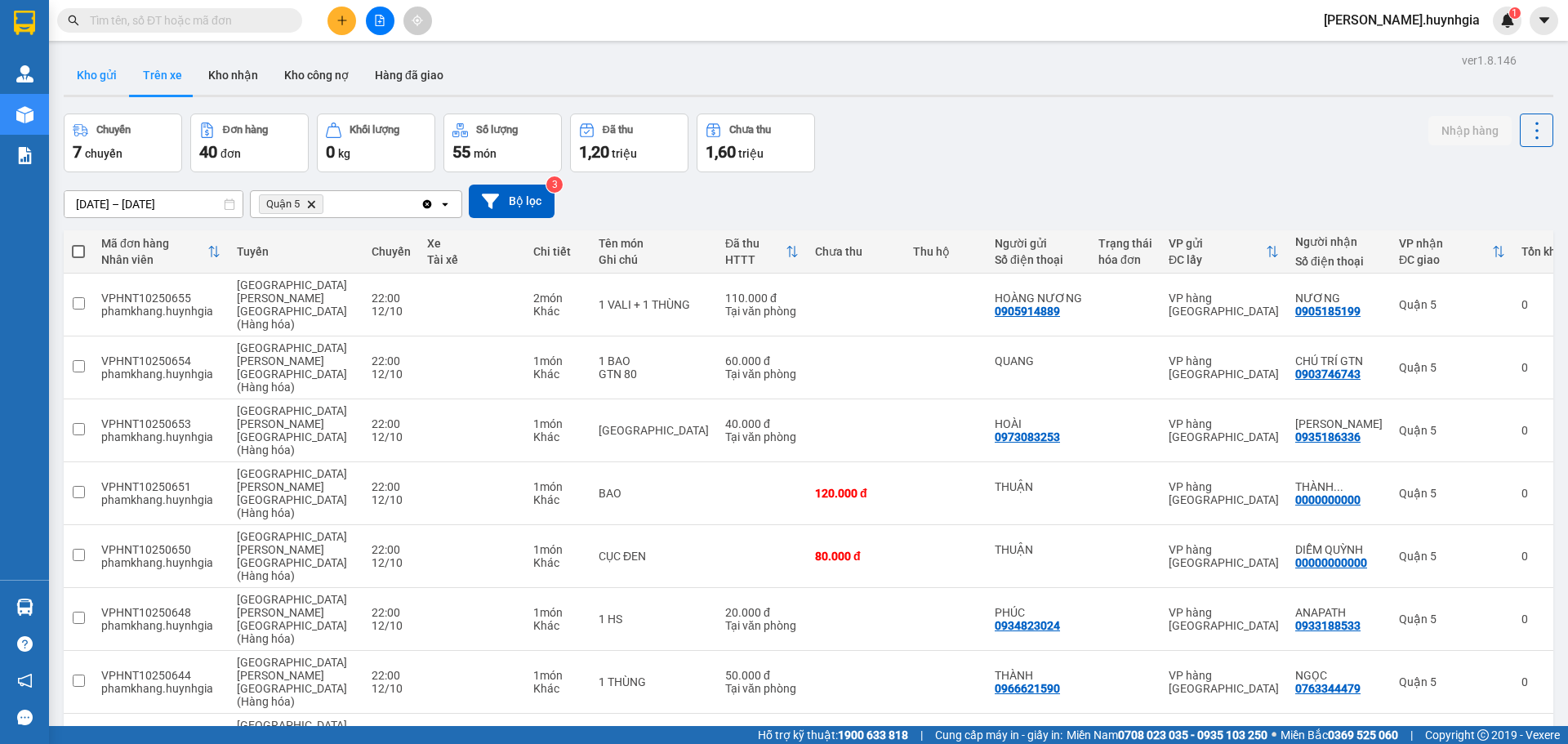
click at [113, 86] on button "Kho gửi" at bounding box center [97, 75] width 66 height 40
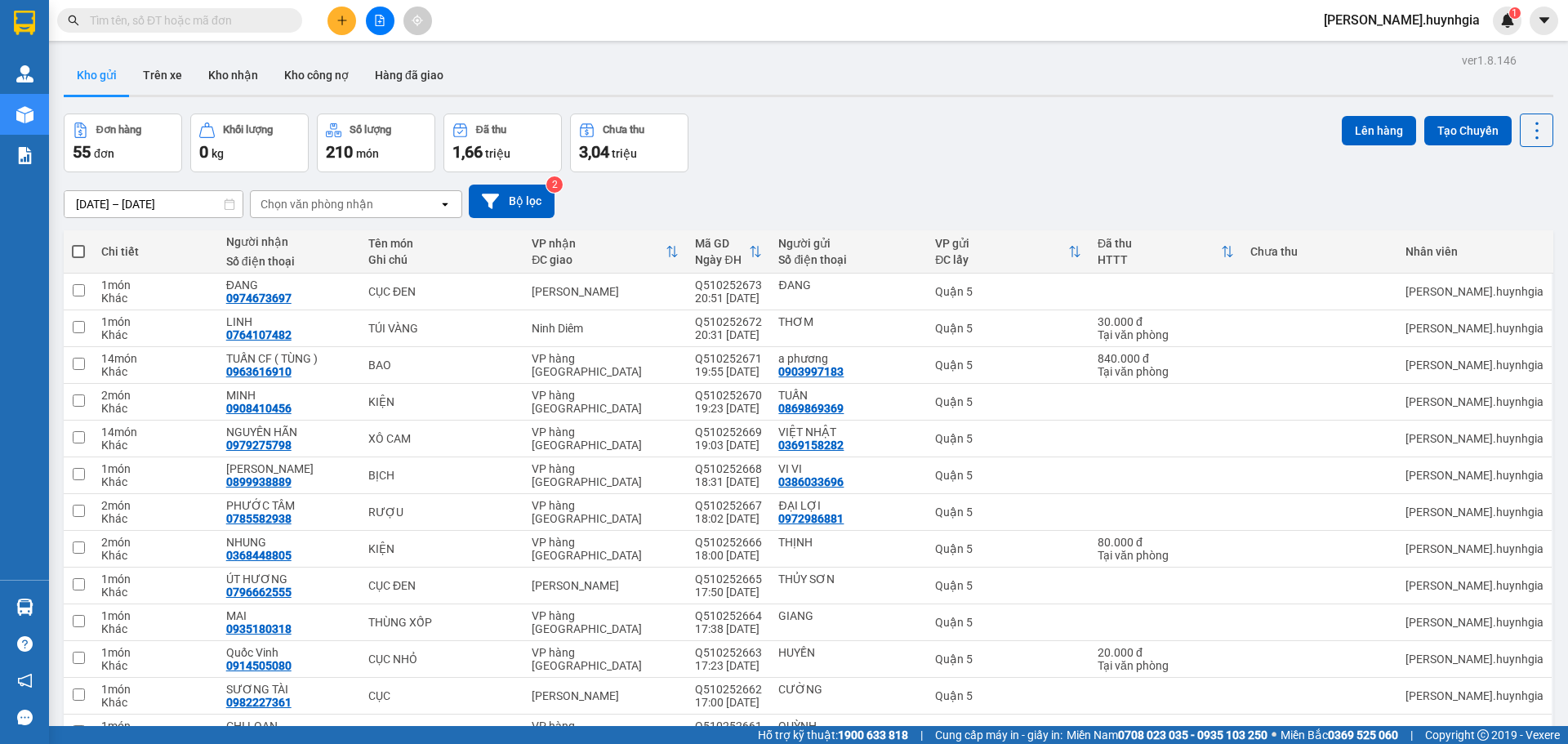
click at [83, 238] on th at bounding box center [78, 251] width 29 height 43
click at [76, 248] on span at bounding box center [78, 251] width 13 height 13
click at [78, 243] on input "checkbox" at bounding box center [78, 243] width 0 height 0
checkbox input "true"
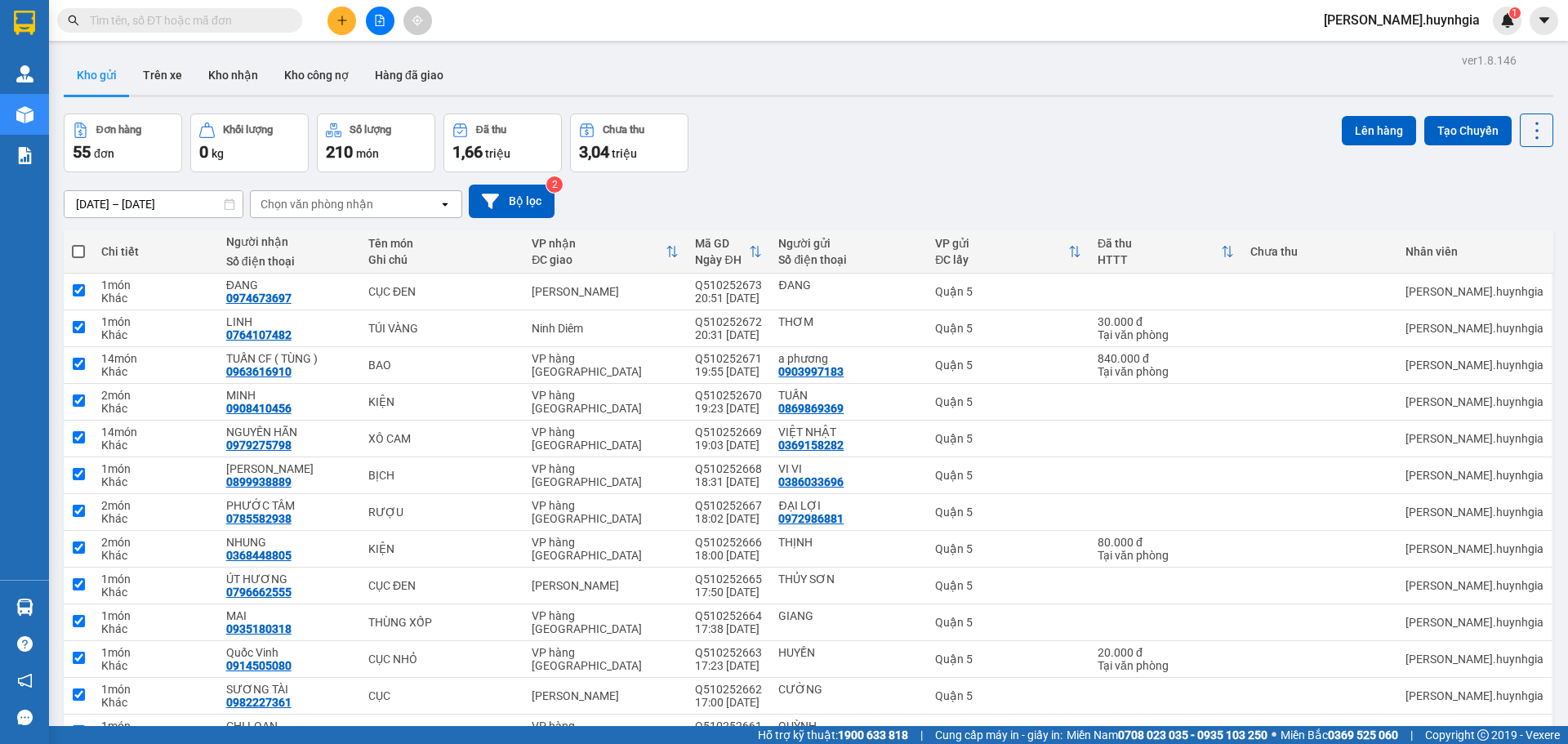
checkbox input "true"
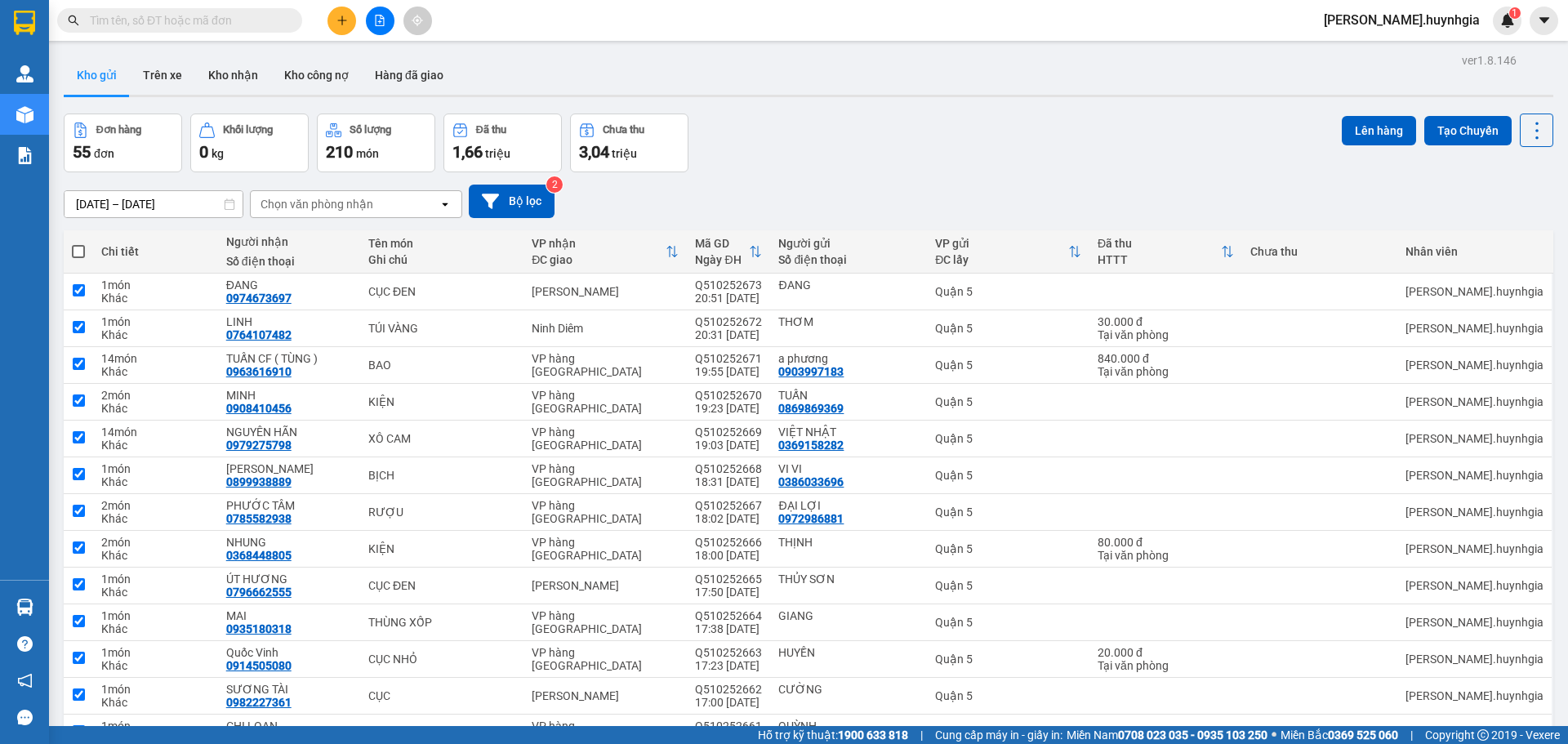
checkbox input "true"
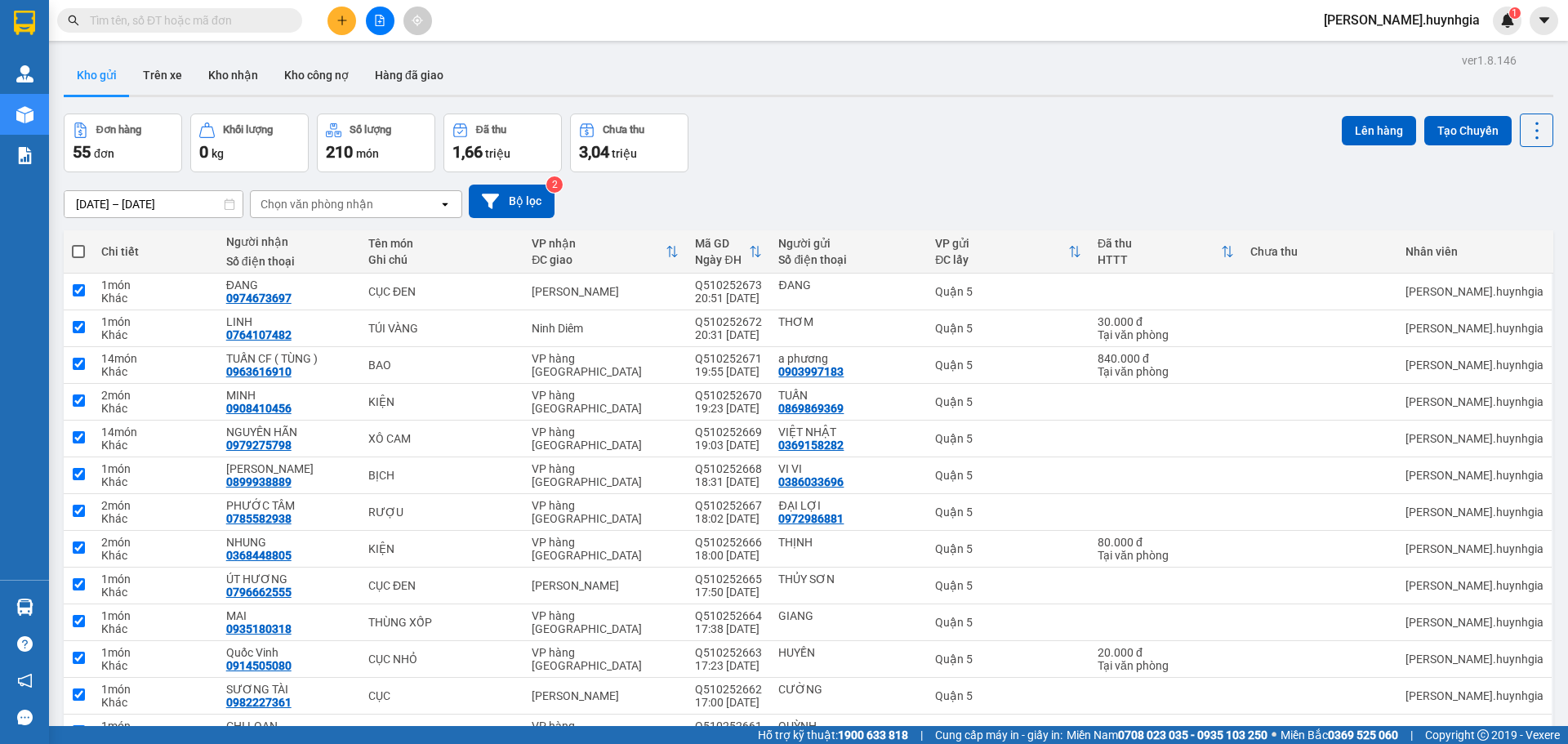
checkbox input "true"
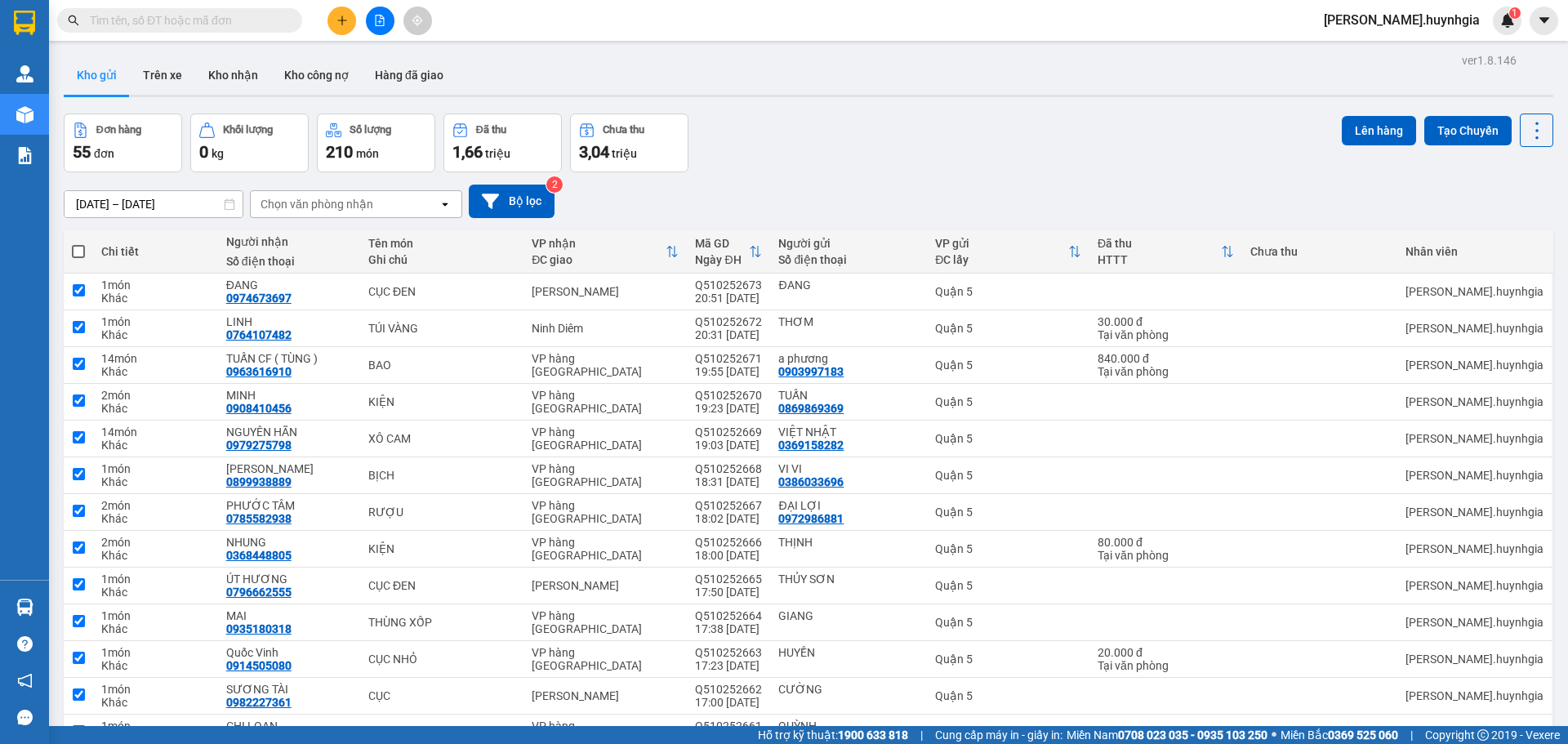
checkbox input "true"
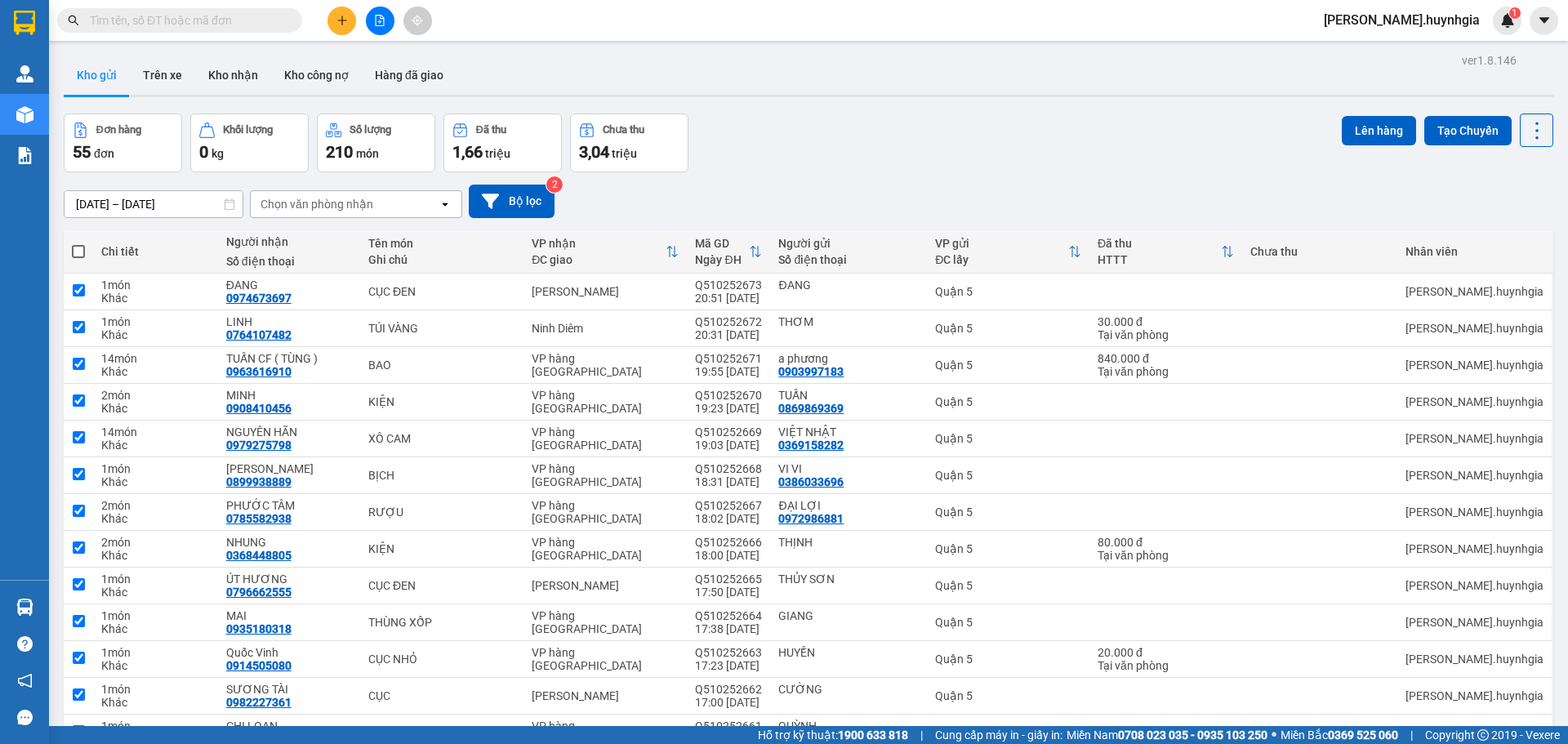
checkbox input "true"
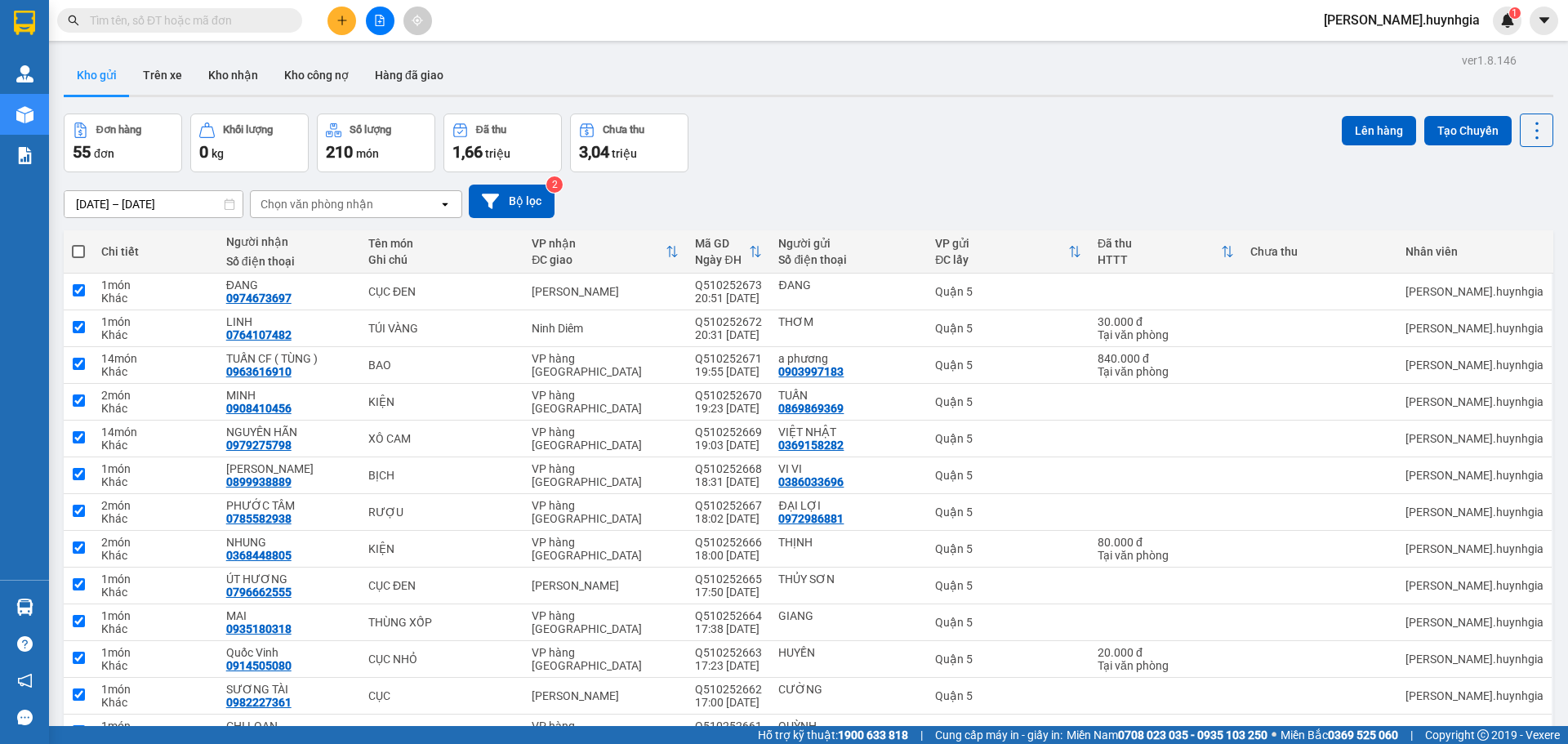
checkbox input "true"
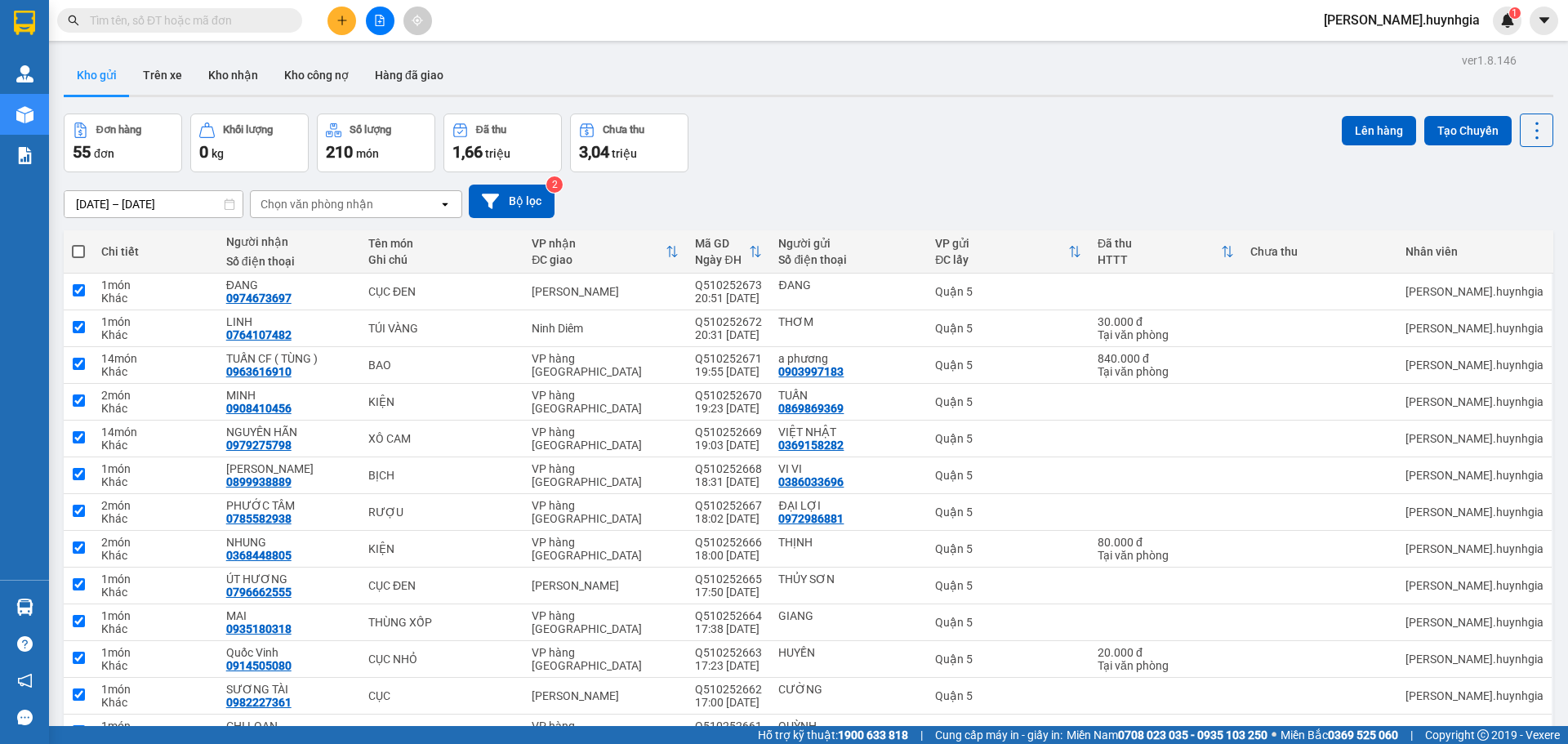
checkbox input "true"
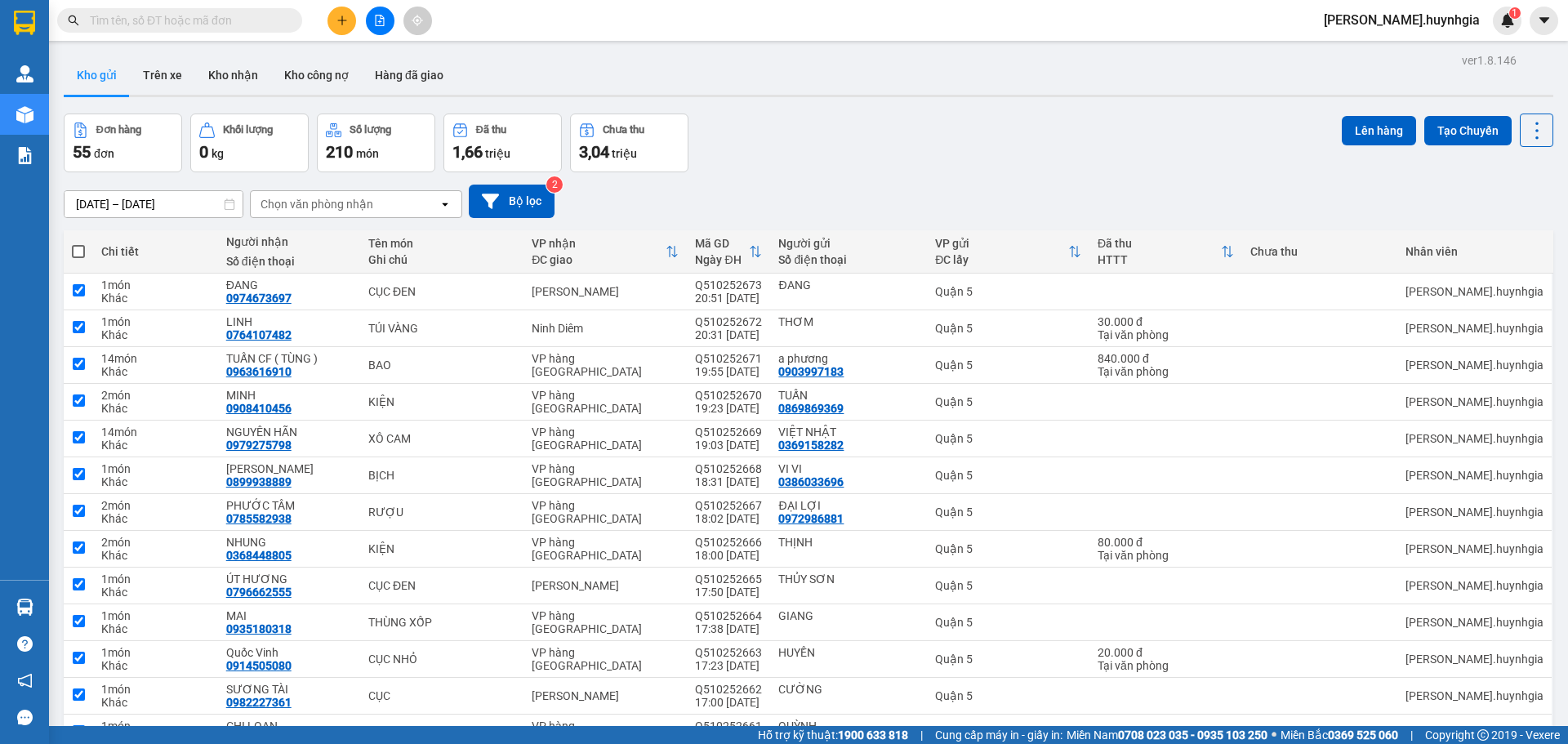
checkbox input "true"
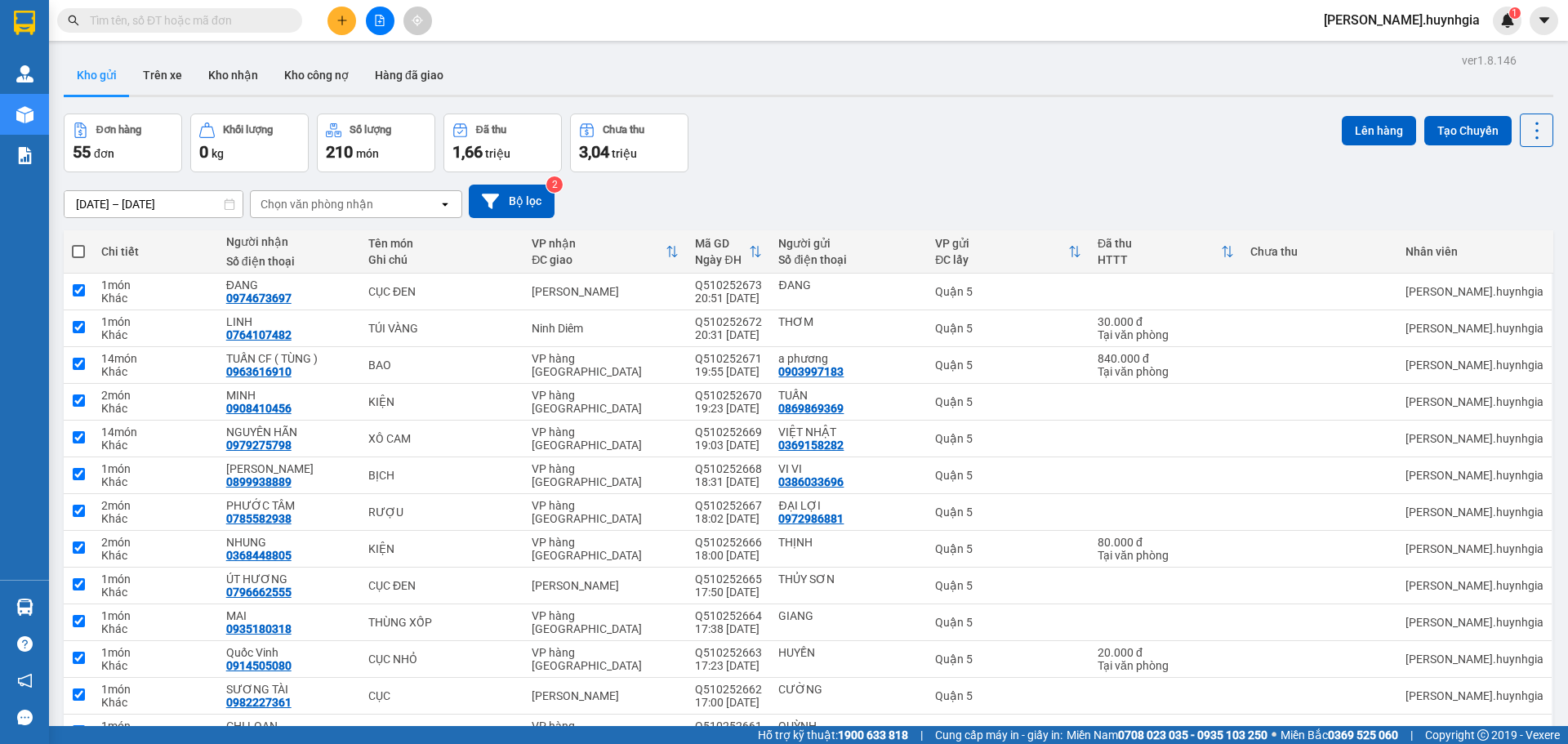
checkbox input "true"
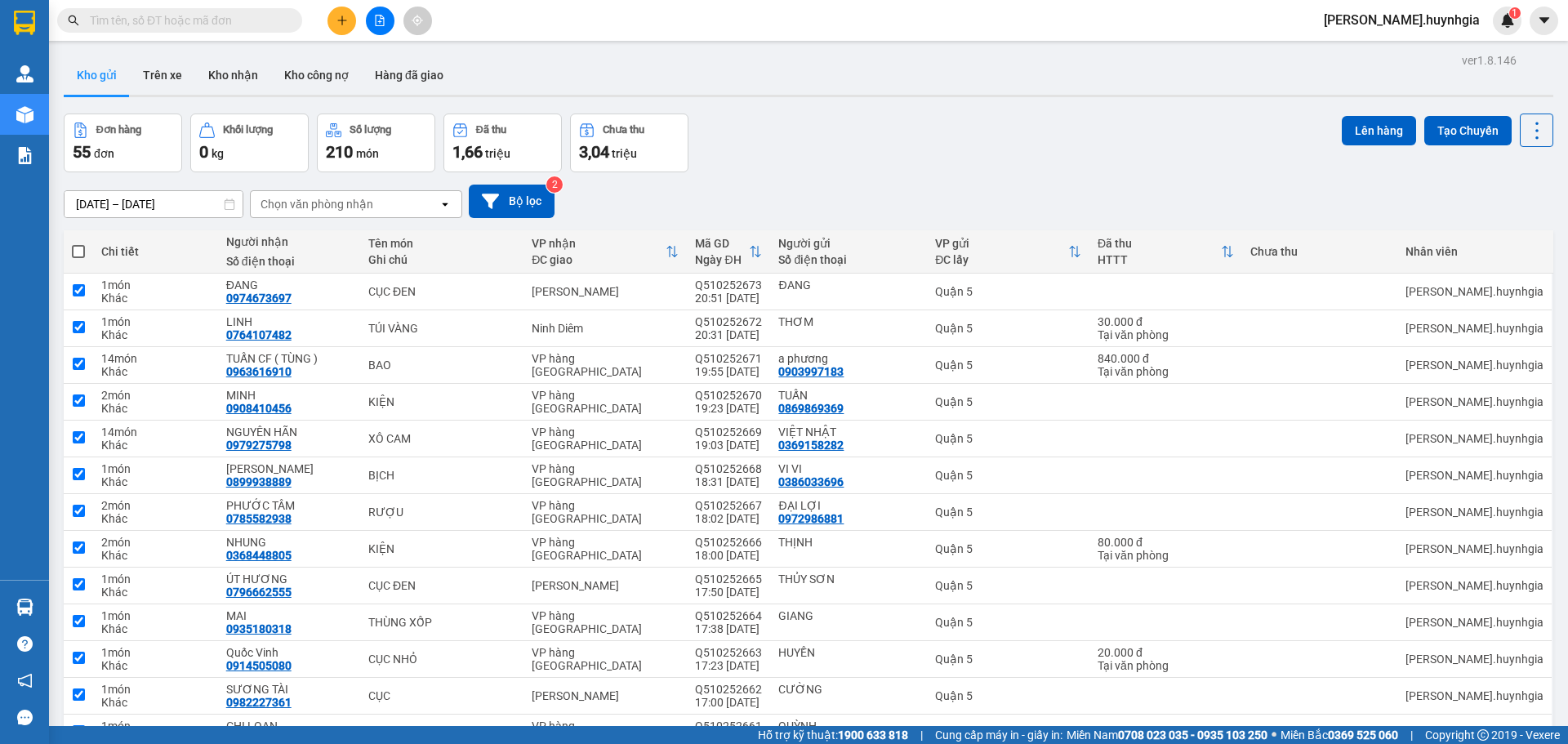
checkbox input "true"
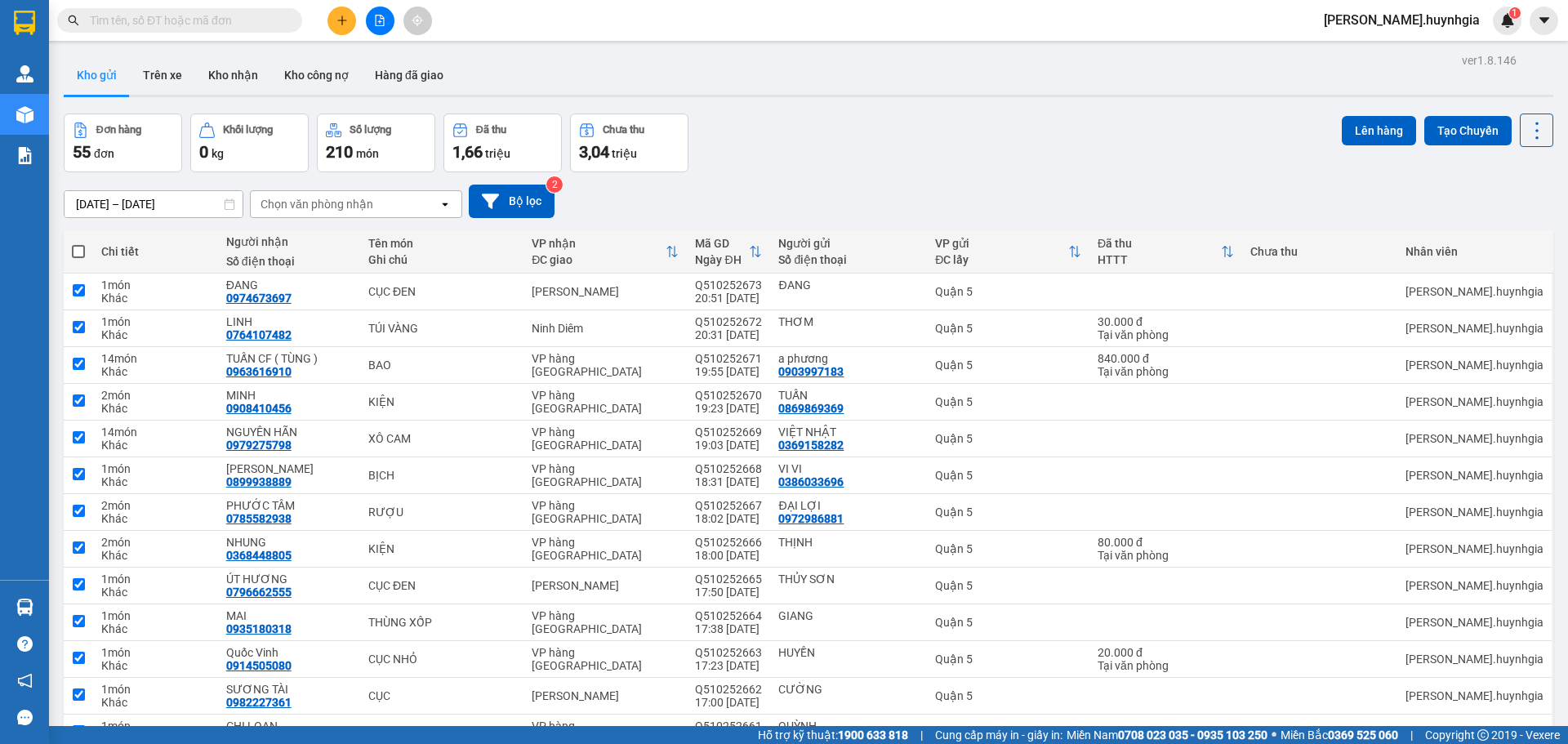
checkbox input "true"
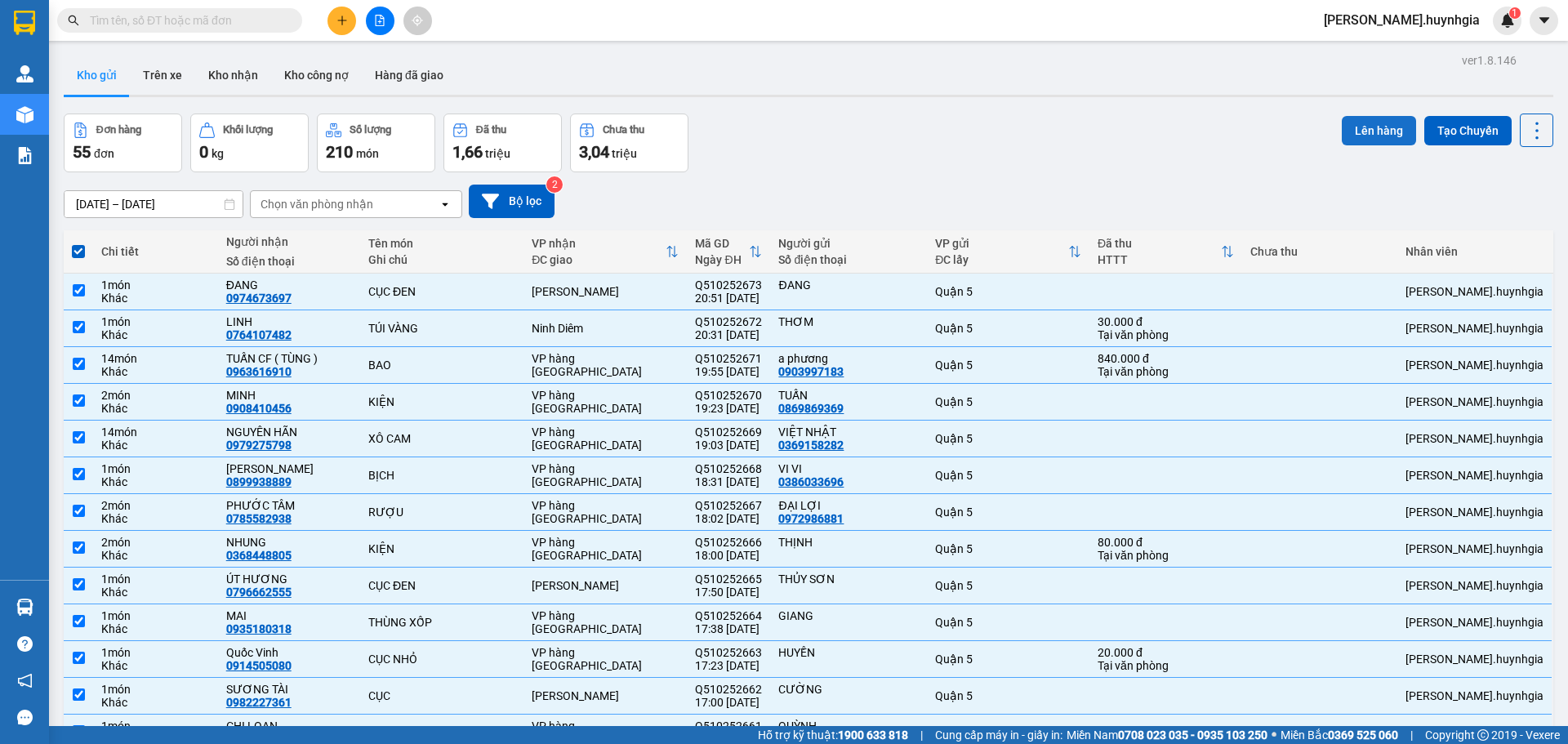
click at [1367, 134] on button "Lên hàng" at bounding box center [1378, 131] width 75 height 29
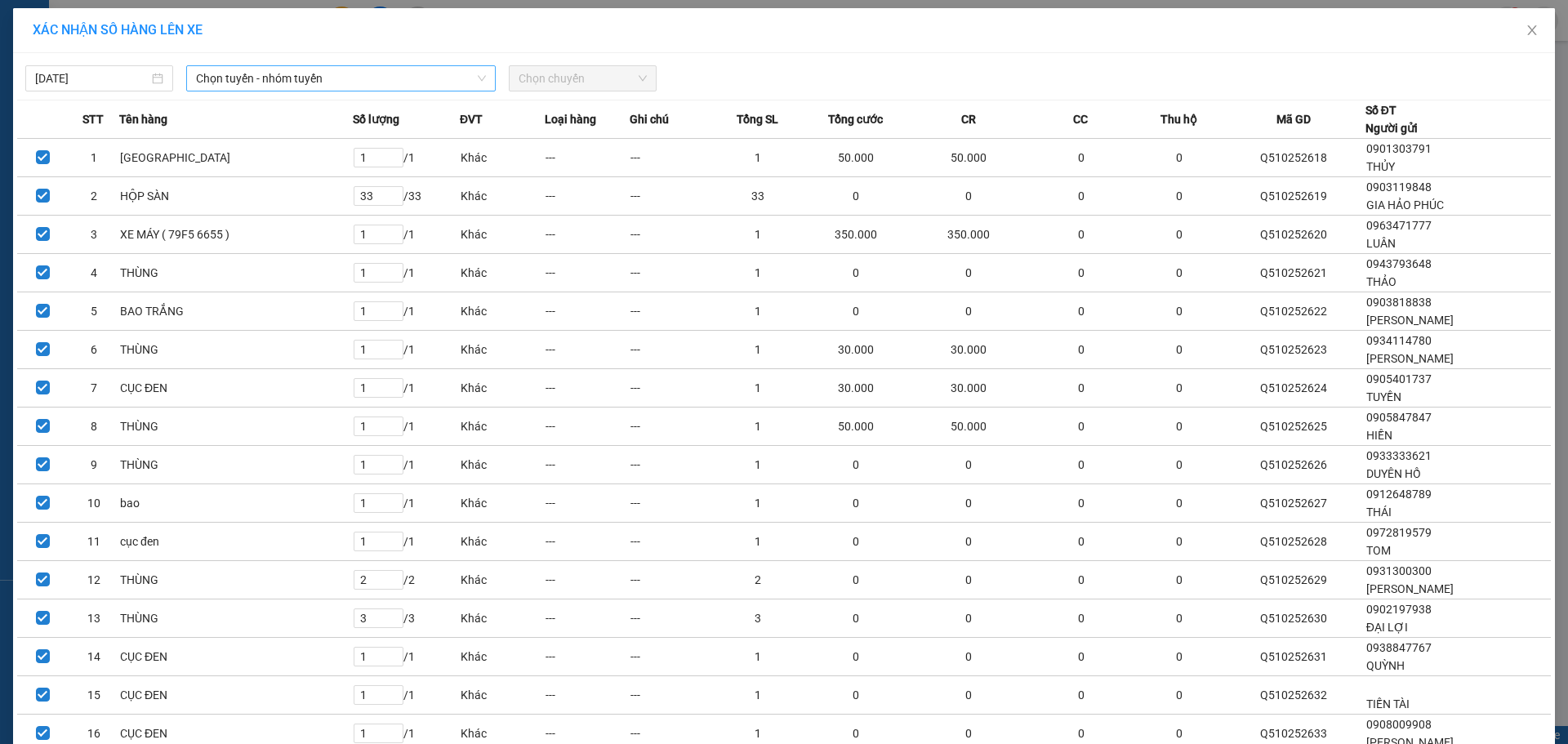
click at [298, 78] on span "Chọn tuyến - nhóm tuyến" at bounding box center [341, 78] width 290 height 25
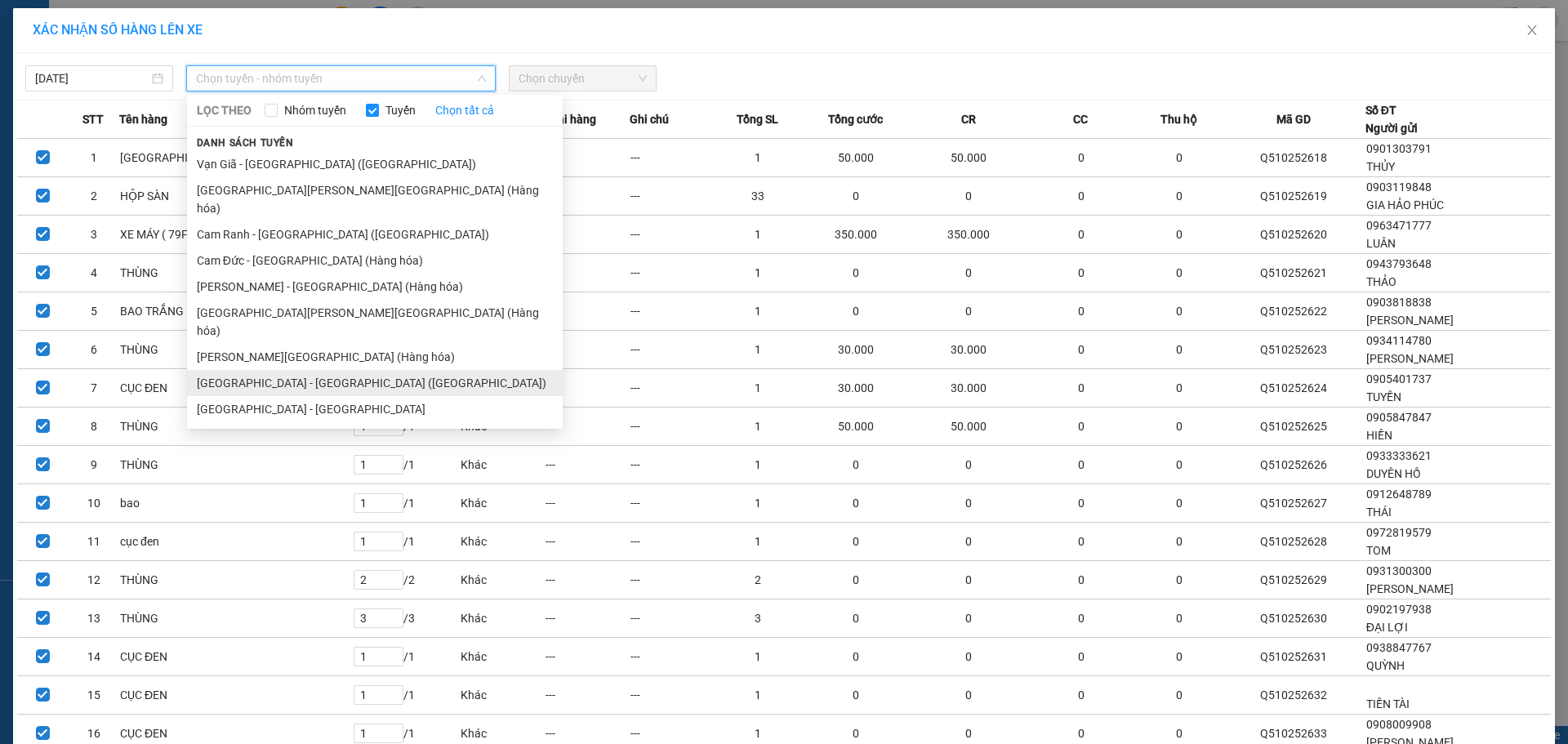
click at [260, 370] on li "[GEOGRAPHIC_DATA] - [GEOGRAPHIC_DATA] ([GEOGRAPHIC_DATA])" at bounding box center [375, 383] width 376 height 26
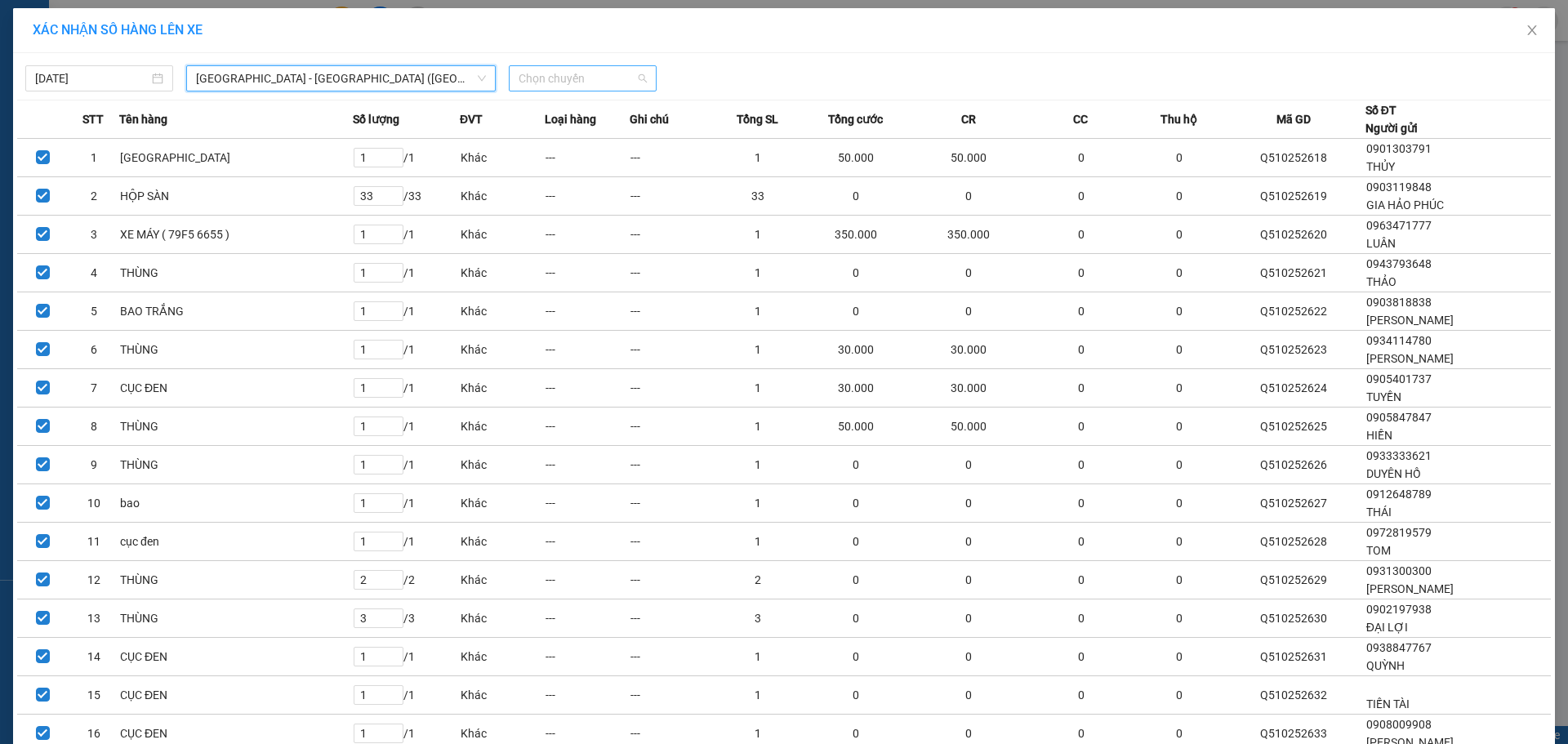
click at [529, 83] on span "Chọn chuyến" at bounding box center [582, 78] width 128 height 25
click at [554, 133] on div "22:00" at bounding box center [577, 137] width 127 height 18
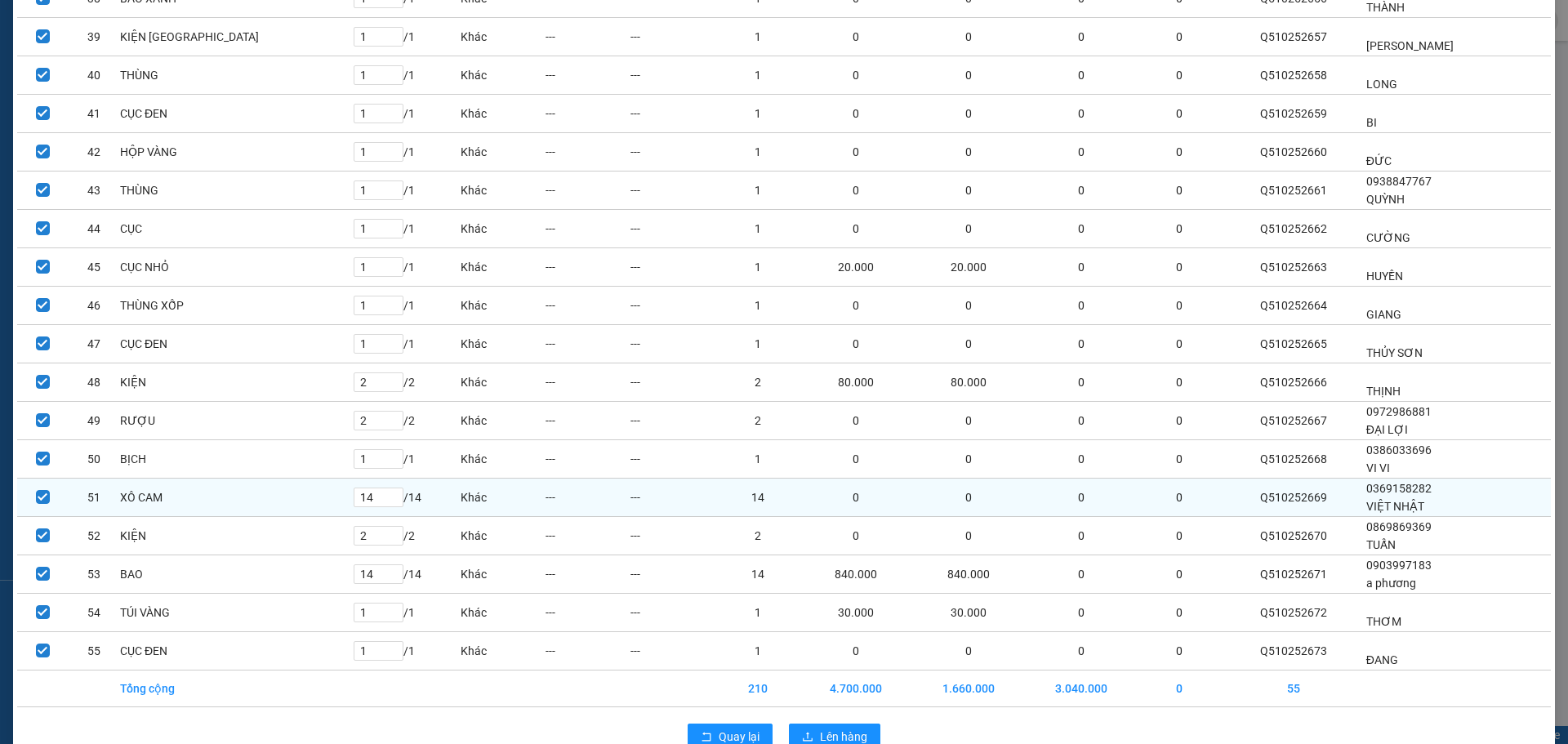
scroll to position [1626, 0]
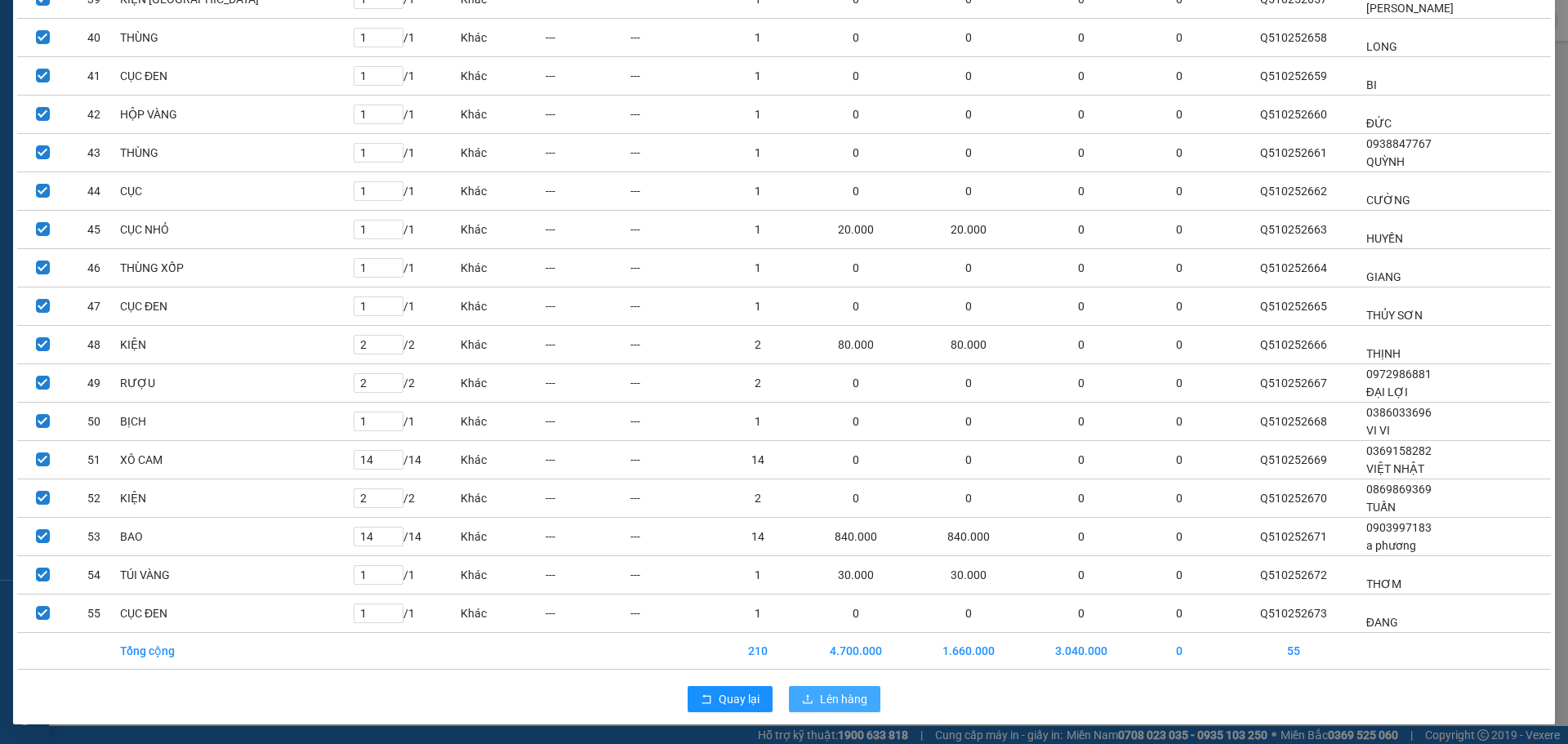
click at [813, 708] on button "Lên hàng" at bounding box center [834, 699] width 91 height 26
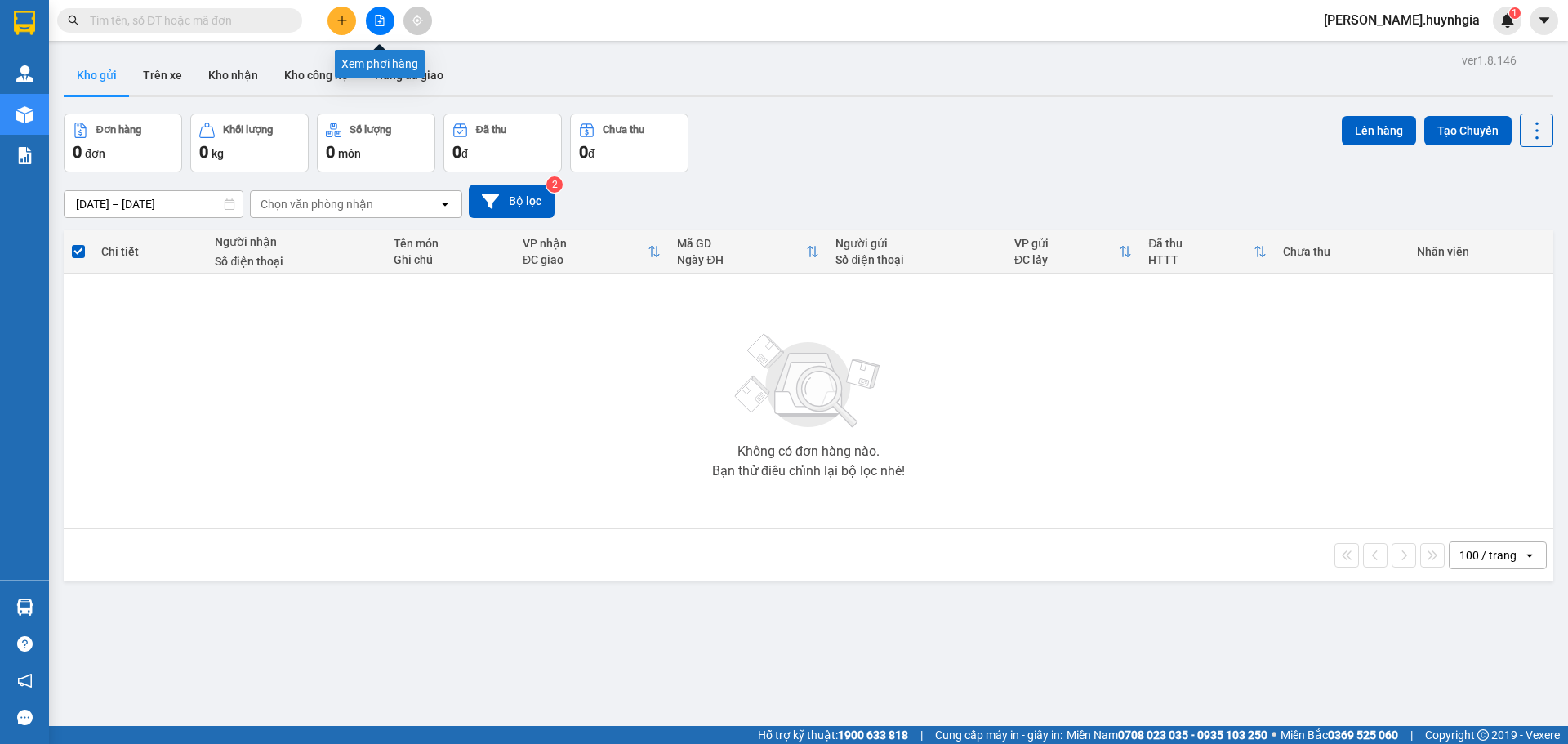
click at [382, 18] on icon "file-add" at bounding box center [380, 20] width 9 height 11
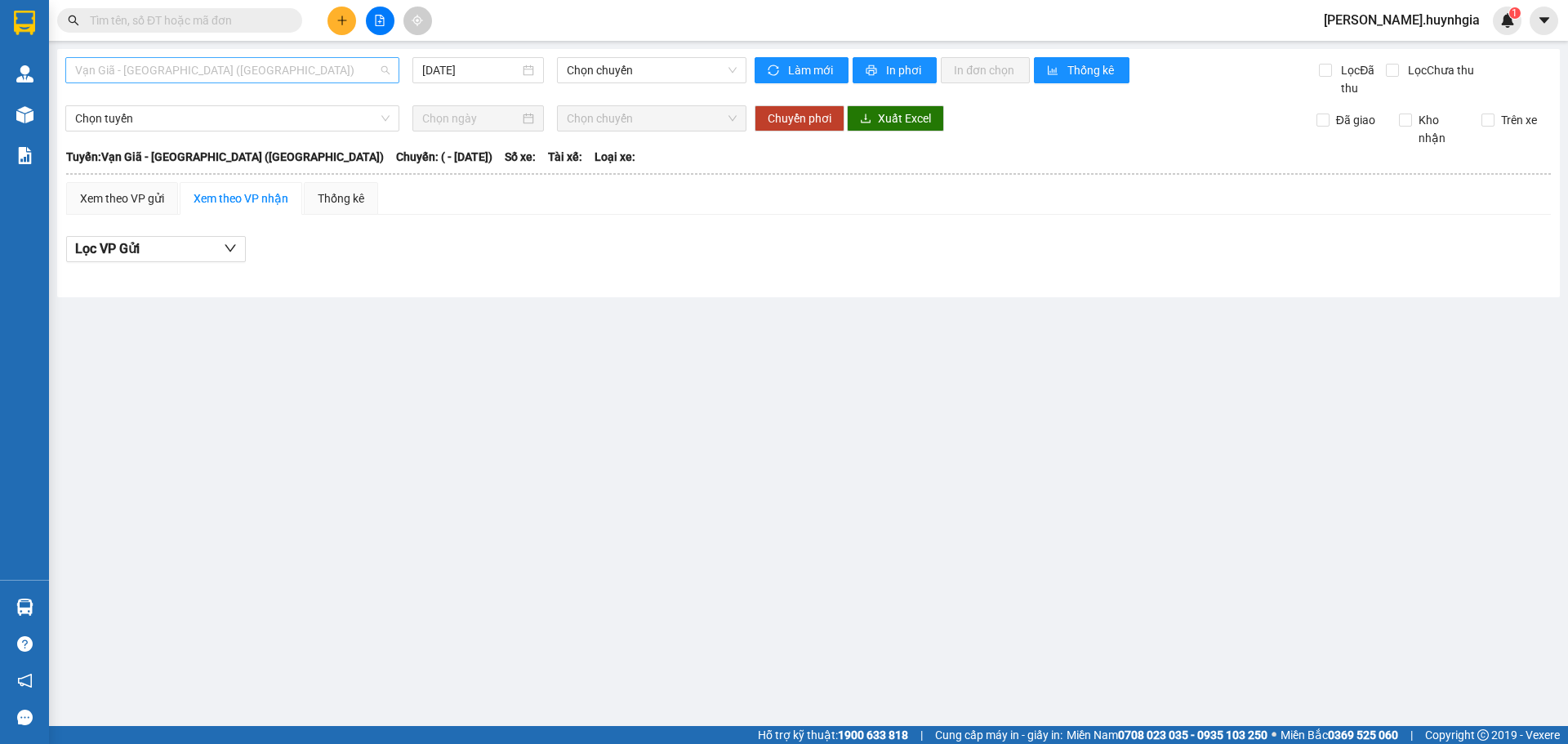
click at [292, 64] on span "Vạn Giã - [GEOGRAPHIC_DATA] ([GEOGRAPHIC_DATA])" at bounding box center [232, 70] width 314 height 25
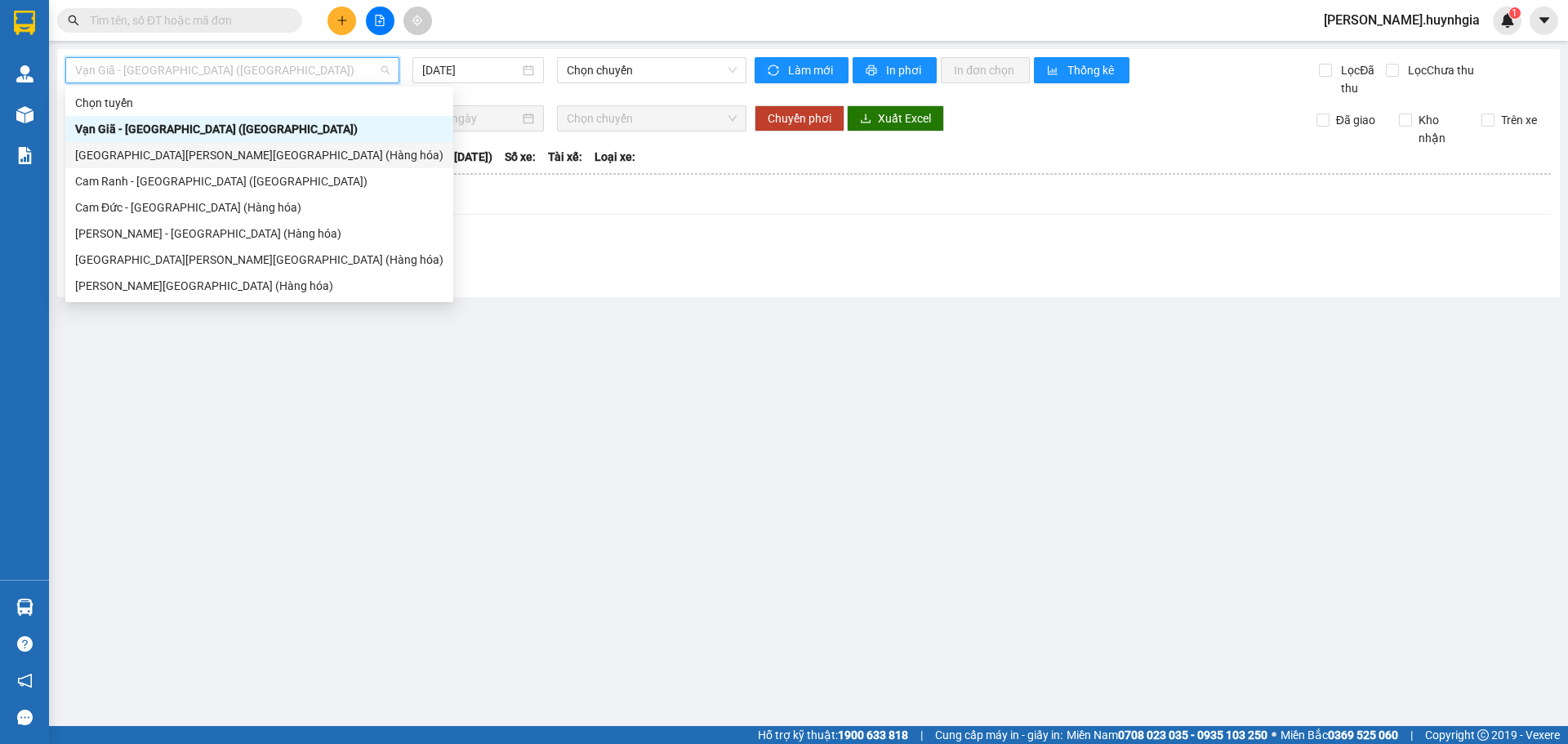
click at [163, 155] on div "[GEOGRAPHIC_DATA][PERSON_NAME][GEOGRAPHIC_DATA] (Hàng hóa)" at bounding box center [260, 156] width 369 height 18
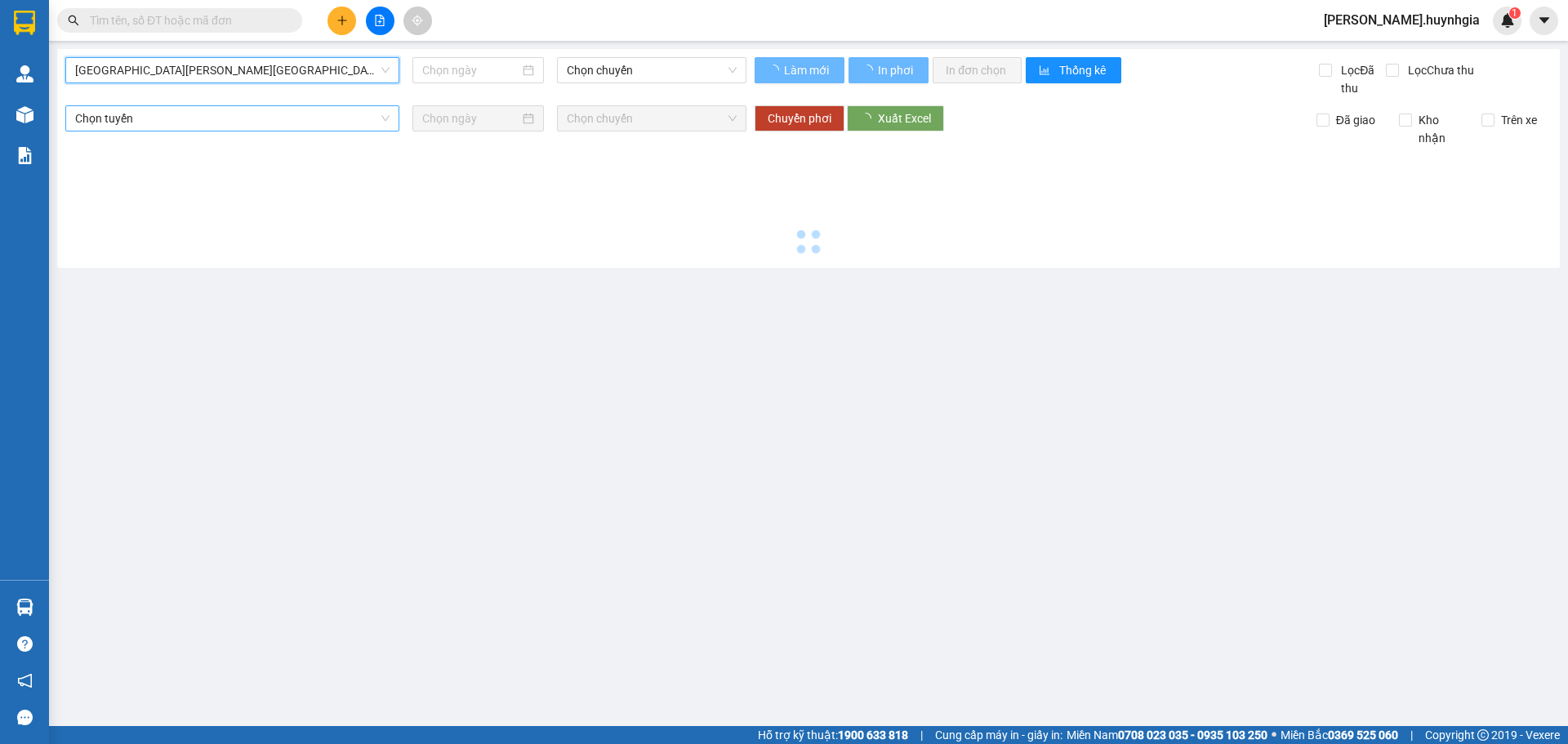
type input "[DATE]"
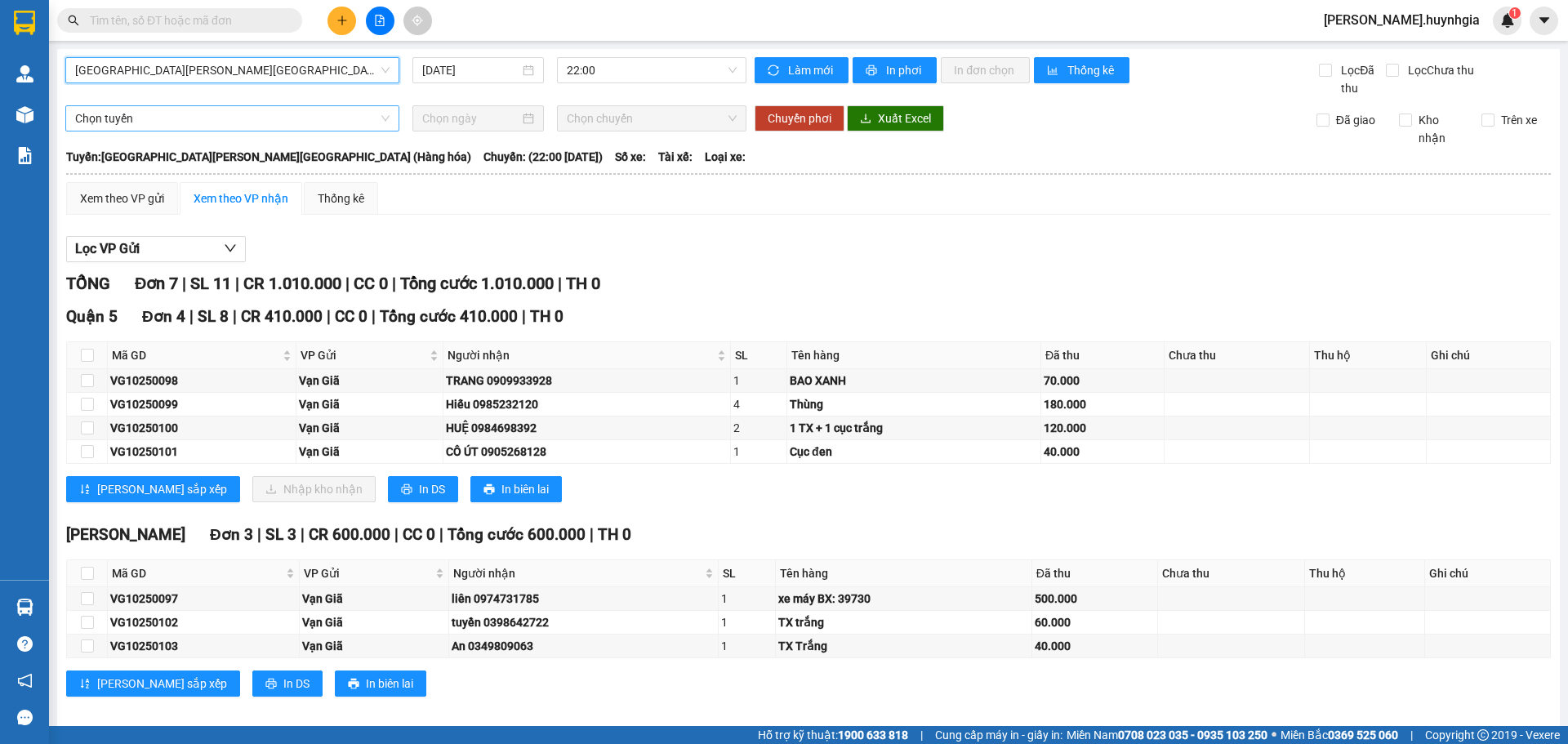
click at [208, 109] on span "Chọn tuyến" at bounding box center [232, 118] width 314 height 25
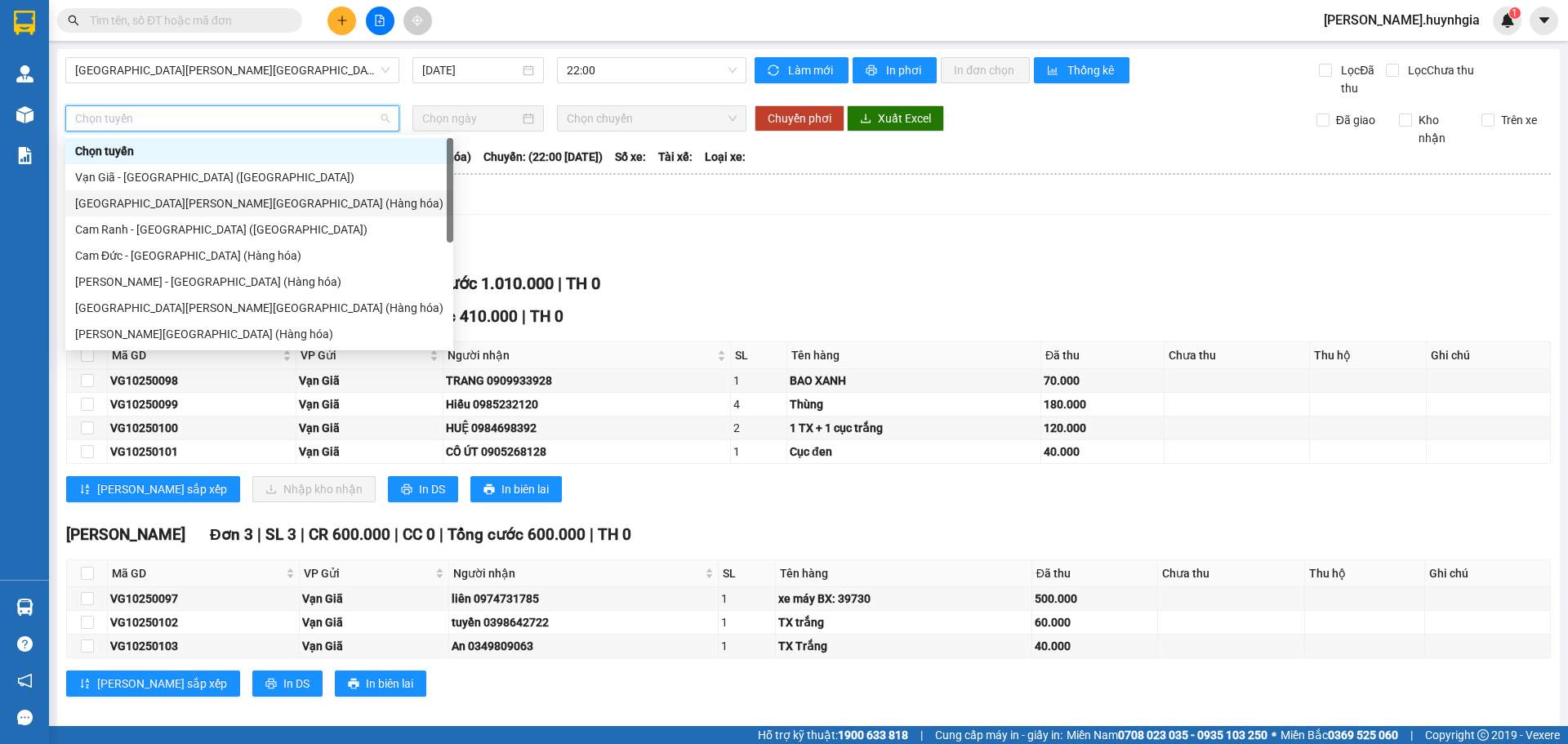
drag, startPoint x: 177, startPoint y: 211, endPoint x: 187, endPoint y: 208, distance: 10.4
click at [177, 211] on div "[GEOGRAPHIC_DATA][PERSON_NAME][GEOGRAPHIC_DATA] (Hàng hóa)" at bounding box center [260, 203] width 369 height 18
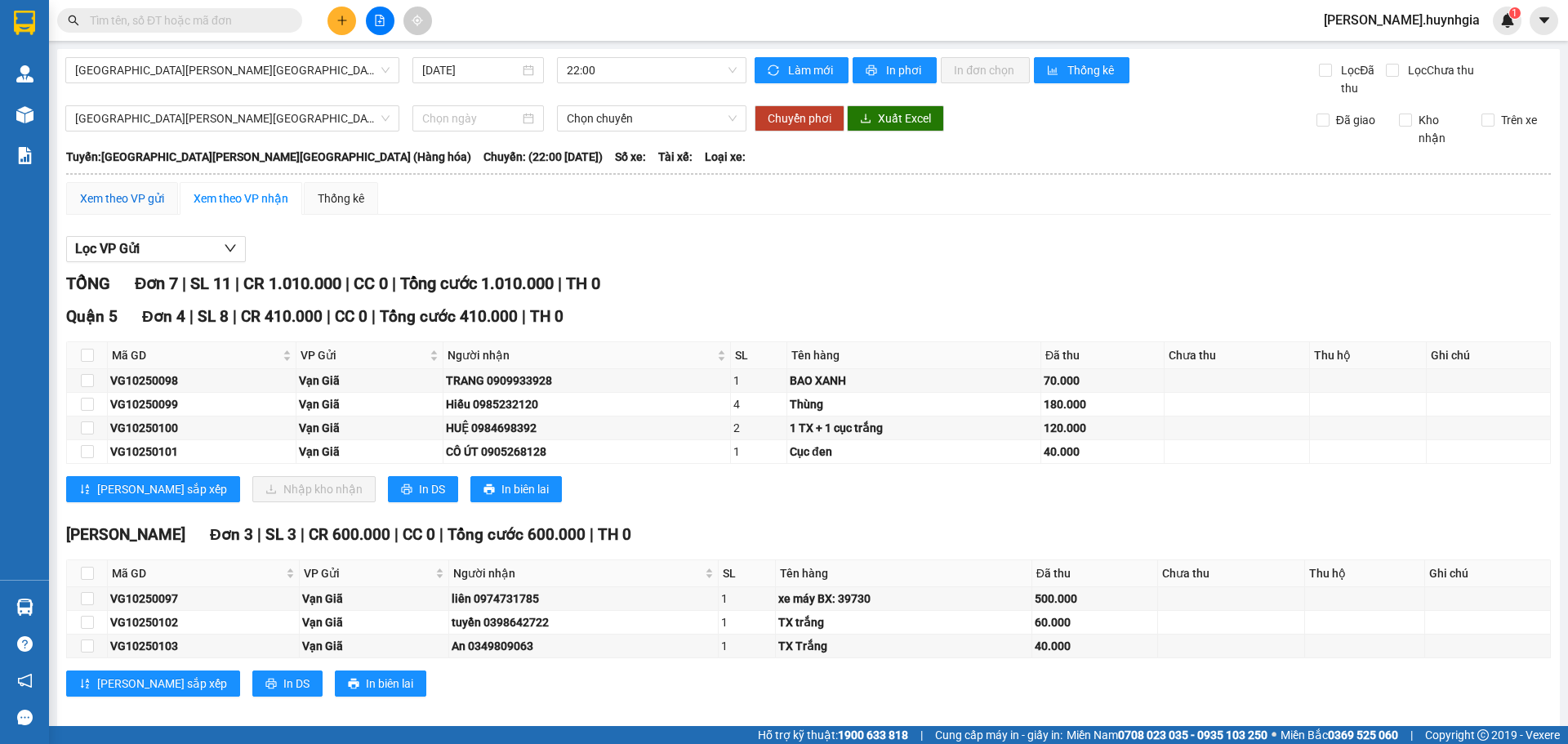
drag, startPoint x: 130, startPoint y: 196, endPoint x: 139, endPoint y: 196, distance: 9.0
click at [129, 195] on div "Xem theo VP gửi" at bounding box center [122, 199] width 84 height 18
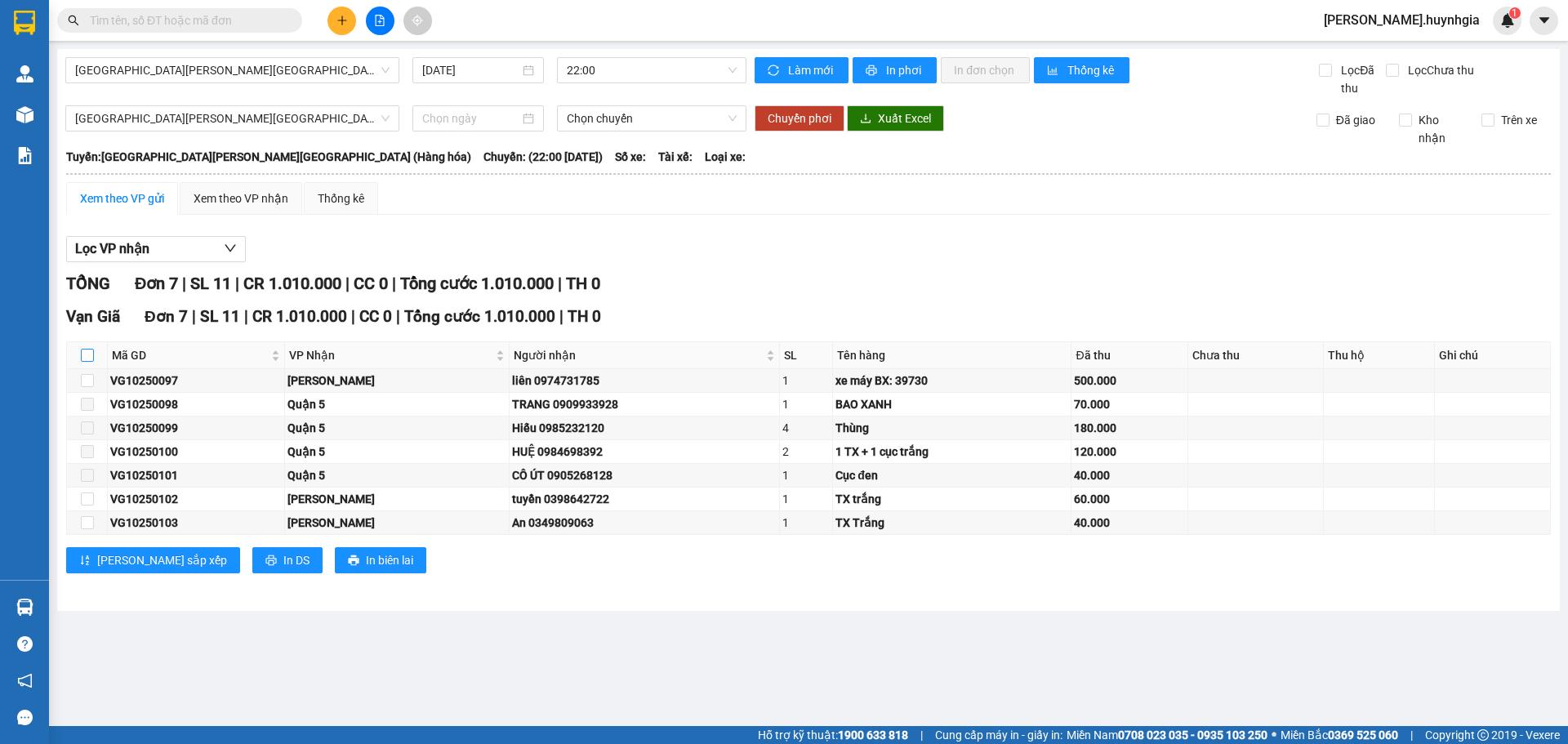
click at [89, 357] on input "checkbox" at bounding box center [88, 355] width 13 height 13
checkbox input "true"
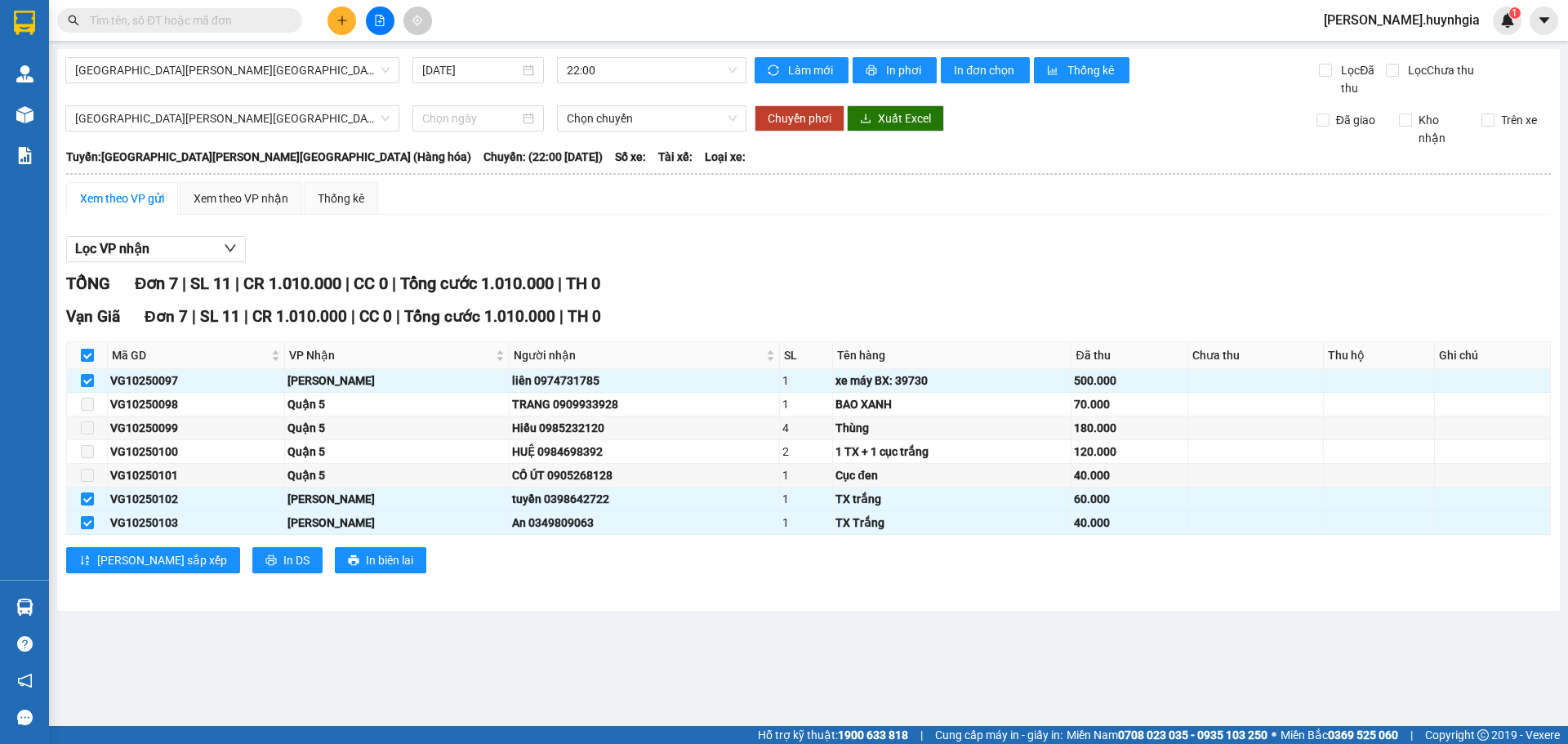
click at [89, 355] on input "checkbox" at bounding box center [88, 355] width 13 height 13
checkbox input "false"
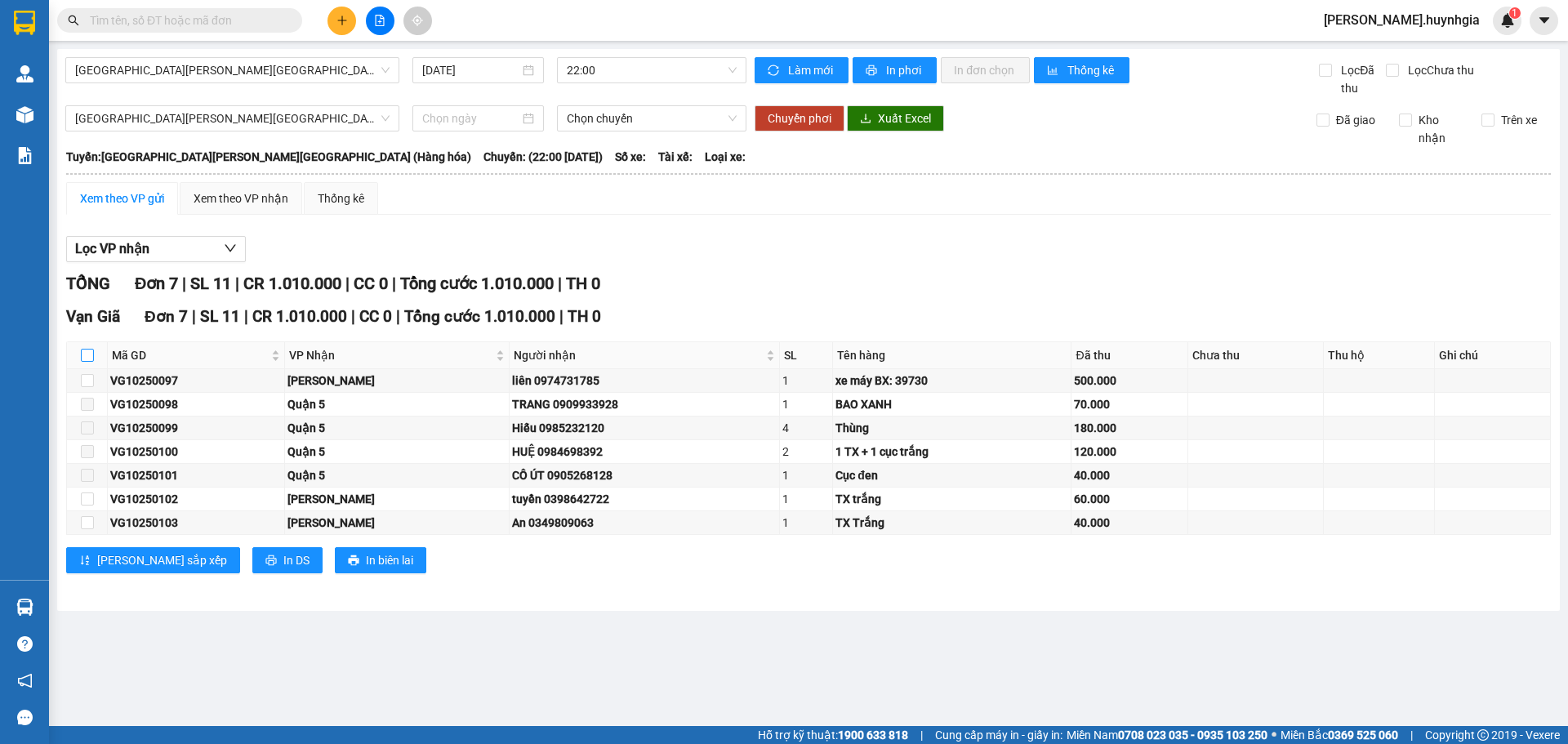
click at [89, 355] on input "checkbox" at bounding box center [88, 355] width 13 height 13
checkbox input "true"
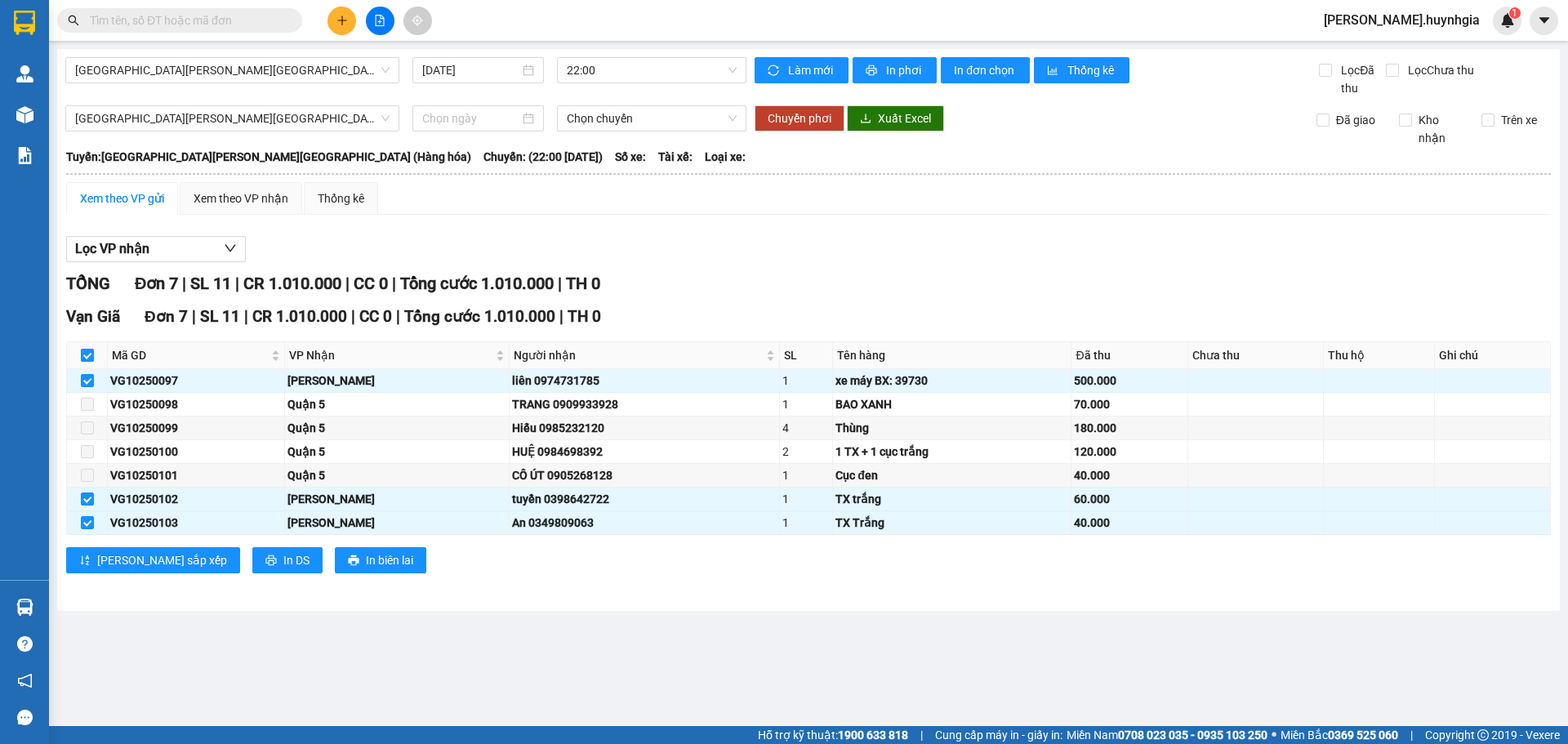
click at [89, 355] on input "checkbox" at bounding box center [88, 355] width 13 height 13
checkbox input "false"
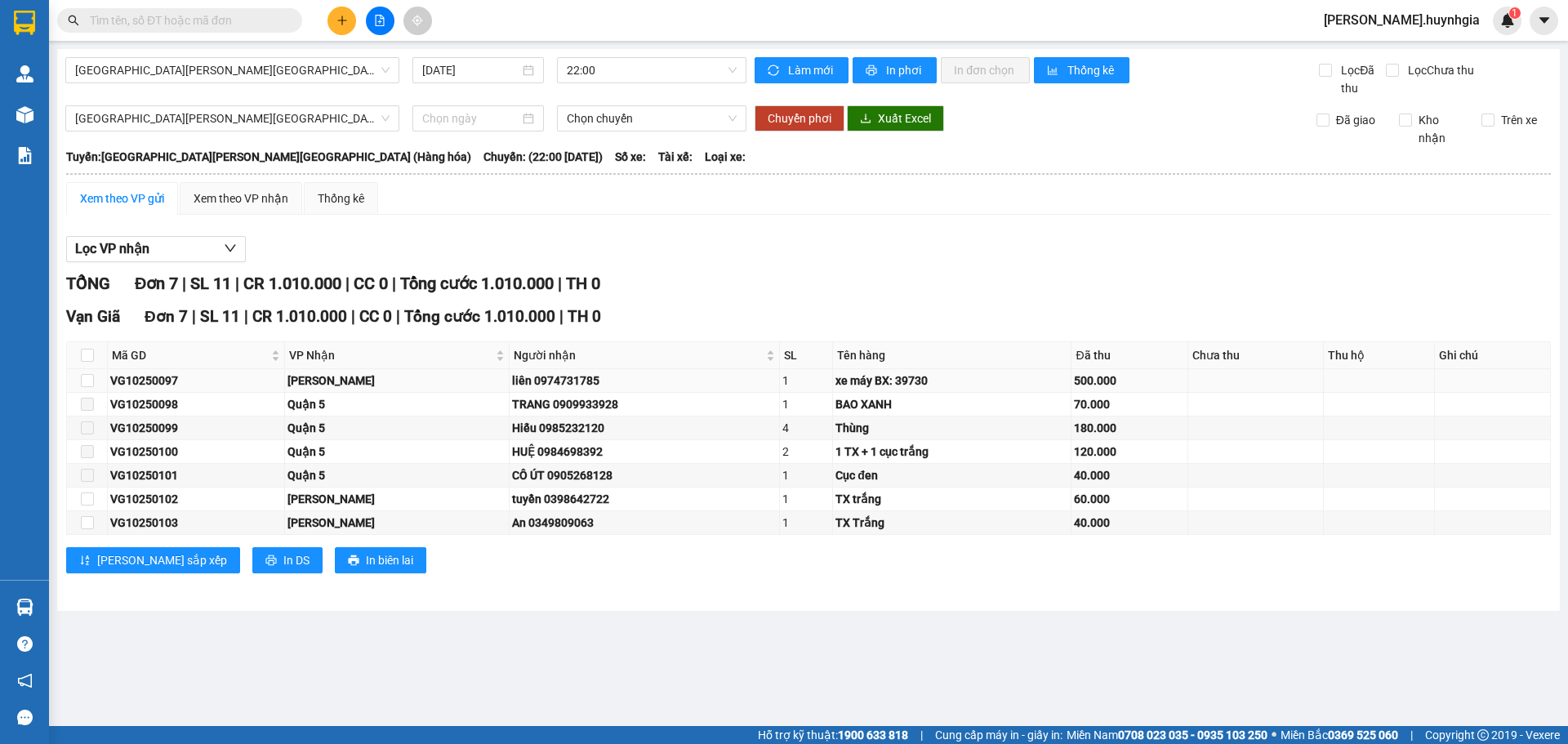
click at [405, 391] on td "[PERSON_NAME]" at bounding box center [397, 381] width 225 height 24
click at [512, 380] on div "liên 0974731785" at bounding box center [644, 380] width 264 height 18
drag, startPoint x: 362, startPoint y: 385, endPoint x: 335, endPoint y: 383, distance: 27.1
click at [357, 385] on div "[PERSON_NAME]" at bounding box center [397, 380] width 219 height 18
drag, startPoint x: 296, startPoint y: 385, endPoint x: 287, endPoint y: 387, distance: 9.2
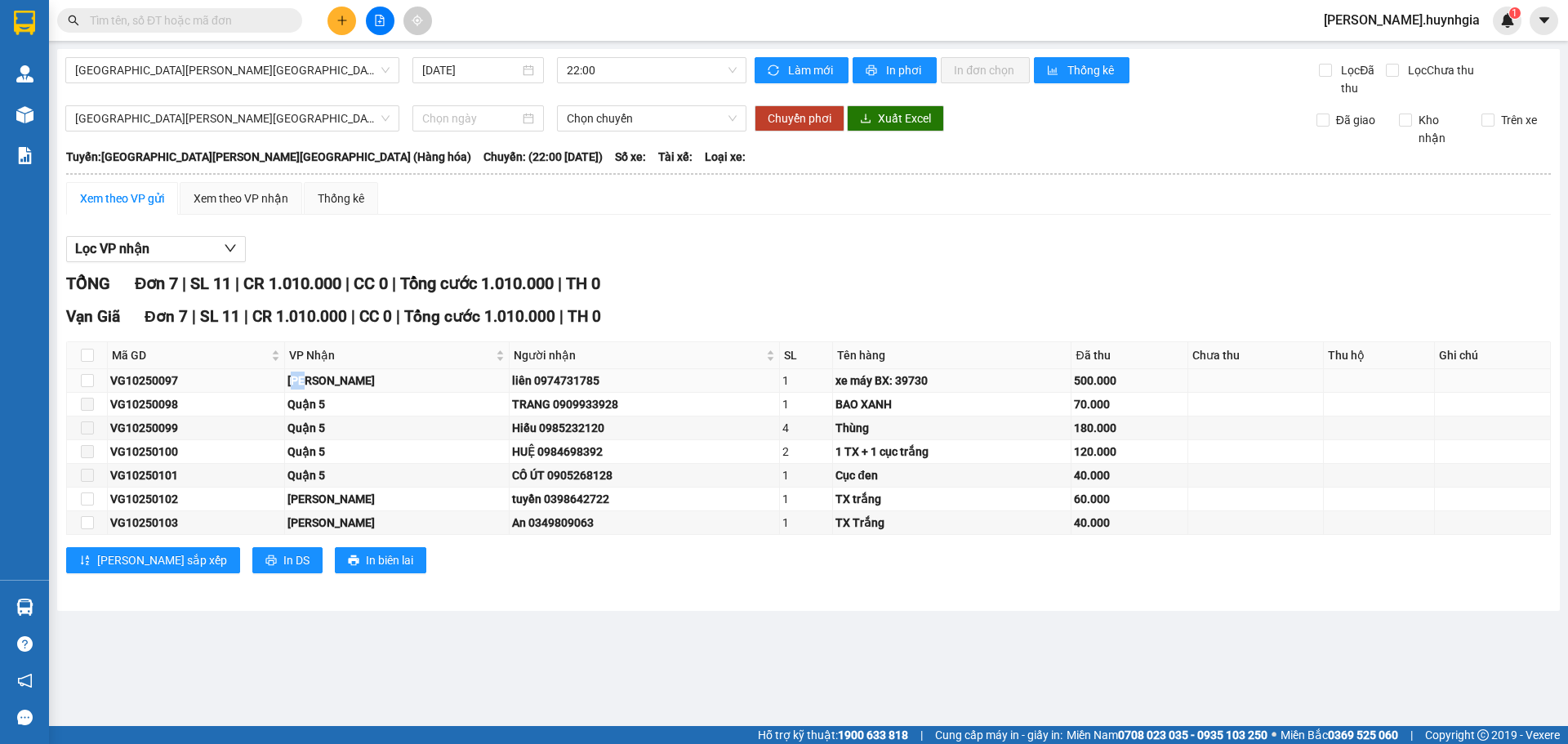
click at [287, 386] on td "[PERSON_NAME]" at bounding box center [397, 381] width 225 height 24
click at [220, 397] on tbody "VG10250097 [PERSON_NAME] [PERSON_NAME] 0974731785 1 xe máy BX: 39730 500.000 VG…" at bounding box center [809, 452] width 1484 height 166
click at [163, 395] on div "VG10250098" at bounding box center [196, 404] width 171 height 18
click at [165, 378] on div "VG10250097" at bounding box center [196, 380] width 171 height 18
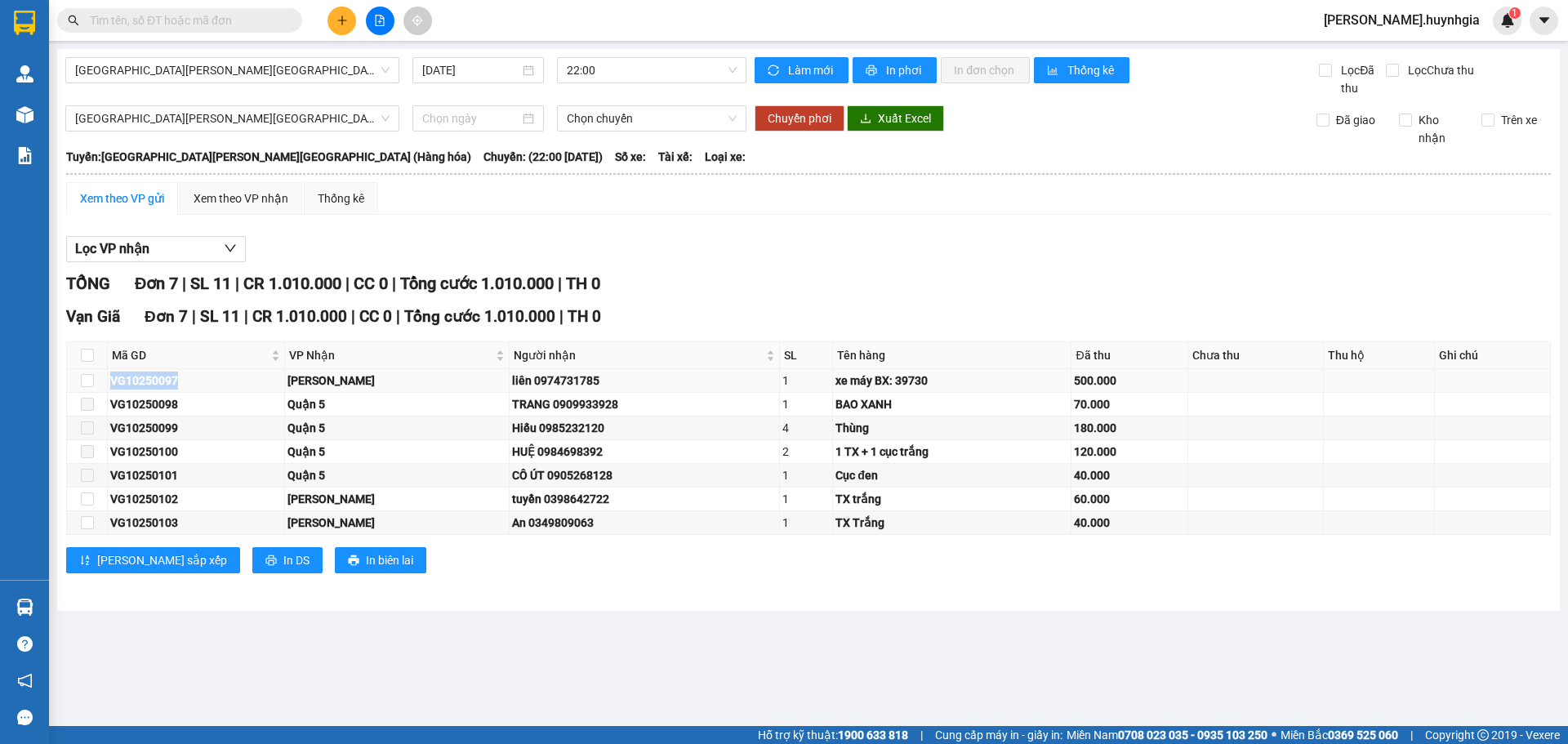
click at [138, 386] on div "VG10250097" at bounding box center [196, 380] width 171 height 18
click at [90, 385] on input "checkbox" at bounding box center [88, 380] width 13 height 13
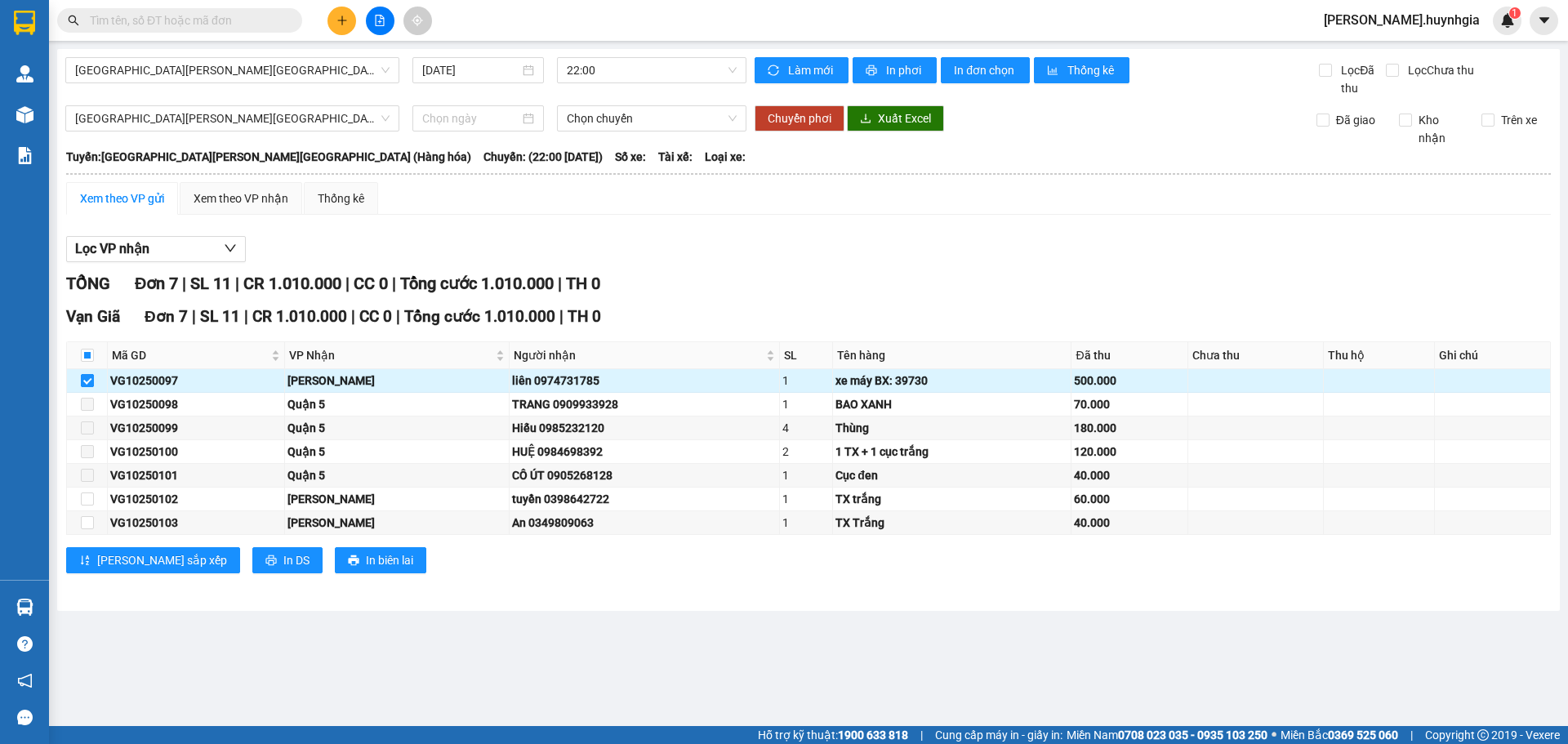
click at [93, 383] on input "checkbox" at bounding box center [88, 380] width 13 height 13
checkbox input "false"
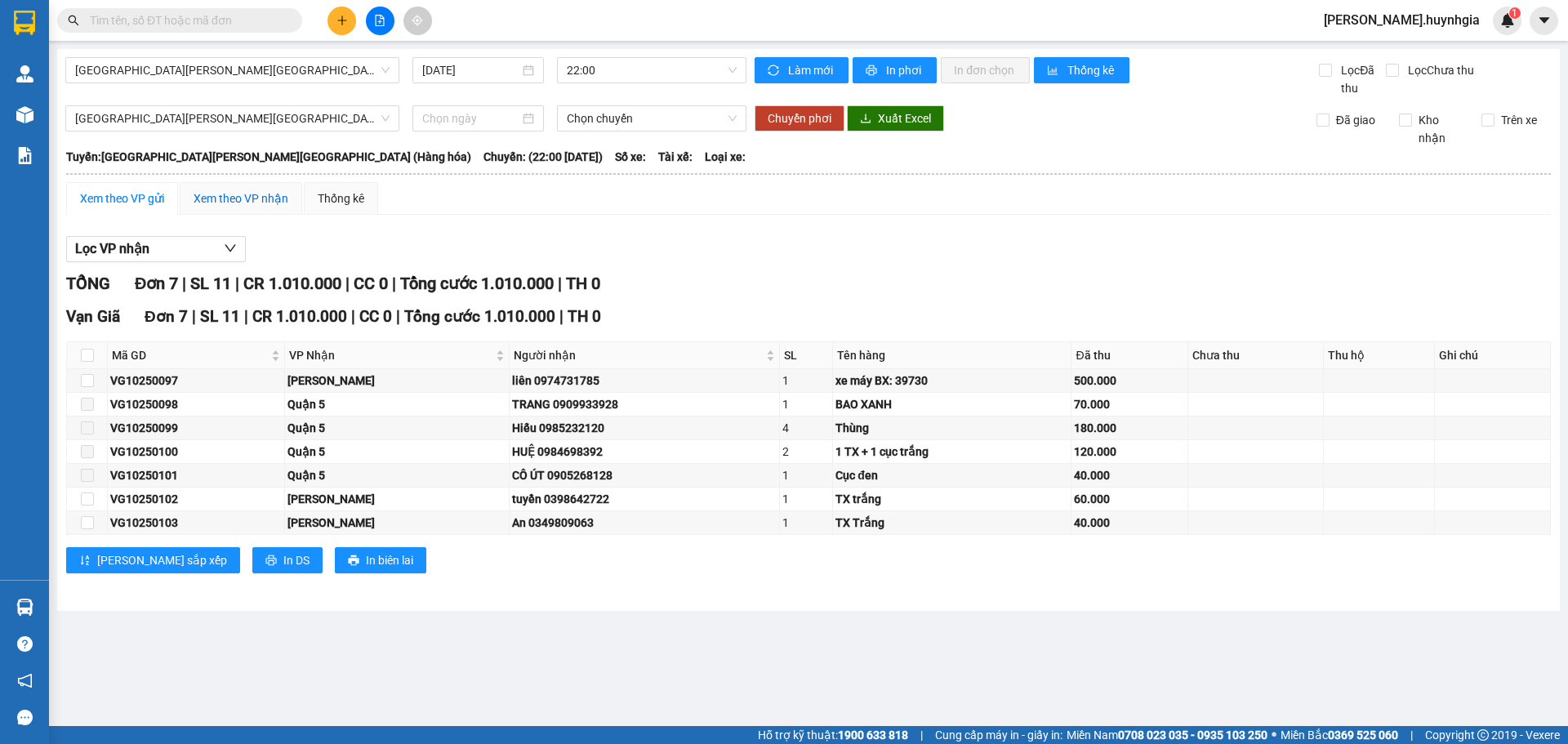
click at [241, 200] on div "Xem theo VP nhận" at bounding box center [240, 199] width 95 height 18
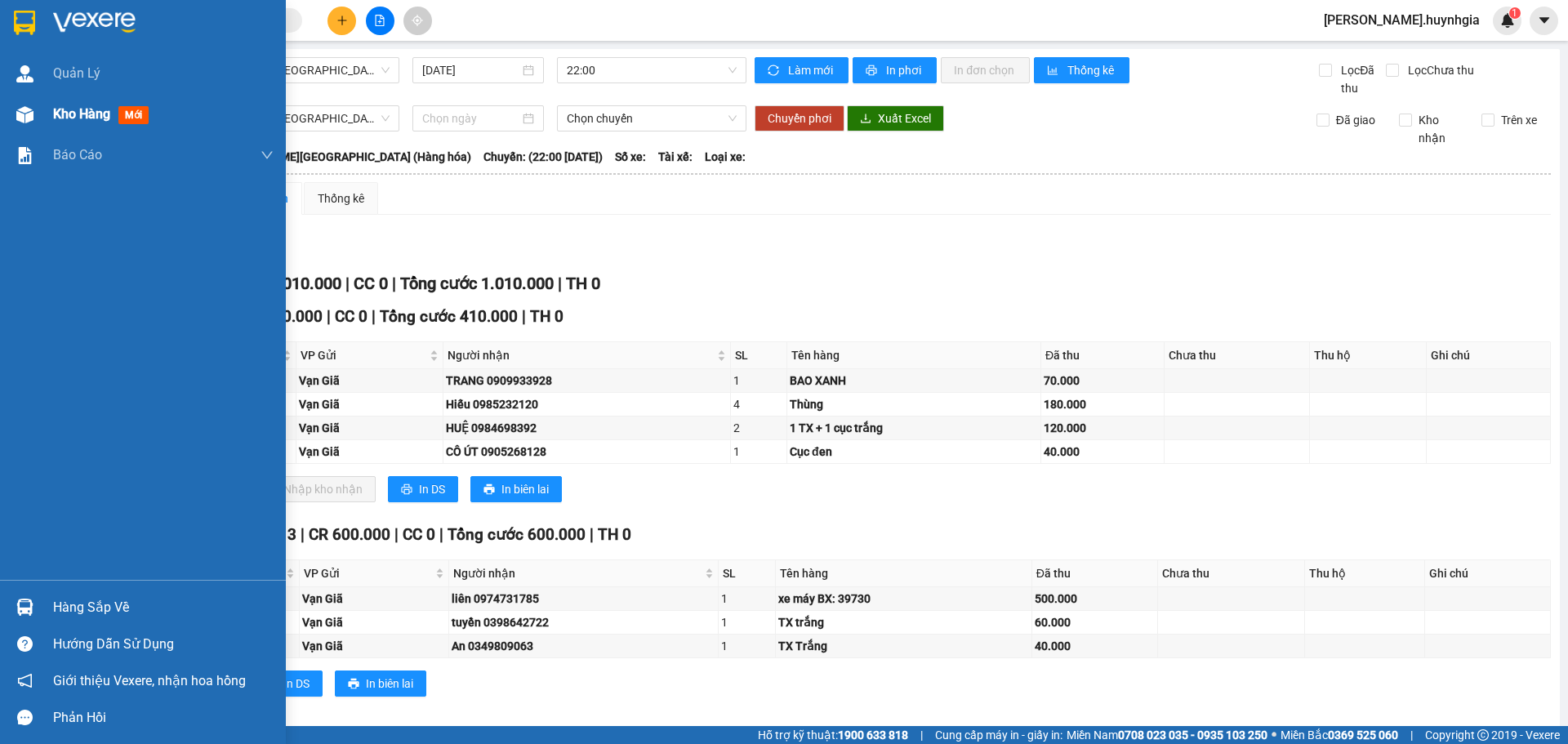
click at [83, 118] on span "Kho hàng" at bounding box center [82, 113] width 57 height 16
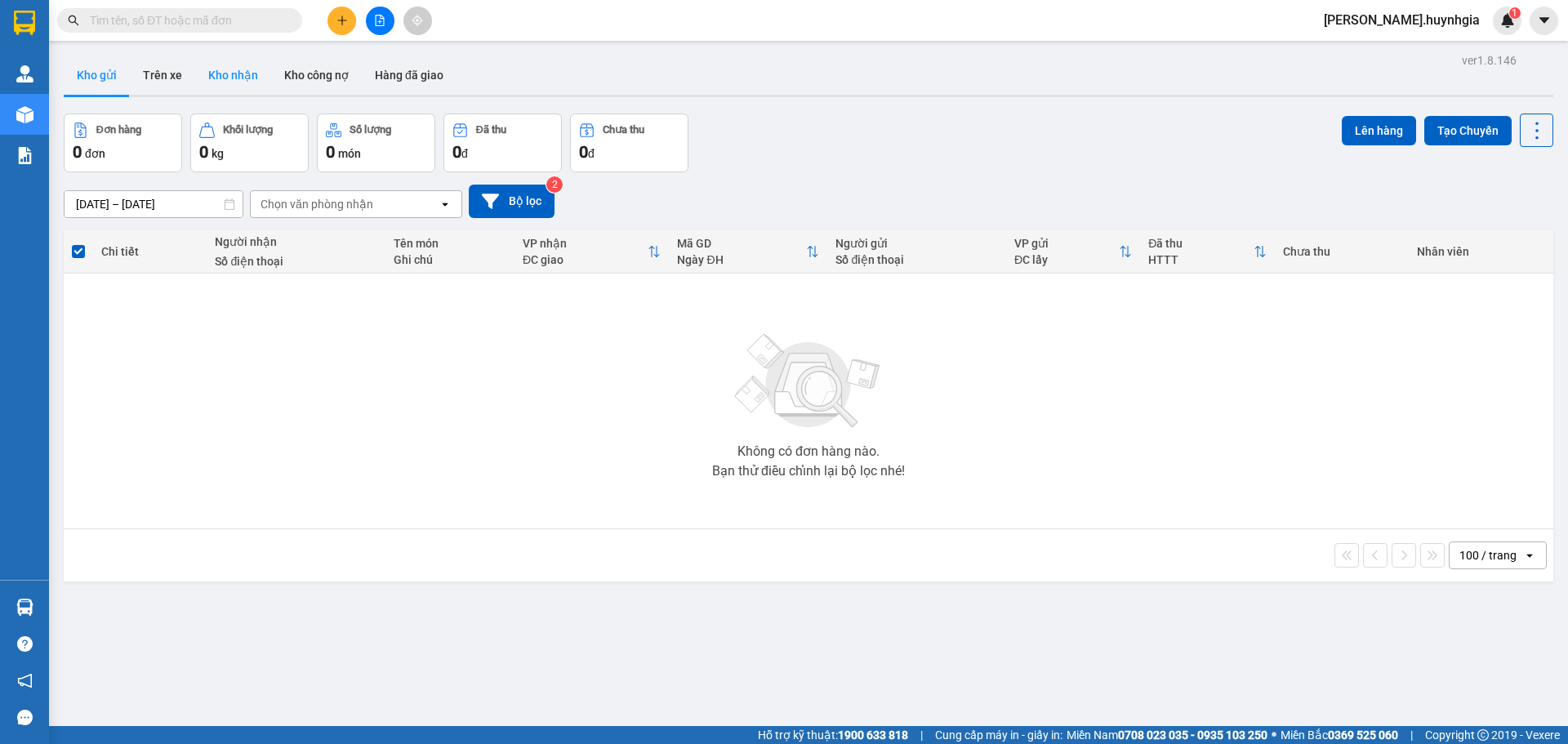
click at [219, 76] on button "Kho nhận" at bounding box center [233, 75] width 76 height 40
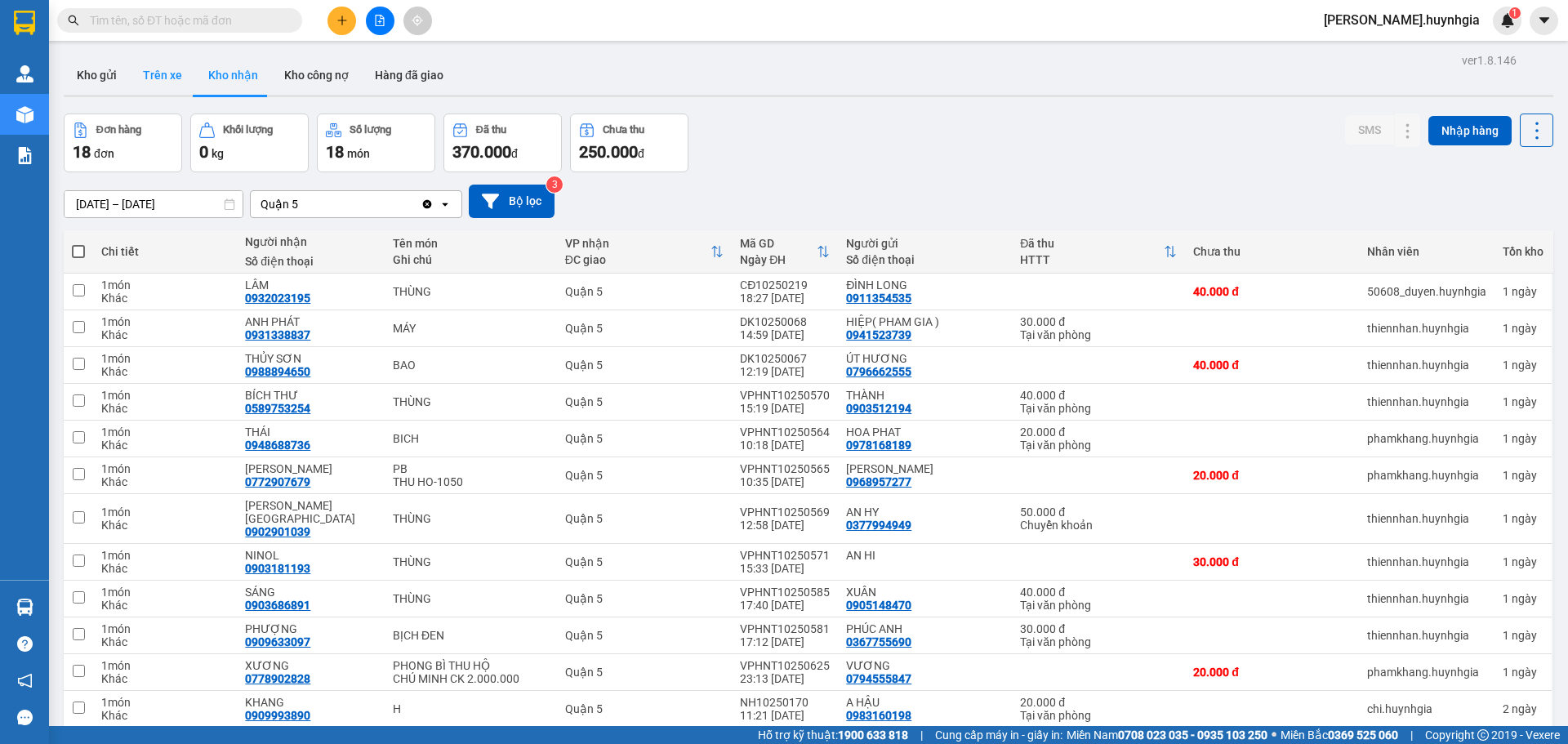
click at [145, 69] on button "Trên xe" at bounding box center [162, 75] width 65 height 40
